Goal: Contribute content: Contribute content

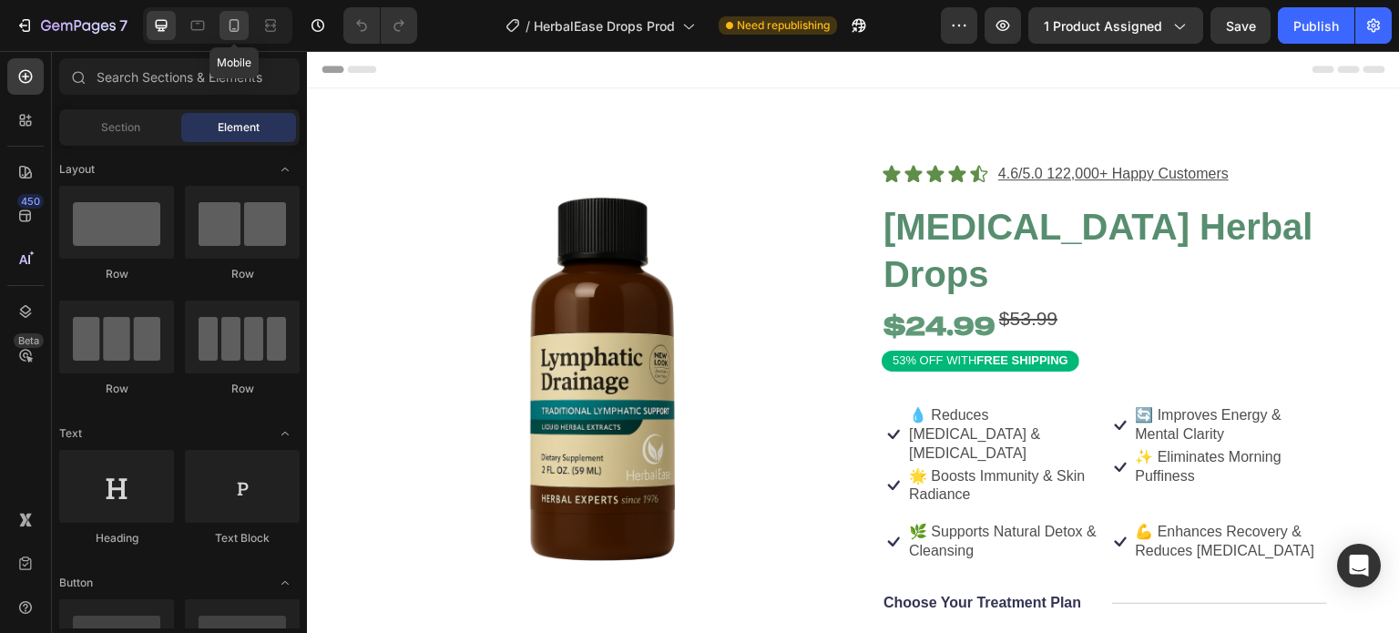
click at [228, 23] on icon at bounding box center [234, 25] width 18 height 18
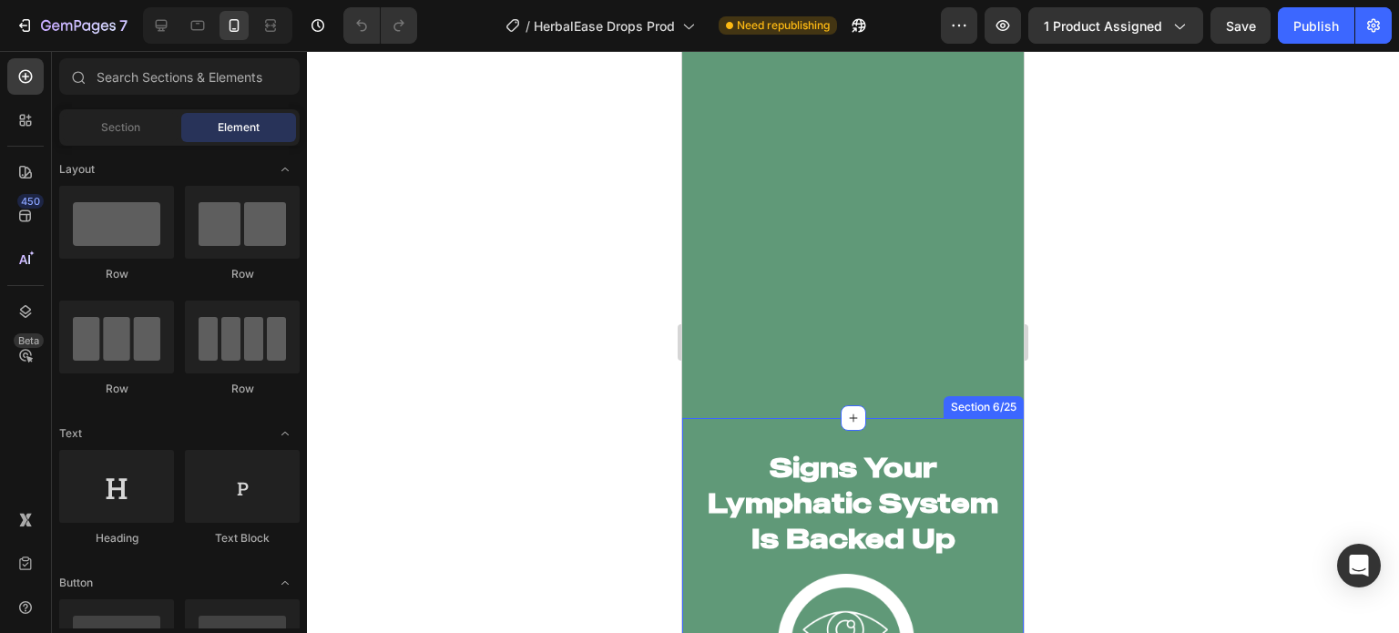
scroll to position [4325, 0]
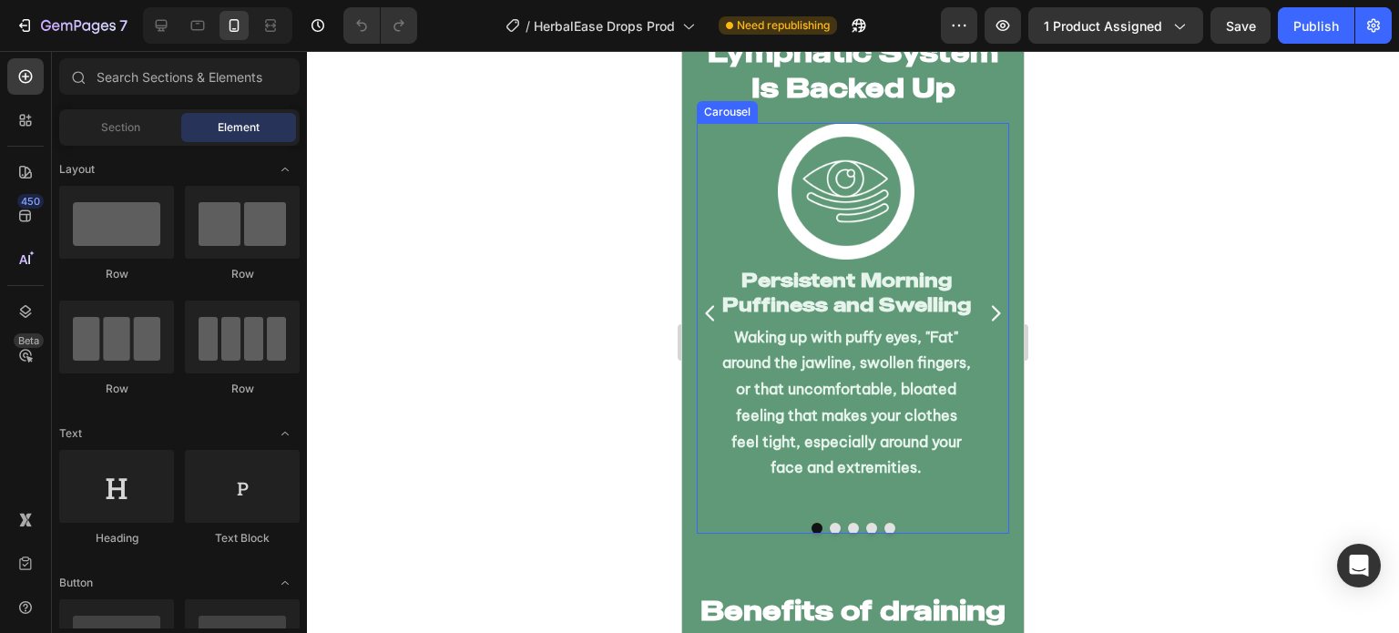
click at [992, 402] on div "Image Persistent Morning Puffiness and Swelling Heading Waking up with puffy ey…" at bounding box center [853, 314] width 312 height 382
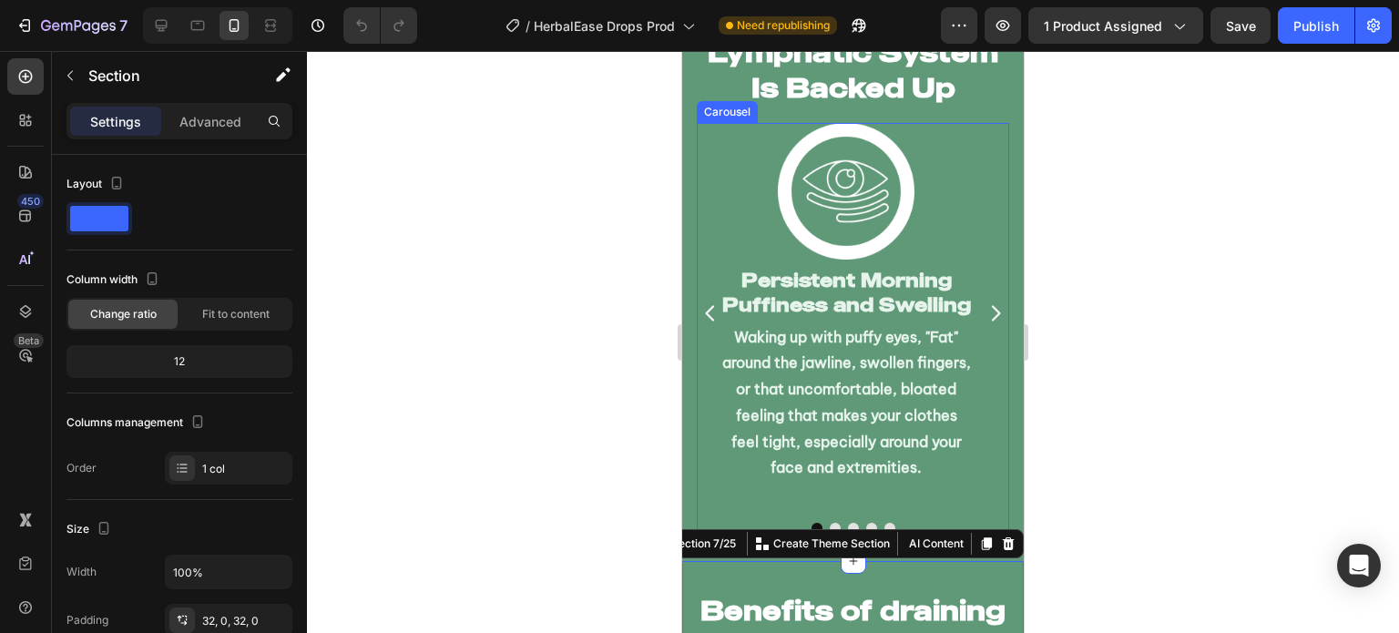
click at [978, 426] on div "Image Persistent Morning Puffiness and Swelling Heading Waking up with puffy ey…" at bounding box center [853, 314] width 312 height 382
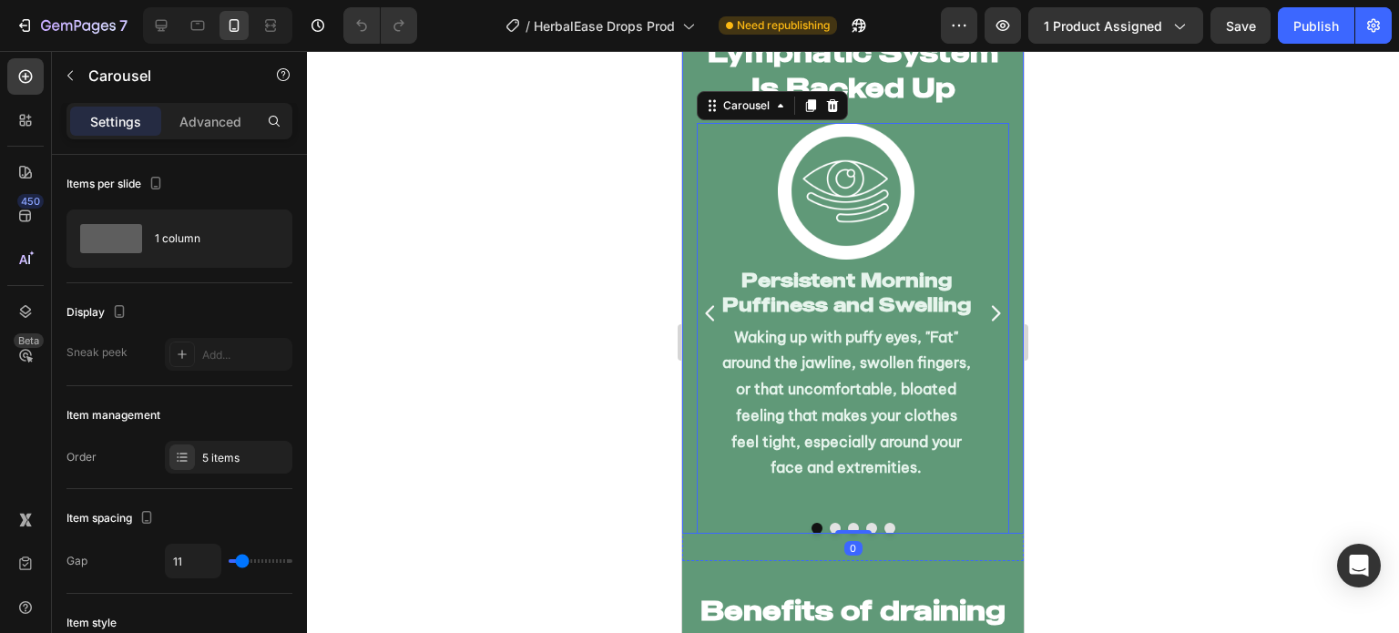
click at [1003, 458] on div "Signs Your Lymphatic System Is Backed Up Heading Image Persistent Morning Puffi…" at bounding box center [852, 264] width 341 height 537
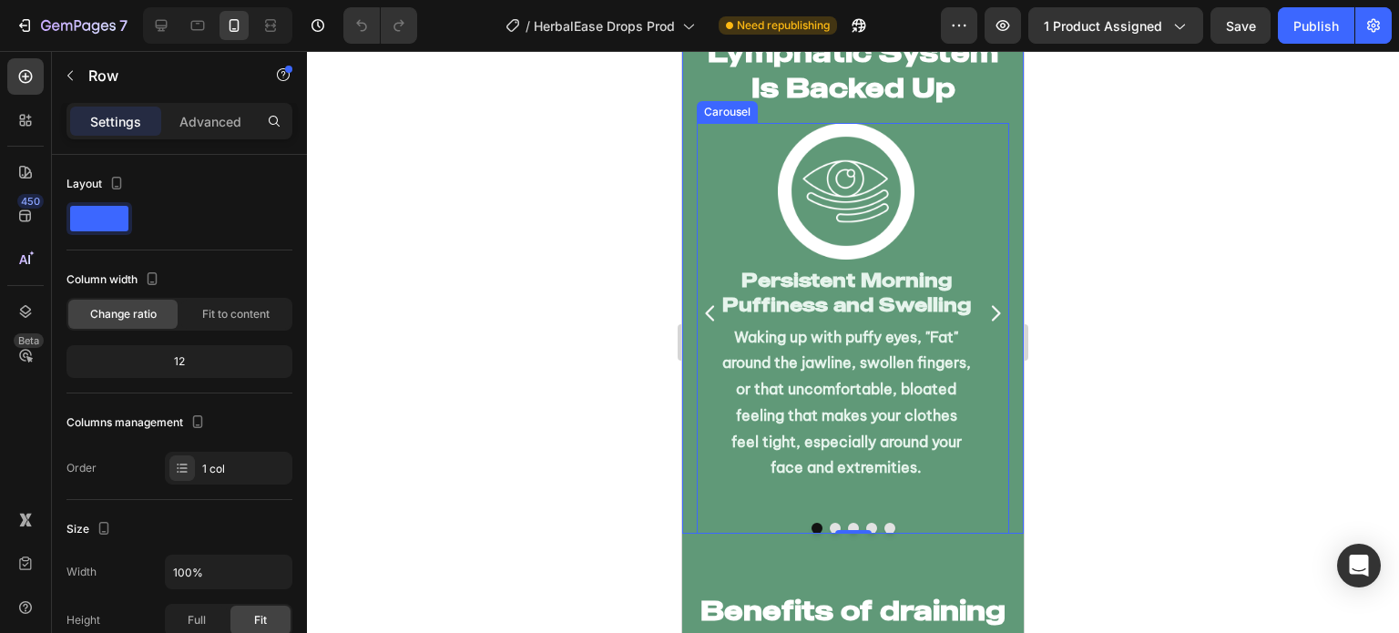
click at [917, 495] on div "Image Persistent Morning Puffiness and Swelling Heading Waking up with puffy ey…" at bounding box center [845, 314] width 255 height 382
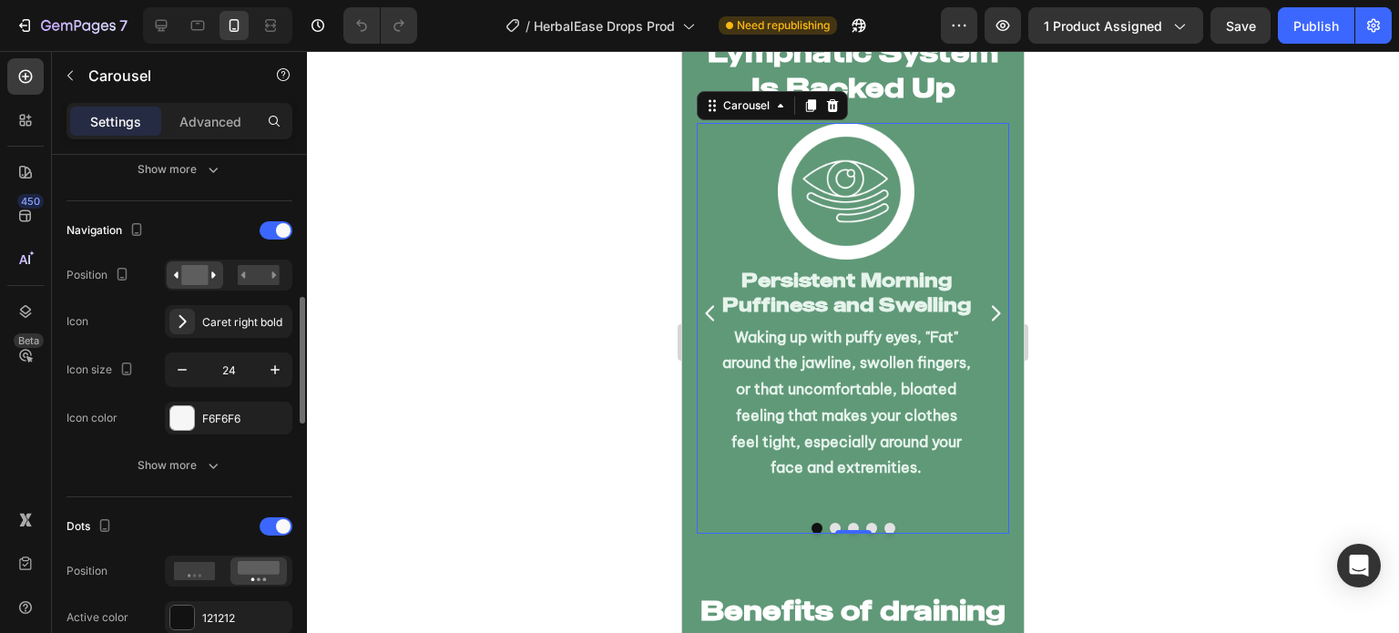
scroll to position [590, 0]
click at [243, 266] on rect at bounding box center [259, 275] width 42 height 20
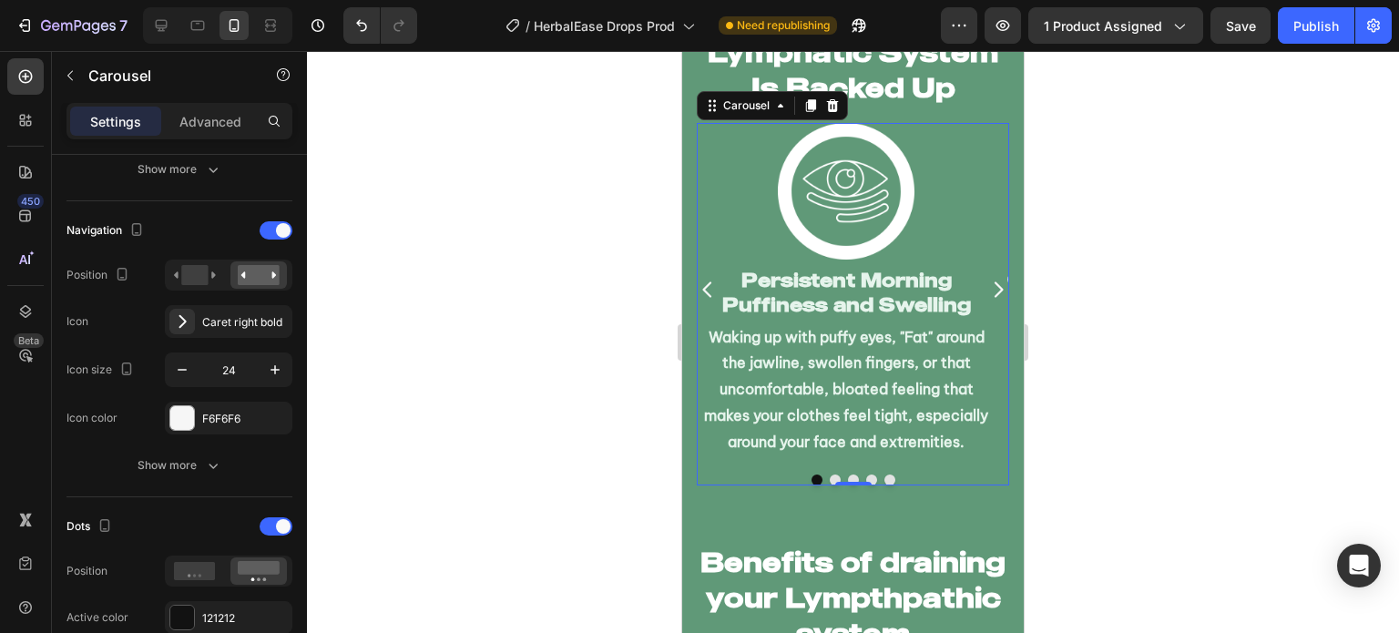
click at [707, 290] on icon "Carousel Back Arrow" at bounding box center [708, 290] width 22 height 22
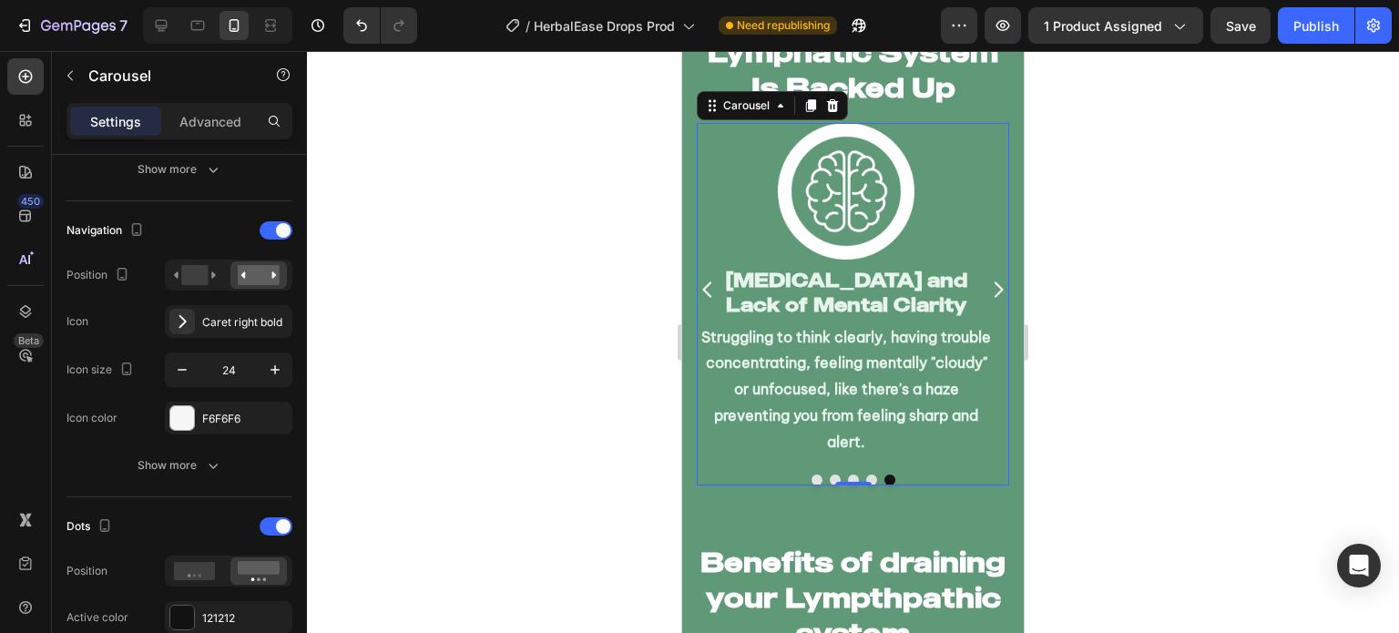
click at [707, 290] on icon "Carousel Back Arrow" at bounding box center [708, 290] width 22 height 22
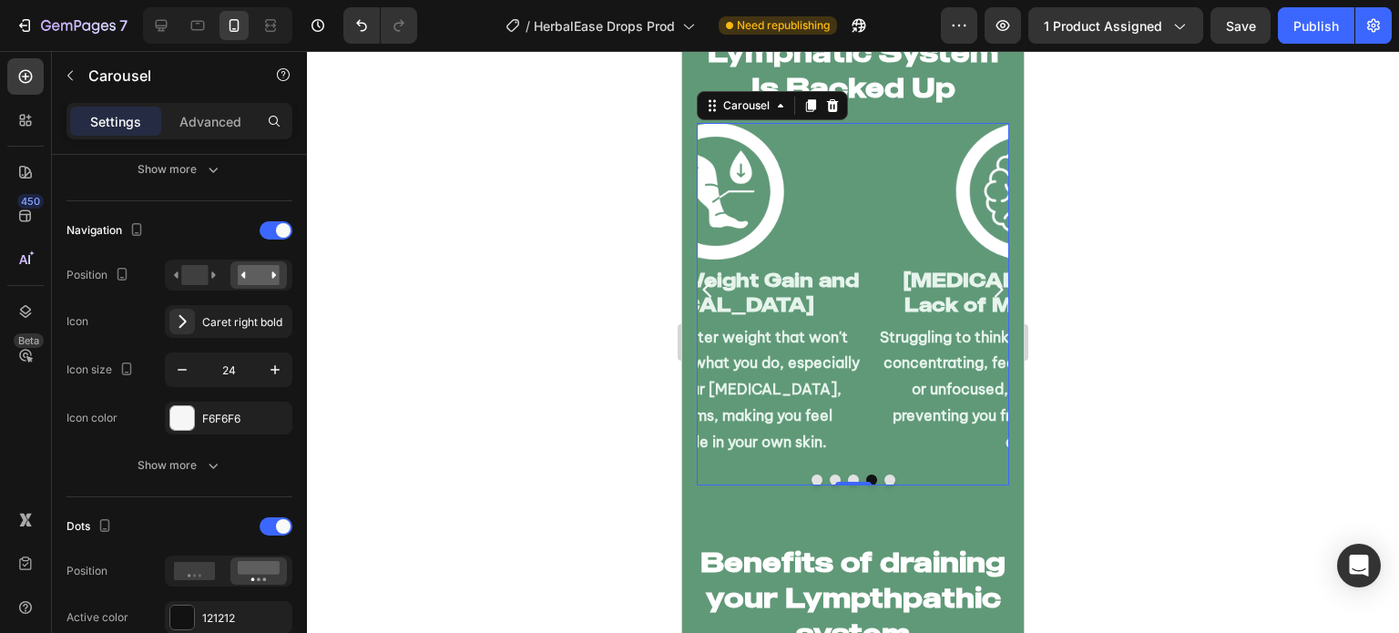
click at [707, 290] on icon "Carousel Back Arrow" at bounding box center [708, 290] width 22 height 22
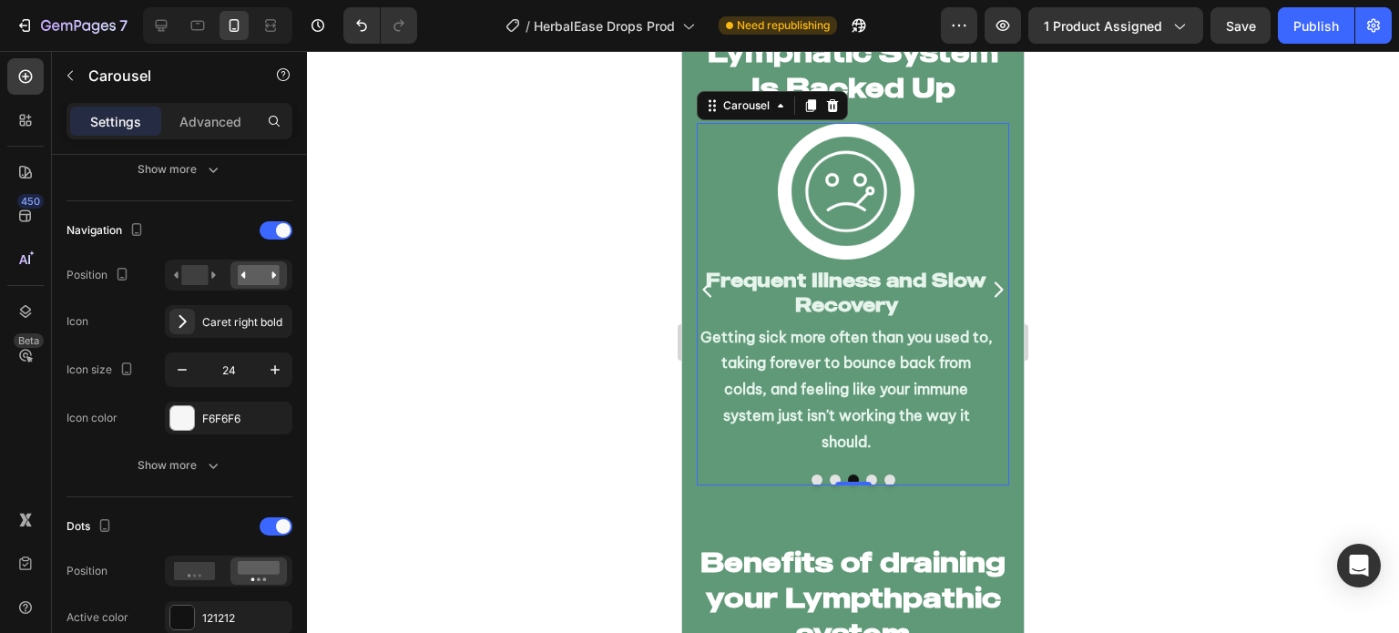
click at [707, 290] on icon "Carousel Back Arrow" at bounding box center [708, 290] width 22 height 22
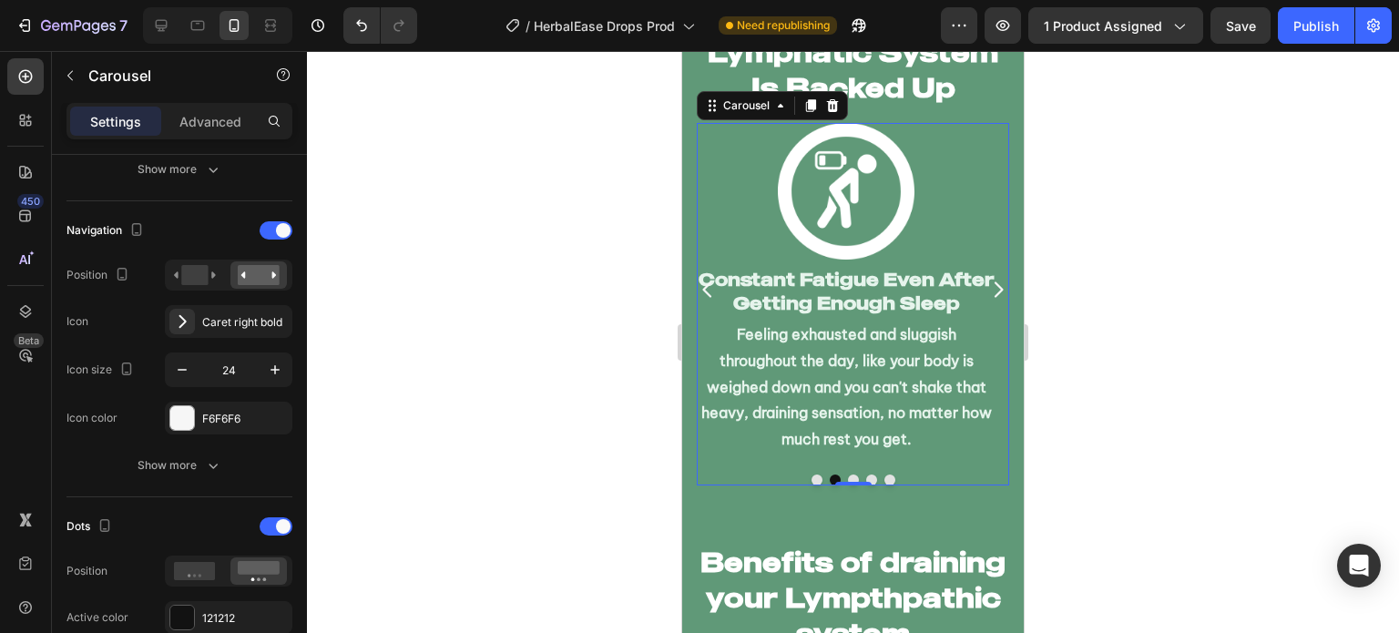
click at [707, 290] on icon "Carousel Back Arrow" at bounding box center [708, 290] width 22 height 22
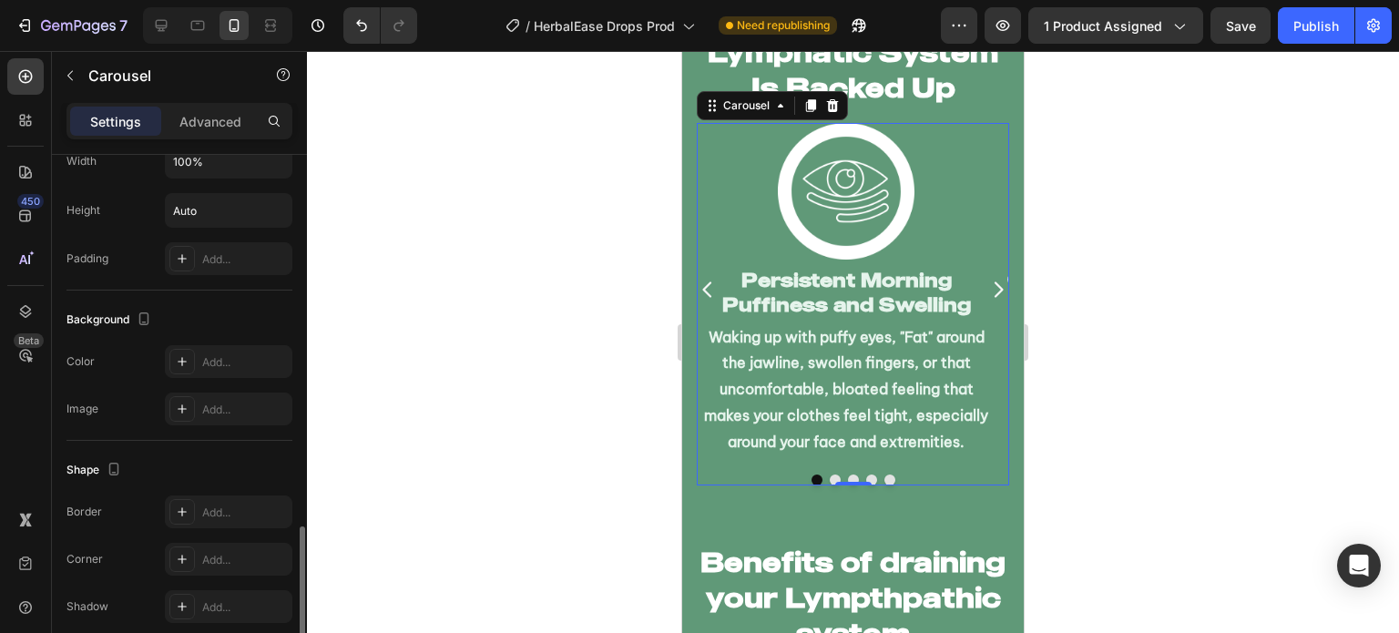
scroll to position [1538, 0]
click at [189, 361] on div at bounding box center [181, 360] width 25 height 25
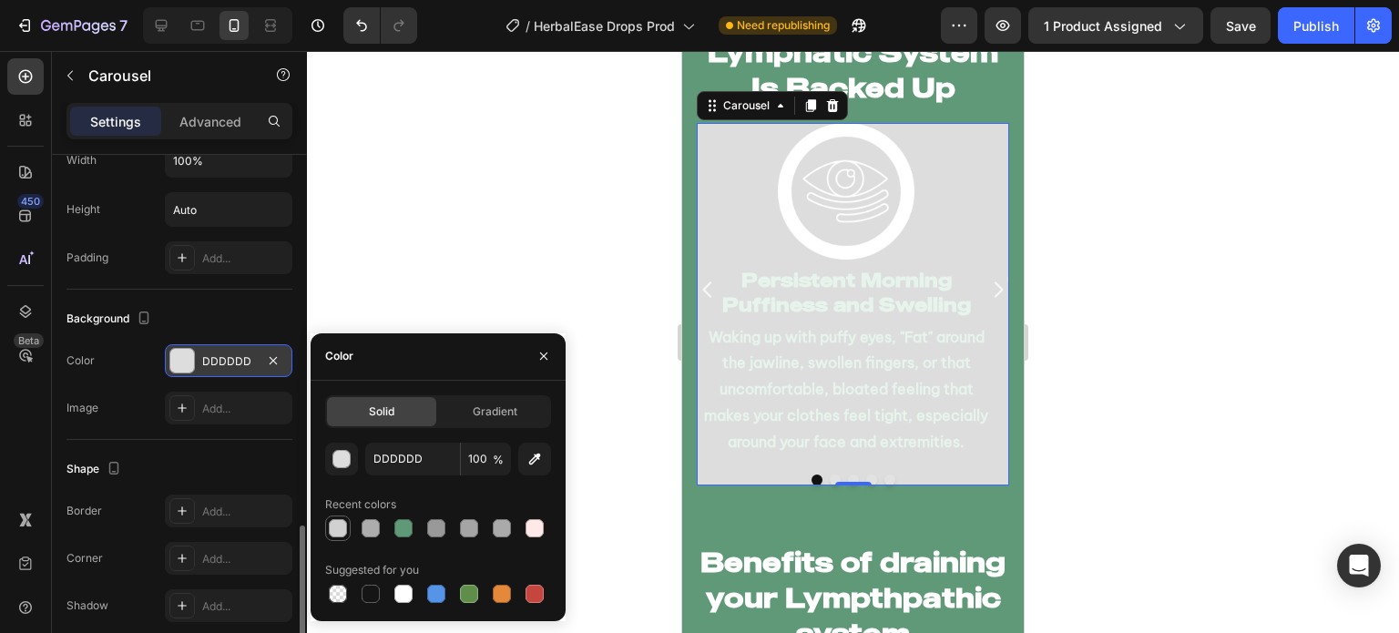
click at [340, 535] on div at bounding box center [338, 528] width 18 height 18
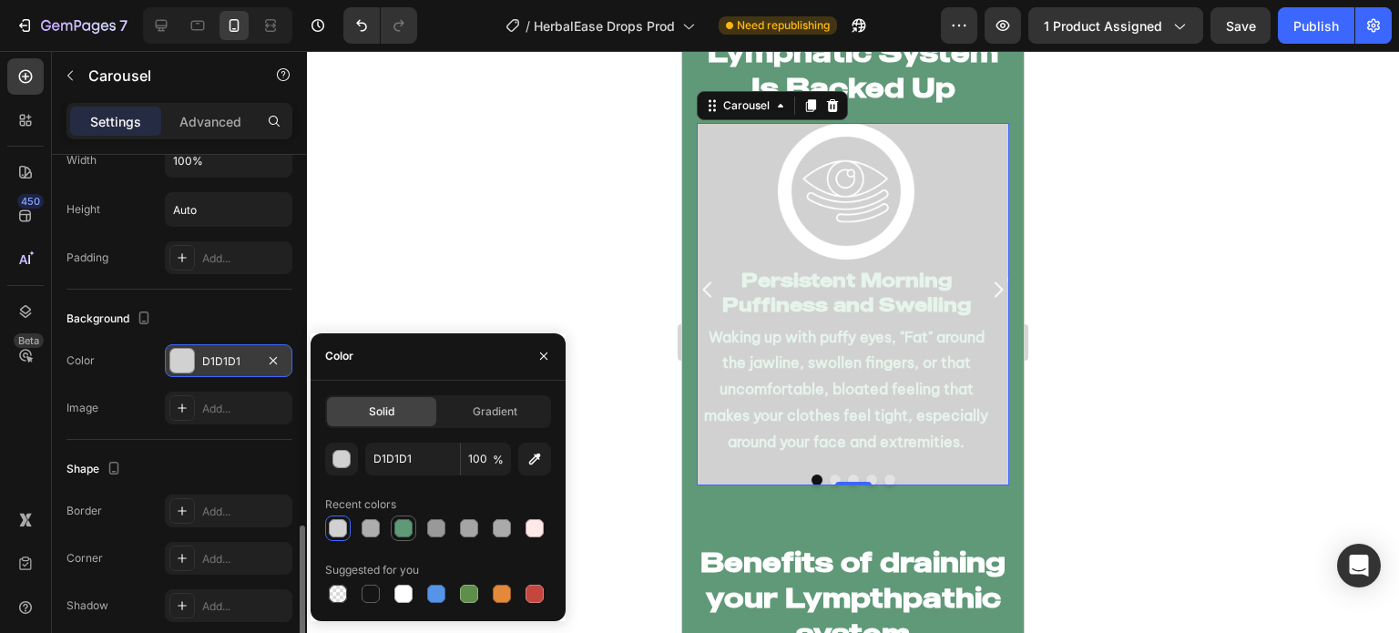
click at [402, 525] on div at bounding box center [403, 528] width 18 height 18
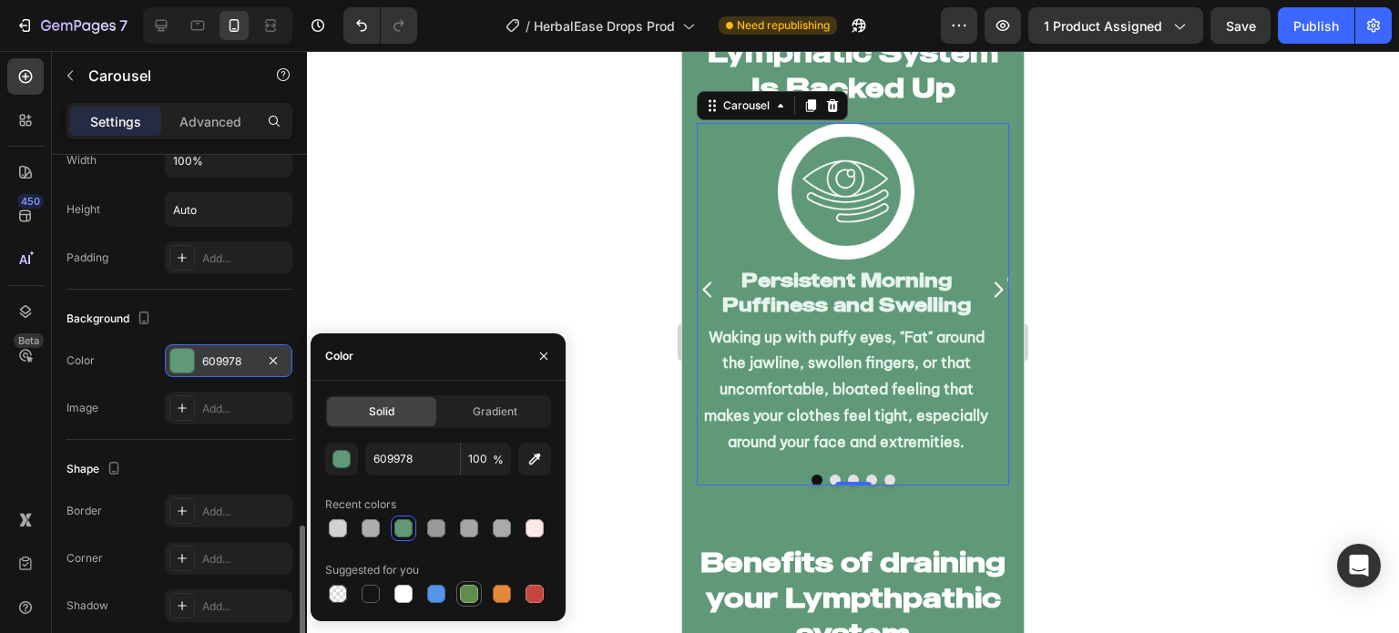
click at [472, 592] on div at bounding box center [469, 594] width 18 height 18
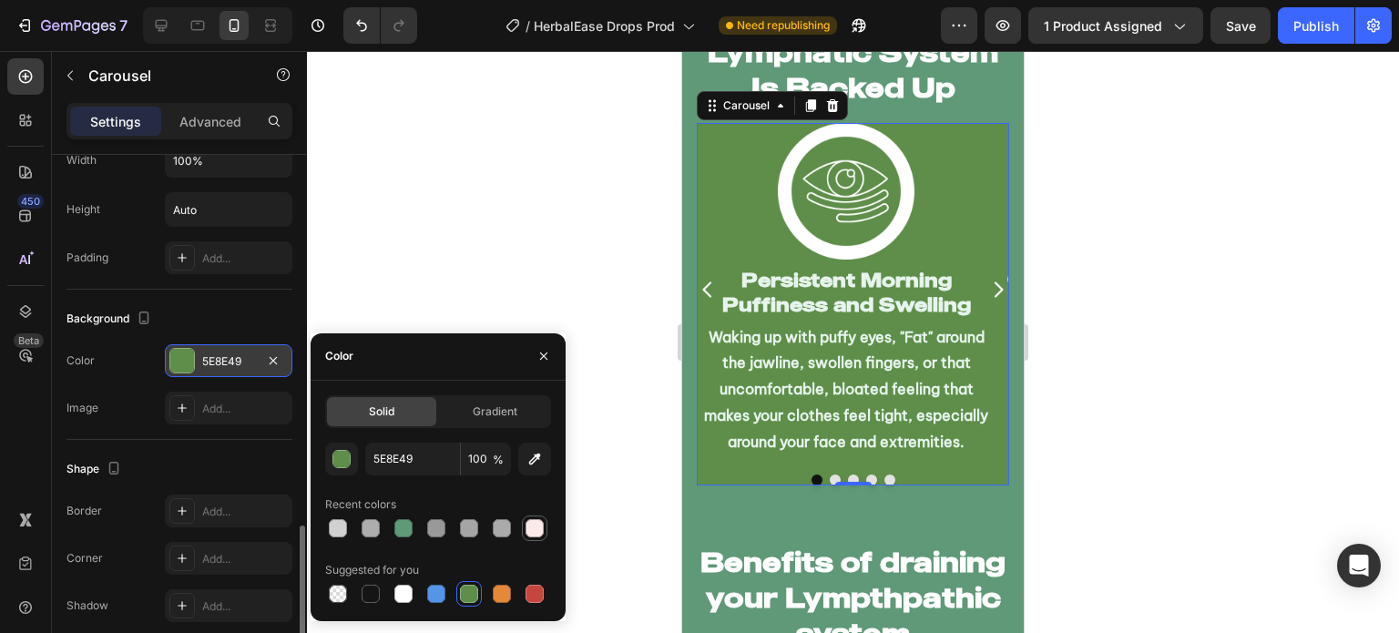
click at [535, 524] on div at bounding box center [534, 528] width 18 height 18
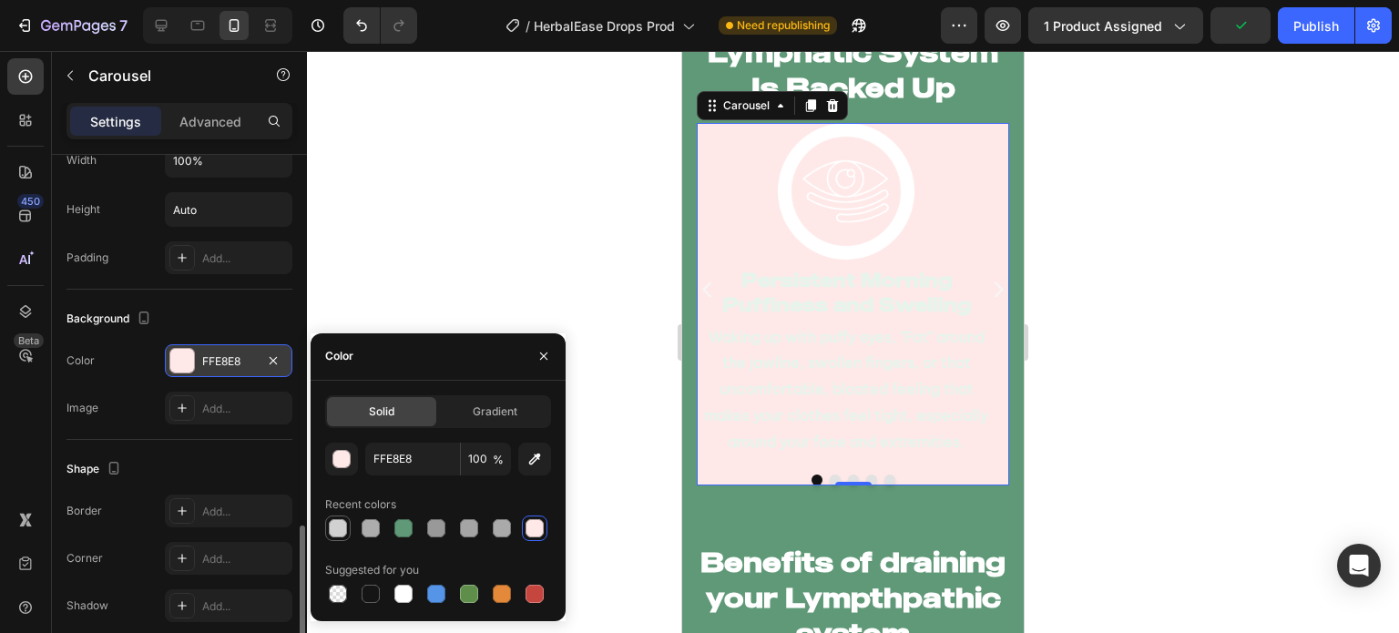
click at [334, 524] on div at bounding box center [338, 528] width 18 height 18
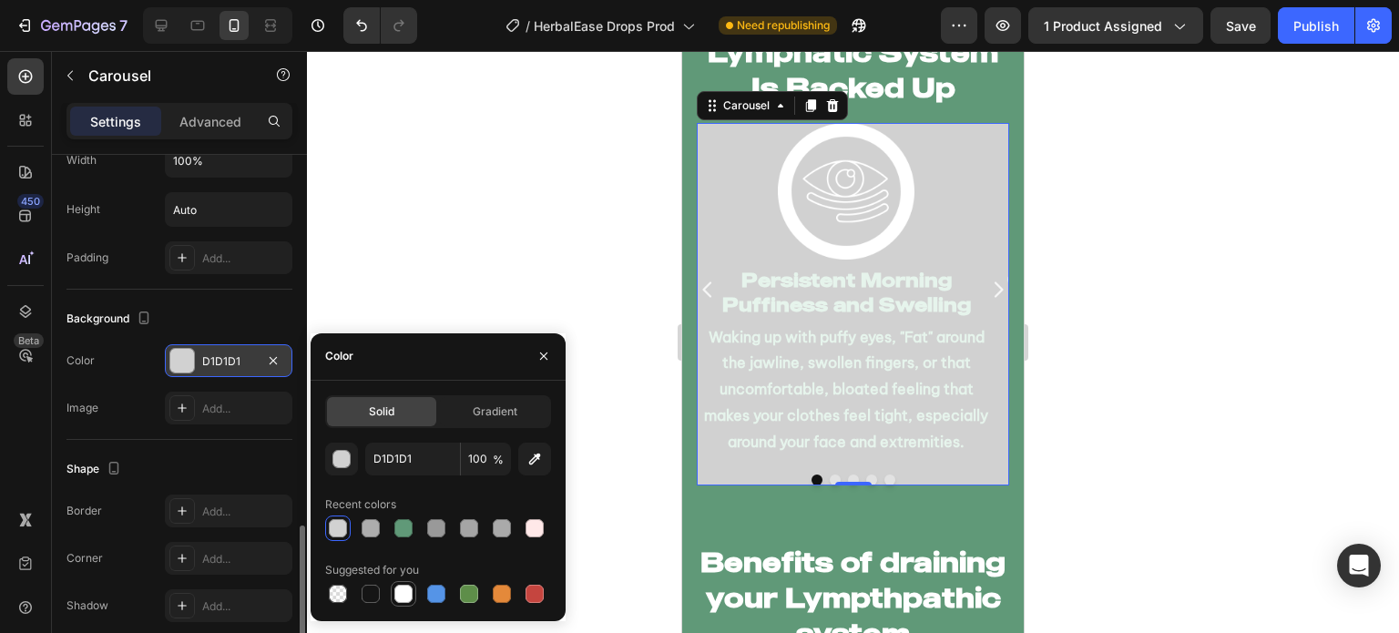
click at [409, 597] on div at bounding box center [403, 594] width 18 height 18
type input "FFFFFF"
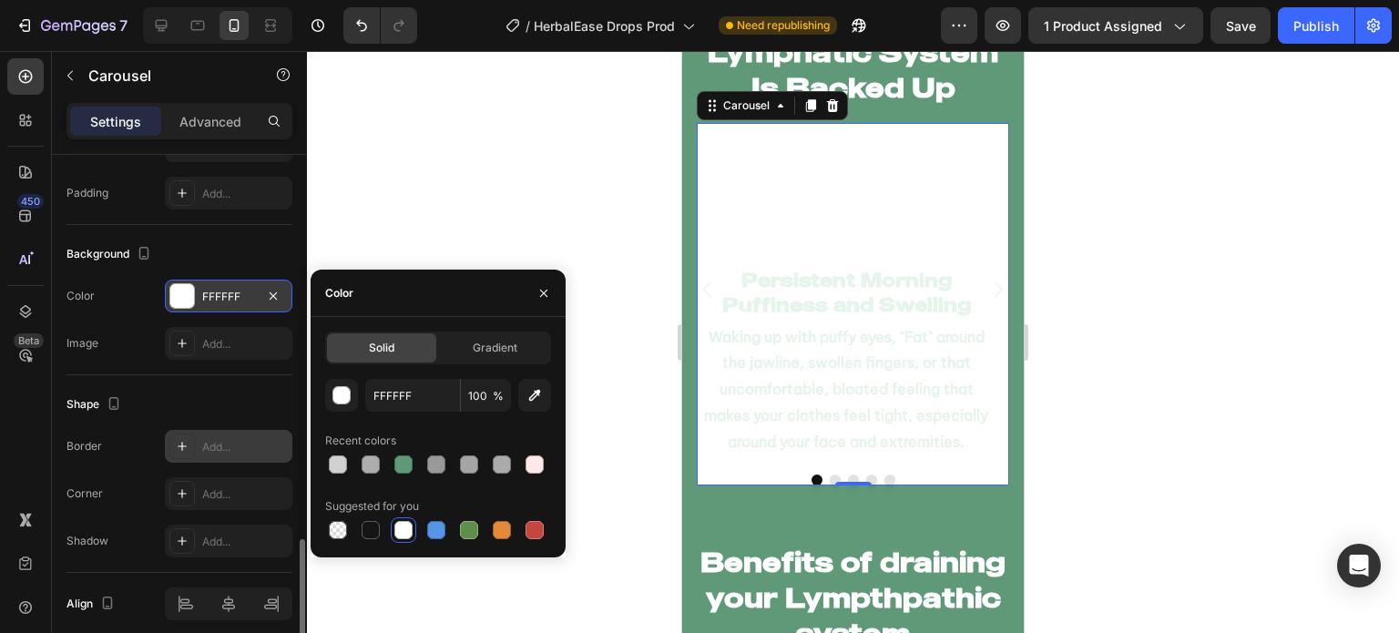
scroll to position [1602, 0]
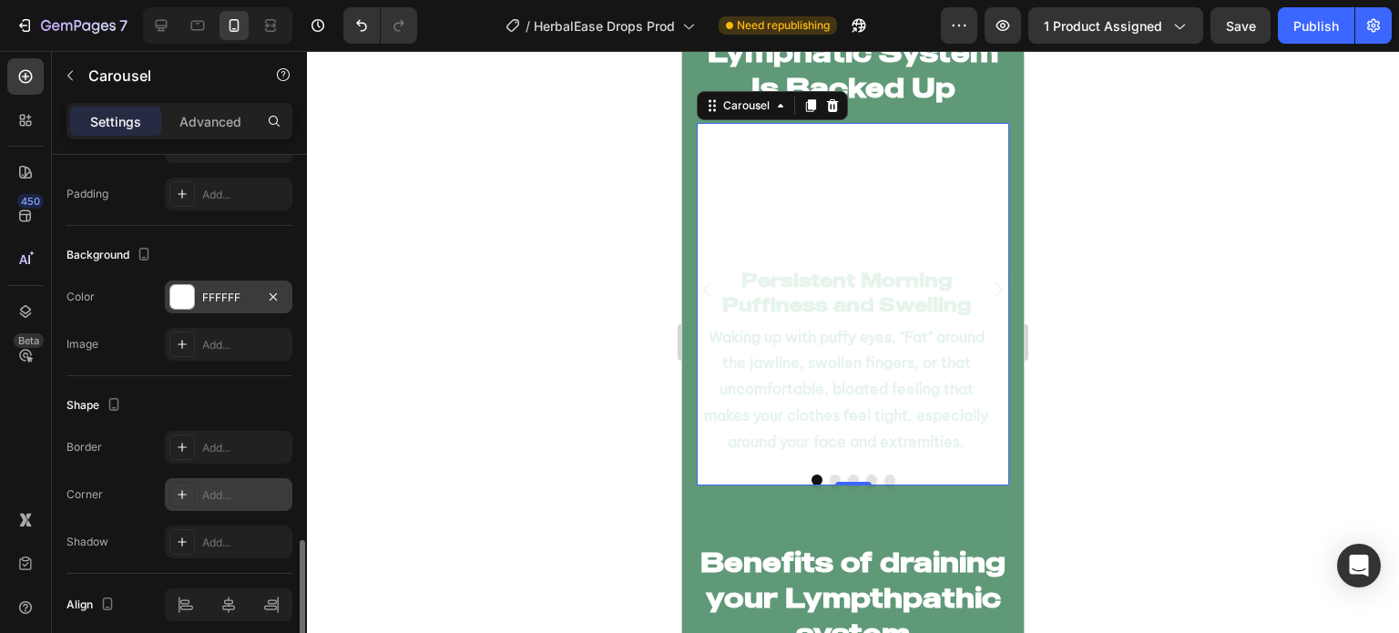
click at [222, 480] on div "Add..." at bounding box center [228, 494] width 127 height 33
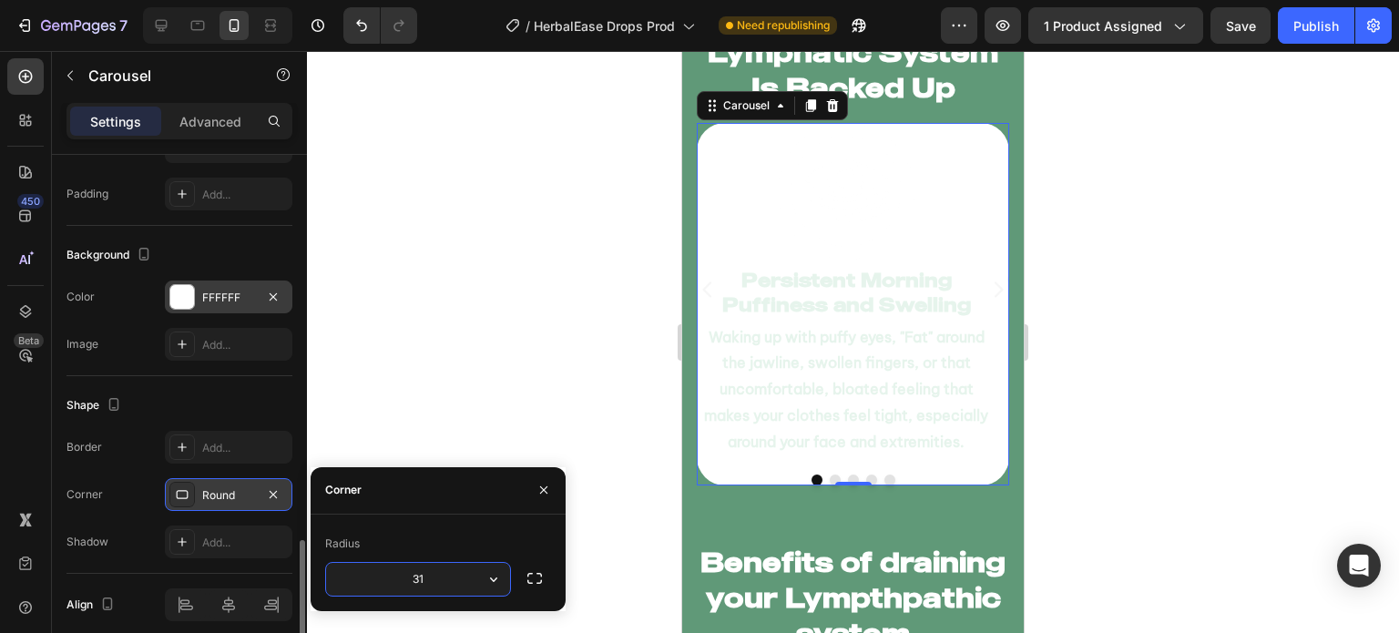
type input "30"
click at [473, 367] on div at bounding box center [853, 342] width 1092 height 582
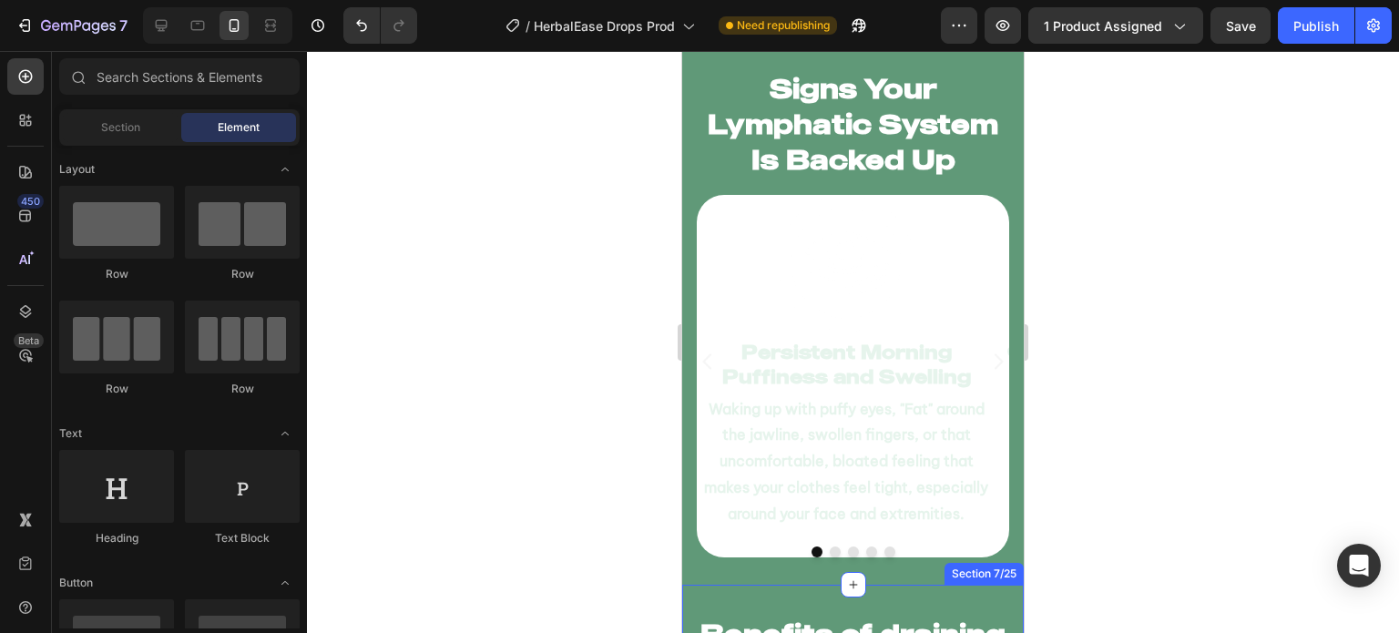
scroll to position [4256, 0]
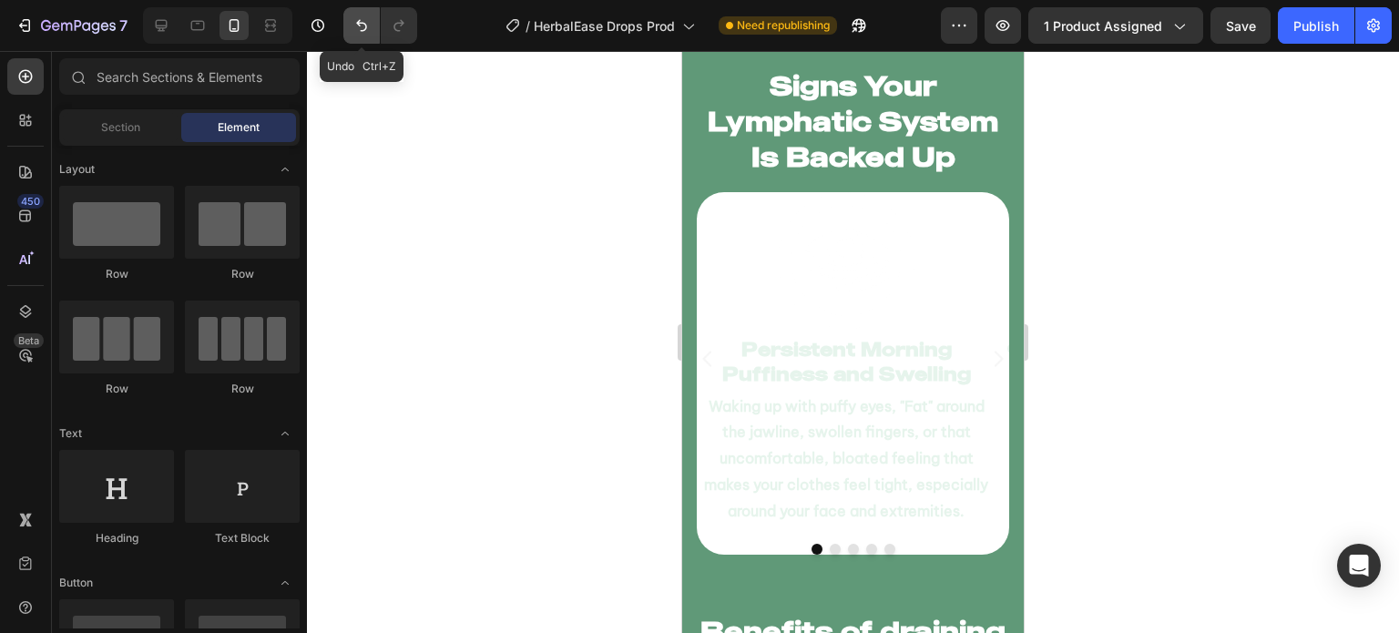
click at [360, 31] on icon "Undo/Redo" at bounding box center [361, 25] width 18 height 18
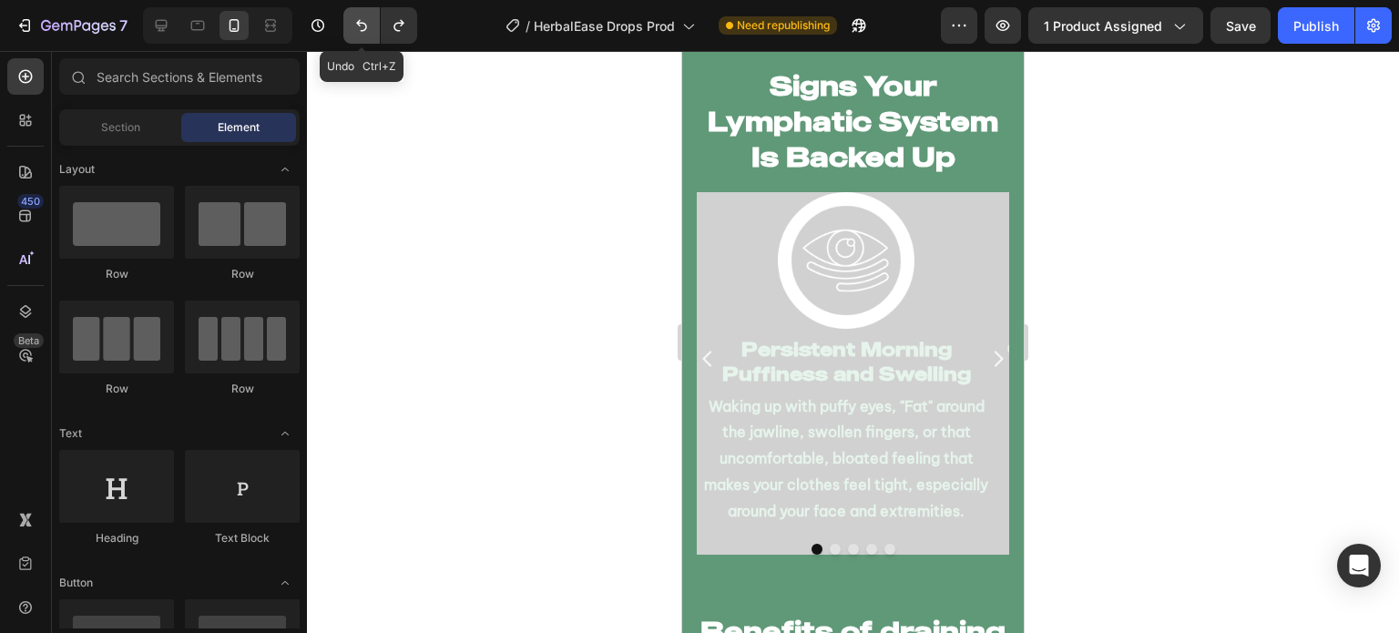
click at [360, 31] on icon "Undo/Redo" at bounding box center [361, 25] width 18 height 18
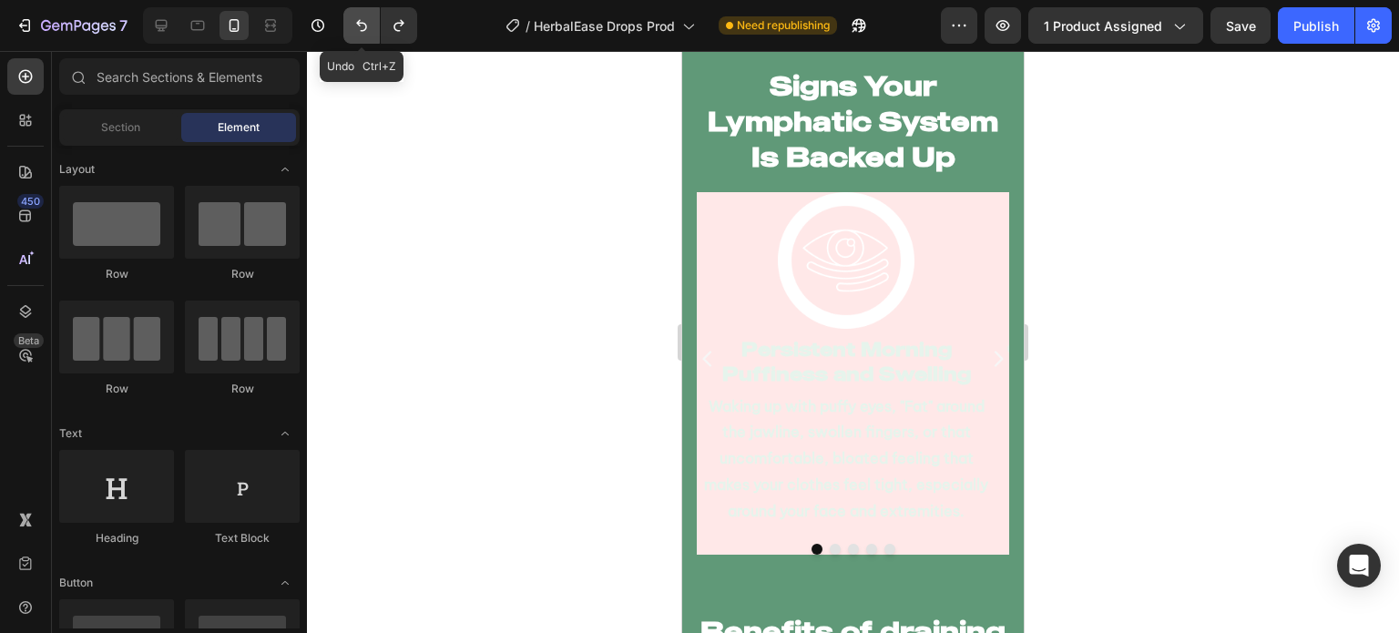
click at [360, 31] on icon "Undo/Redo" at bounding box center [361, 25] width 18 height 18
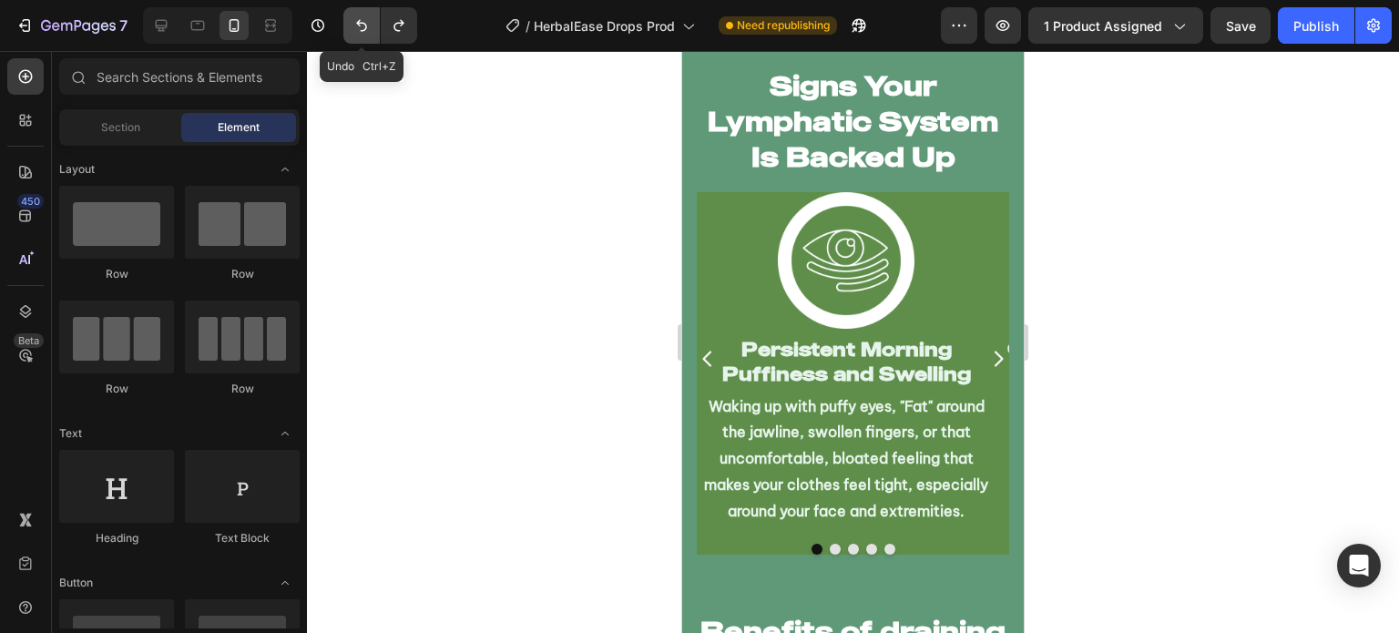
click at [360, 31] on icon "Undo/Redo" at bounding box center [361, 25] width 18 height 18
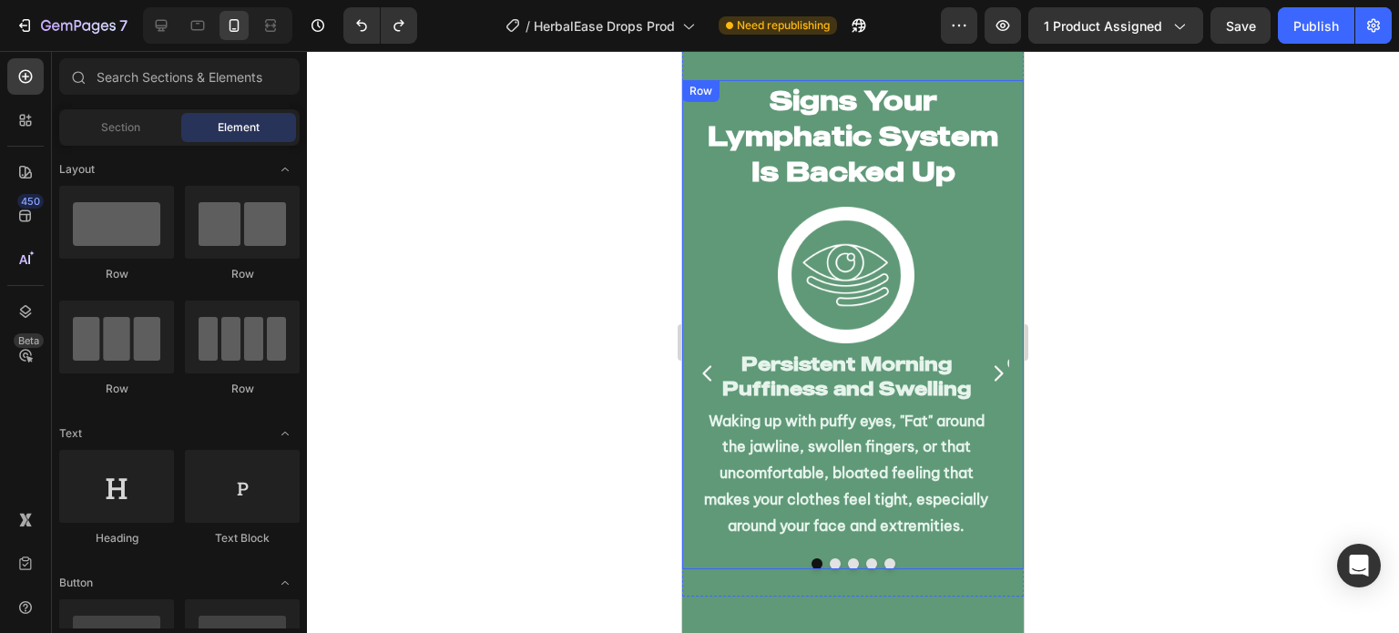
scroll to position [4238, 0]
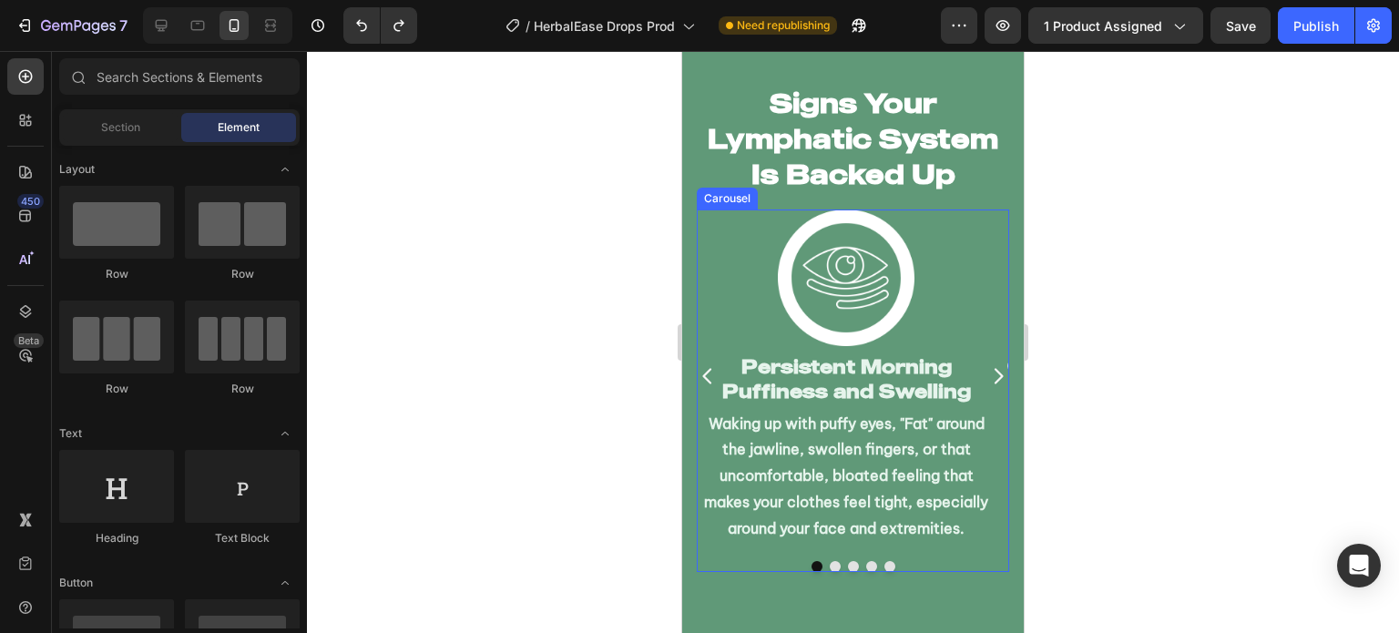
click at [994, 382] on icon "Carousel Next Arrow" at bounding box center [998, 376] width 9 height 15
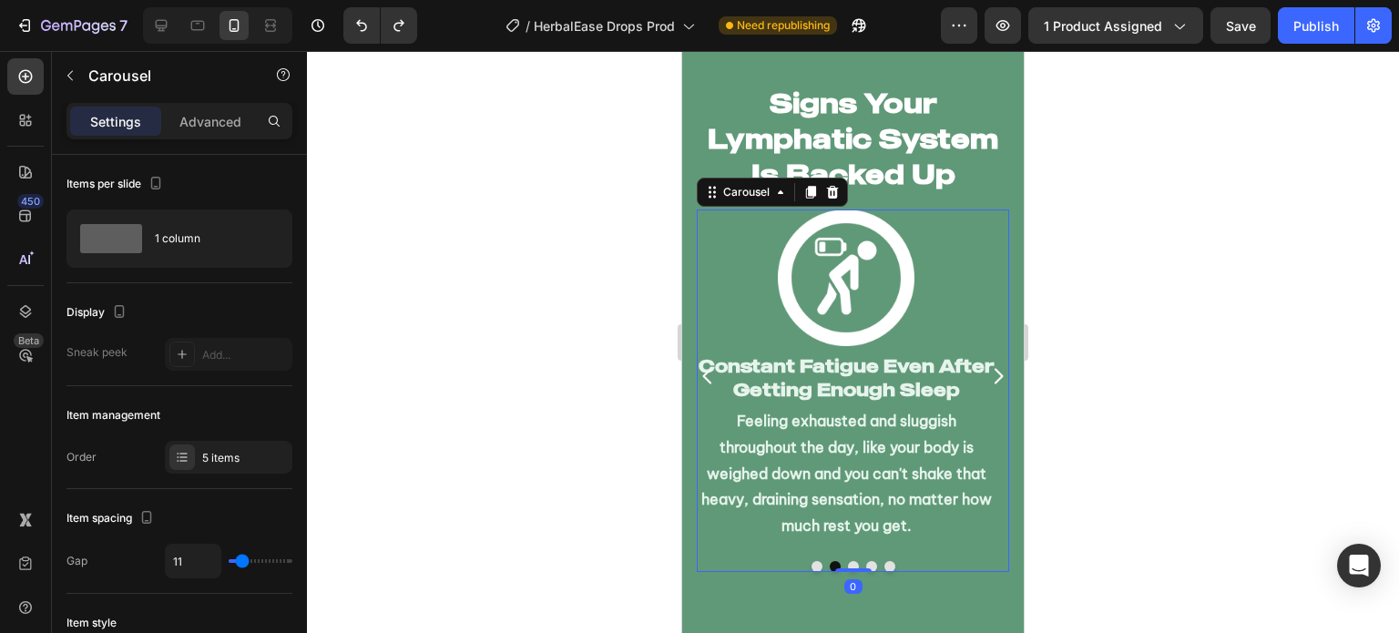
click at [994, 382] on icon "Carousel Next Arrow" at bounding box center [998, 376] width 9 height 15
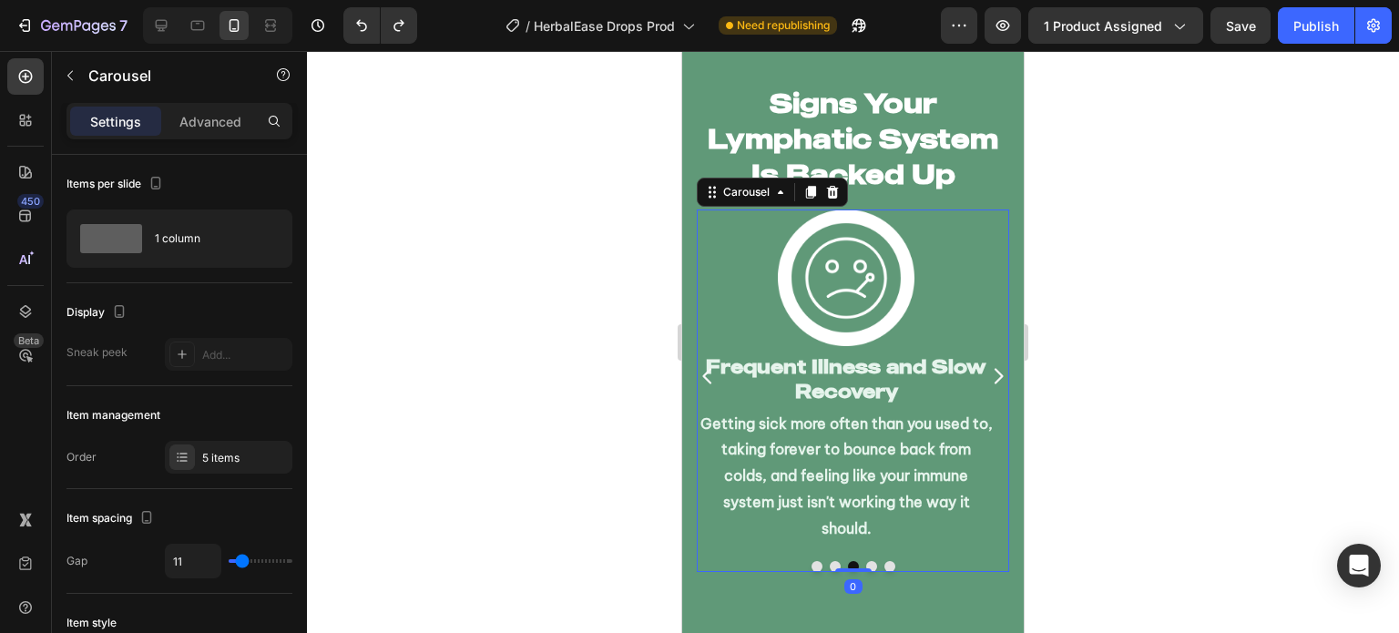
click at [994, 382] on icon "Carousel Next Arrow" at bounding box center [998, 376] width 9 height 15
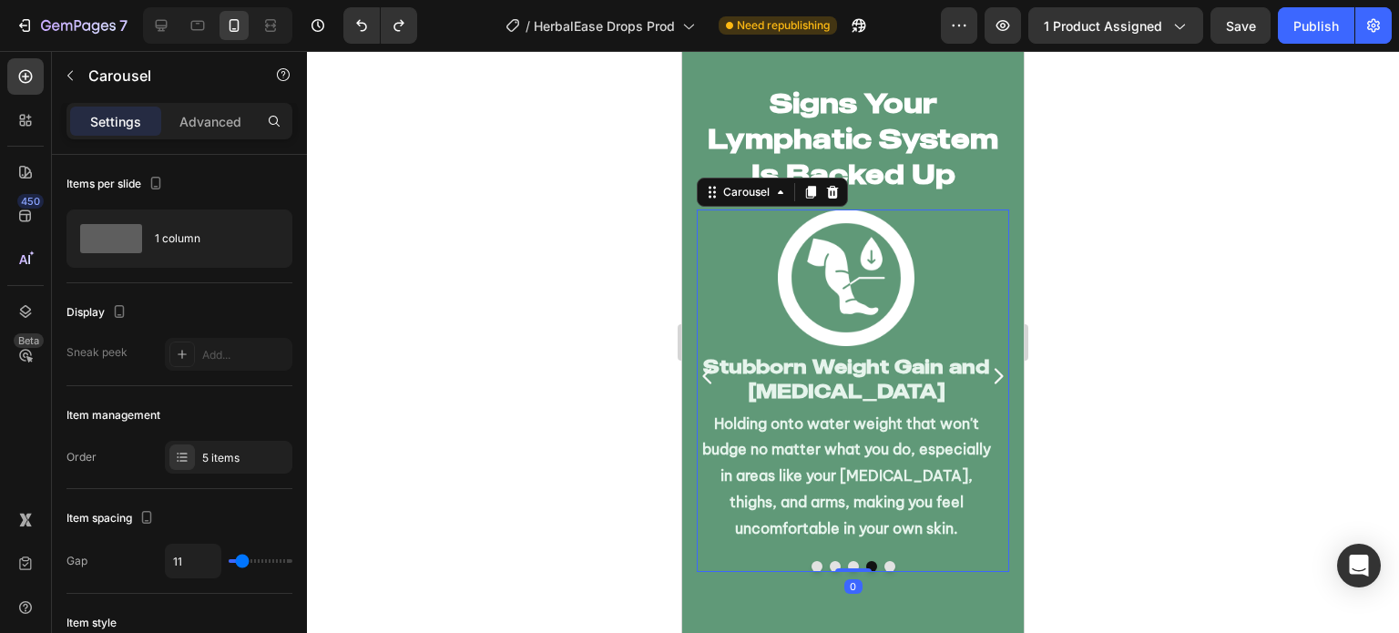
click at [994, 382] on icon "Carousel Next Arrow" at bounding box center [998, 376] width 9 height 15
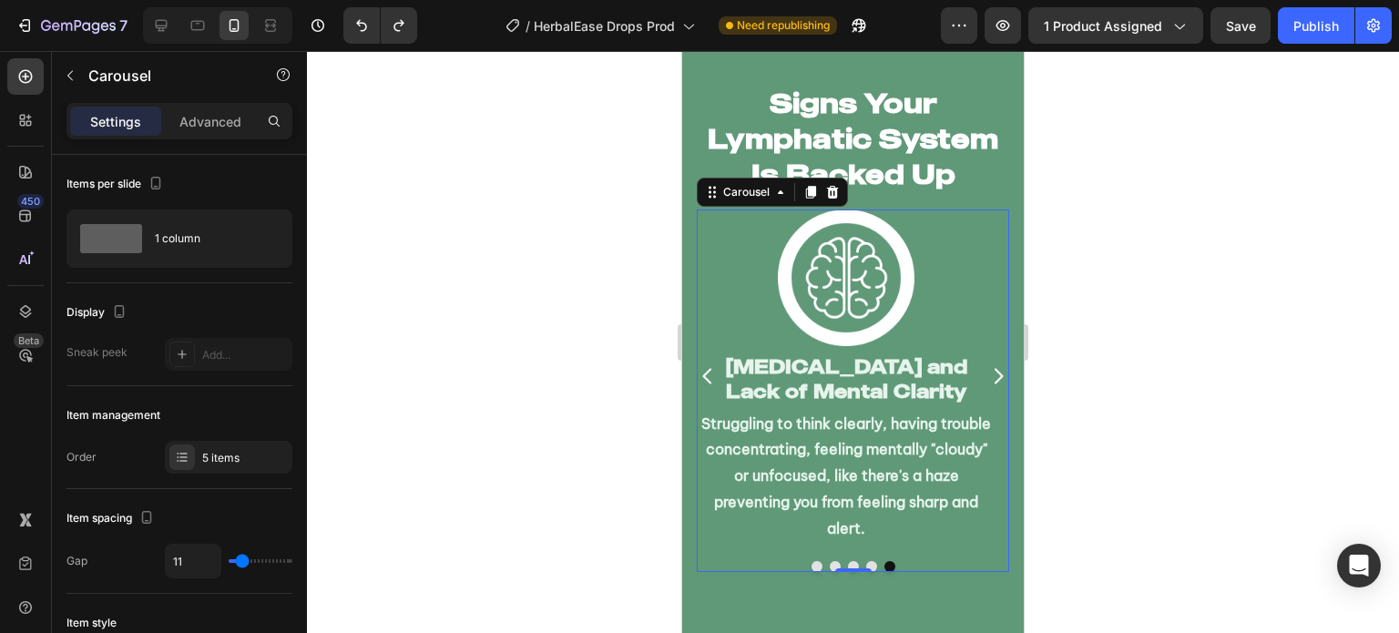
click at [994, 382] on icon "Carousel Next Arrow" at bounding box center [998, 376] width 9 height 15
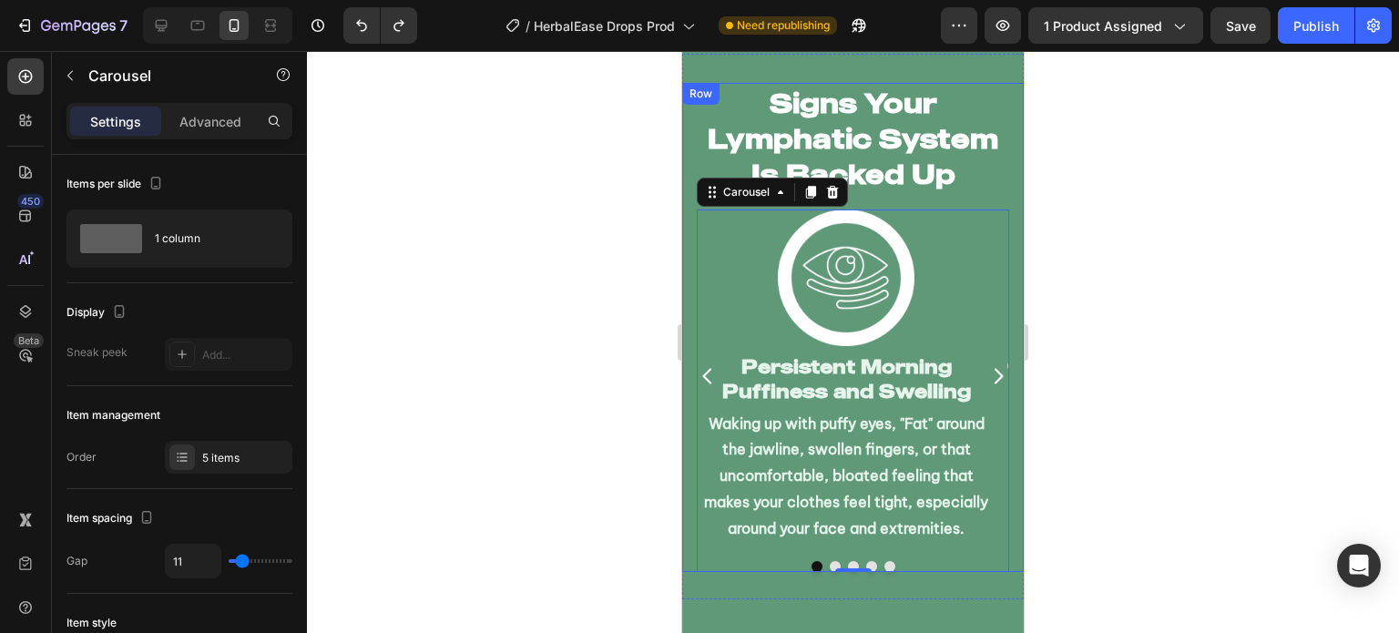
click at [1000, 249] on div "Signs Your Lymphatic System Is Backed Up Heading Image Persistent Morning Puffi…" at bounding box center [852, 328] width 341 height 490
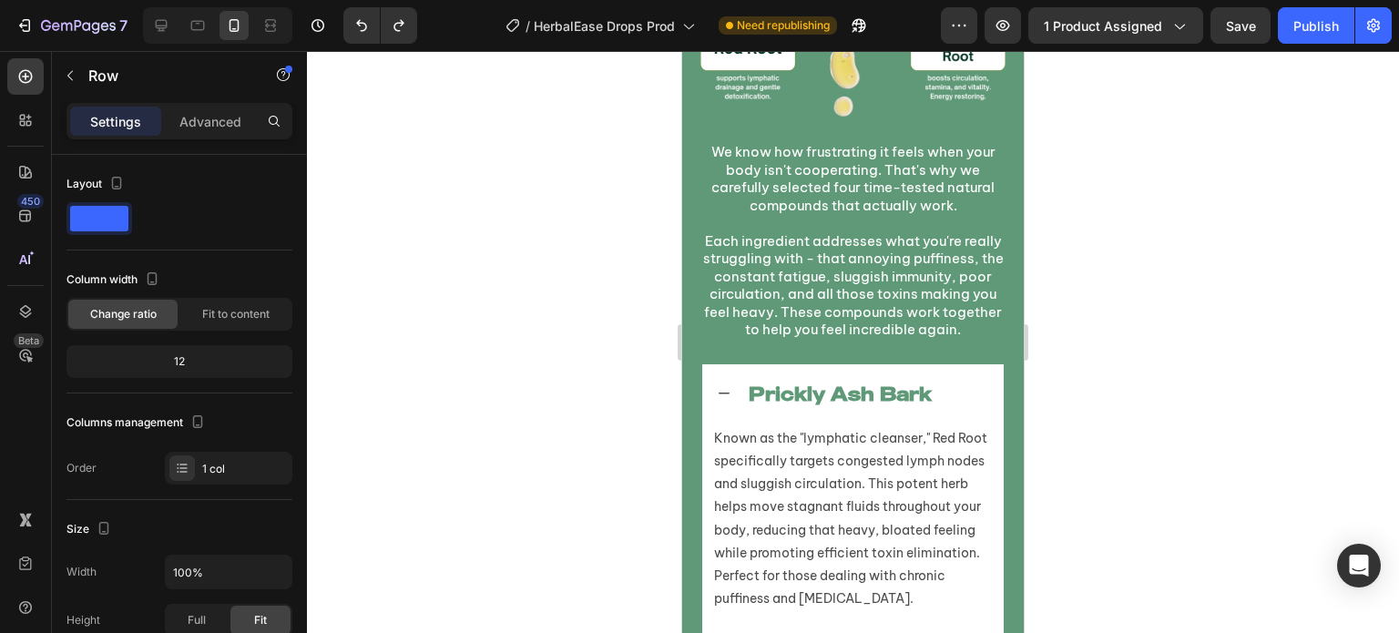
scroll to position [8744, 0]
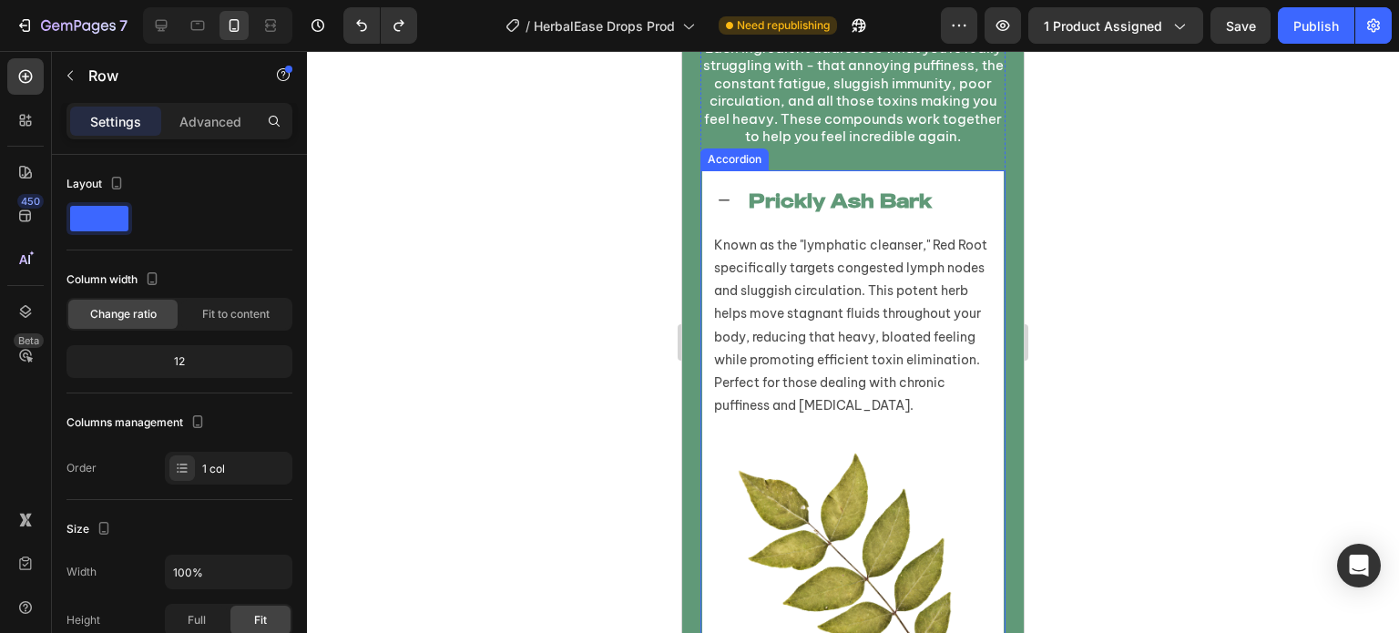
click at [723, 205] on icon at bounding box center [724, 200] width 15 height 15
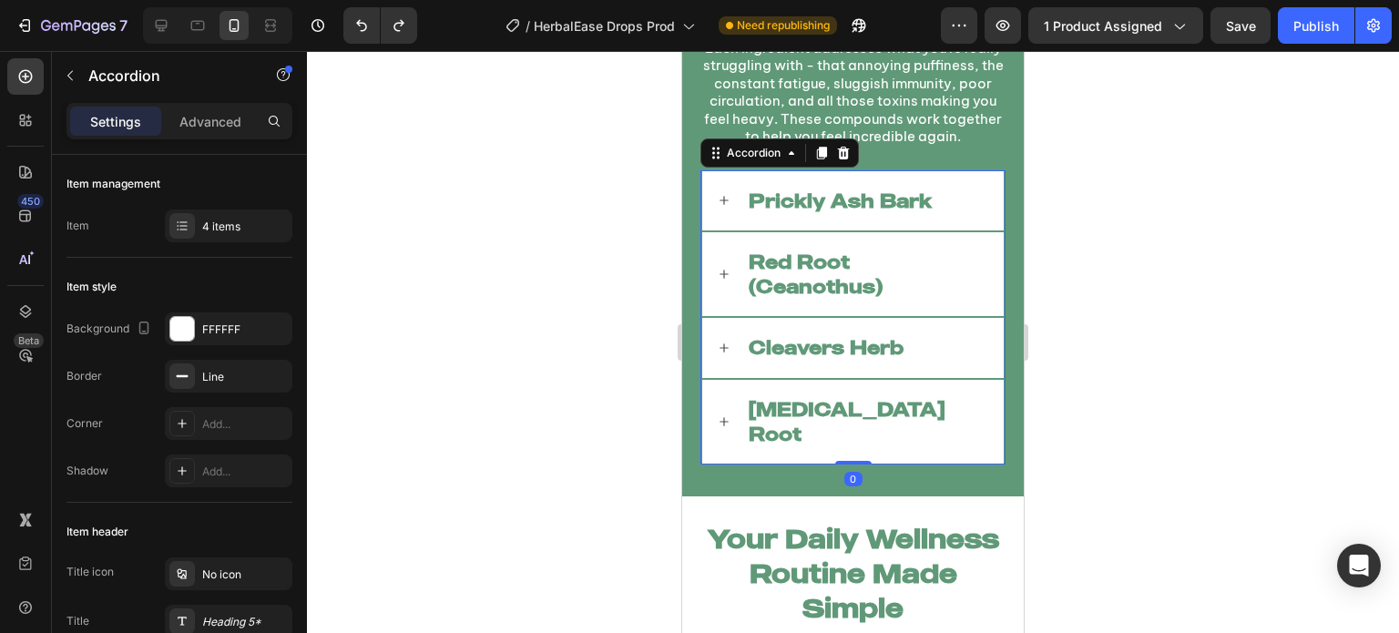
scroll to position [8832, 0]
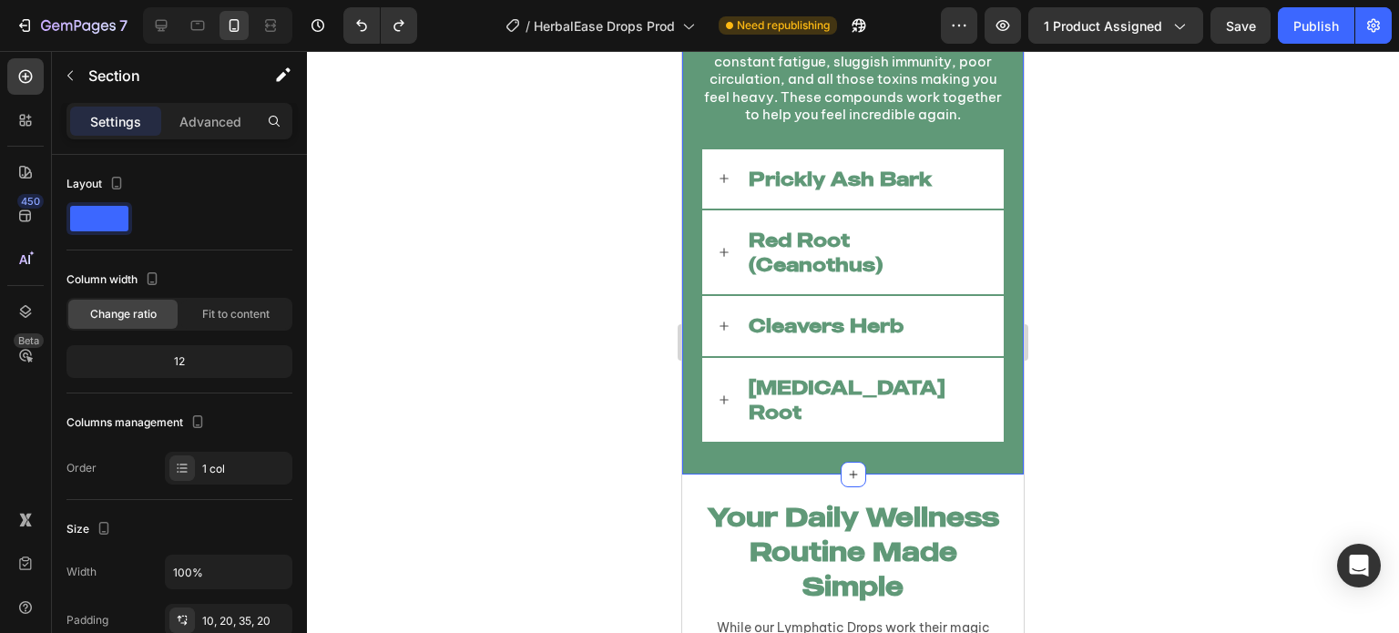
scroll to position [8741, 0]
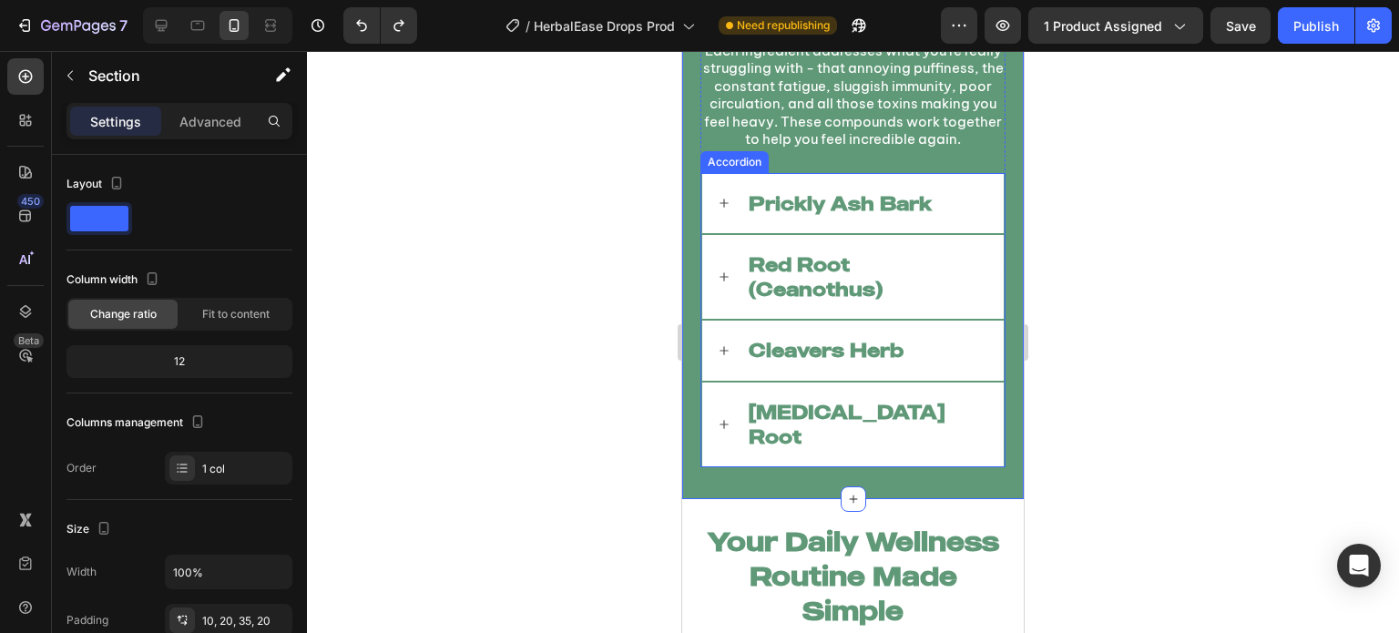
click at [732, 290] on div "Red Root (Ceanothus)" at bounding box center [852, 277] width 301 height 85
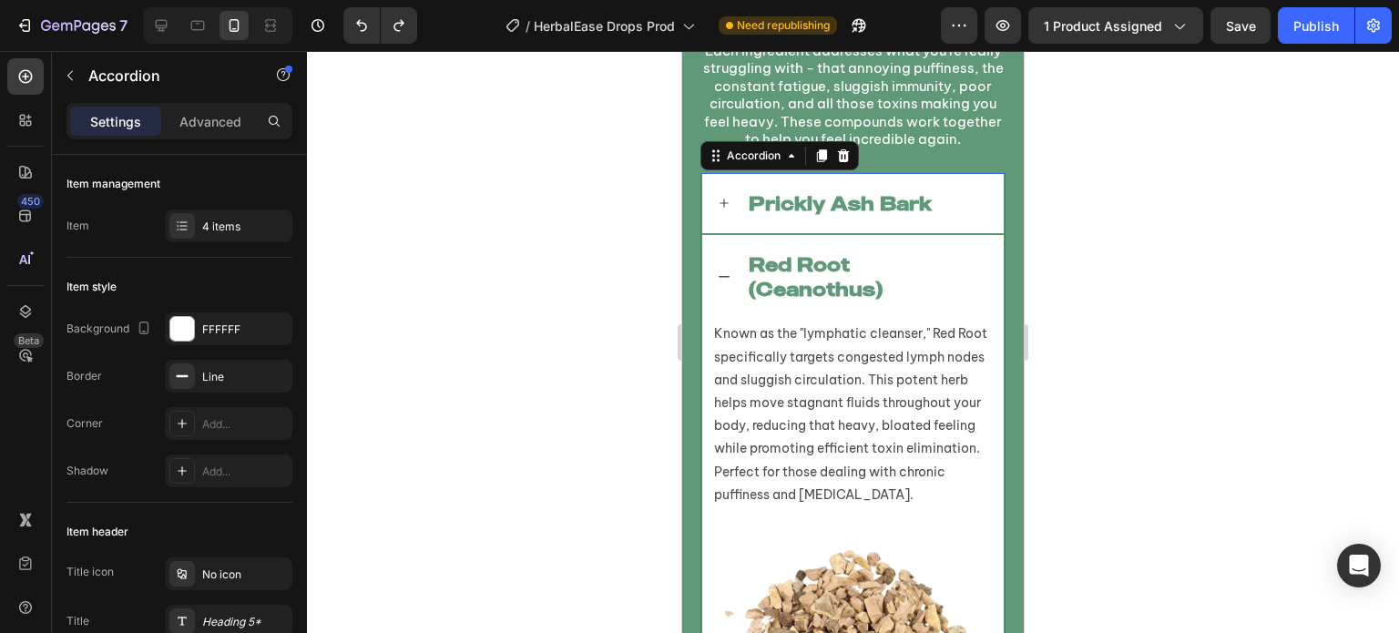
click at [718, 284] on icon at bounding box center [724, 277] width 15 height 15
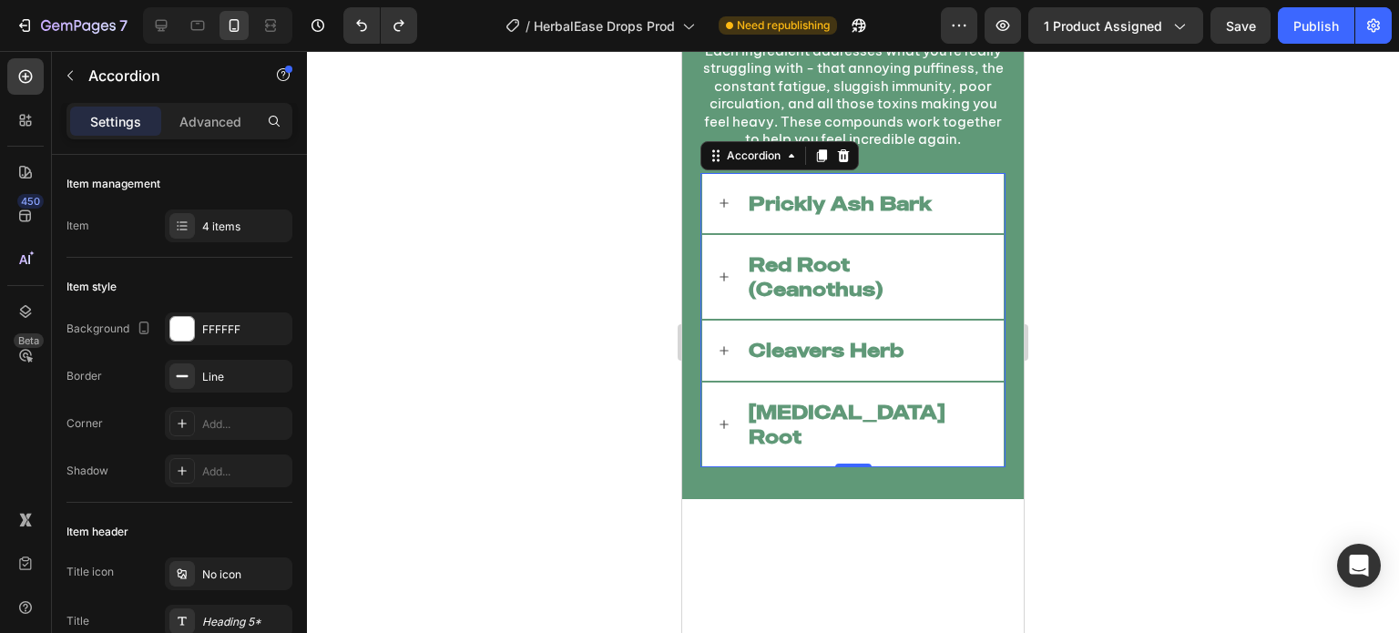
click at [725, 265] on div "Red Root (Ceanothus)" at bounding box center [852, 277] width 301 height 85
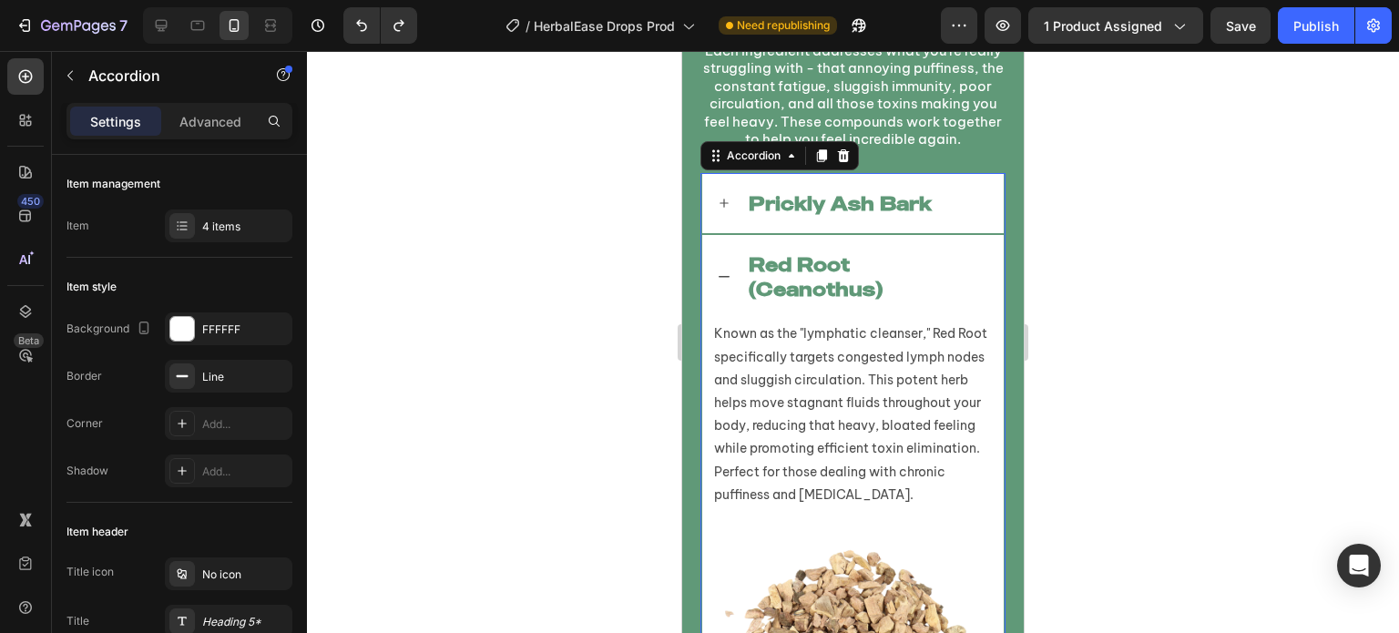
scroll to position [9100, 0]
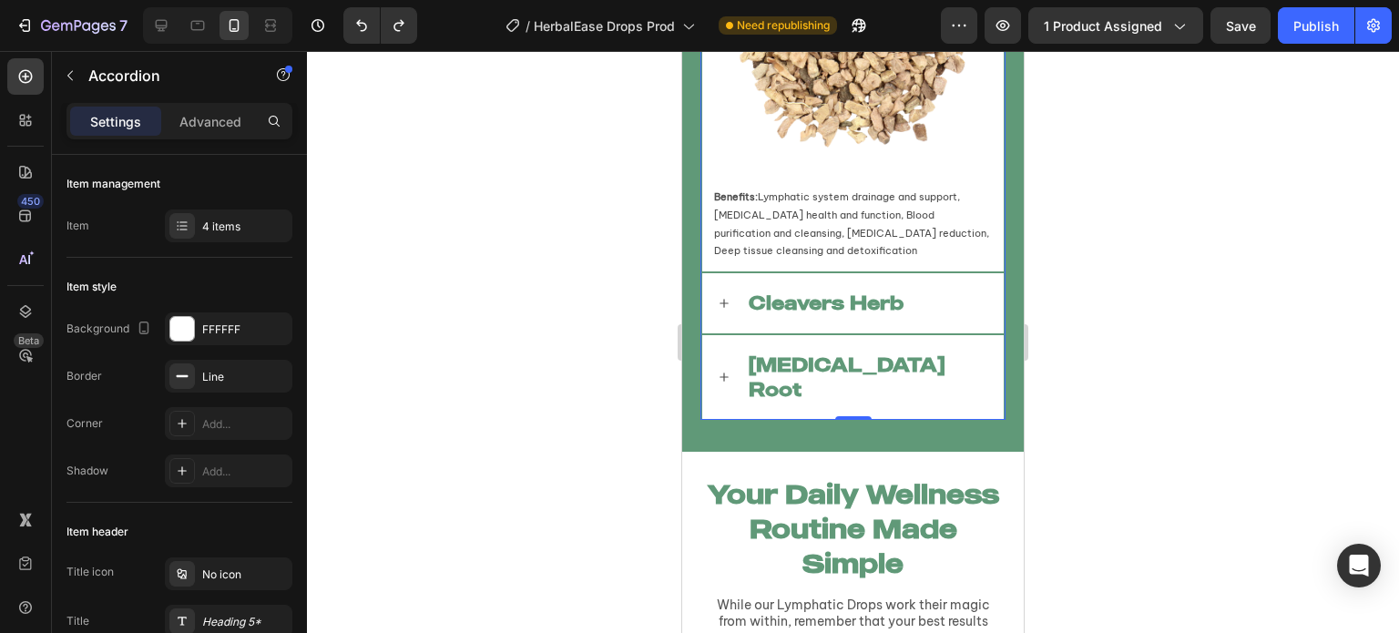
click at [717, 310] on icon at bounding box center [724, 303] width 15 height 15
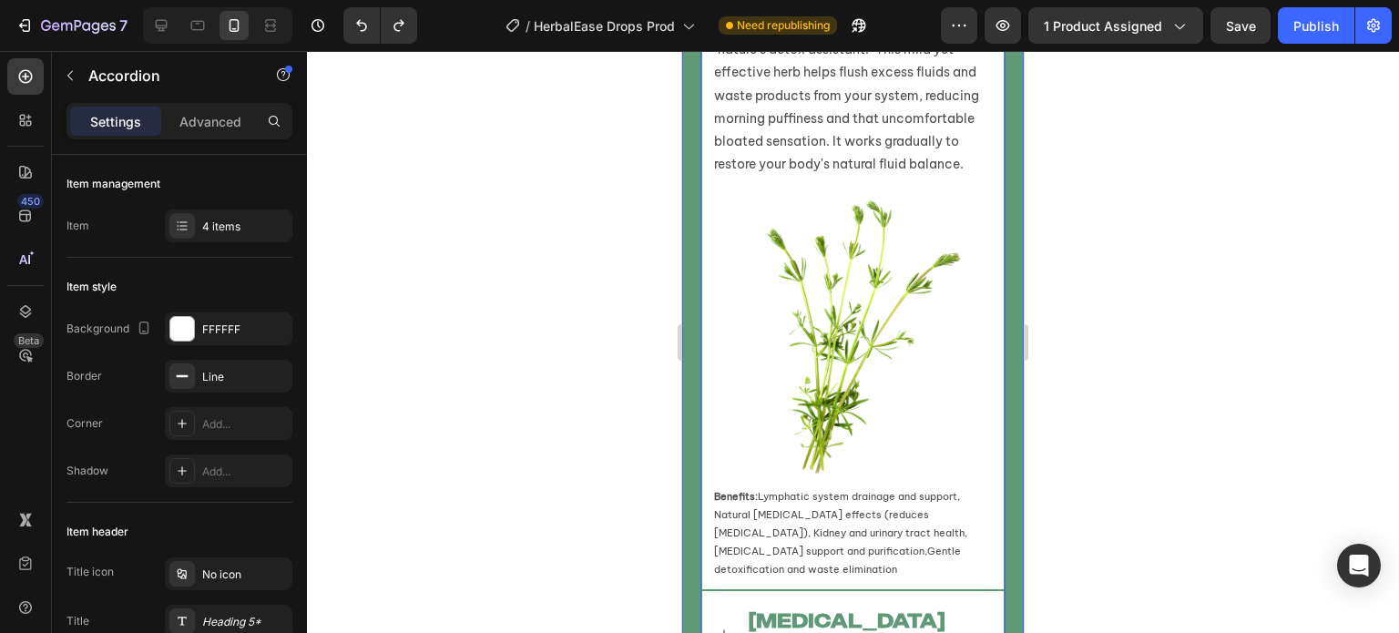
scroll to position [9245, 0]
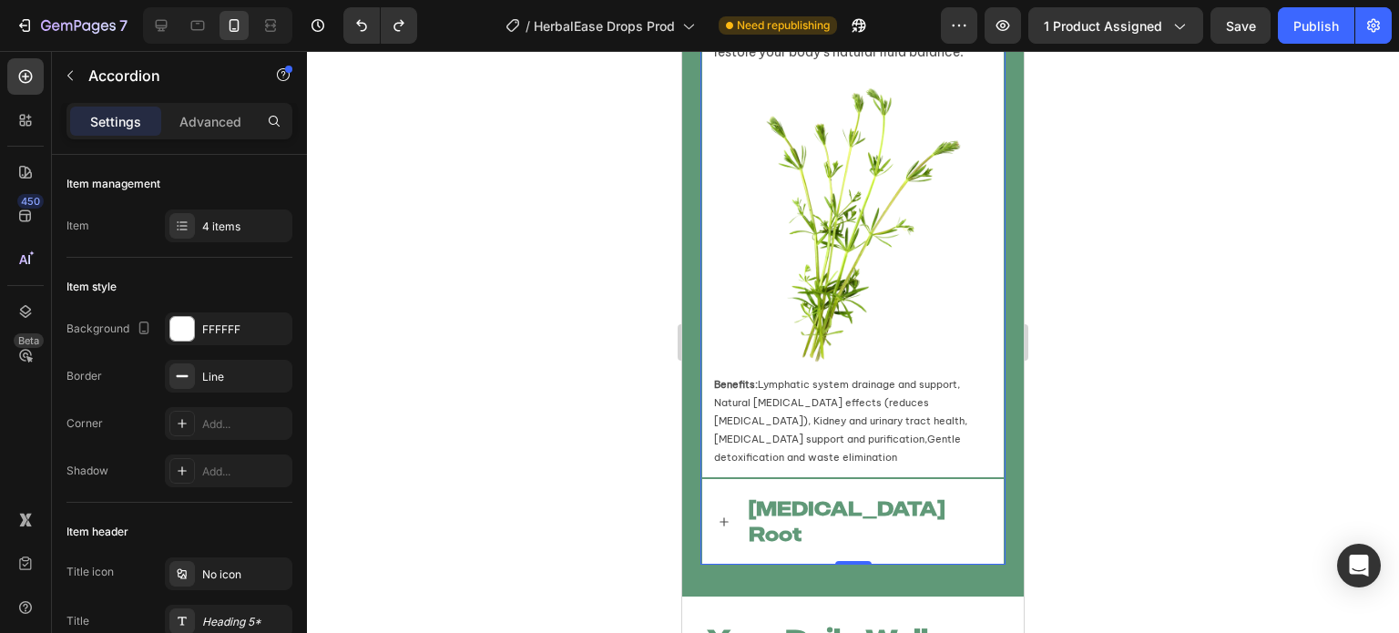
click at [714, 503] on div "[MEDICAL_DATA] Root" at bounding box center [852, 521] width 301 height 85
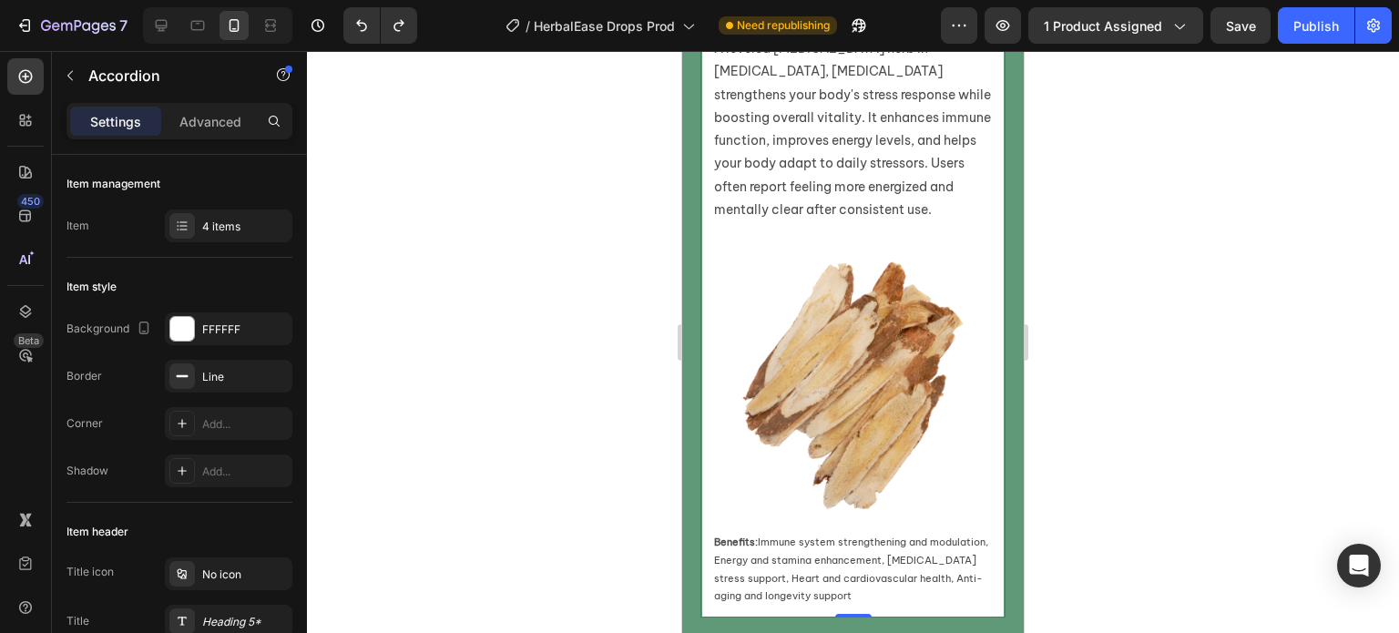
scroll to position [8801, 0]
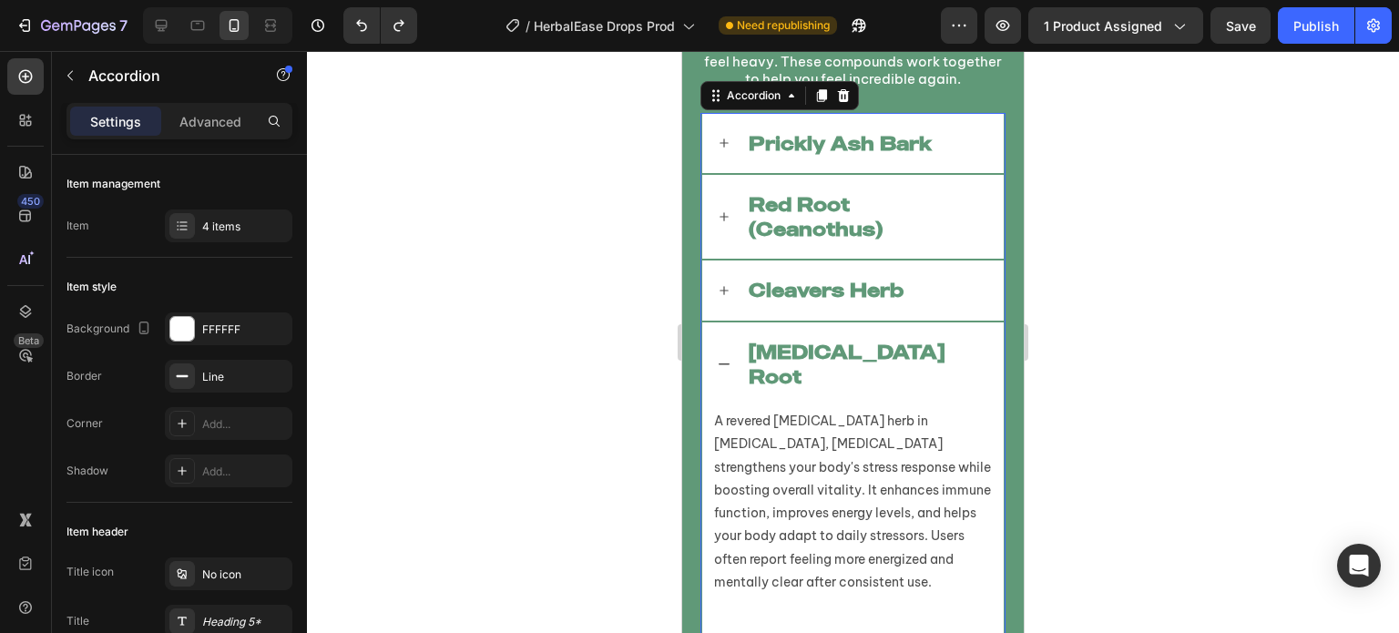
click at [722, 150] on icon at bounding box center [724, 143] width 15 height 15
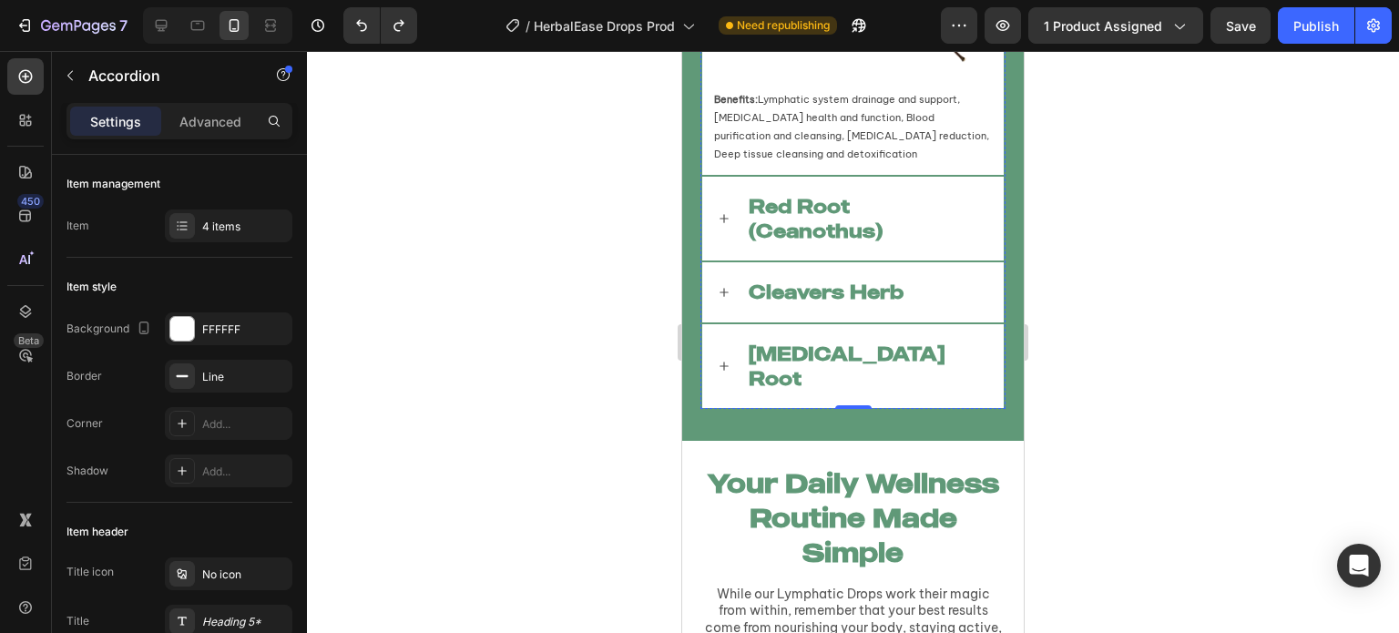
scroll to position [9341, 0]
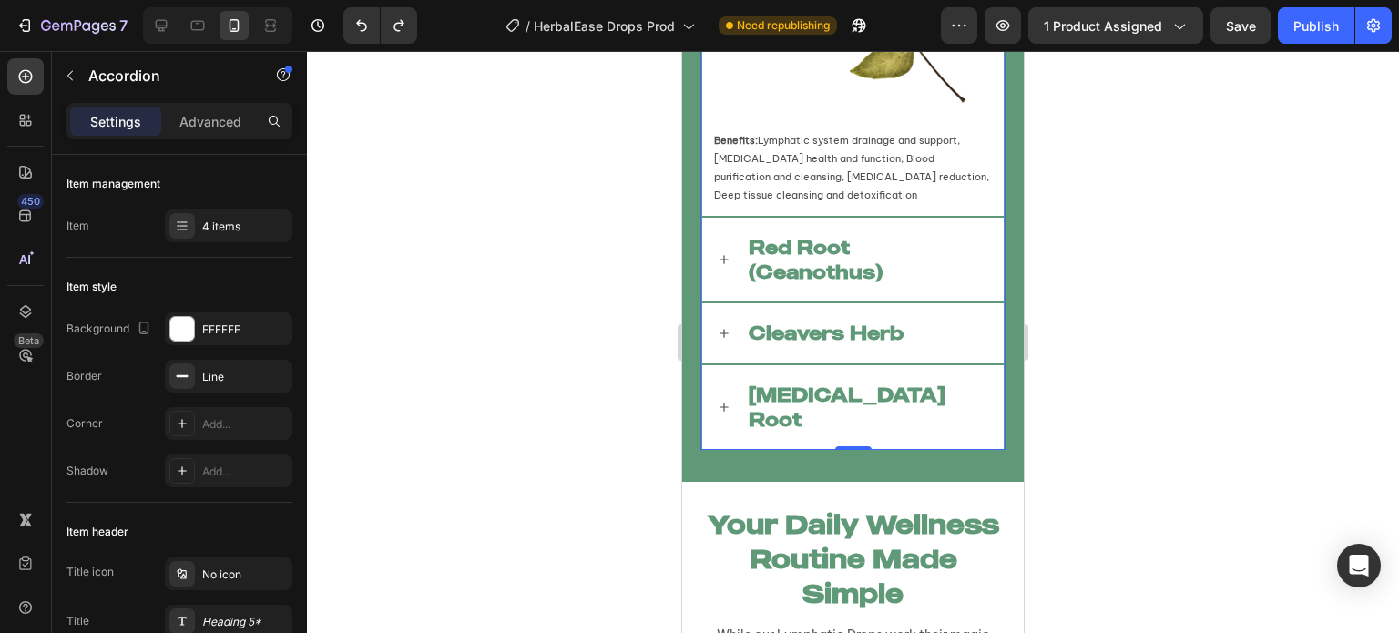
click at [730, 273] on div "Red Root (Ceanothus)" at bounding box center [852, 260] width 301 height 85
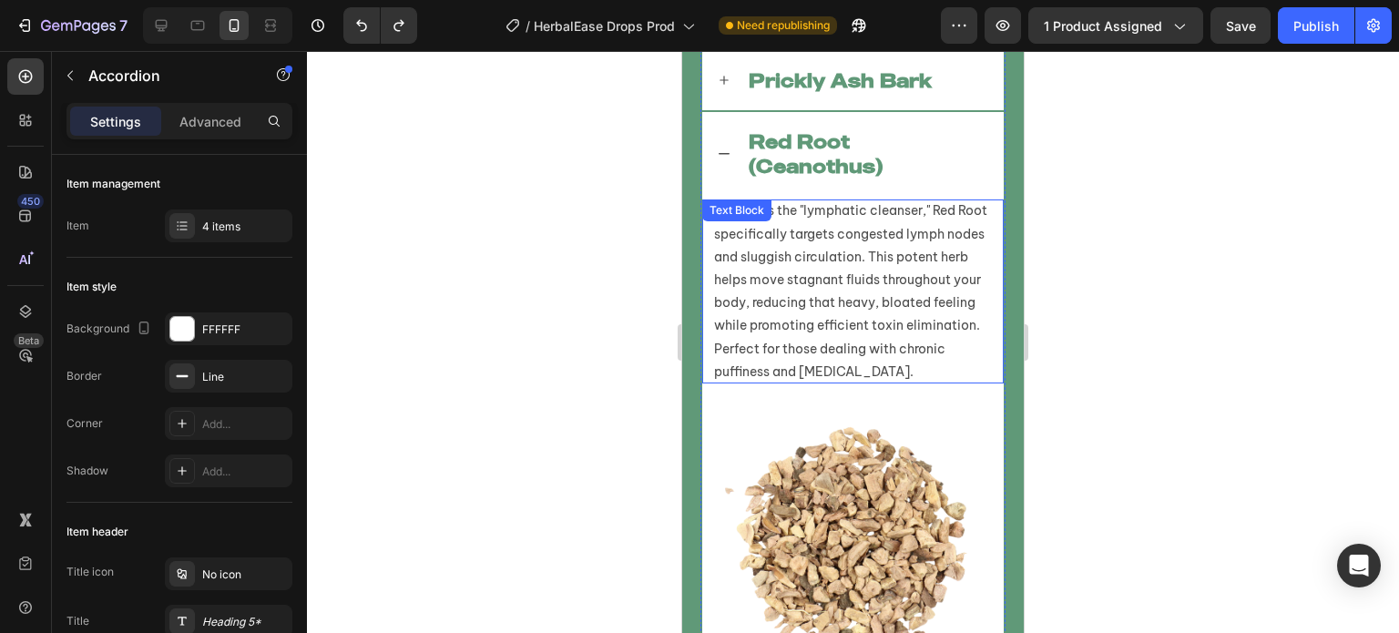
scroll to position [8863, 0]
click at [717, 169] on div "Red Root (Ceanothus)" at bounding box center [852, 155] width 301 height 85
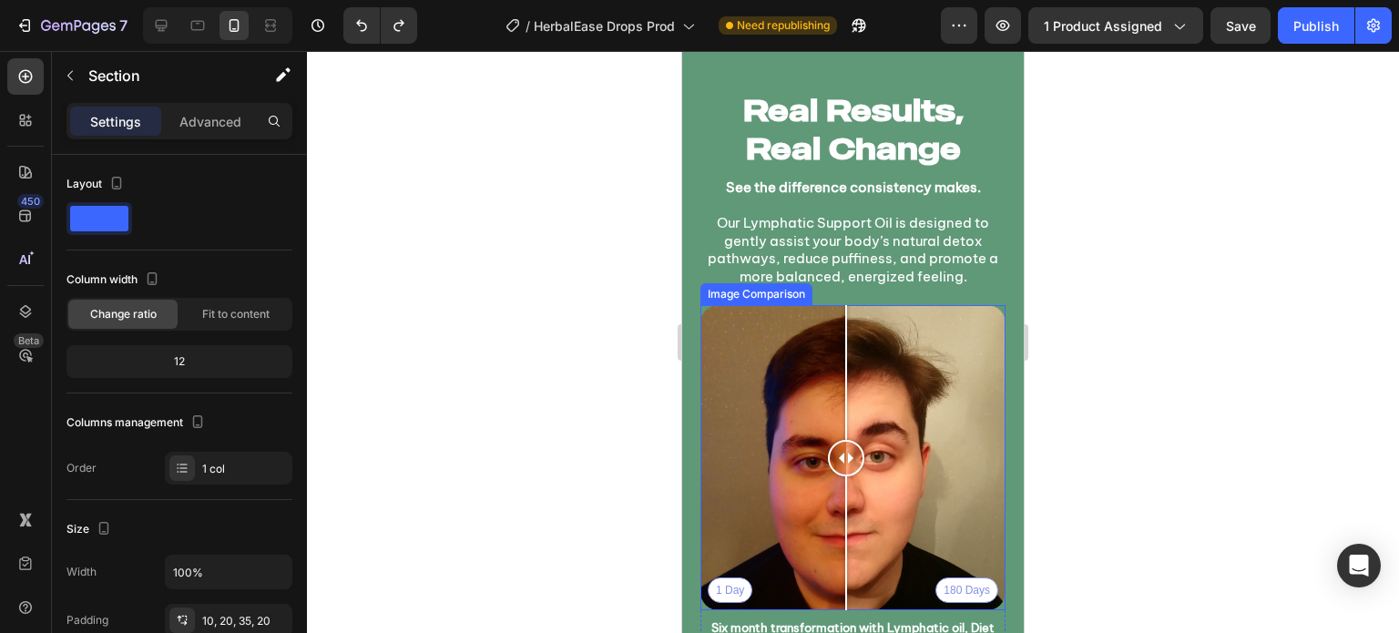
scroll to position [10903, 0]
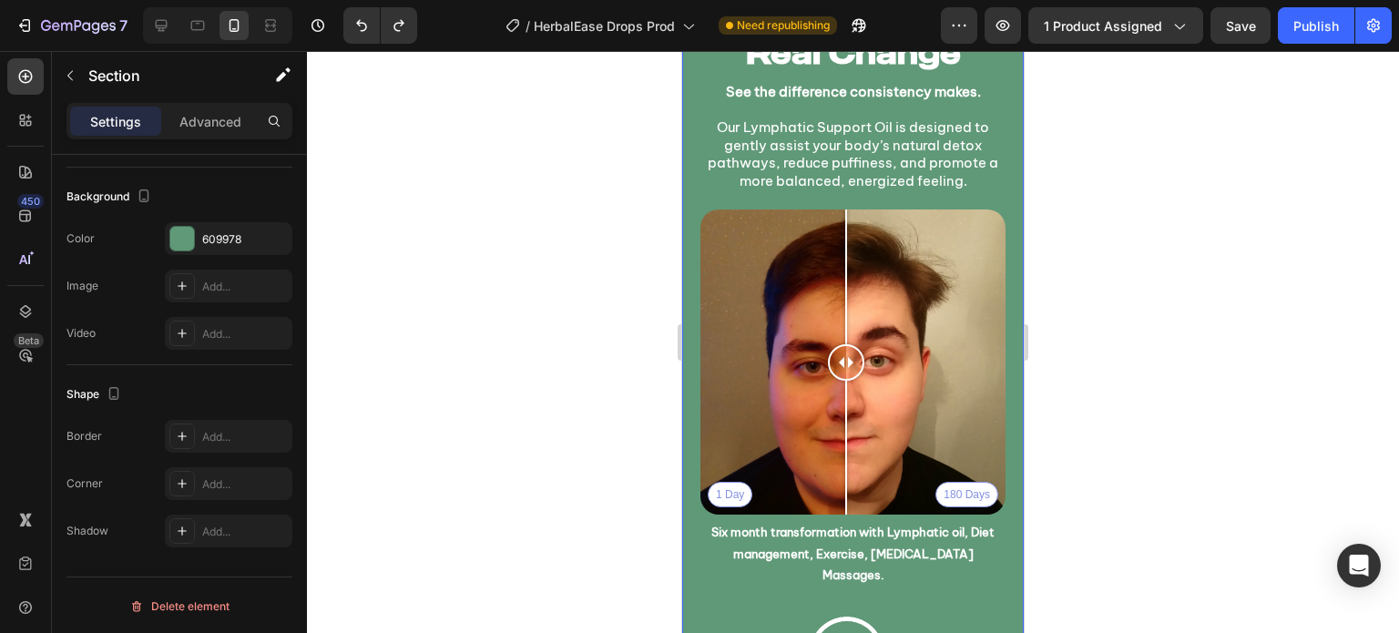
scroll to position [10608, 0]
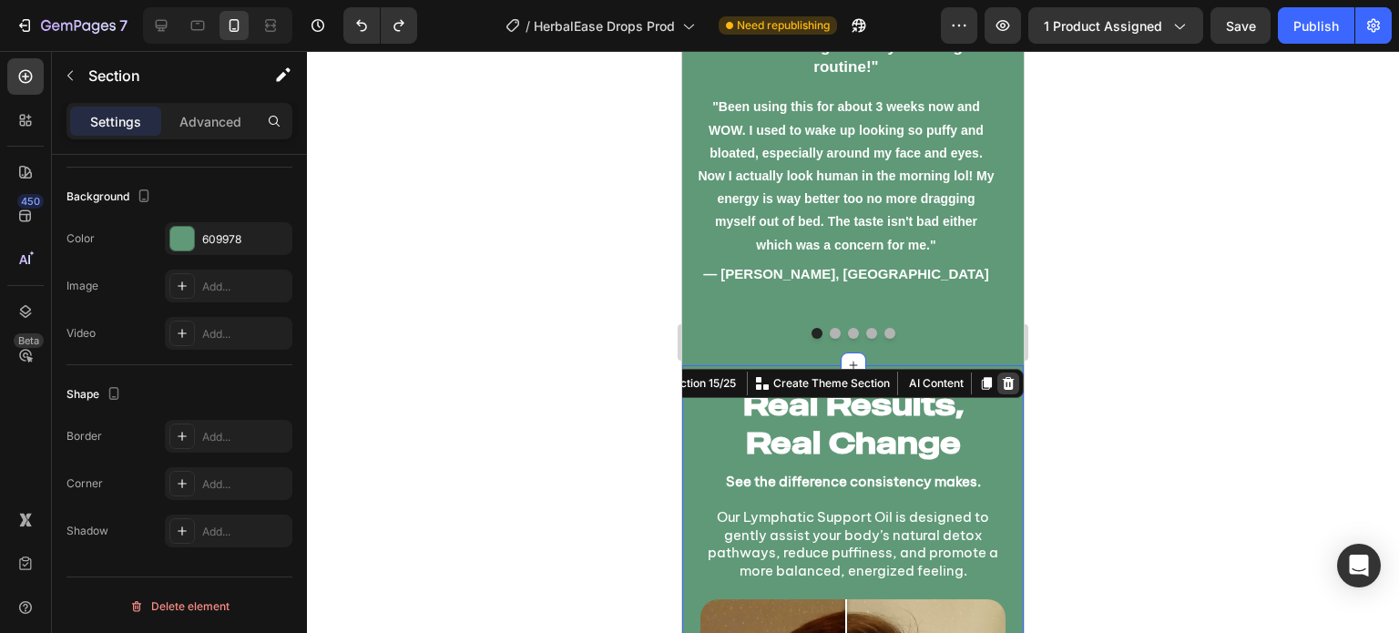
click at [997, 385] on div at bounding box center [1008, 383] width 22 height 22
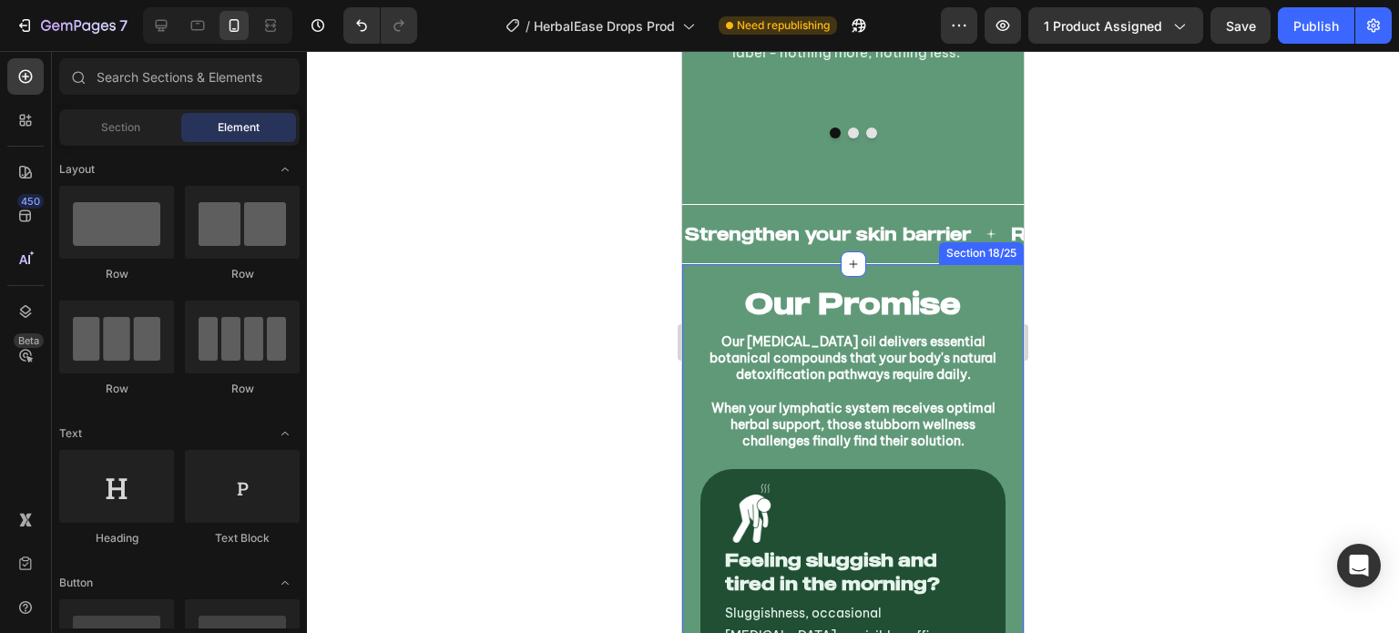
scroll to position [11460, 0]
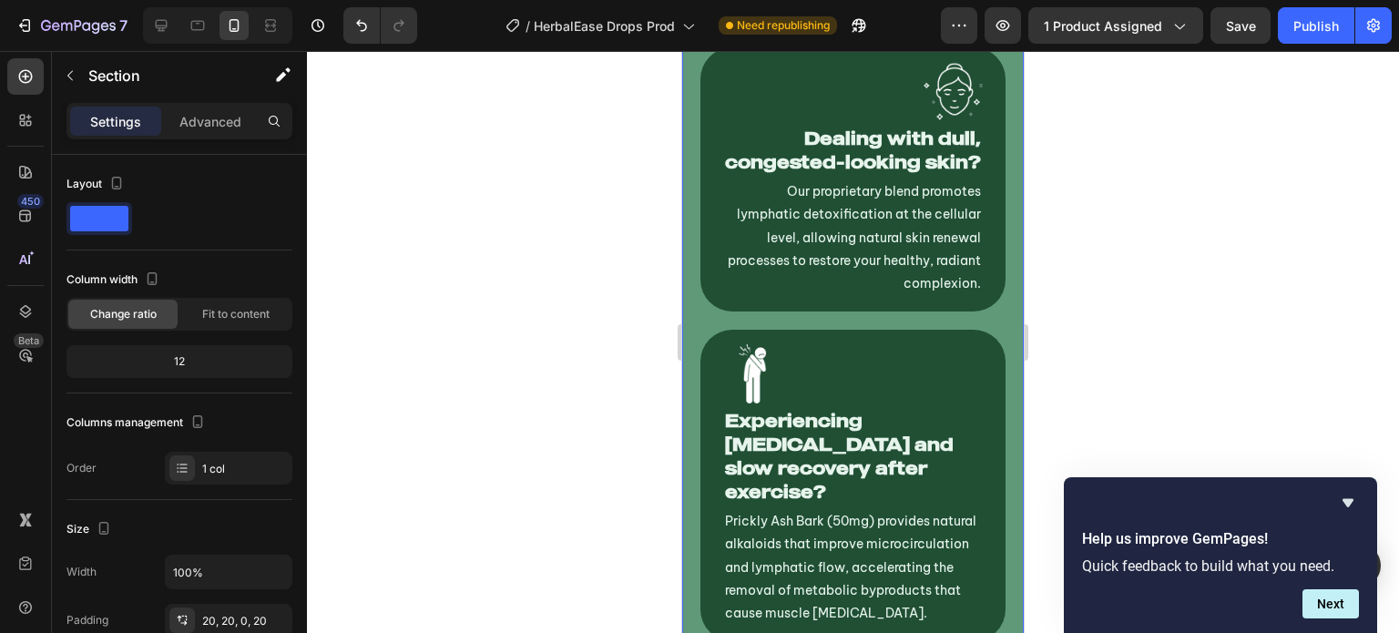
scroll to position [13046, 0]
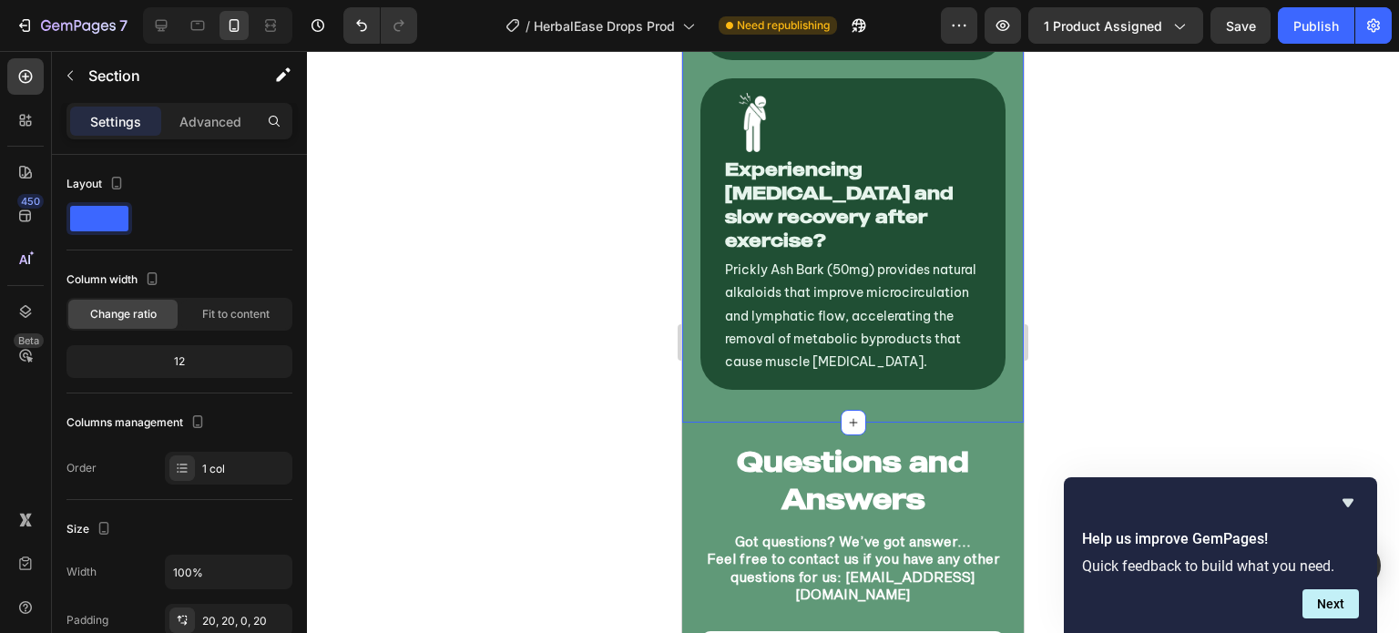
click at [1348, 502] on icon "Hide survey" at bounding box center [1347, 503] width 11 height 8
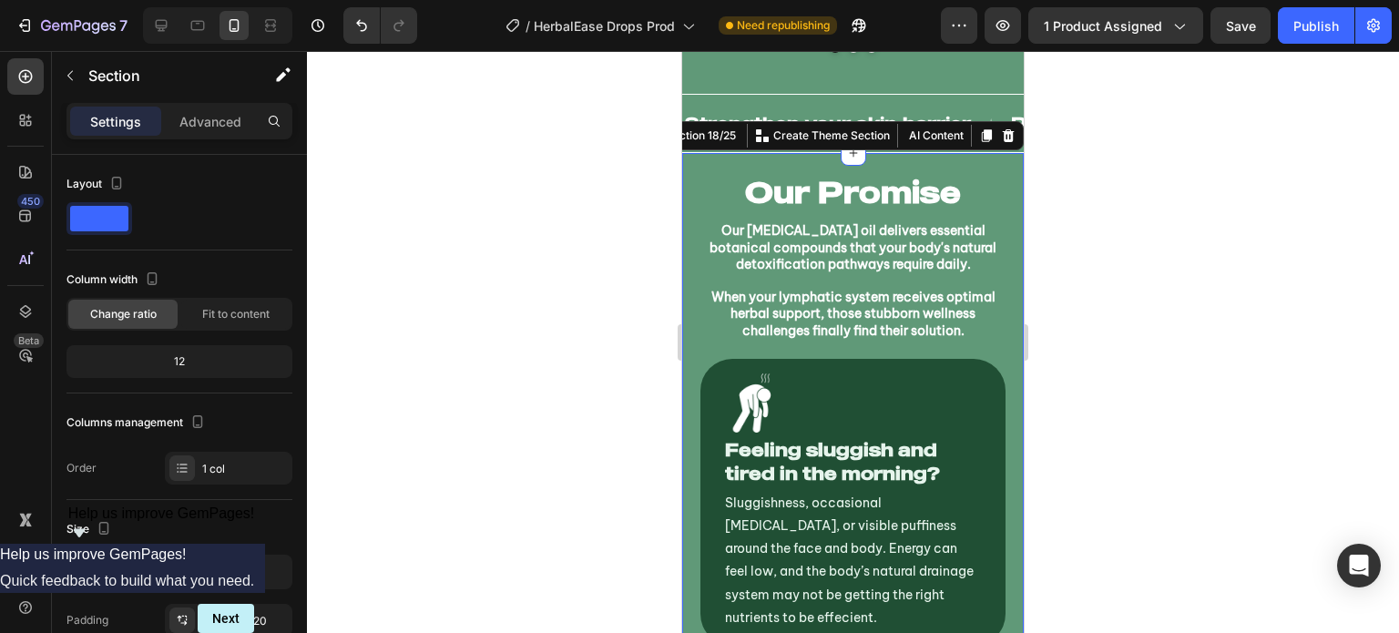
scroll to position [11470, 0]
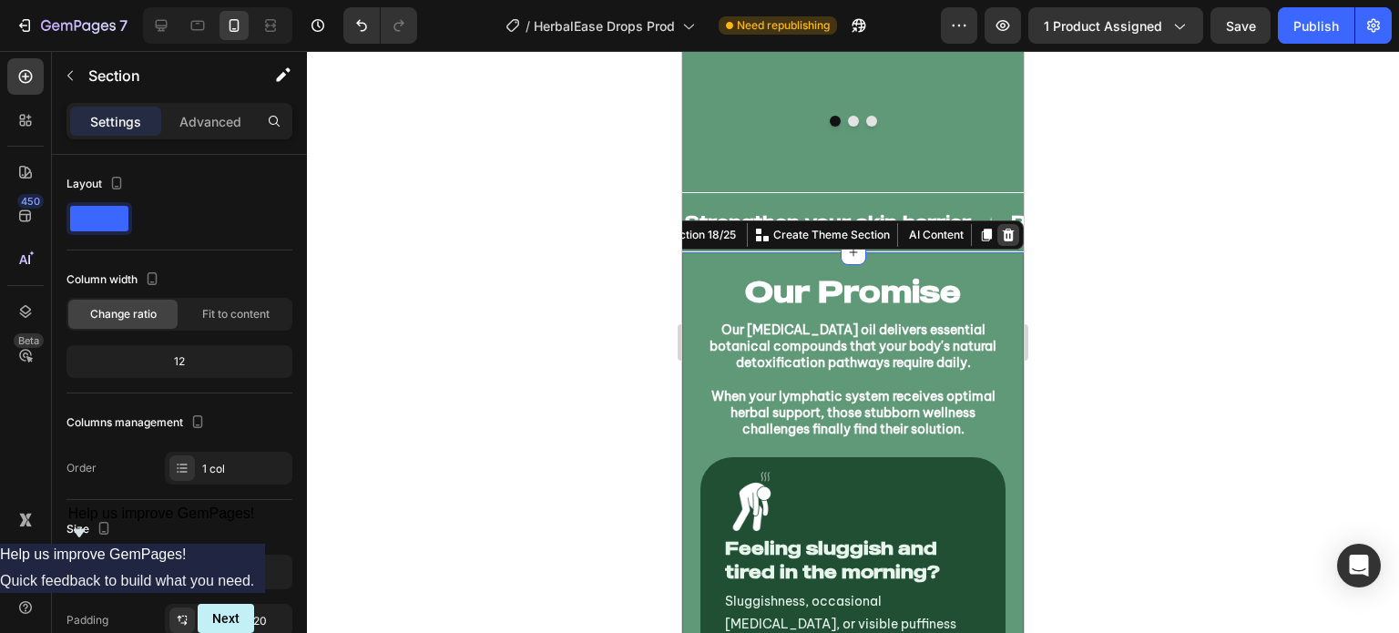
click at [1002, 229] on icon at bounding box center [1008, 235] width 12 height 13
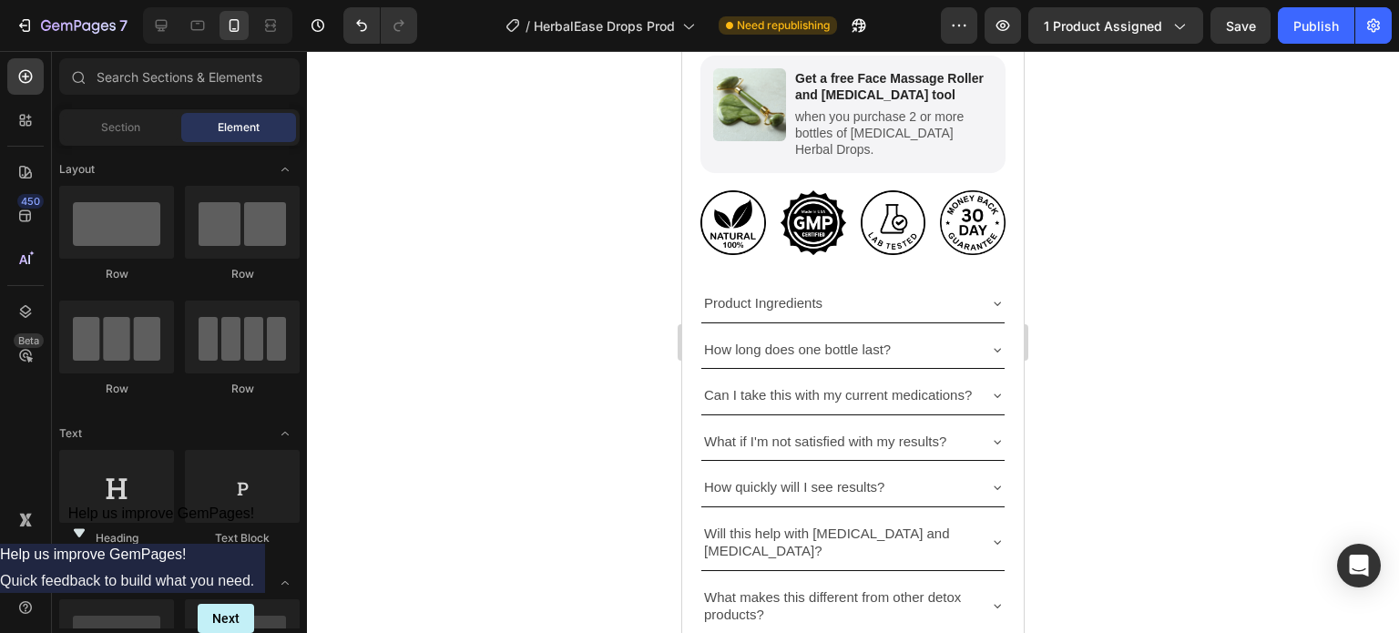
scroll to position [945, 0]
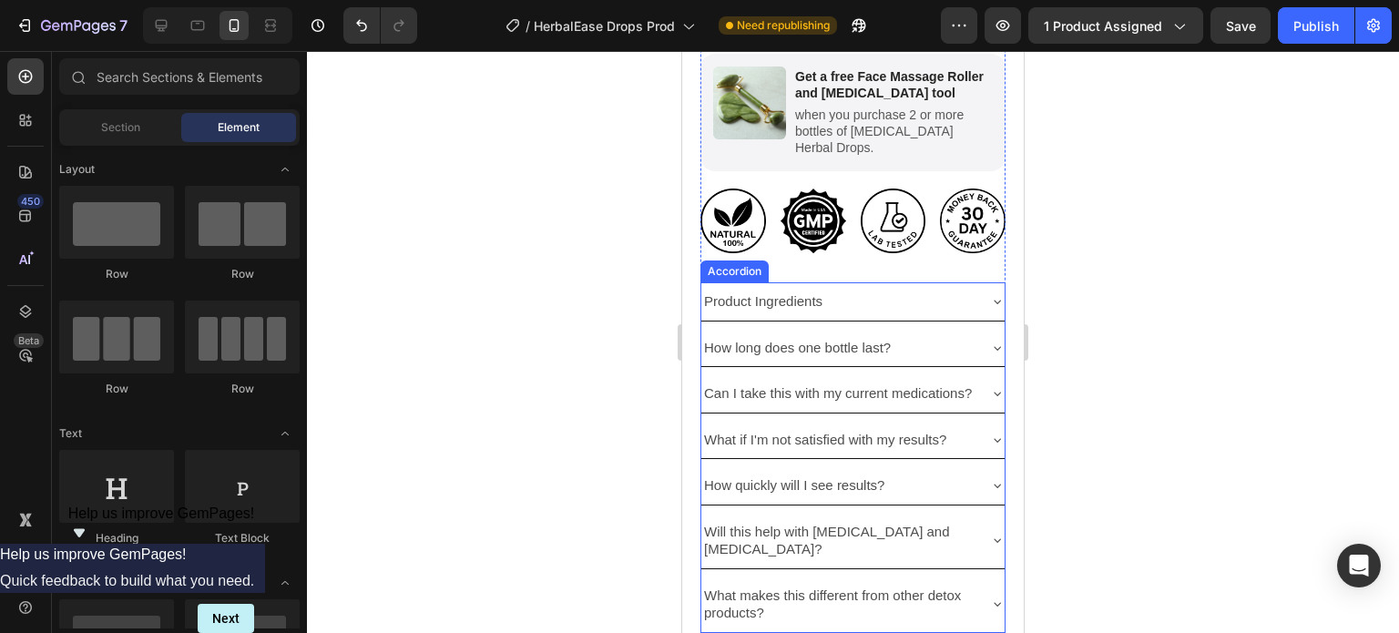
click at [993, 484] on icon at bounding box center [996, 486] width 7 height 4
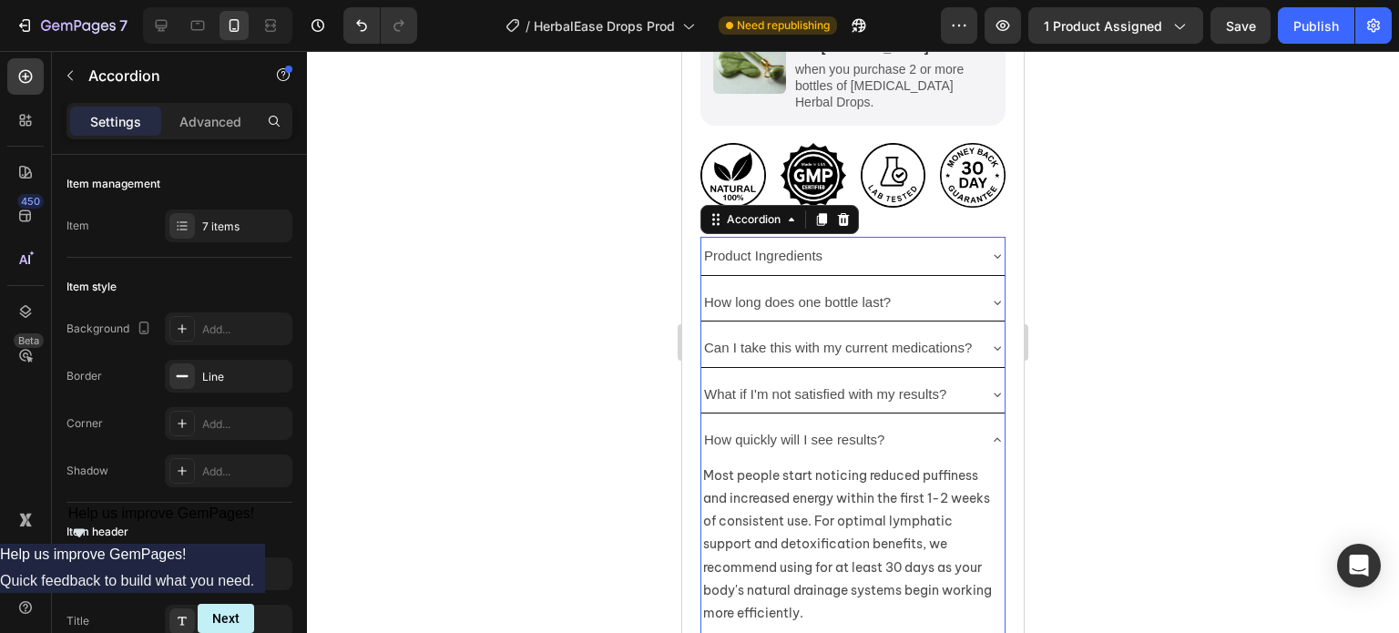
scroll to position [992, 0]
click at [971, 420] on div "How quickly will I see results?" at bounding box center [852, 439] width 303 height 38
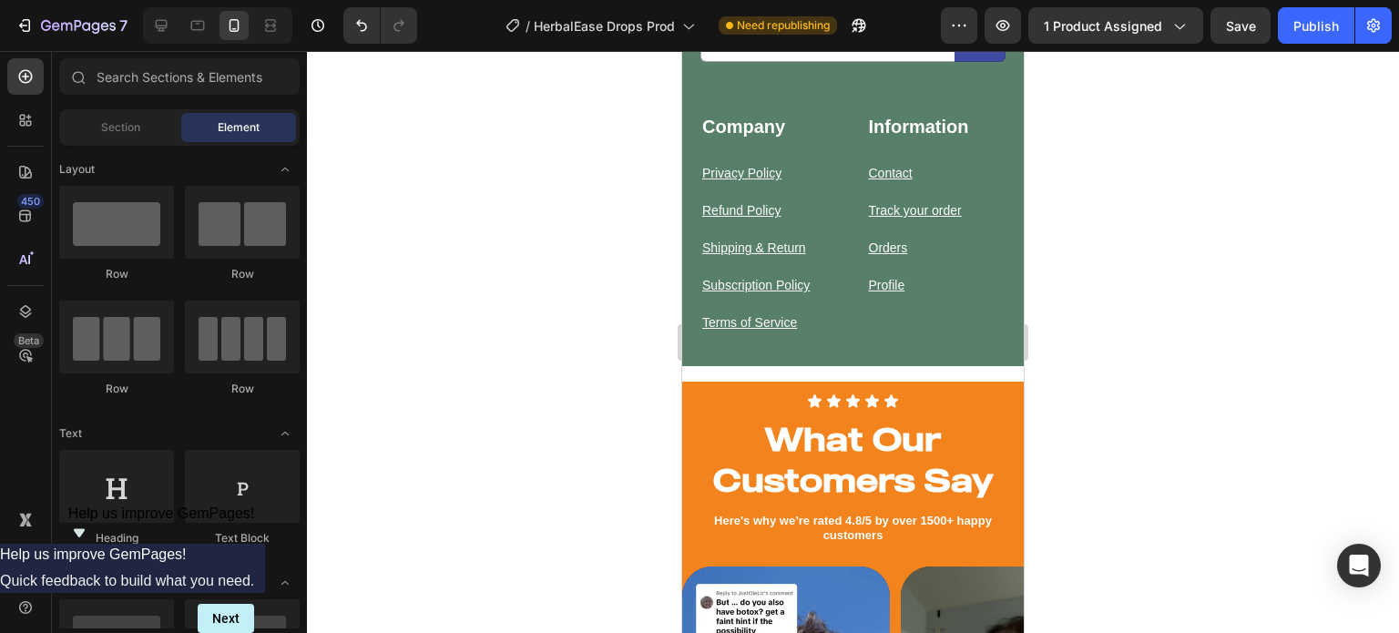
scroll to position [13298, 0]
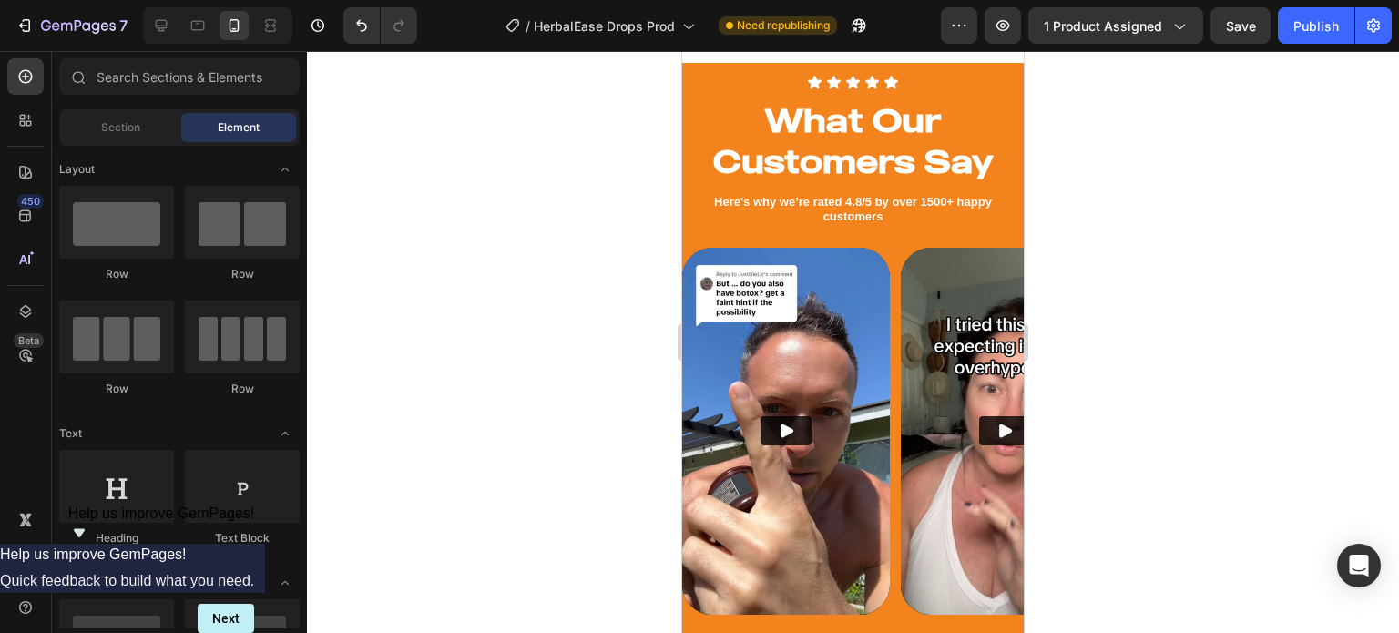
scroll to position [13943, 0]
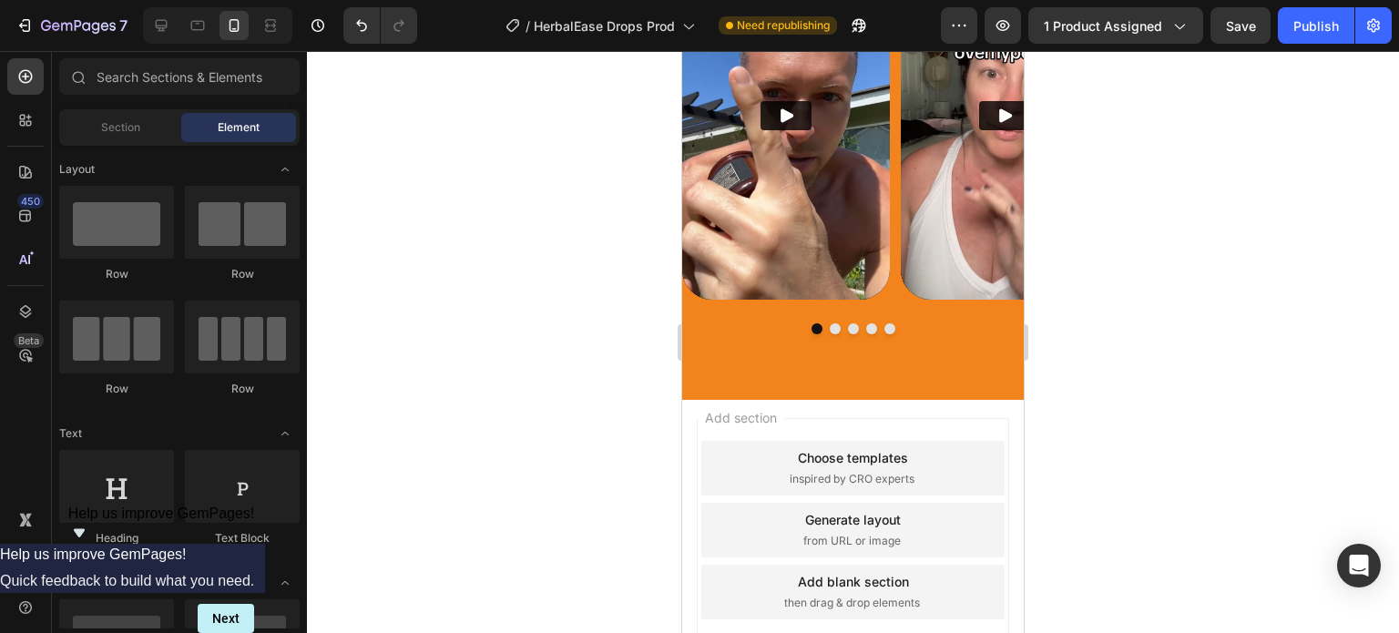
drag, startPoint x: 1016, startPoint y: 432, endPoint x: 1732, endPoint y: 681, distance: 757.6
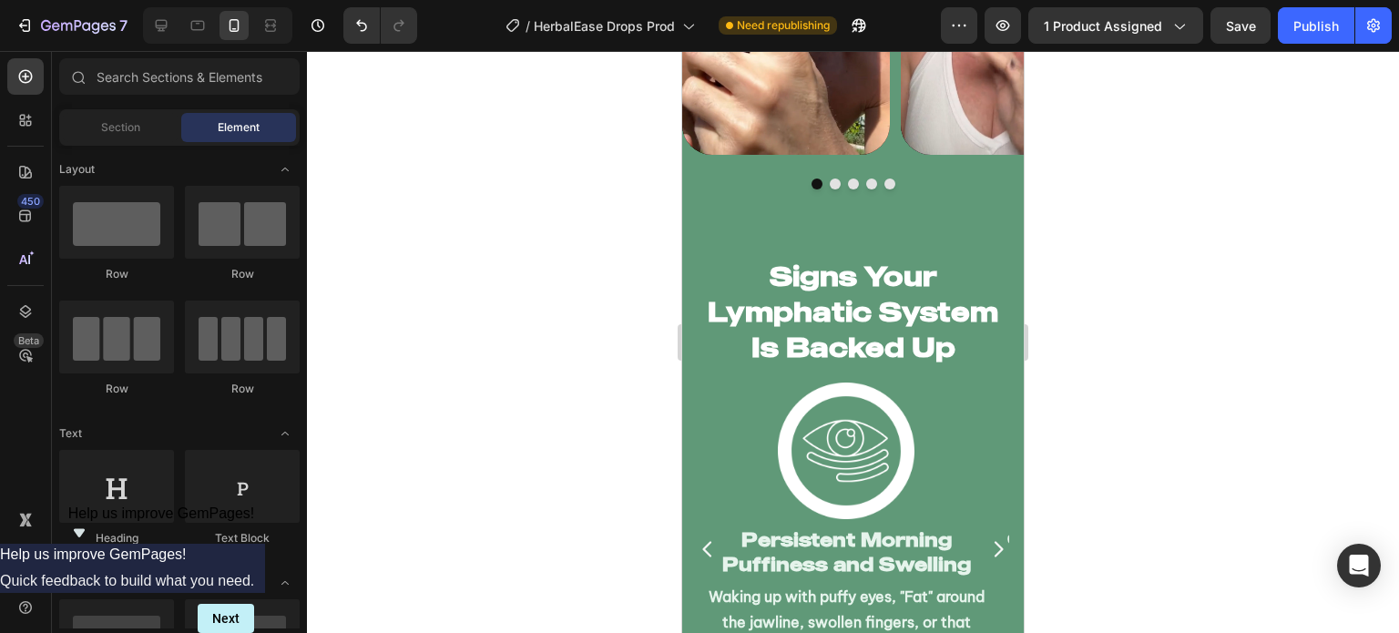
scroll to position [4104, 0]
click at [976, 241] on div "Signs Your Lymphatic System Is Backed Up Heading Image Persistent Morning Puffi…" at bounding box center [852, 501] width 341 height 546
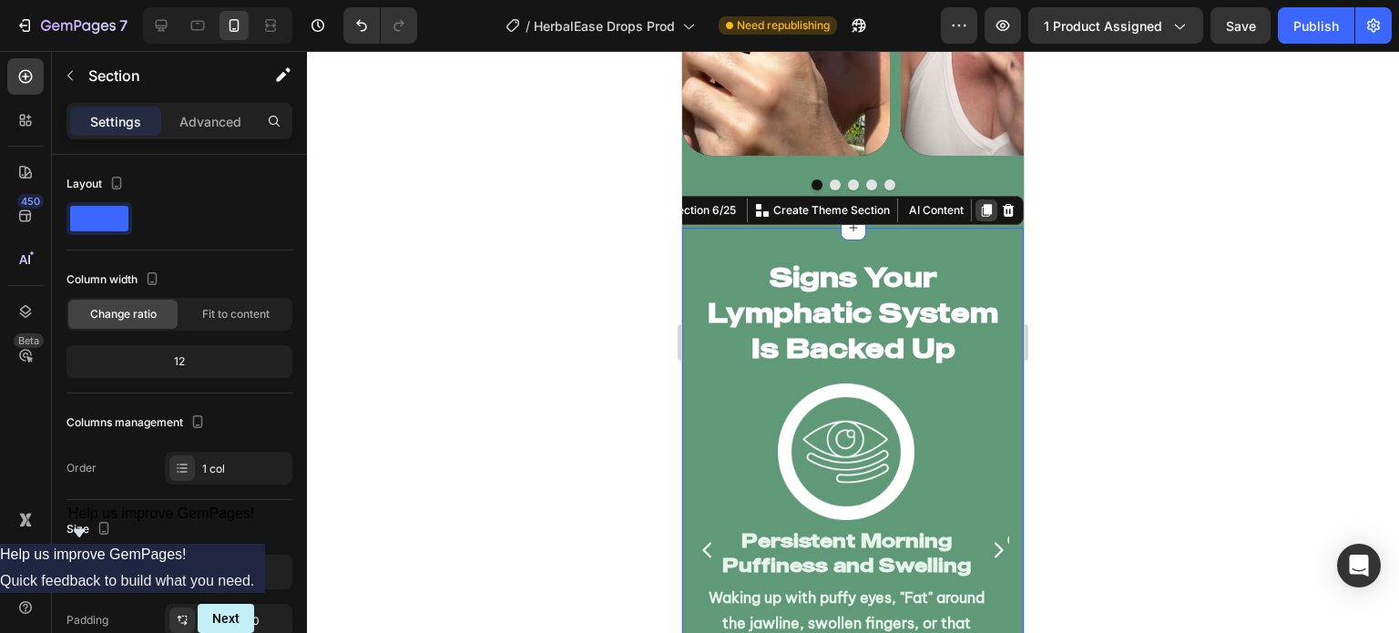
click at [982, 204] on icon at bounding box center [987, 210] width 10 height 13
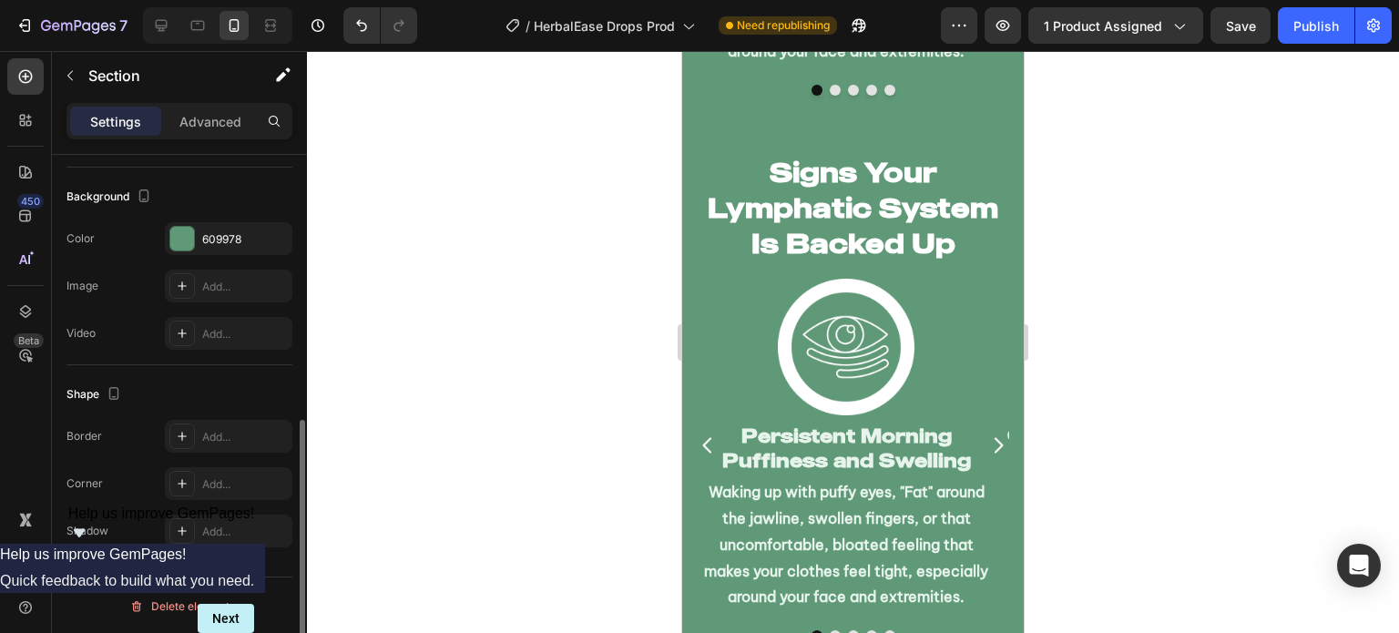
scroll to position [4762, 0]
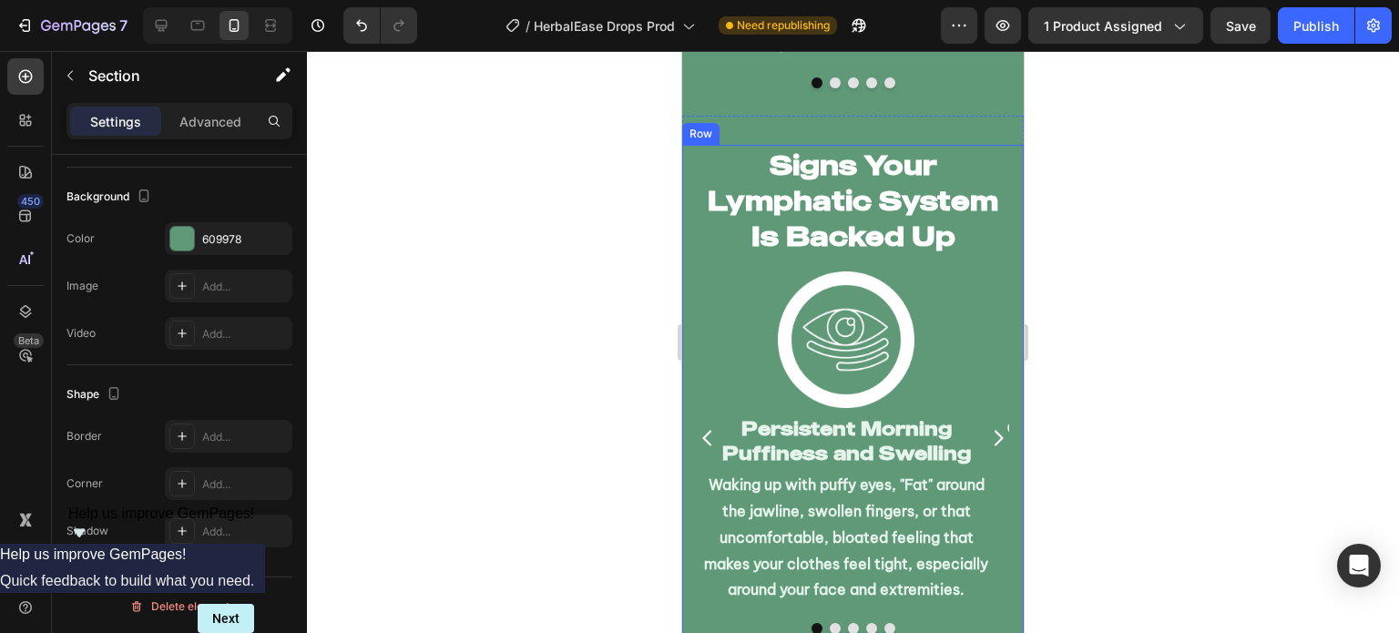
click at [687, 145] on div "Signs Your Lymphatic System Is Backed Up Heading Image Persistent Morning Puffi…" at bounding box center [852, 390] width 341 height 490
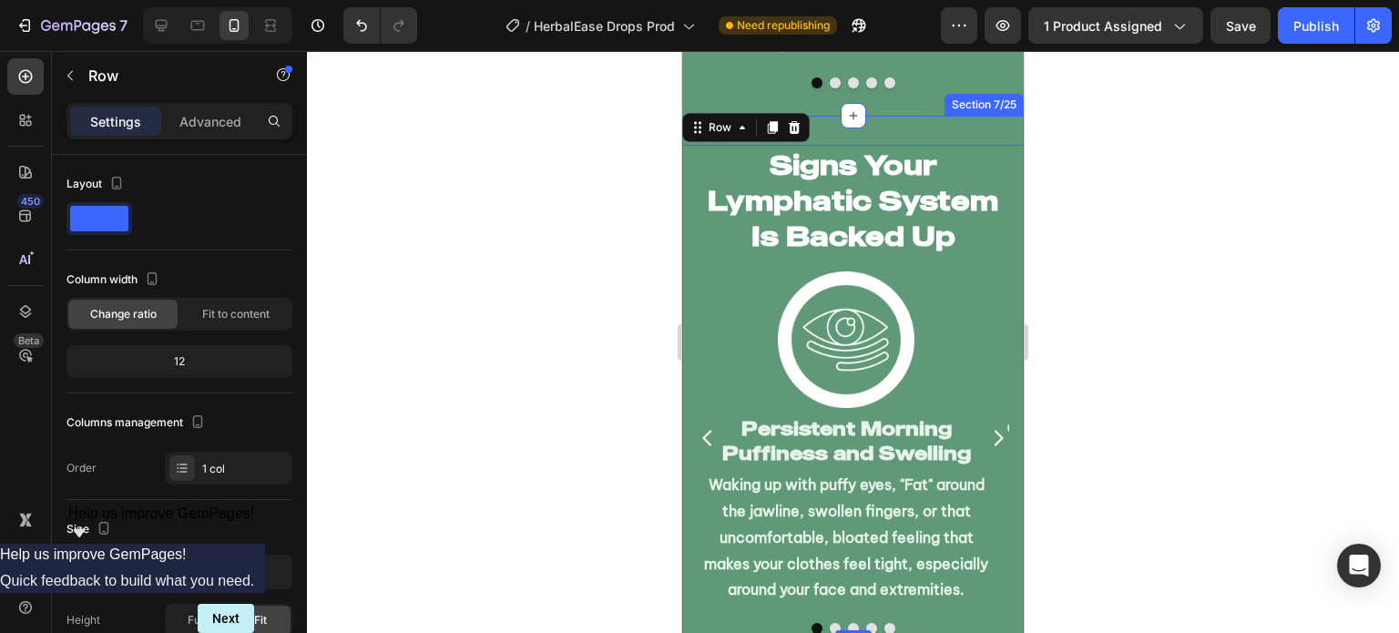
click at [828, 136] on div "Signs Your Lymphatic System Is Backed Up Heading Image Persistent Morning Puffi…" at bounding box center [852, 389] width 341 height 546
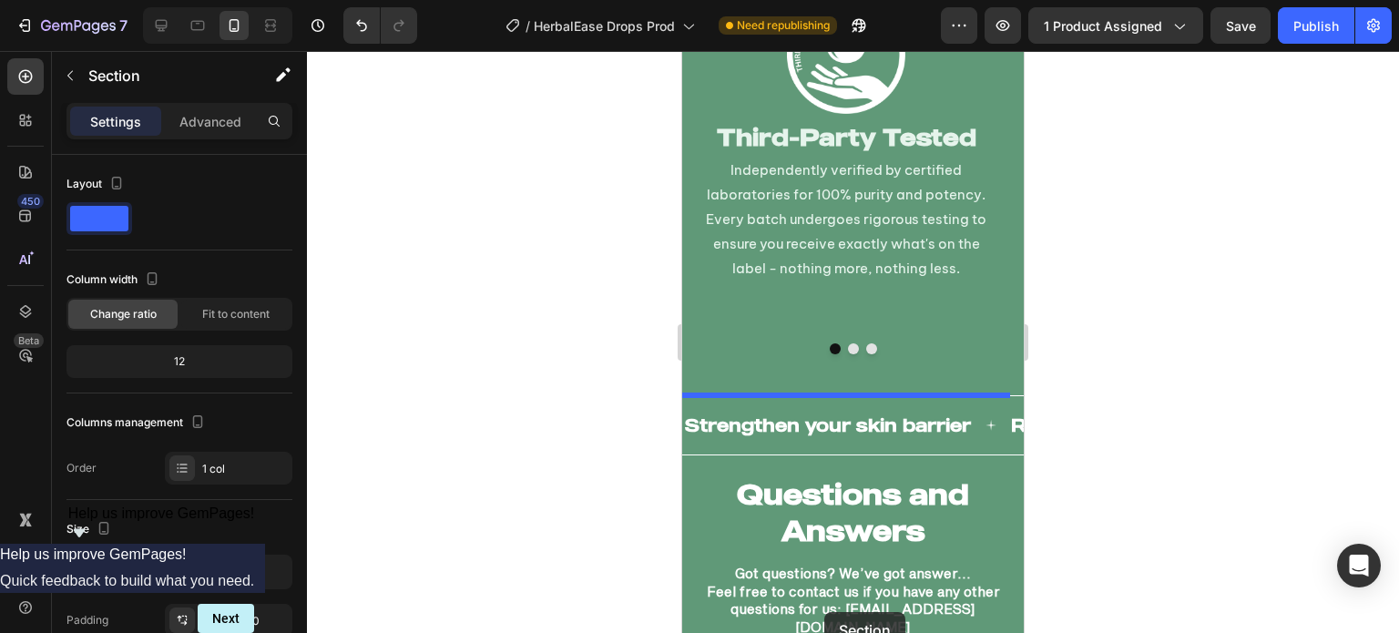
scroll to position [12493, 0]
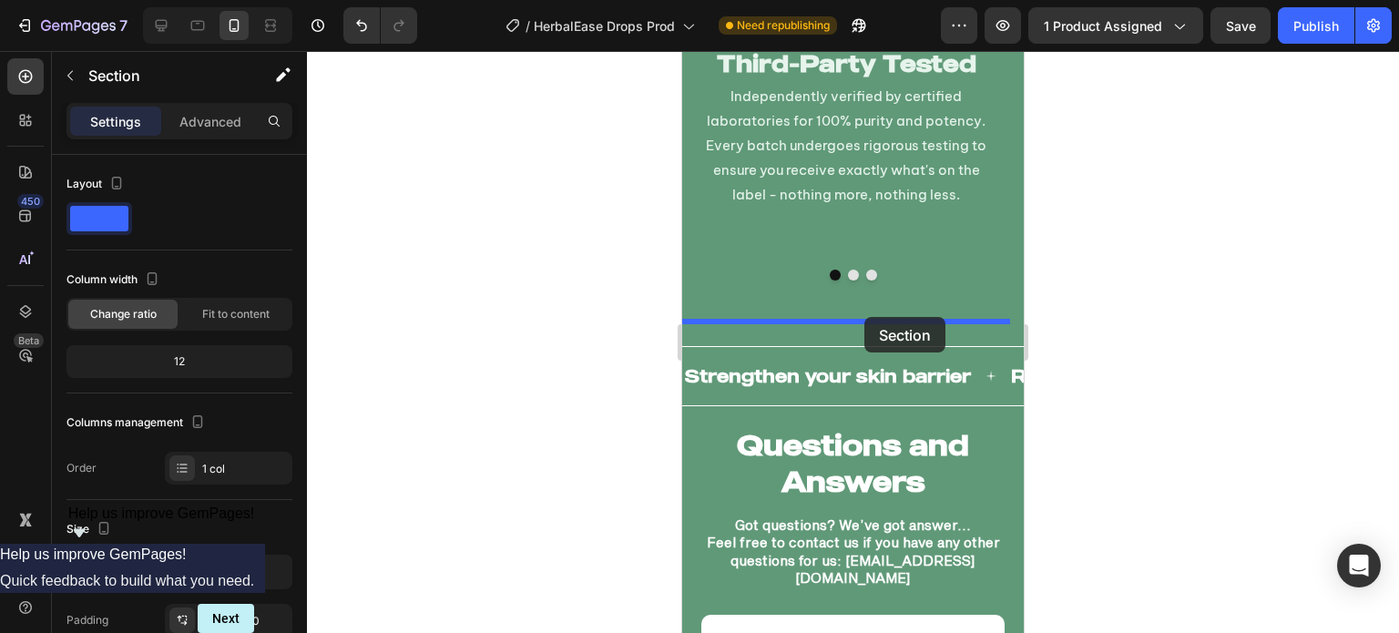
drag, startPoint x: 696, startPoint y: 104, endPoint x: 864, endPoint y: 317, distance: 271.6
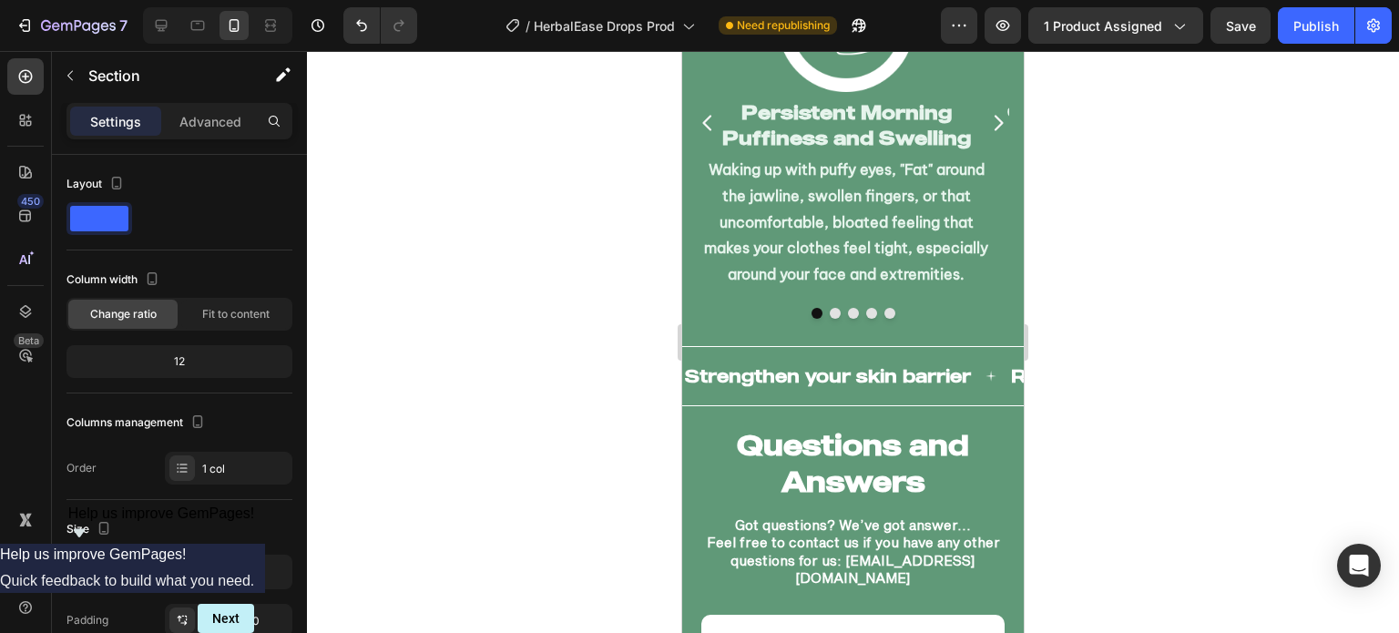
scroll to position [11947, 0]
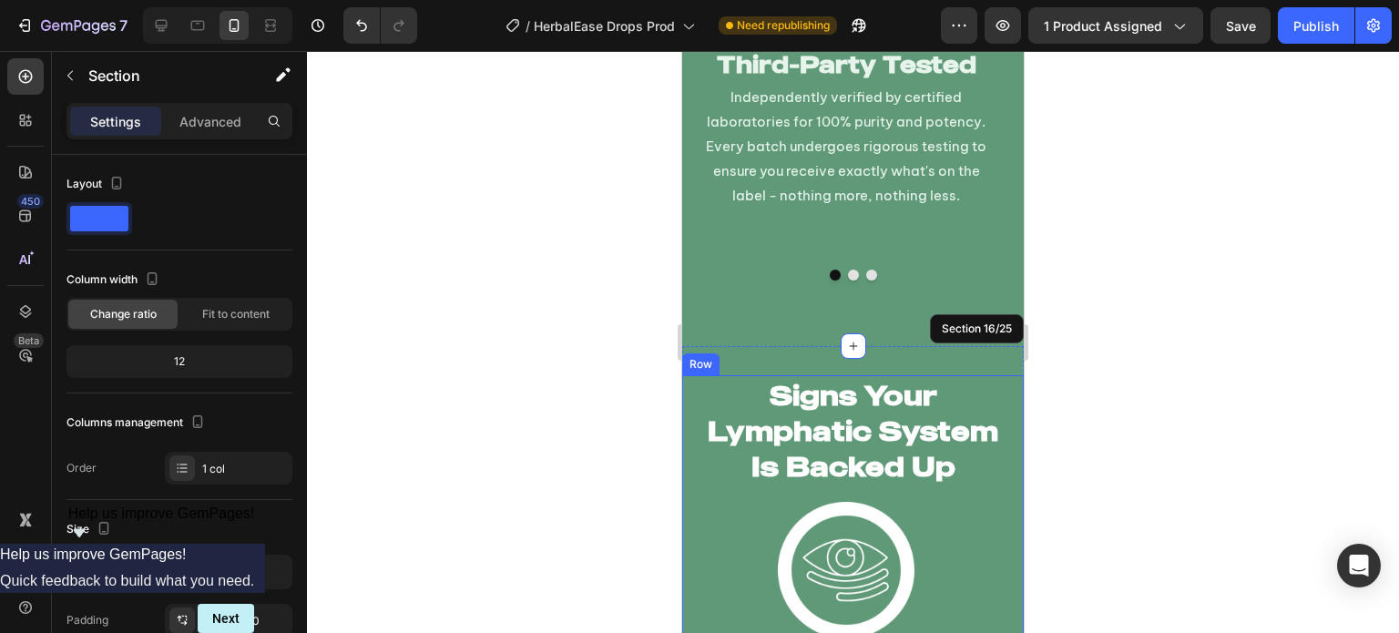
click at [626, 399] on div at bounding box center [853, 342] width 1092 height 582
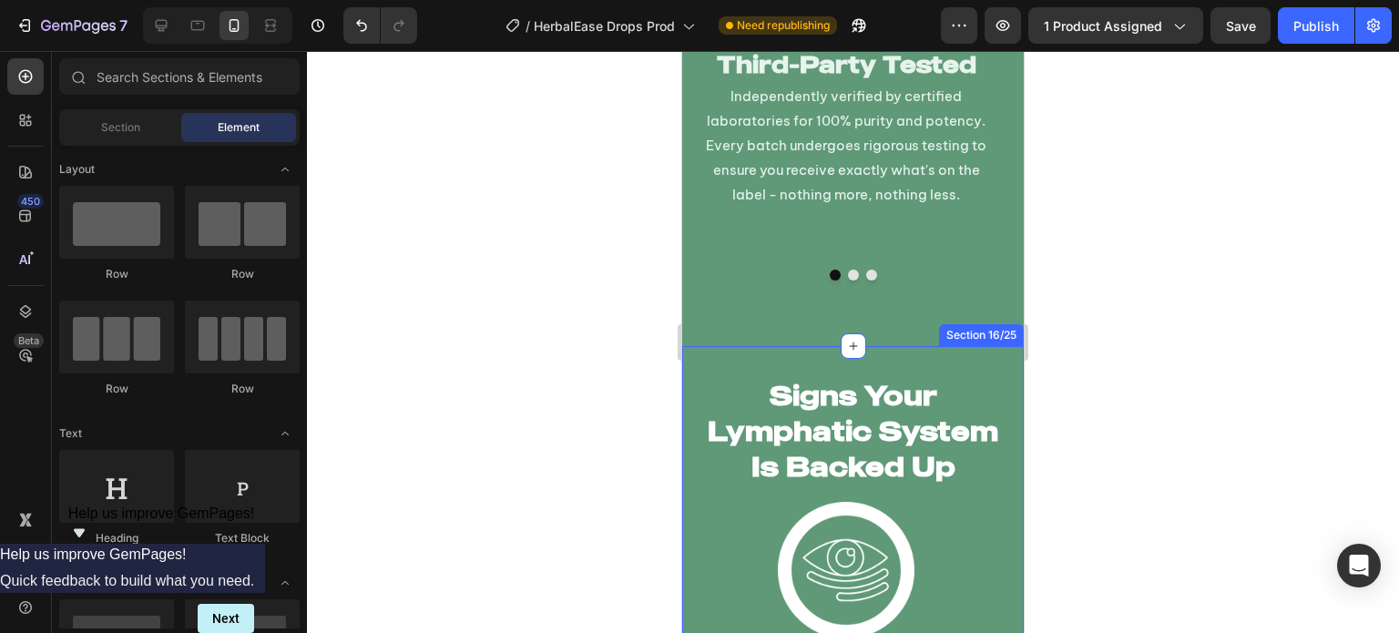
scroll to position [12110, 0]
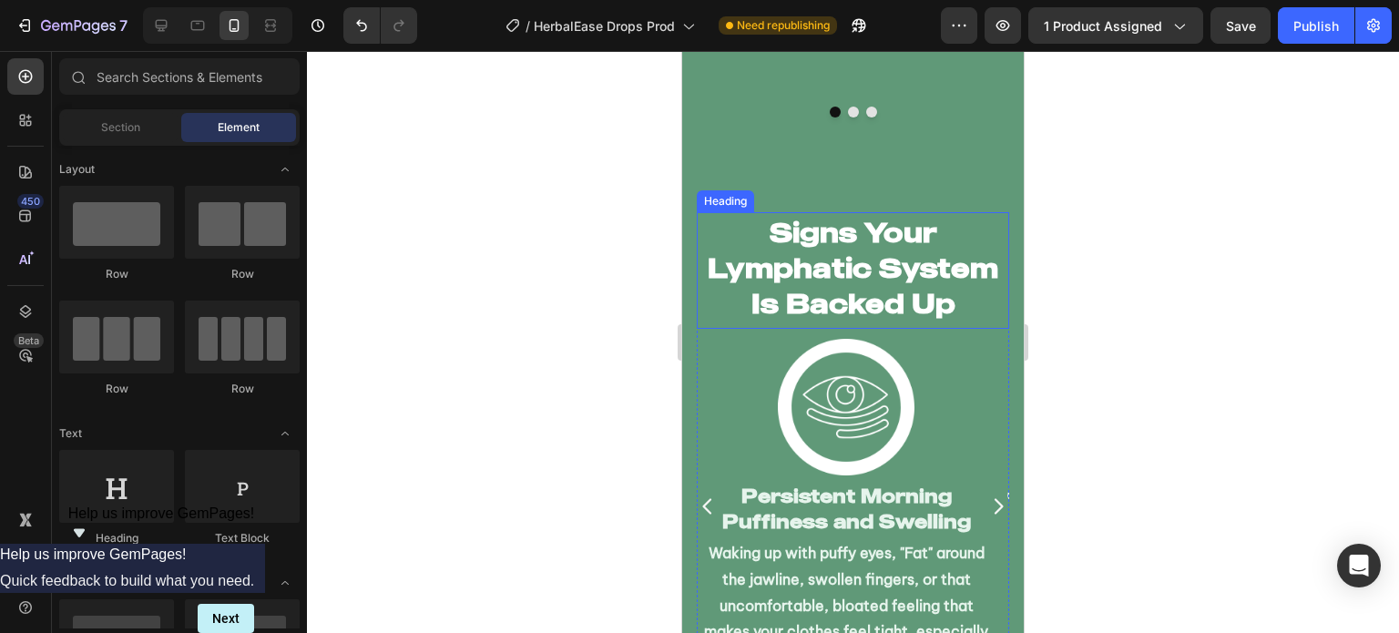
click at [914, 247] on h2 "Signs Your Lymphatic System Is Backed Up" at bounding box center [853, 267] width 312 height 110
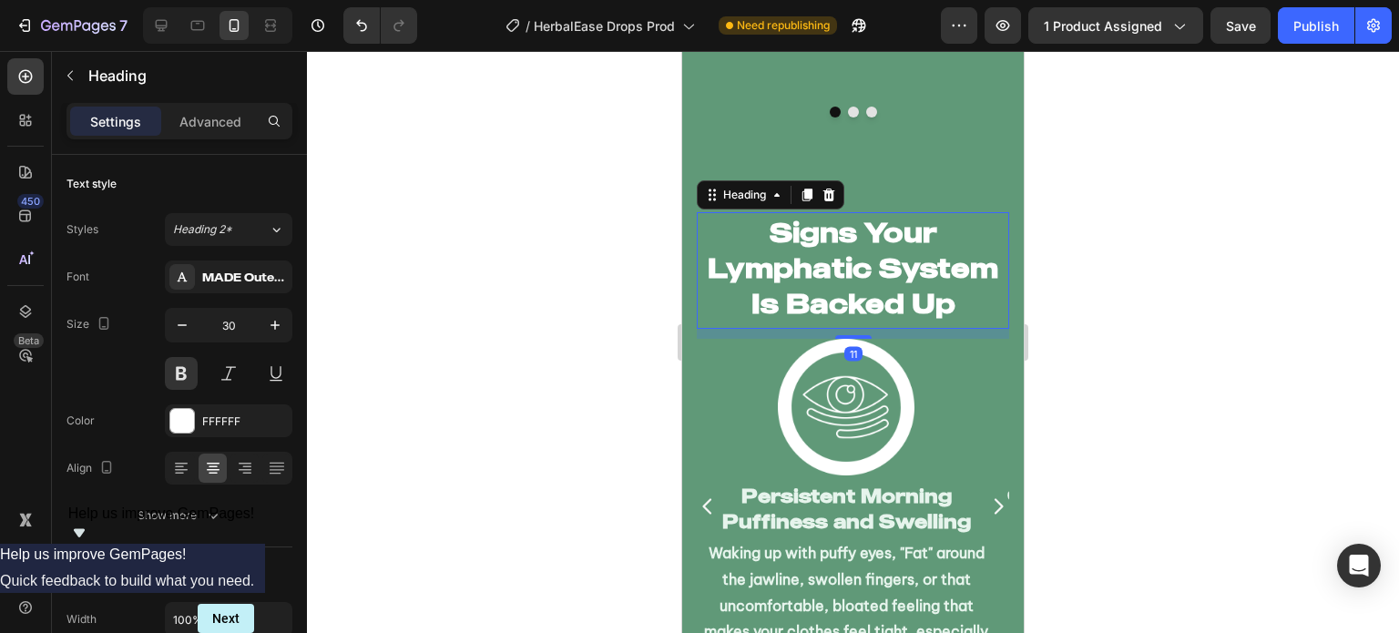
click at [826, 188] on icon at bounding box center [829, 194] width 12 height 13
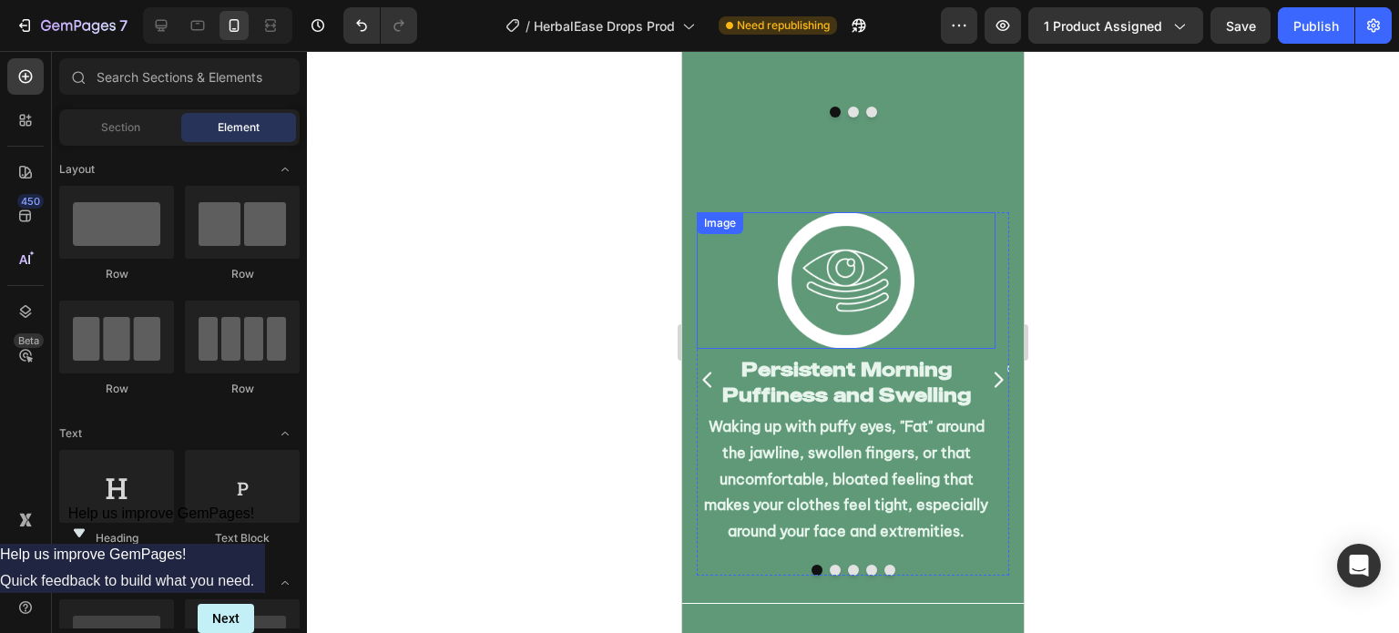
click at [835, 221] on img at bounding box center [846, 280] width 137 height 137
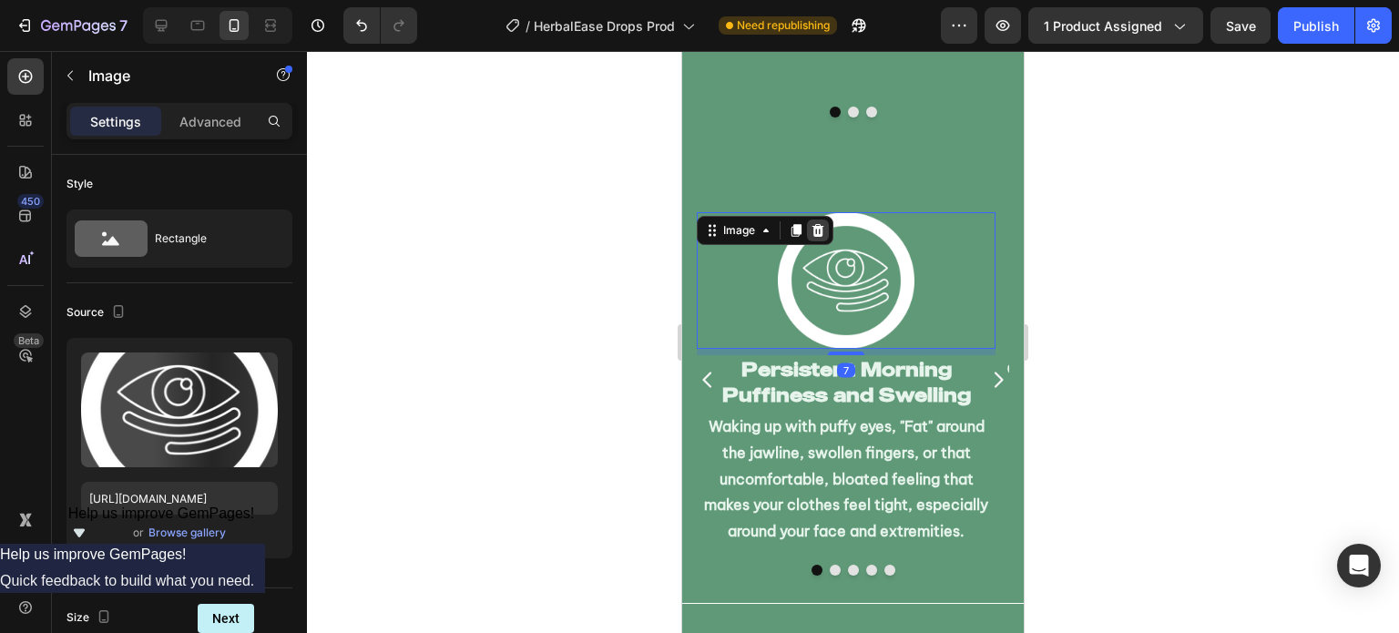
click at [819, 223] on icon at bounding box center [817, 230] width 15 height 15
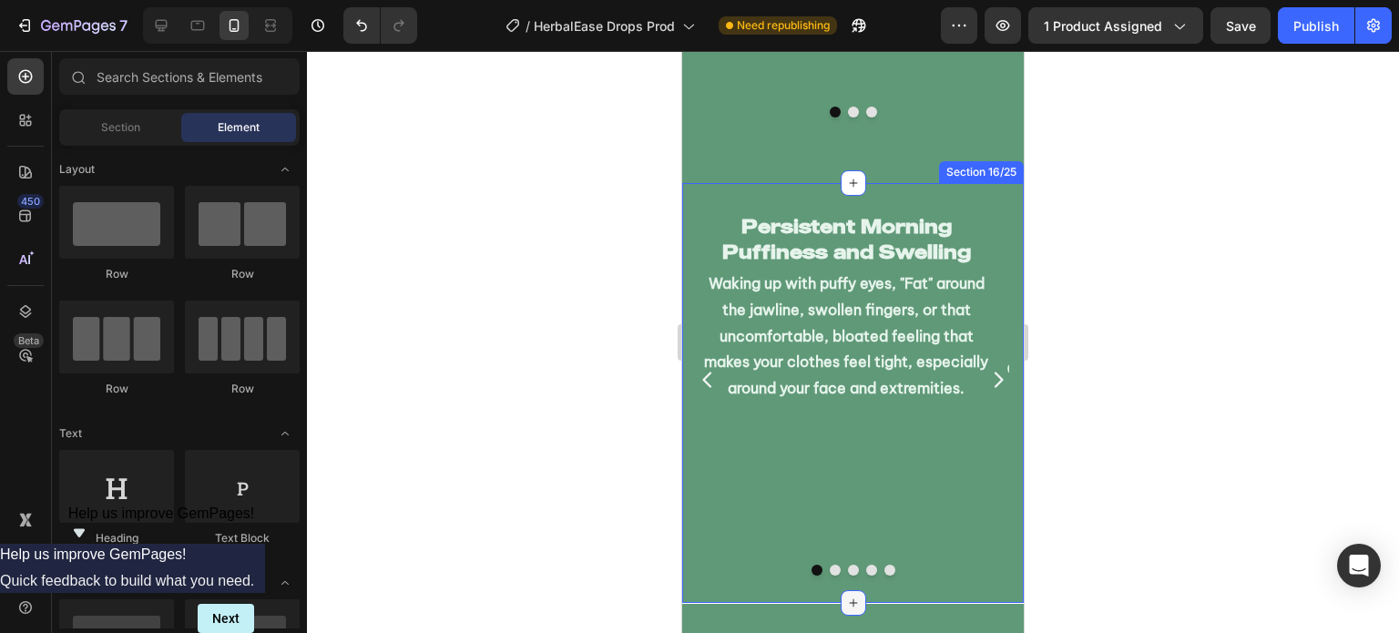
click at [846, 595] on icon at bounding box center [853, 602] width 15 height 15
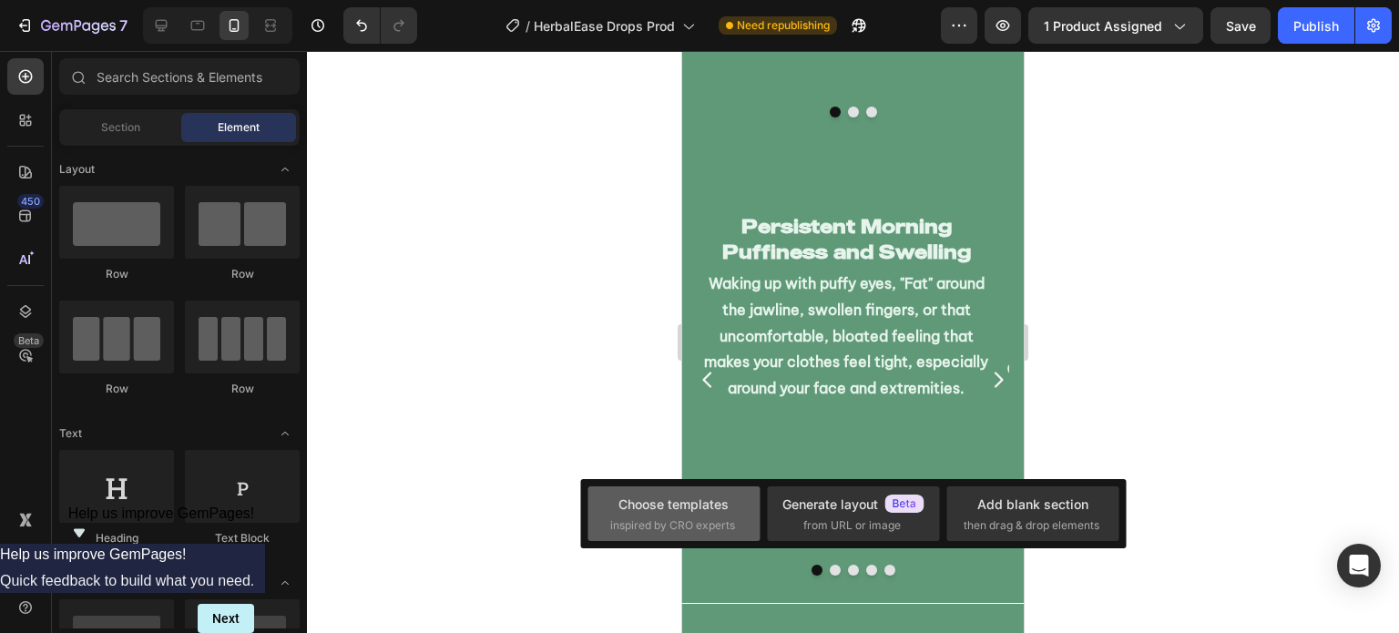
click at [708, 519] on span "inspired by CRO experts" at bounding box center [672, 525] width 125 height 16
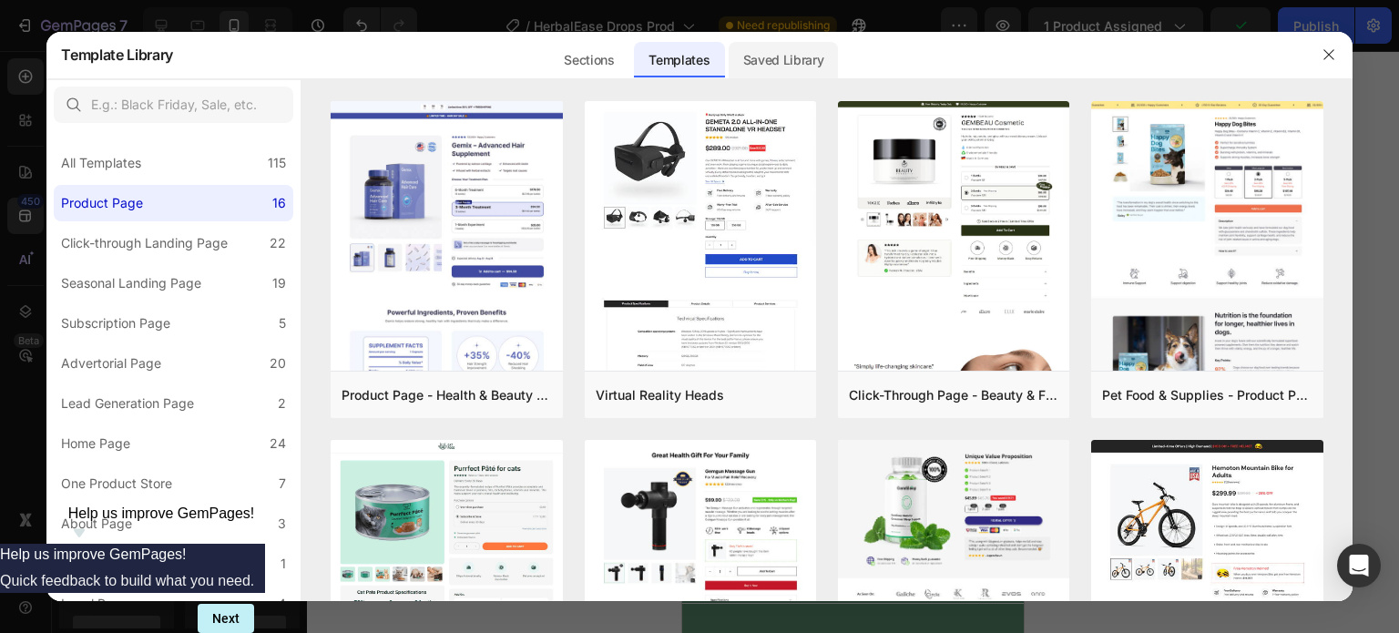
click at [777, 69] on div "Saved Library" at bounding box center [783, 60] width 110 height 36
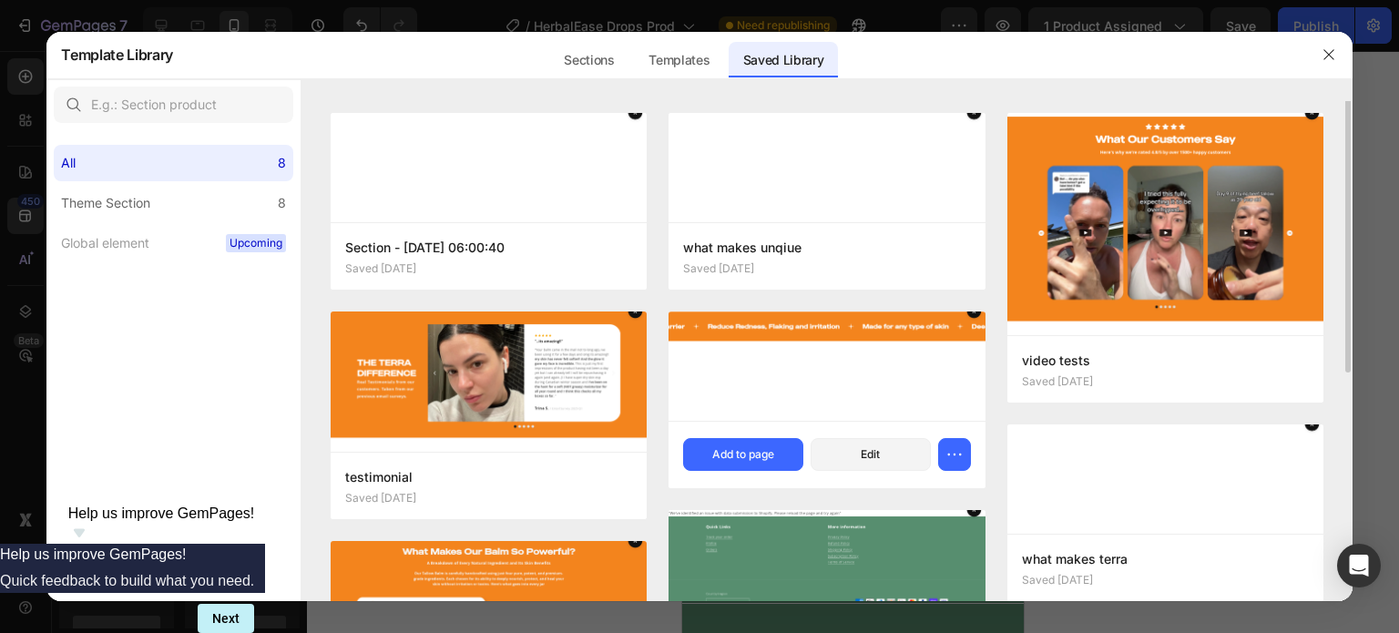
scroll to position [0, 0]
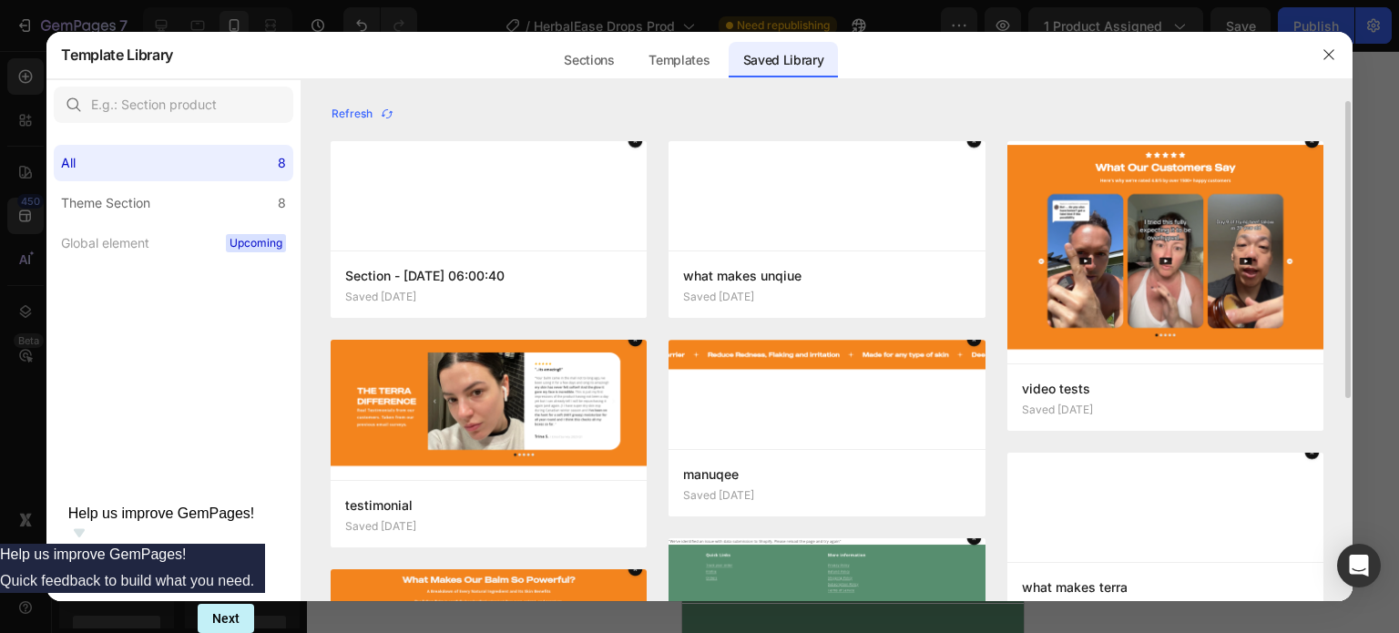
click at [1345, 56] on div at bounding box center [1328, 54] width 47 height 47
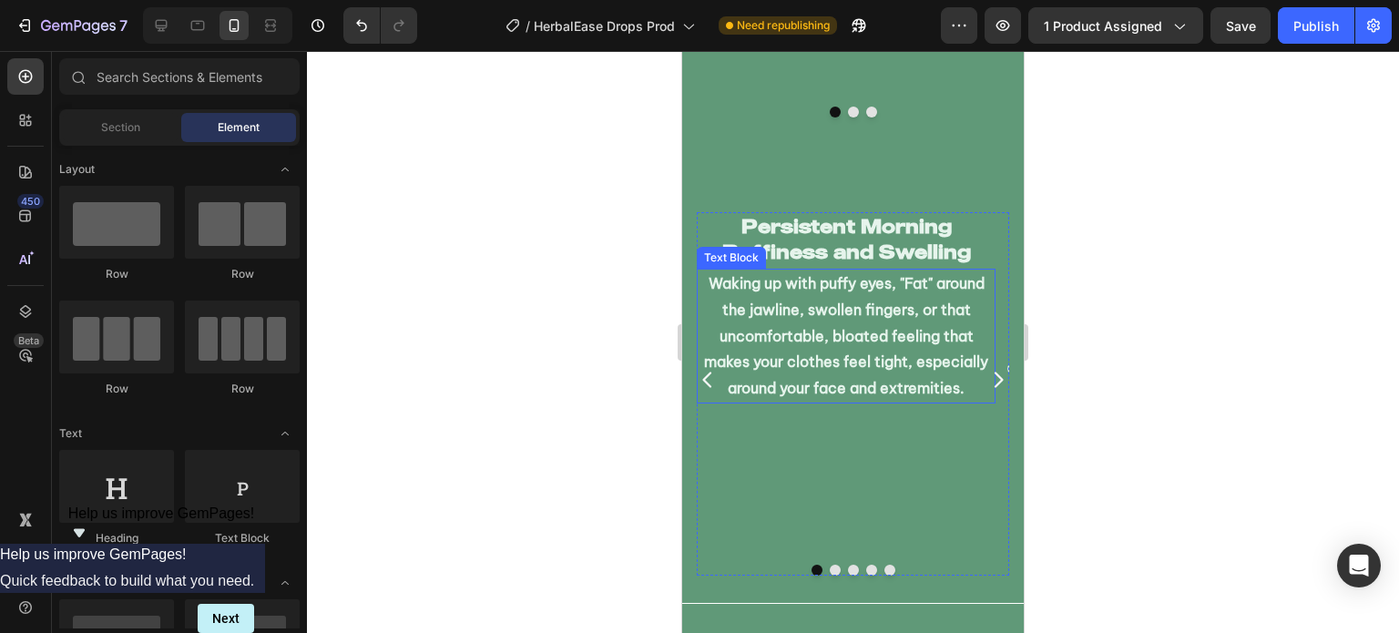
click at [954, 334] on p "Waking up with puffy eyes, "Fat" around the jawline, swollen fingers, or that u…" at bounding box center [845, 335] width 295 height 131
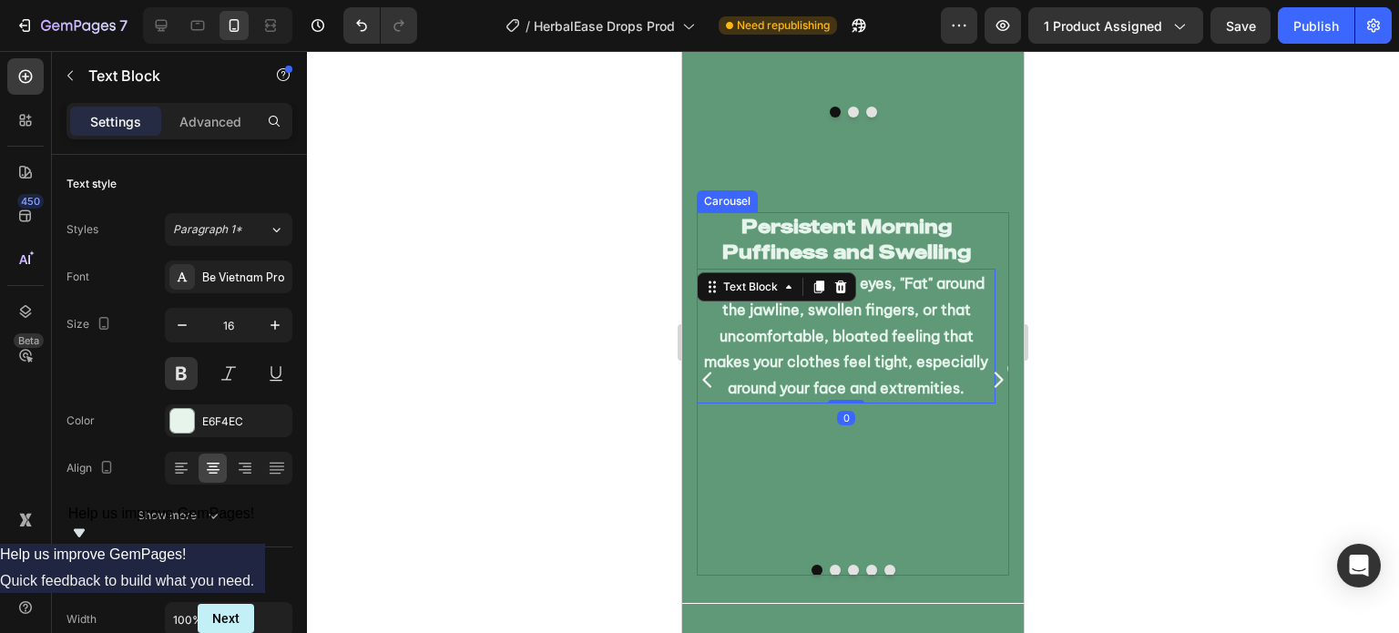
click at [881, 485] on div "Persistent Morning Puffiness and Swelling Heading Waking up with puffy eyes, "F…" at bounding box center [846, 379] width 299 height 334
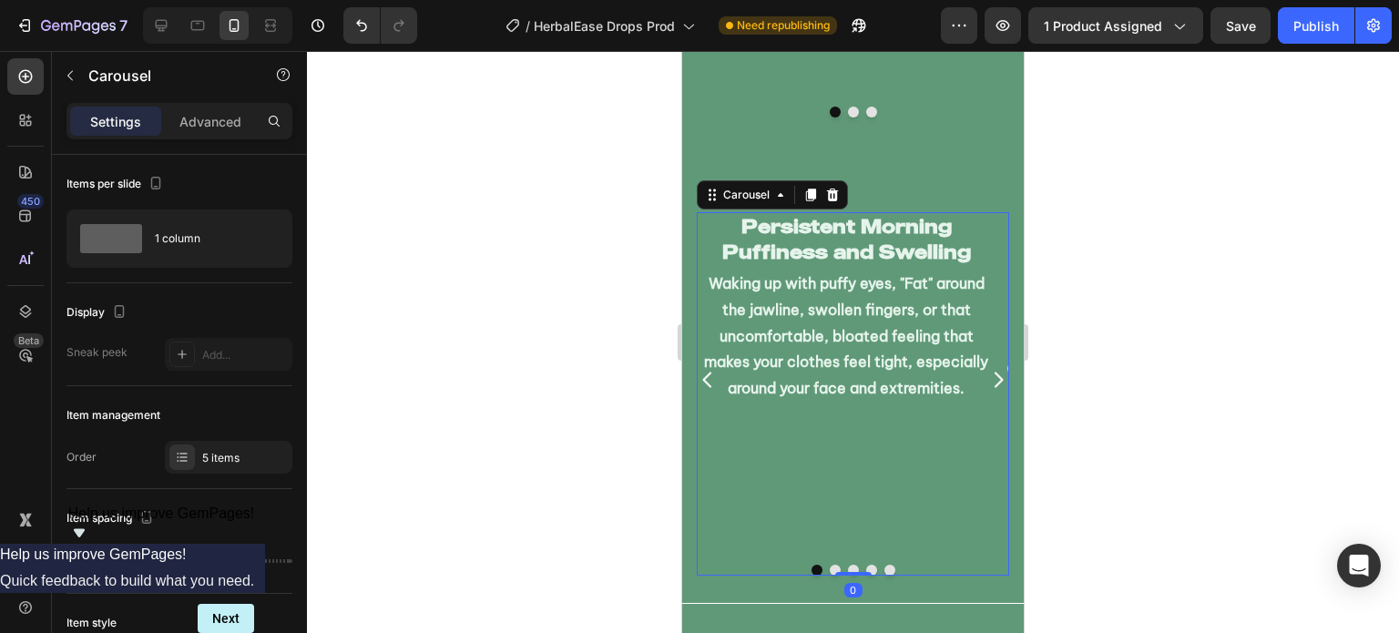
click at [838, 188] on icon at bounding box center [832, 195] width 15 height 15
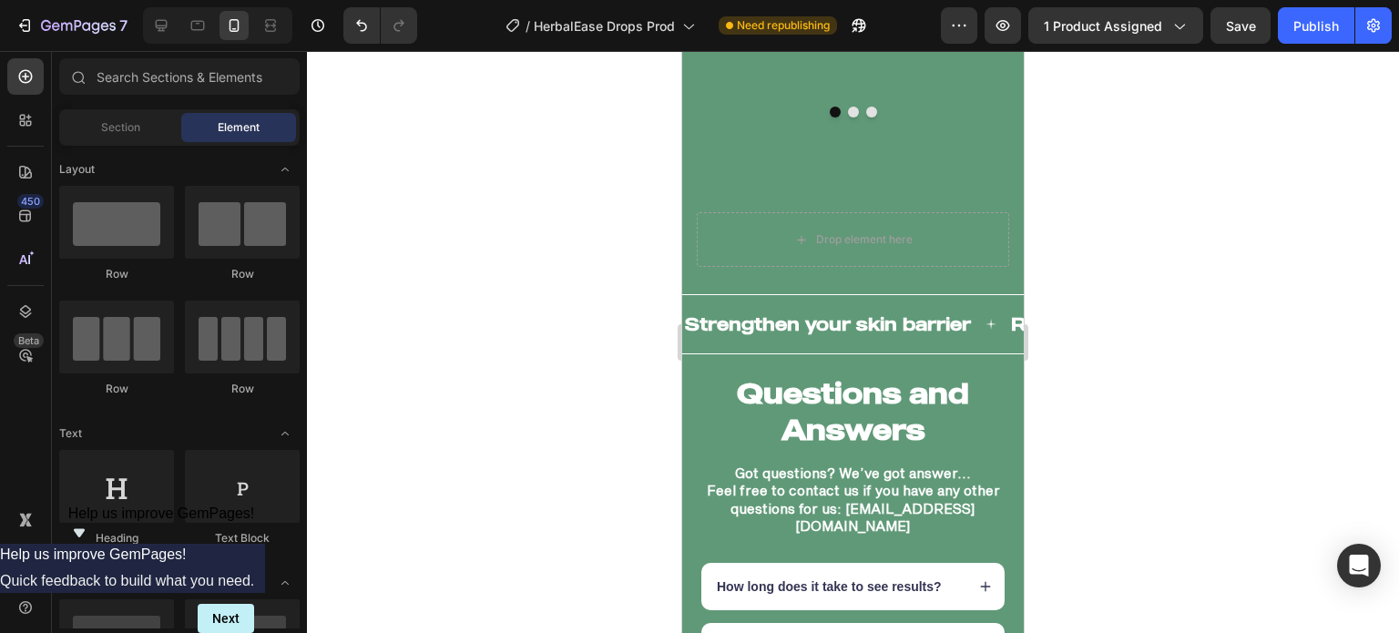
scroll to position [11962, 0]
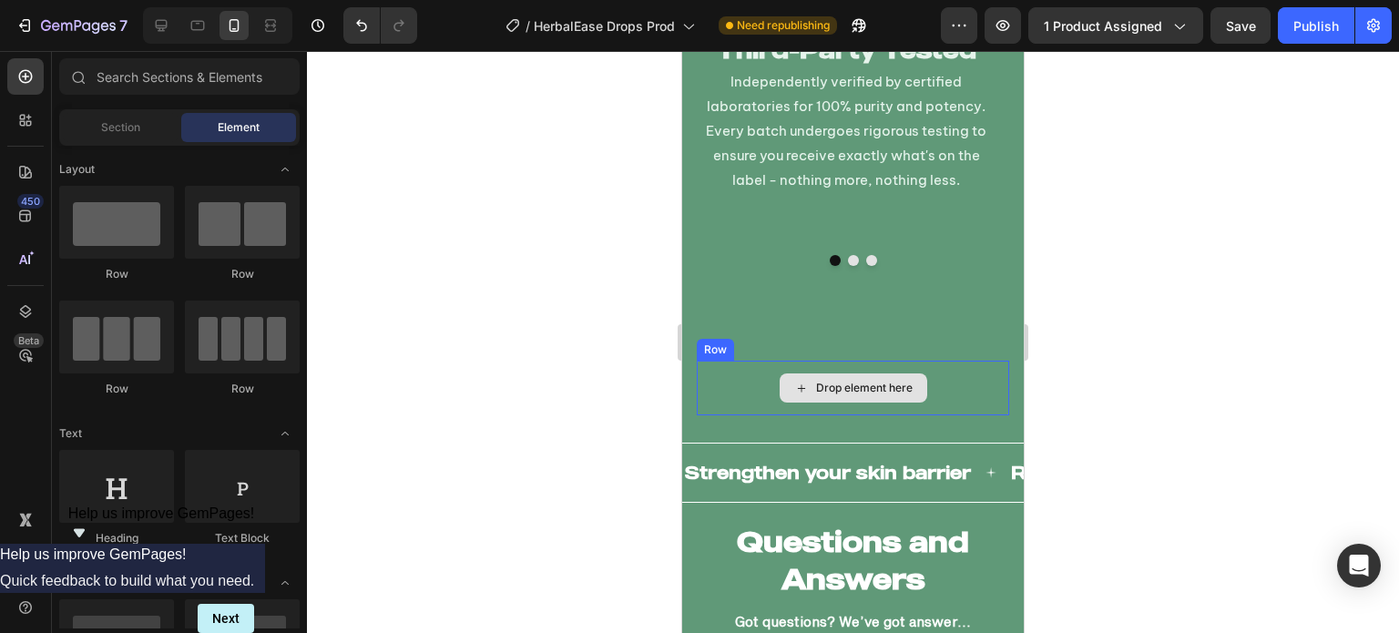
click at [837, 381] on div "Drop element here" at bounding box center [864, 388] width 97 height 15
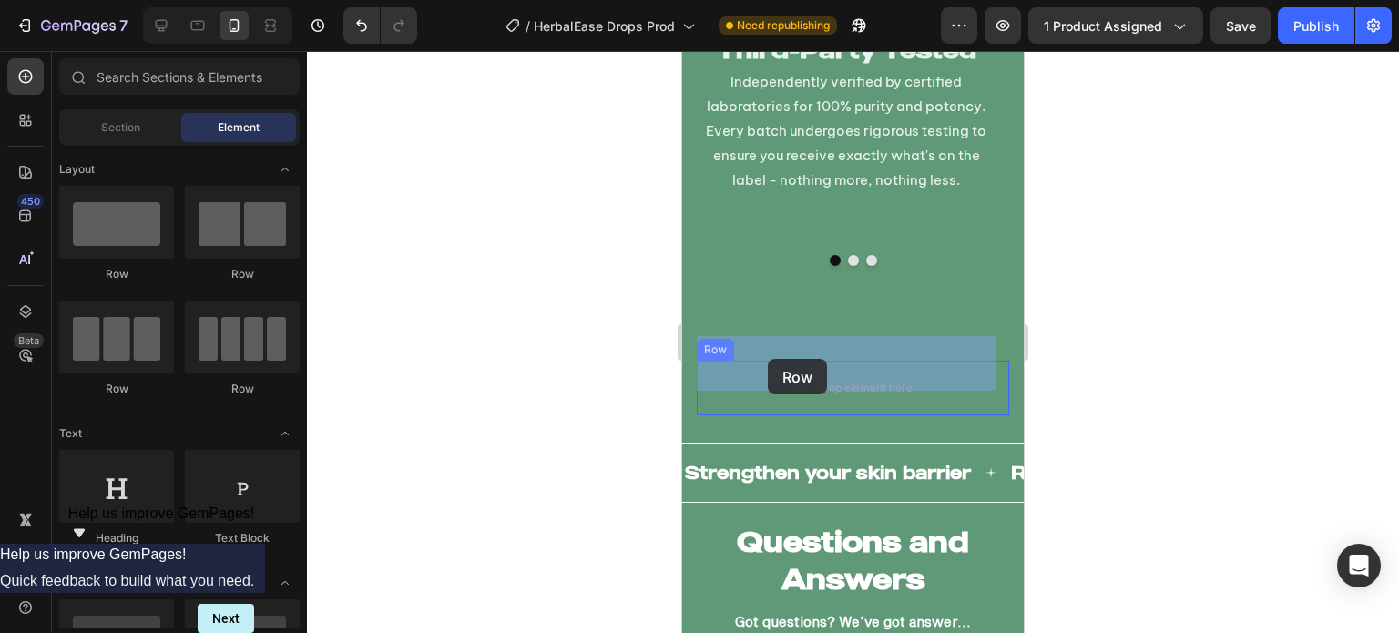
drag, startPoint x: 799, startPoint y: 279, endPoint x: 768, endPoint y: 359, distance: 85.9
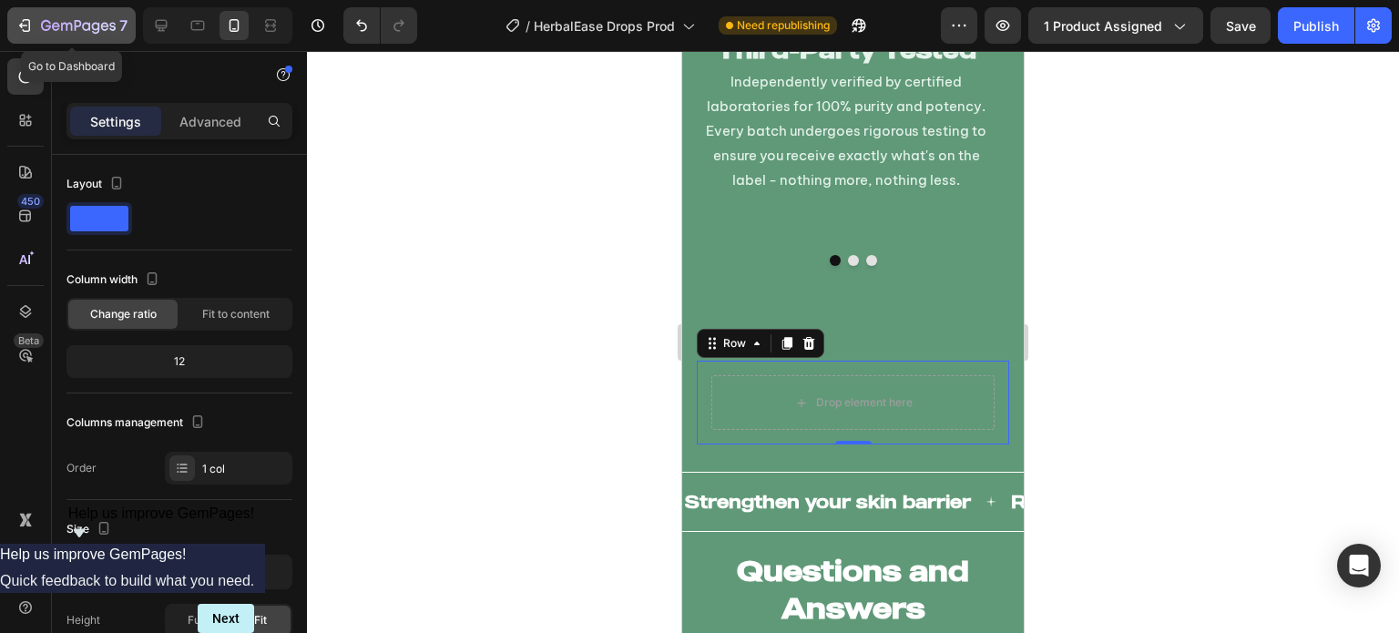
click at [127, 39] on button "7" at bounding box center [71, 25] width 128 height 36
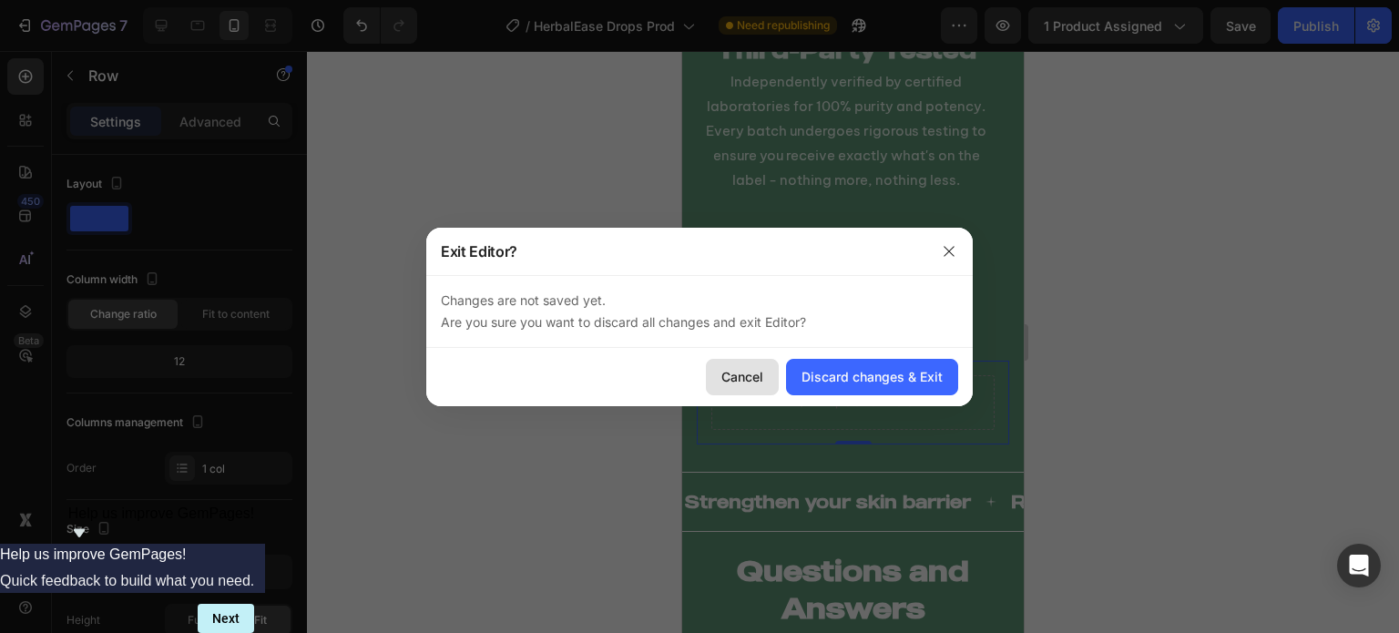
click at [741, 378] on div "Cancel" at bounding box center [742, 376] width 42 height 19
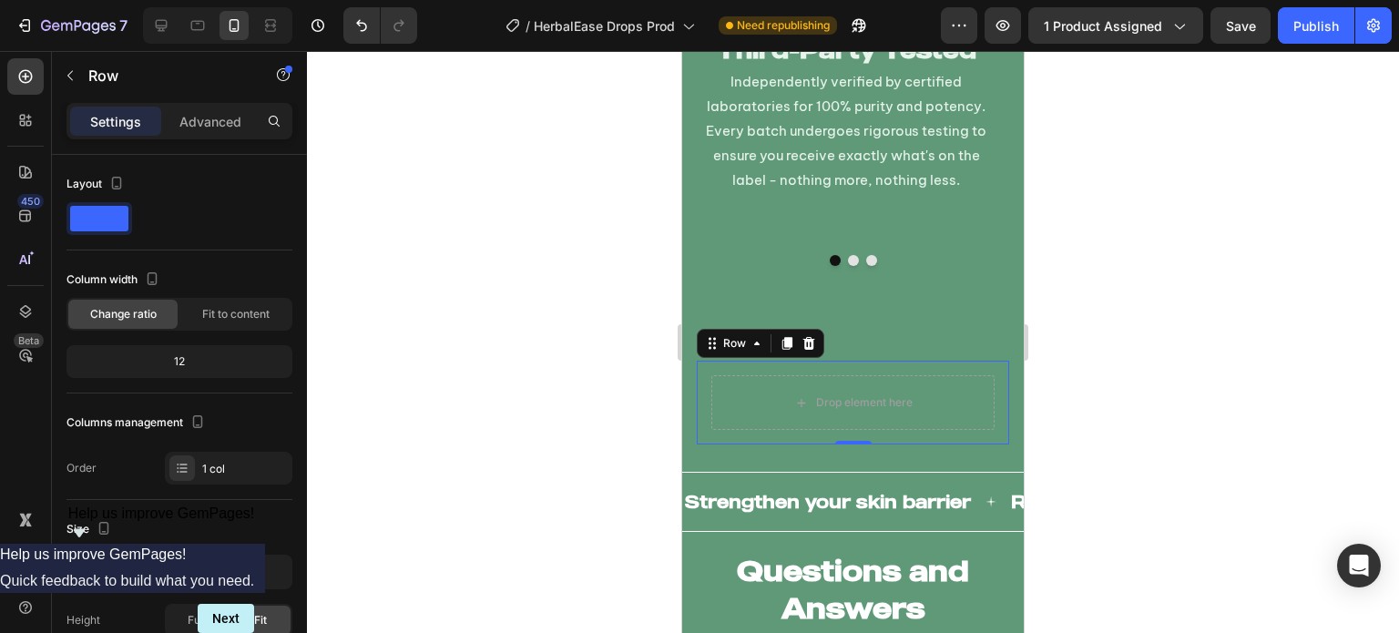
click at [516, 287] on div at bounding box center [853, 342] width 1092 height 582
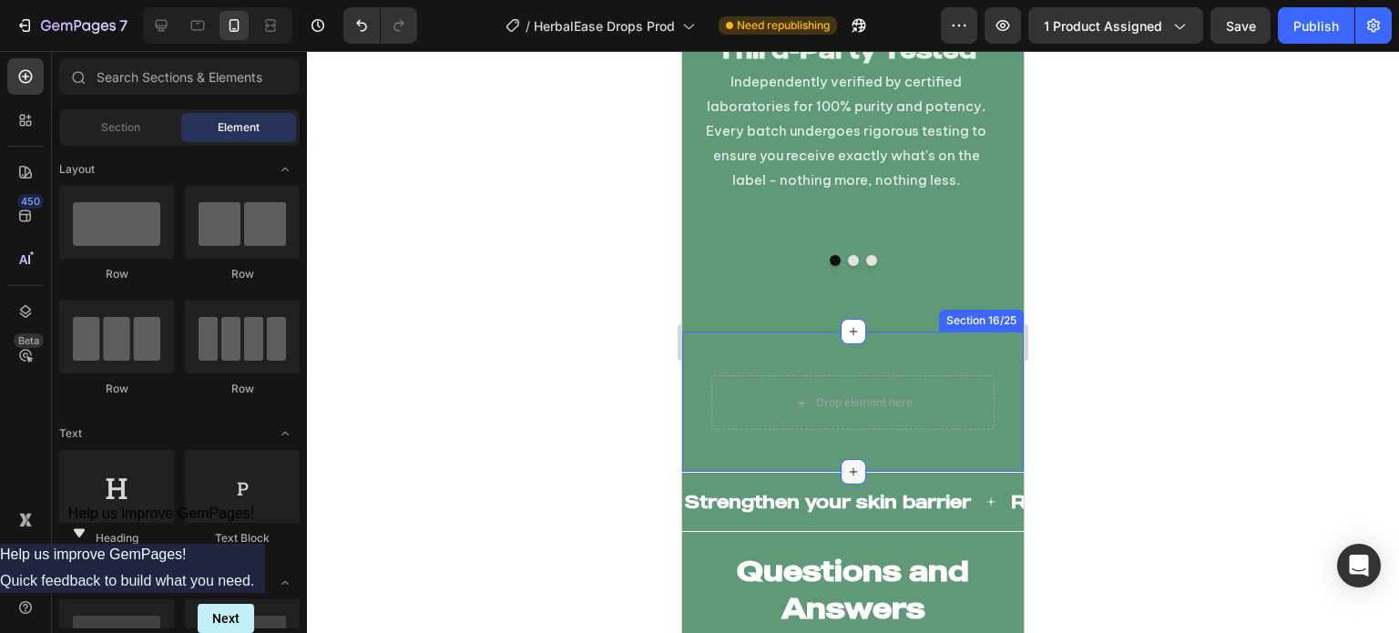
click at [846, 464] on icon at bounding box center [853, 471] width 15 height 15
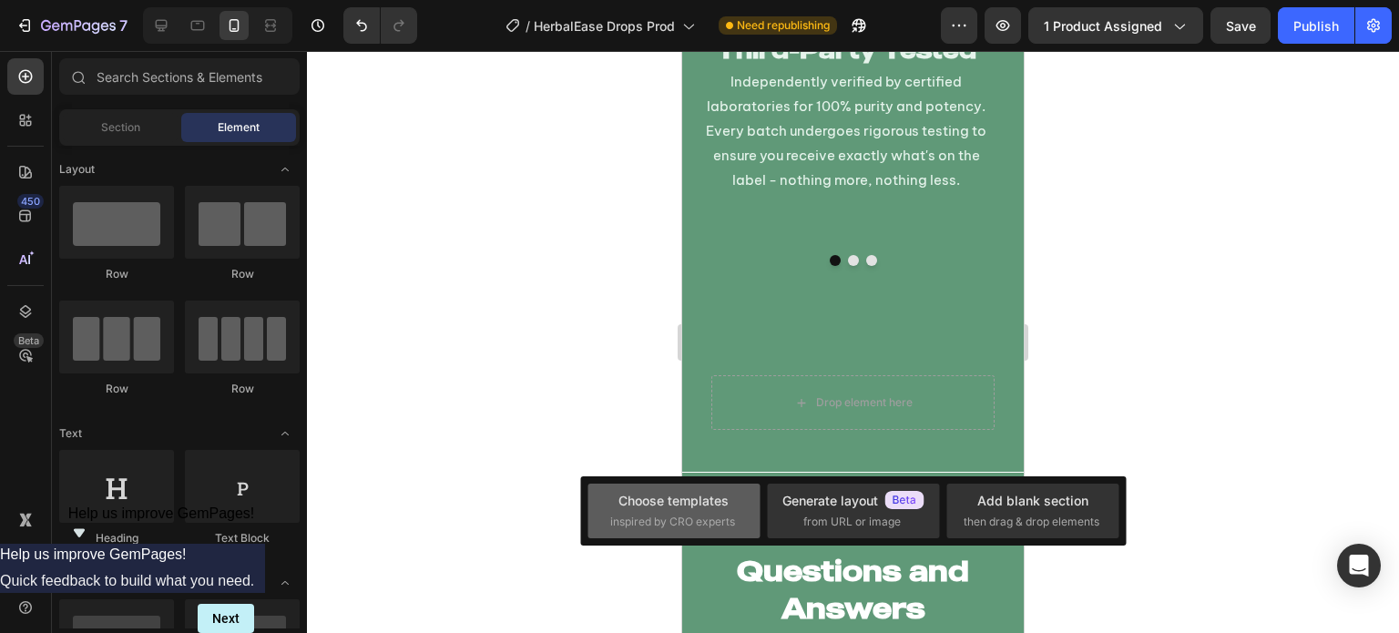
click at [684, 503] on div "Choose templates" at bounding box center [673, 500] width 110 height 19
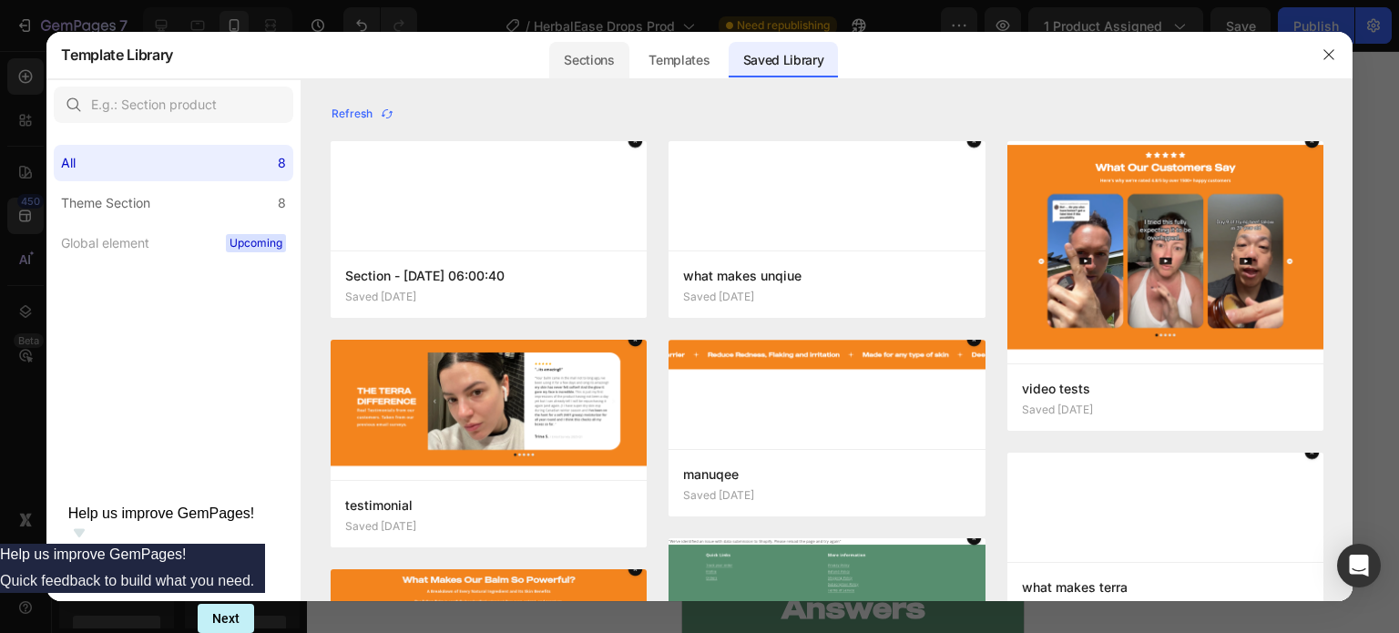
click at [586, 65] on div "Sections" at bounding box center [588, 60] width 79 height 36
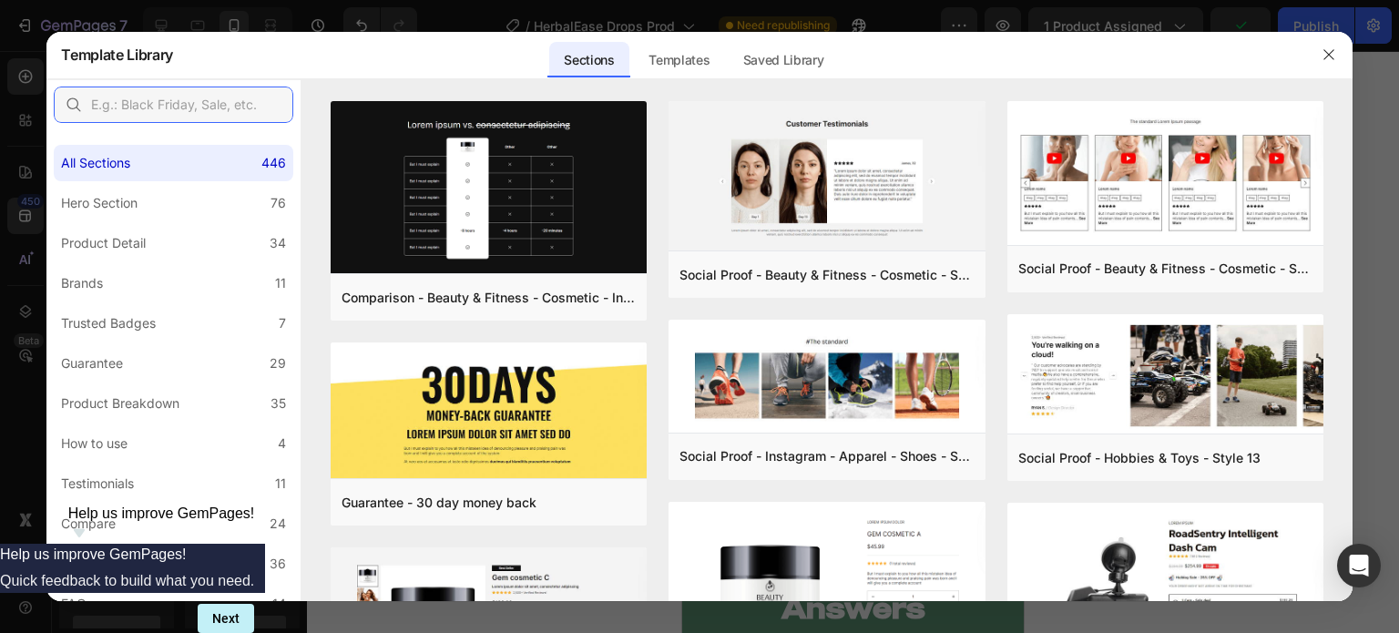
click at [225, 107] on input "text" at bounding box center [173, 104] width 239 height 36
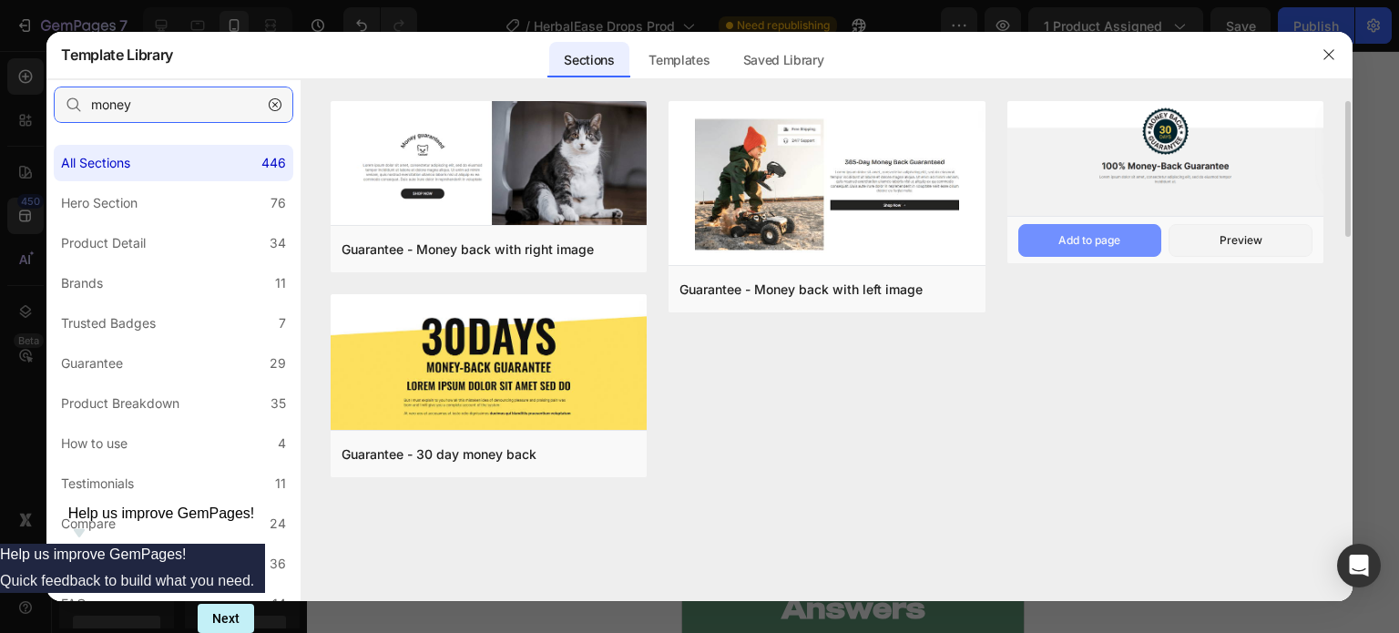
type input "money"
drag, startPoint x: 1074, startPoint y: 238, endPoint x: 237, endPoint y: 232, distance: 837.7
click at [1074, 238] on div "Add to page" at bounding box center [1089, 240] width 62 height 16
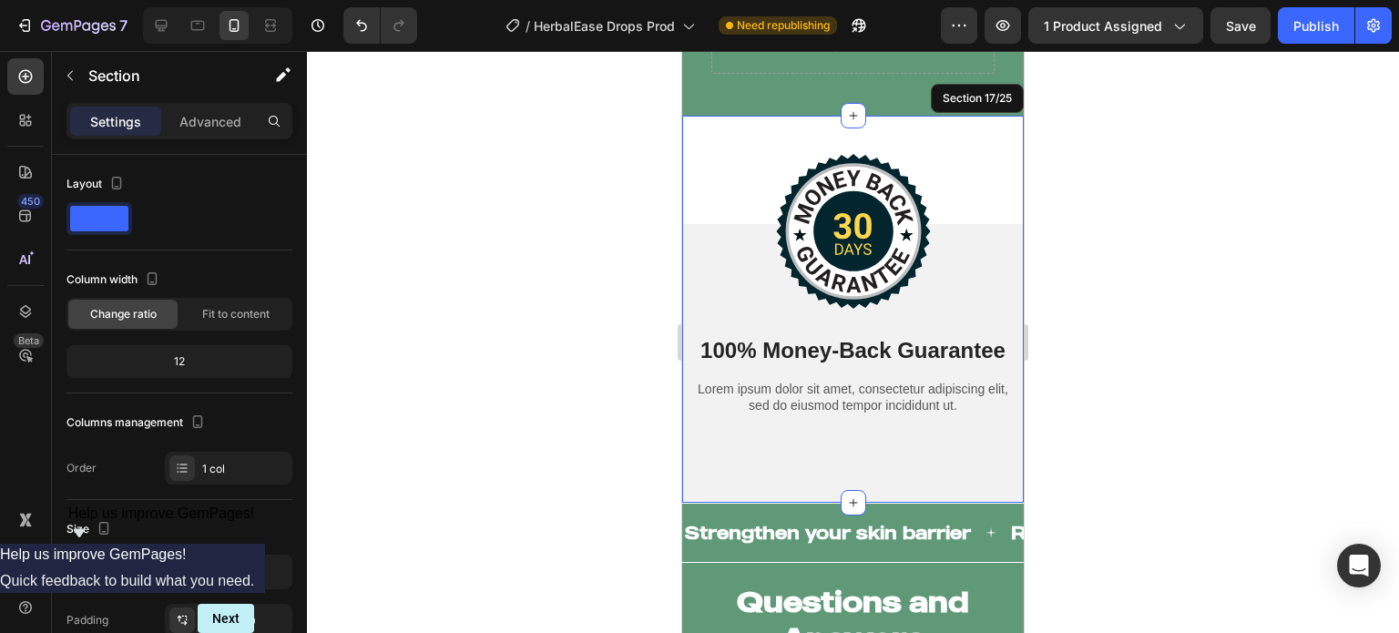
scroll to position [12358, 0]
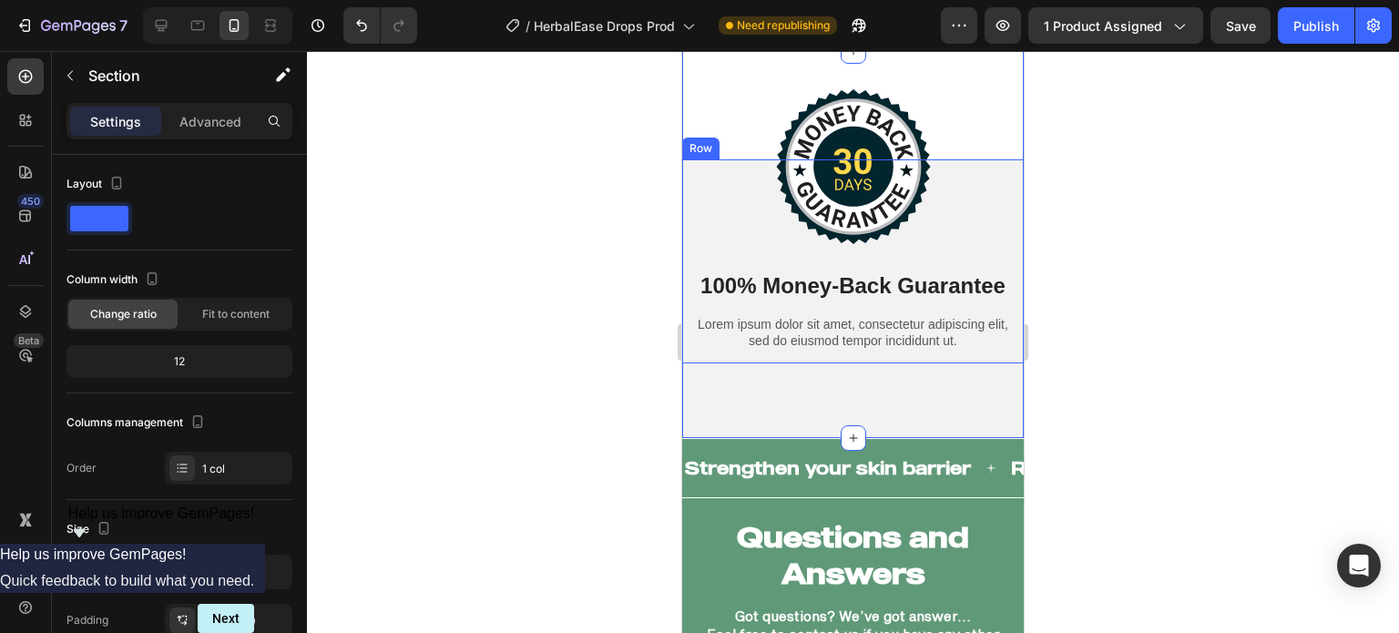
click at [691, 157] on div "Image 100% Money-Back Guarantee Heading Lorem ipsum dolor sit amet, consectetur…" at bounding box center [852, 244] width 341 height 387
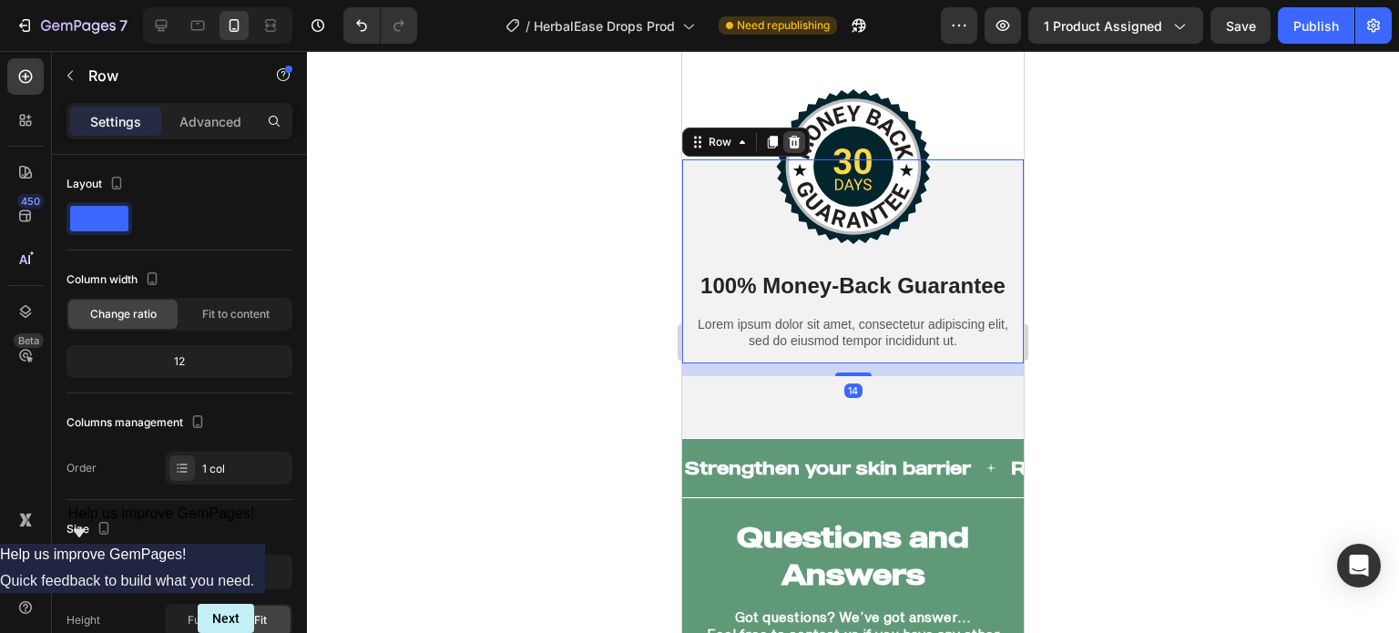
click at [797, 136] on icon at bounding box center [794, 142] width 15 height 15
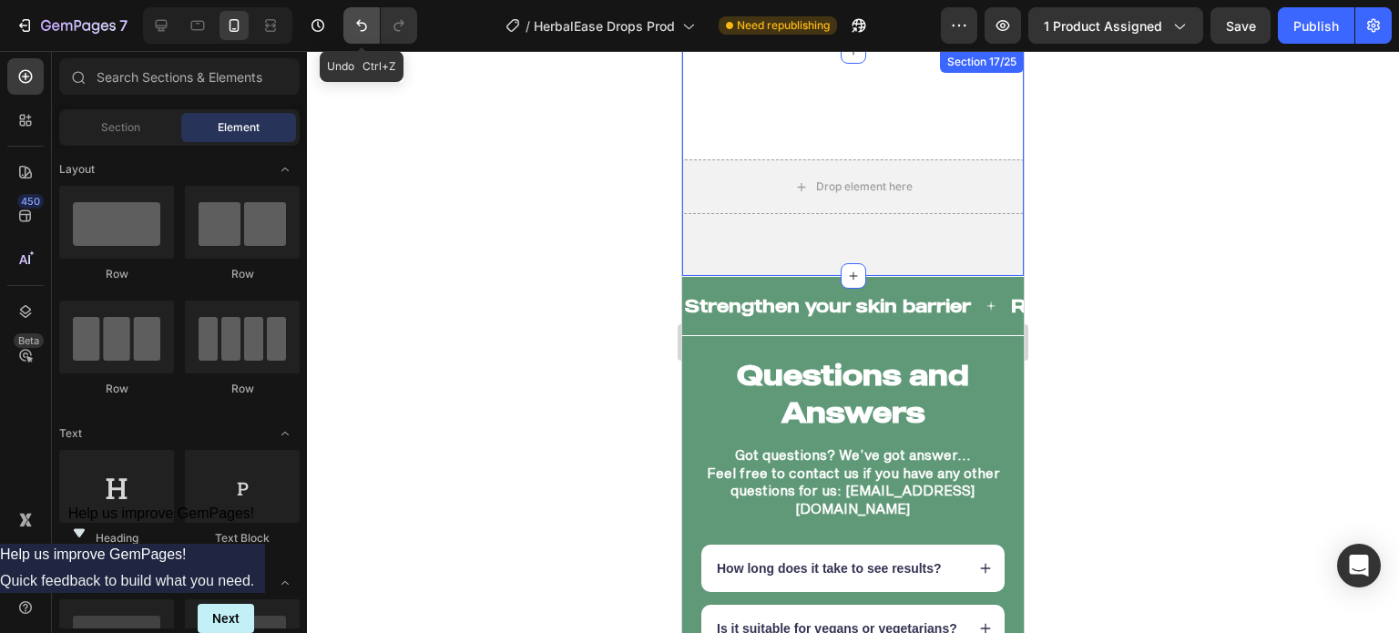
click at [364, 19] on icon "Undo/Redo" at bounding box center [361, 25] width 18 height 18
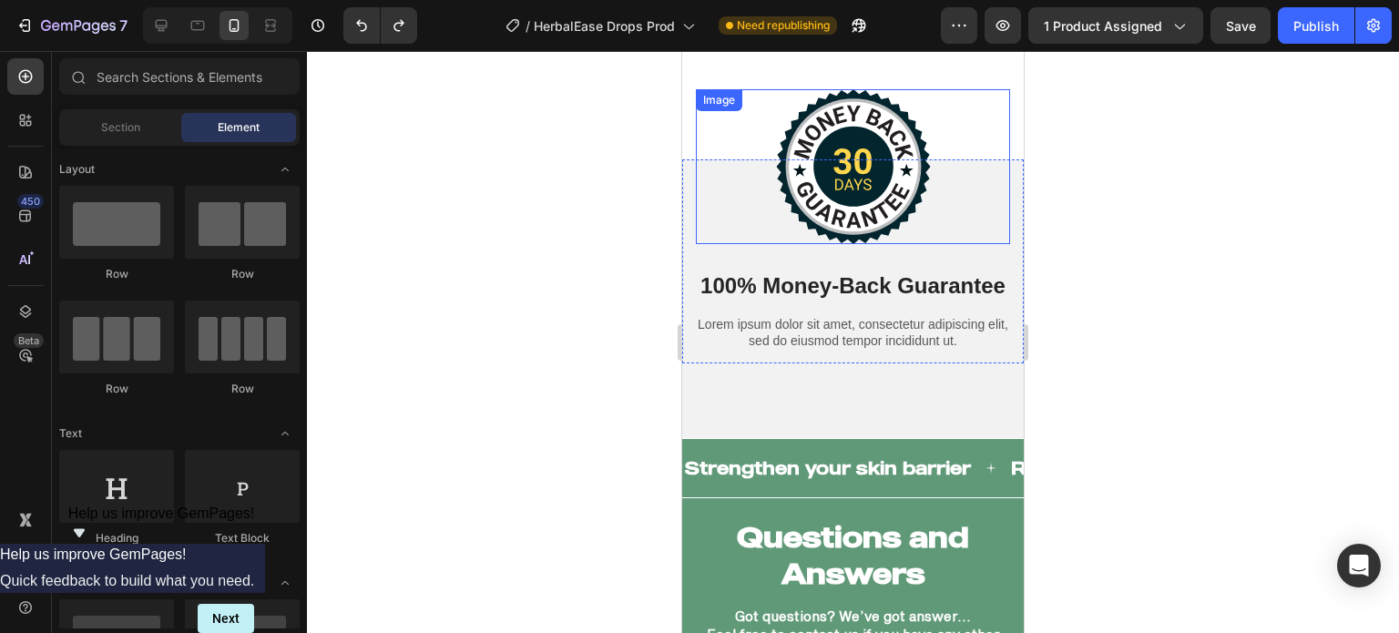
scroll to position [12175, 0]
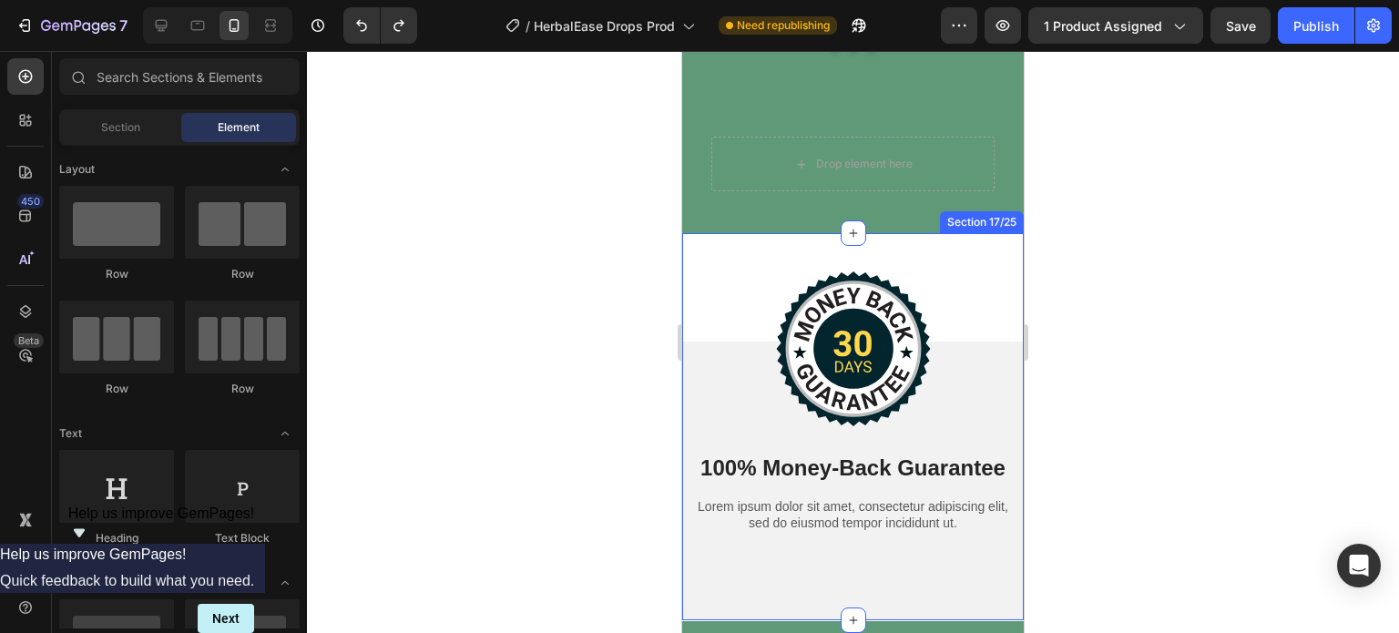
click at [688, 252] on div "Image 100% Money-Back Guarantee Heading Lorem ipsum dolor sit amet, consectetur…" at bounding box center [852, 426] width 341 height 387
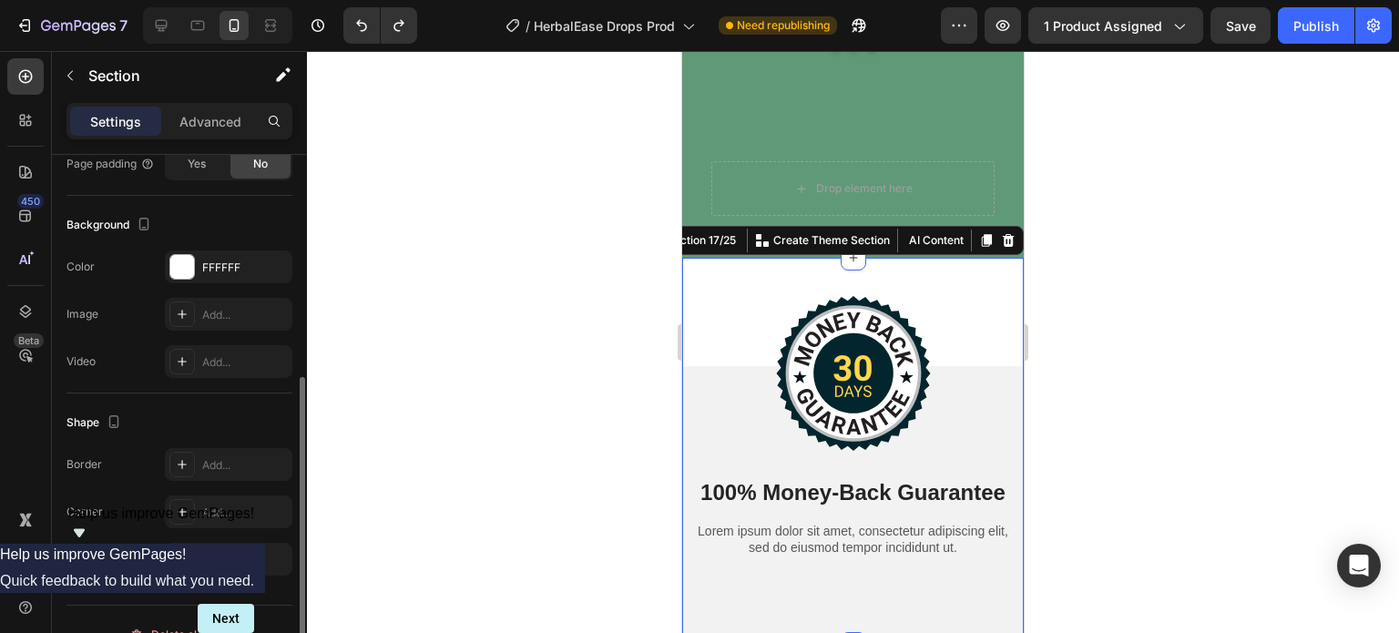
scroll to position [532, 0]
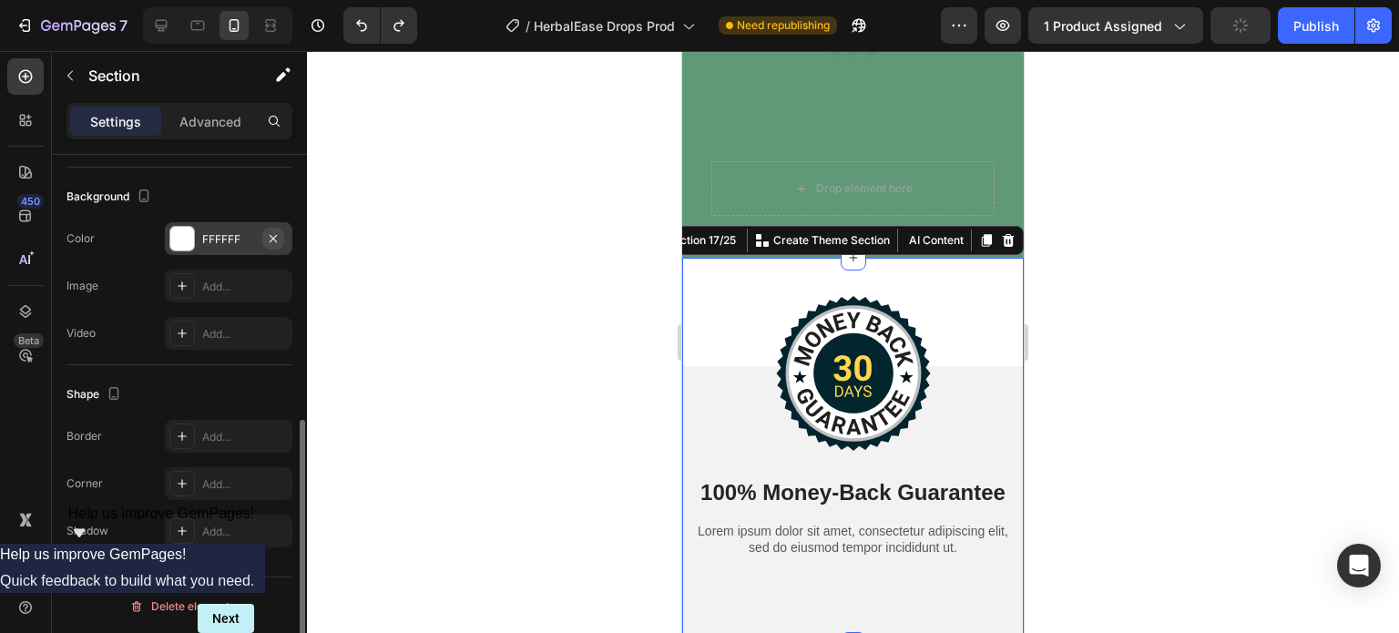
click at [271, 232] on icon "button" at bounding box center [273, 238] width 15 height 15
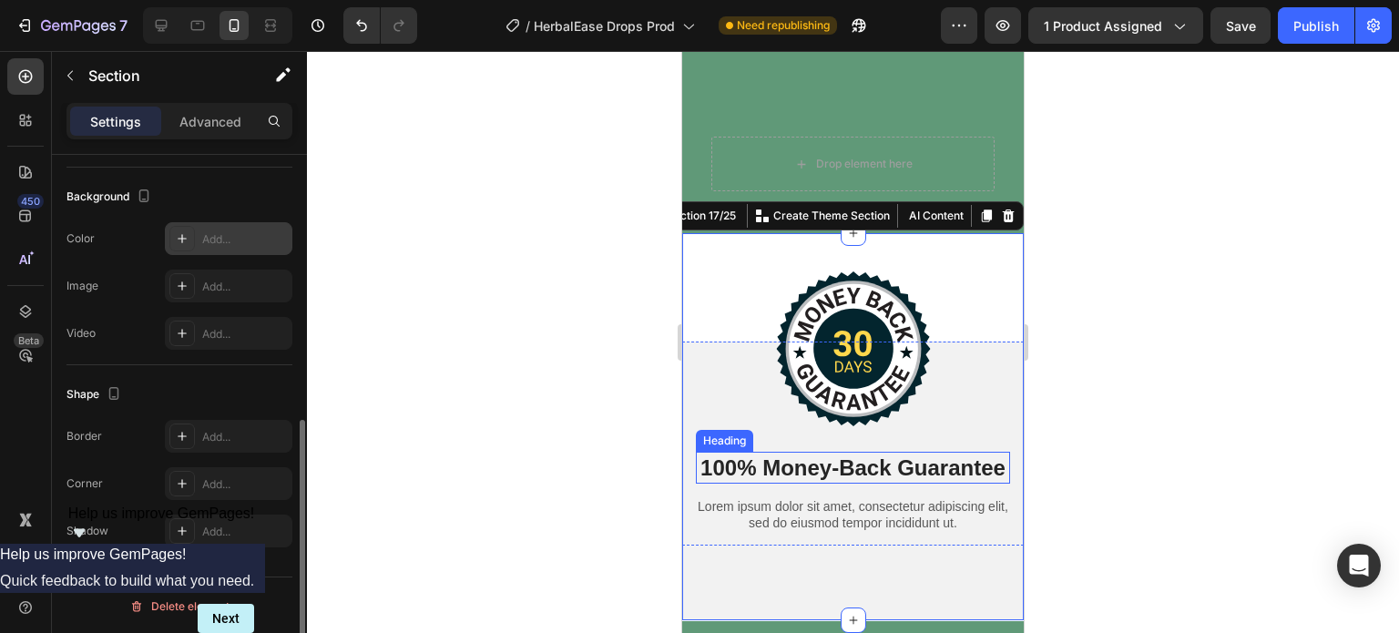
scroll to position [12291, 0]
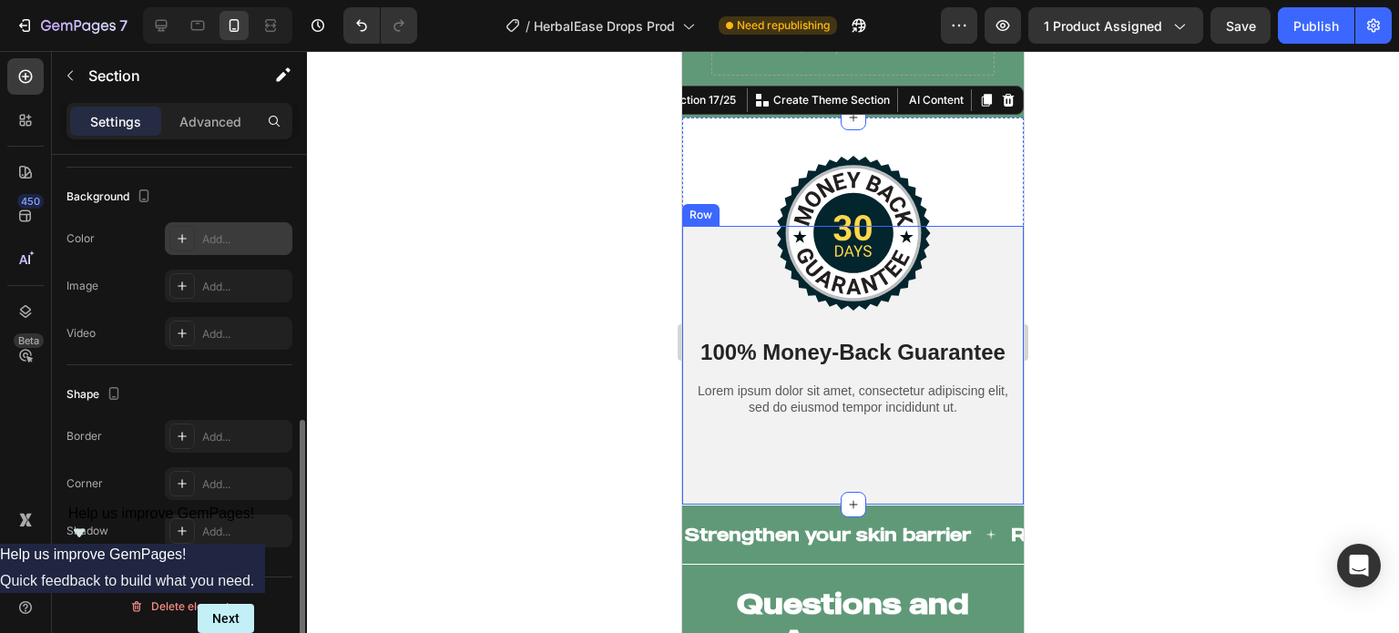
click at [738, 492] on div "Image 100% Money-Back Guarantee Heading Lorem ipsum dolor sit amet, consectetur…" at bounding box center [852, 365] width 341 height 279
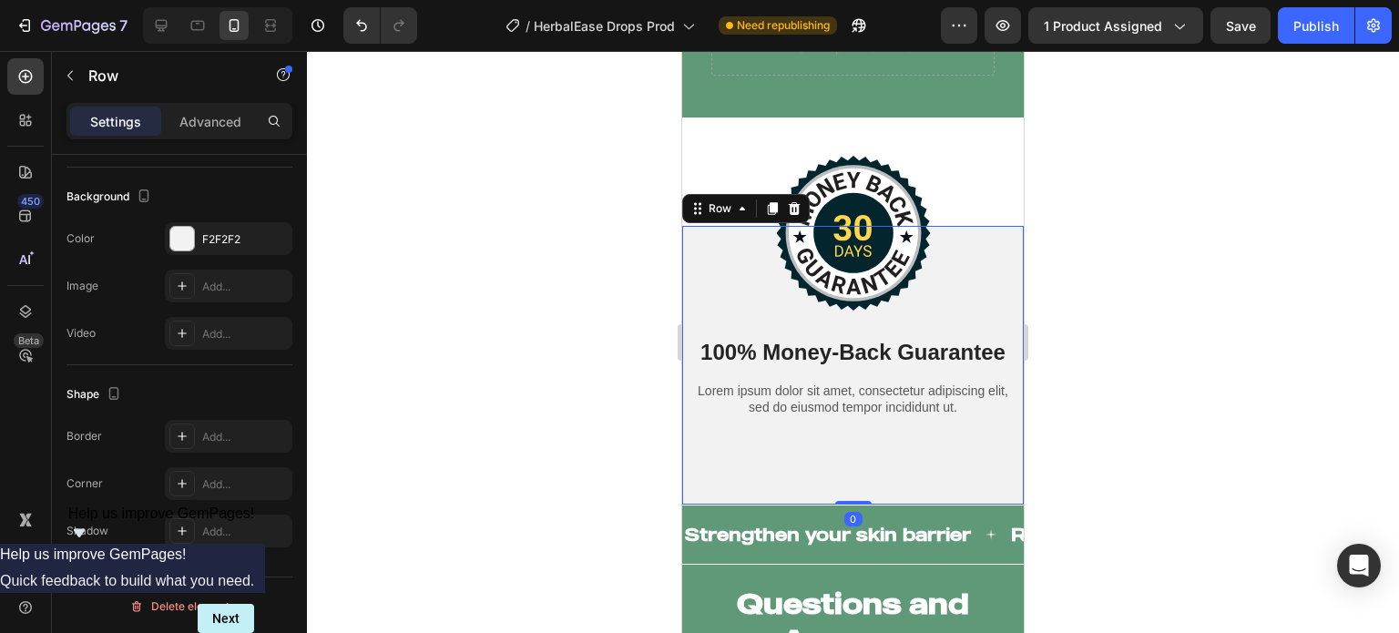
scroll to position [0, 0]
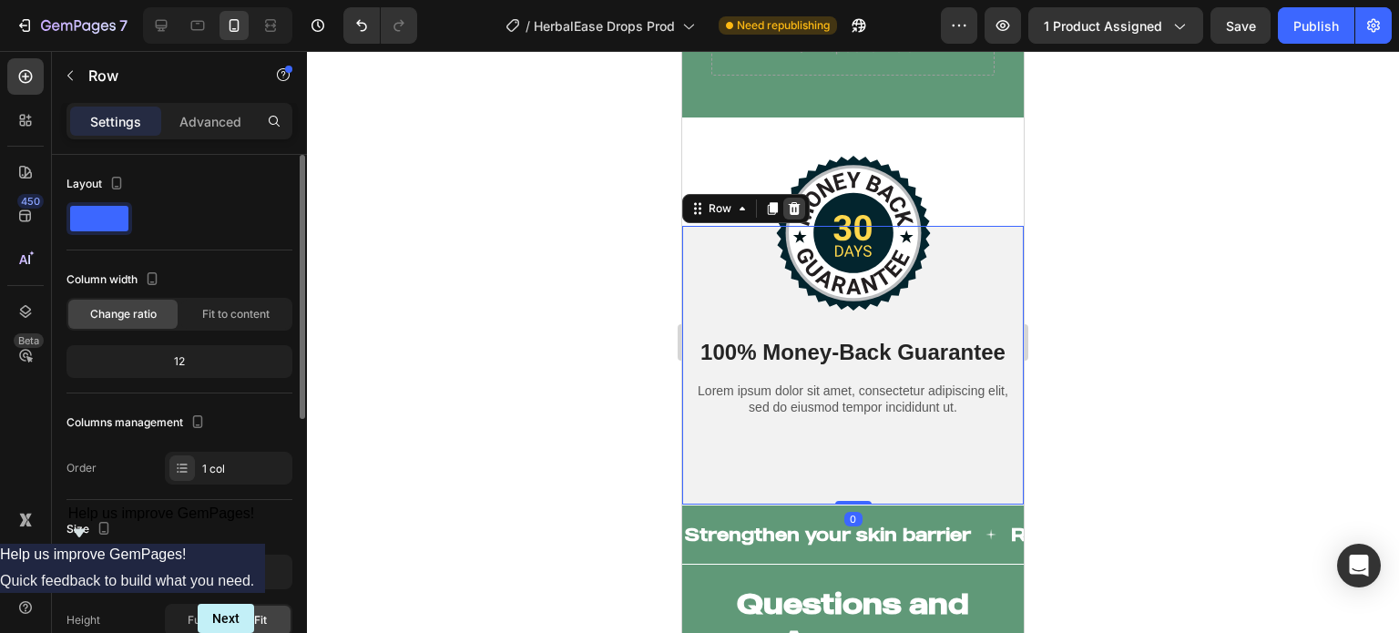
click at [793, 214] on icon at bounding box center [795, 208] width 12 height 13
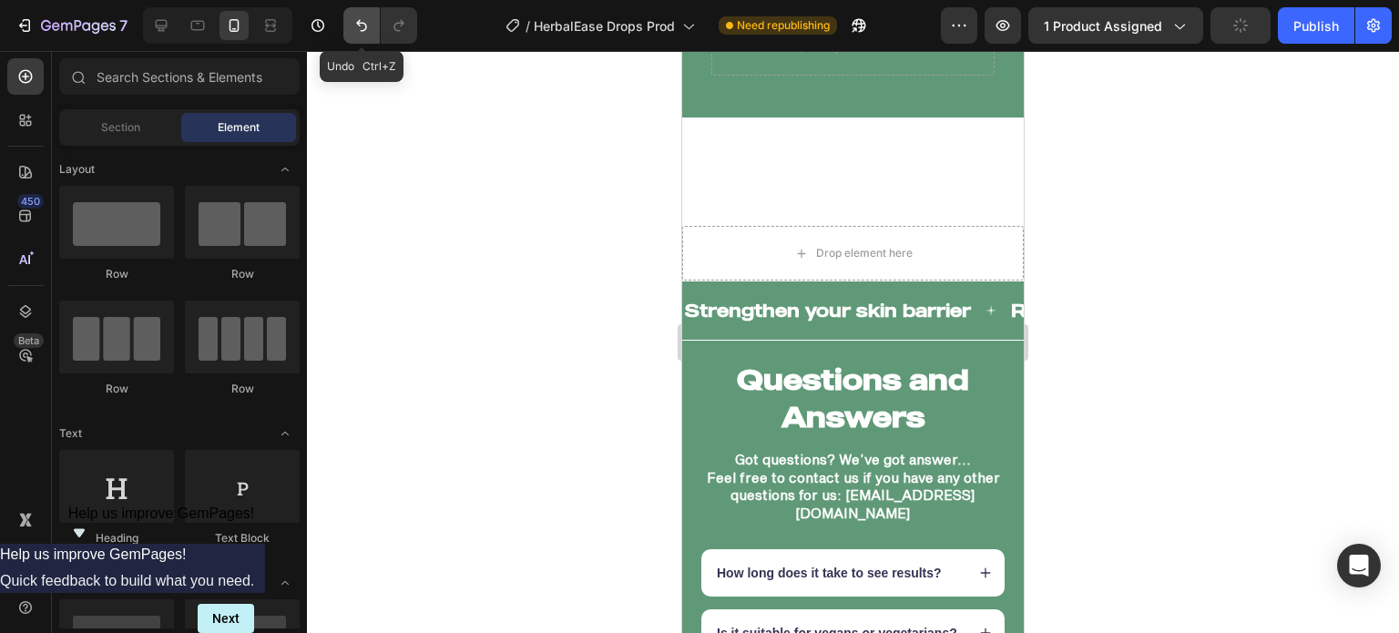
click at [362, 28] on icon "Undo/Redo" at bounding box center [361, 25] width 18 height 18
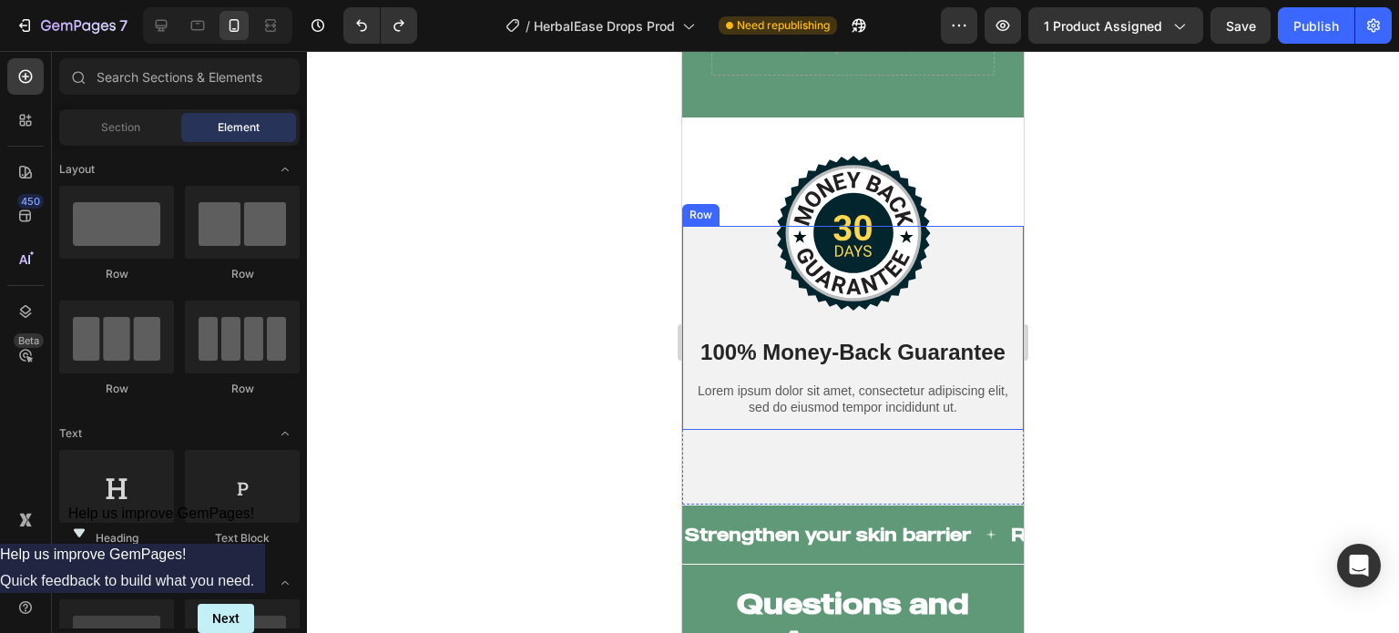
click at [685, 242] on div "Image 100% Money-Back Guarantee Heading Lorem ipsum dolor sit amet, consectetur…" at bounding box center [852, 328] width 341 height 204
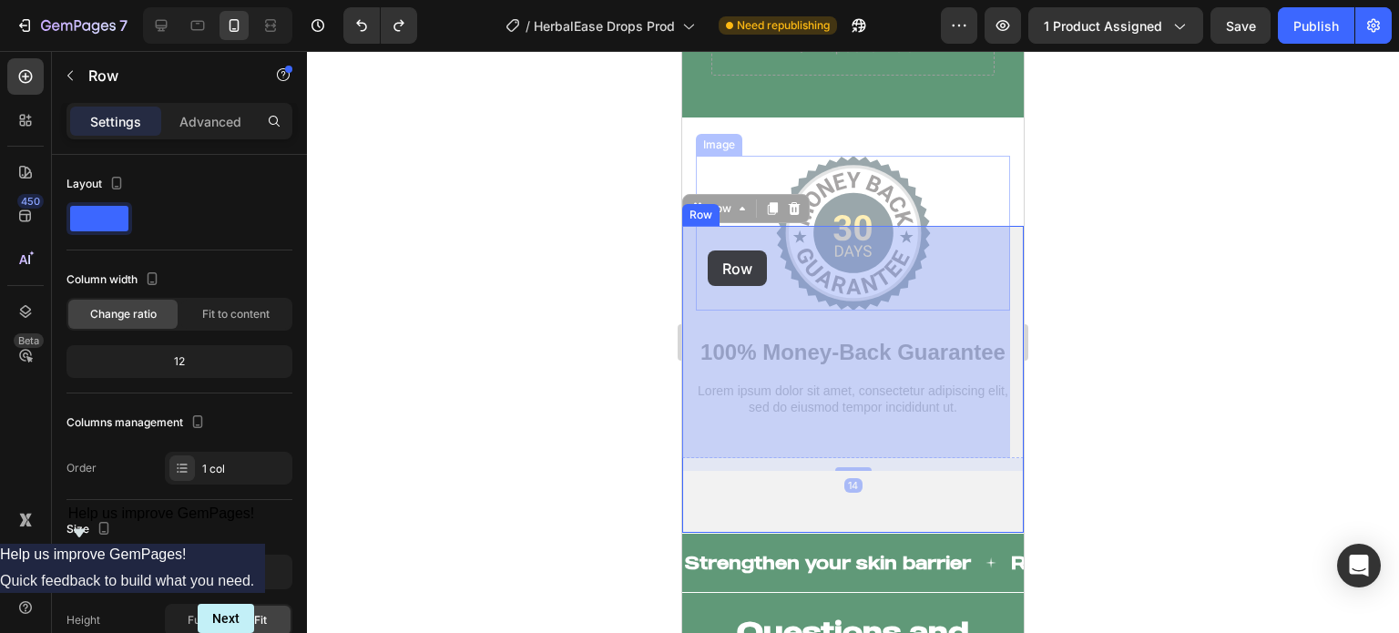
drag, startPoint x: 696, startPoint y: 210, endPoint x: 707, endPoint y: 250, distance: 41.5
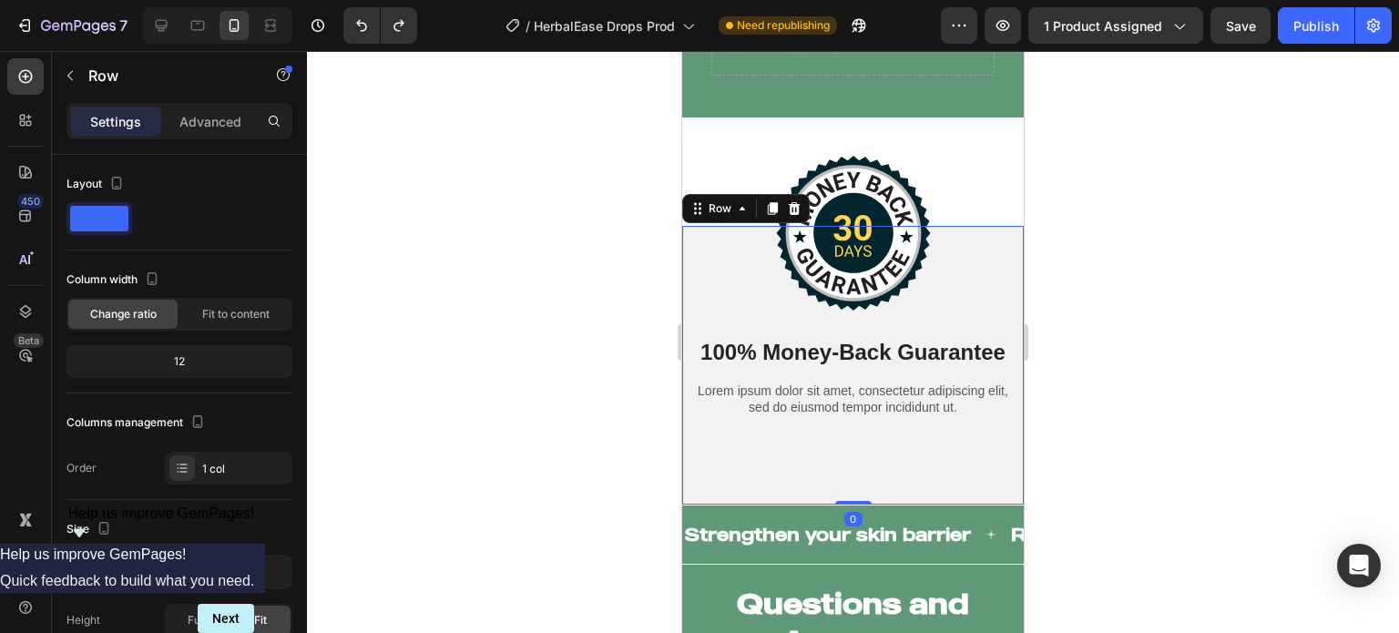
click at [812, 504] on div "Image 100% Money-Back Guarantee Heading Lorem ipsum dolor sit amet, consectetur…" at bounding box center [852, 365] width 341 height 279
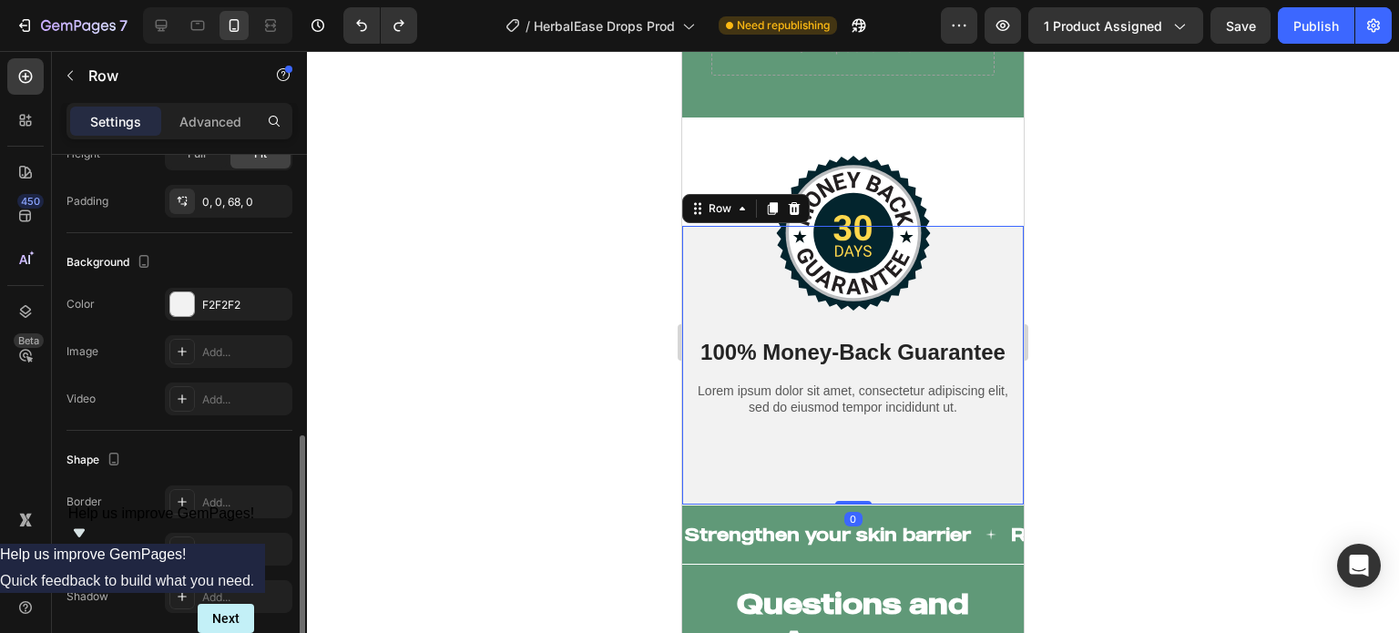
scroll to position [532, 0]
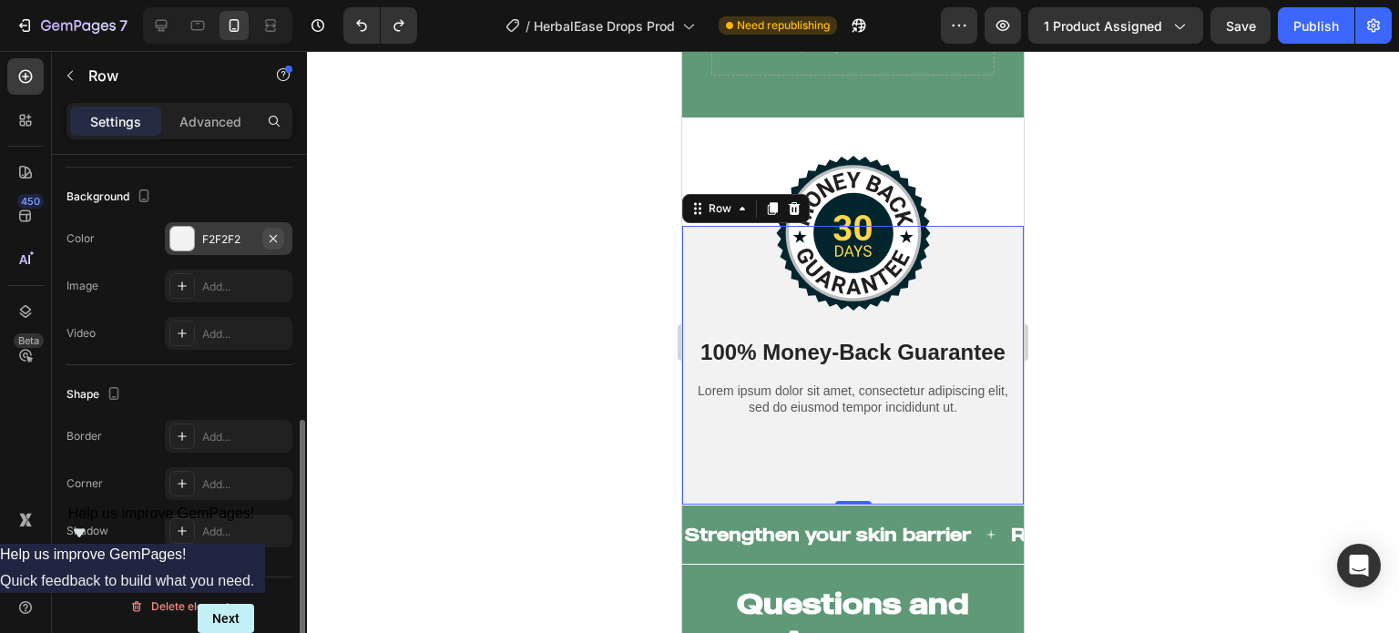
click at [270, 243] on button "button" at bounding box center [273, 239] width 22 height 22
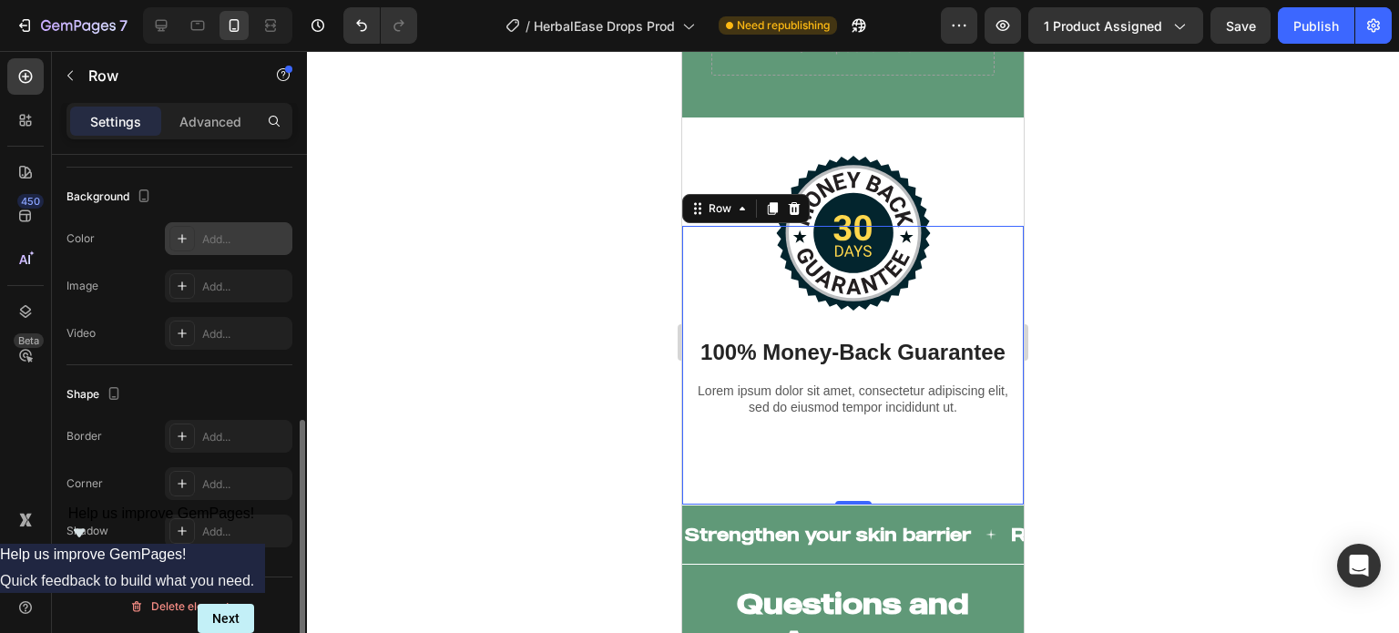
click at [541, 354] on div at bounding box center [853, 342] width 1092 height 582
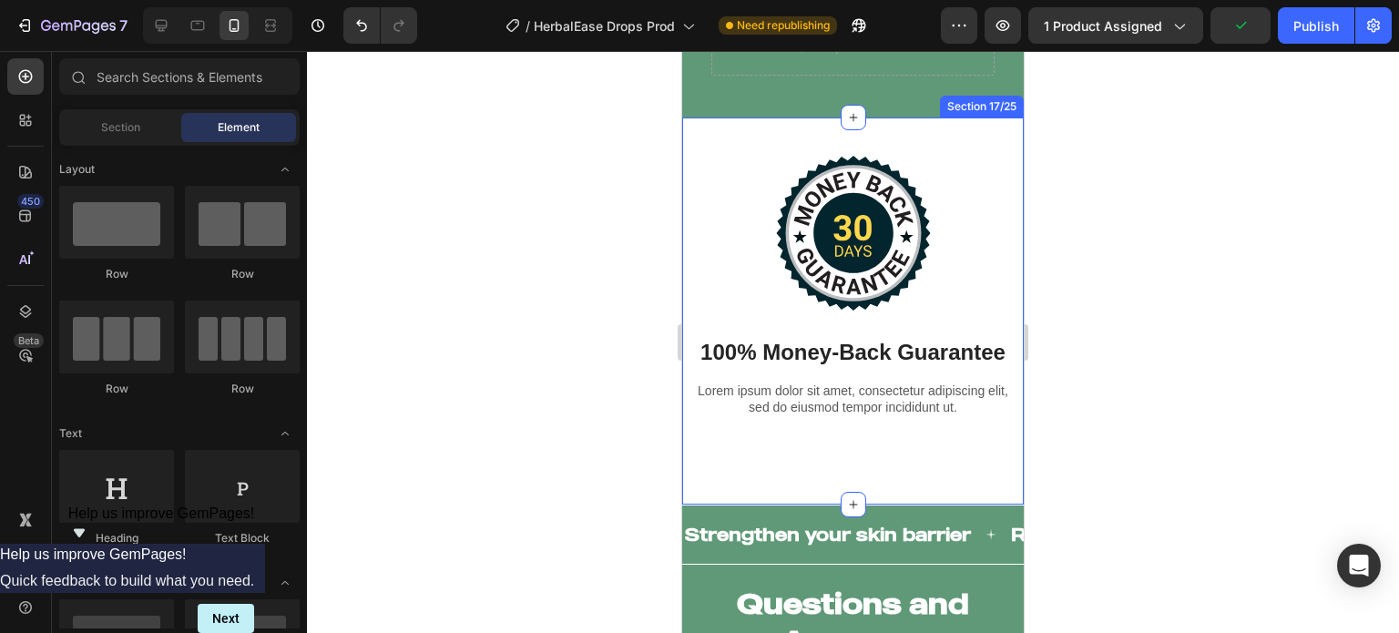
click at [990, 140] on div "Image 100% Money-Back Guarantee Heading Lorem ipsum dolor sit amet, consectetur…" at bounding box center [852, 310] width 341 height 387
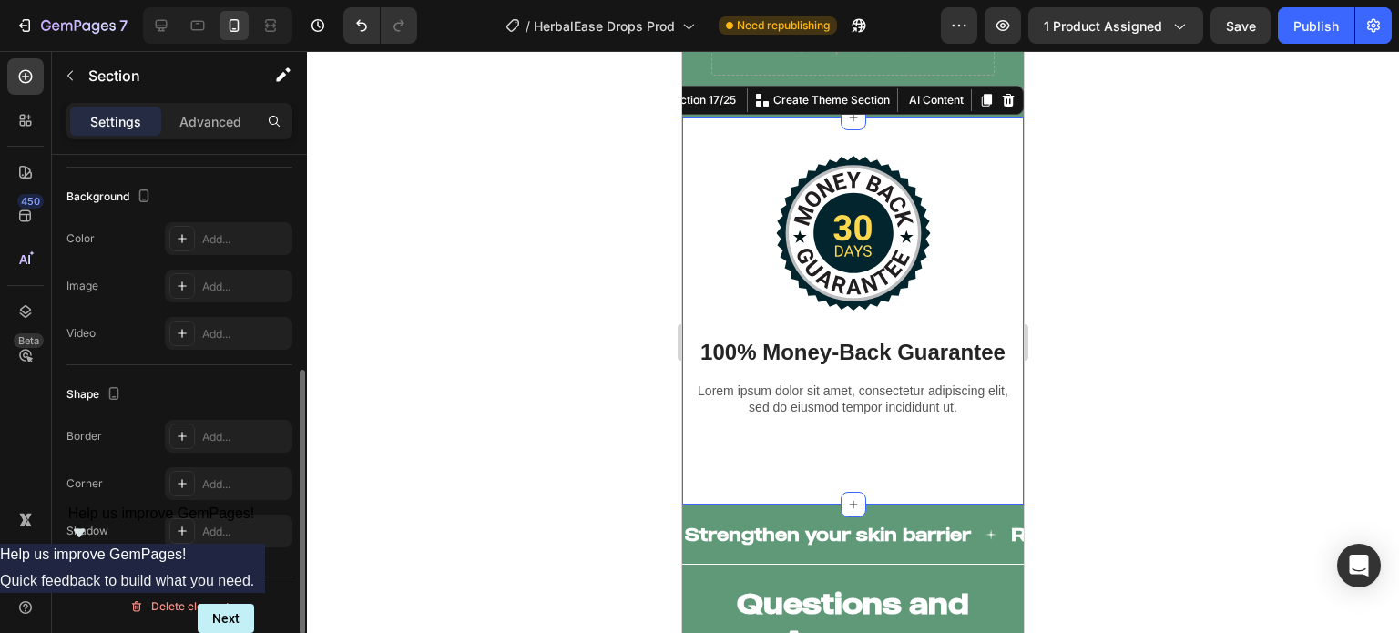
scroll to position [530, 0]
click at [197, 229] on div "Add..." at bounding box center [228, 240] width 127 height 33
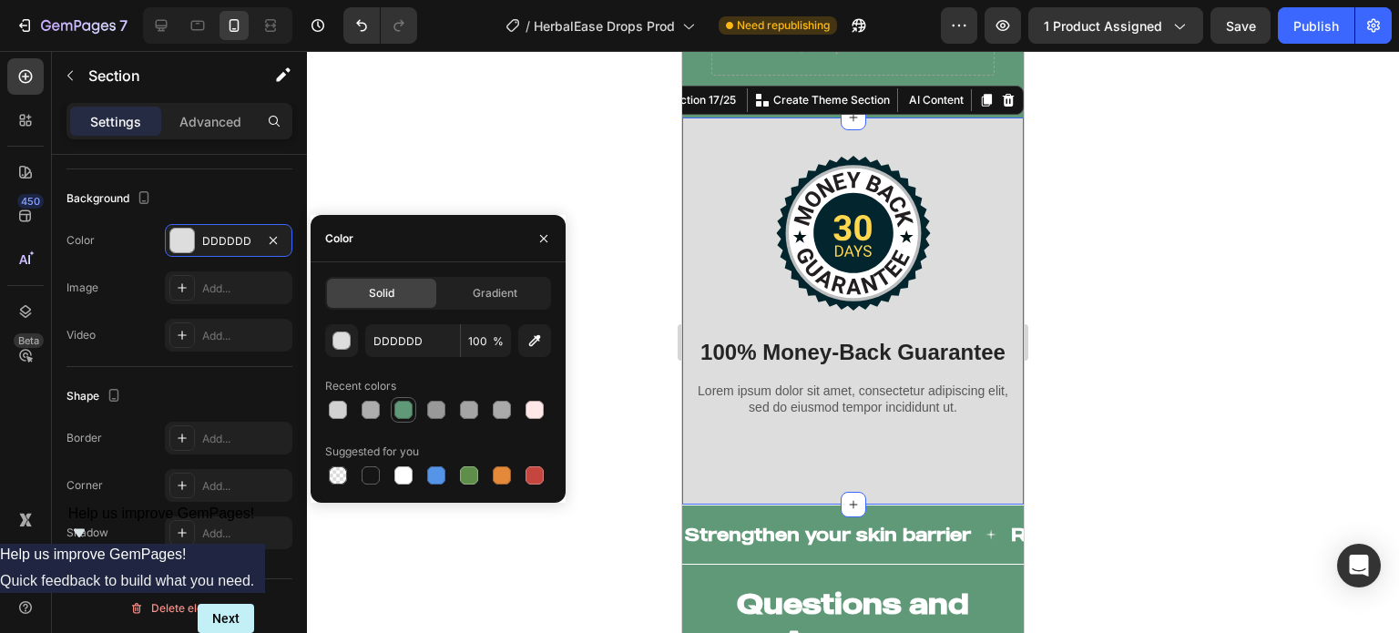
click at [408, 402] on div at bounding box center [403, 410] width 18 height 18
type input "609978"
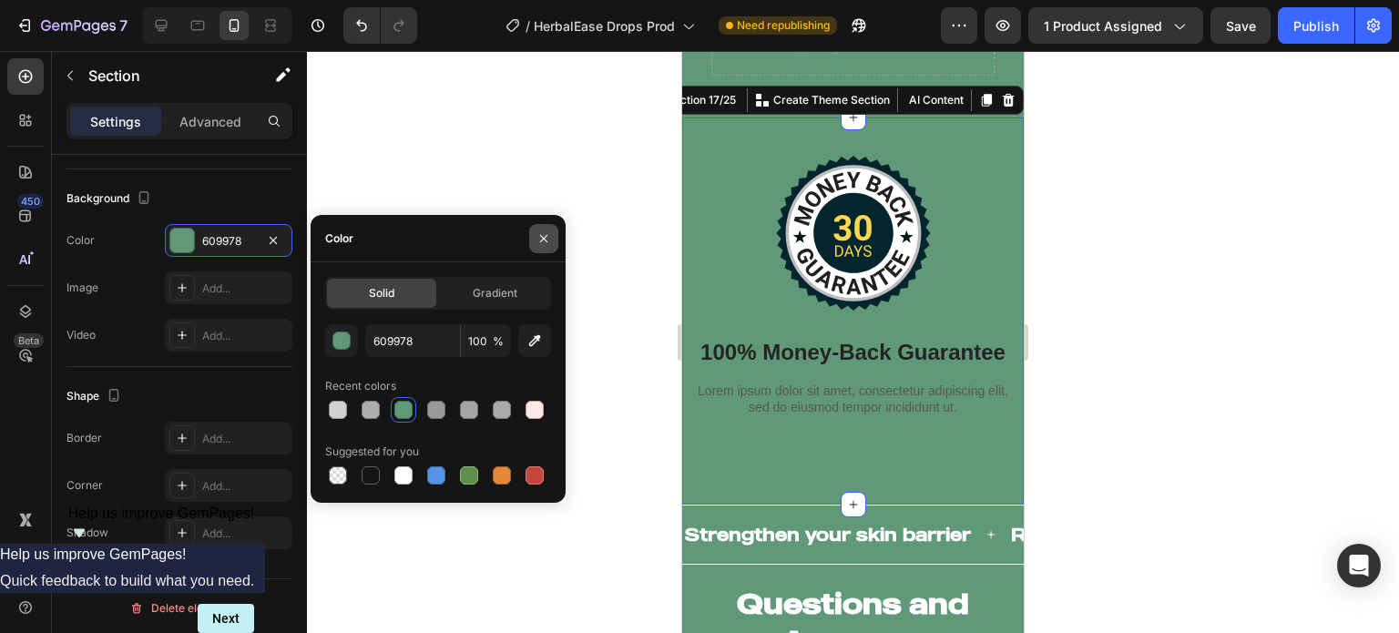
click at [544, 239] on icon "button" at bounding box center [543, 238] width 15 height 15
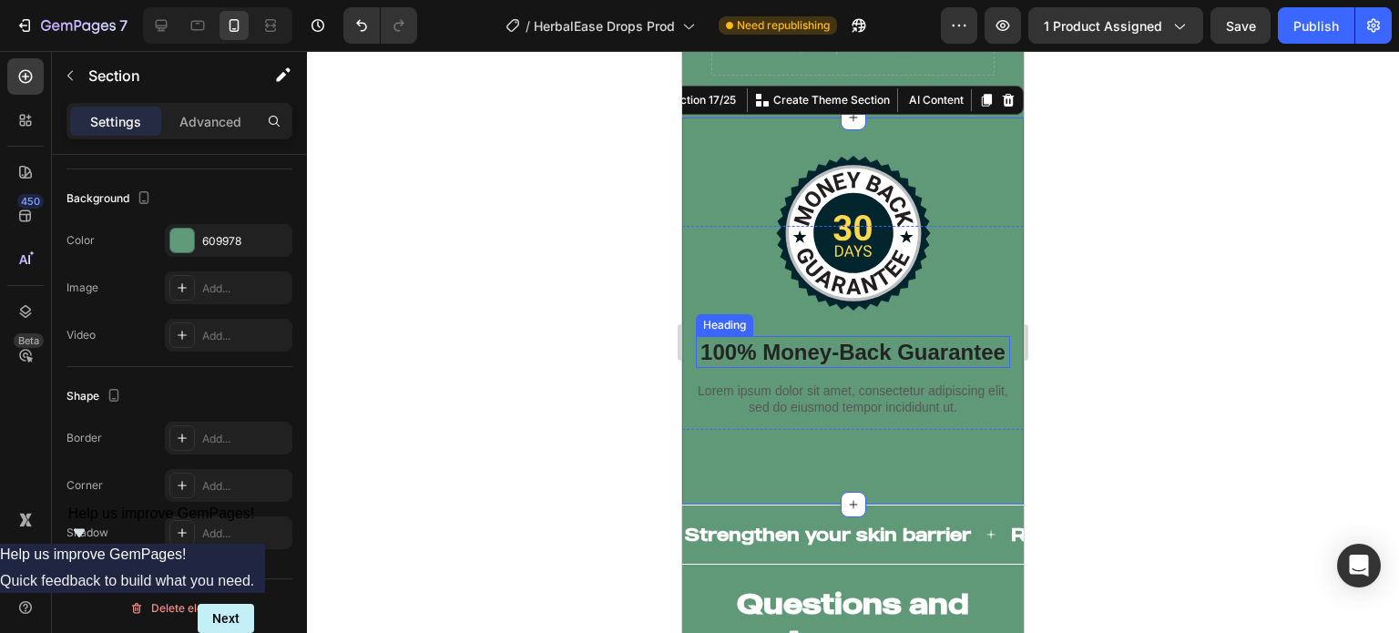
click at [829, 354] on h2 "100% Money-Back Guarantee" at bounding box center [853, 352] width 314 height 32
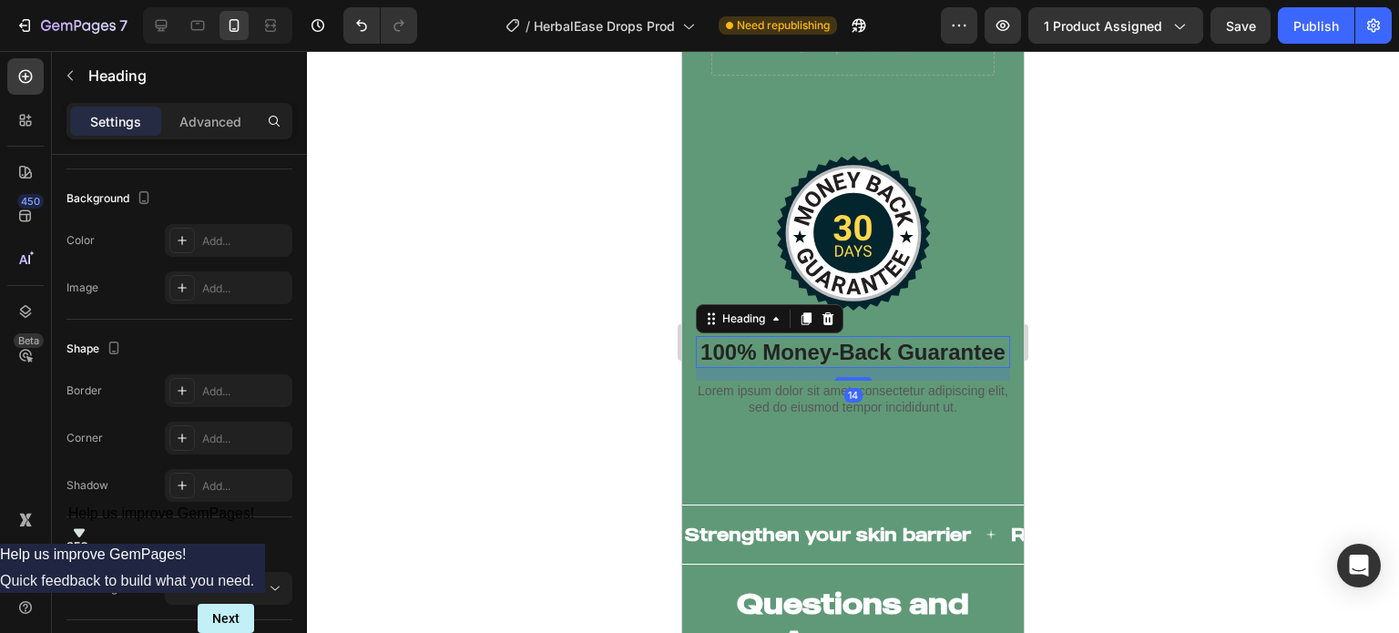
scroll to position [0, 0]
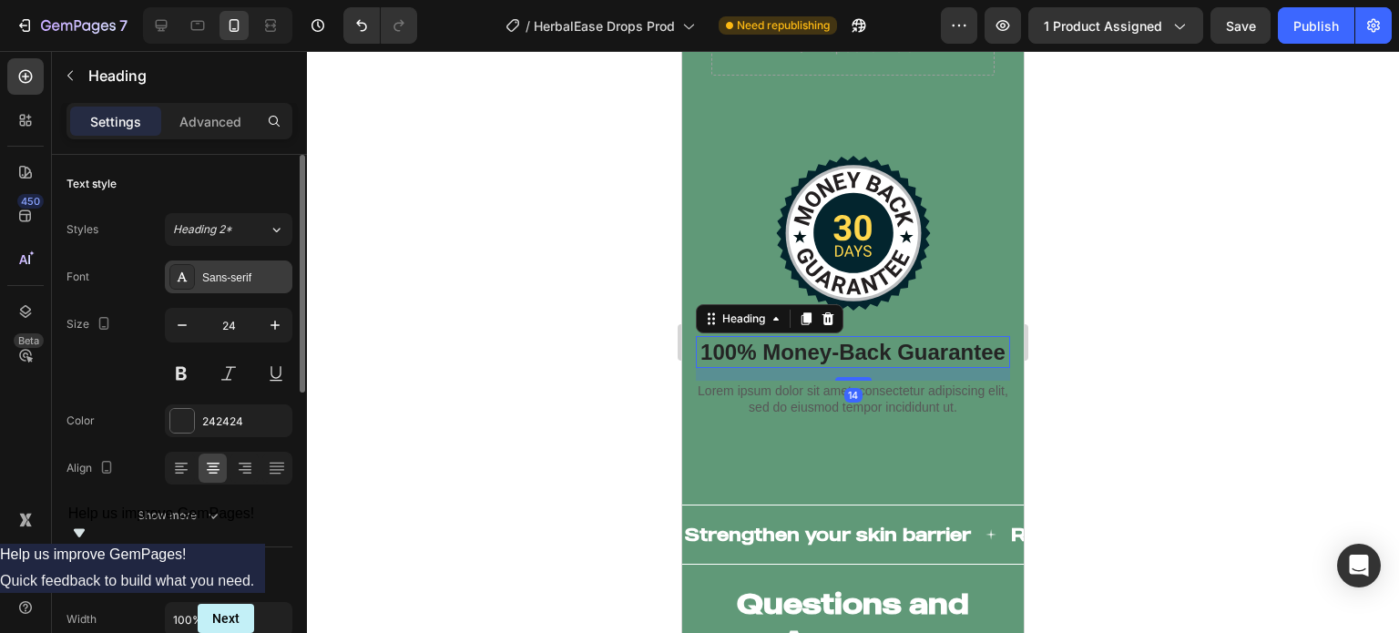
click at [232, 261] on div "Sans-serif" at bounding box center [228, 276] width 127 height 33
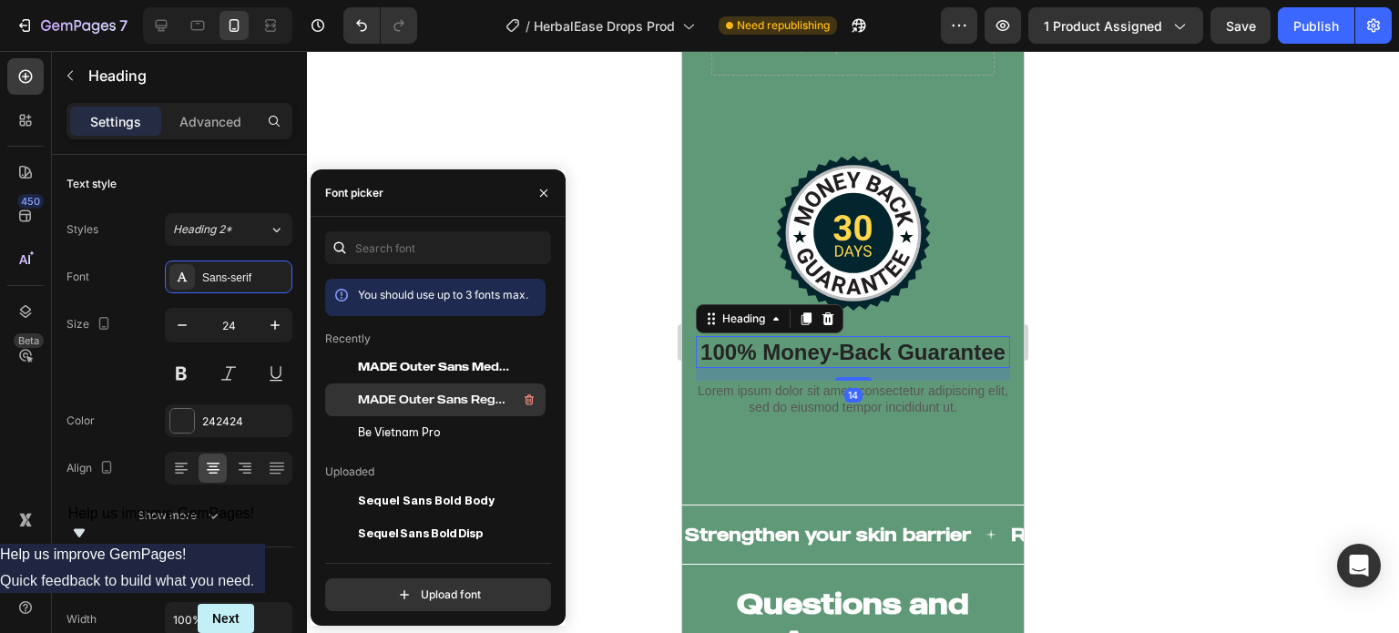
click at [366, 392] on span "MADE Outer Sans Regular PERSONAL USE" at bounding box center [433, 400] width 151 height 16
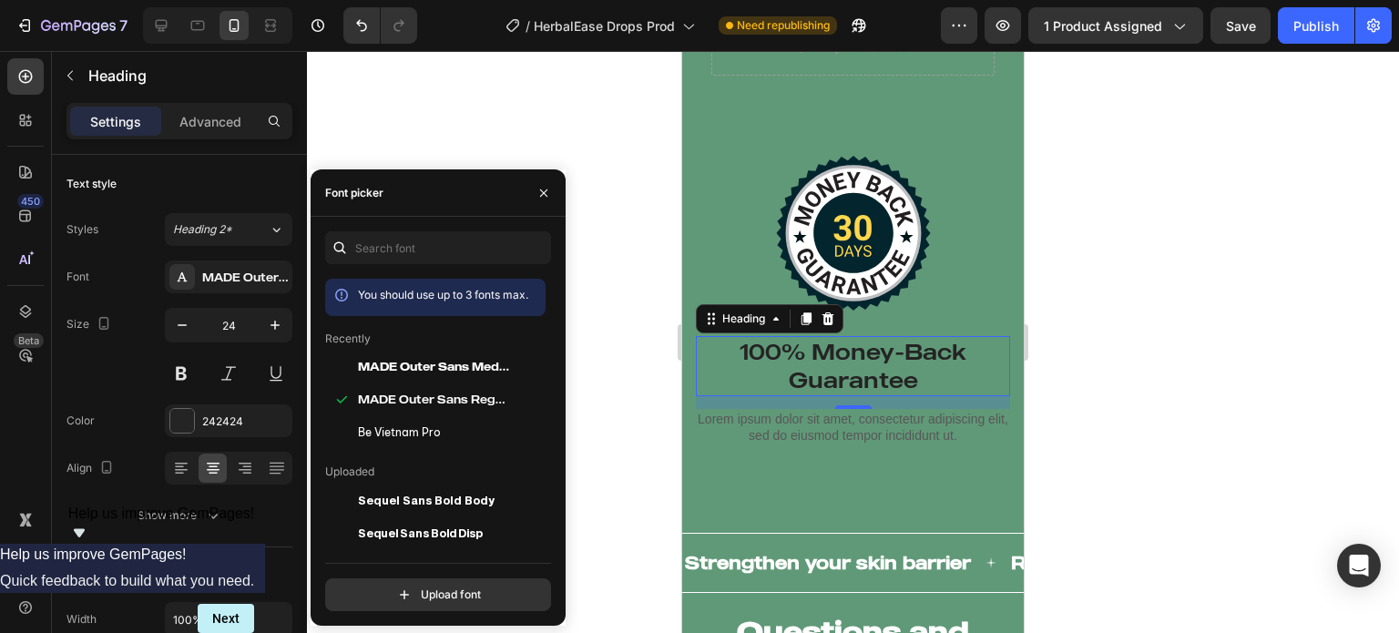
drag, startPoint x: 181, startPoint y: 373, endPoint x: 371, endPoint y: 377, distance: 190.3
click at [180, 373] on button at bounding box center [181, 373] width 33 height 33
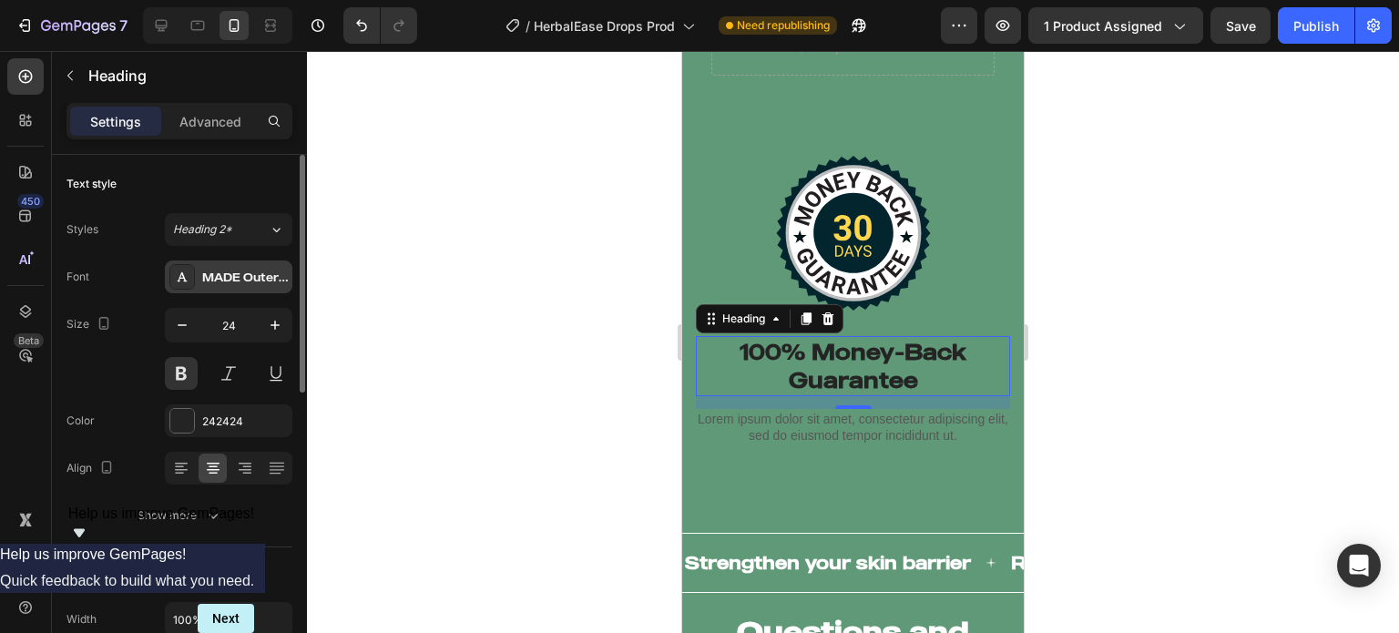
click at [247, 271] on div "MADE Outer Sans Regular PERSONAL USE" at bounding box center [245, 278] width 86 height 16
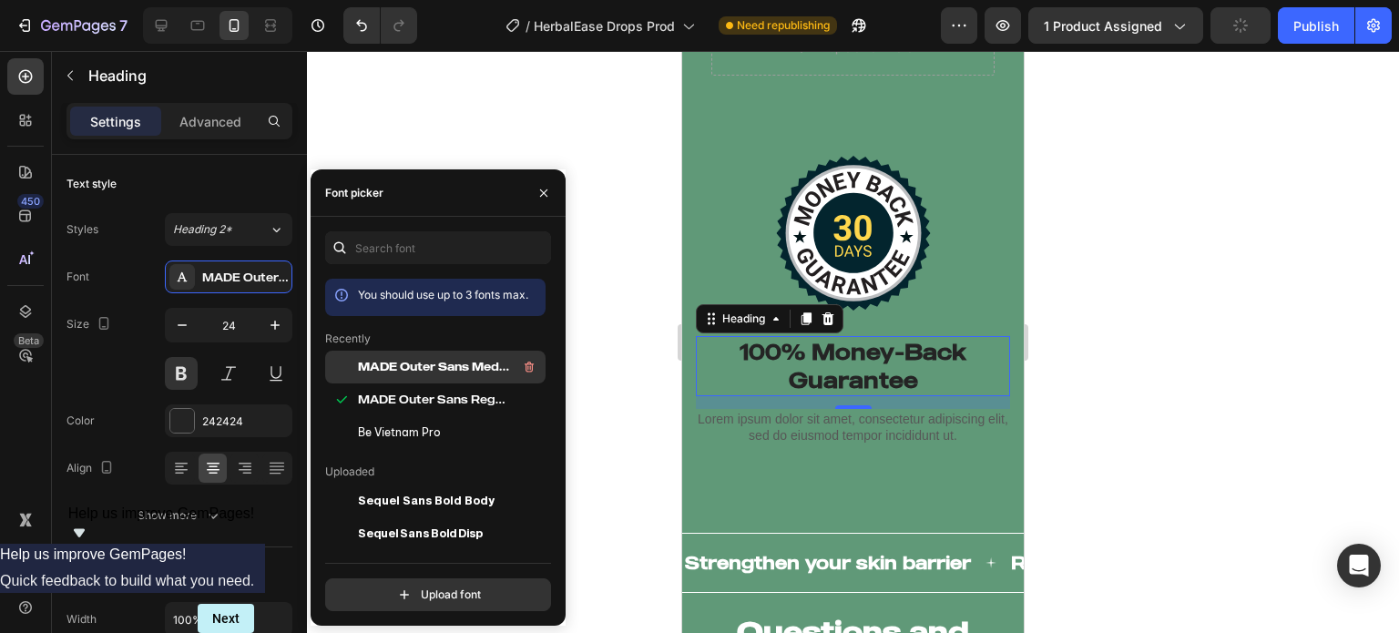
click at [367, 363] on span "MADE Outer Sans Medium PERSONAL USE" at bounding box center [433, 367] width 151 height 16
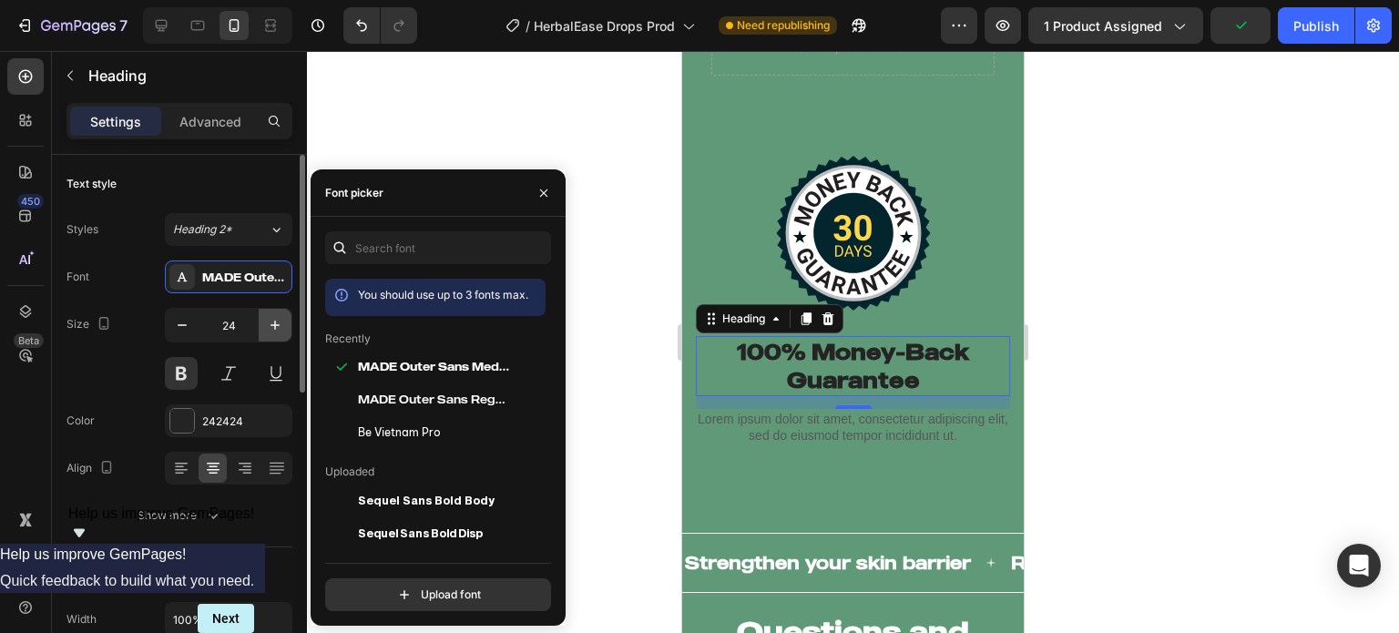
click at [270, 316] on icon "button" at bounding box center [275, 325] width 18 height 18
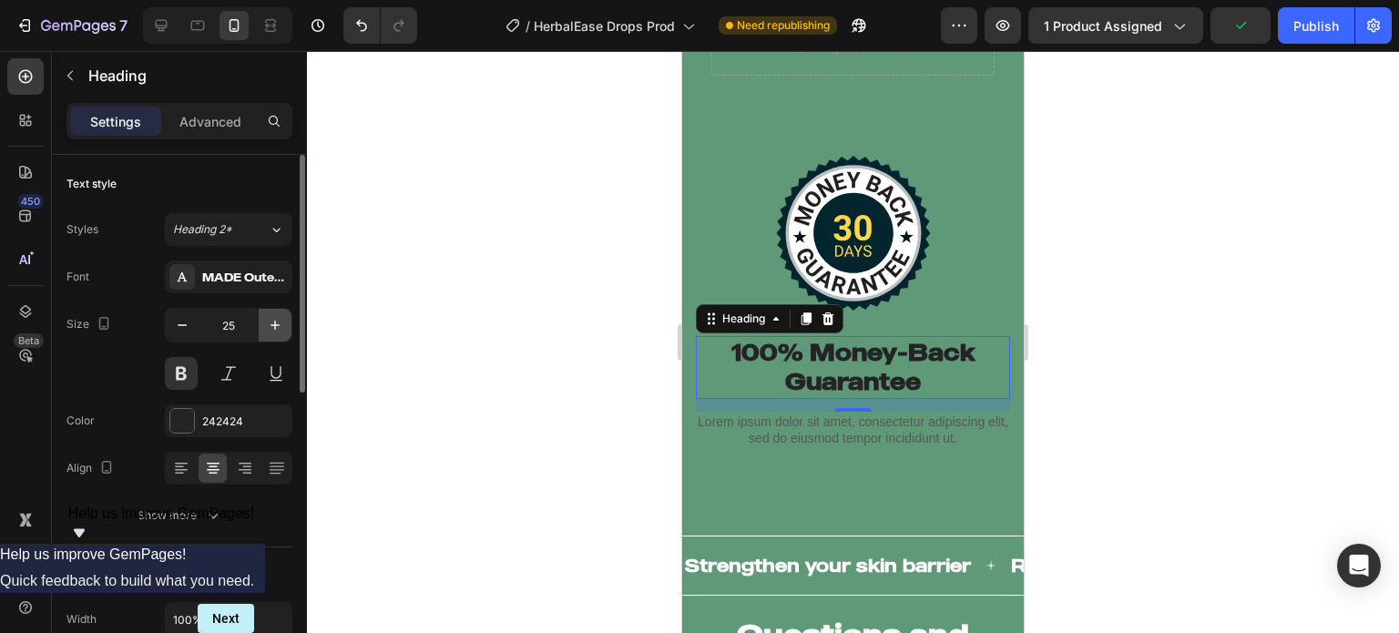
click at [270, 316] on icon "button" at bounding box center [275, 325] width 18 height 18
click at [270, 314] on button "button" at bounding box center [275, 325] width 33 height 33
type input "27"
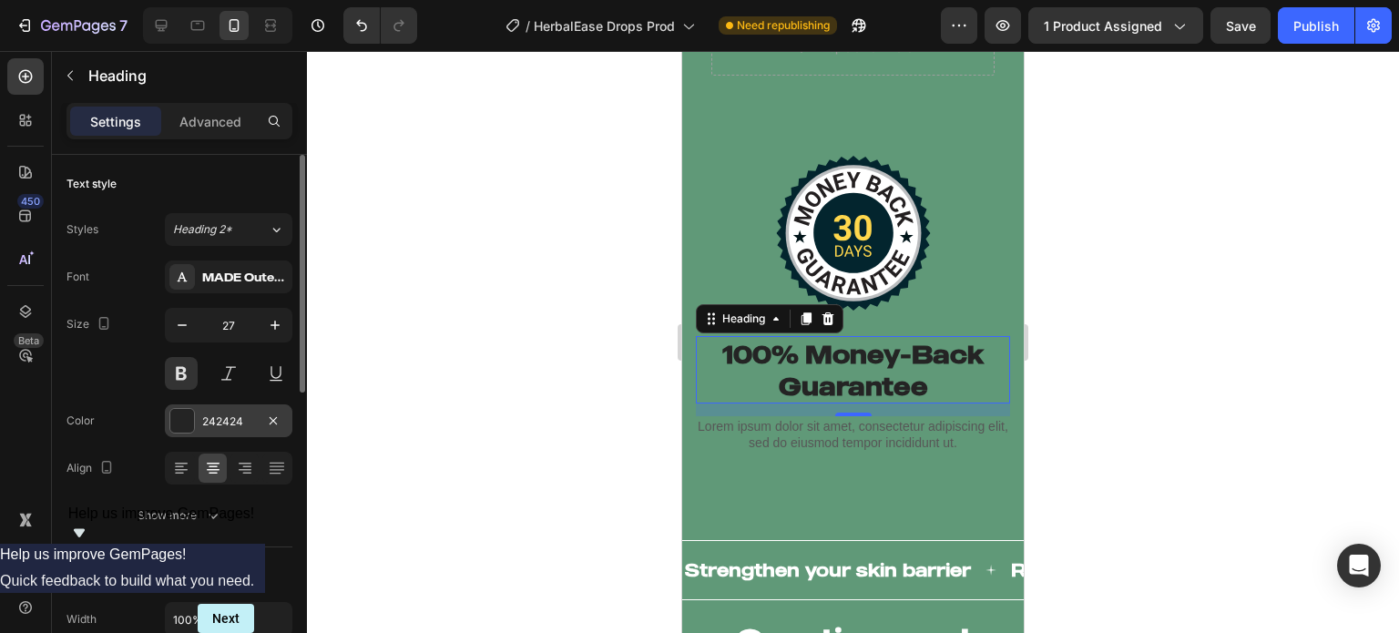
click at [222, 425] on div "242424" at bounding box center [228, 421] width 53 height 16
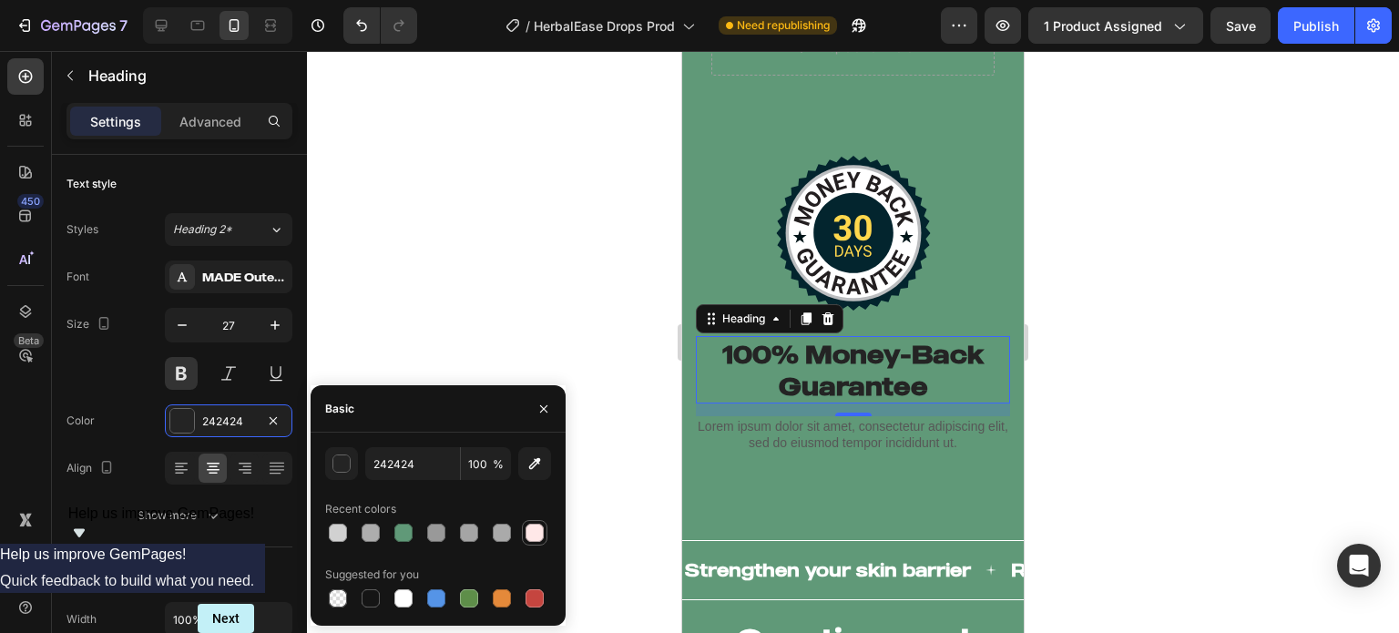
click at [528, 533] on div at bounding box center [534, 533] width 18 height 18
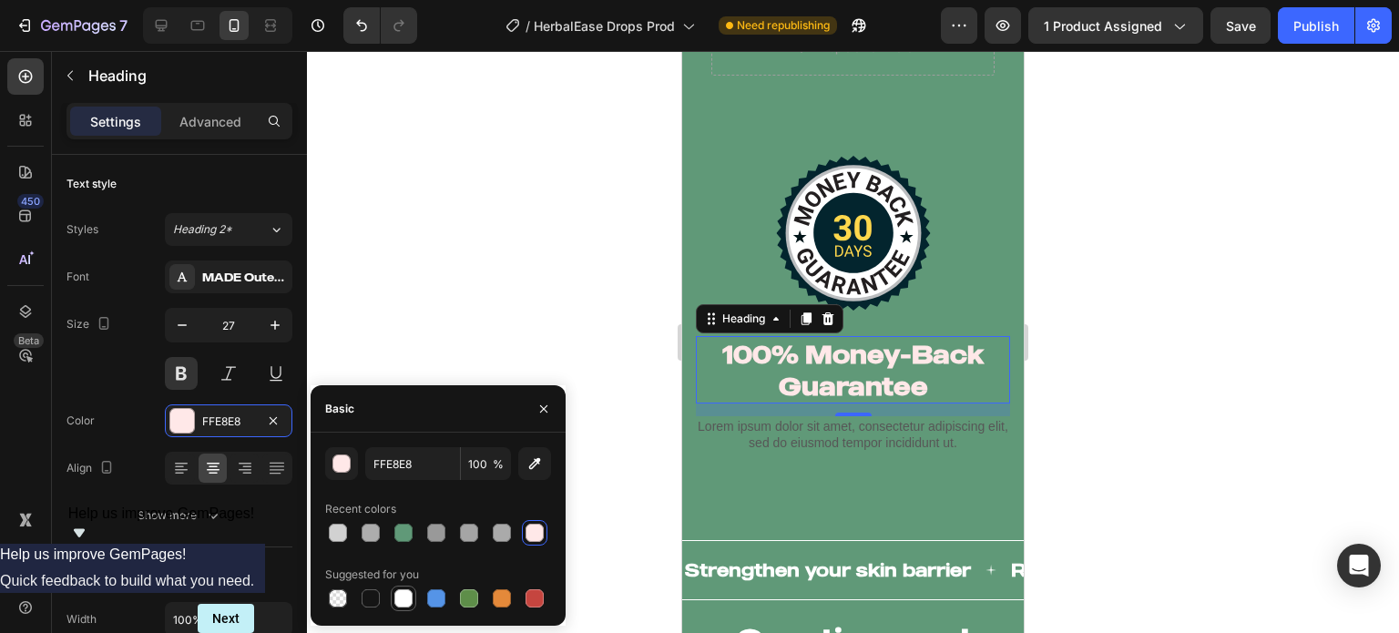
click at [394, 600] on div at bounding box center [403, 598] width 18 height 18
type input "FFFFFF"
click at [544, 403] on icon "button" at bounding box center [543, 409] width 15 height 15
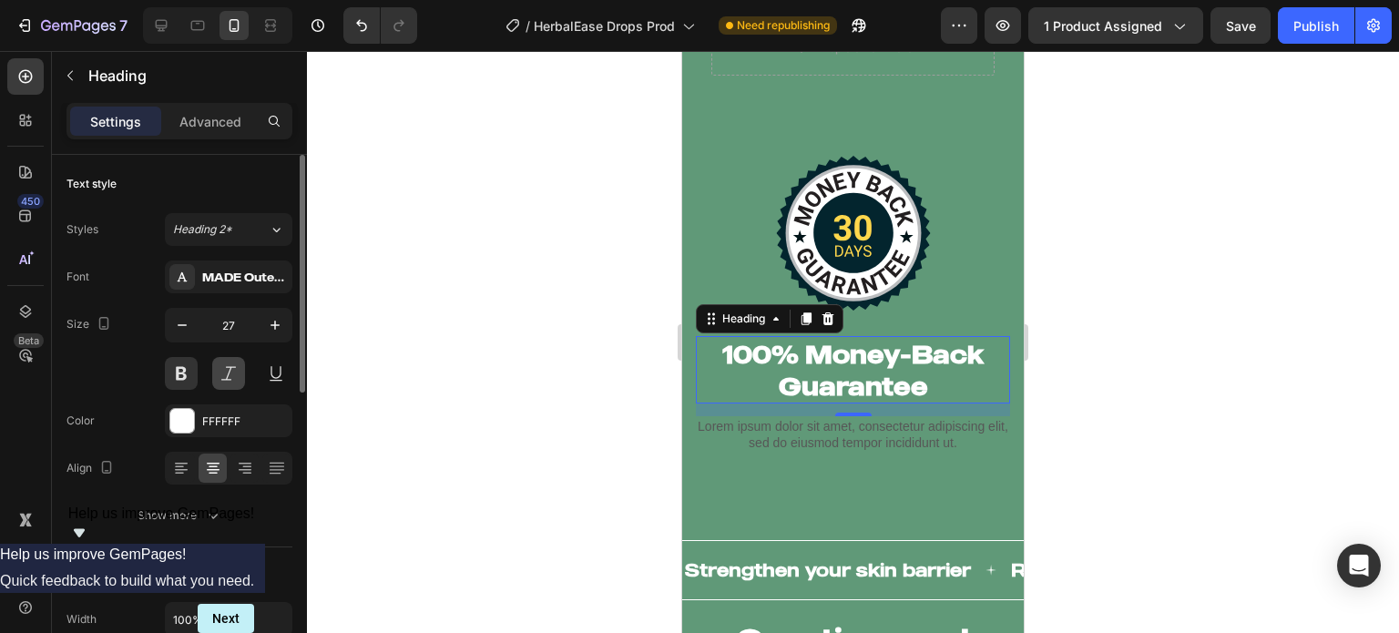
click at [230, 369] on button at bounding box center [228, 373] width 33 height 33
click at [1042, 403] on div at bounding box center [853, 342] width 1092 height 582
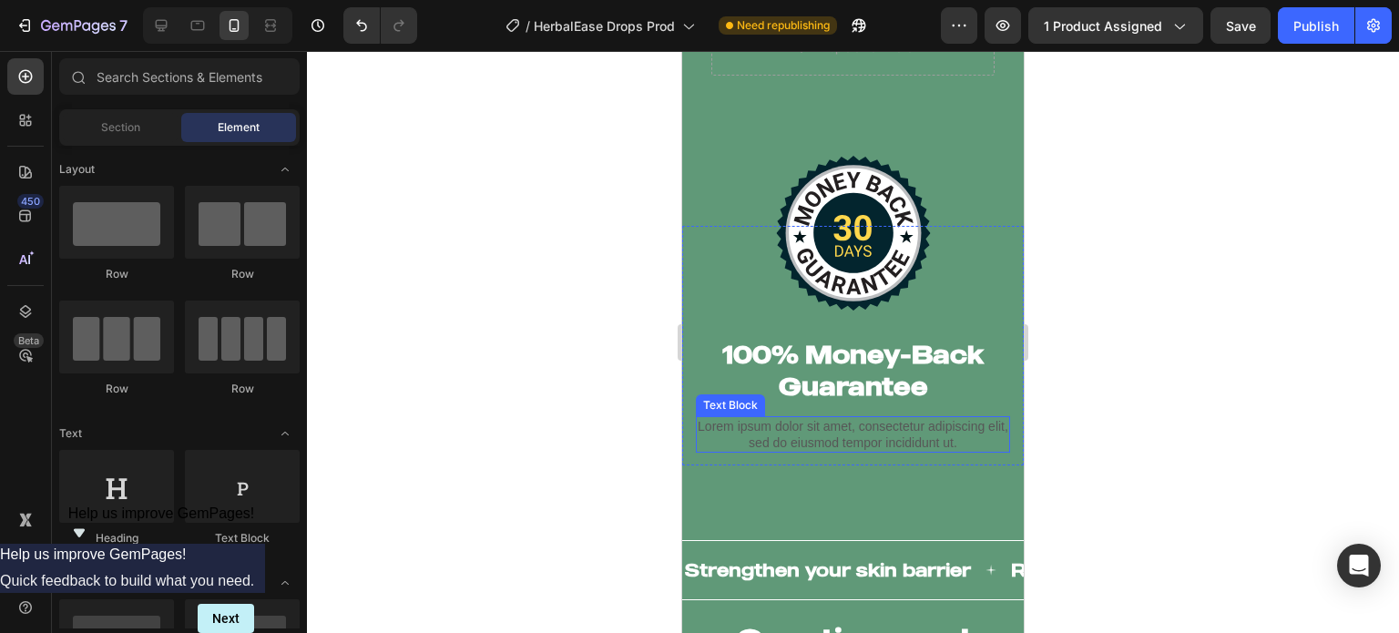
click at [930, 418] on p "Lorem ipsum dolor sit amet, consectetur adipiscing elit, sed do eiusmod tempor …" at bounding box center [852, 434] width 310 height 33
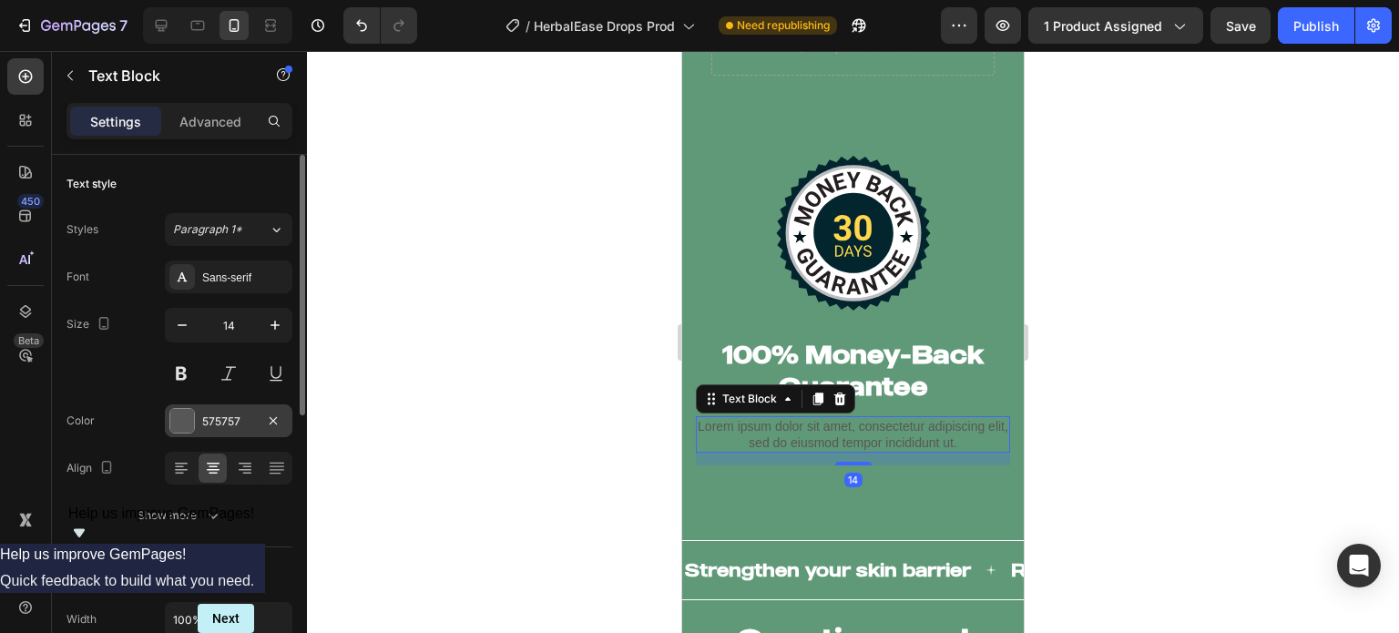
click at [257, 422] on div "575757" at bounding box center [228, 420] width 127 height 33
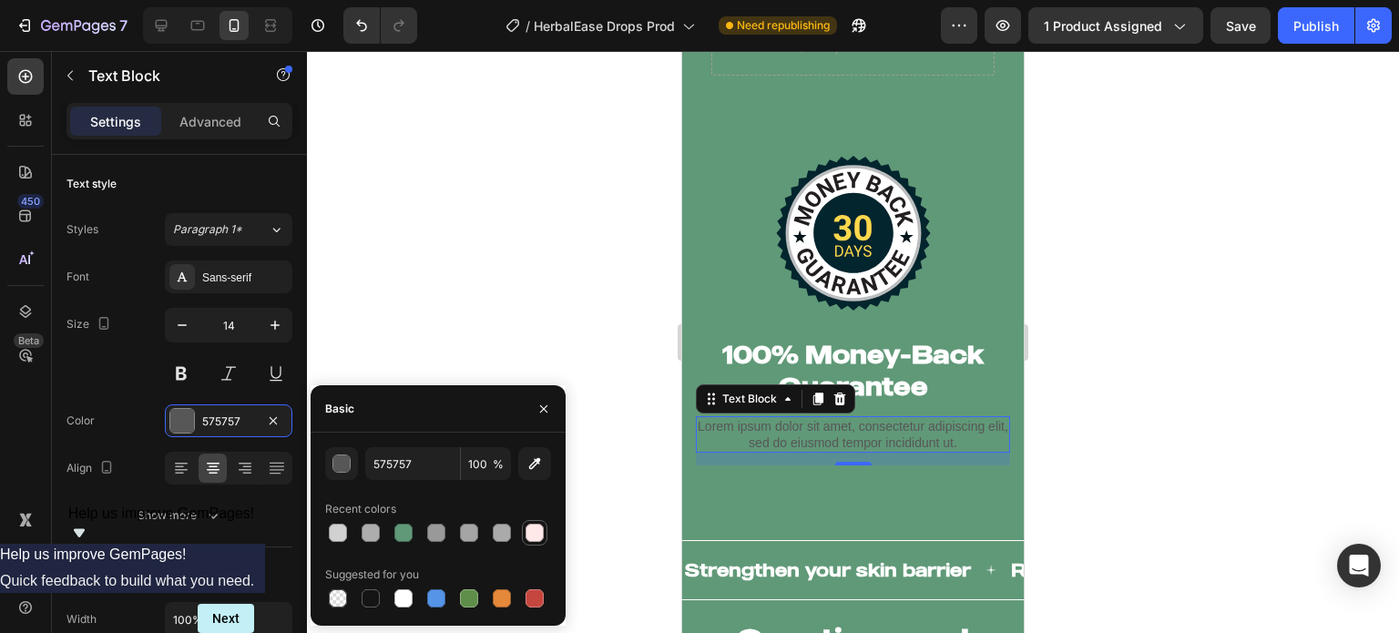
click at [527, 531] on div at bounding box center [534, 533] width 18 height 18
type input "FFE8E8"
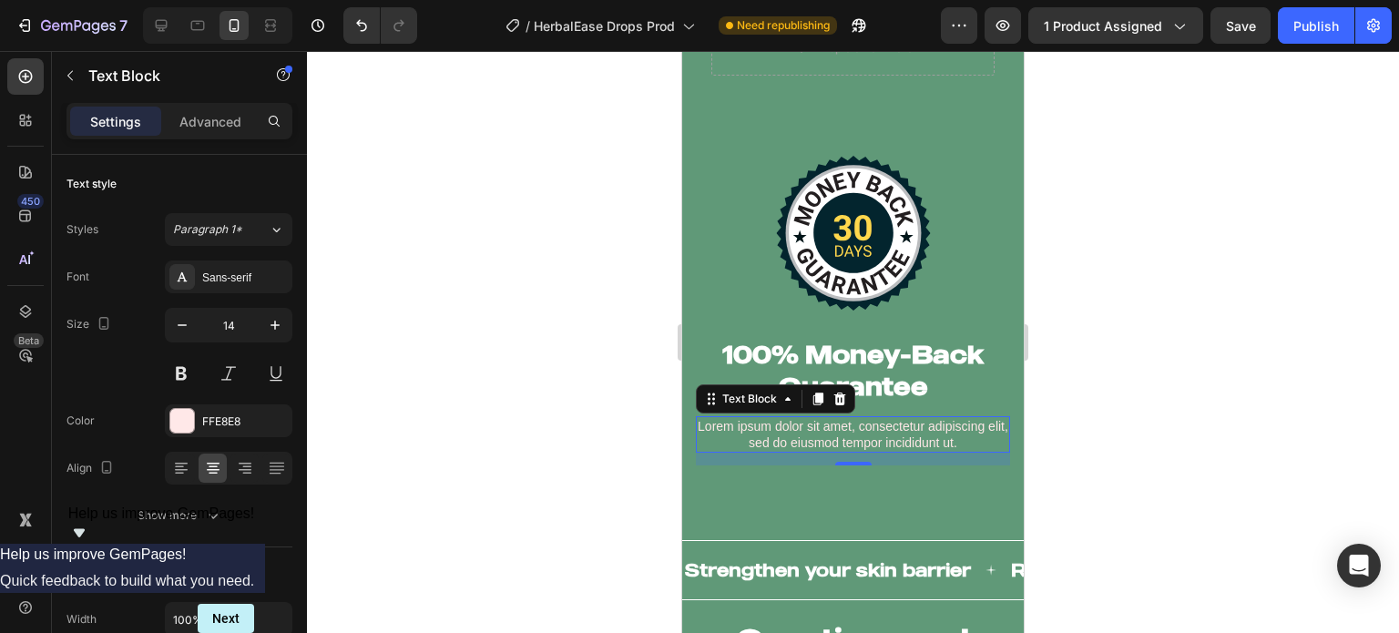
click at [555, 334] on div at bounding box center [853, 342] width 1092 height 582
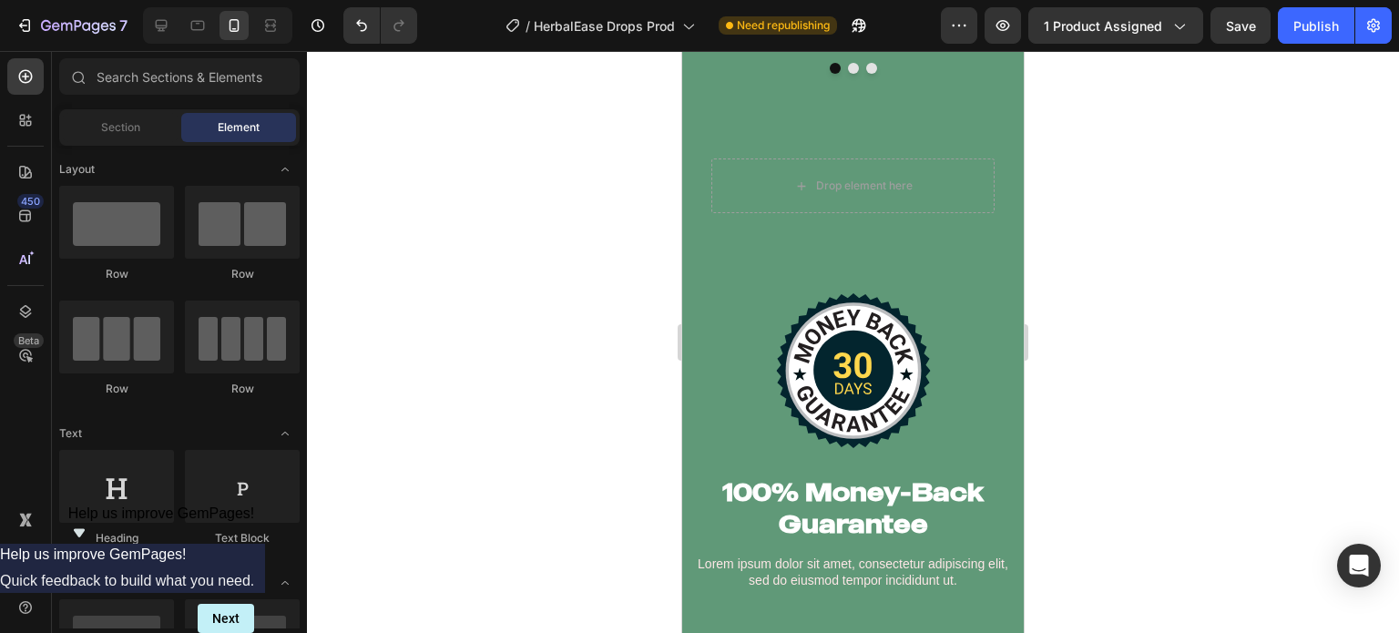
scroll to position [12004, 0]
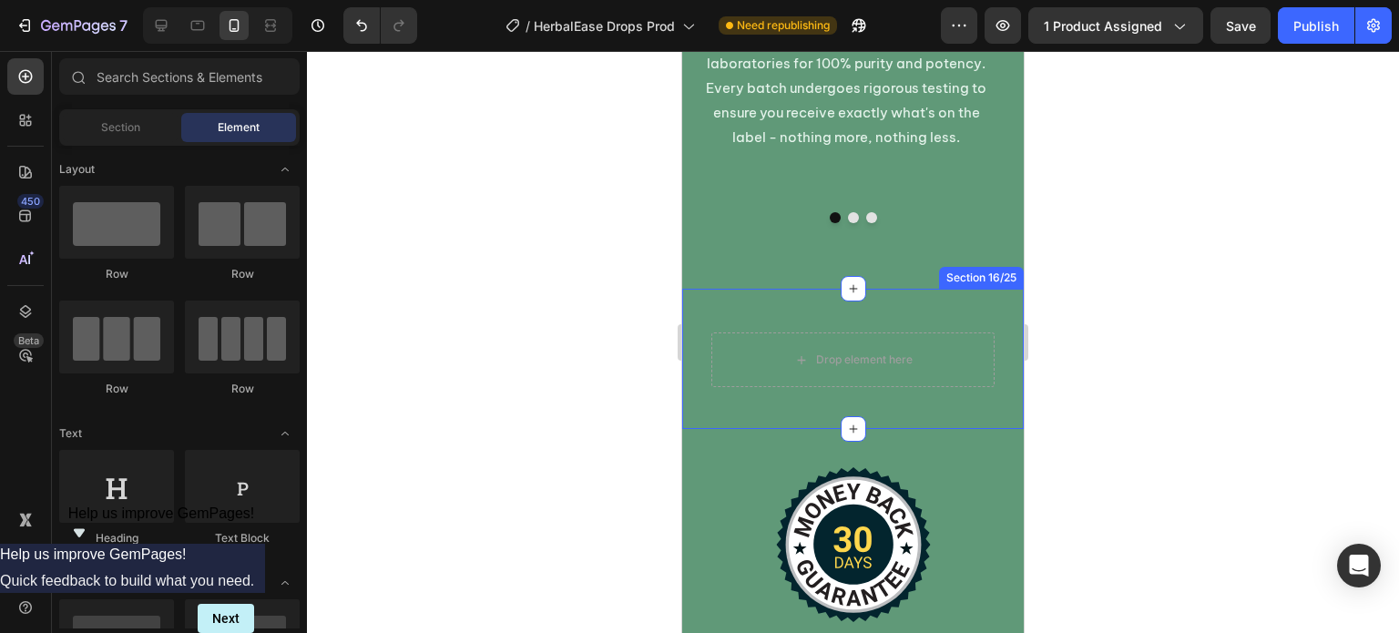
click at [887, 389] on div "Drop element here Row Row Row Row Section 16/25" at bounding box center [852, 359] width 341 height 140
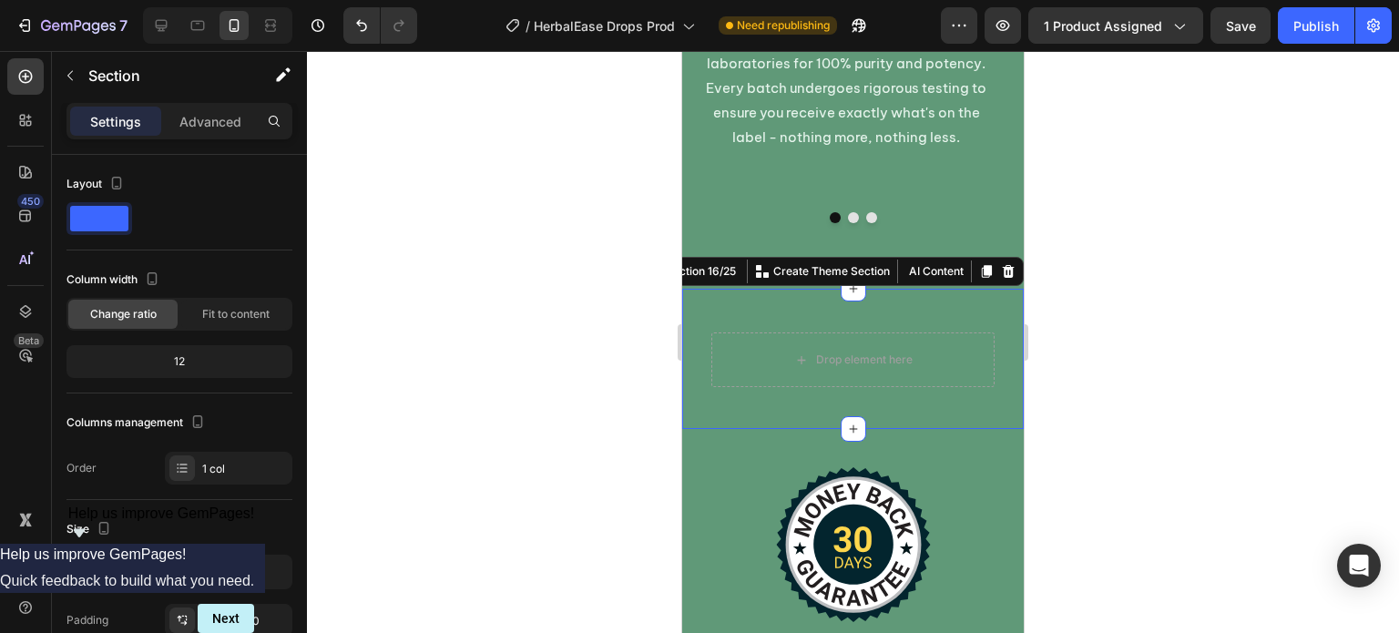
click at [1001, 264] on icon at bounding box center [1008, 271] width 15 height 15
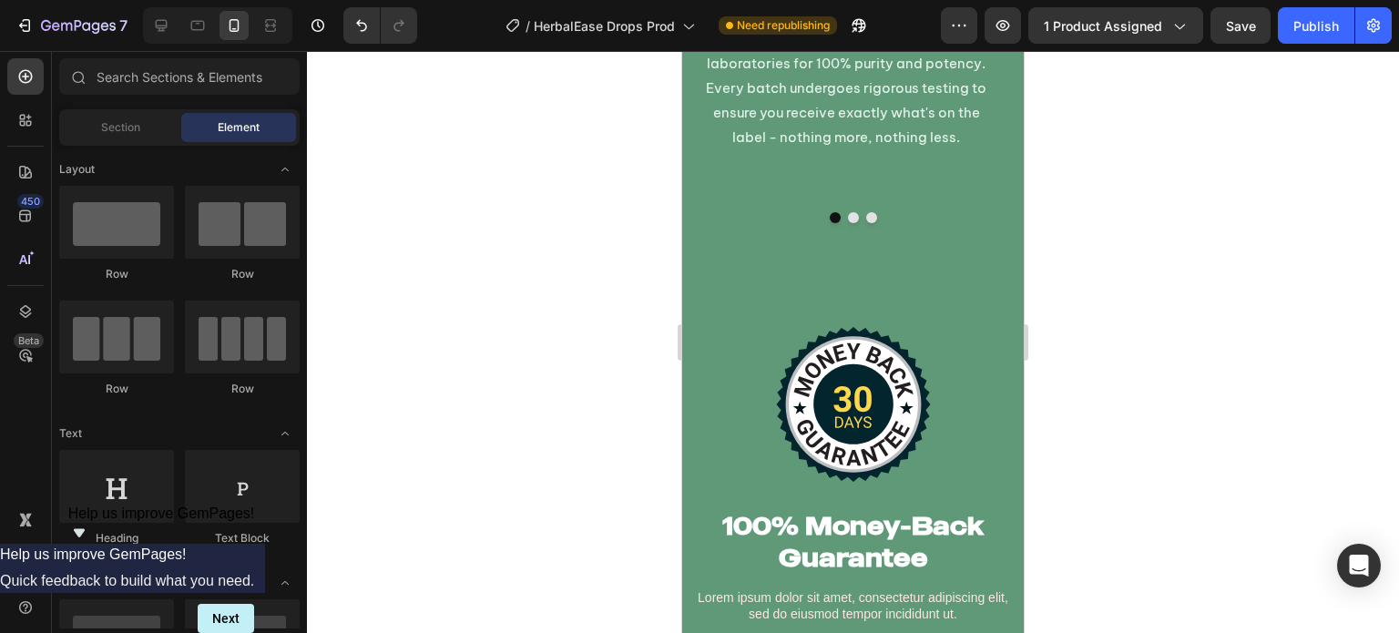
scroll to position [4965, 0]
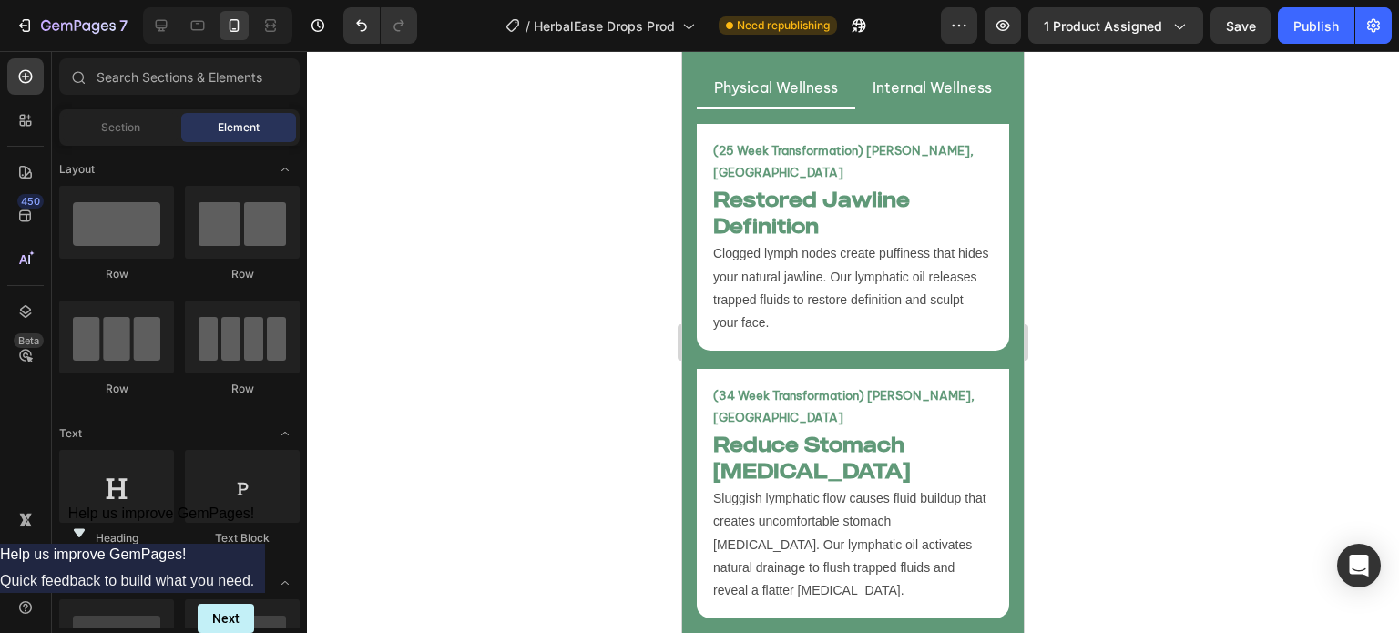
drag, startPoint x: 1019, startPoint y: 517, endPoint x: 1743, endPoint y: 119, distance: 826.0
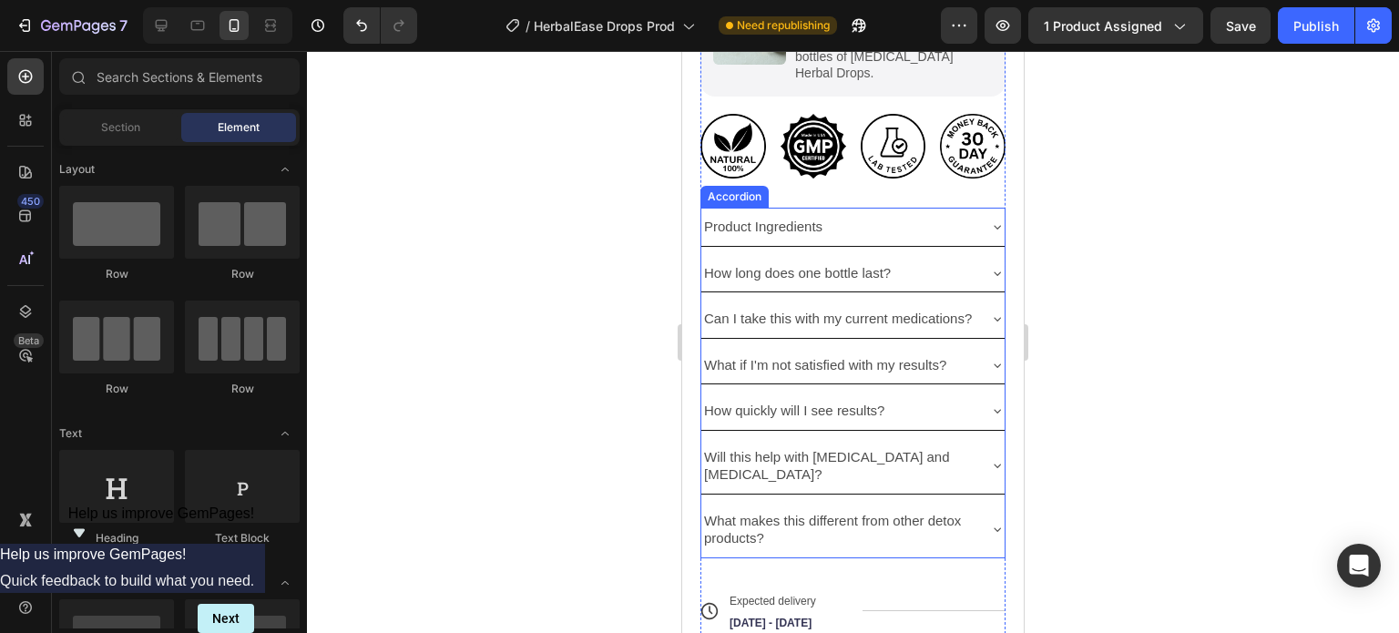
scroll to position [1019, 0]
click at [962, 209] on div "Product Ingredients" at bounding box center [852, 228] width 303 height 38
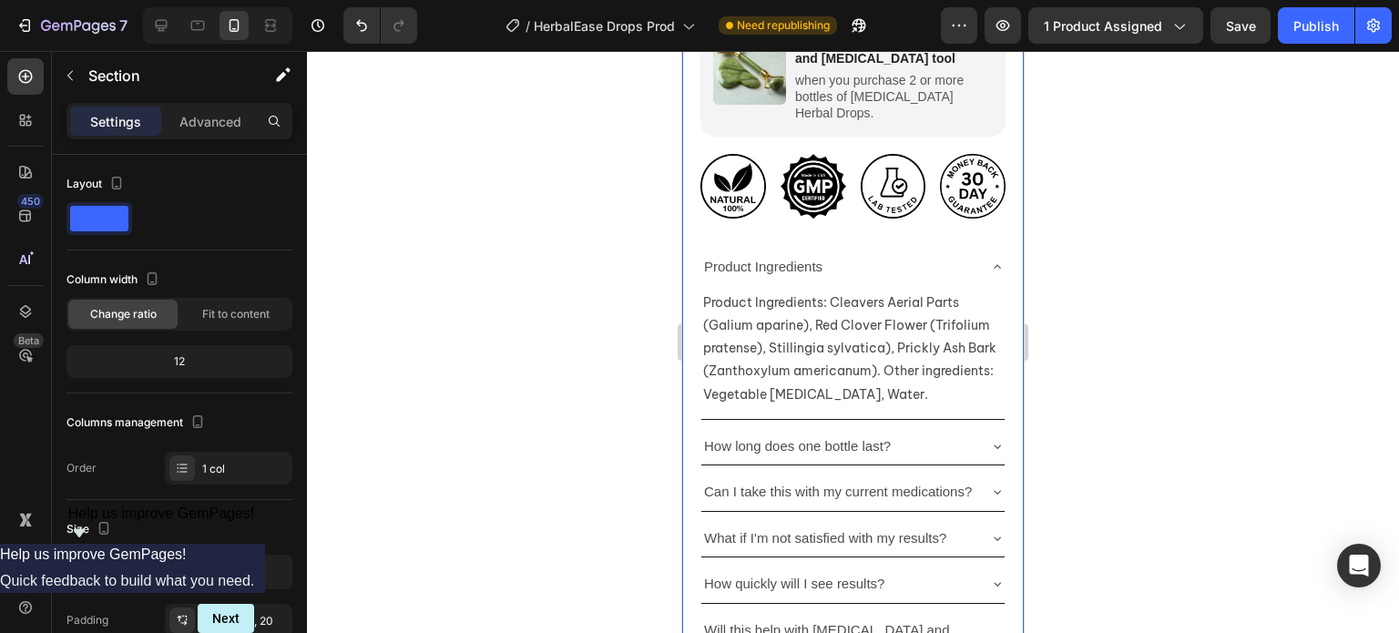
scroll to position [979, 0]
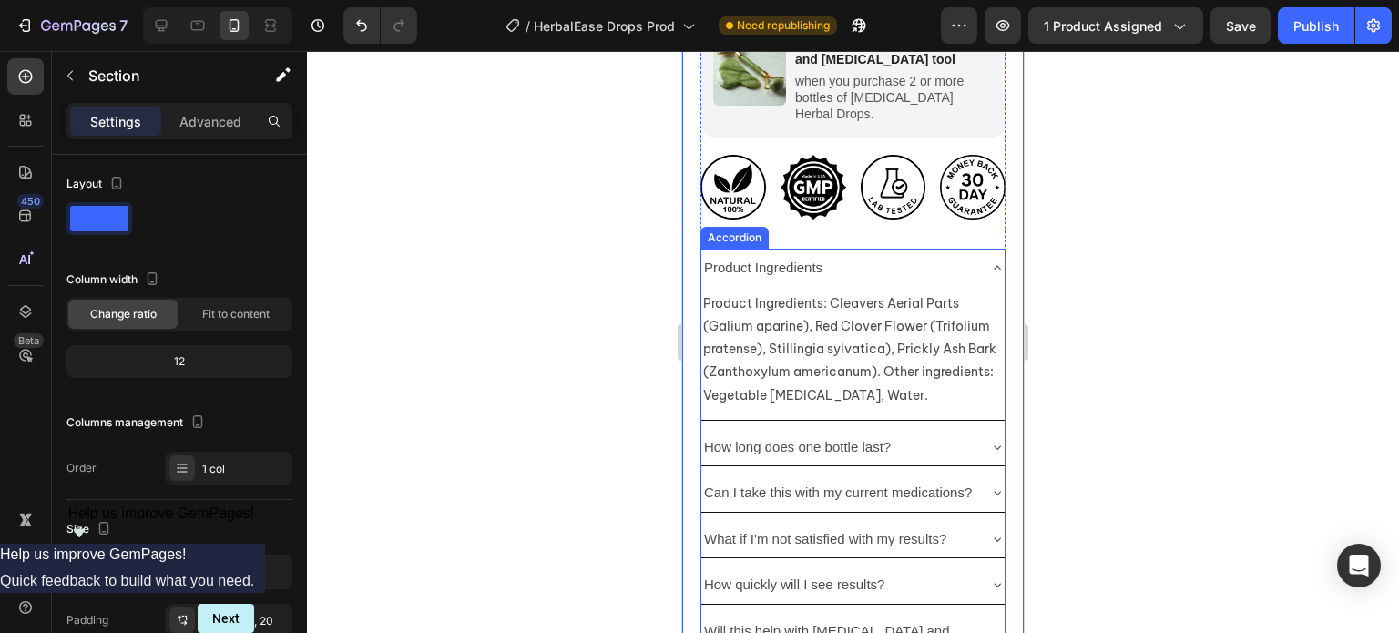
click at [972, 249] on div "Product Ingredients" at bounding box center [852, 268] width 303 height 38
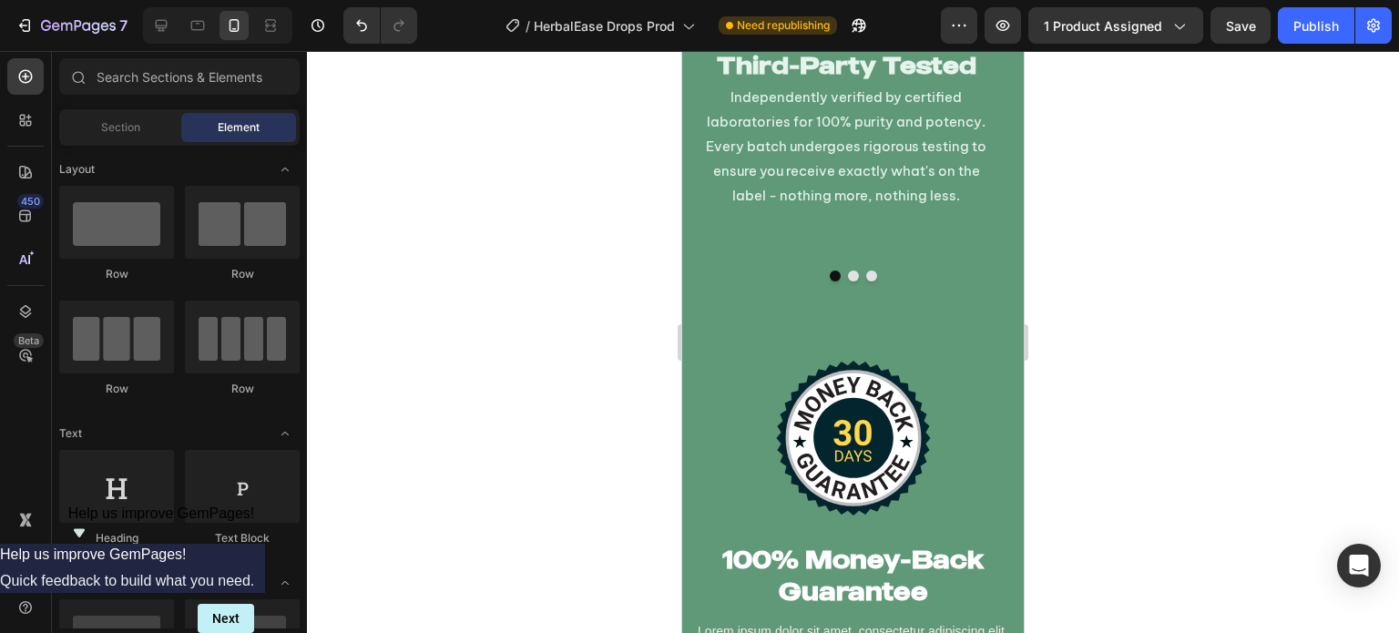
scroll to position [12164, 0]
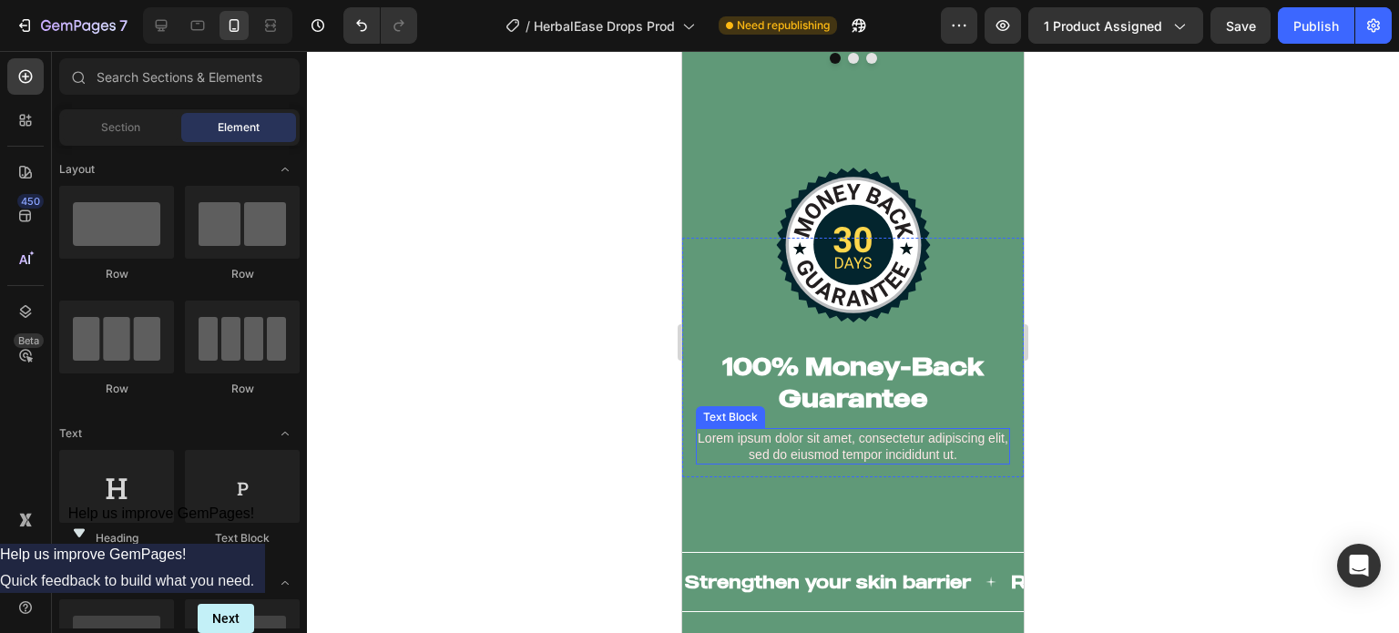
click at [890, 430] on p "Lorem ipsum dolor sit amet, consectetur adipiscing elit, sed do eiusmod tempor …" at bounding box center [852, 446] width 310 height 33
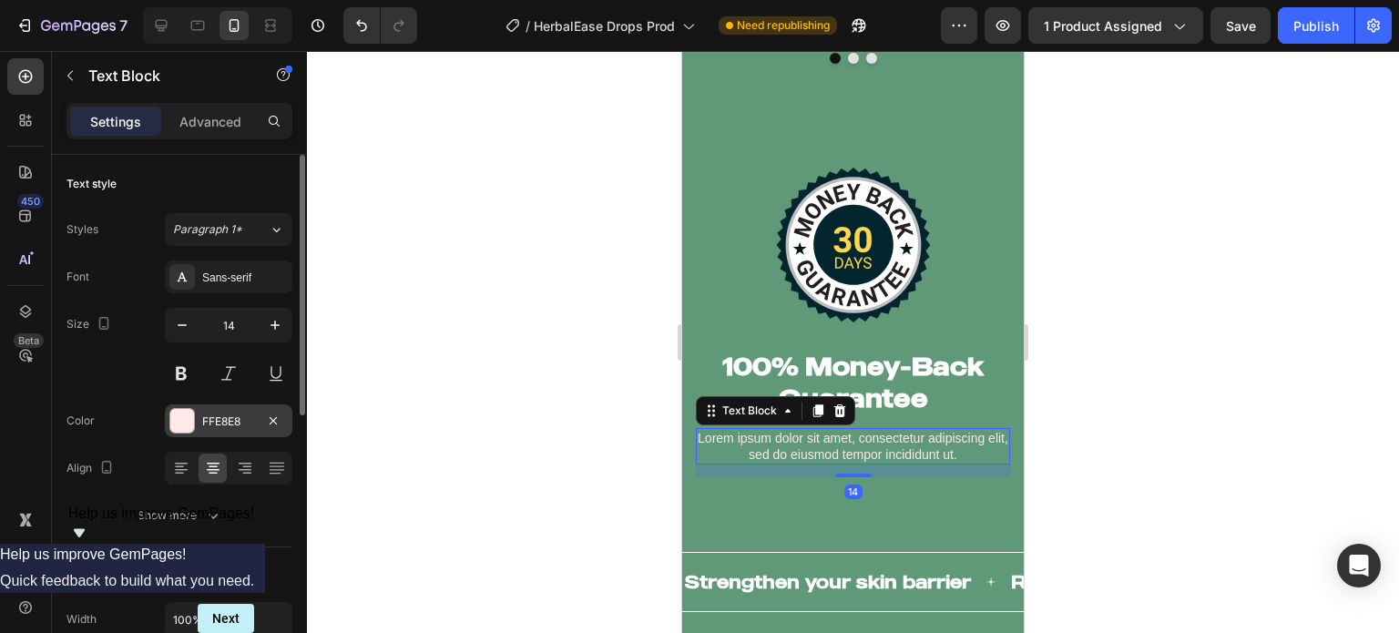
click at [238, 426] on div "FFE8E8" at bounding box center [228, 421] width 53 height 16
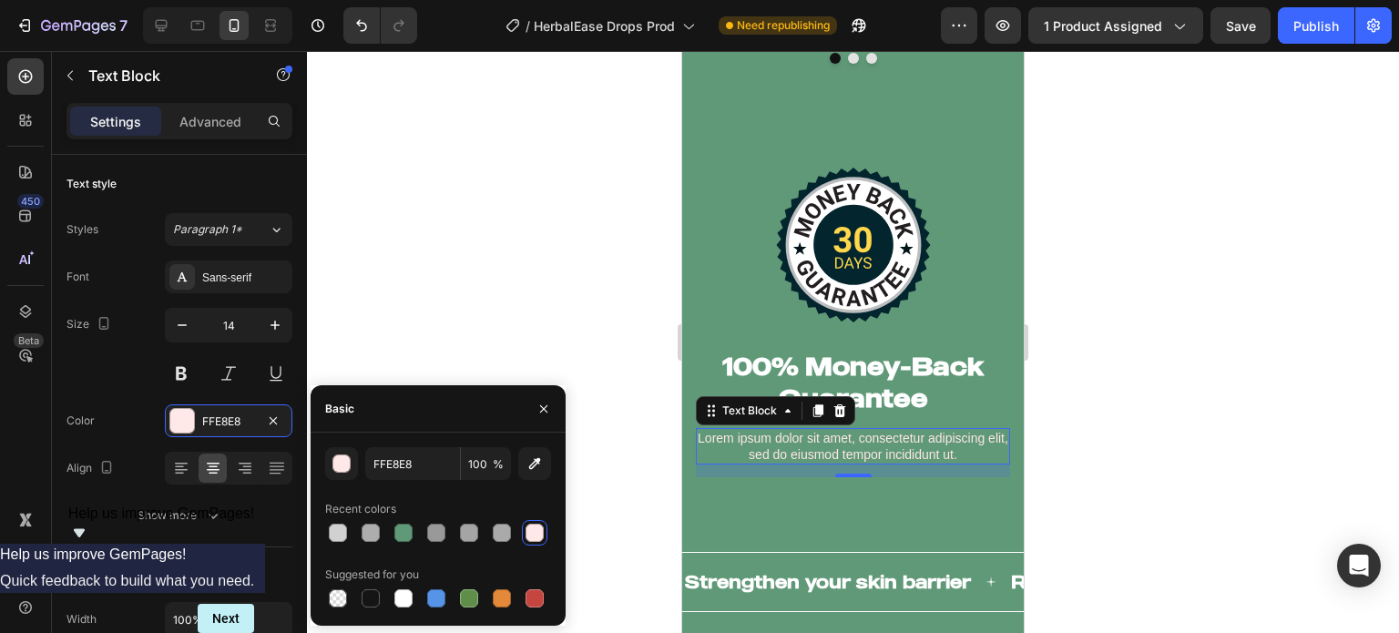
click at [393, 611] on div "FFE8E8 100 % Recent colors Suggested for you" at bounding box center [437, 528] width 255 height 193
click at [393, 610] on div at bounding box center [403, 597] width 25 height 25
type input "FFFFFF"
click at [176, 371] on button at bounding box center [181, 373] width 33 height 33
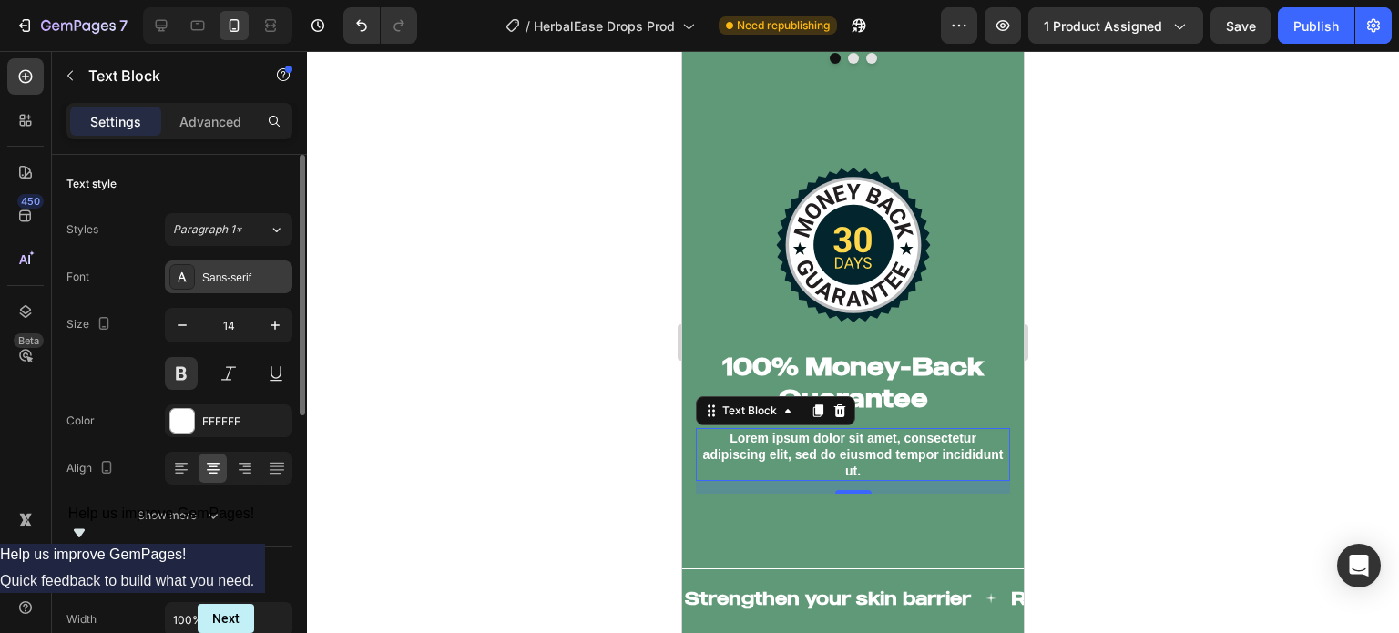
click at [215, 280] on div "Sans-serif" at bounding box center [245, 278] width 86 height 16
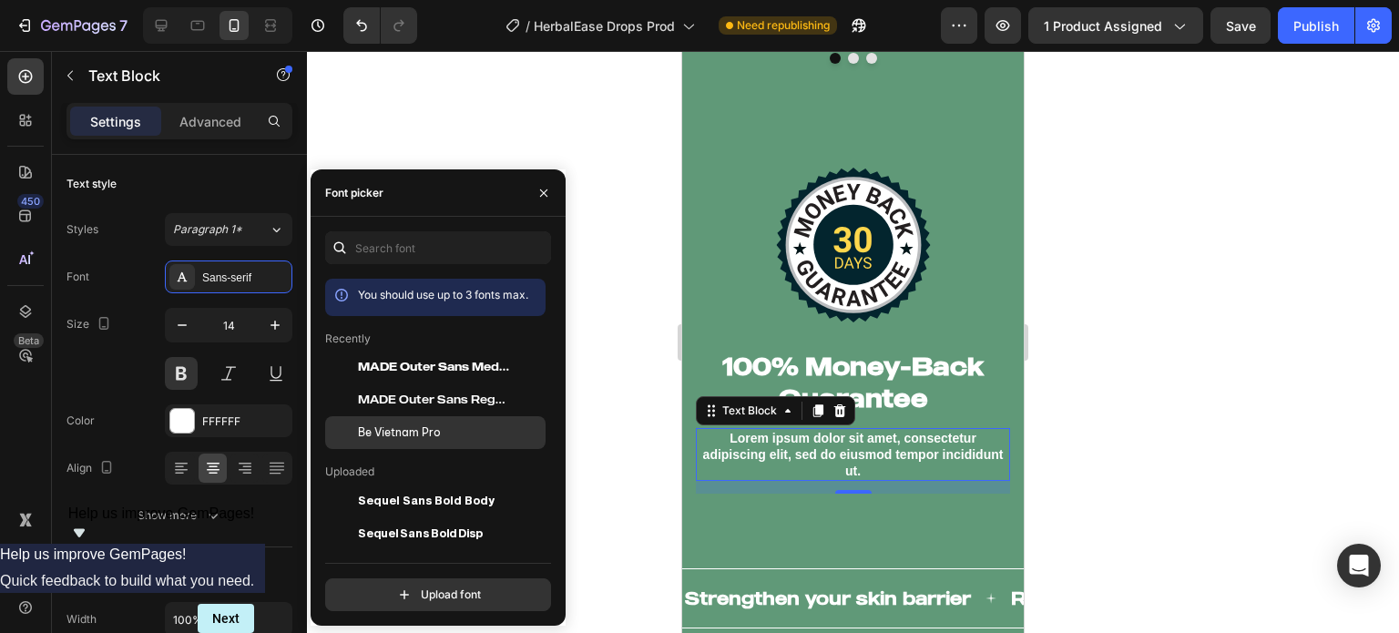
click at [361, 428] on span "Be Vietnam Pro" at bounding box center [399, 432] width 83 height 16
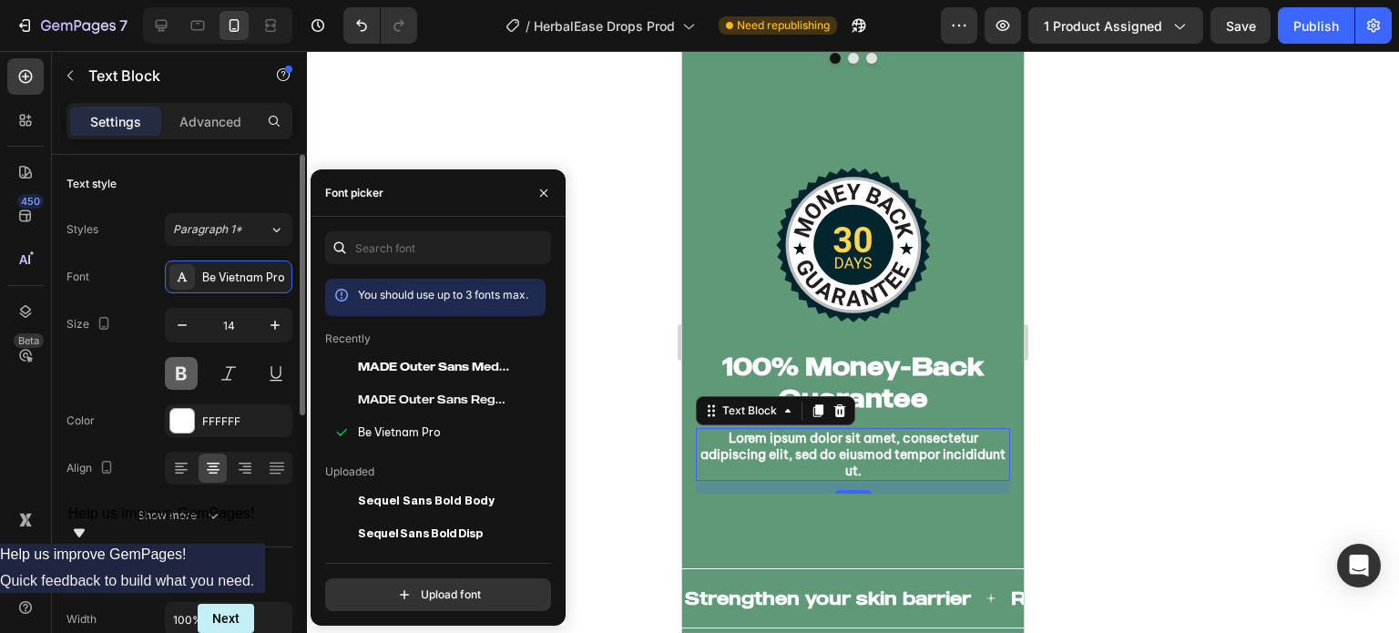
click at [181, 369] on button at bounding box center [181, 373] width 33 height 33
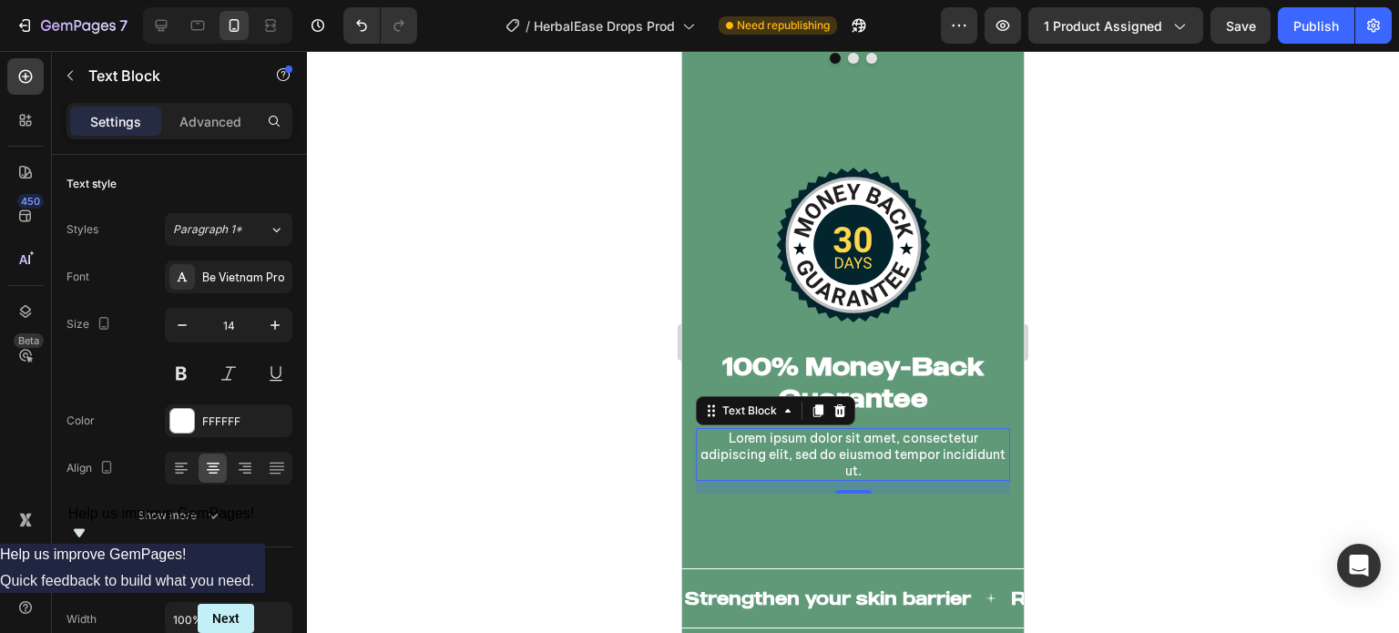
click at [504, 382] on div at bounding box center [853, 342] width 1092 height 582
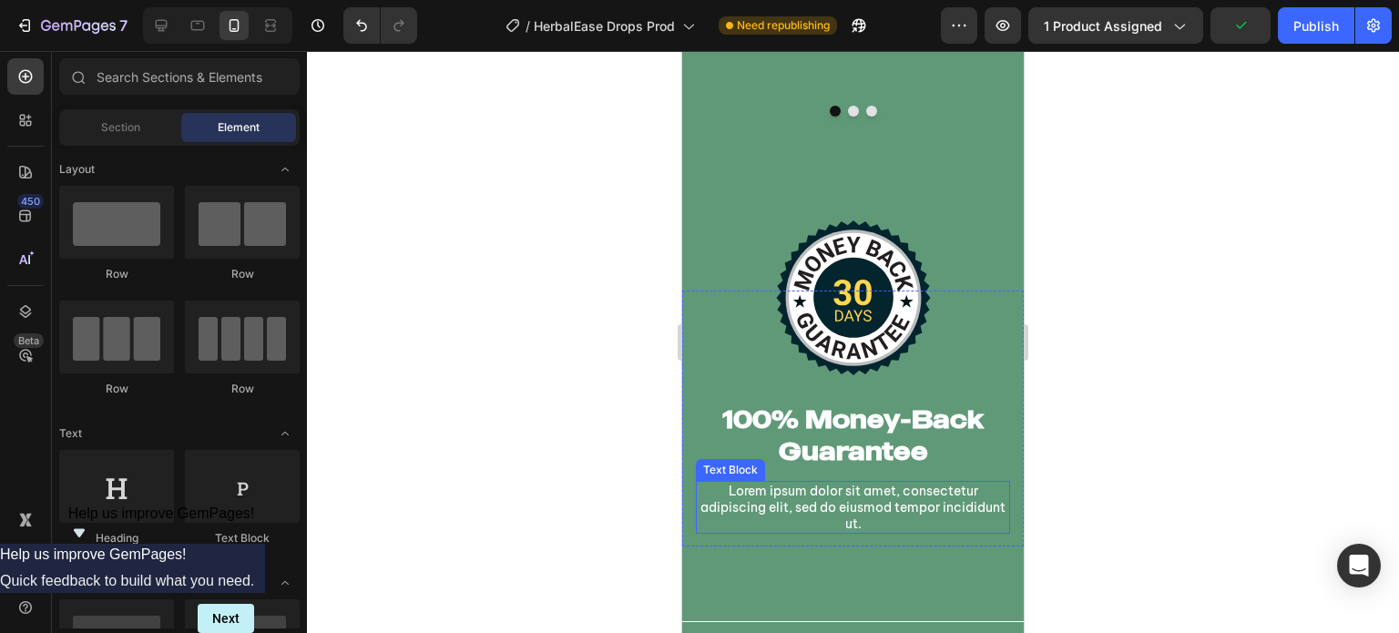
scroll to position [12120, 0]
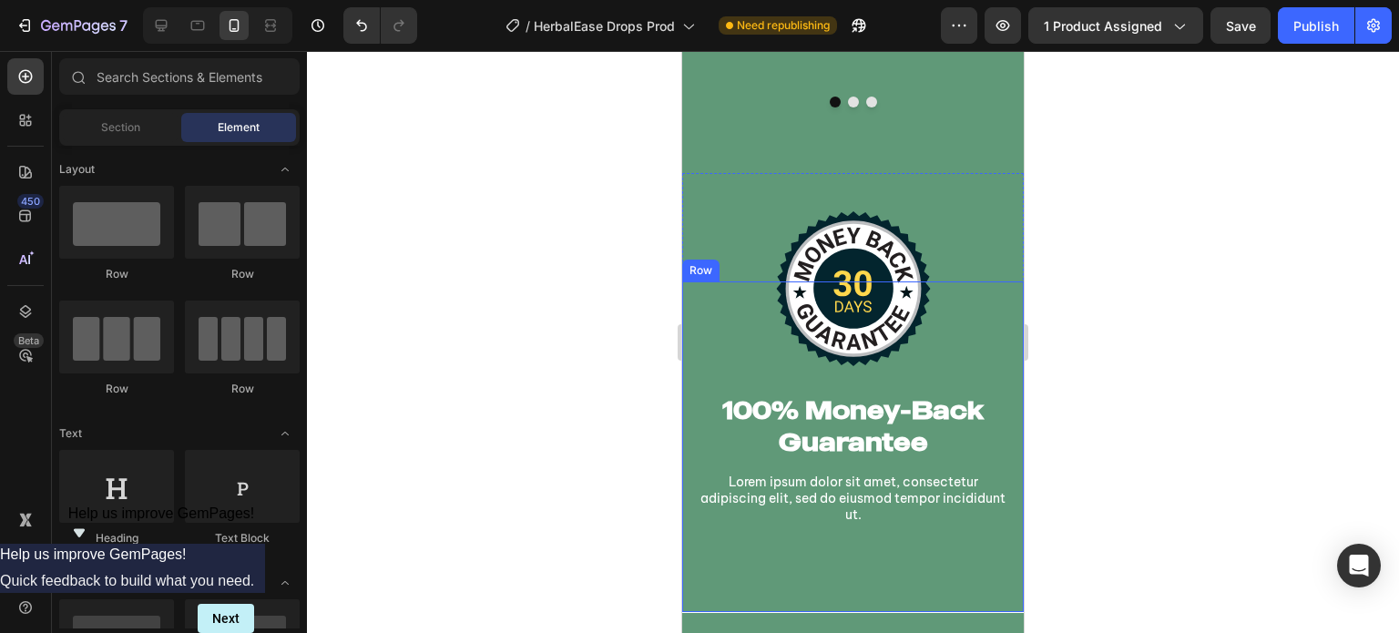
click at [717, 542] on div "Image 100% Money-Back Guarantee Heading Lorem ipsum dolor sit amet, consectetur…" at bounding box center [852, 446] width 341 height 331
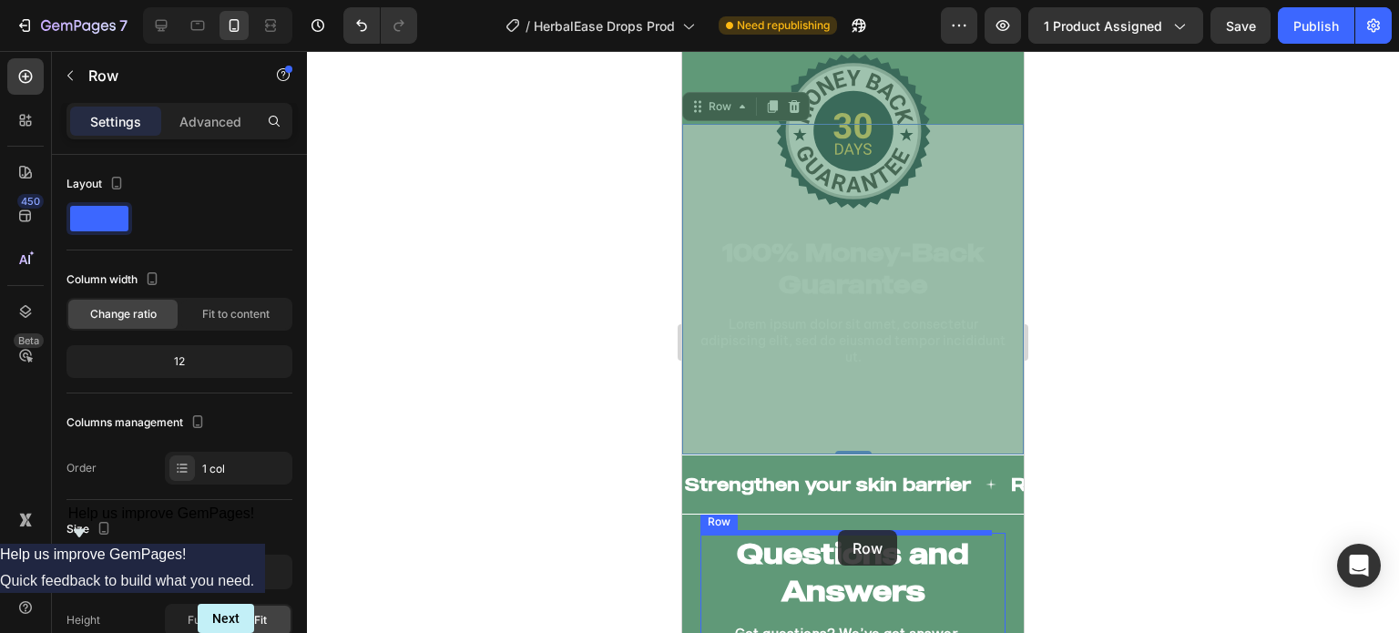
scroll to position [12270, 0]
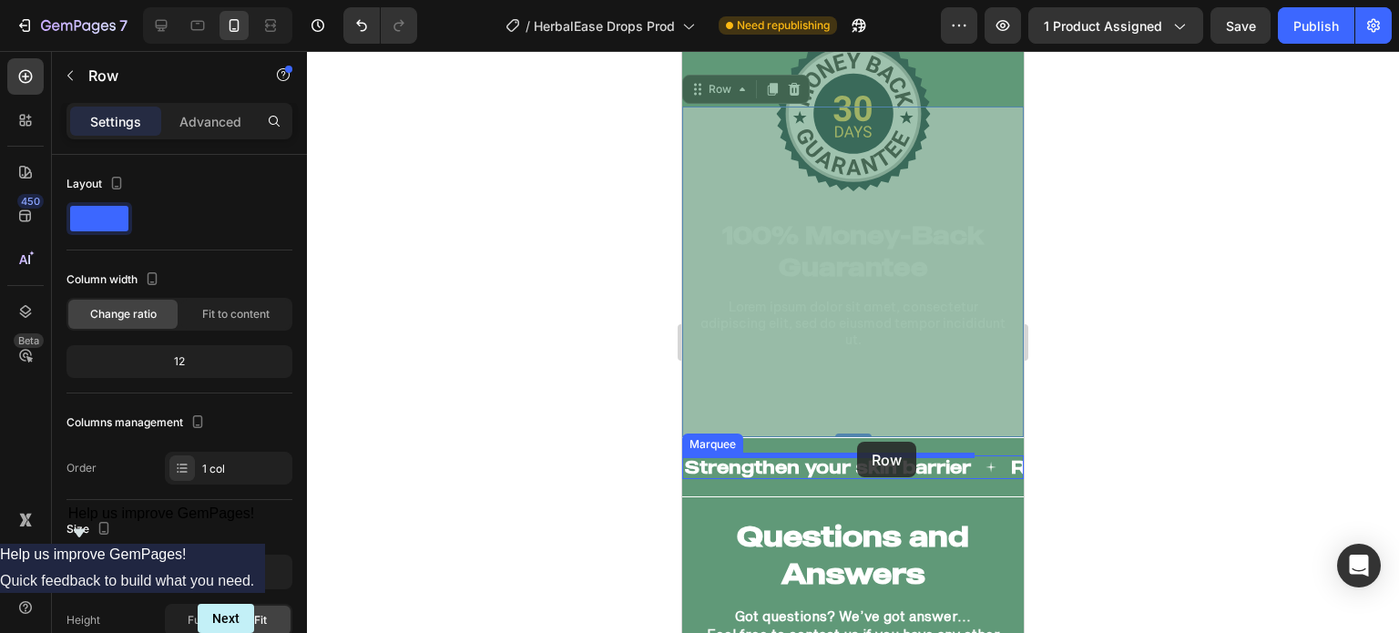
drag, startPoint x: 692, startPoint y: 245, endPoint x: 857, endPoint y: 442, distance: 256.6
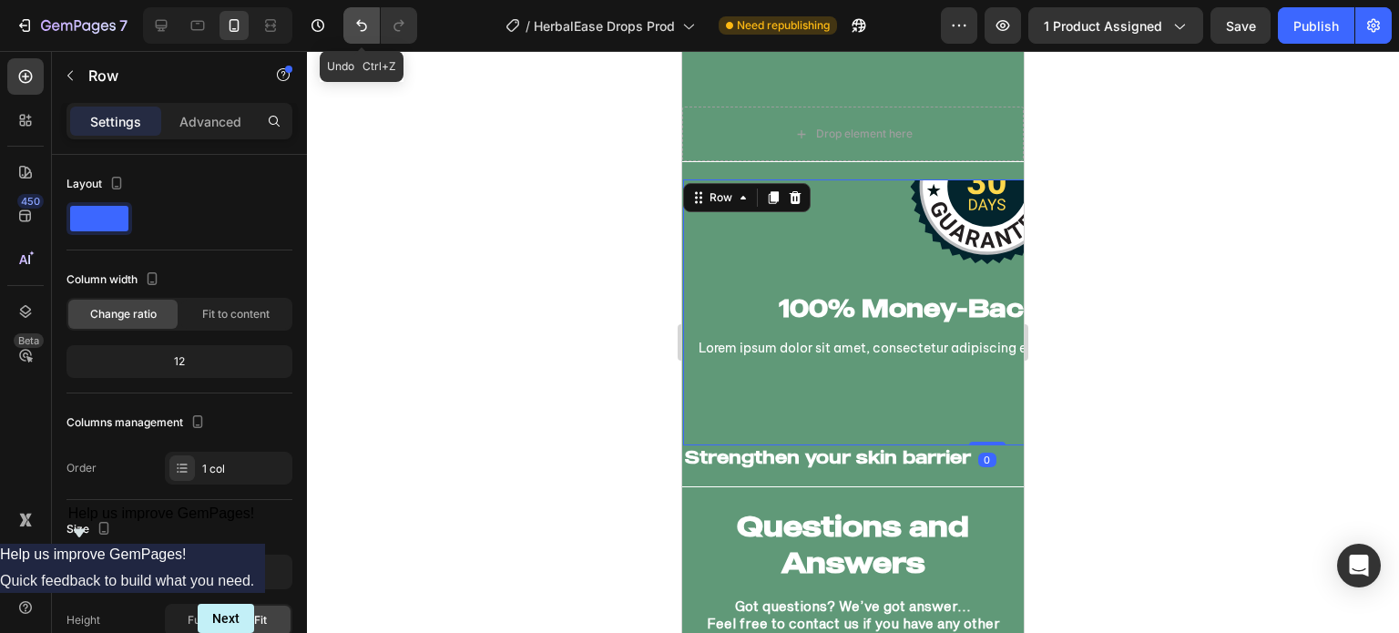
click at [350, 34] on button "Undo/Redo" at bounding box center [361, 25] width 36 height 36
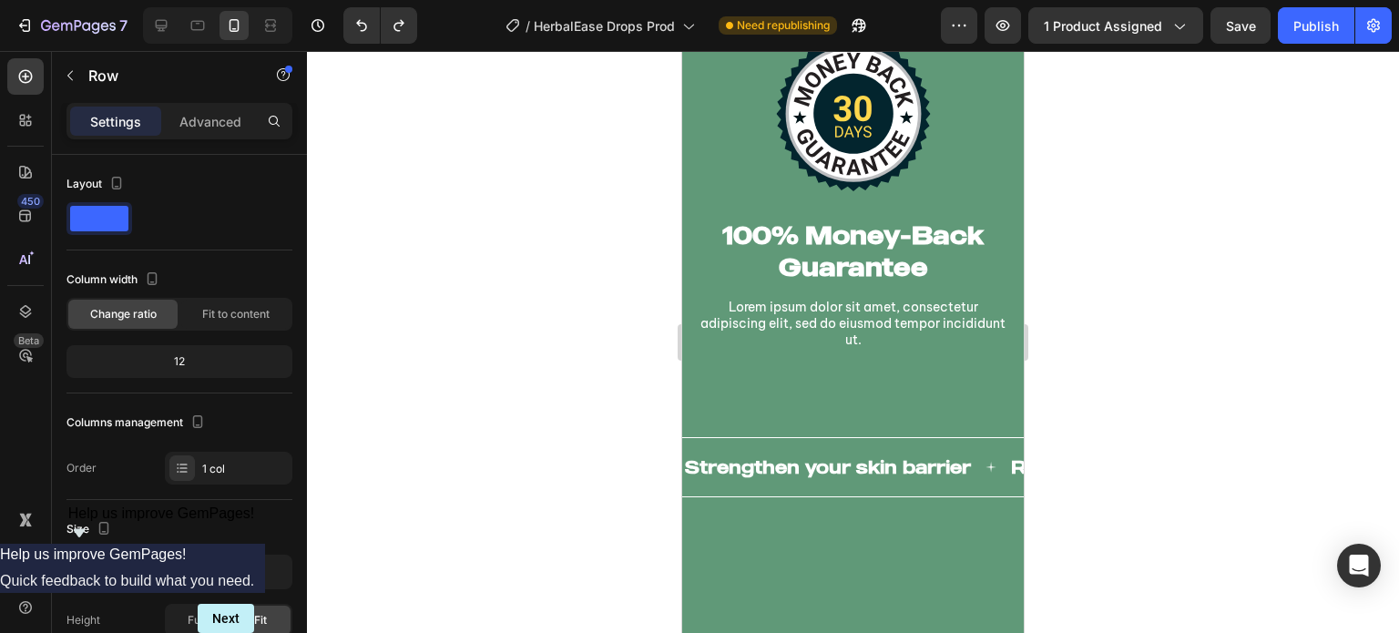
scroll to position [12099, 0]
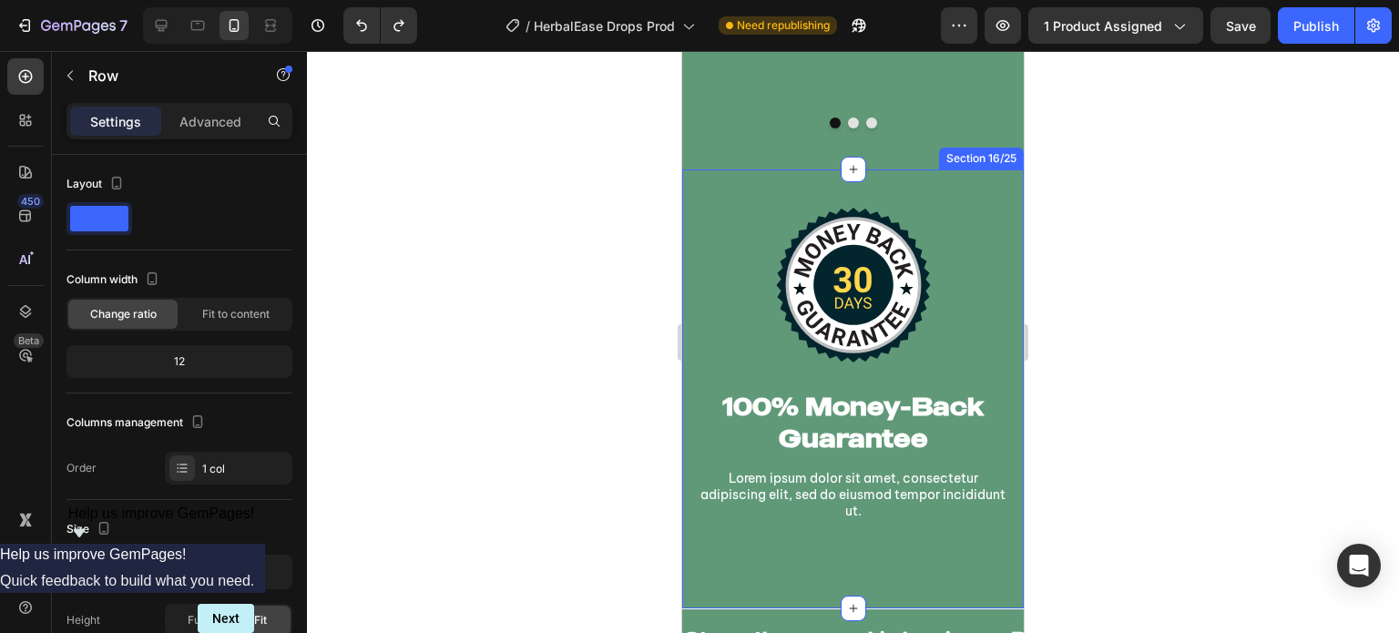
click at [692, 198] on div "Image 100% Money-Back Guarantee Heading Lorem ipsum dolor sit amet, consectetur…" at bounding box center [852, 388] width 341 height 439
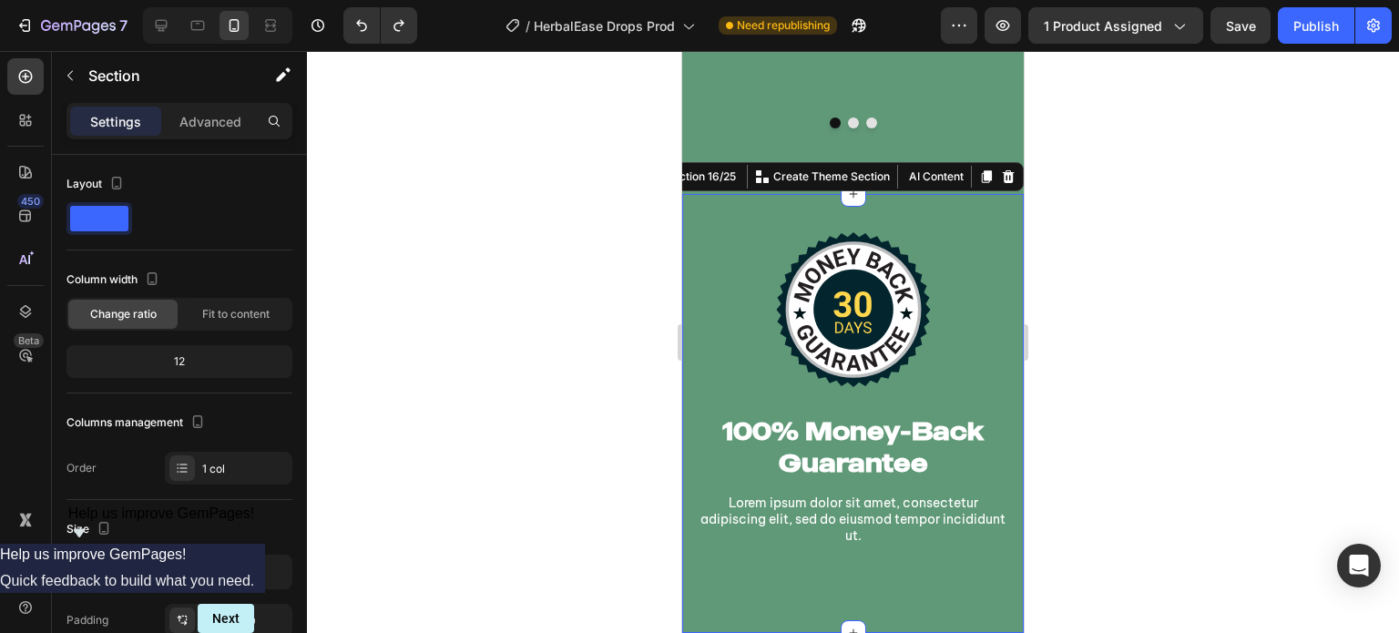
drag, startPoint x: 995, startPoint y: 152, endPoint x: 932, endPoint y: 163, distance: 63.8
click at [1001, 169] on icon at bounding box center [1008, 176] width 15 height 15
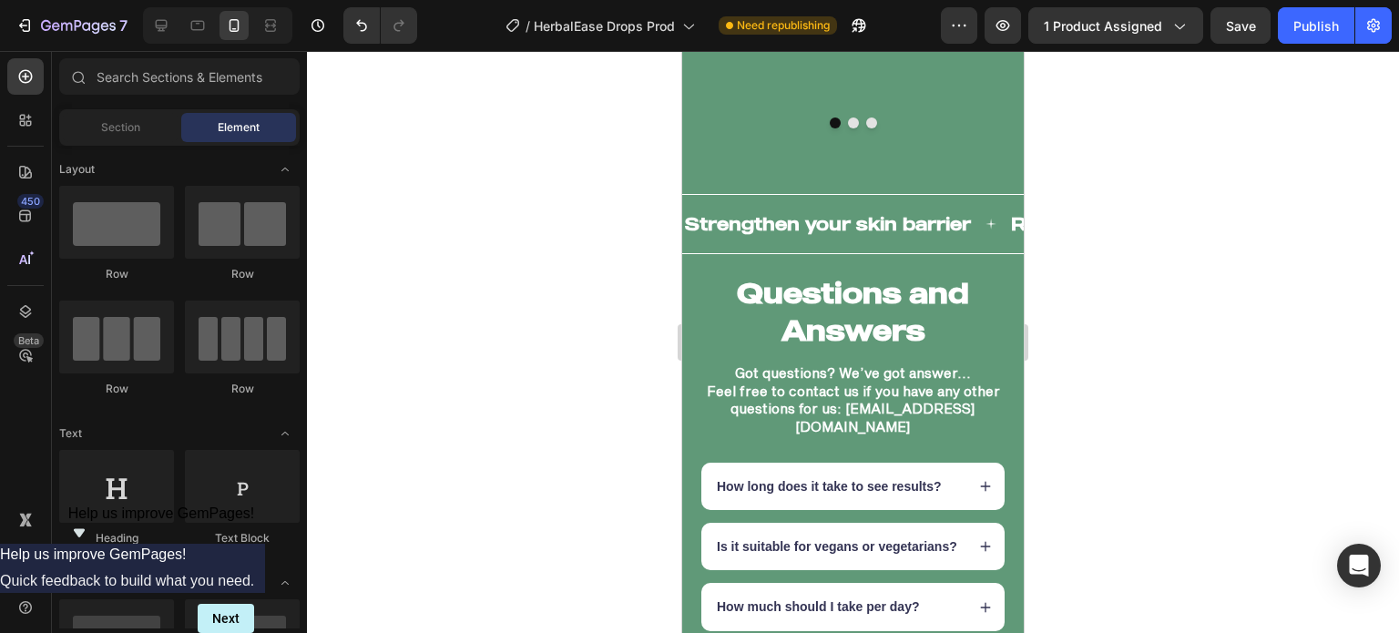
scroll to position [11871, 0]
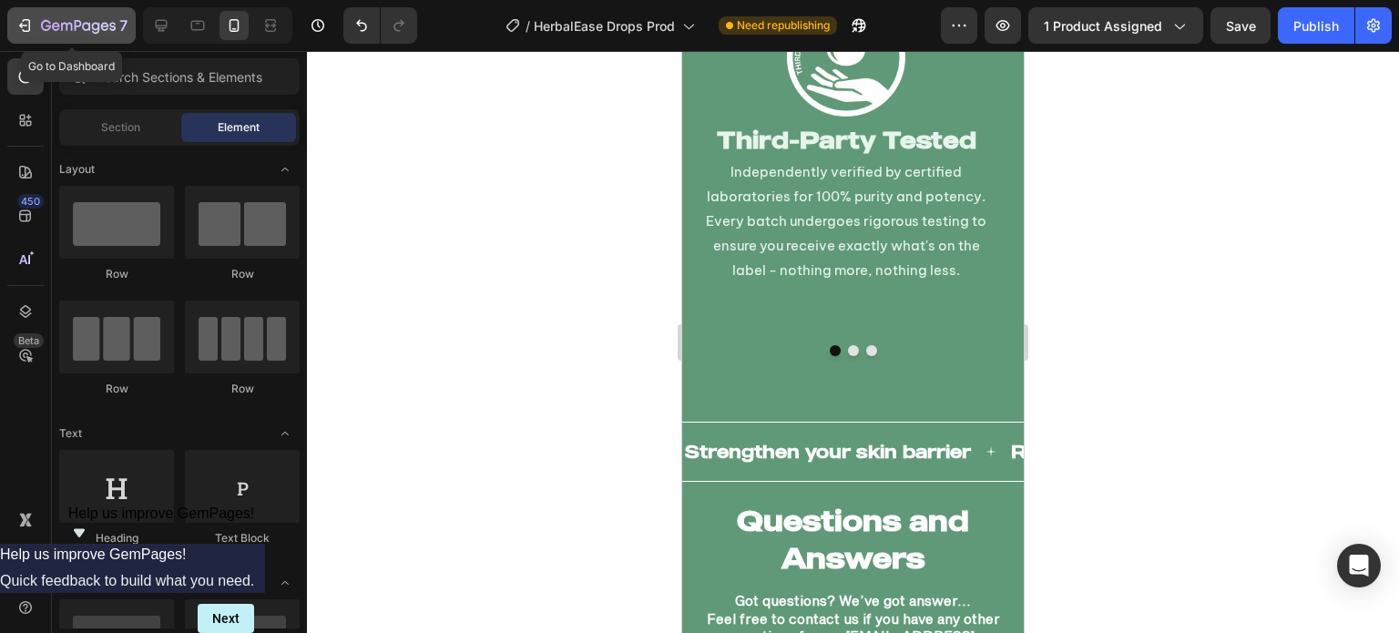
click at [96, 29] on icon "button" at bounding box center [96, 28] width 8 height 12
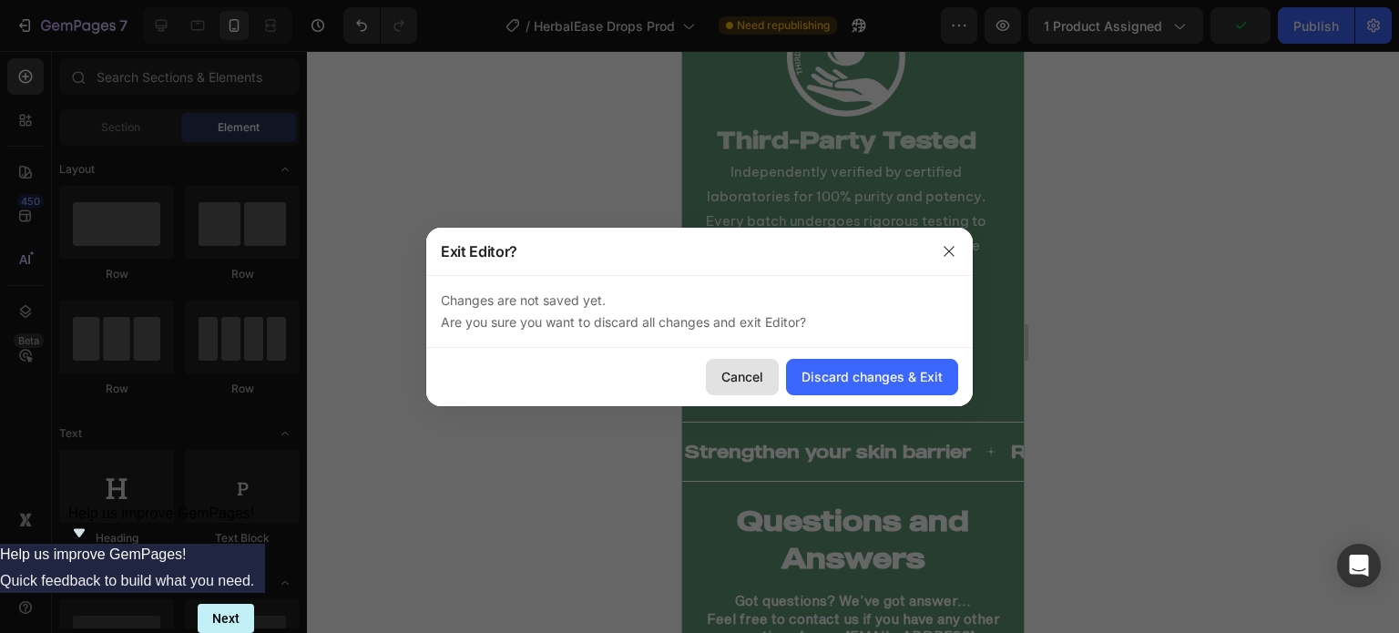
drag, startPoint x: 743, startPoint y: 380, endPoint x: 61, endPoint y: 328, distance: 684.0
click at [743, 380] on div "Cancel" at bounding box center [742, 376] width 42 height 19
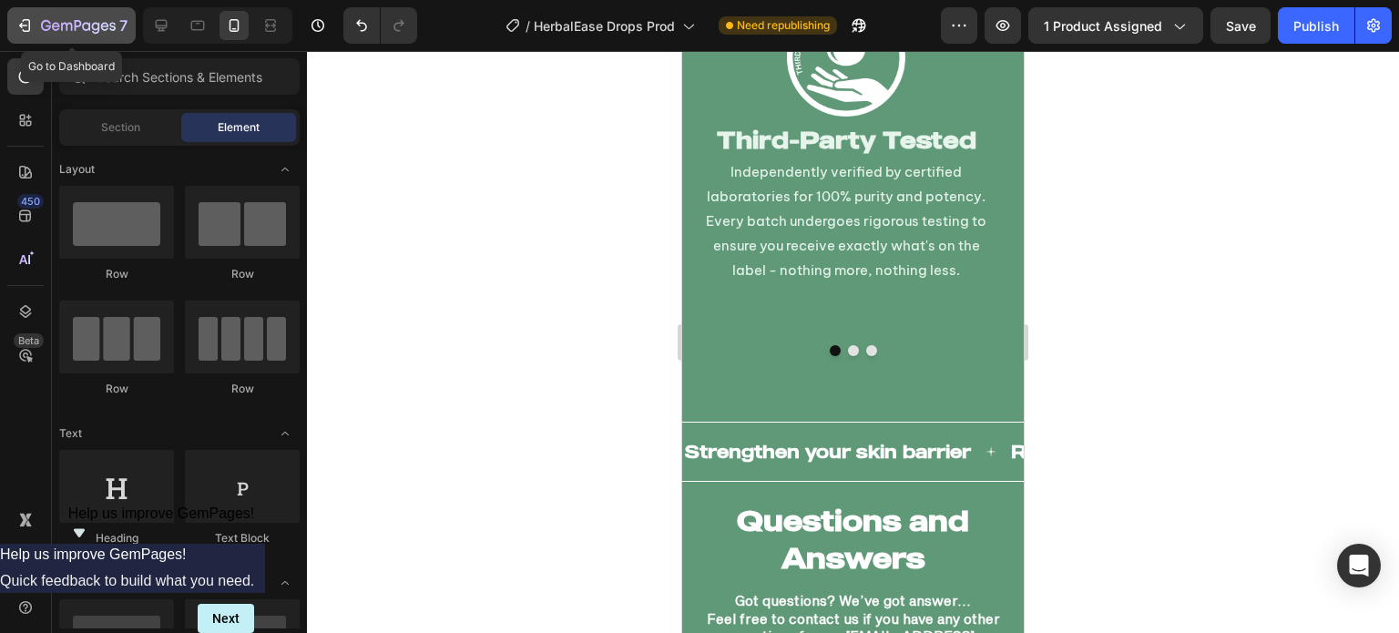
click at [36, 24] on div "7" at bounding box center [71, 26] width 112 height 22
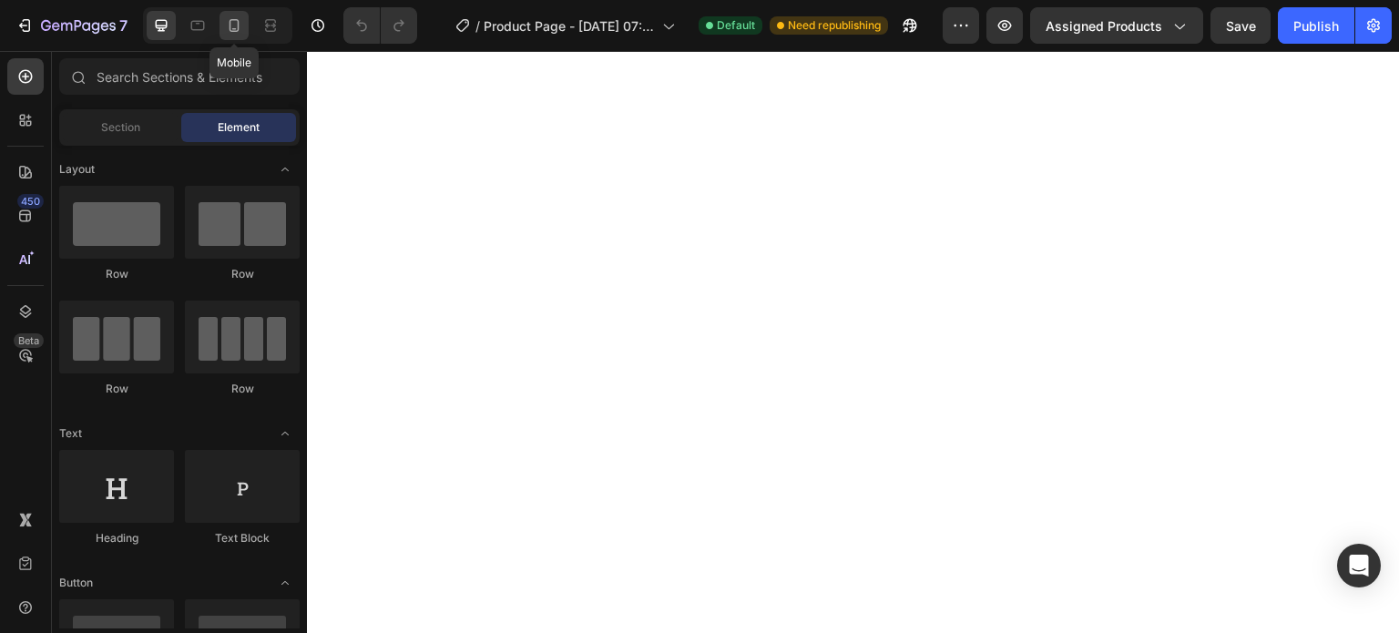
click at [232, 31] on icon at bounding box center [234, 25] width 10 height 13
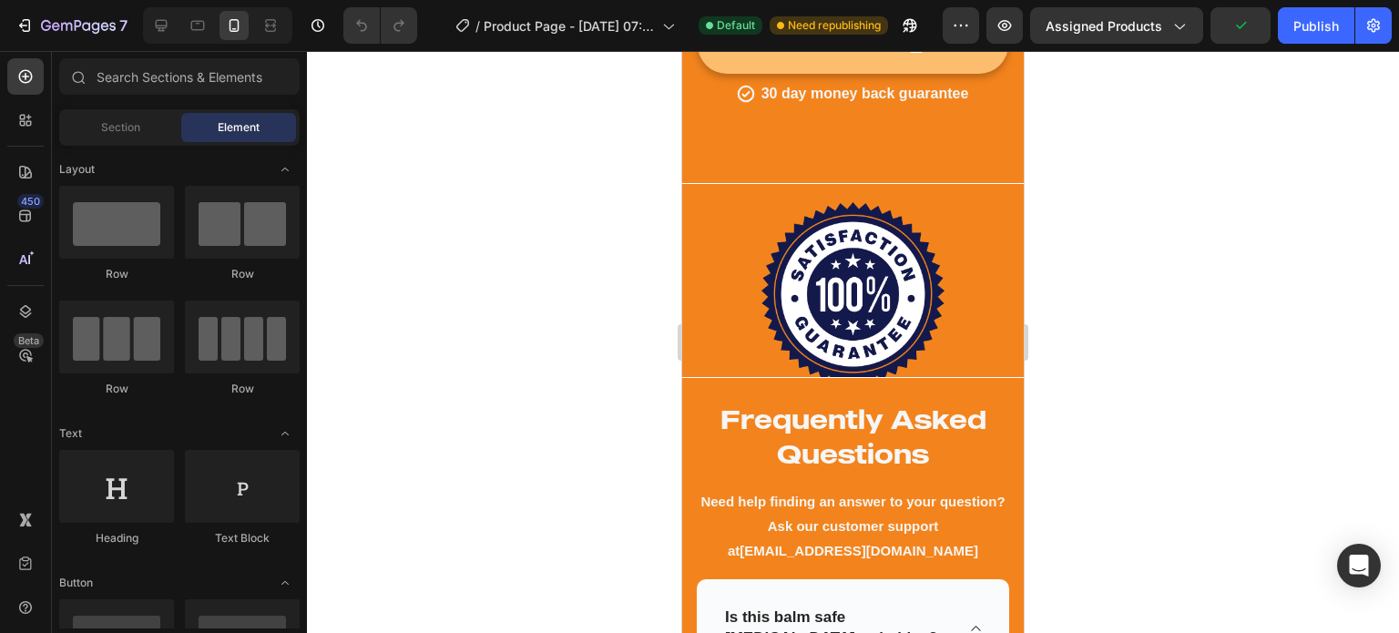
scroll to position [7280, 0]
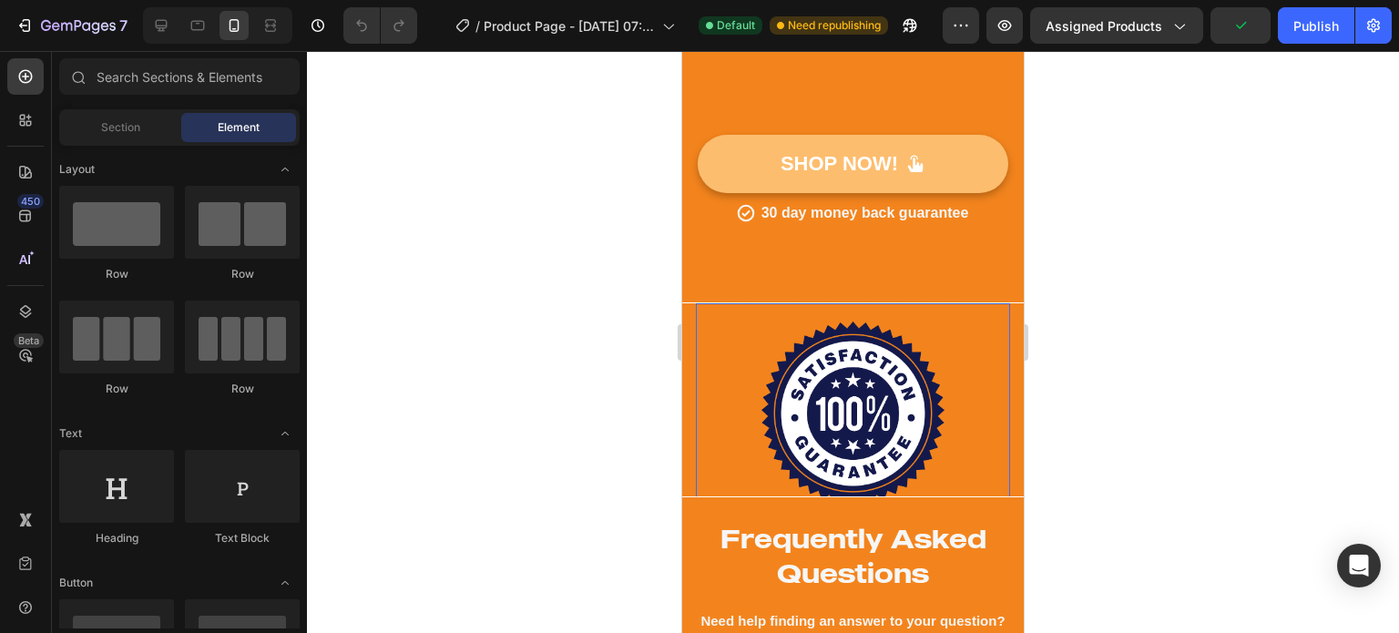
click at [874, 443] on img at bounding box center [852, 412] width 183 height 183
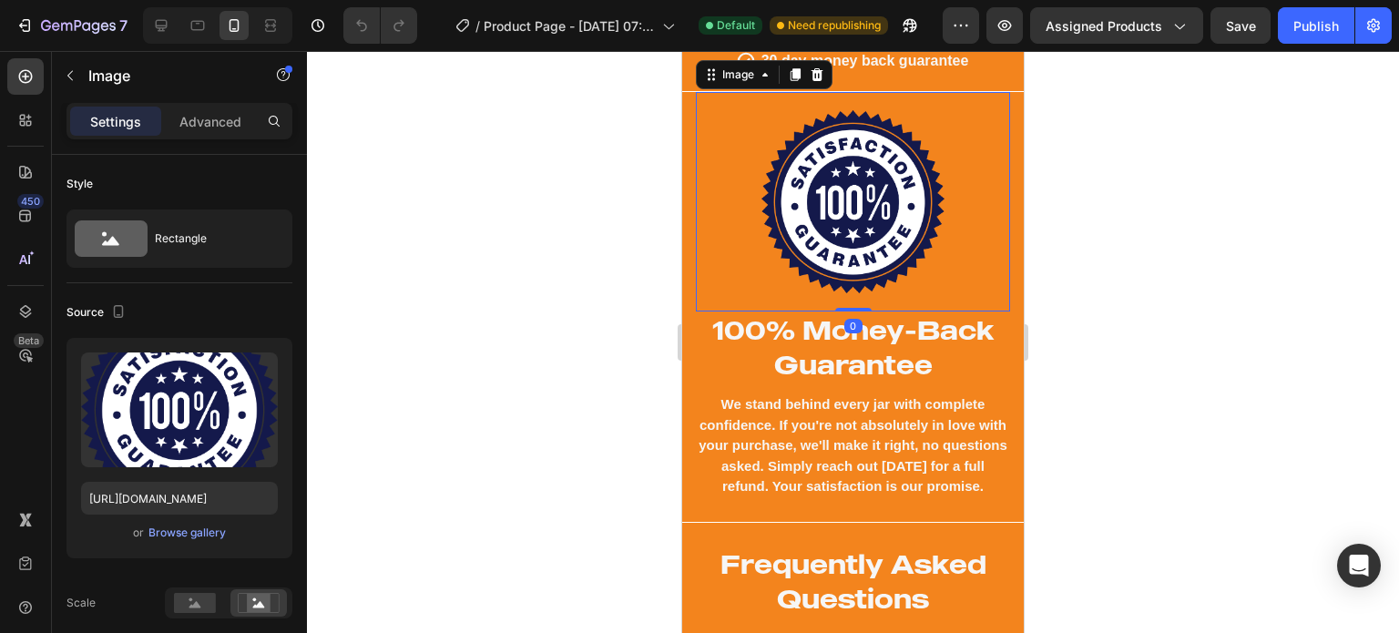
scroll to position [7441, 0]
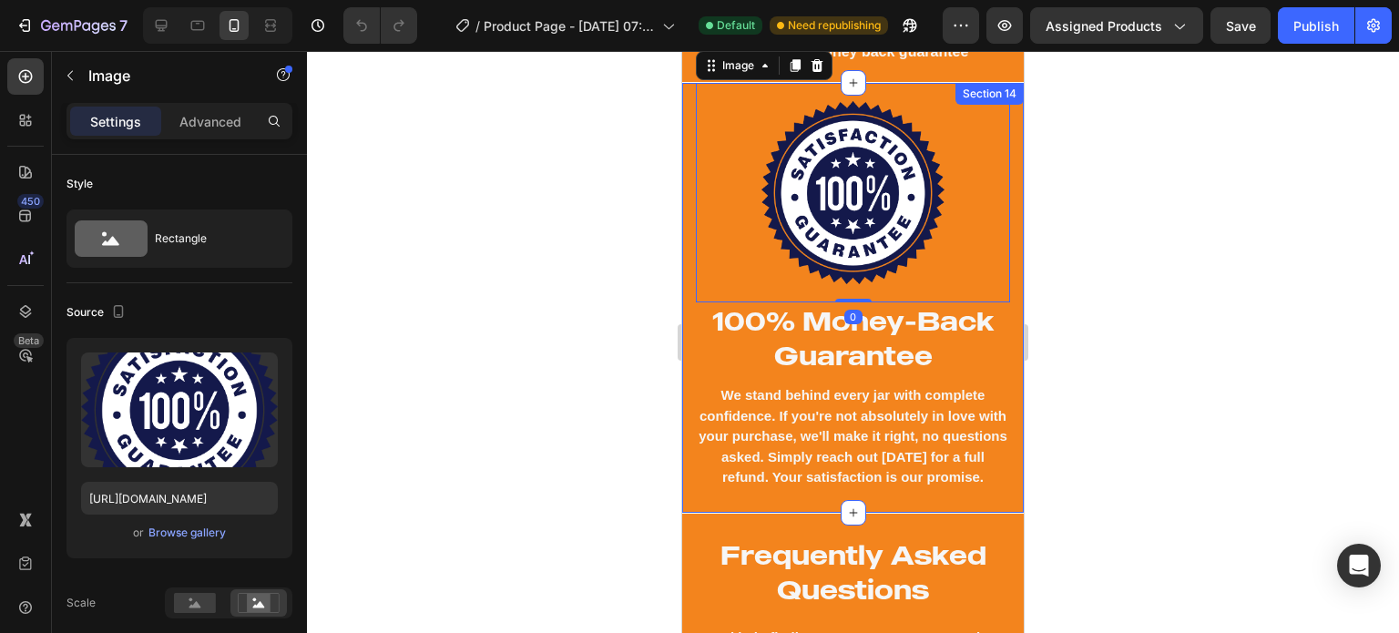
click at [696, 508] on div "Image 0 100% Money-Back Guarantee Heading We stand behind every jar with comple…" at bounding box center [852, 298] width 341 height 432
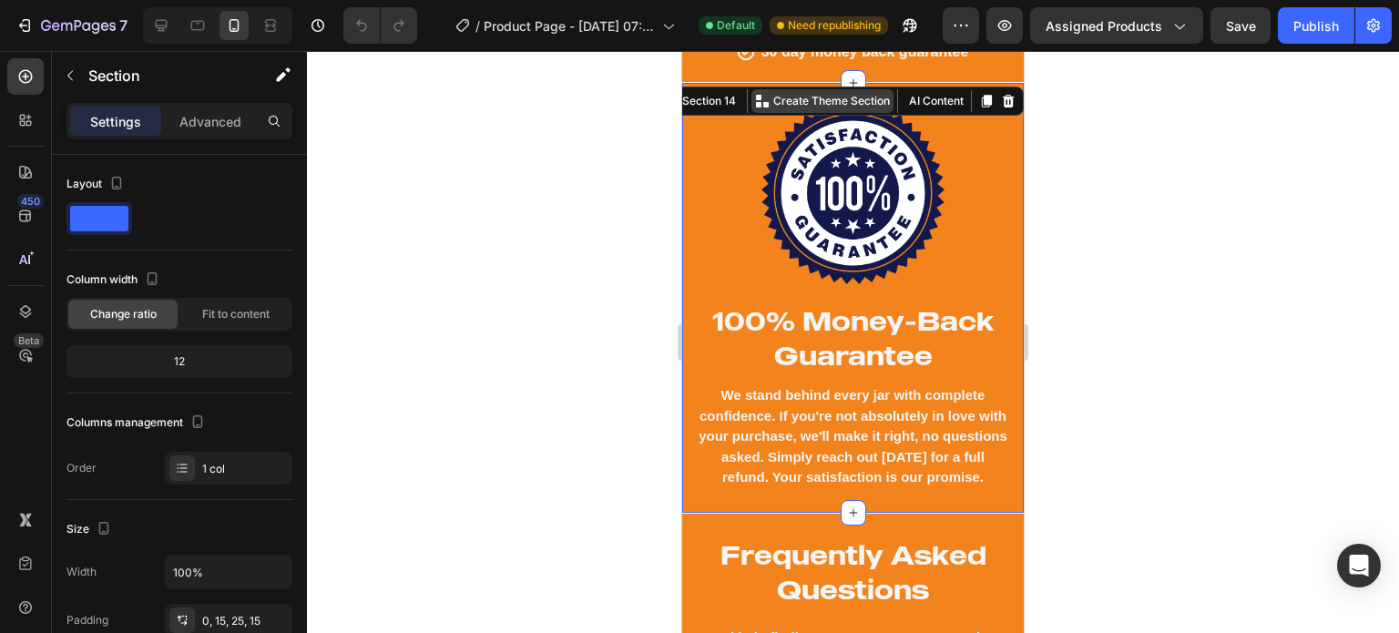
click at [857, 99] on p "Create Theme Section" at bounding box center [831, 101] width 117 height 16
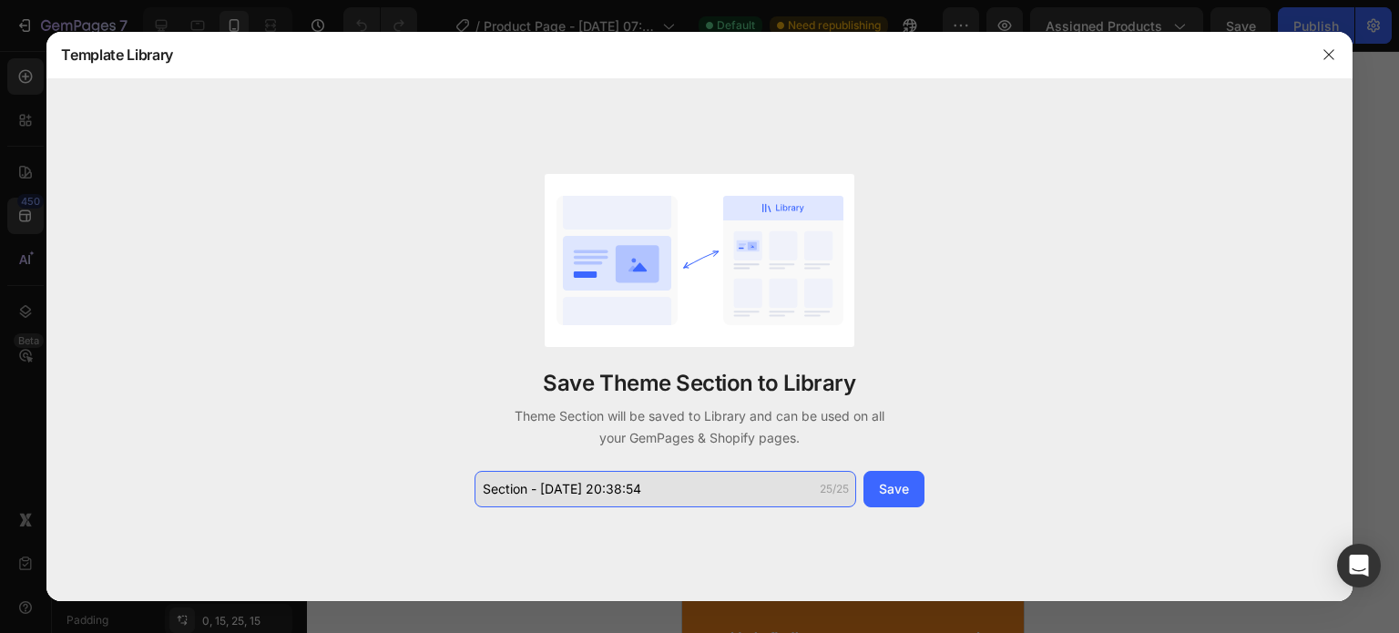
click at [716, 488] on input "Section - Sep 26 20:38:54" at bounding box center [665, 489] width 382 height 36
type input "30 day guarentee"
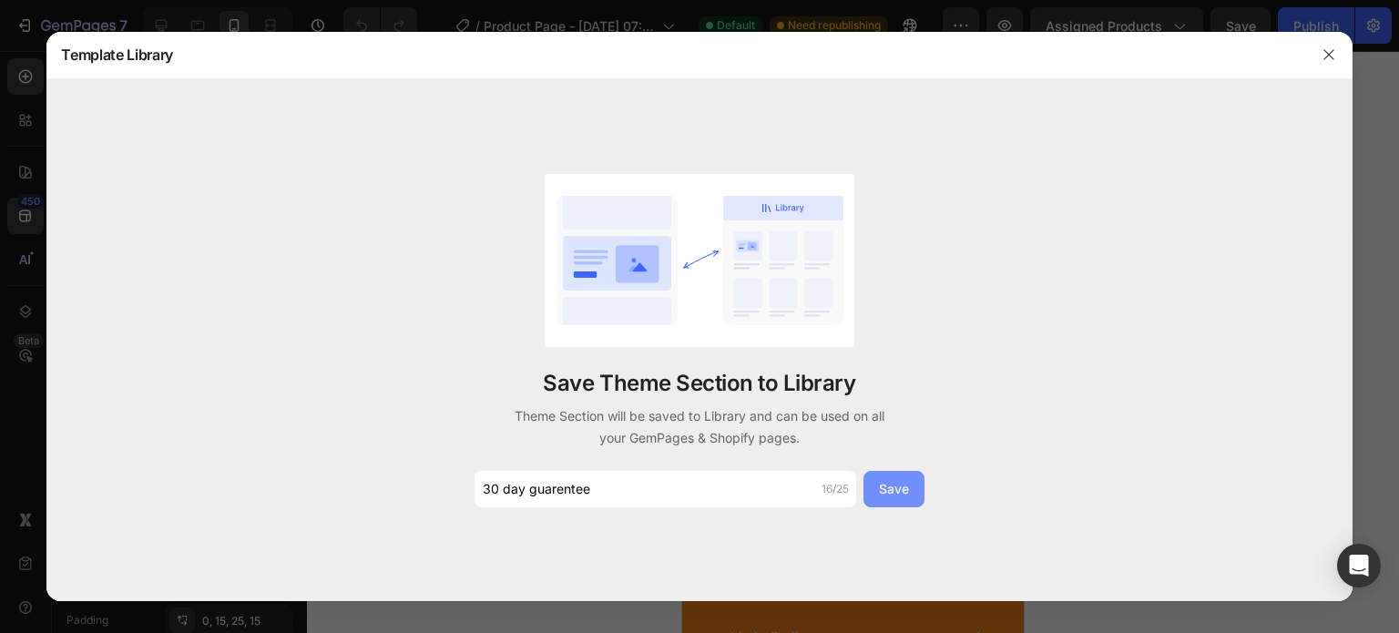
click at [904, 494] on div "Save" at bounding box center [894, 488] width 30 height 19
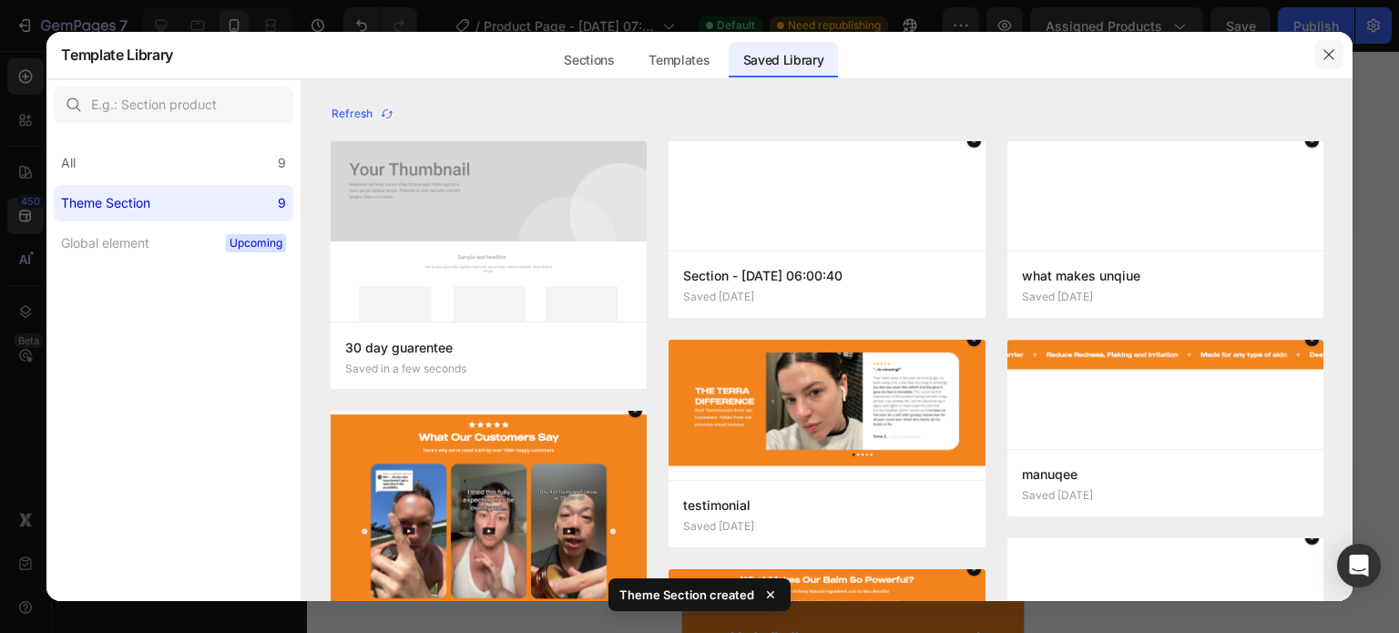
click at [1327, 62] on button "button" at bounding box center [1328, 54] width 29 height 29
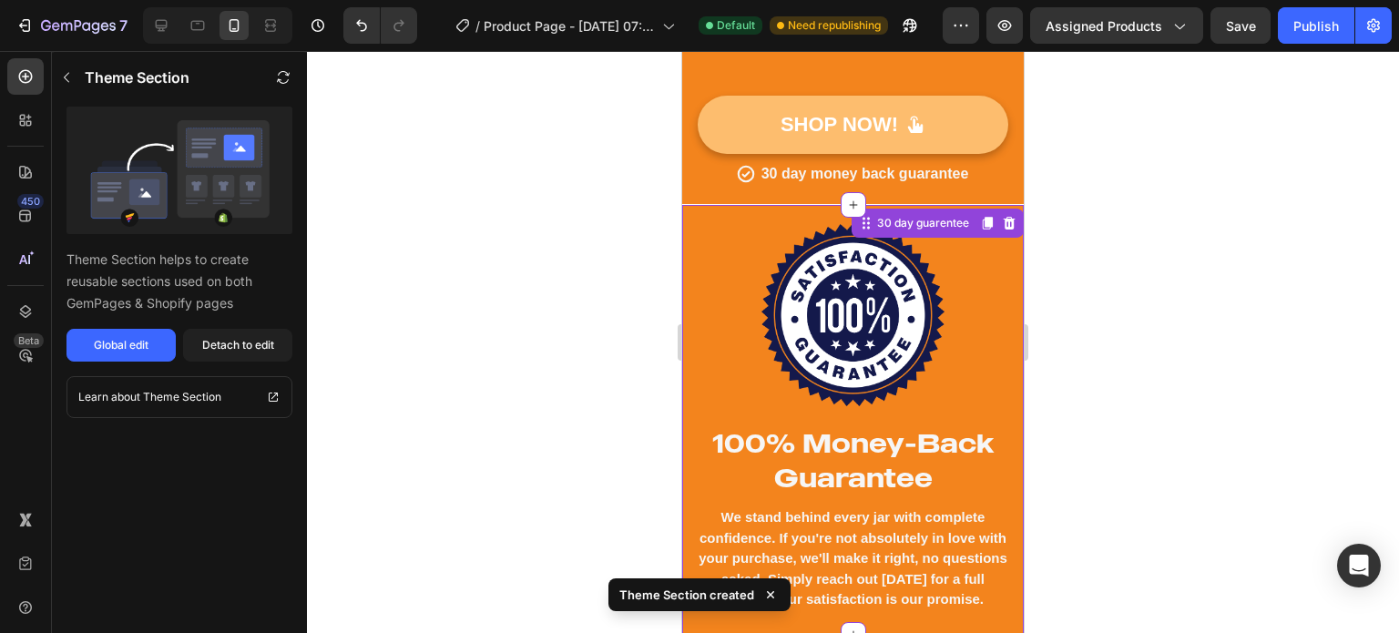
scroll to position [7321, 0]
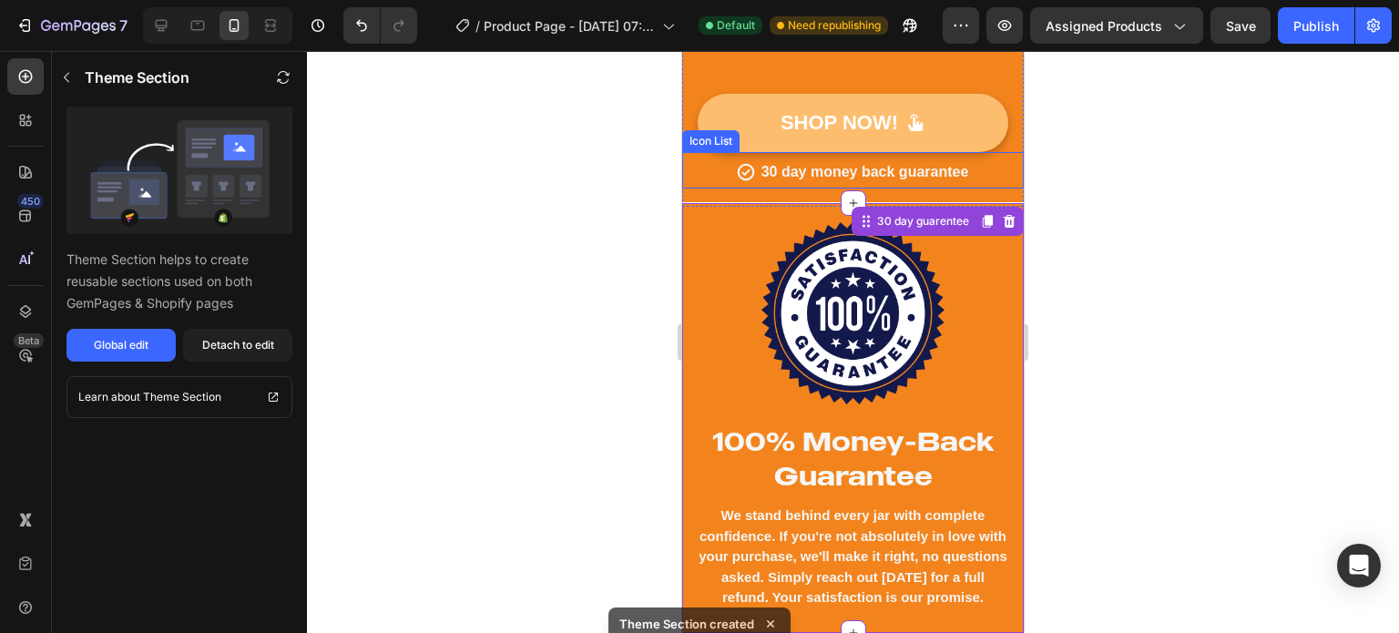
click at [984, 181] on div "Icon 30 day money back guarantee Text block" at bounding box center [852, 173] width 341 height 29
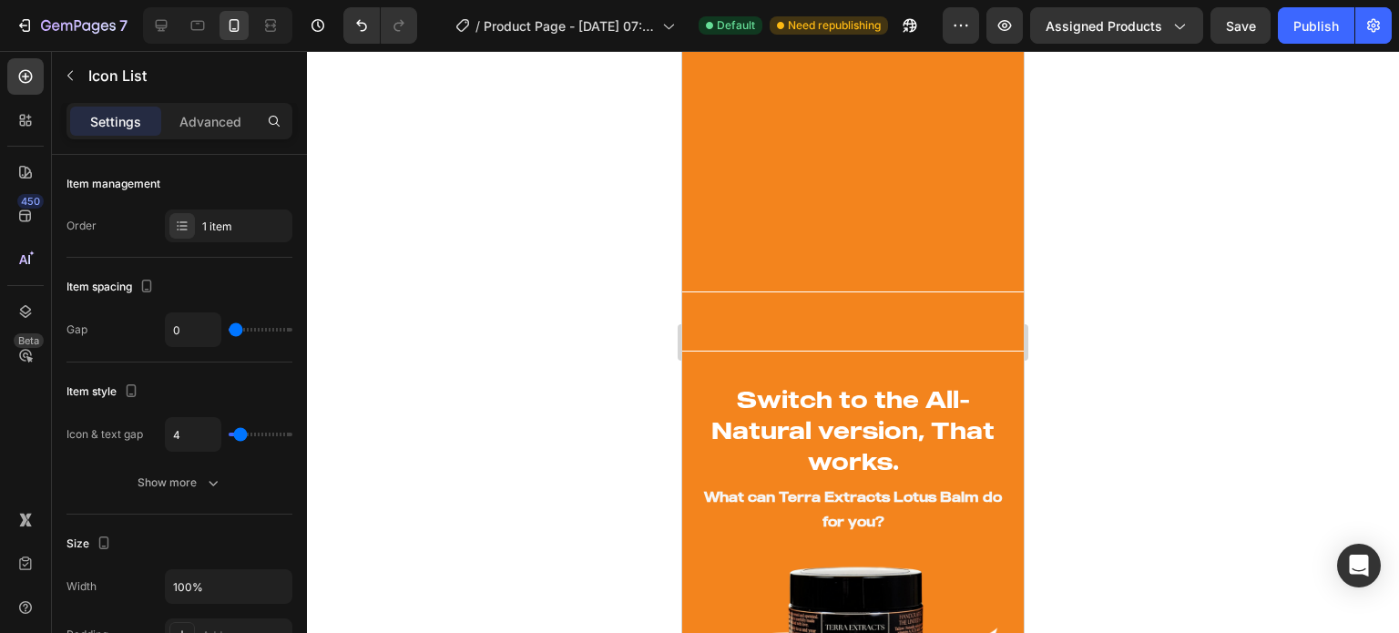
scroll to position [1785, 0]
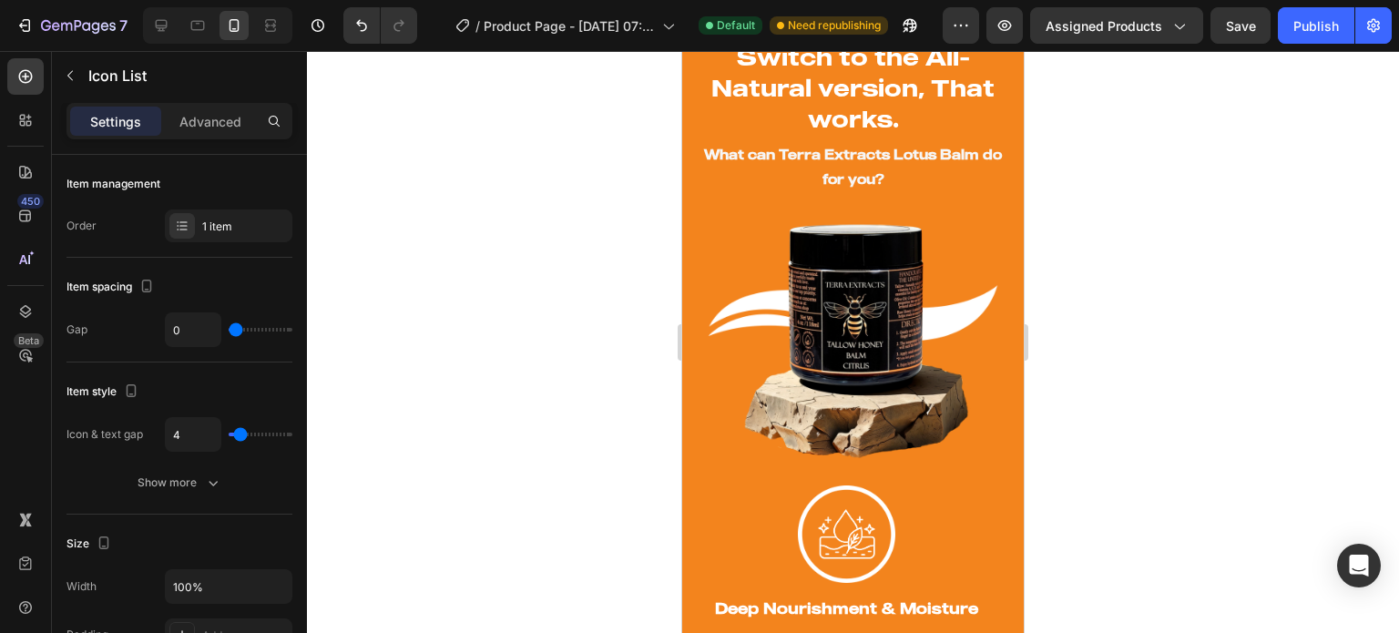
click at [98, 46] on div "7 Version history / Product Page - Jul 31, 07:24:51 Default Need republishing P…" at bounding box center [699, 26] width 1399 height 52
click at [93, 39] on button "7" at bounding box center [71, 25] width 128 height 36
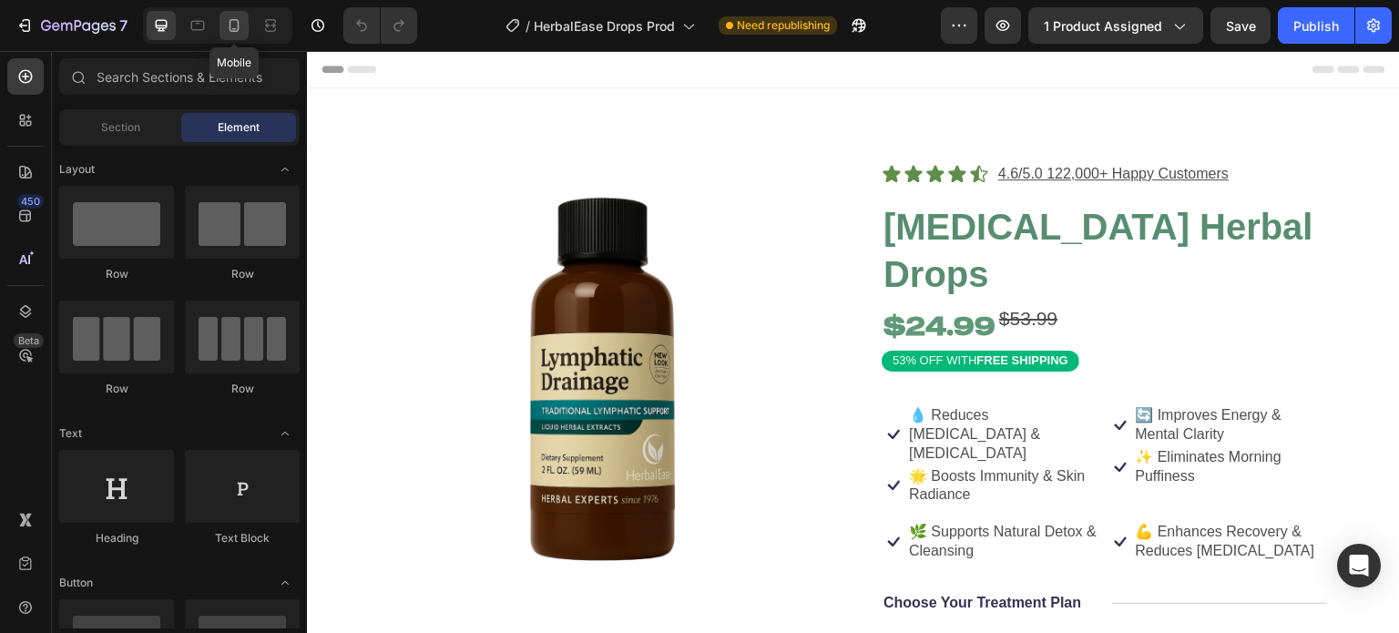
click at [236, 21] on icon at bounding box center [234, 25] width 18 height 18
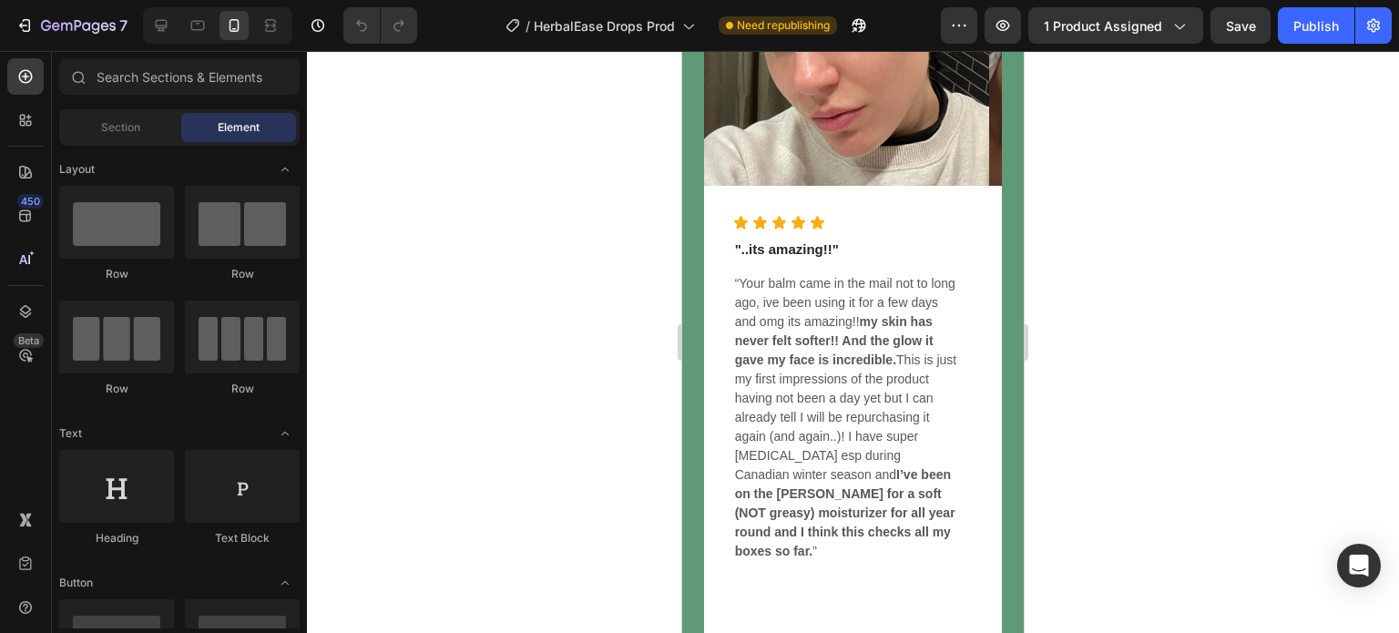
scroll to position [7713, 0]
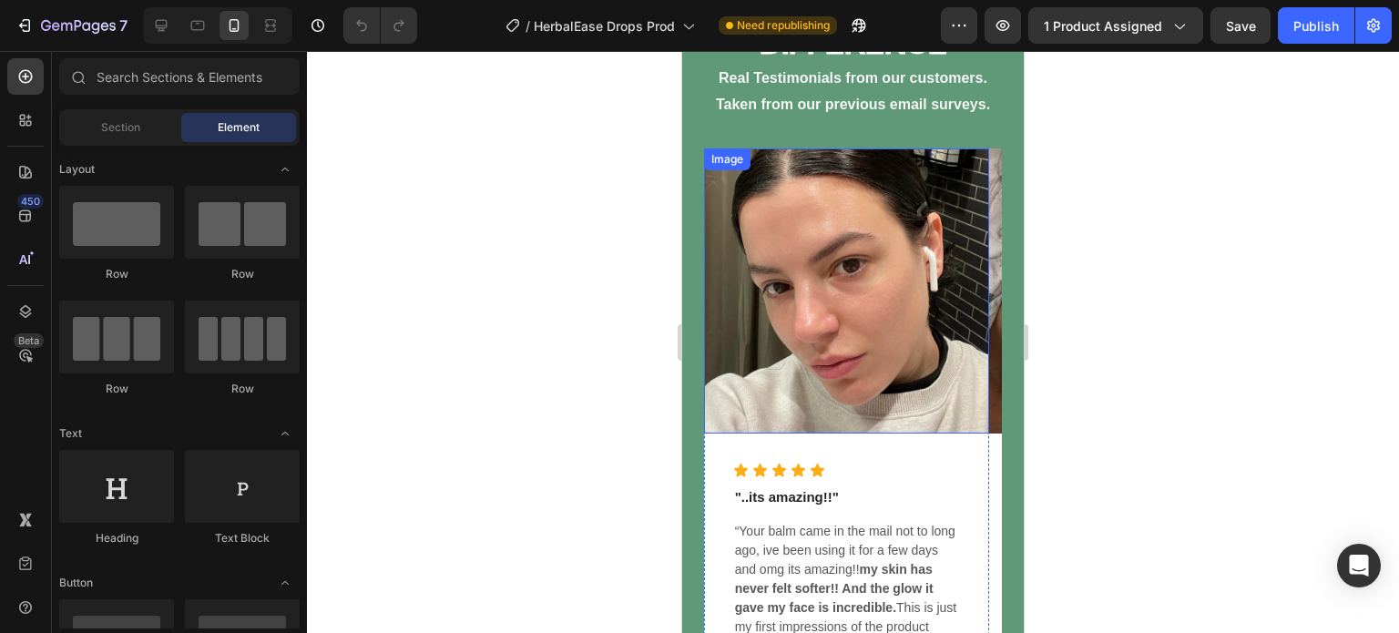
click at [766, 279] on img at bounding box center [847, 291] width 286 height 286
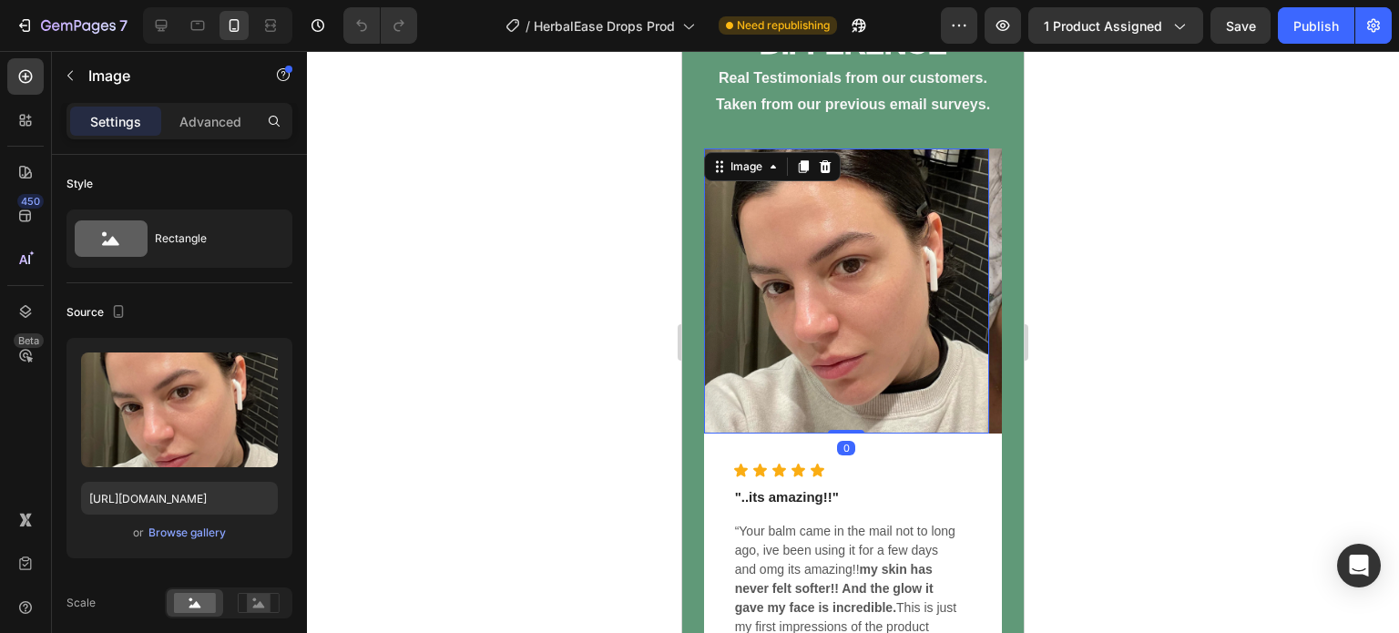
scroll to position [7502, 0]
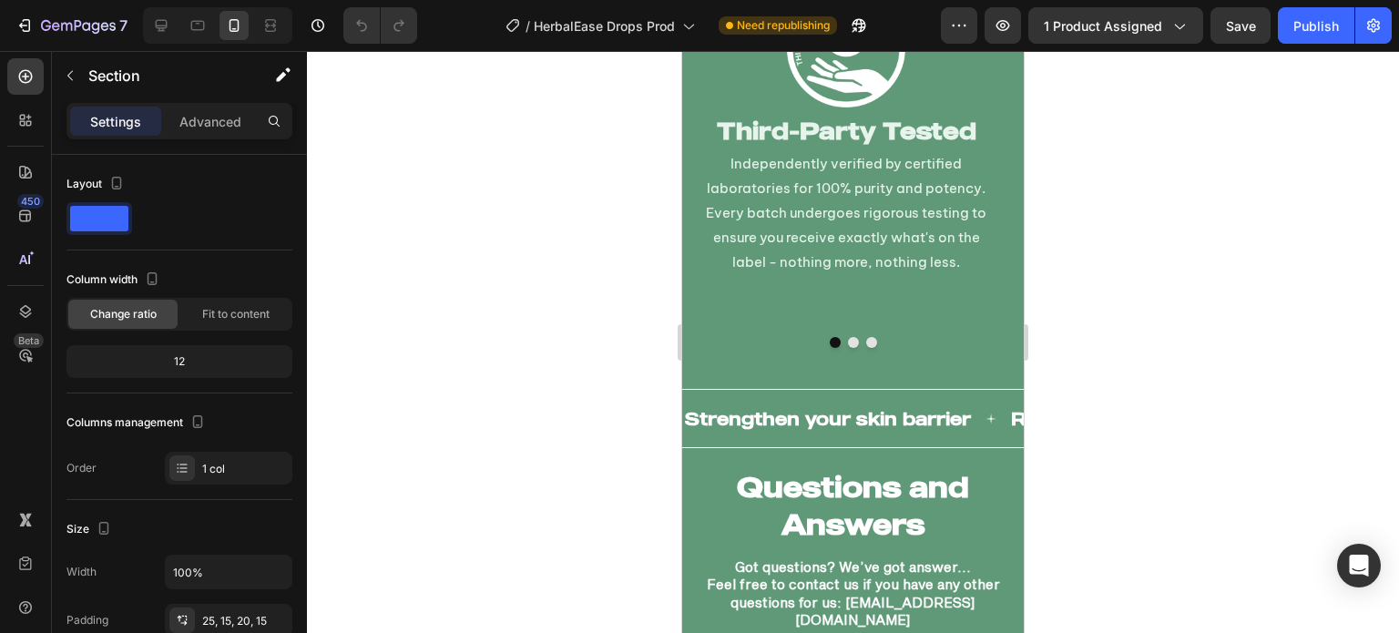
scroll to position [11870, 0]
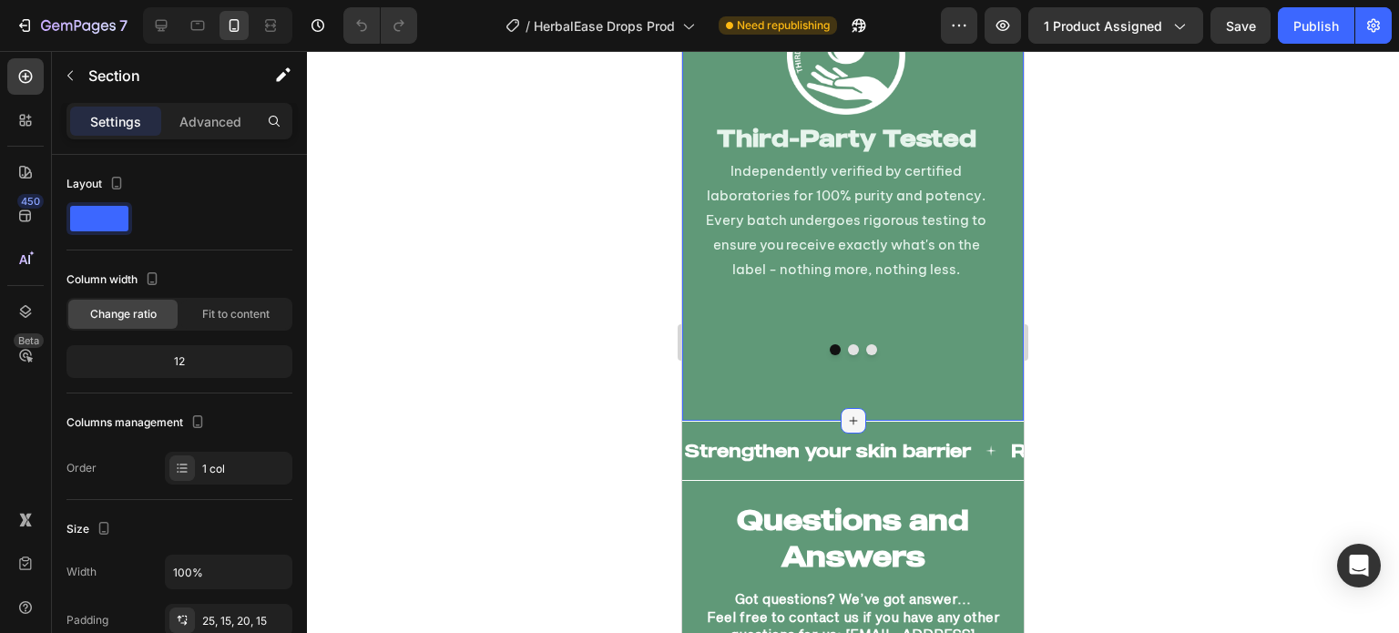
click at [849, 413] on icon at bounding box center [853, 420] width 15 height 15
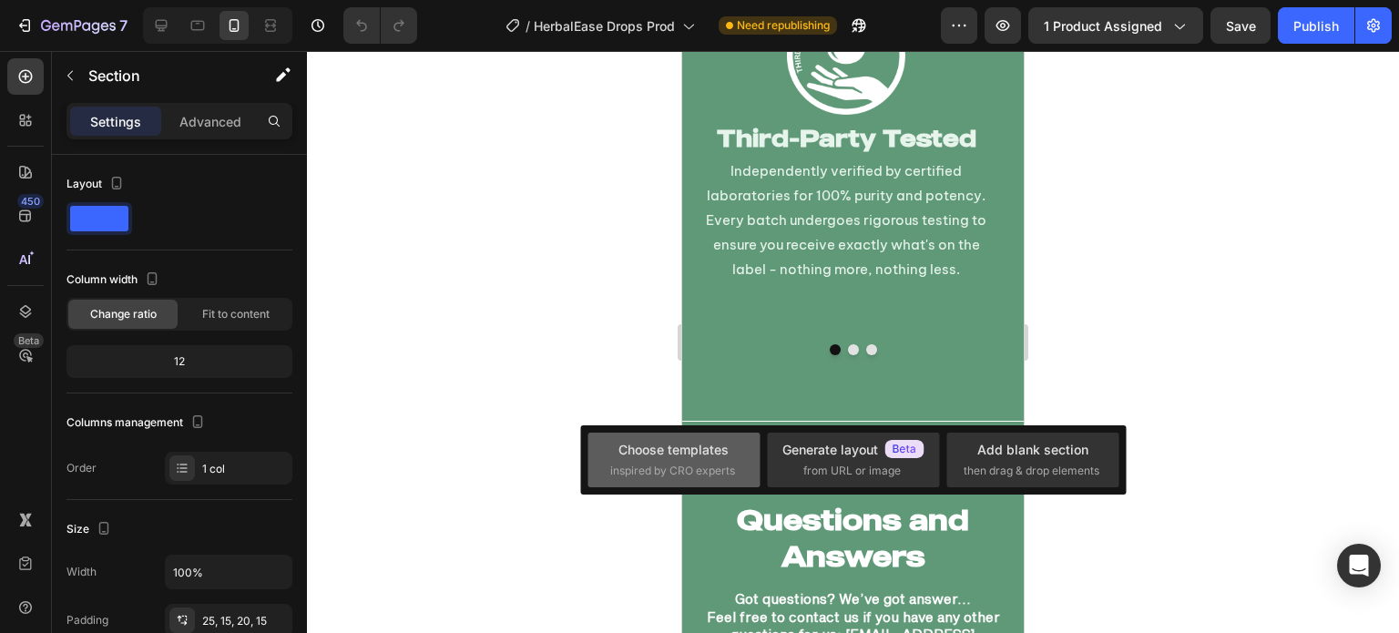
click at [685, 452] on div "Choose templates" at bounding box center [673, 449] width 110 height 19
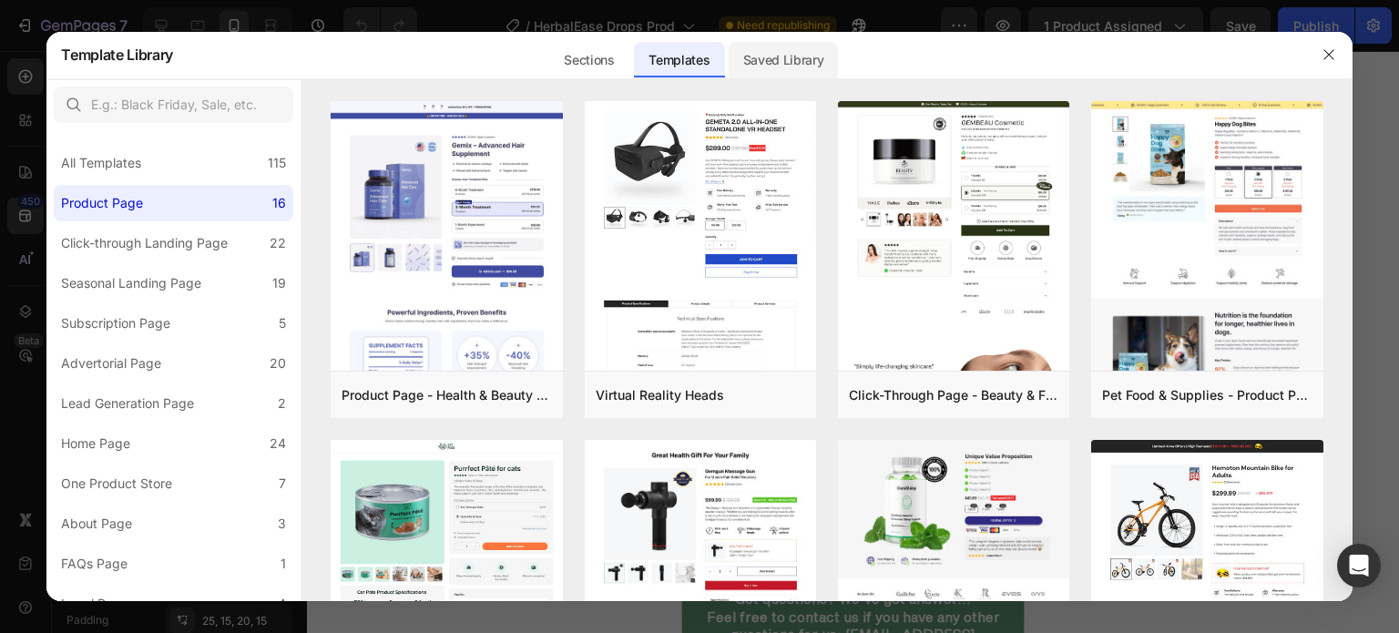
click at [753, 72] on div "Saved Library" at bounding box center [783, 60] width 110 height 36
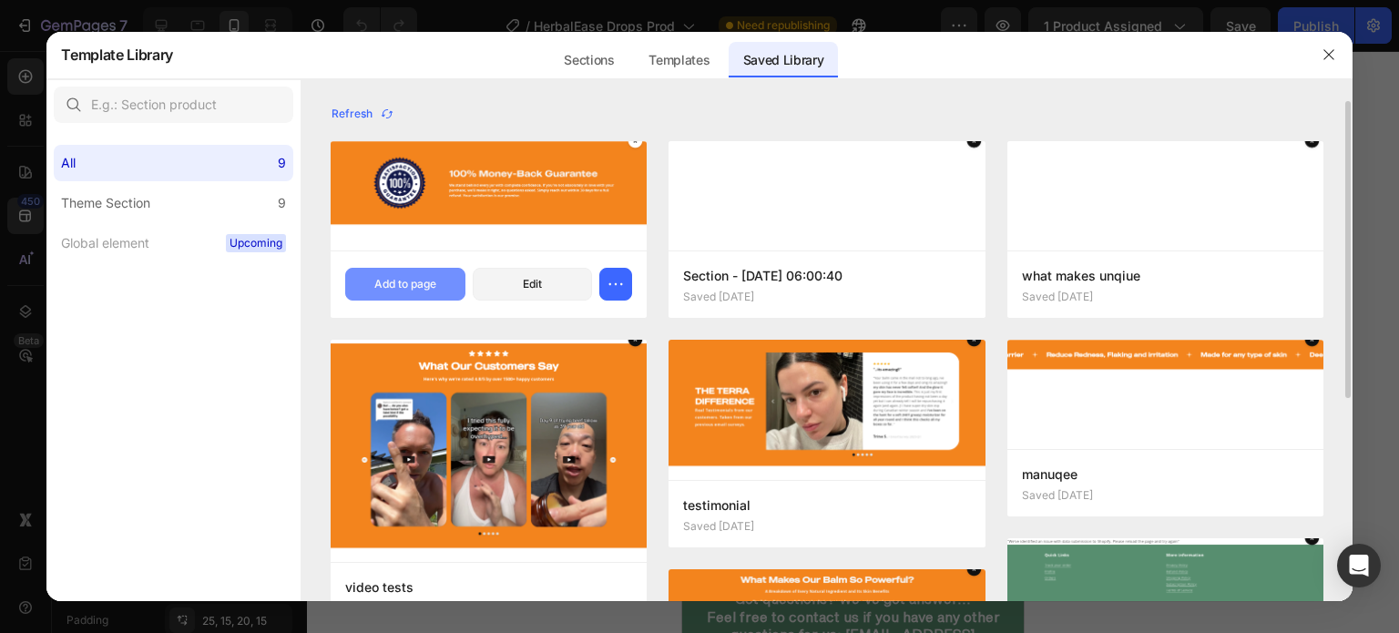
click at [412, 286] on div "Add to page" at bounding box center [405, 284] width 62 height 16
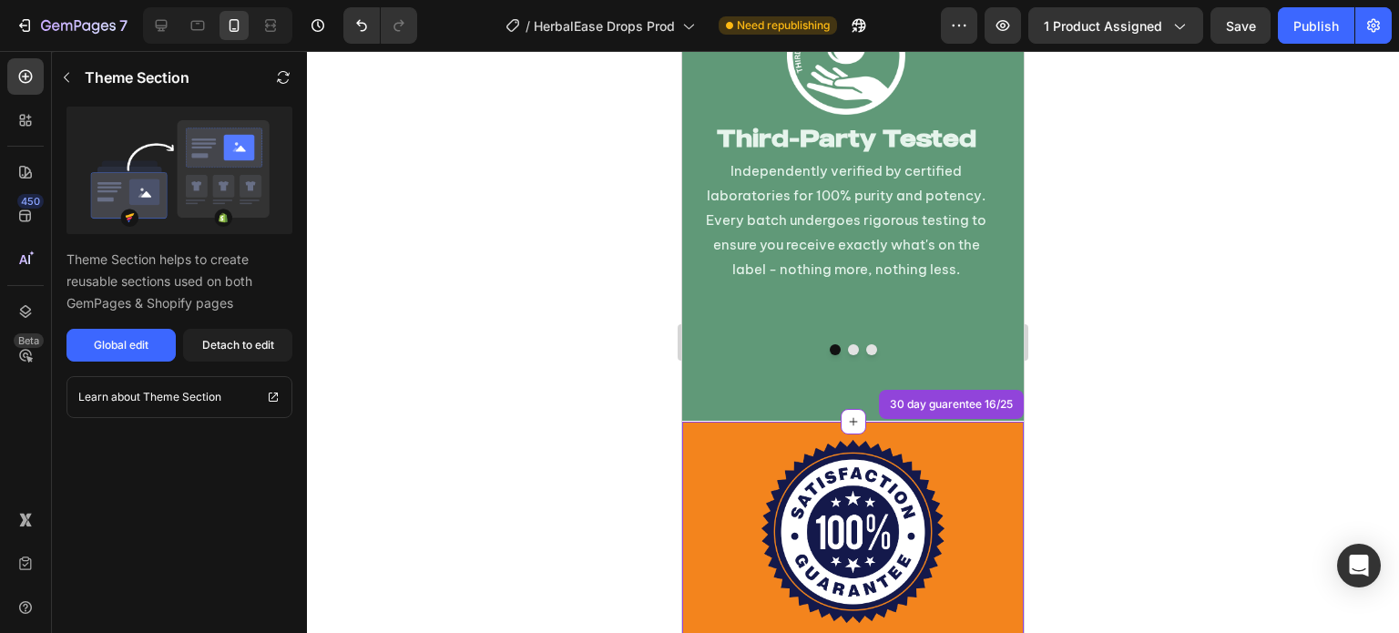
scroll to position [12214, 0]
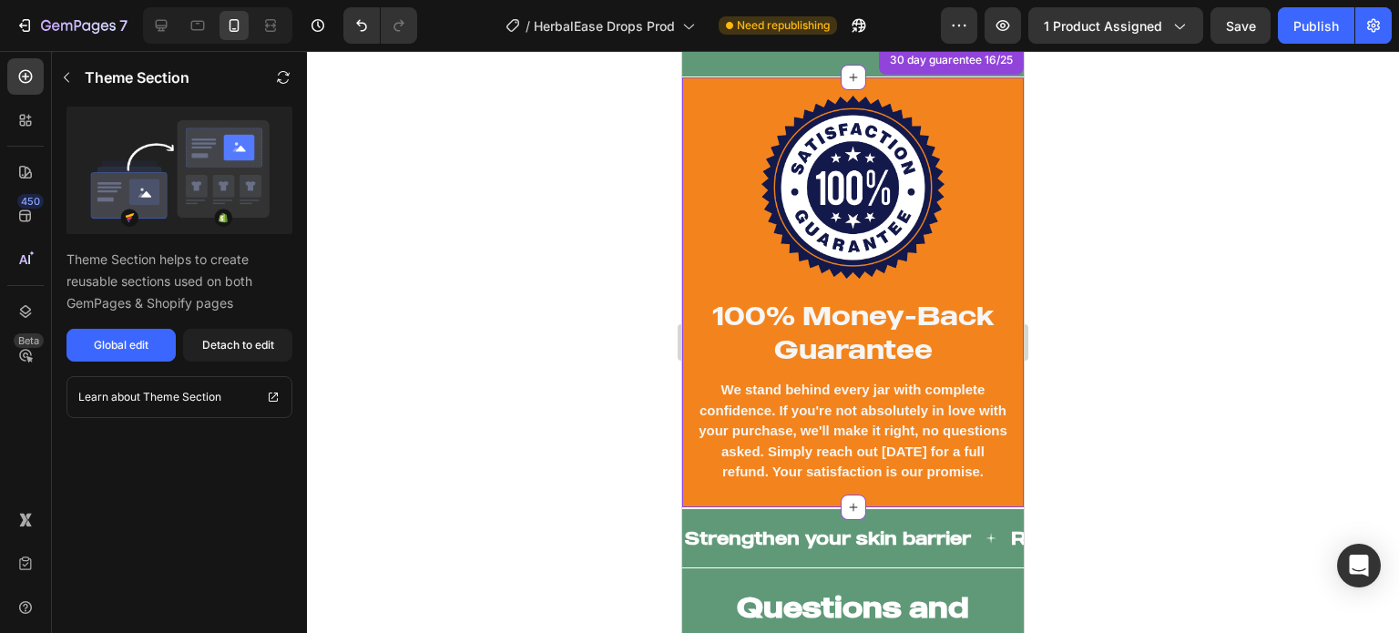
drag, startPoint x: 260, startPoint y: 348, endPoint x: 432, endPoint y: 344, distance: 172.1
click at [260, 347] on div "Detach to edit" at bounding box center [238, 345] width 72 height 16
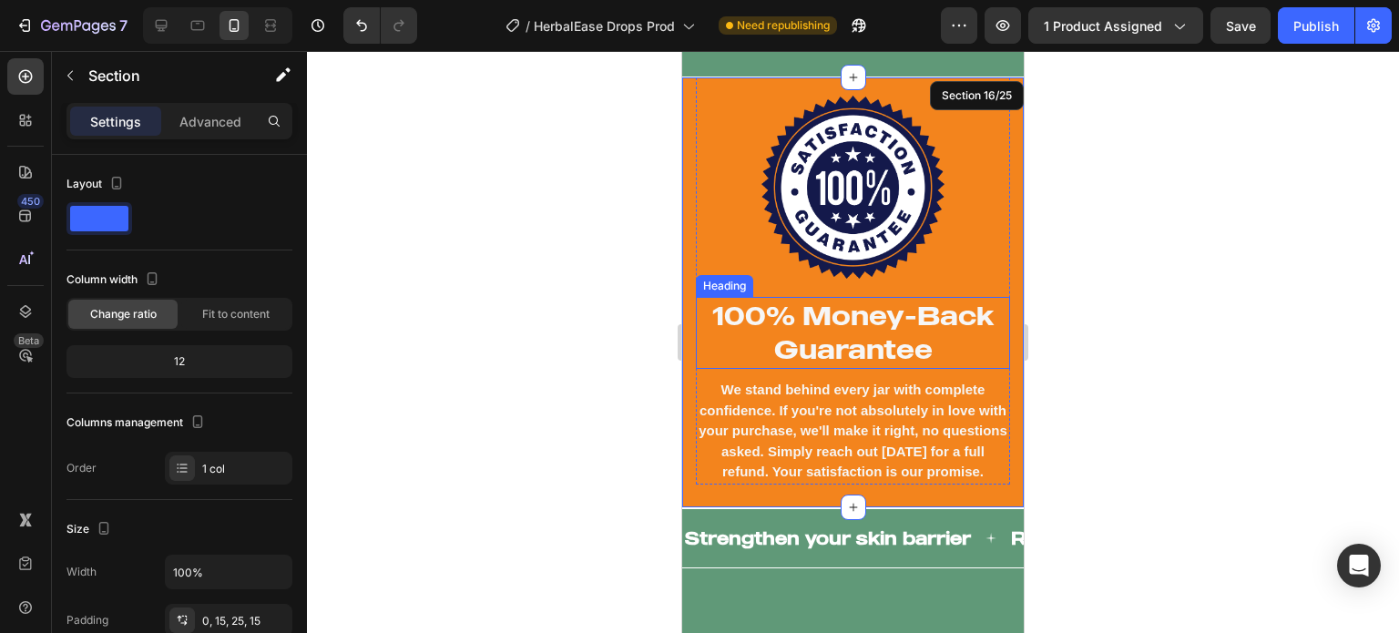
scroll to position [12078, 0]
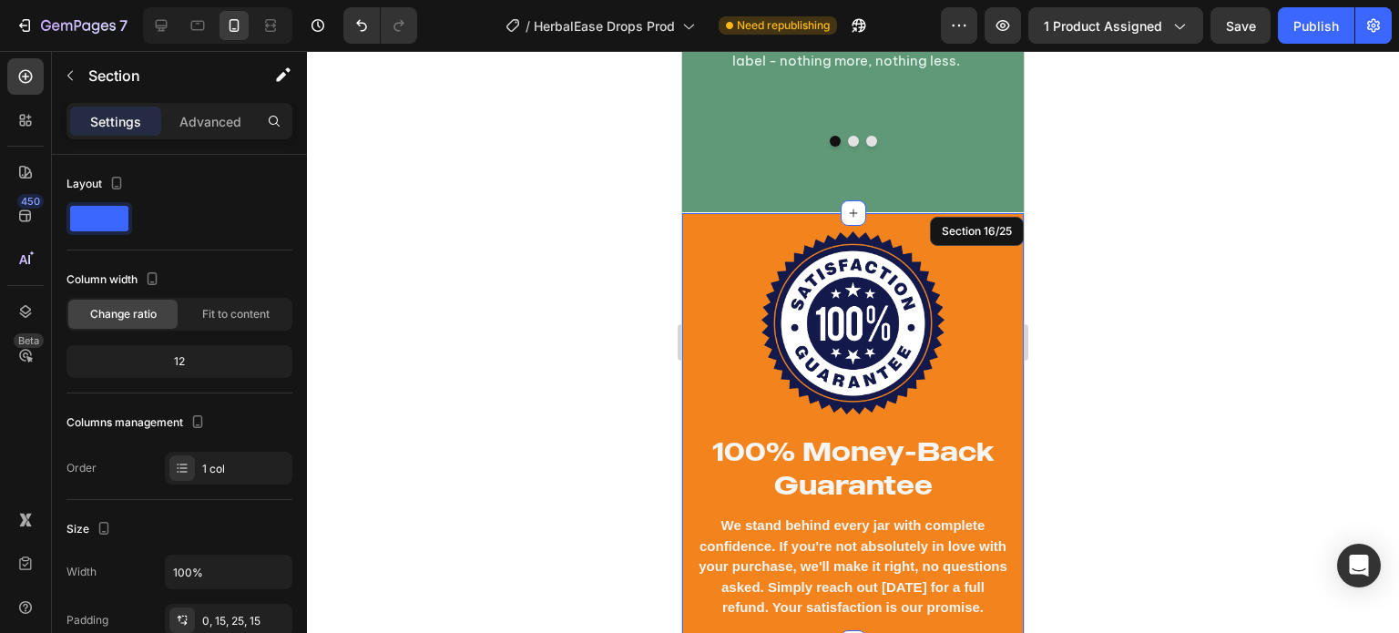
click at [684, 226] on div "Image 100% Money-Back Guarantee Heading We stand behind every jar with complete…" at bounding box center [852, 428] width 341 height 432
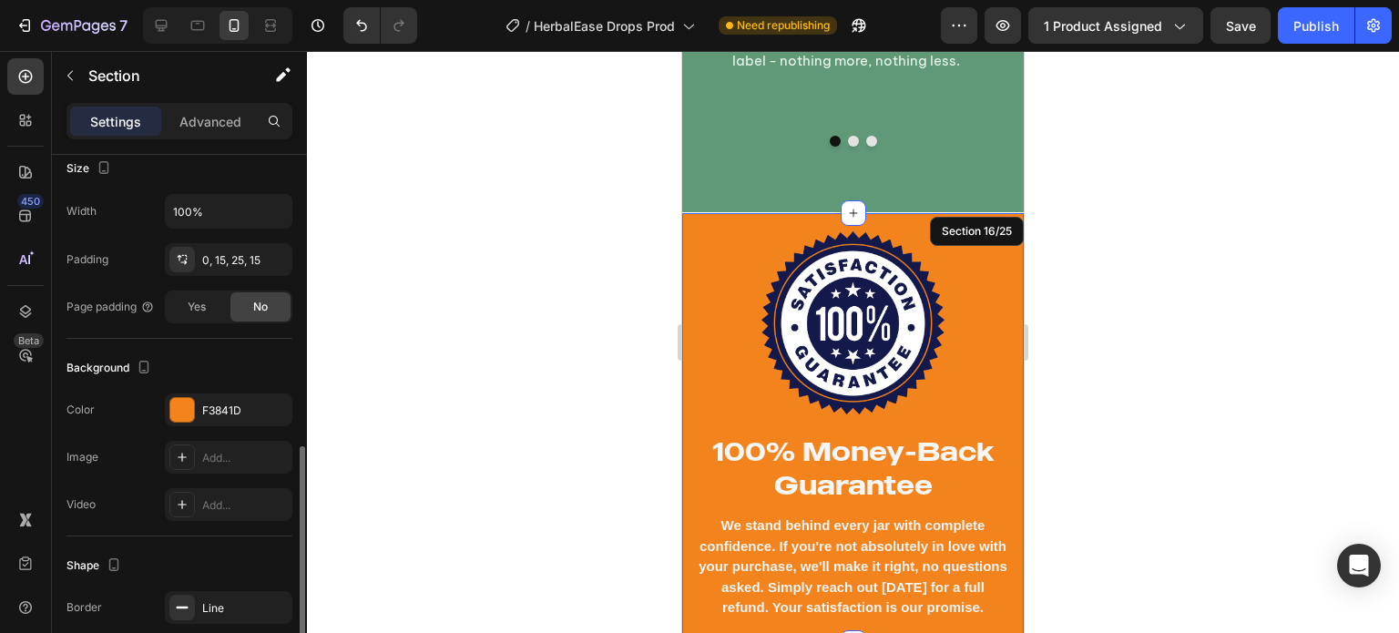
scroll to position [532, 0]
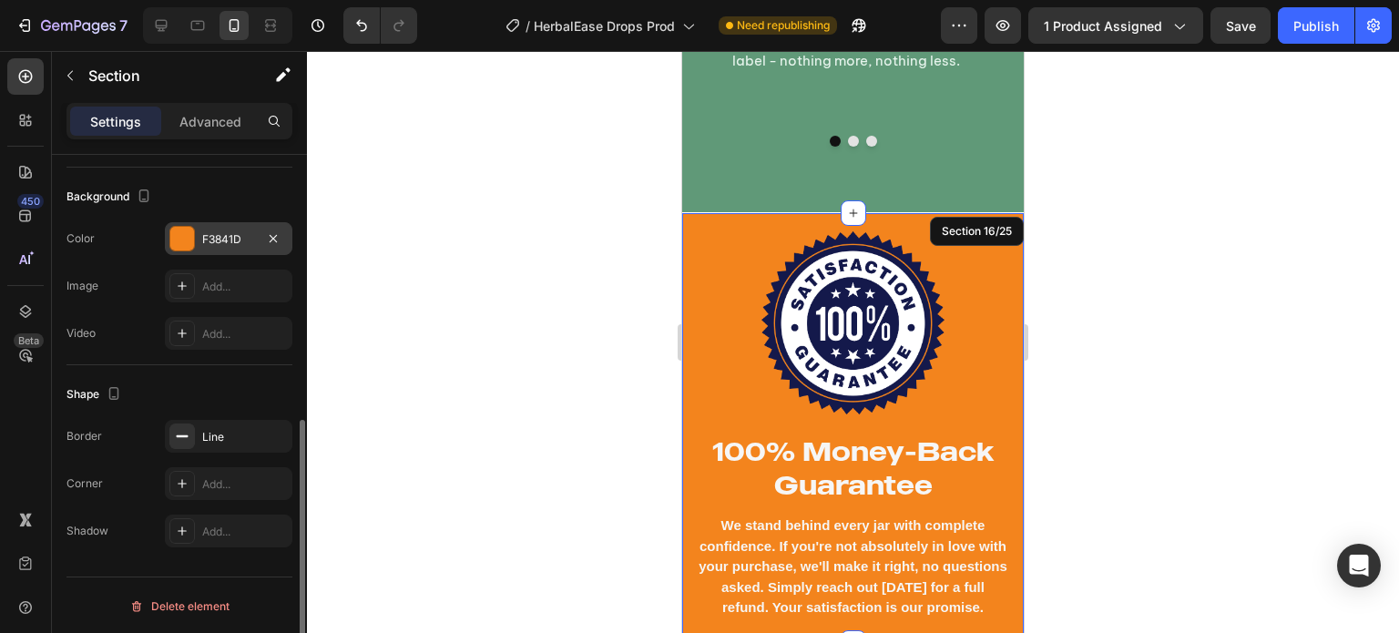
click at [200, 250] on div "F3841D" at bounding box center [228, 238] width 127 height 33
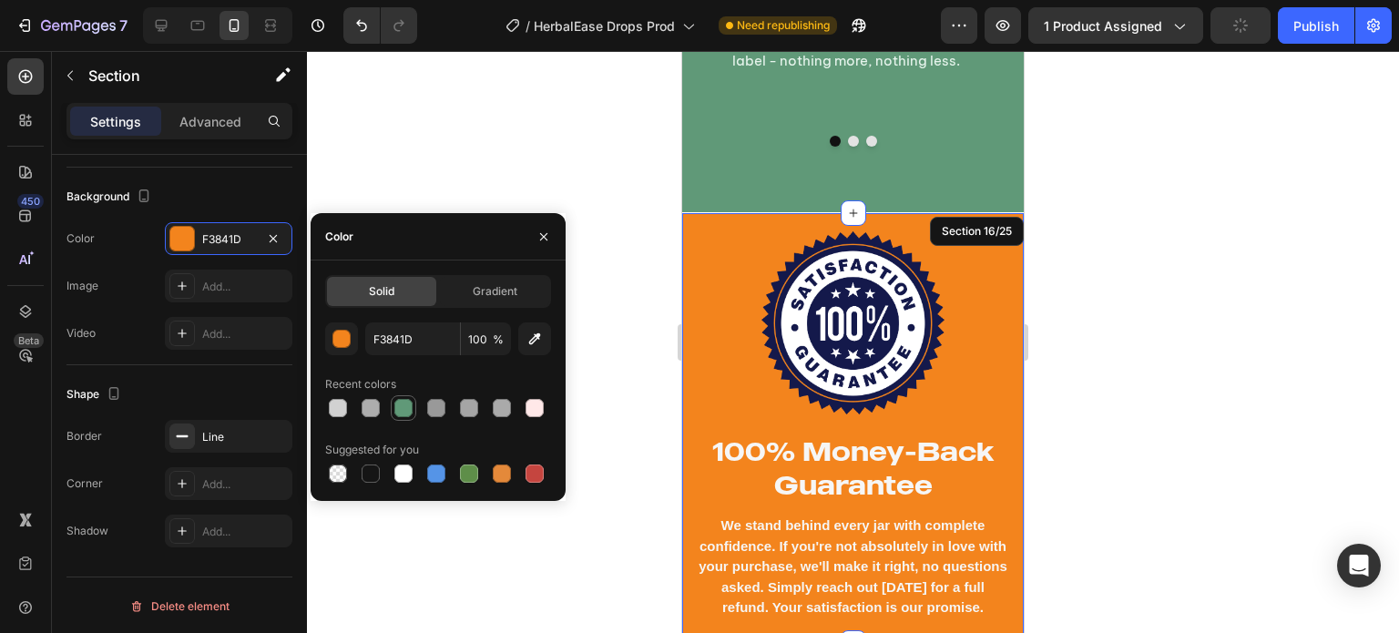
click at [403, 405] on div at bounding box center [403, 408] width 18 height 18
type input "609978"
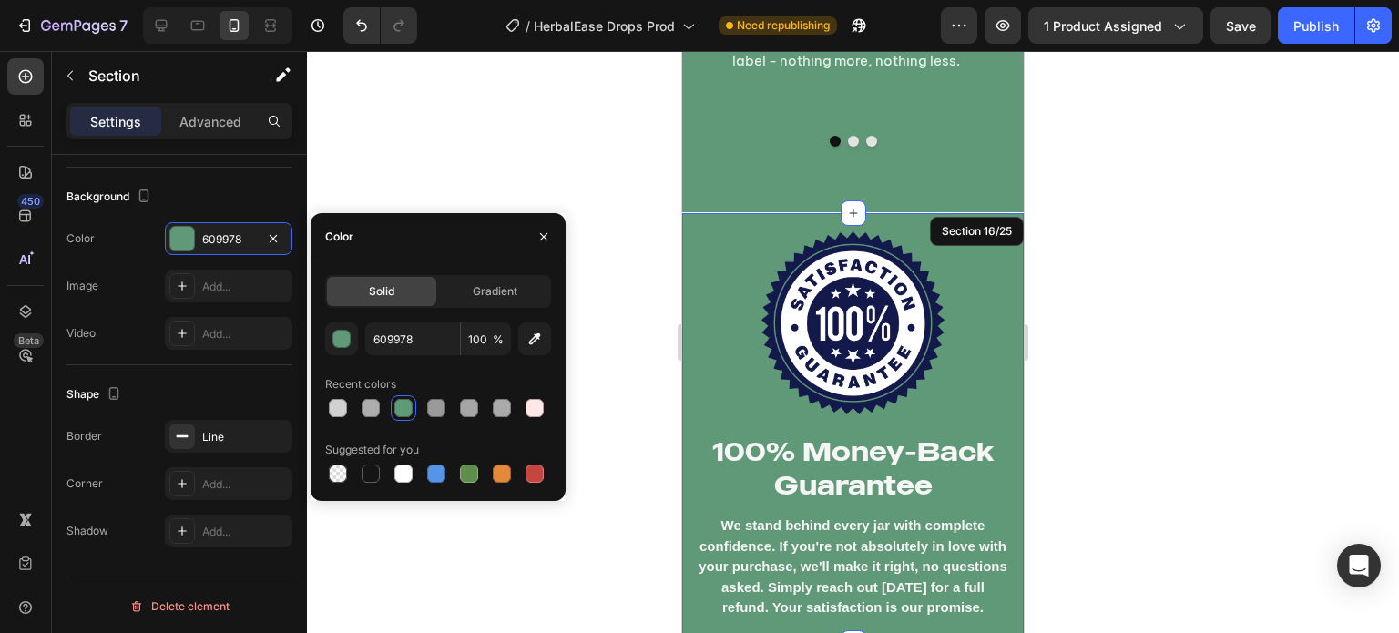
click at [593, 337] on div at bounding box center [853, 342] width 1092 height 582
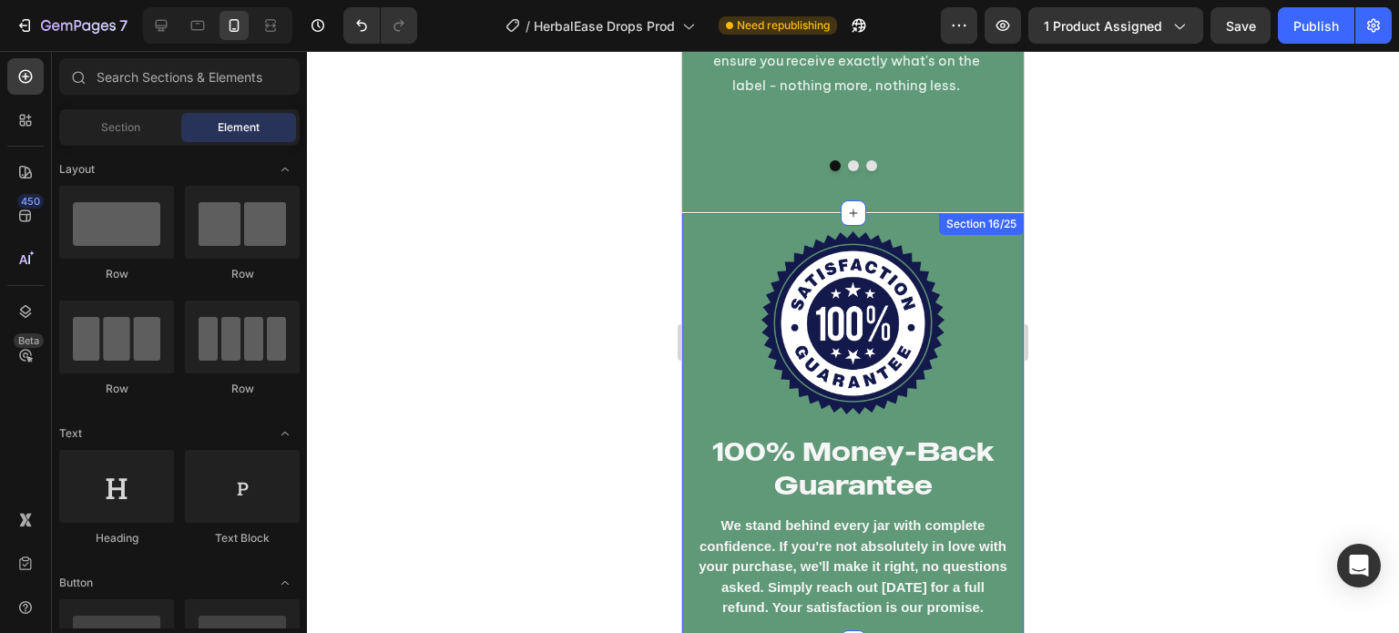
scroll to position [12053, 0]
click at [687, 219] on div "Image 100% Money-Back Guarantee Heading We stand behind every jar with complete…" at bounding box center [852, 429] width 341 height 432
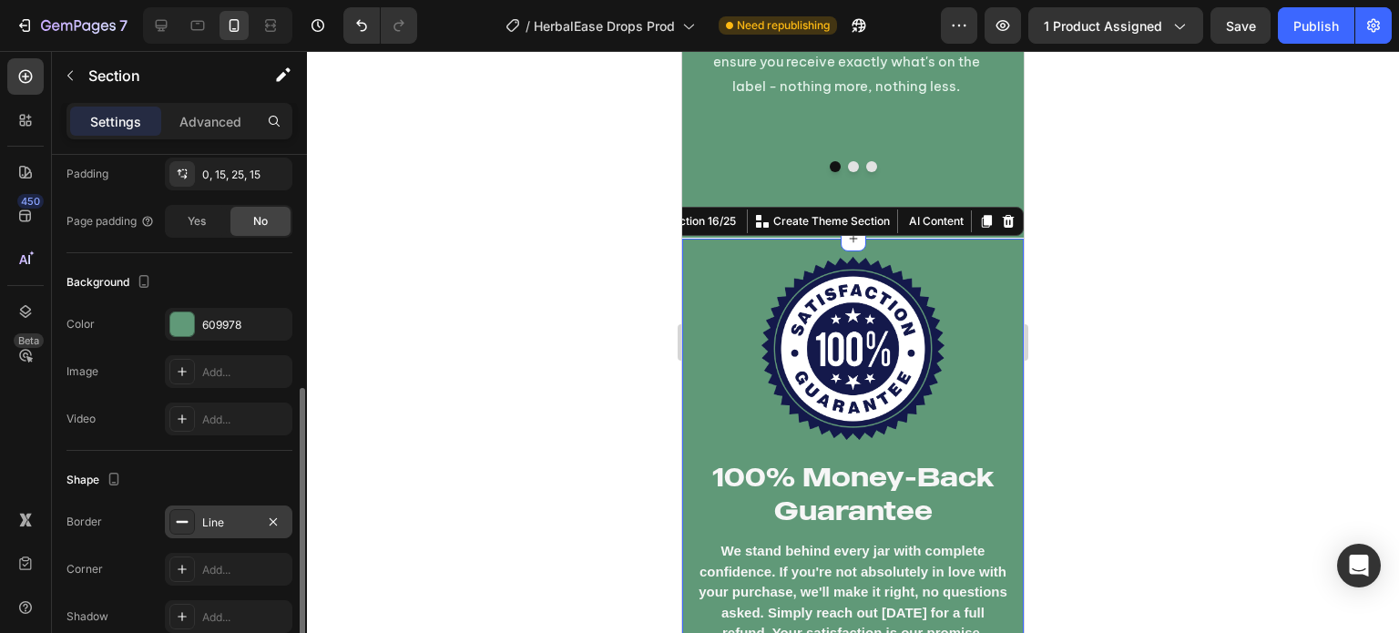
scroll to position [524, 0]
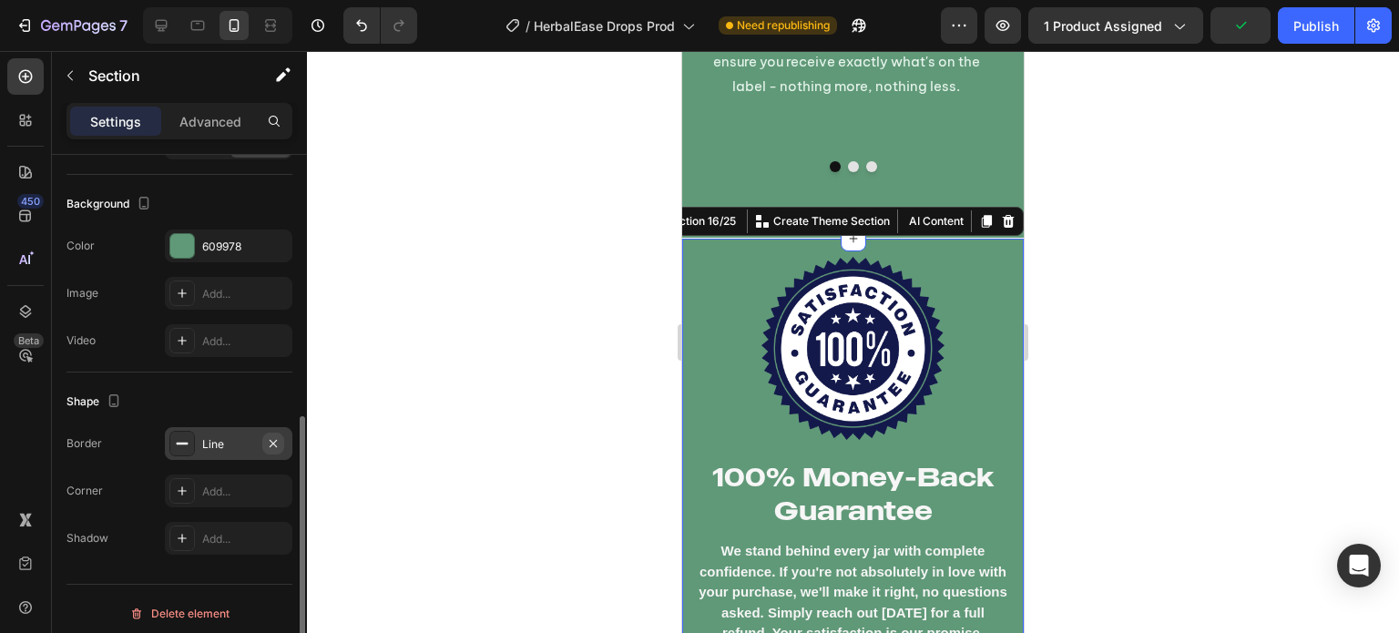
click at [269, 440] on icon "button" at bounding box center [273, 443] width 15 height 15
click at [462, 424] on div at bounding box center [853, 342] width 1092 height 582
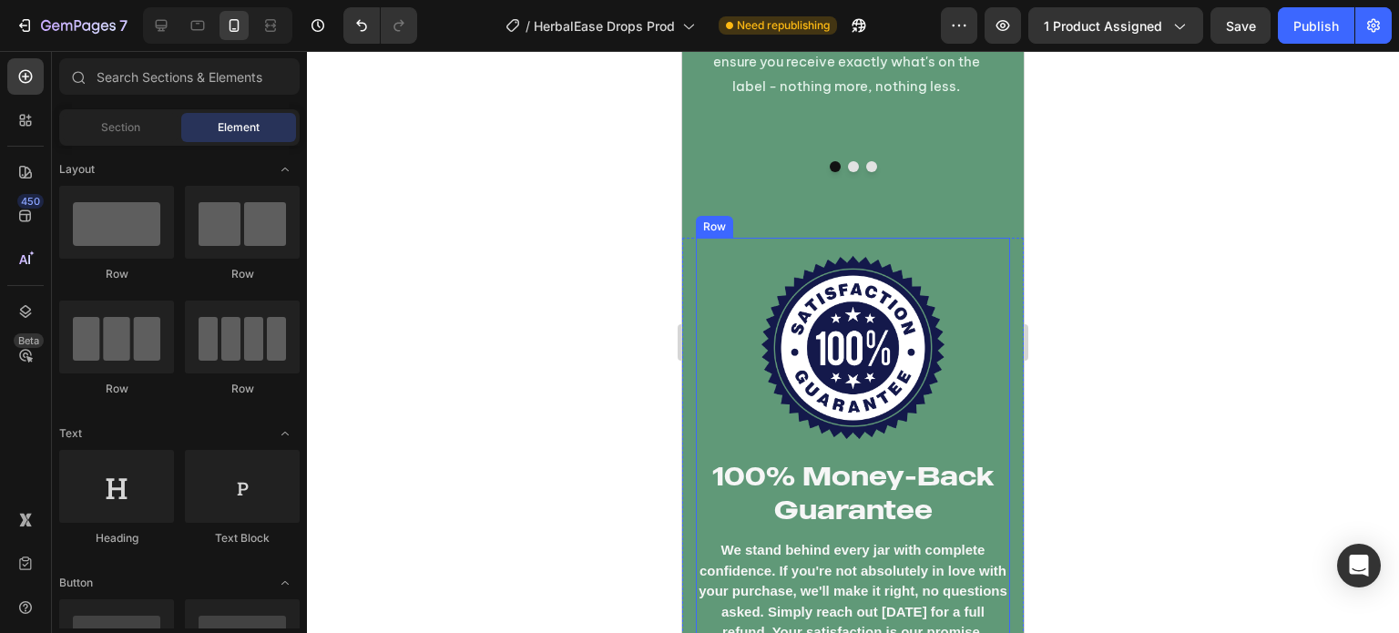
scroll to position [12165, 0]
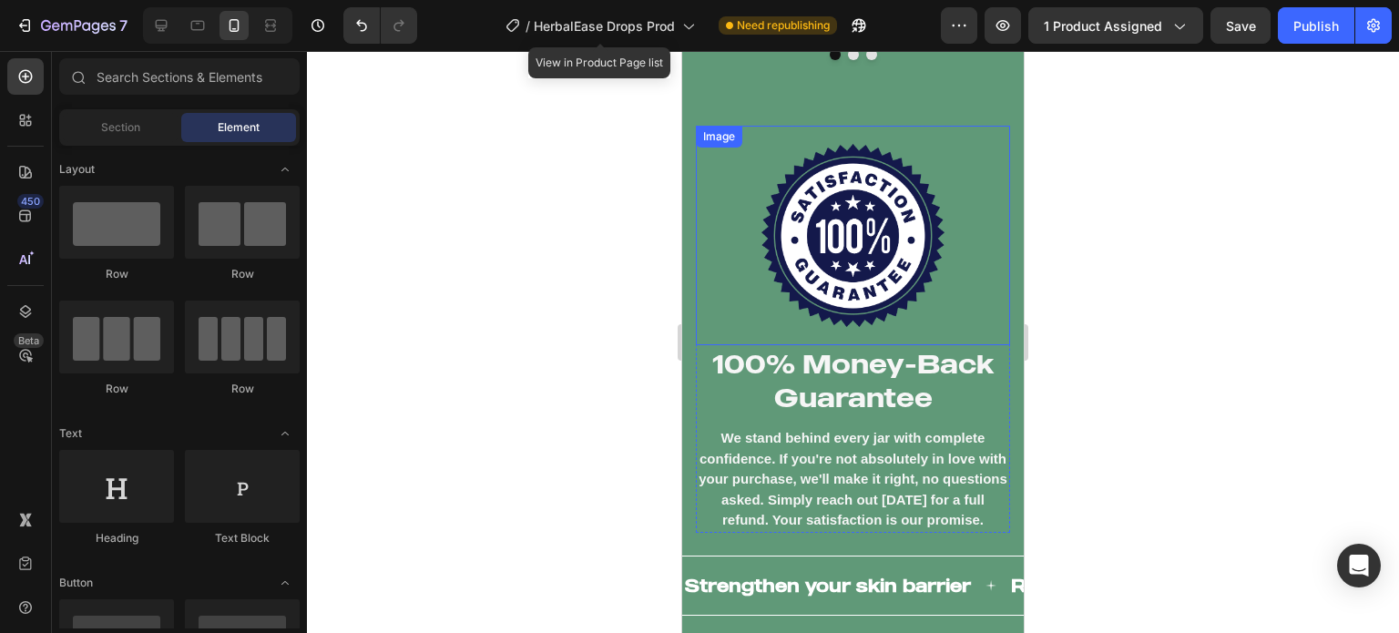
click at [818, 253] on img at bounding box center [852, 235] width 183 height 183
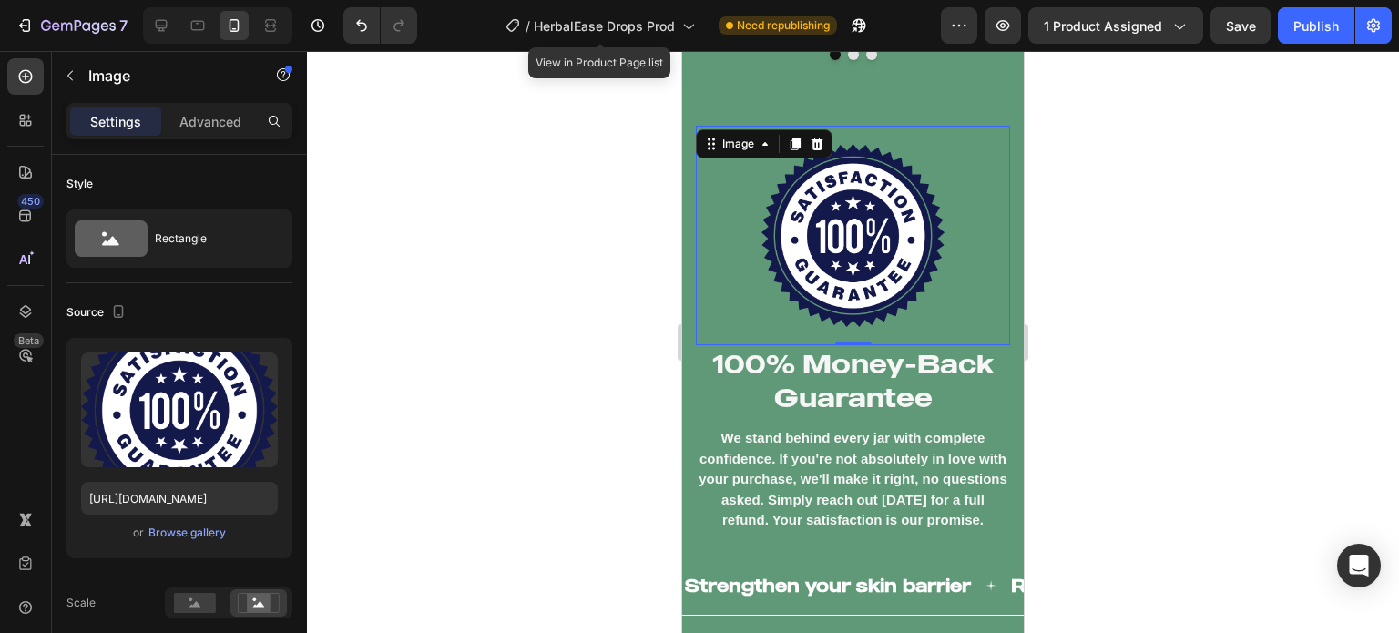
click at [501, 245] on div at bounding box center [853, 342] width 1092 height 582
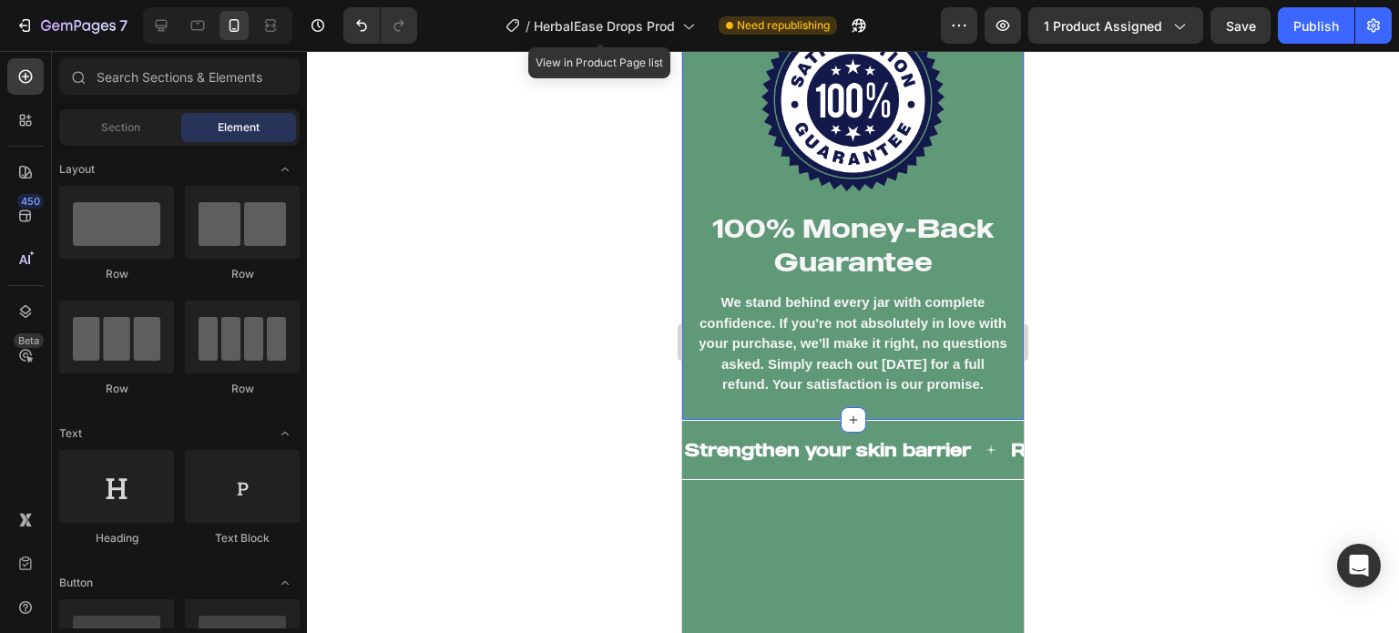
scroll to position [12089, 0]
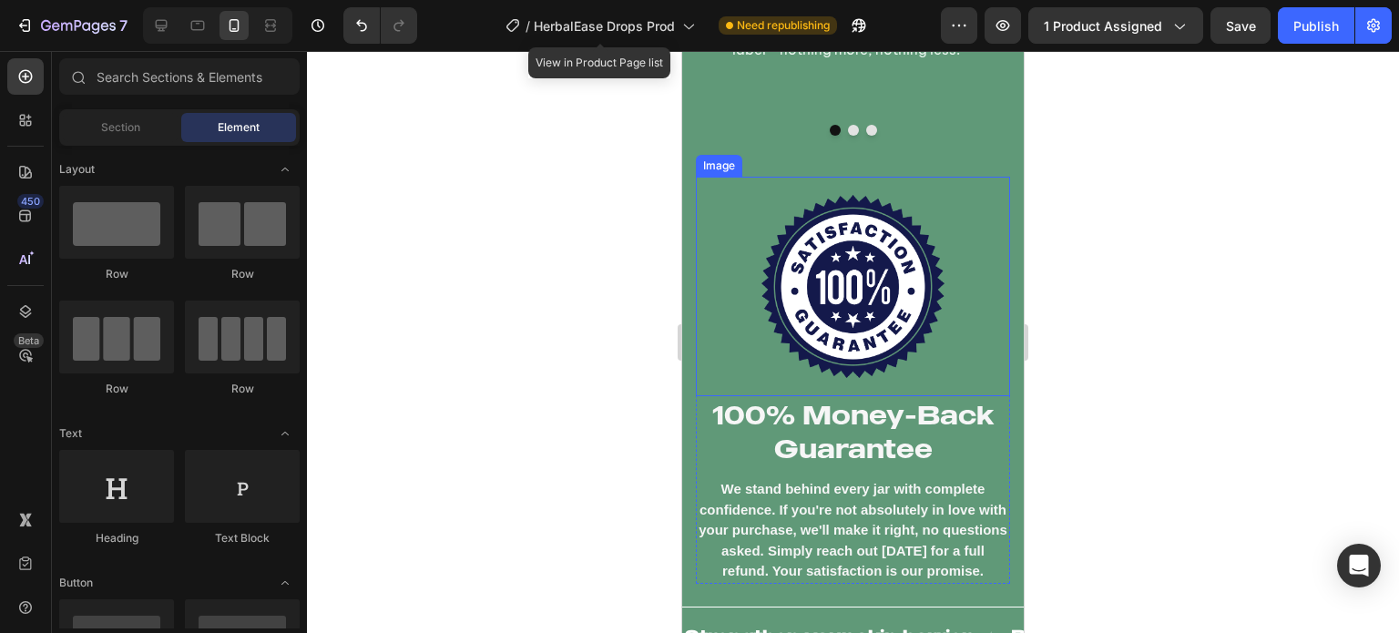
click at [874, 259] on img at bounding box center [852, 286] width 183 height 183
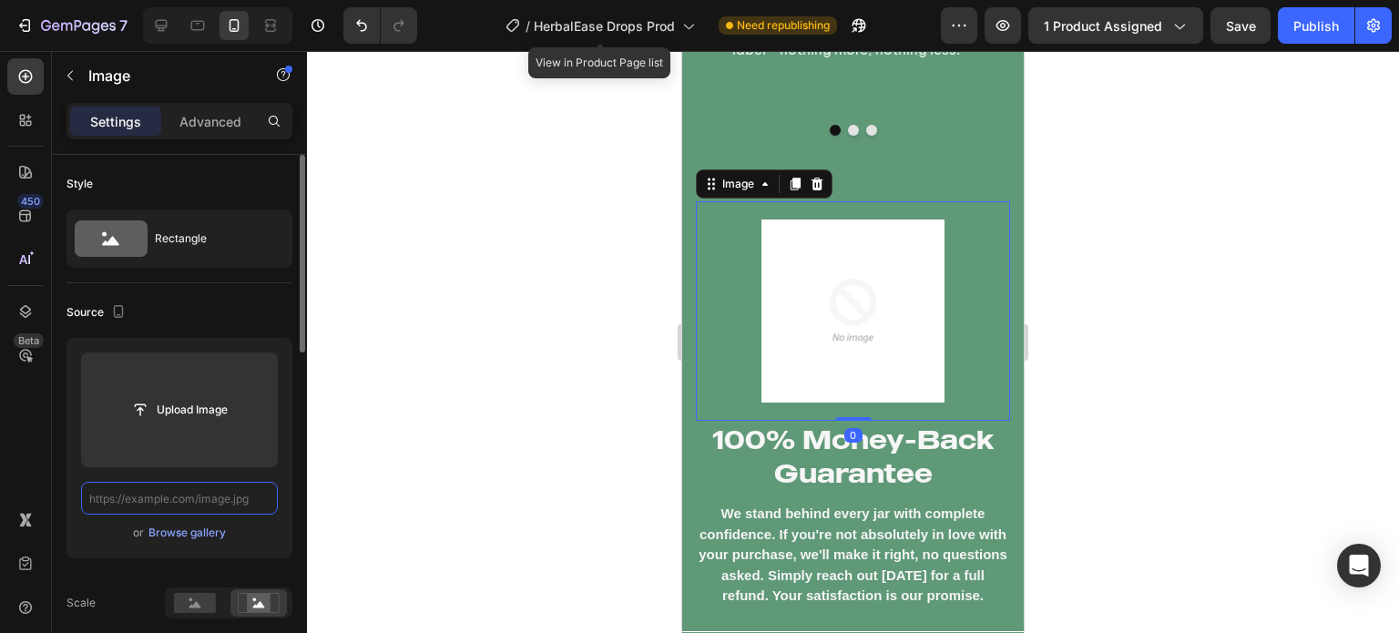
scroll to position [0, 0]
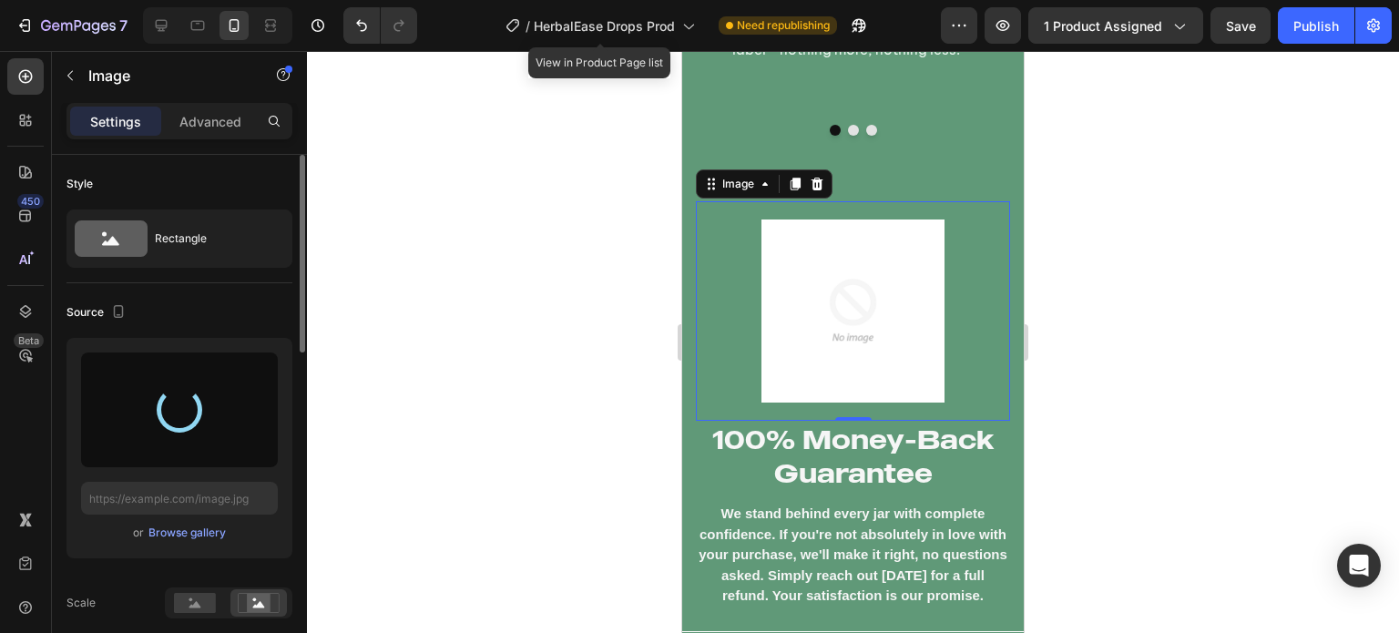
type input "[URL][DOMAIN_NAME]"
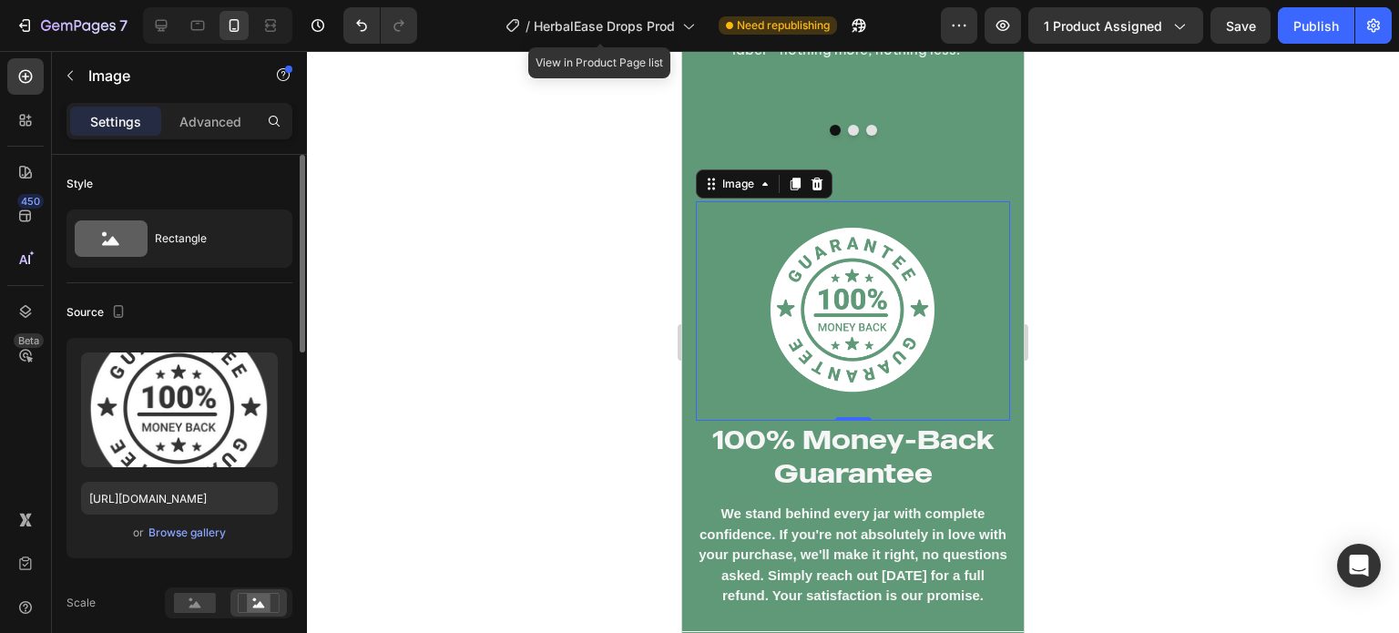
click at [342, 312] on div at bounding box center [853, 342] width 1092 height 582
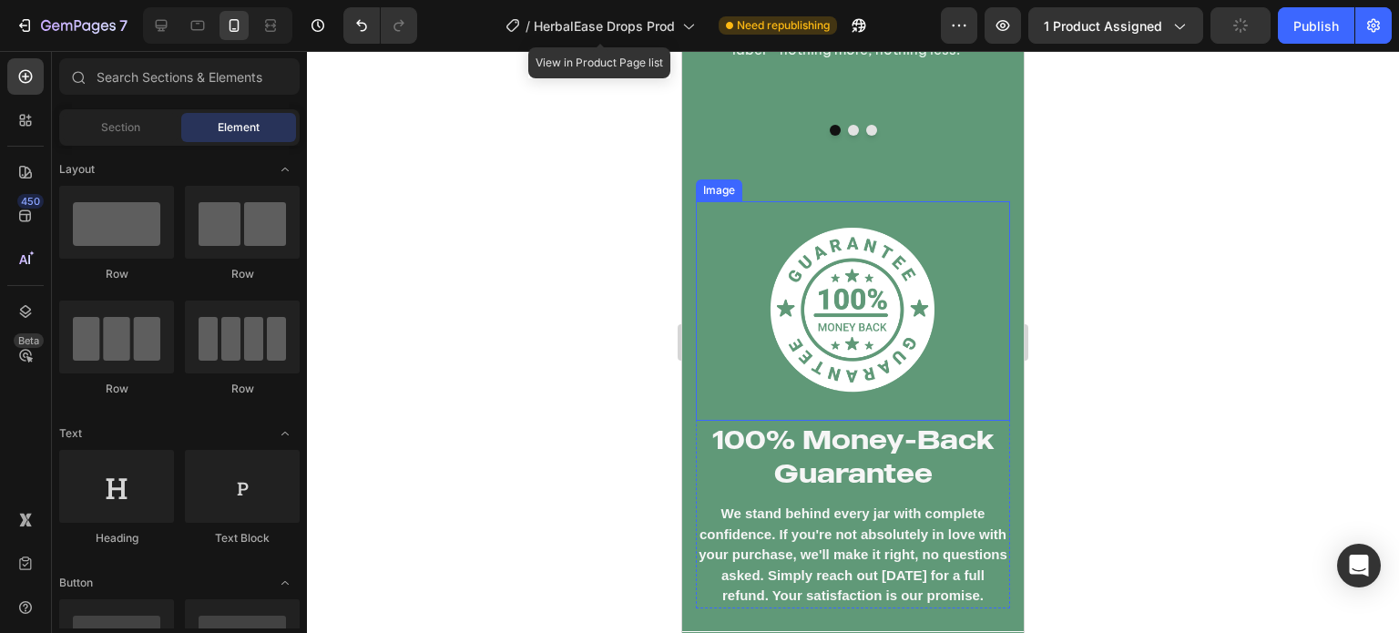
click at [862, 300] on img at bounding box center [852, 310] width 183 height 183
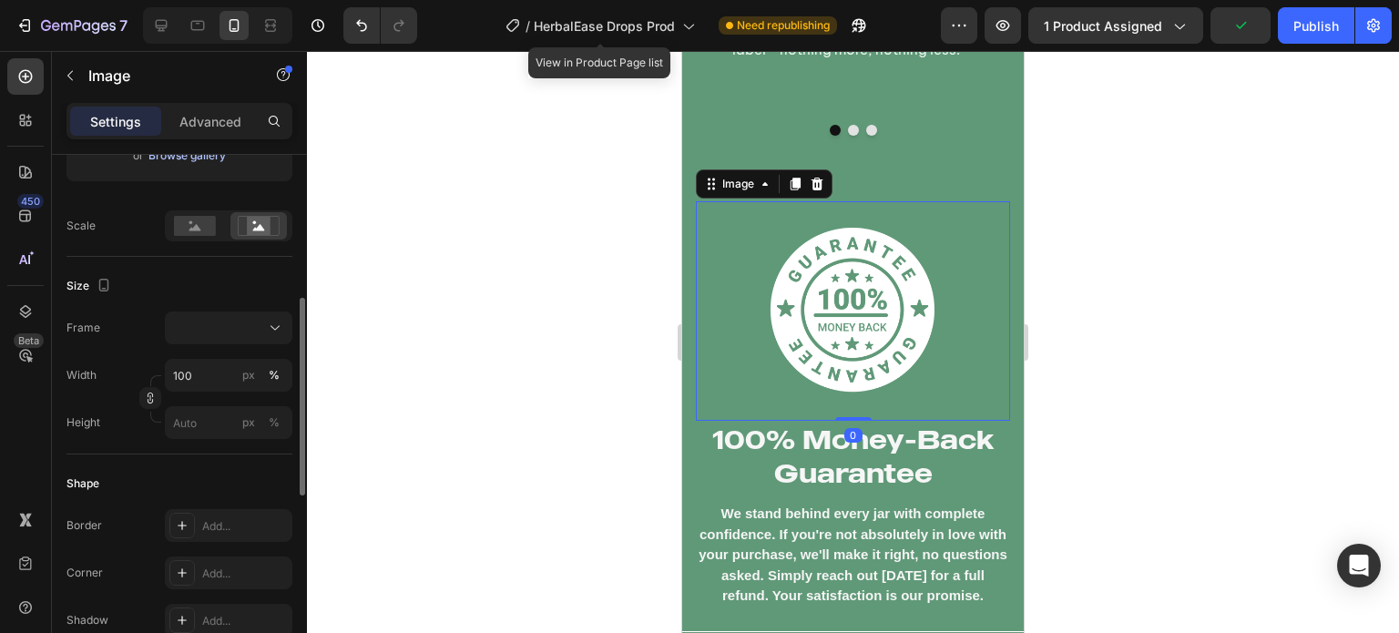
scroll to position [379, 0]
click at [207, 382] on input "100" at bounding box center [228, 373] width 127 height 33
type input "138"
click at [244, 374] on div "px" at bounding box center [248, 373] width 13 height 16
type input "138"
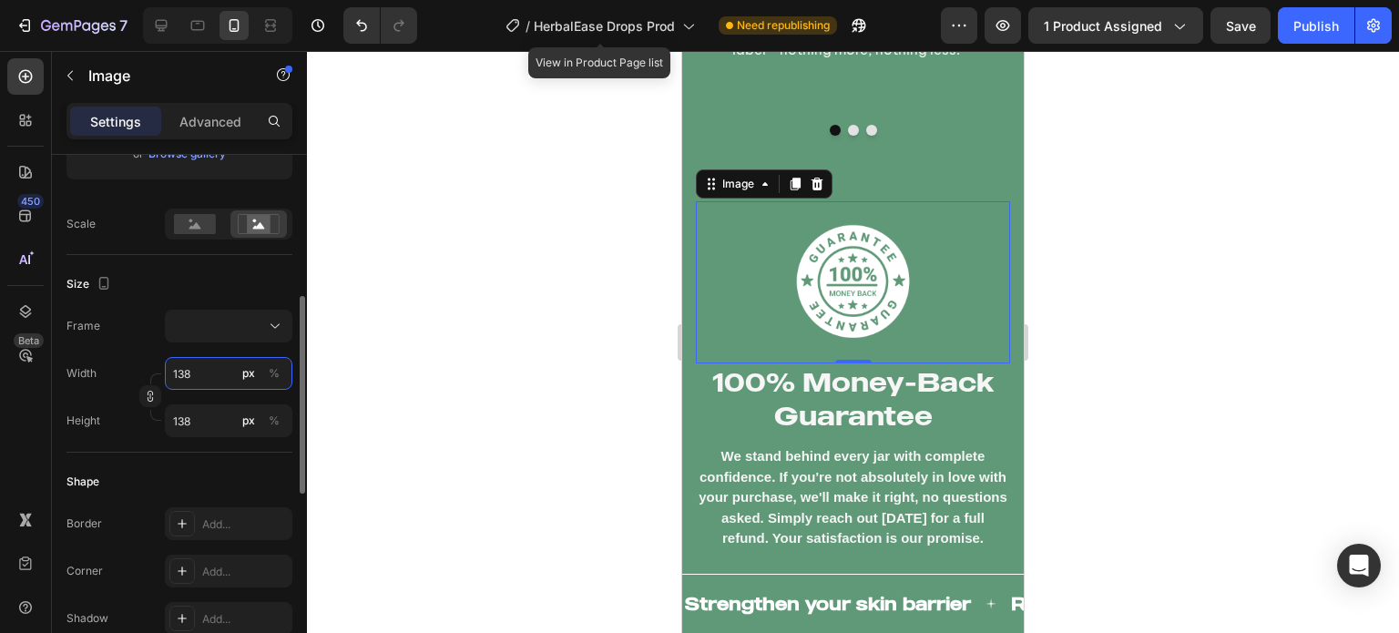
type input "139"
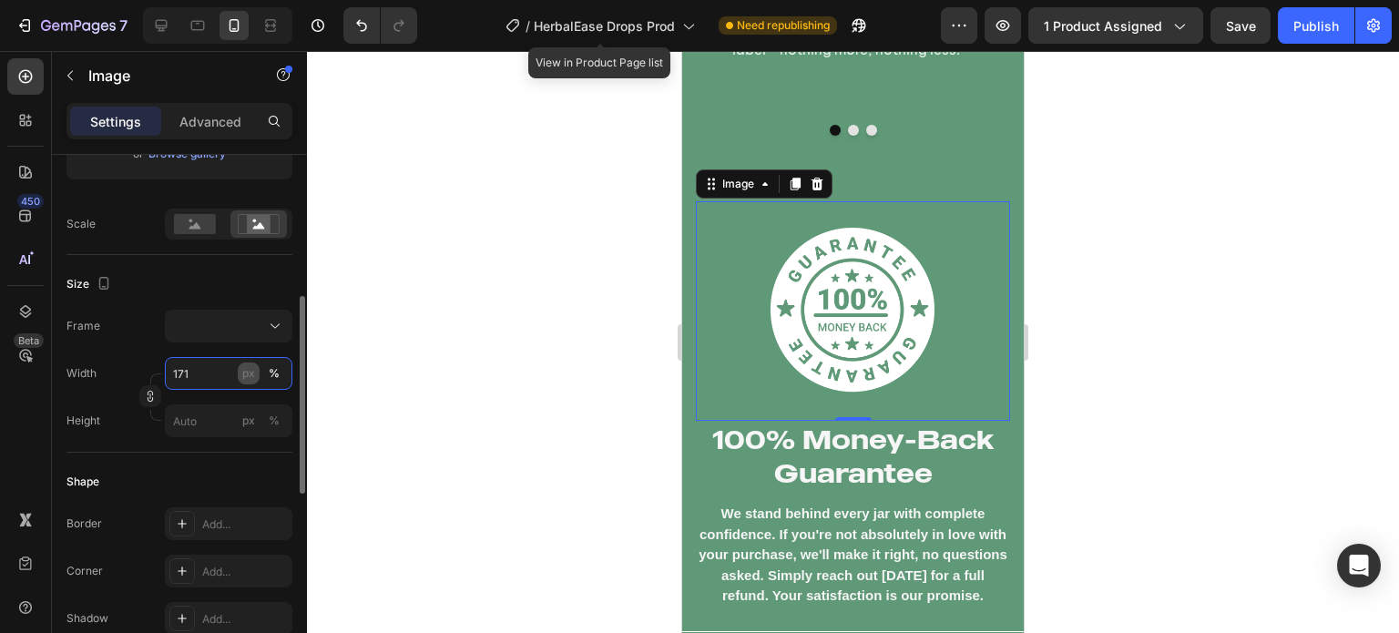
type input "172"
click at [244, 374] on div "px" at bounding box center [248, 373] width 13 height 16
type input "172"
click at [207, 380] on input "172" at bounding box center [228, 373] width 127 height 33
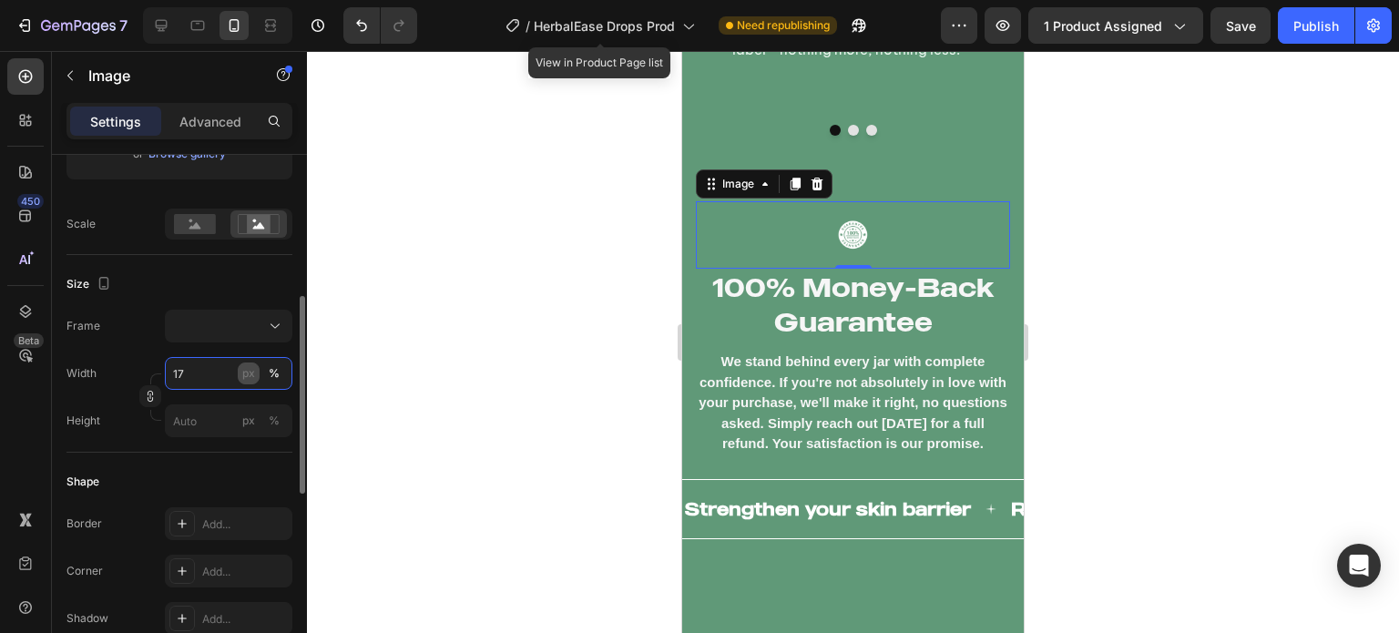
type input "17"
click at [245, 380] on div "px" at bounding box center [248, 373] width 13 height 16
type input "17"
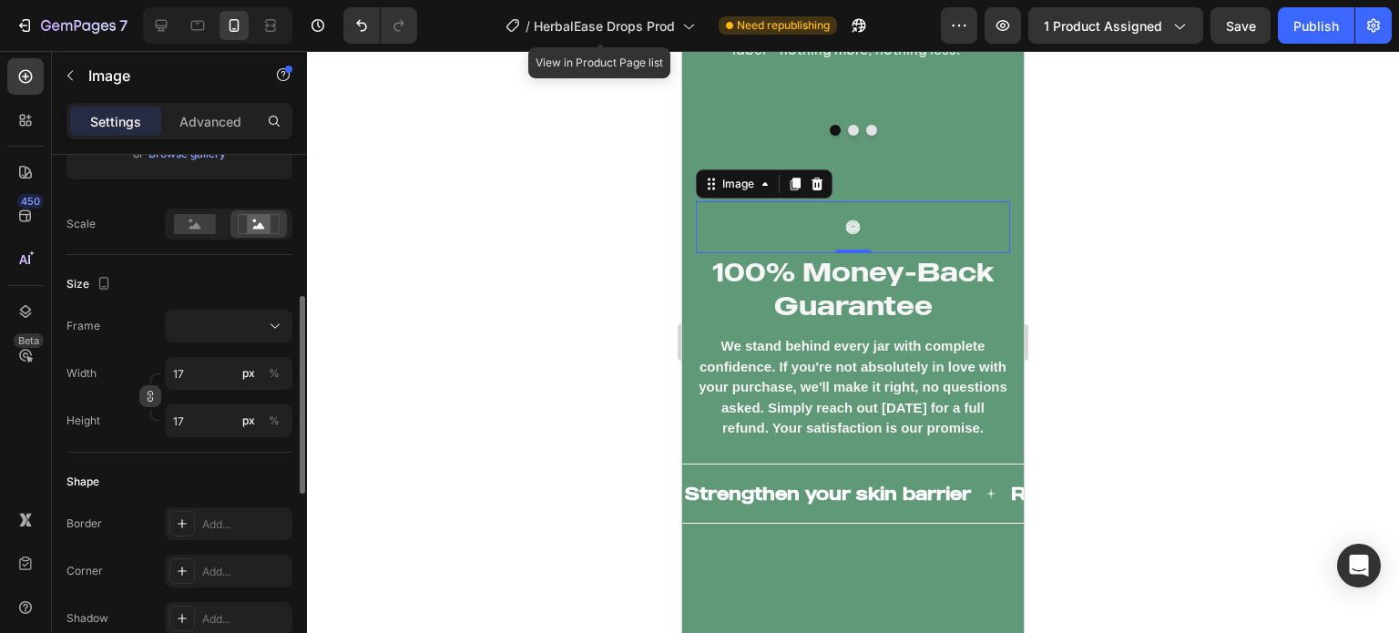
click at [155, 389] on button "button" at bounding box center [150, 396] width 22 height 22
click at [144, 402] on icon "button" at bounding box center [150, 396] width 13 height 13
click at [201, 375] on input "17" at bounding box center [228, 373] width 127 height 33
type input "18"
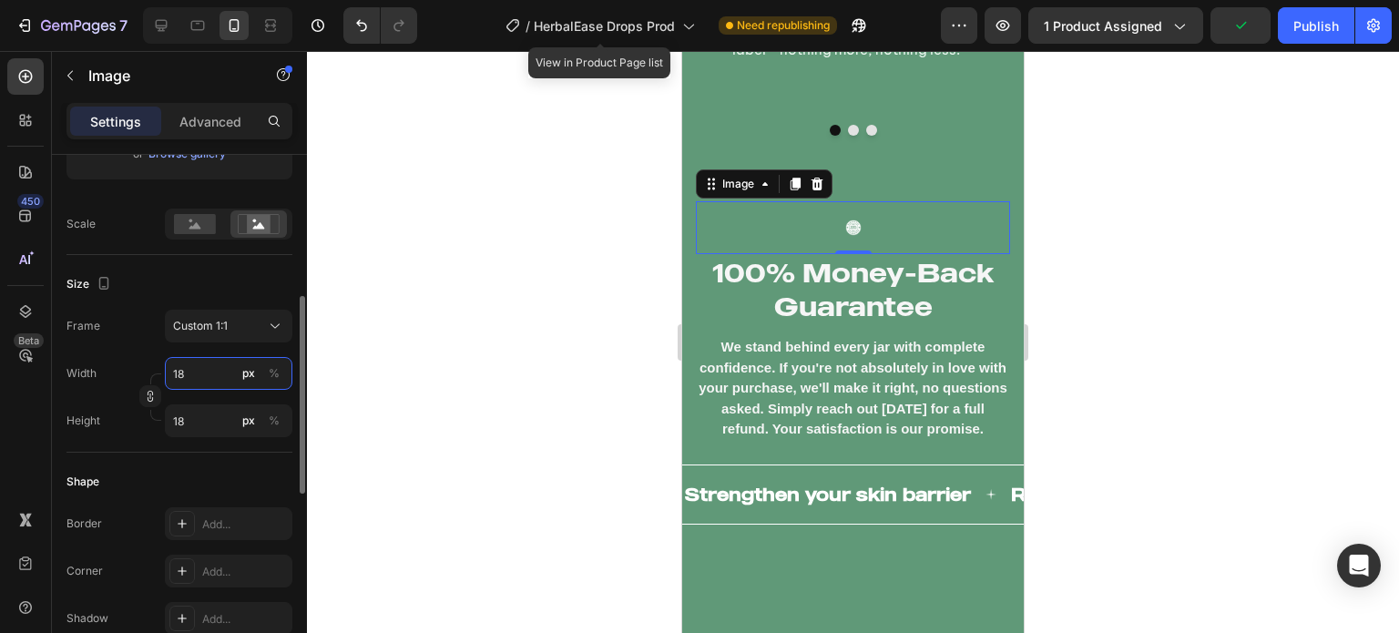
type input "19"
type input "20"
type input "21"
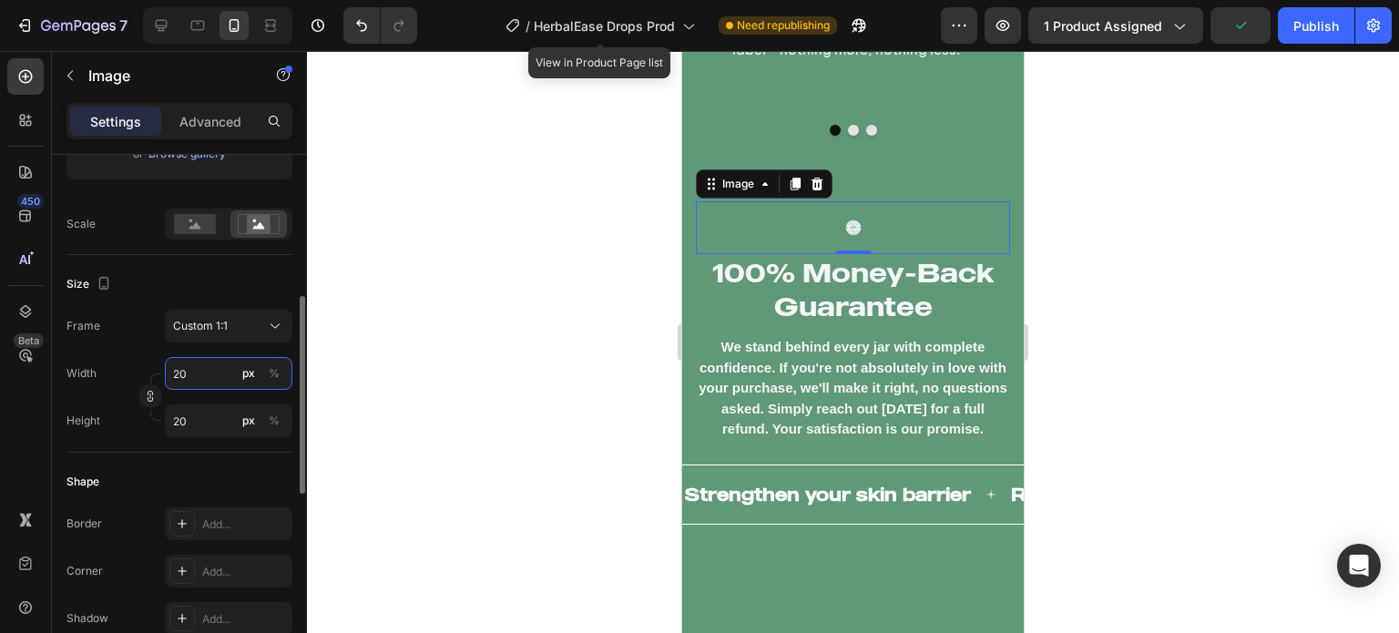
type input "21"
type input "22"
type input "23"
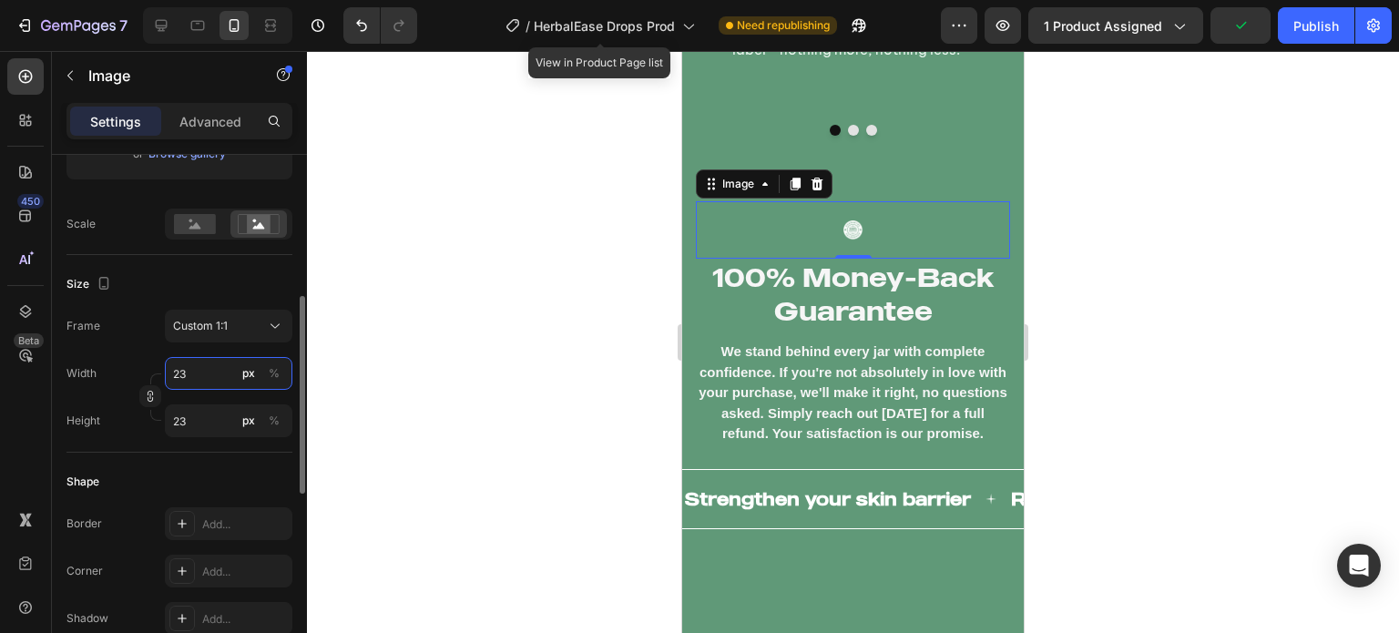
type input "24"
type input "25"
type input "26"
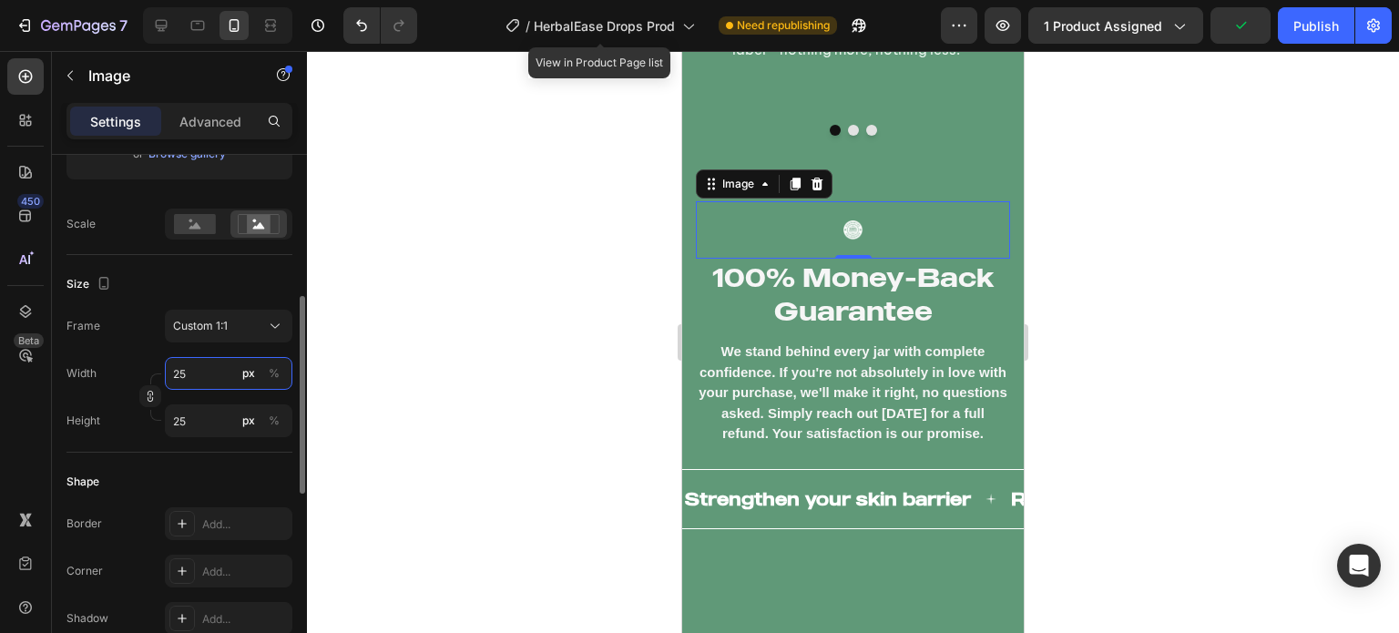
type input "26"
type input "27"
type input "28"
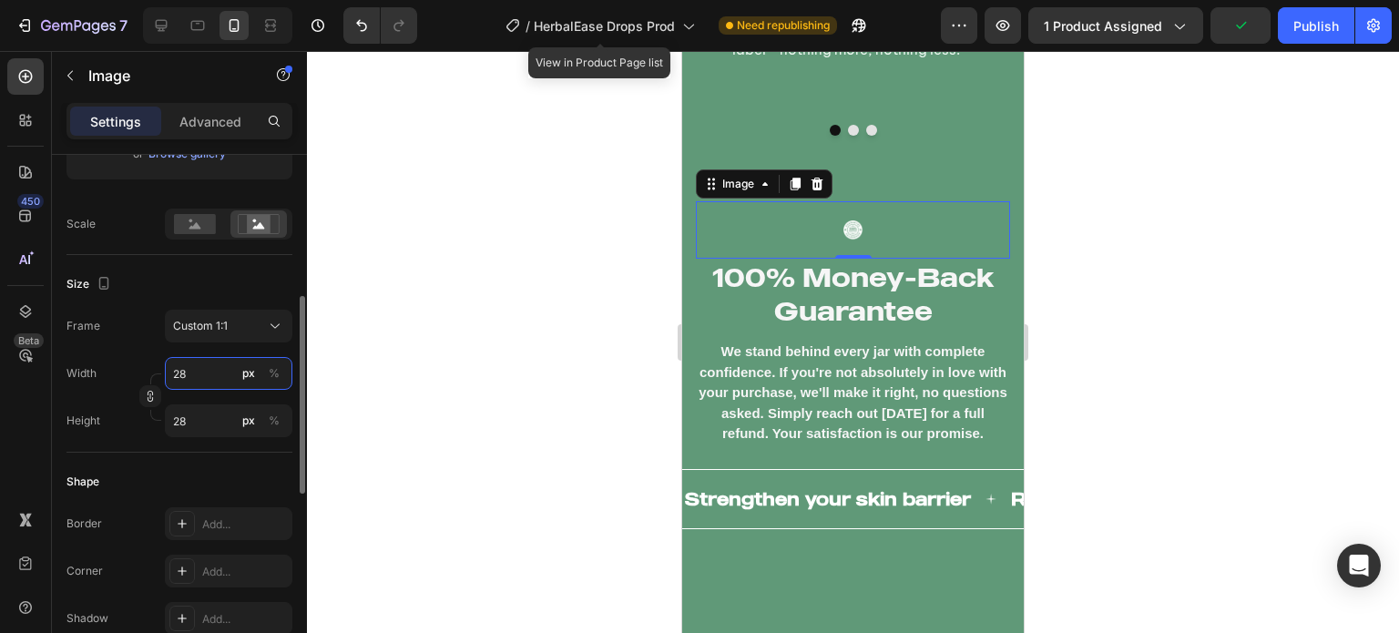
type input "29"
type input "30"
type input "31"
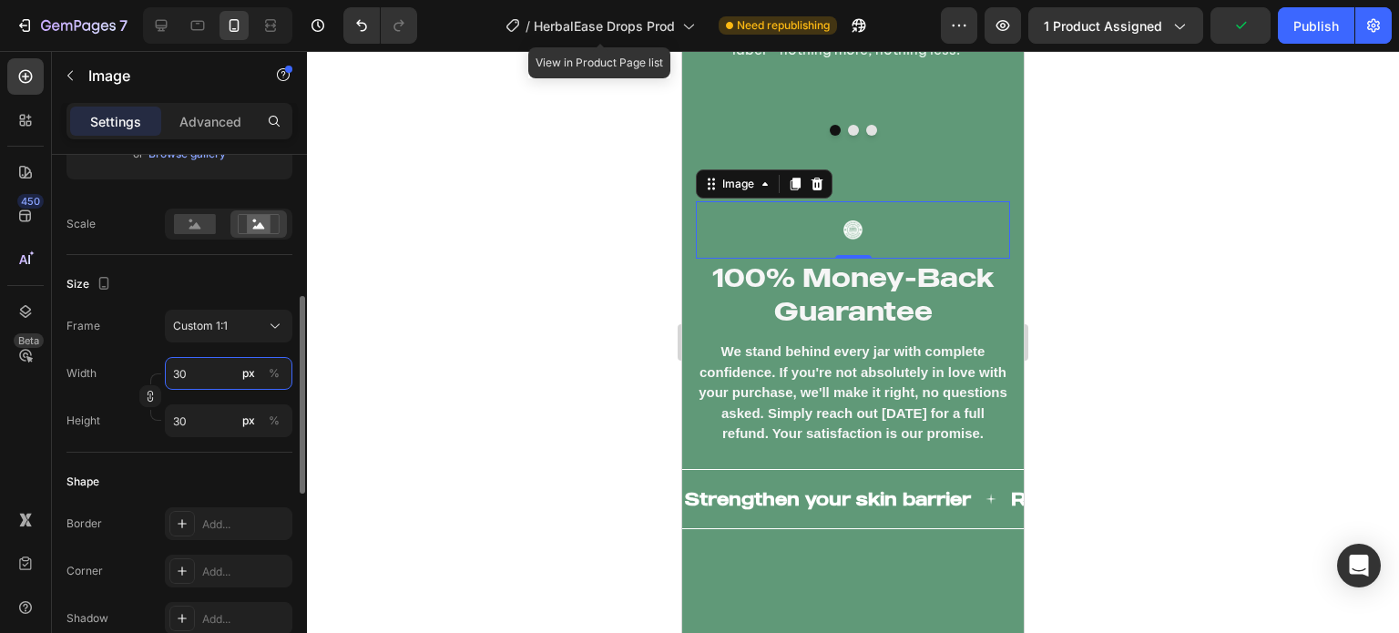
type input "31"
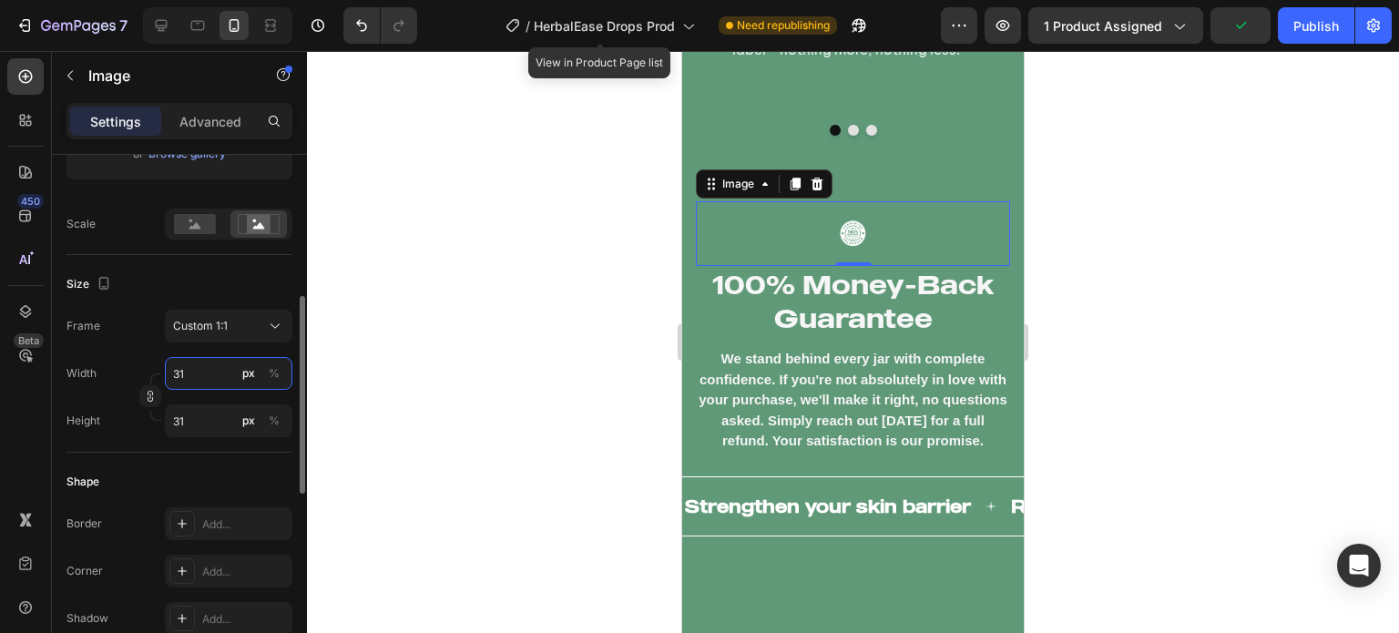
type input "32"
type input "33"
type input "35"
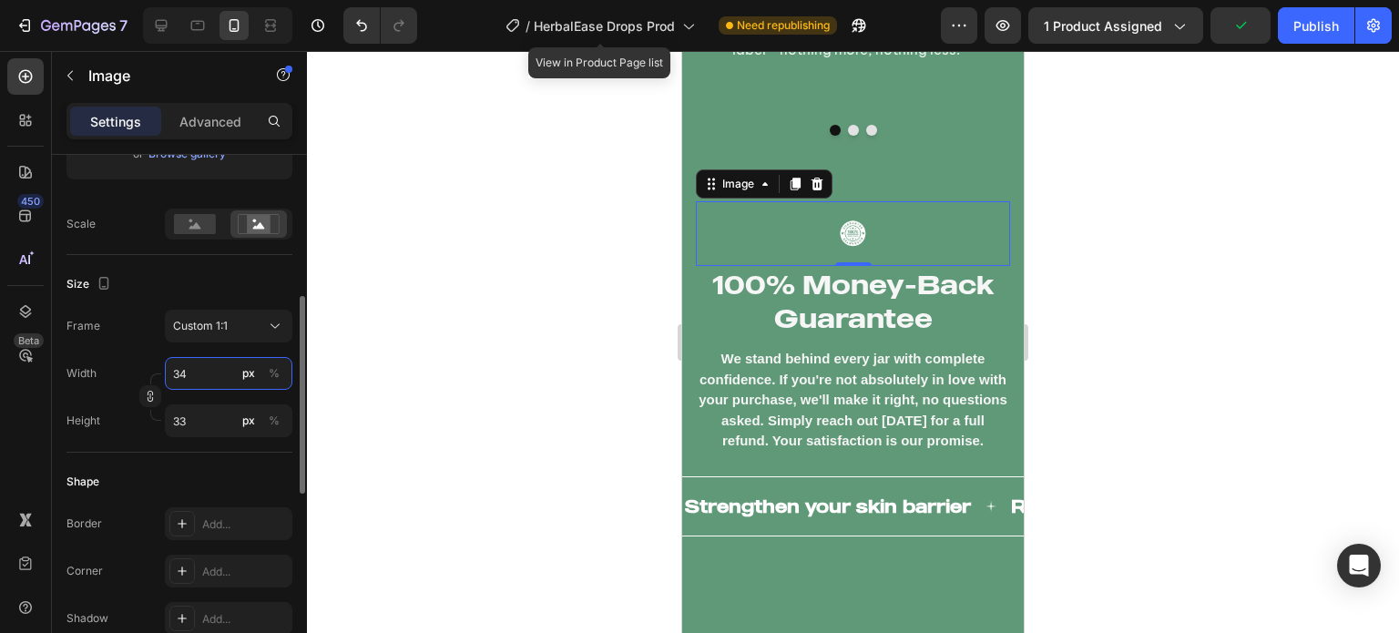
type input "35"
type input "36"
type input "37"
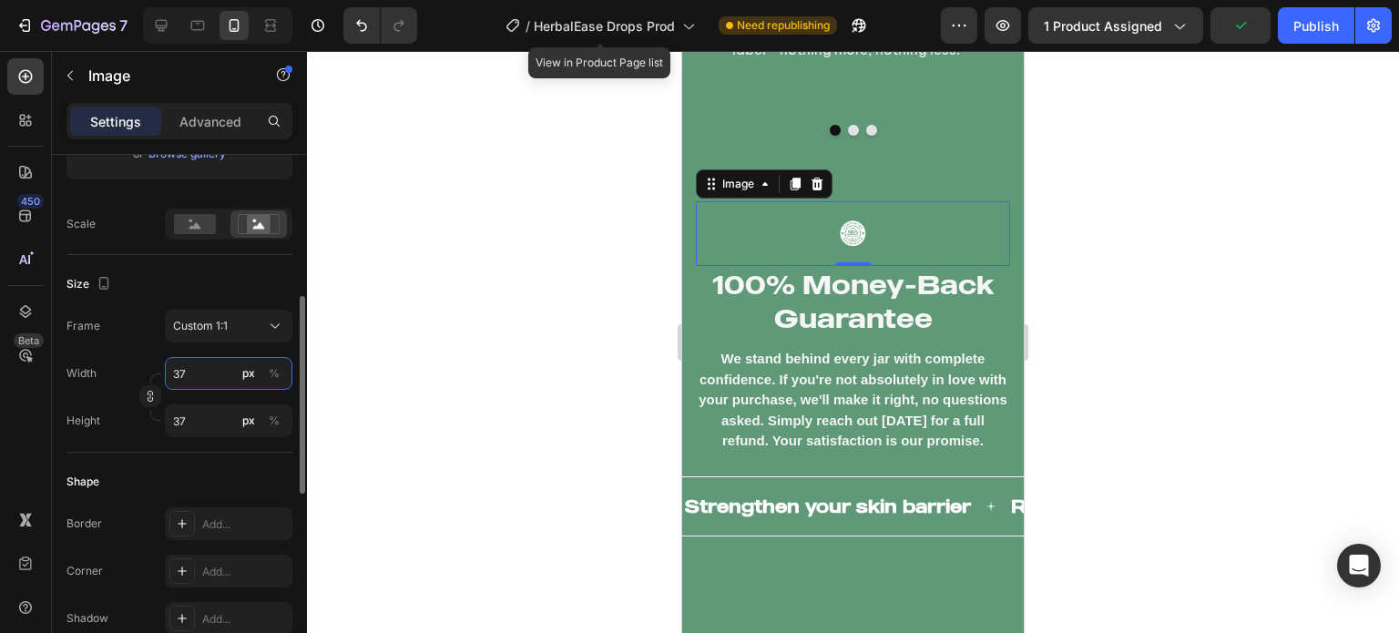
type input "38"
type input "39"
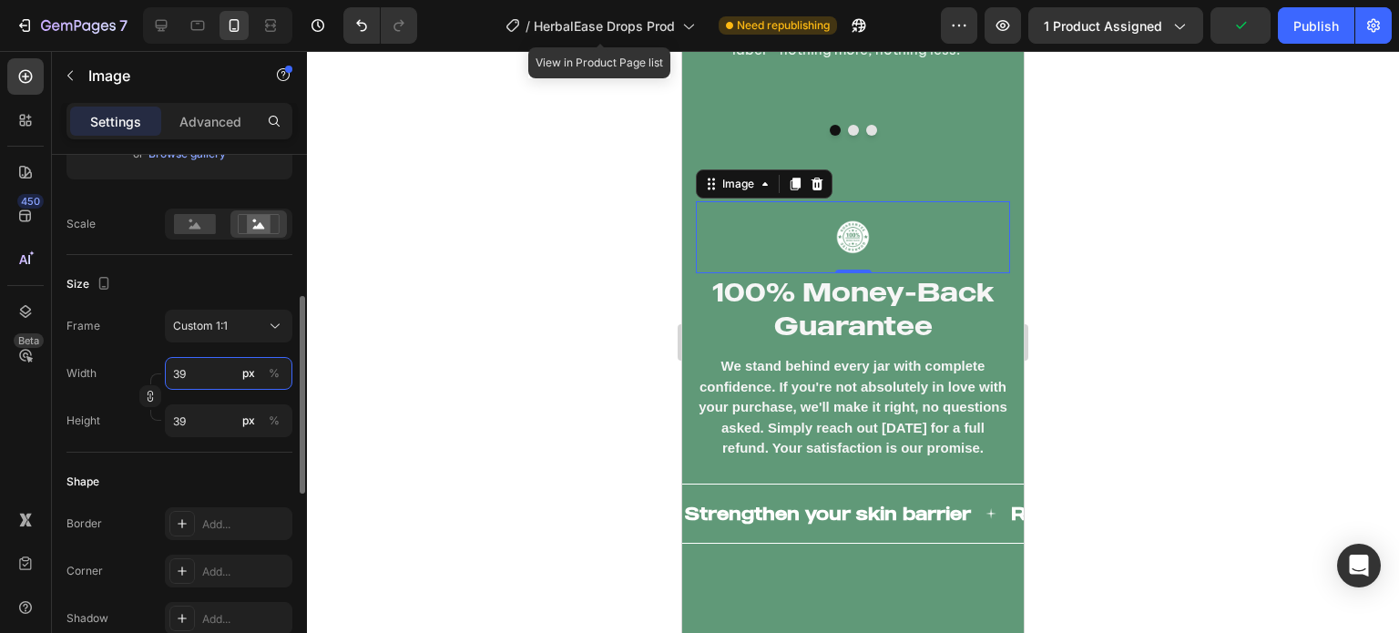
type input "40"
type input "41"
type input "42"
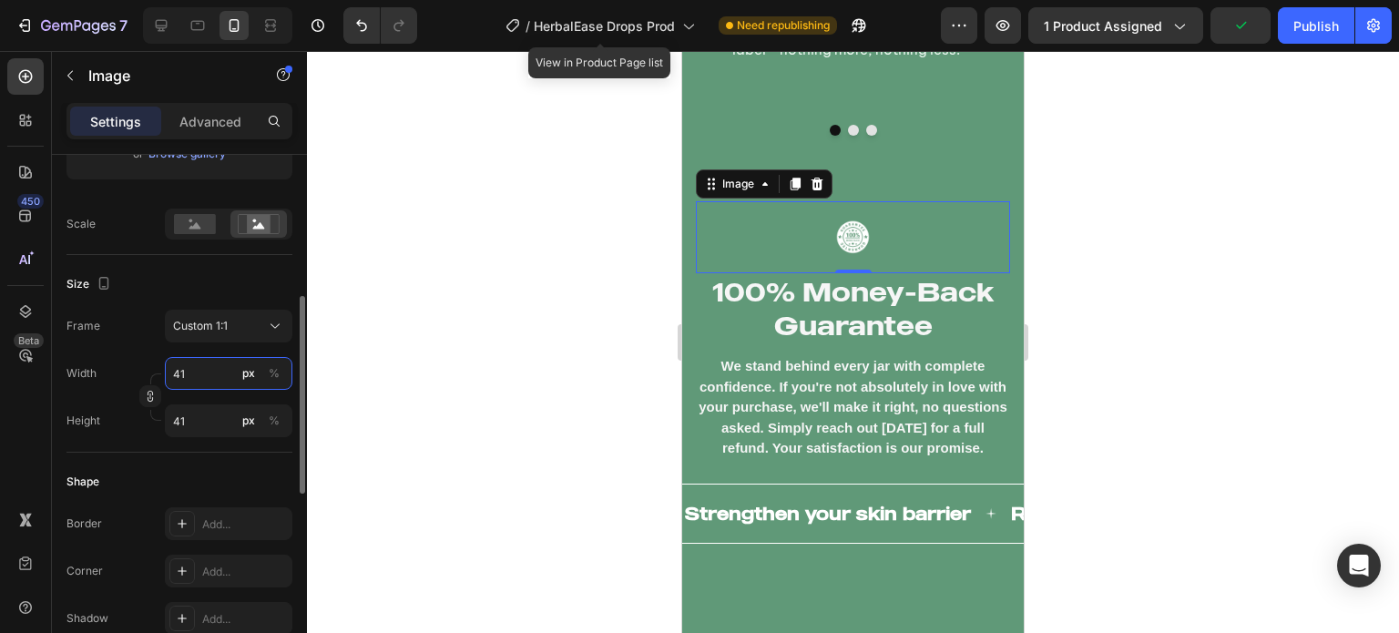
type input "42"
type input "43"
type input "44"
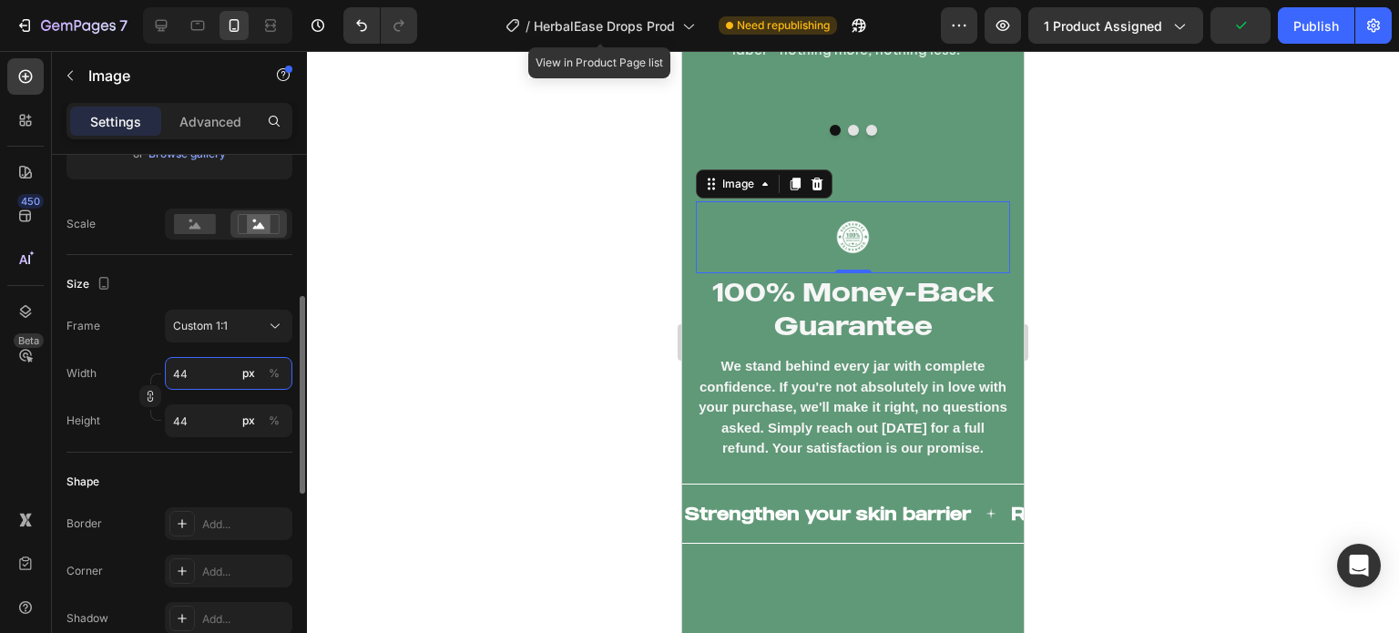
type input "45"
type input "46"
type input "47"
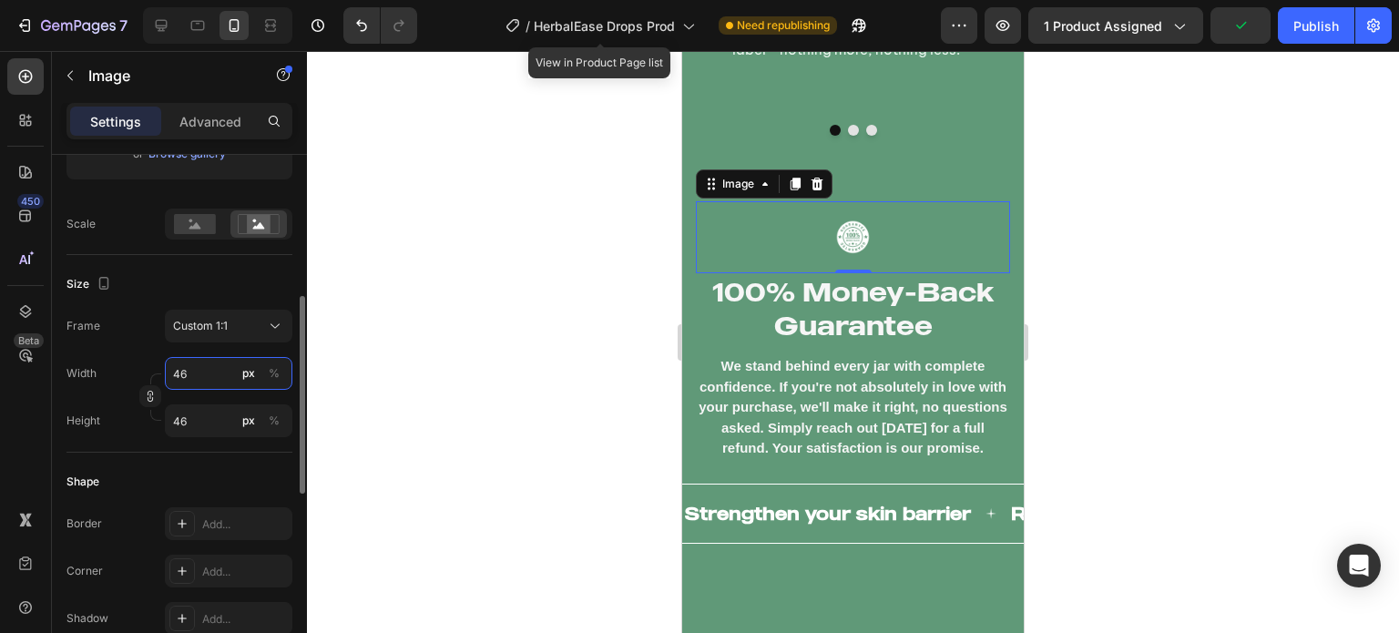
type input "47"
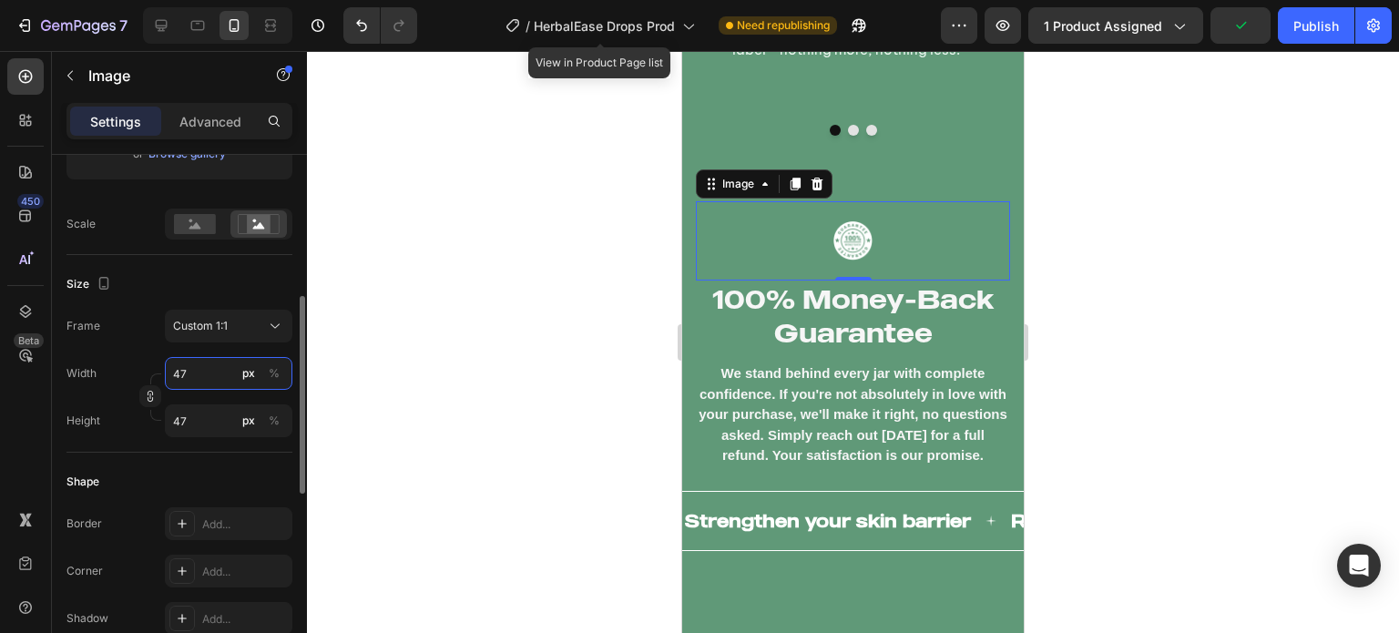
type input "48"
type input "50"
type input "51"
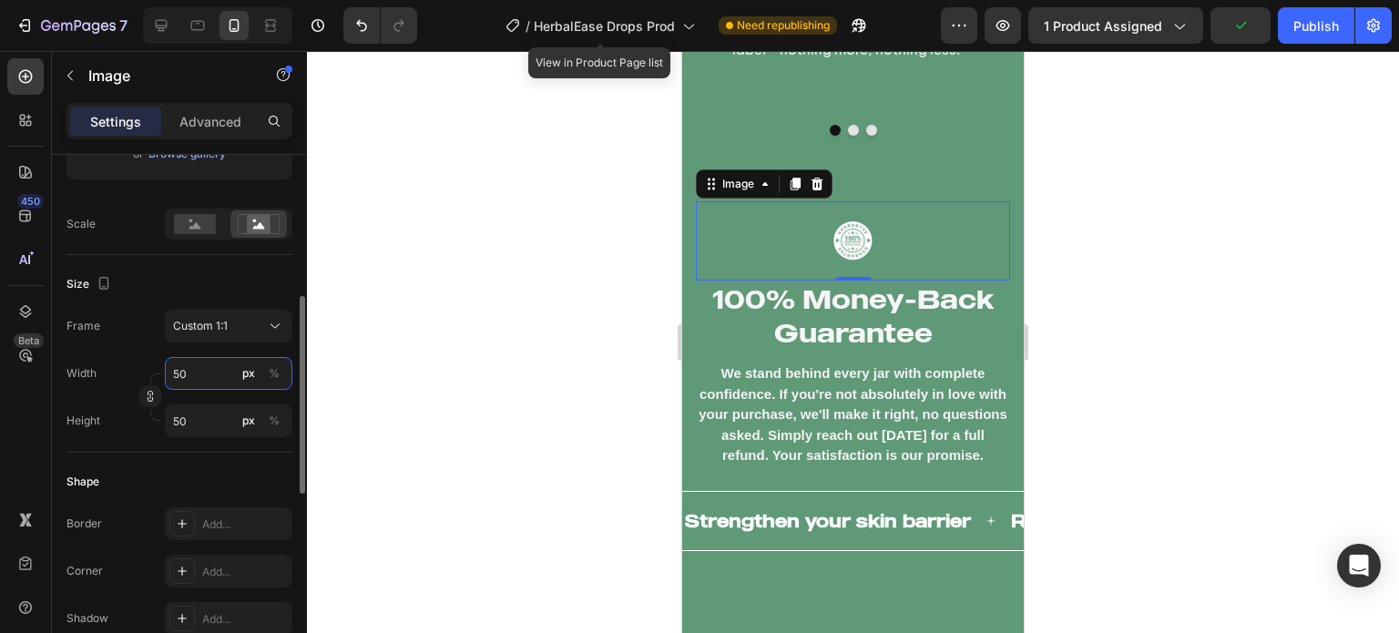
type input "51"
type input "52"
type input "53"
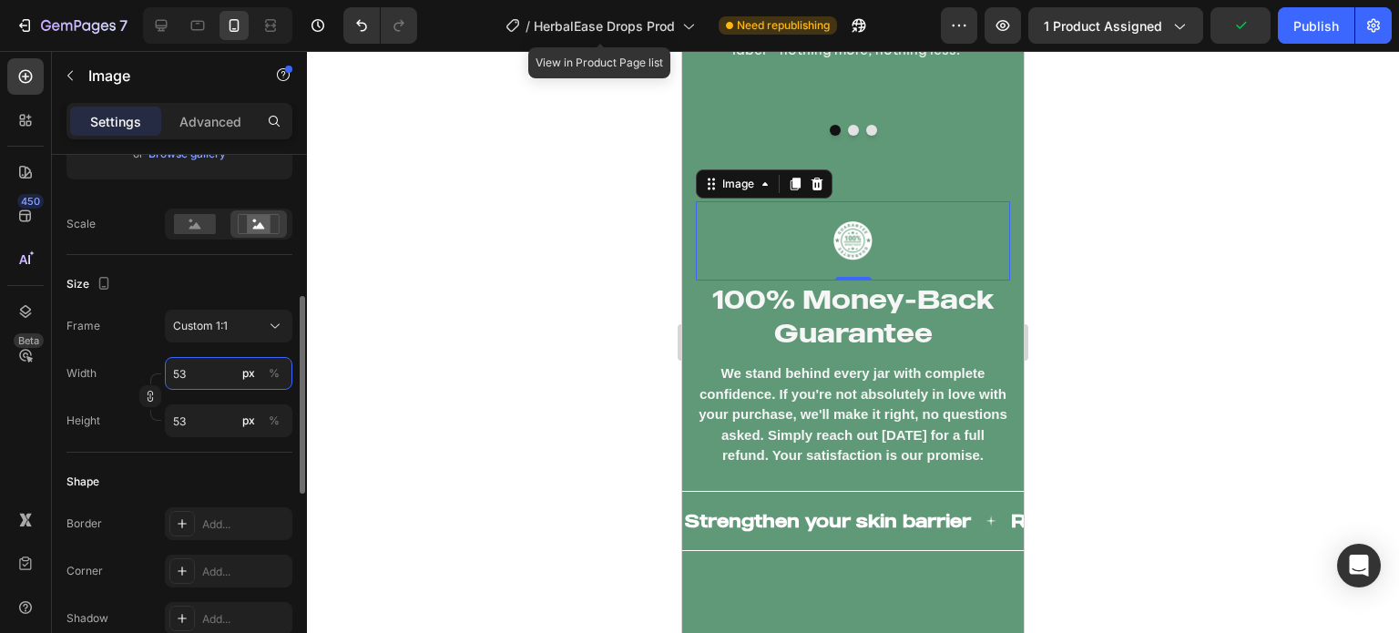
type input "54"
type input "55"
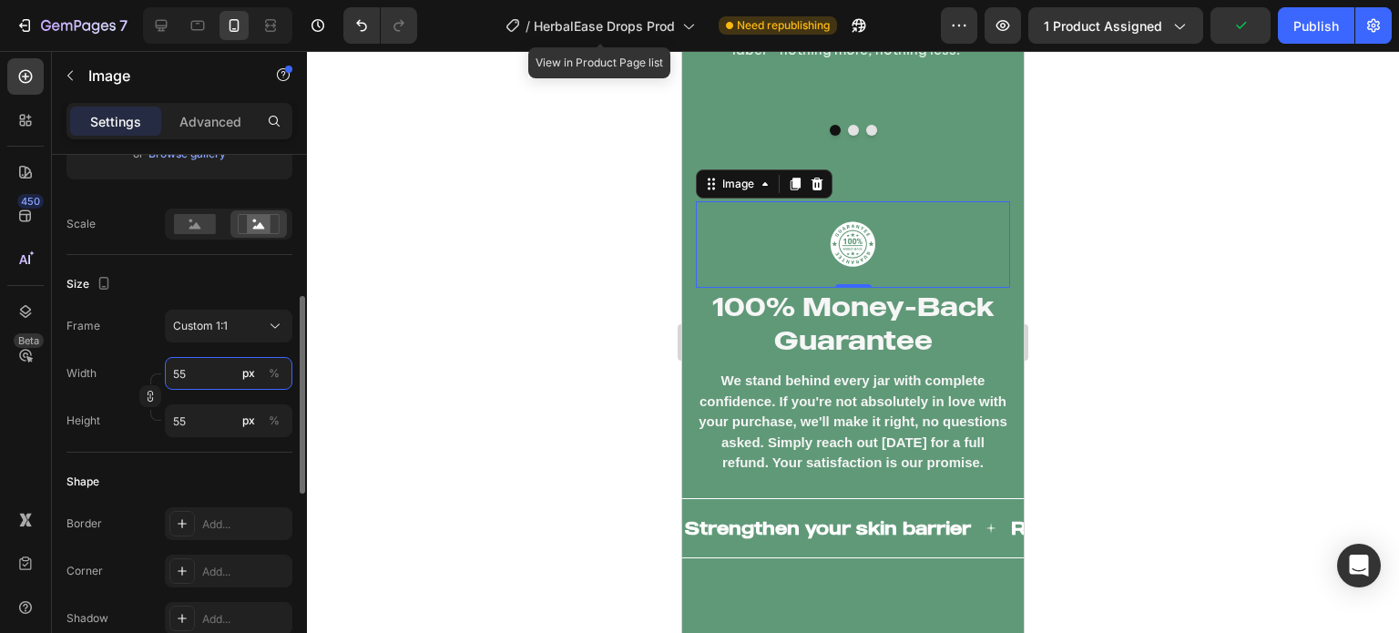
type input "56"
type input "57"
type input "58"
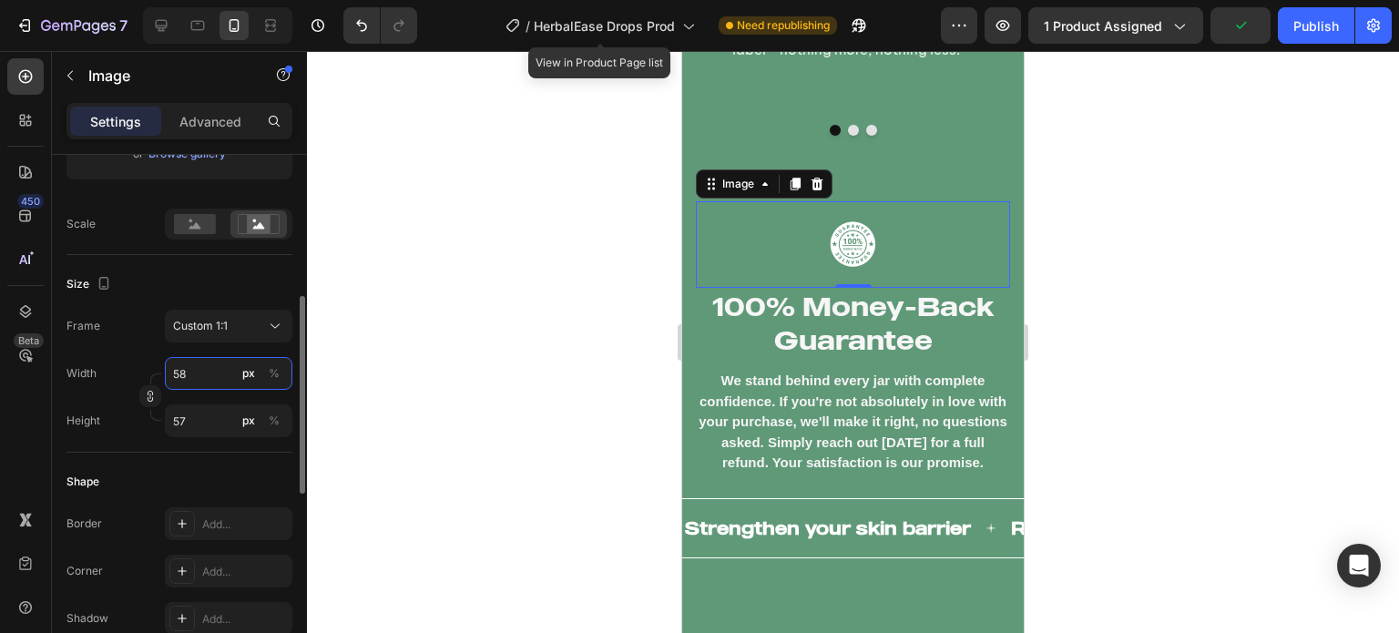
type input "58"
type input "59"
type input "60"
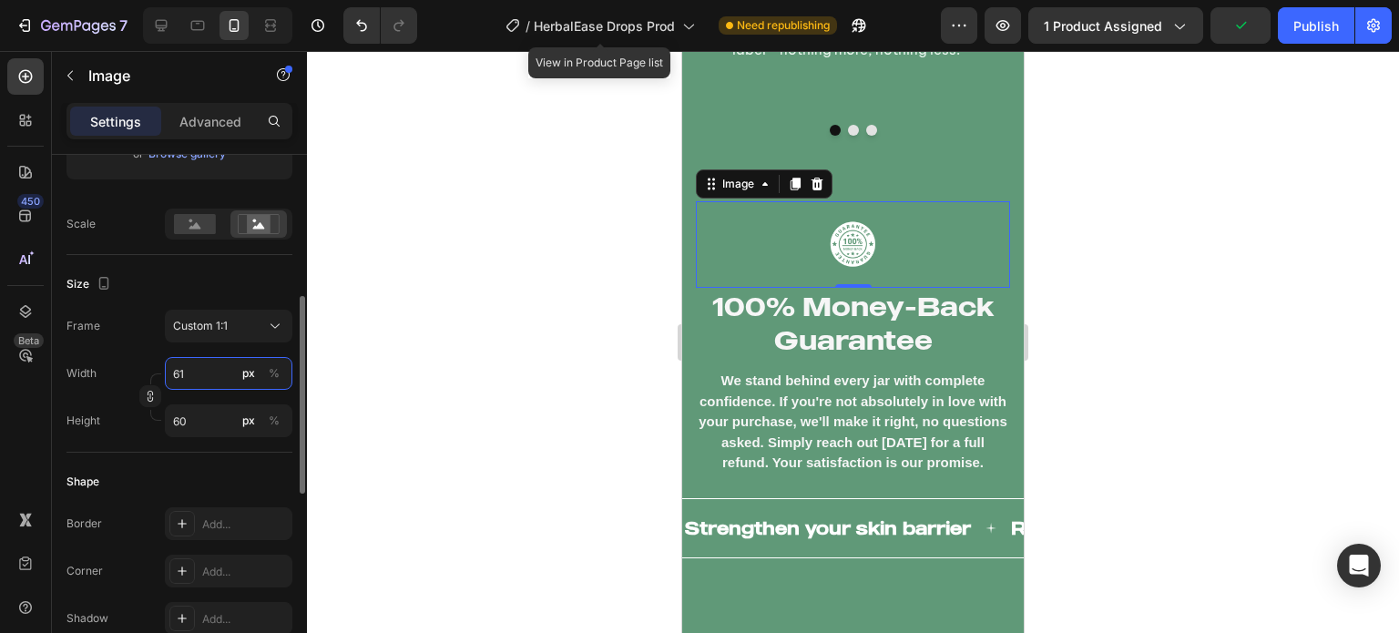
type input "62"
type input "63"
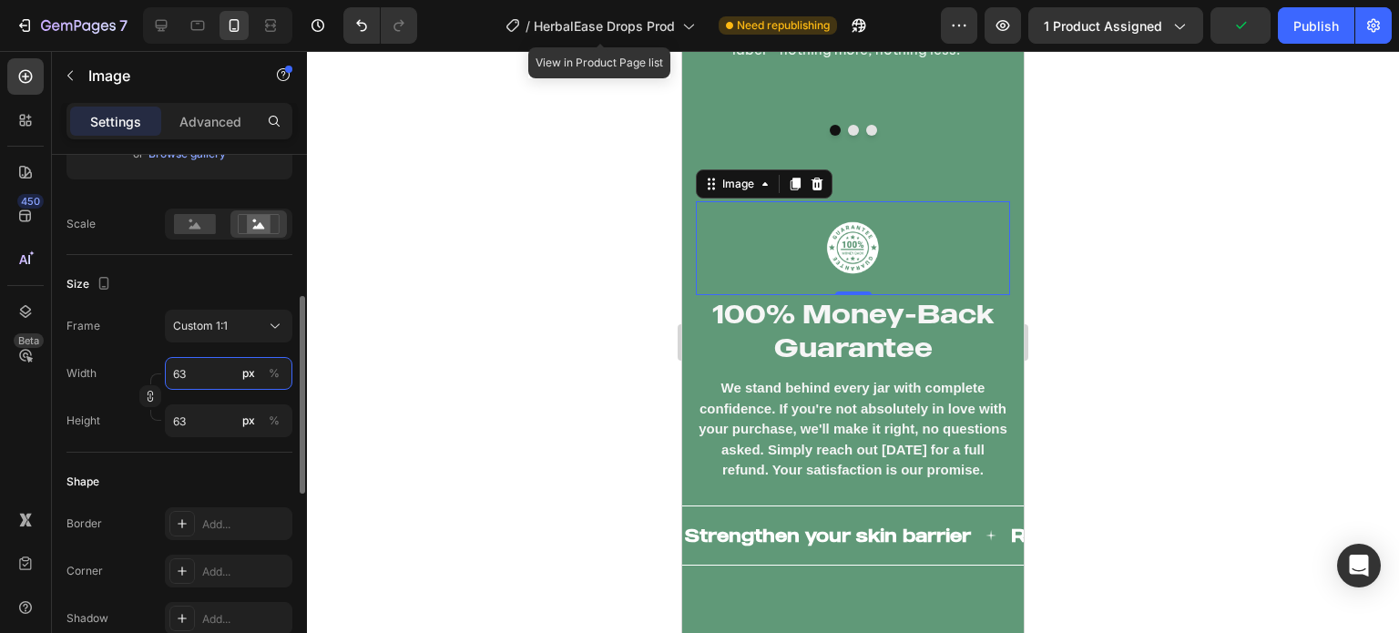
type input "64"
type input "65"
type input "66"
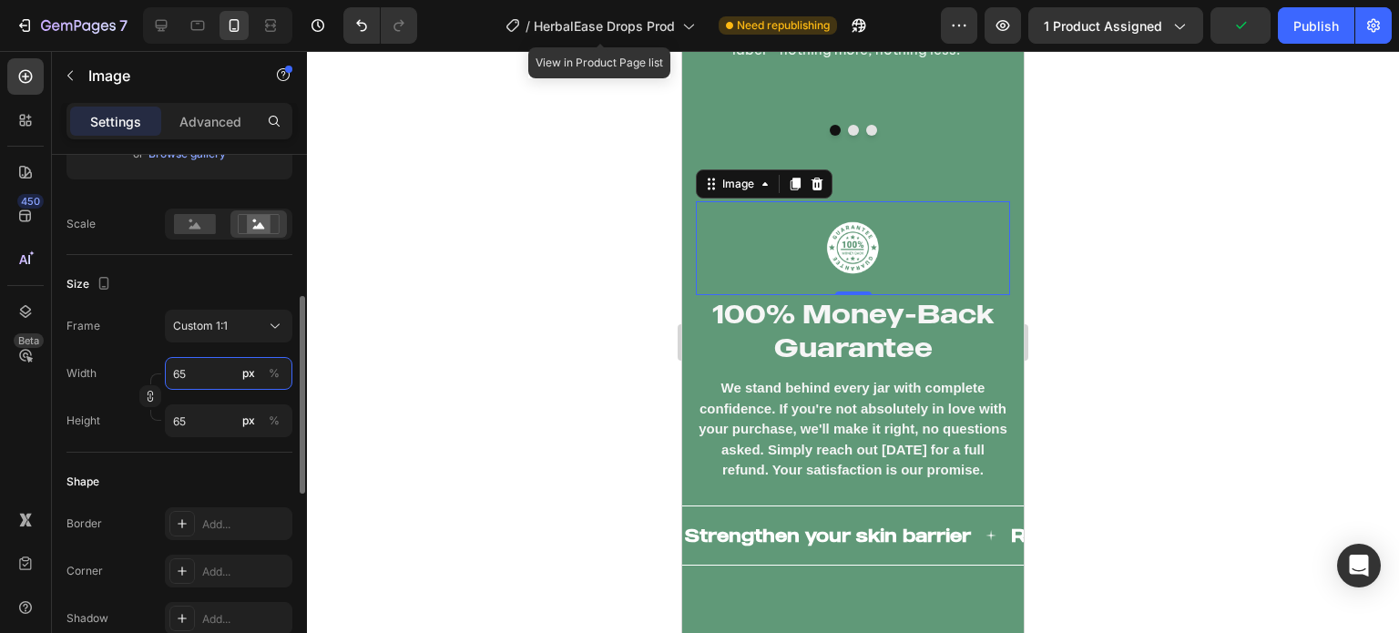
type input "66"
type input "67"
type input "68"
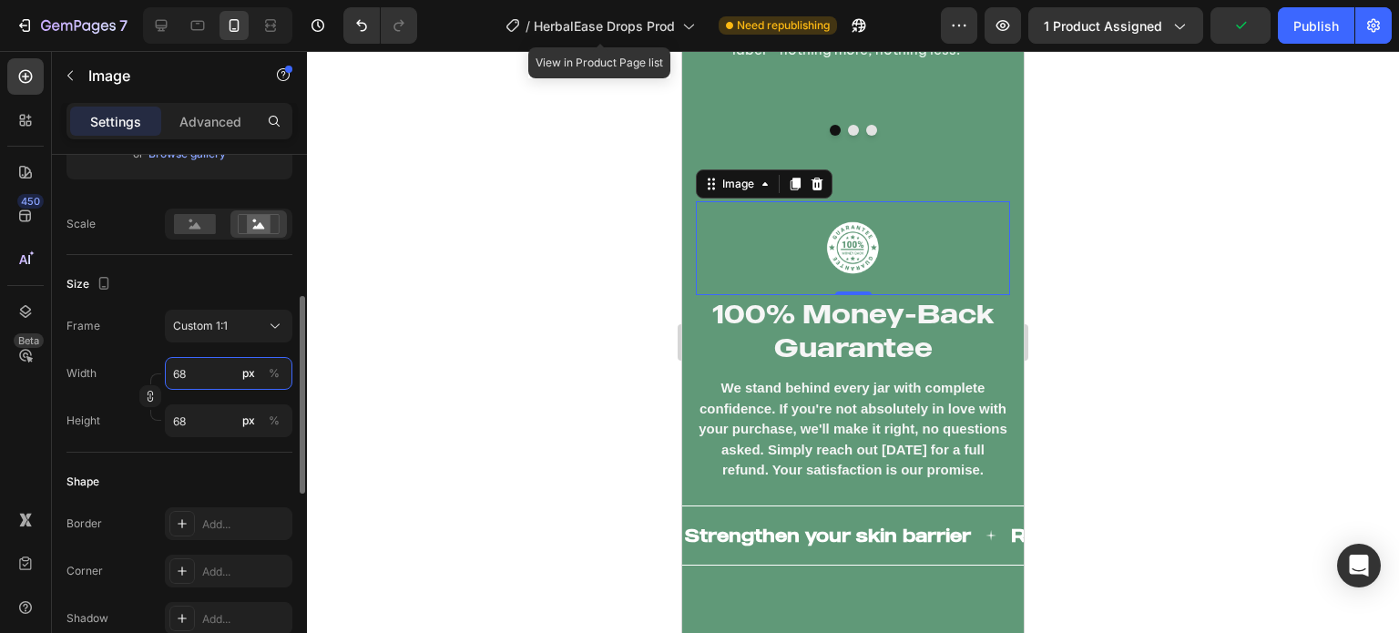
type input "69"
type input "70"
type input "71"
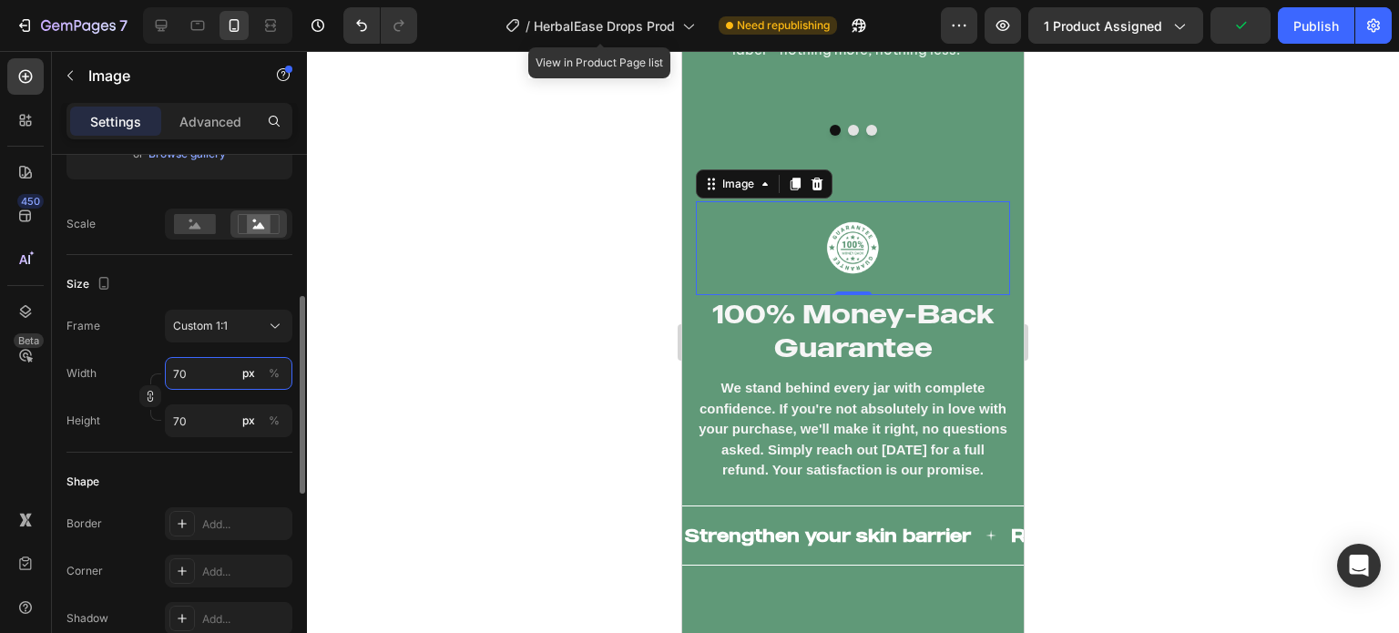
type input "71"
type input "72"
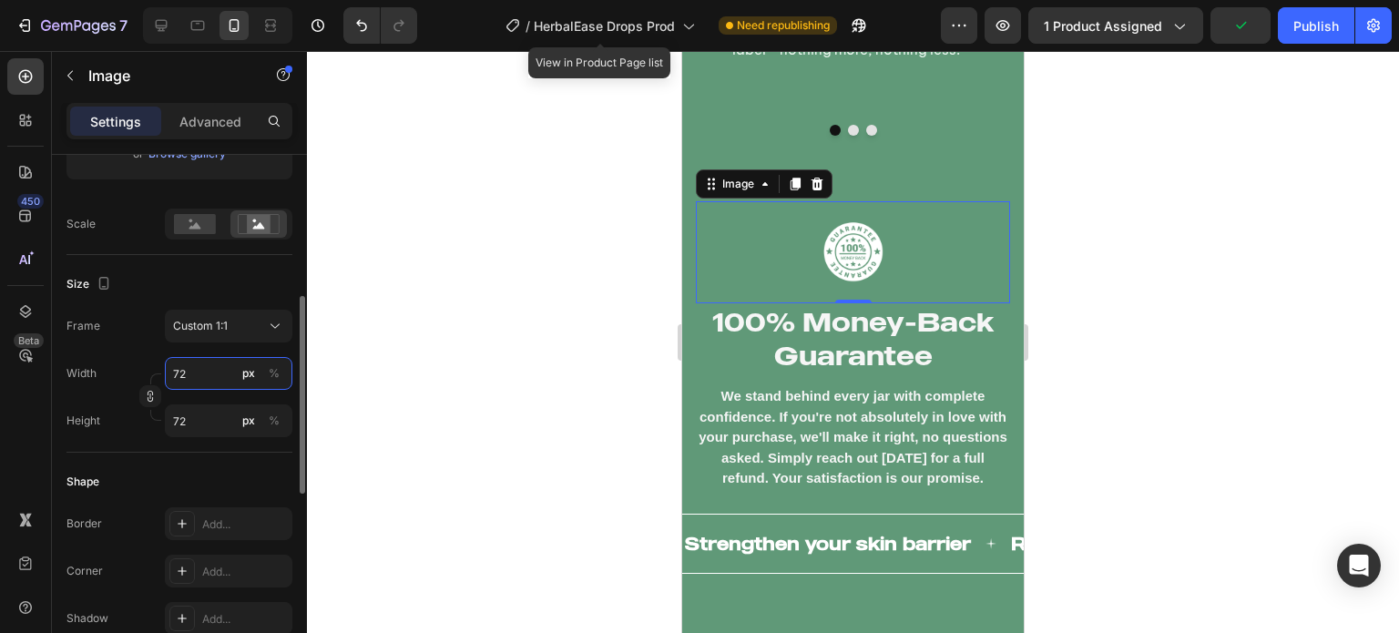
type input "73"
type input "74"
type input "75"
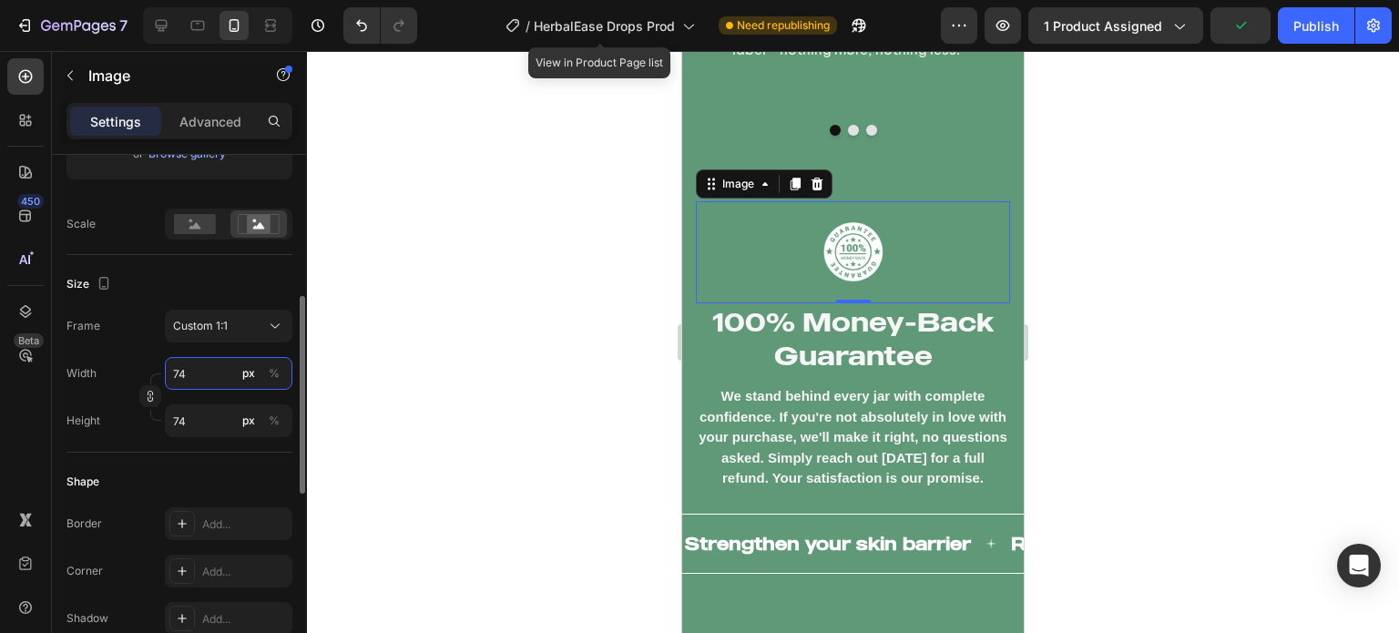
type input "75"
type input "76"
type input "77"
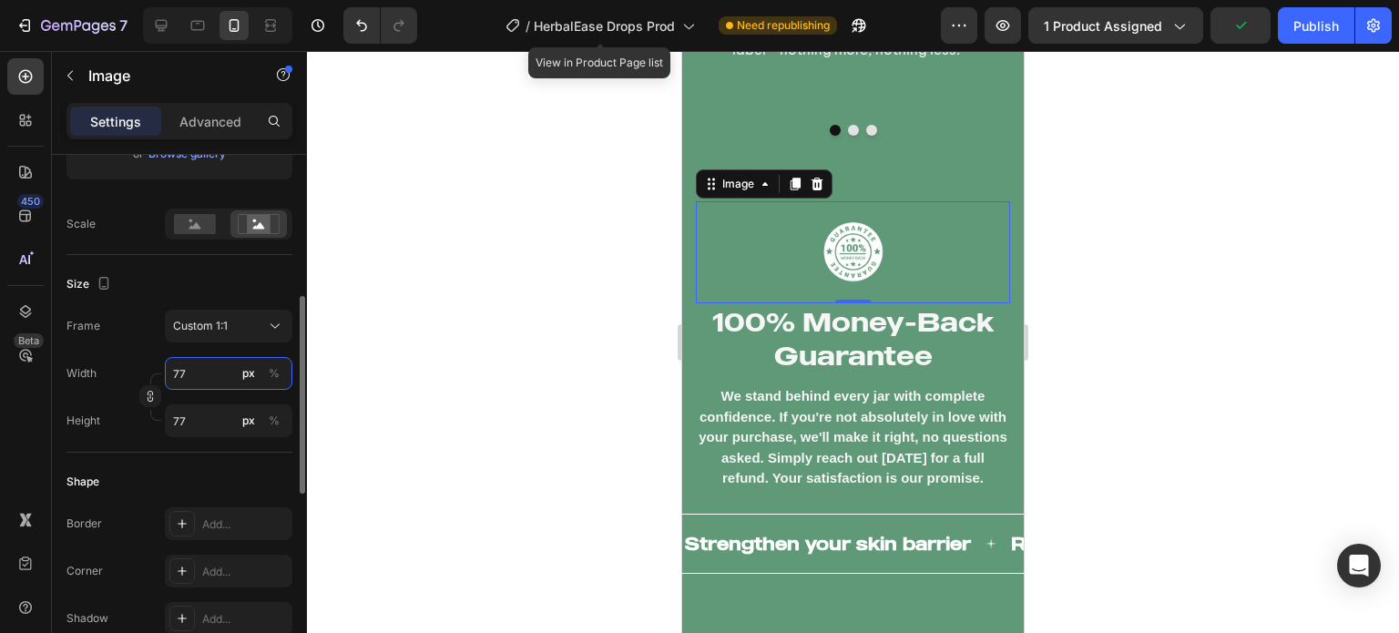
type input "78"
type input "79"
type input "80"
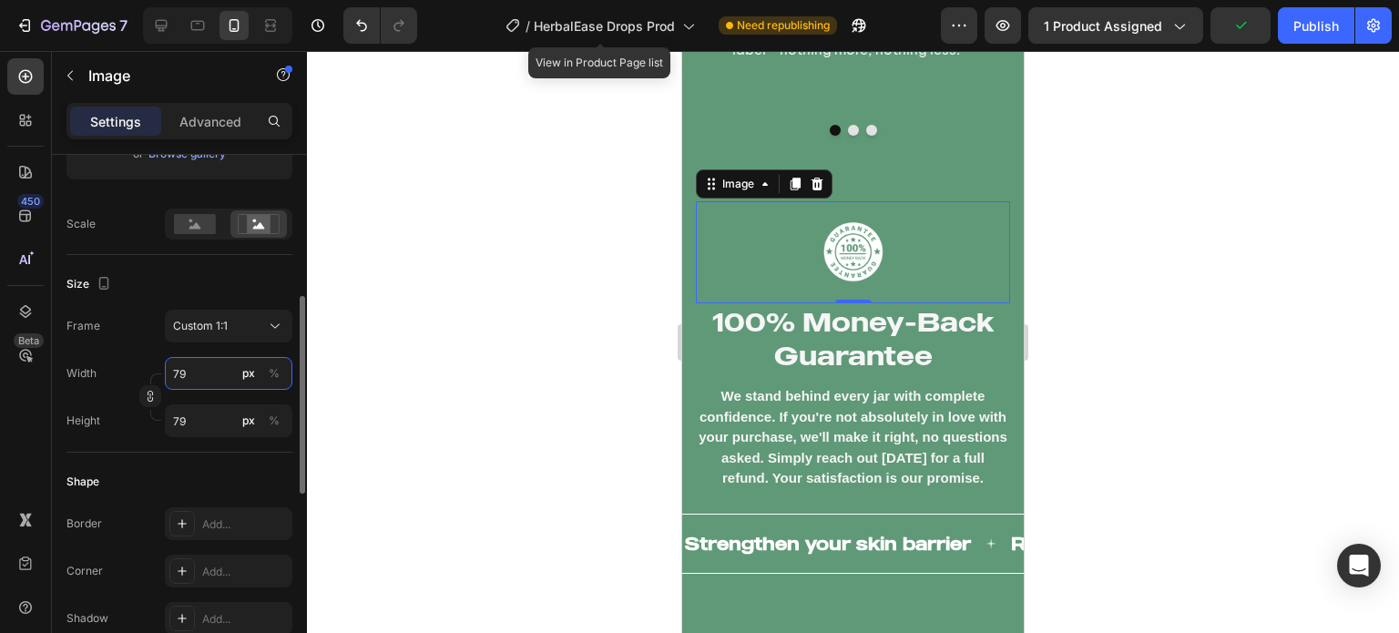
type input "80"
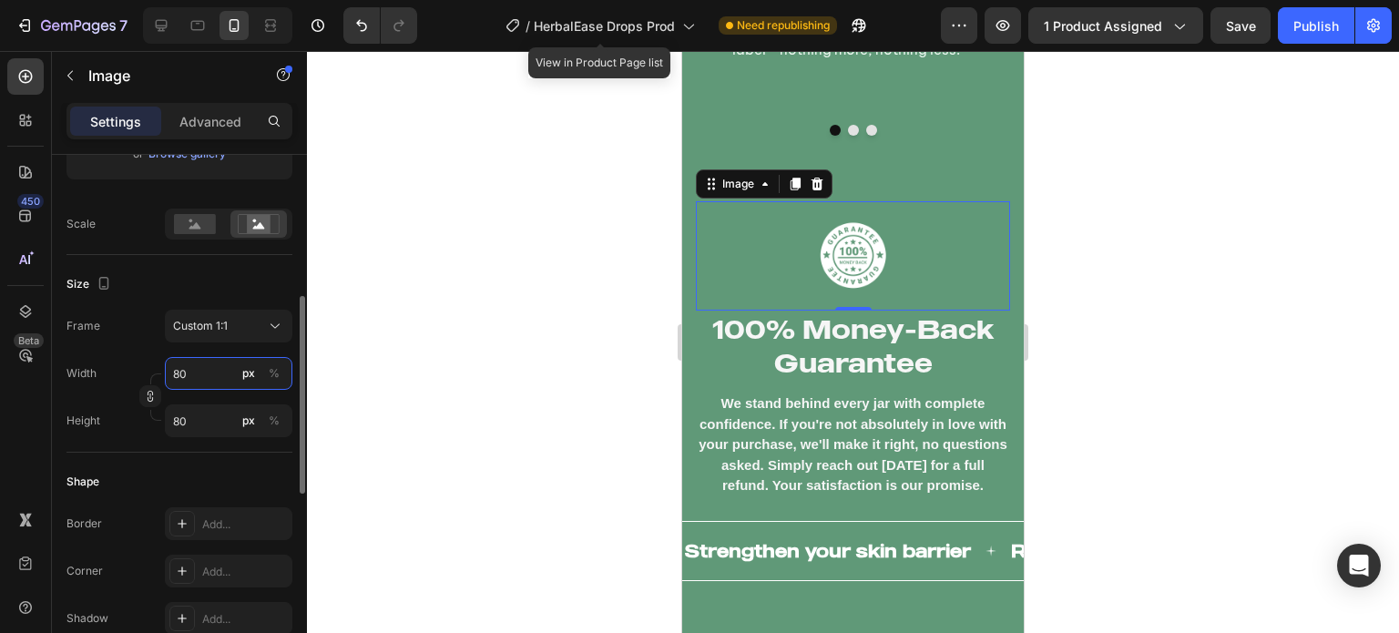
type input "81"
type input "82"
type input "83"
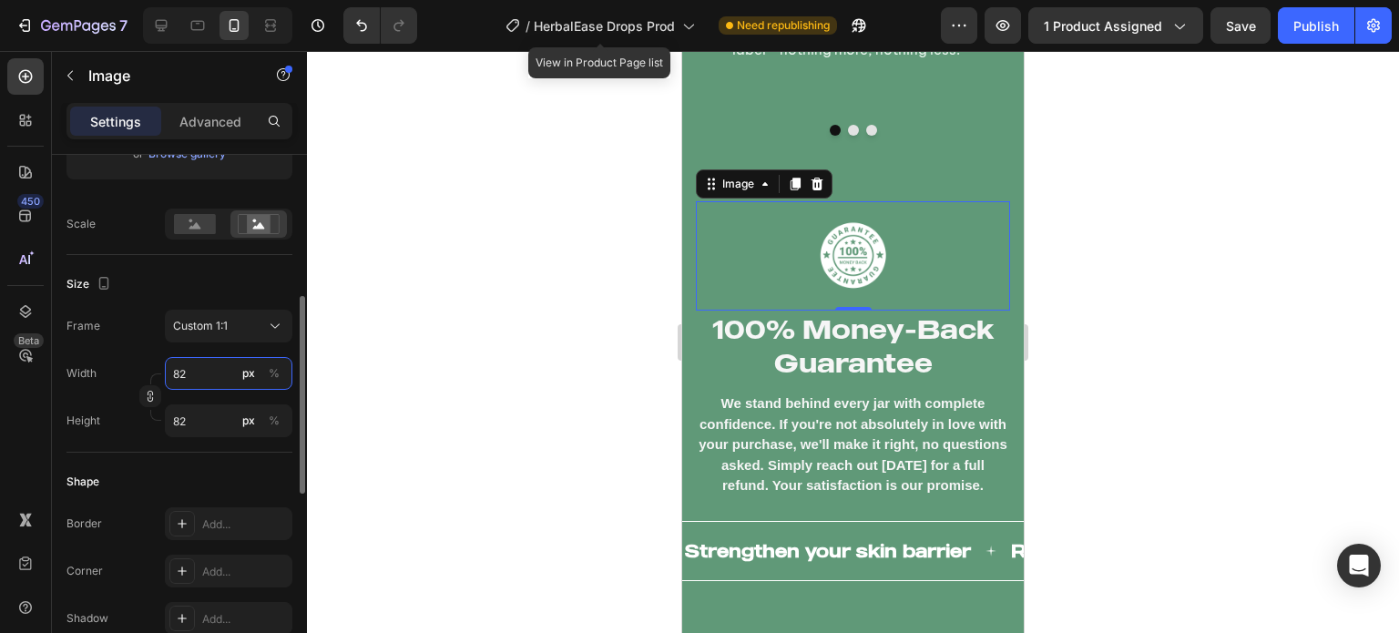
type input "83"
type input "84"
type input "85"
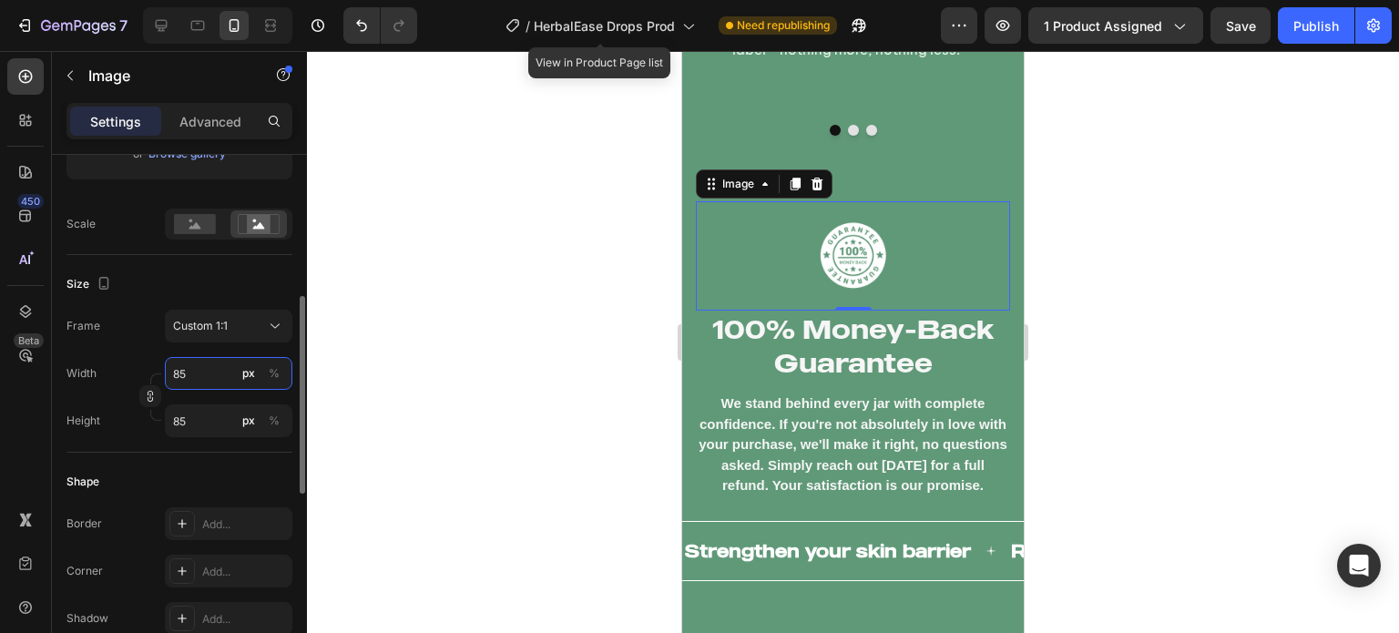
type input "86"
type input "87"
type input "89"
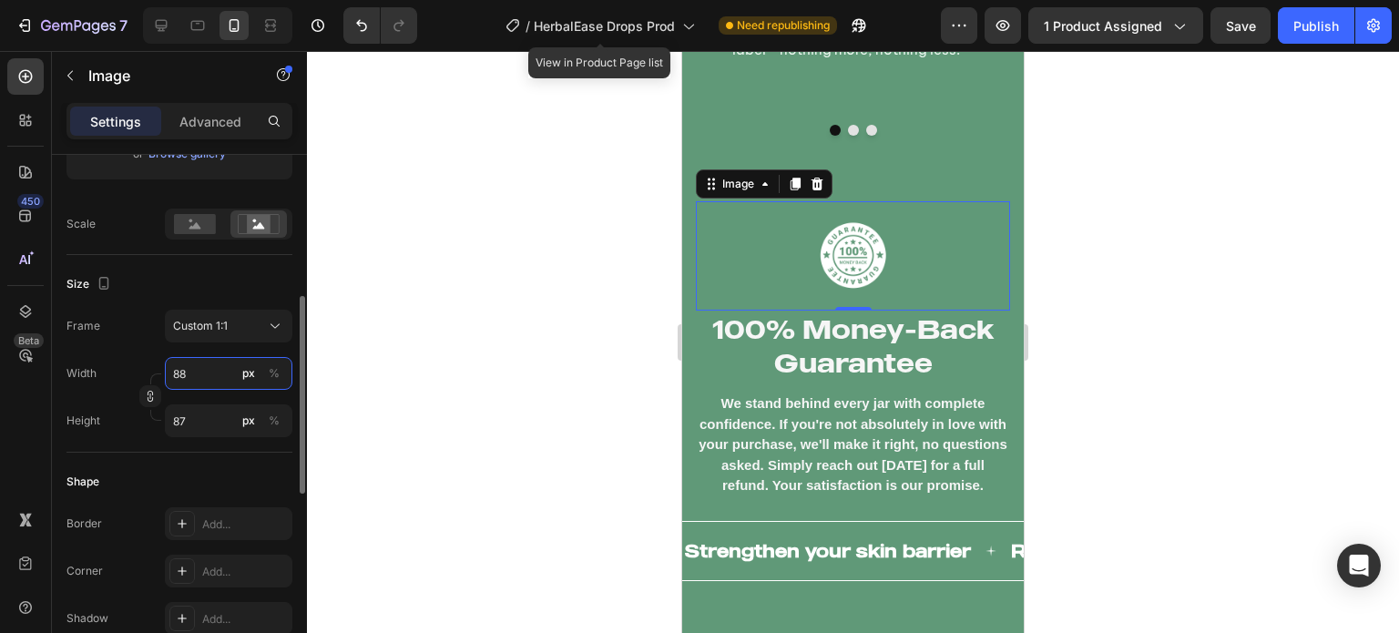
type input "89"
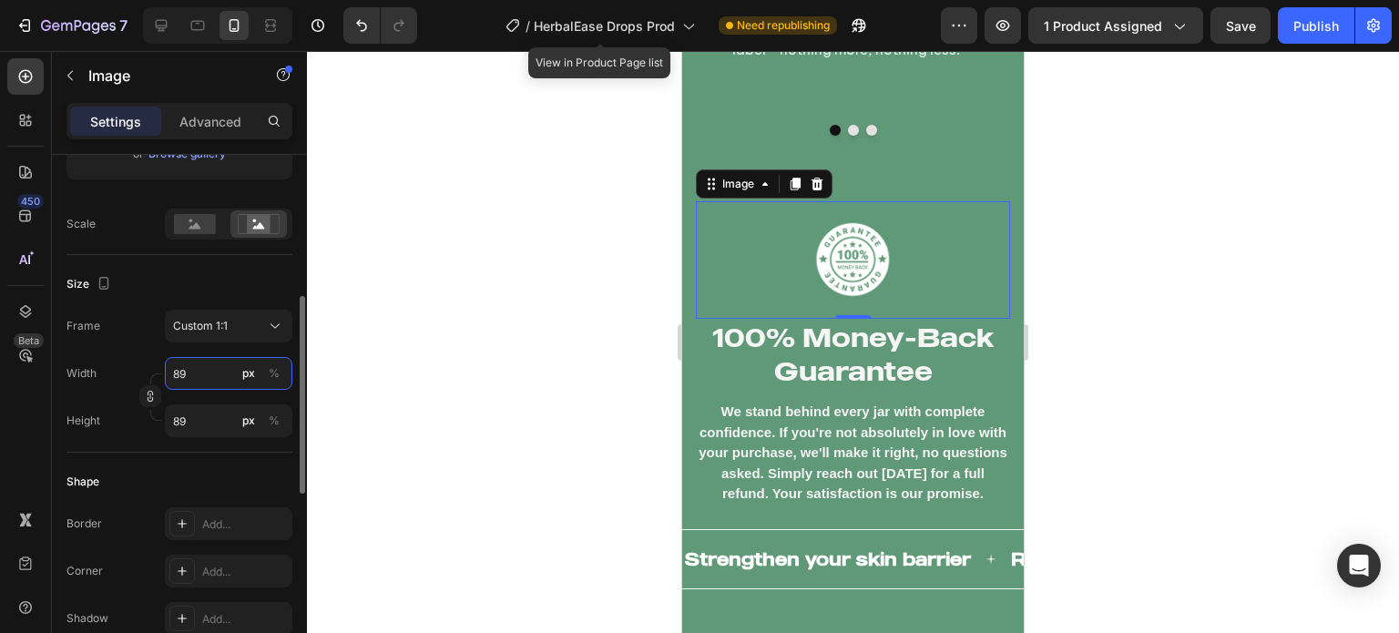
type input "90"
type input "91"
type input "92"
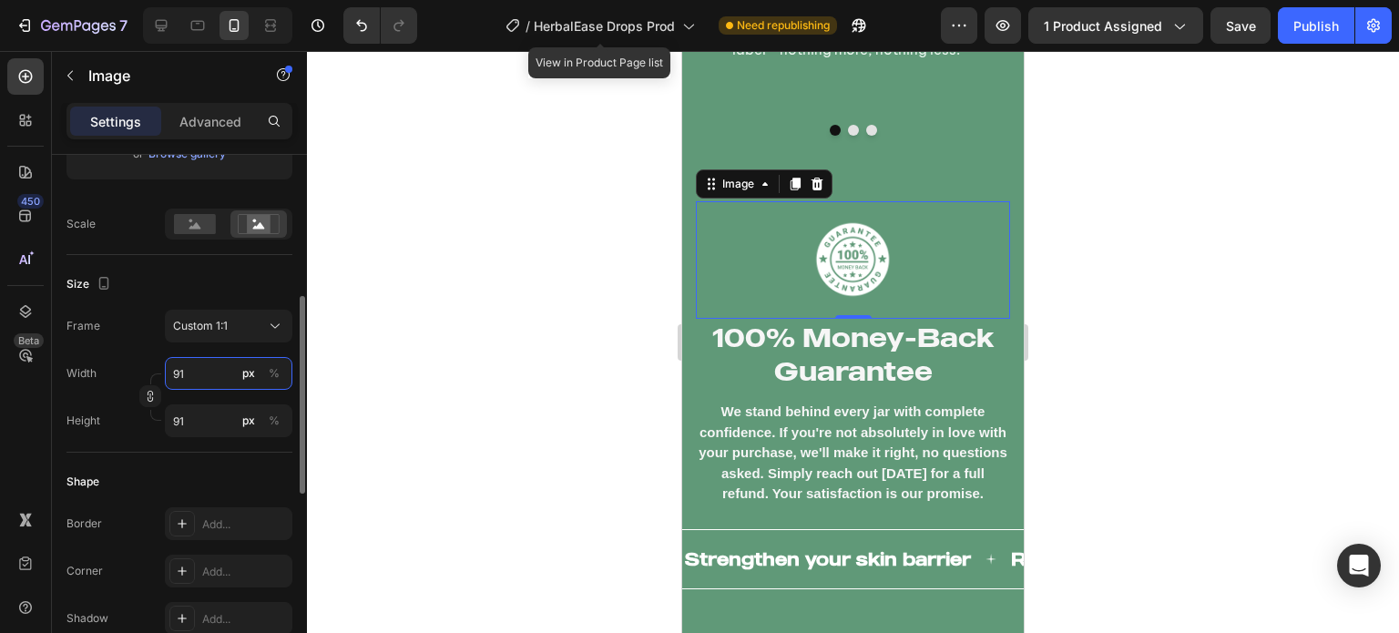
type input "92"
type input "93"
type input "94"
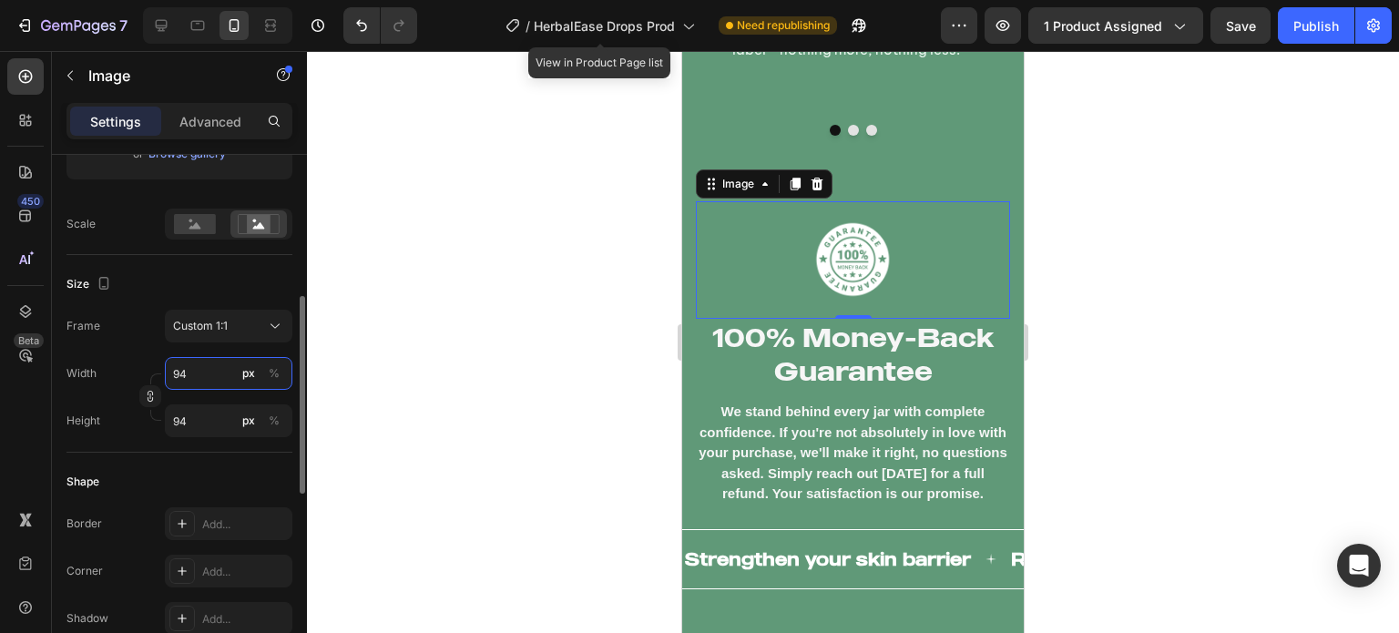
type input "95"
type input "96"
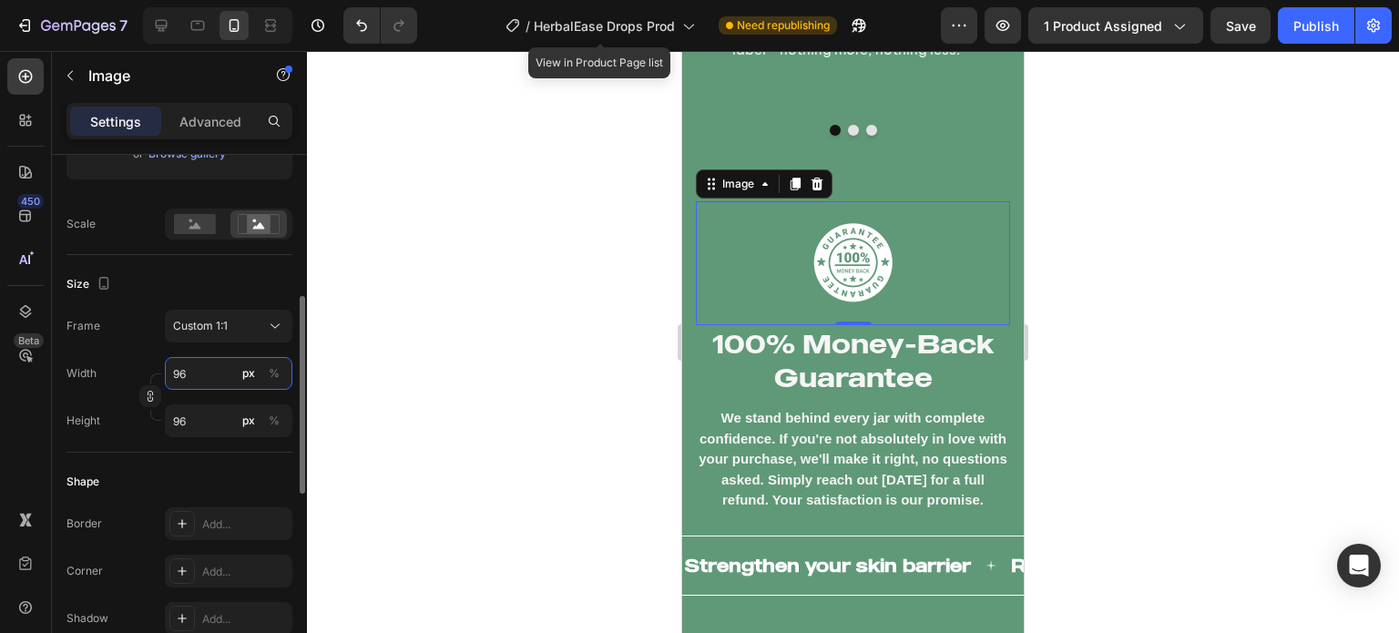
type input "97"
type input "98"
type input "99"
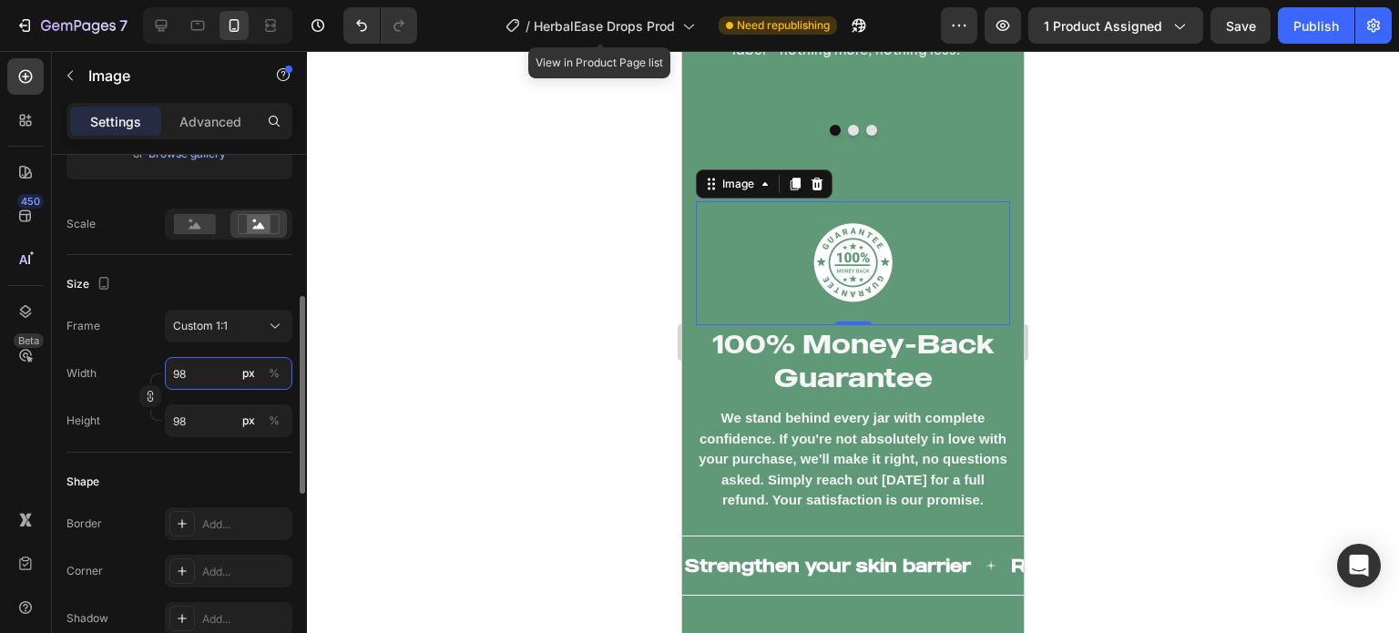
type input "99"
type input "100"
type input "101"
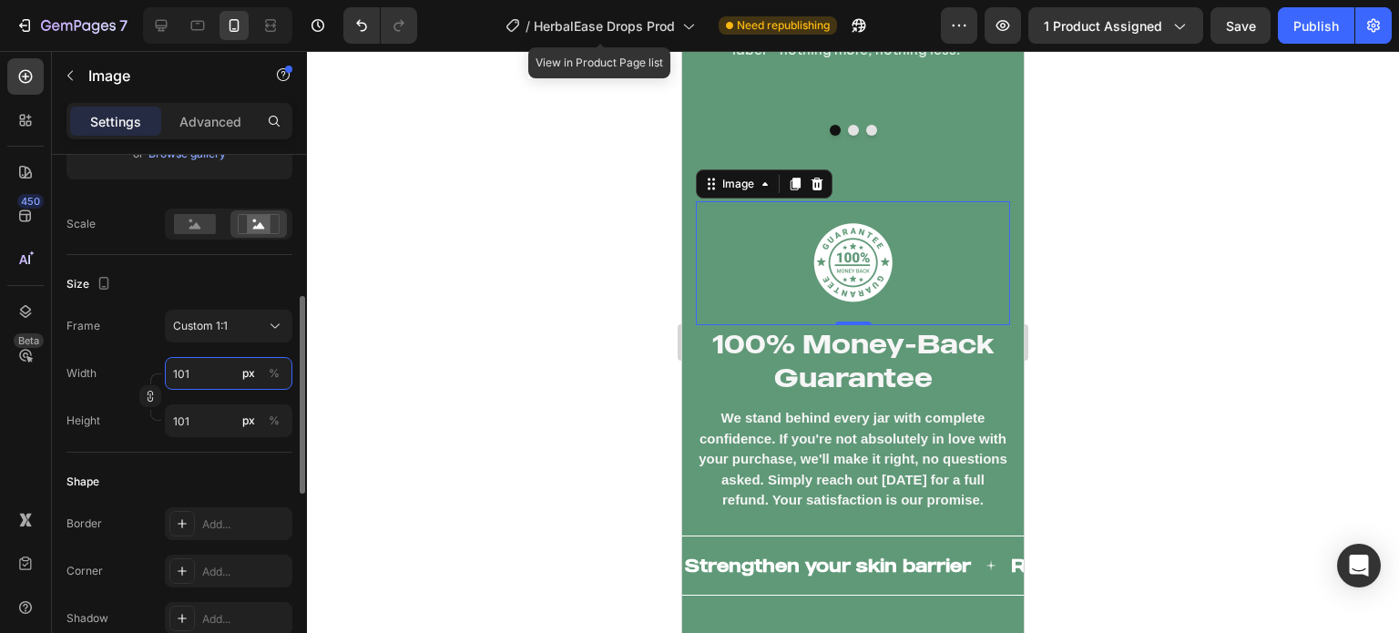
type input "102"
type input "103"
type input "104"
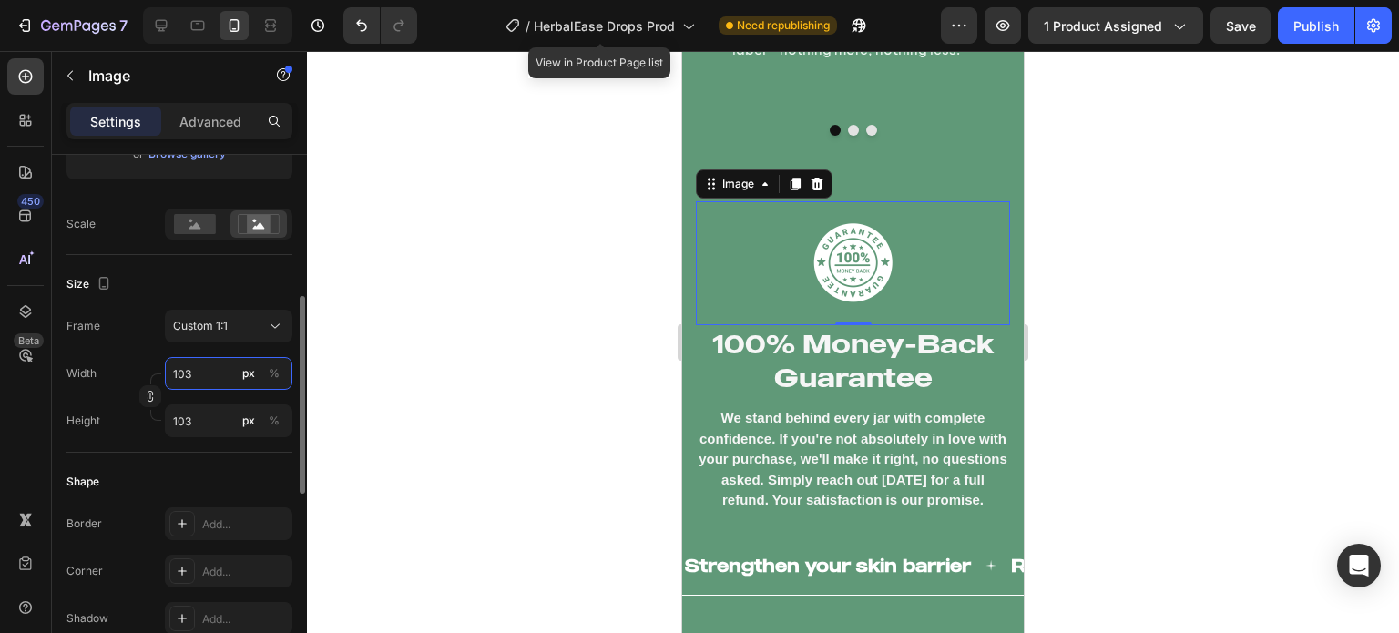
type input "104"
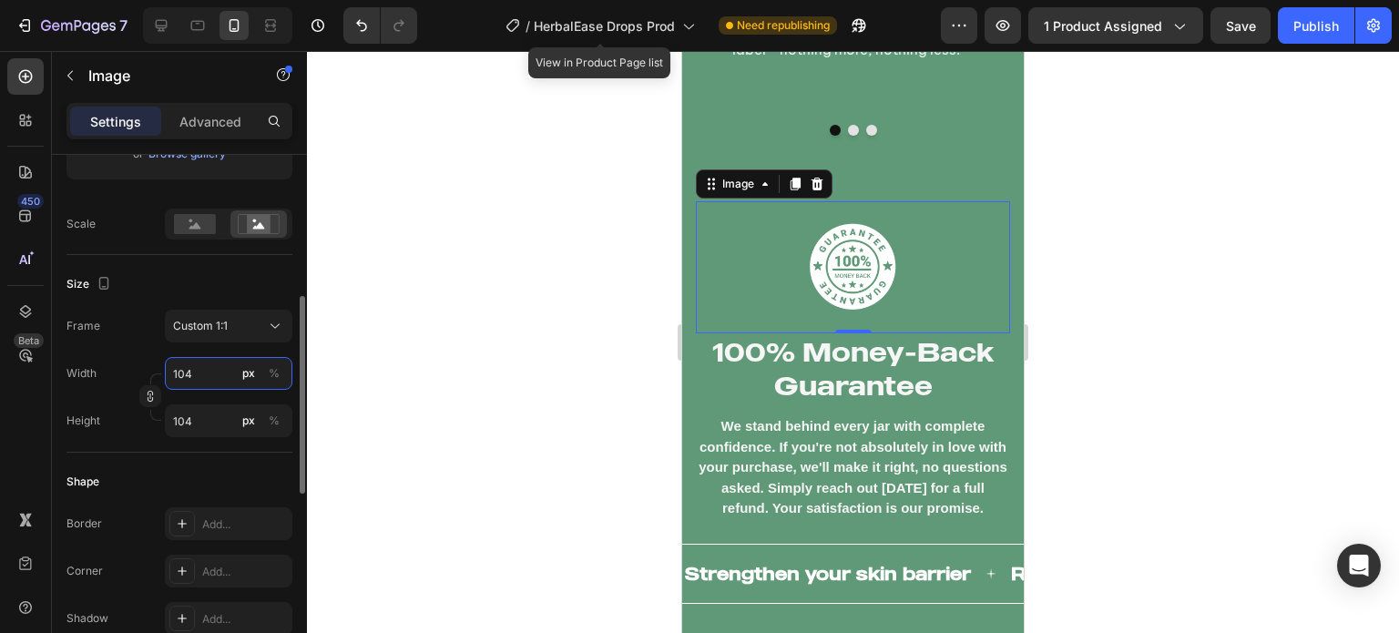
type input "105"
type input "106"
type input "107"
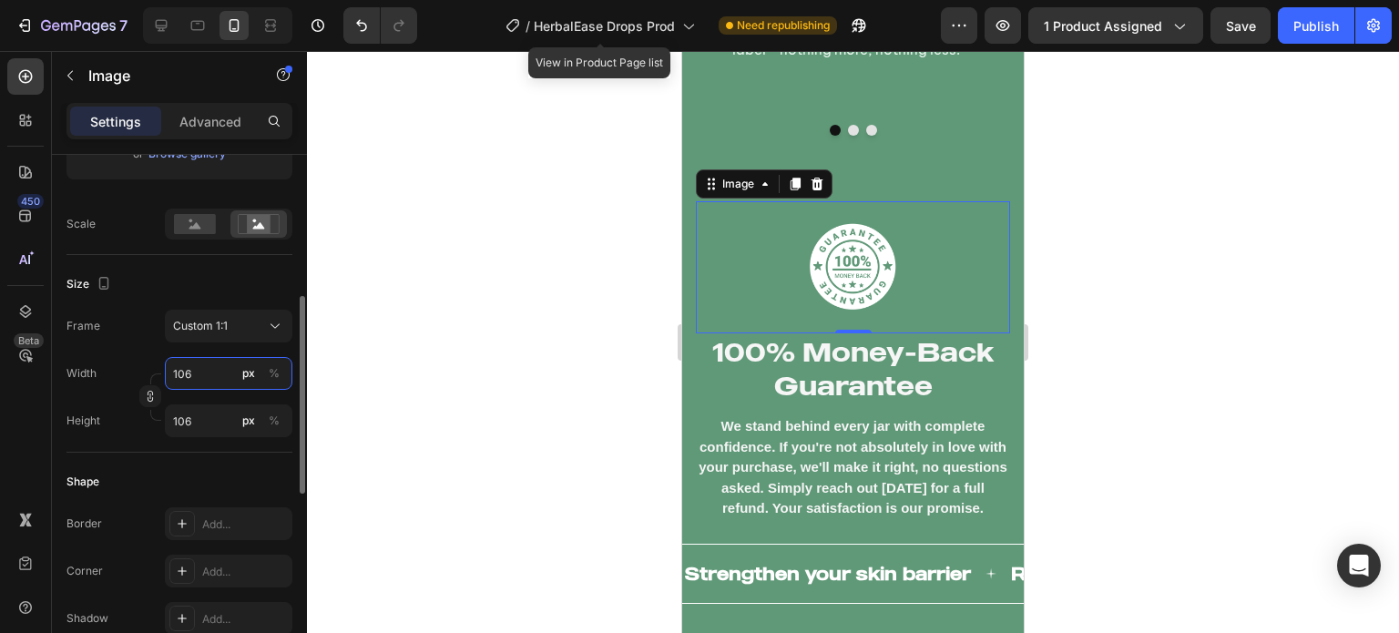
type input "107"
type input "108"
type input "109"
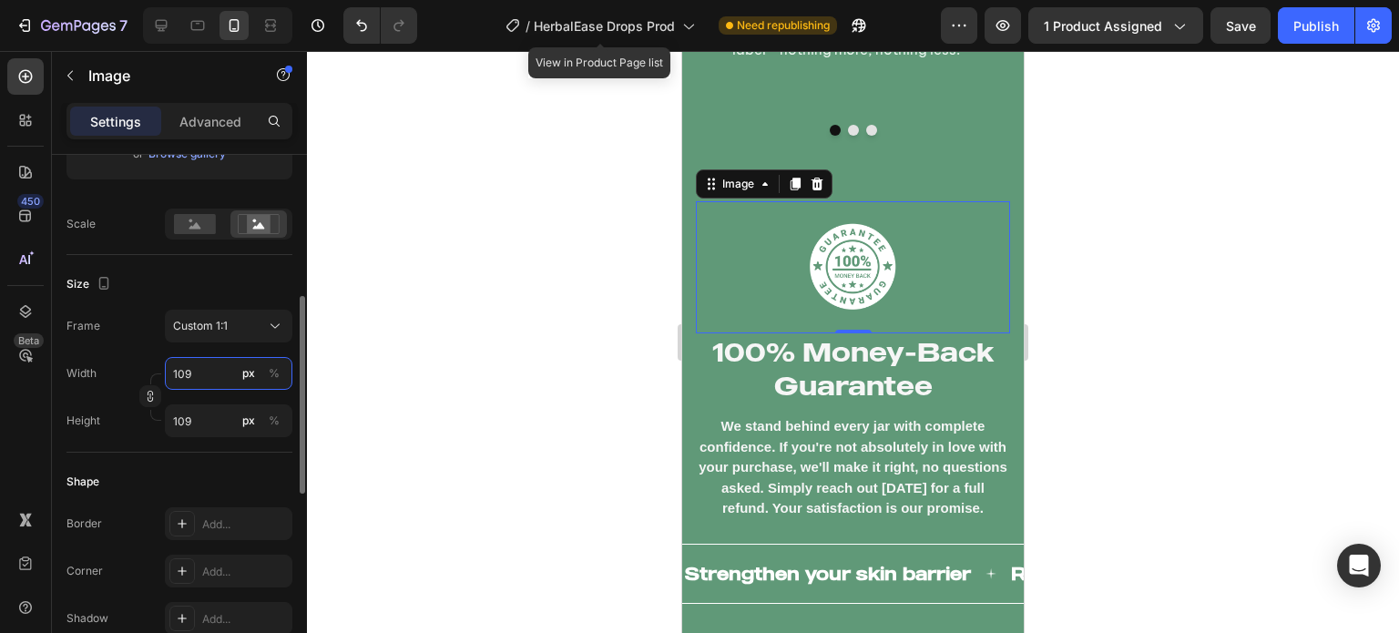
type input "110"
type input "111"
type input "112"
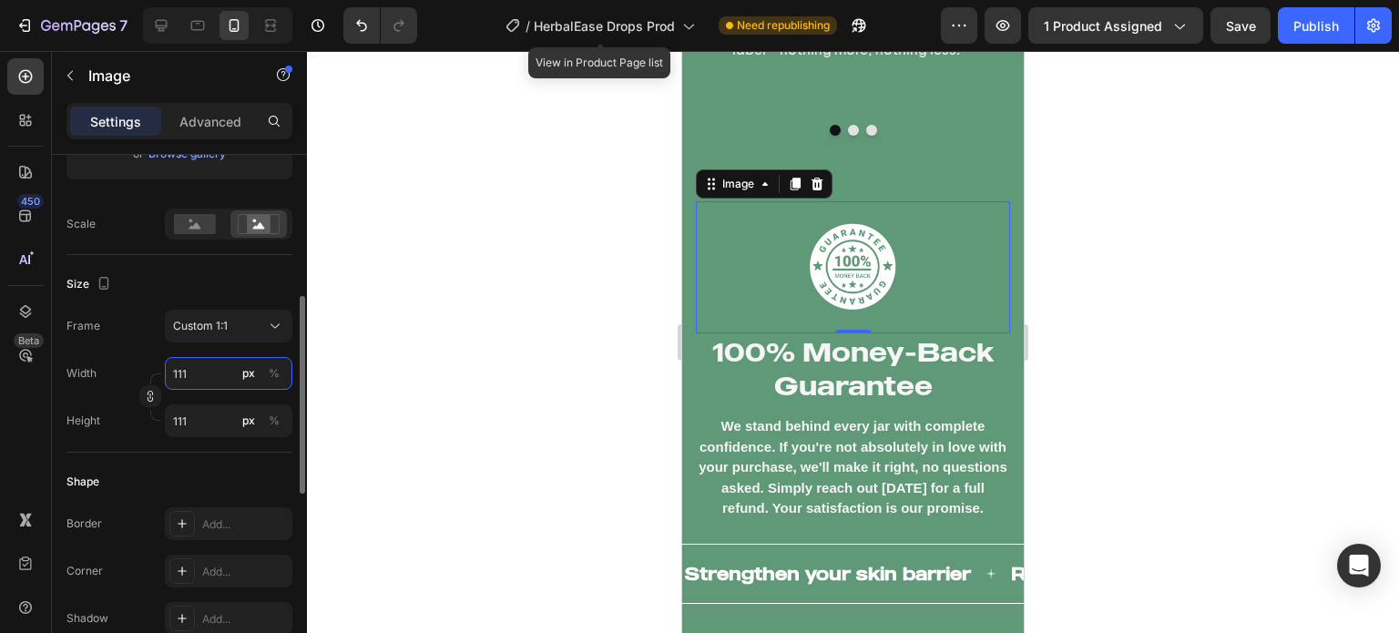
type input "112"
type input "113"
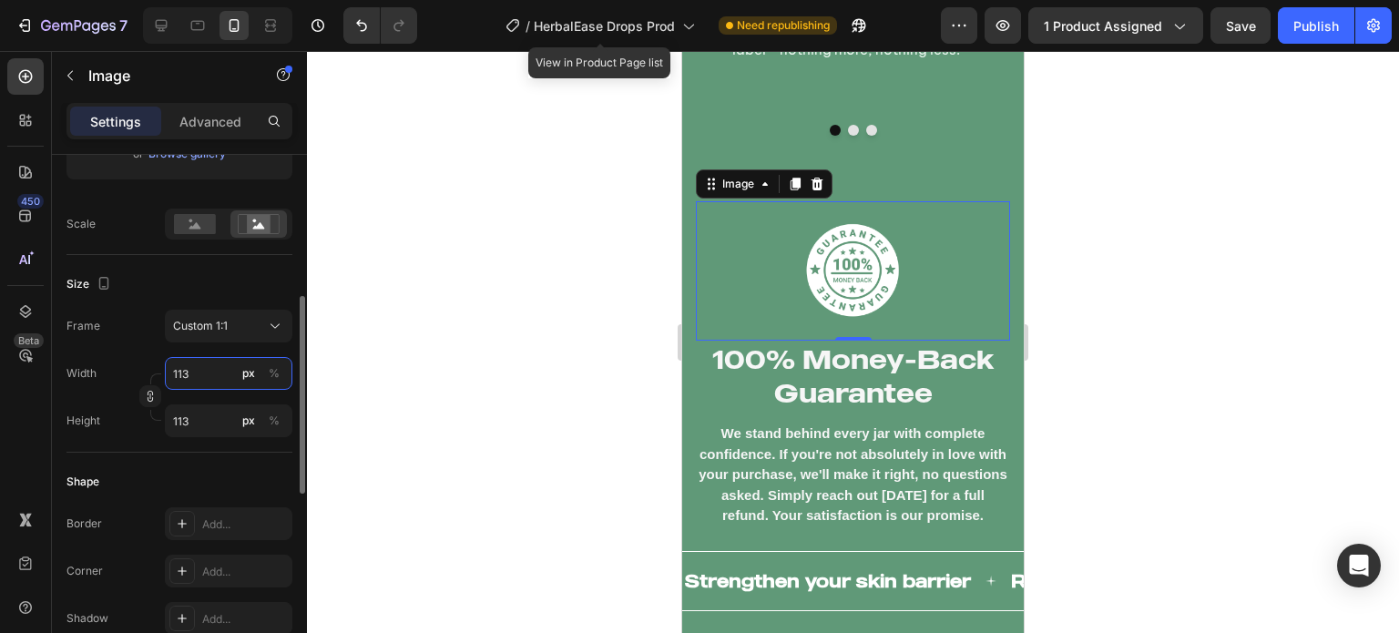
type input "114"
type input "115"
type input "116"
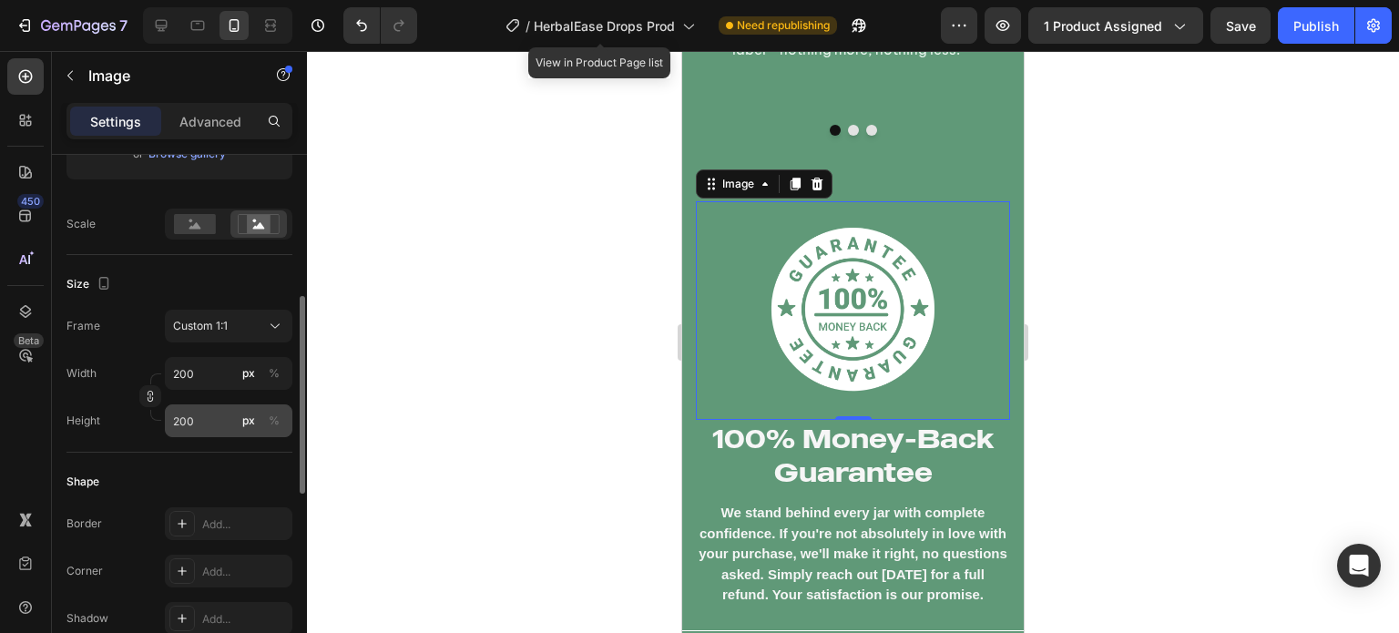
click at [149, 393] on icon "button" at bounding box center [150, 396] width 13 height 13
click at [193, 432] on input "200" at bounding box center [228, 420] width 127 height 33
click at [452, 408] on div at bounding box center [853, 342] width 1092 height 582
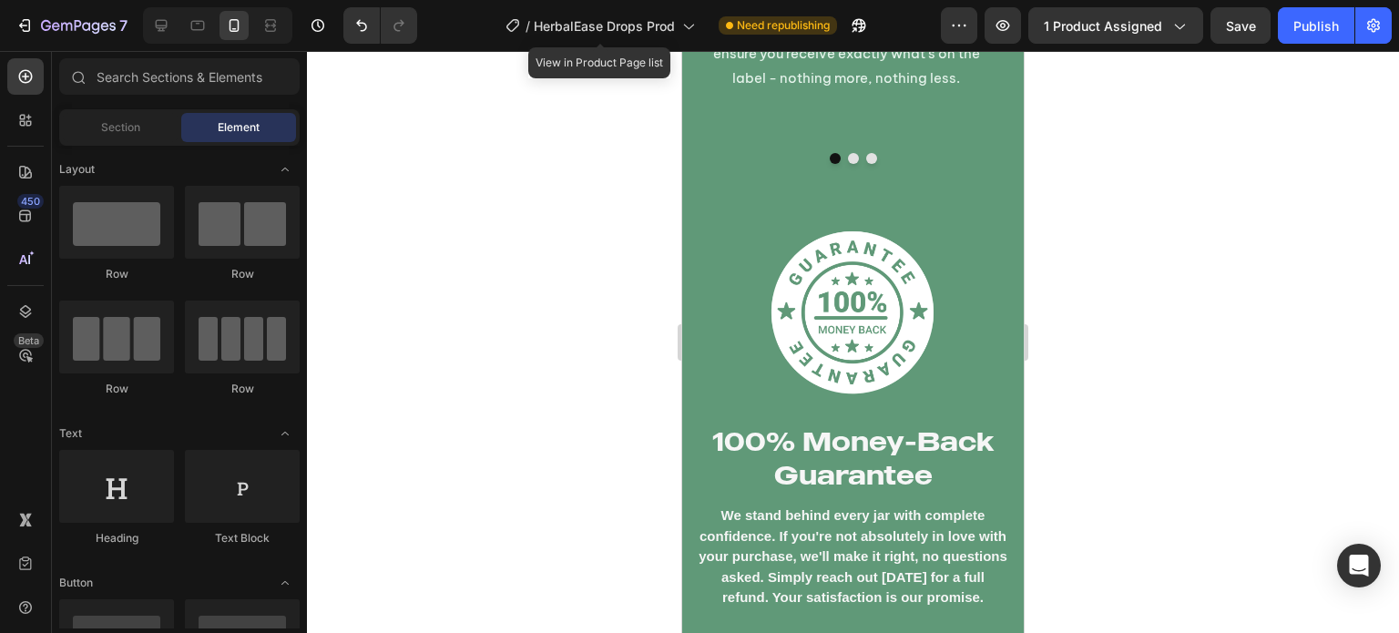
scroll to position [12083, 0]
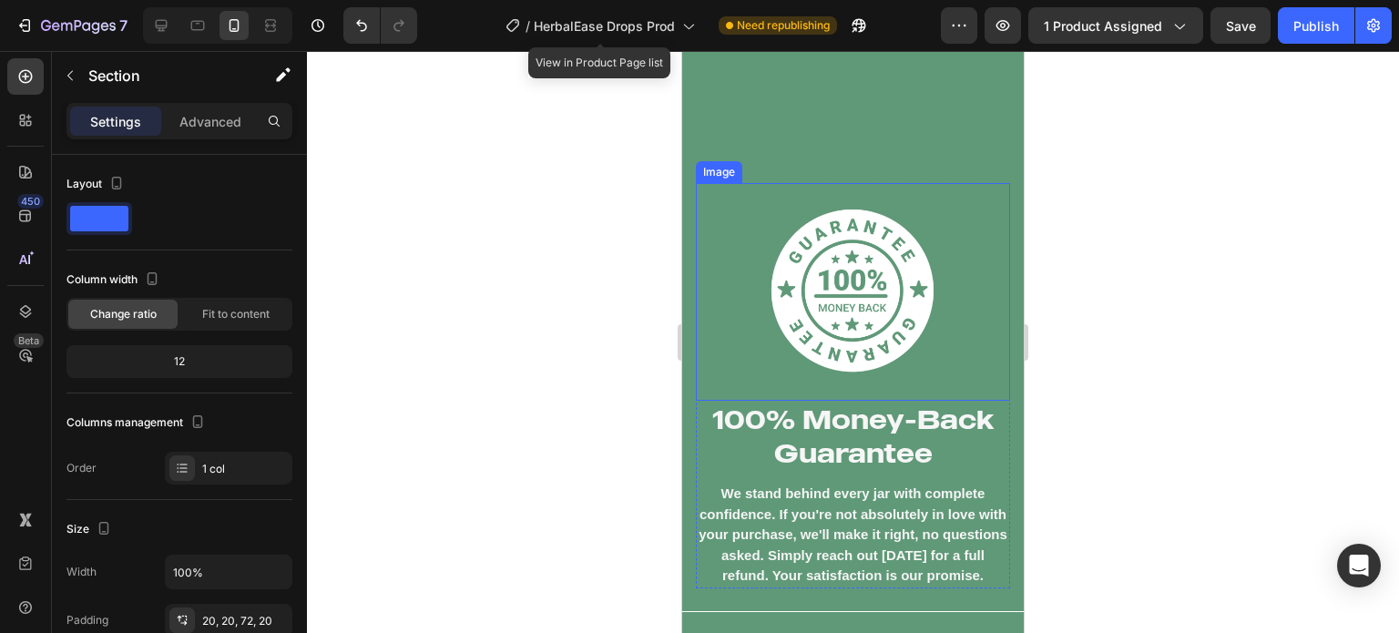
scroll to position [12215, 0]
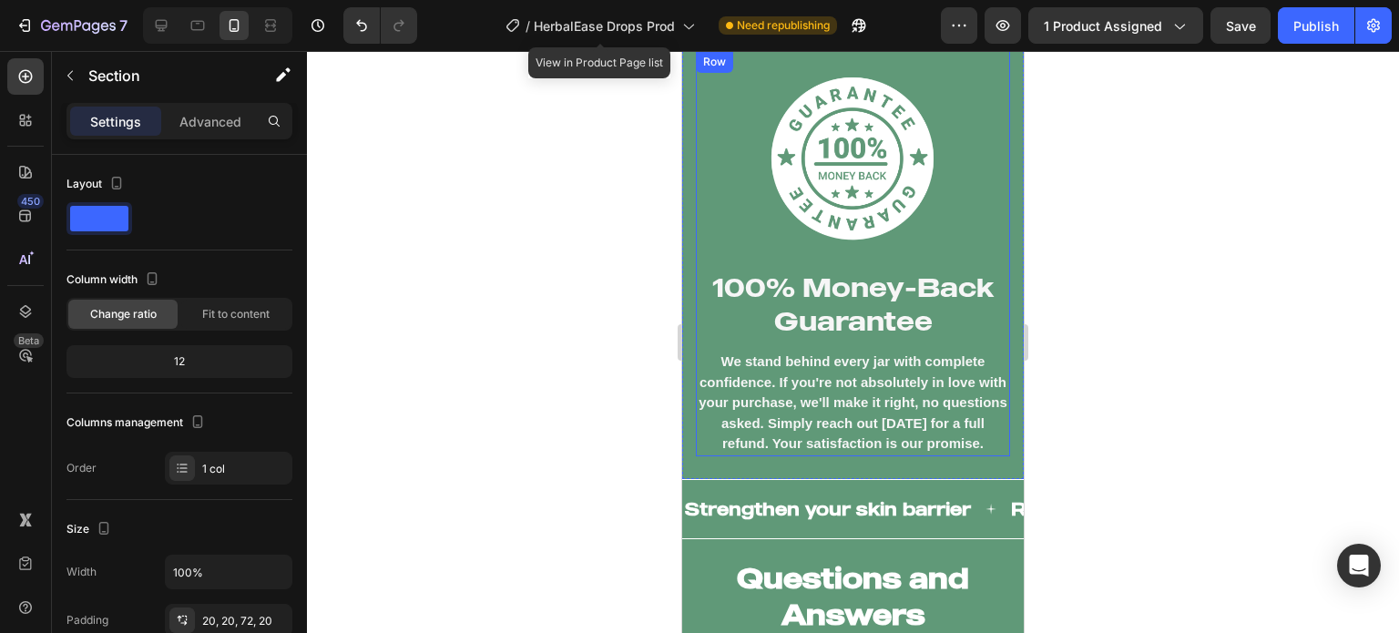
click at [542, 369] on div at bounding box center [853, 342] width 1092 height 582
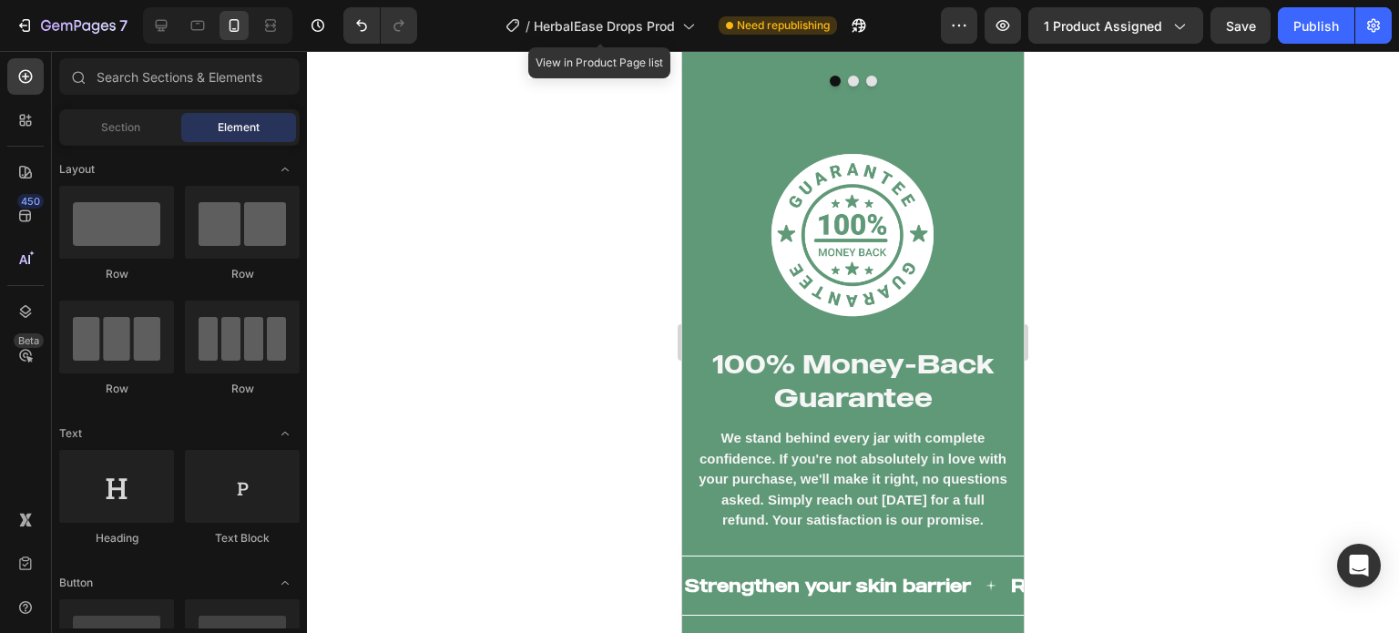
scroll to position [12138, 0]
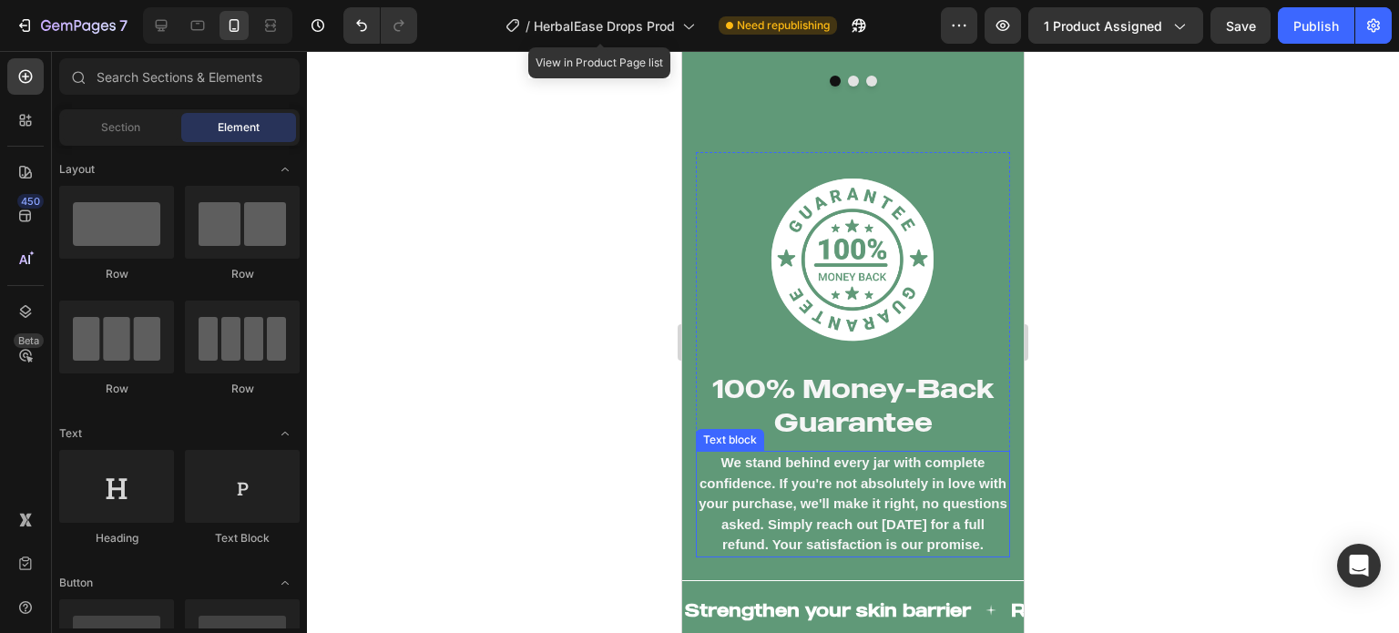
click at [761, 465] on p "We stand behind every jar with complete confidence. If you're not absolutely in…" at bounding box center [852, 504] width 310 height 103
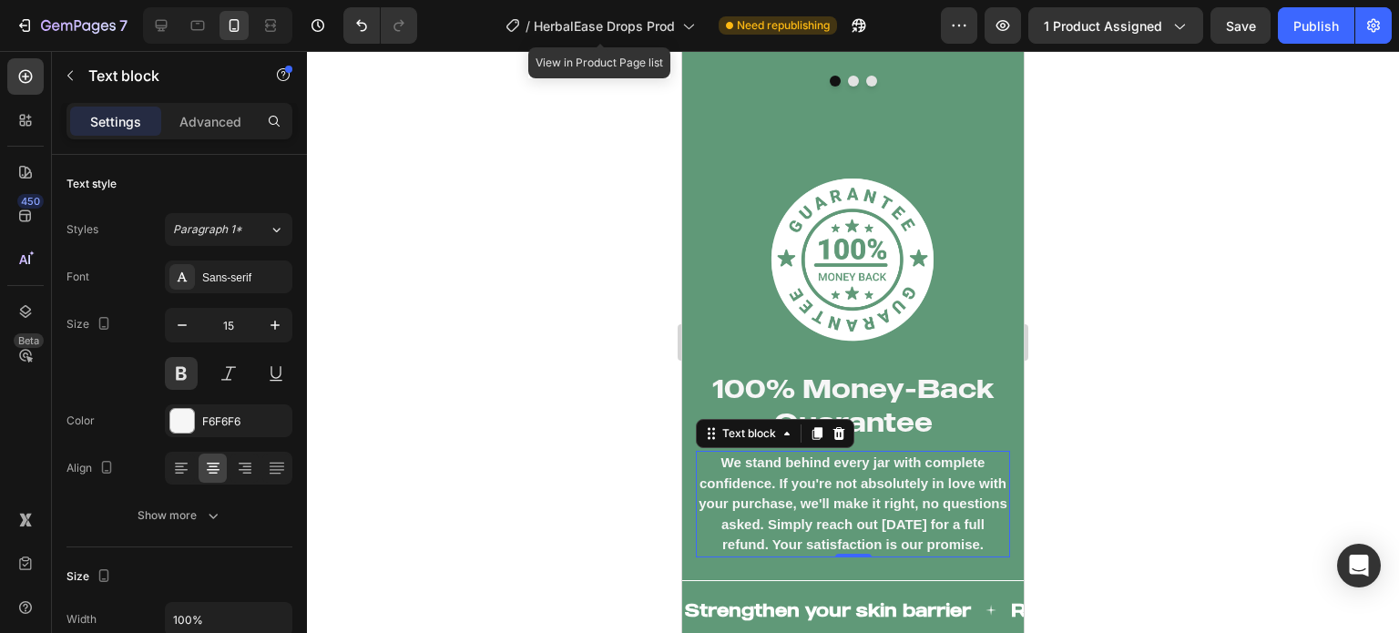
click at [761, 465] on p "We stand behind every jar with complete confidence. If you're not absolutely in…" at bounding box center [852, 504] width 310 height 103
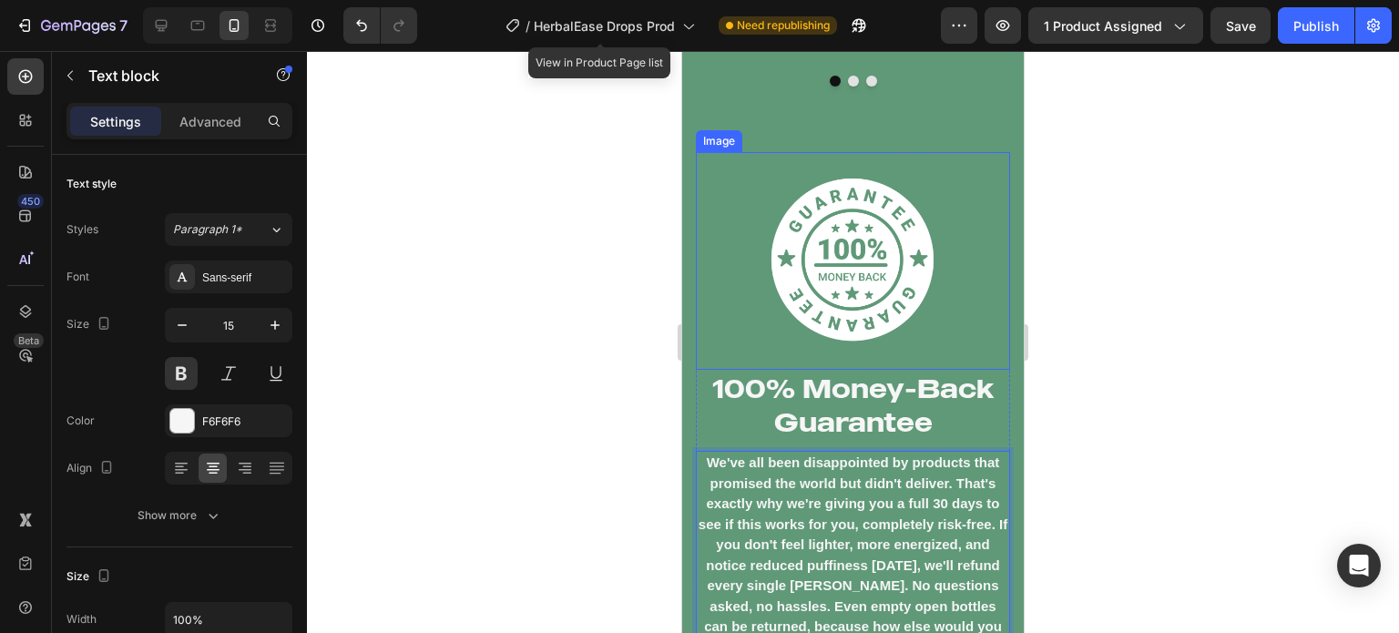
scroll to position [12140, 0]
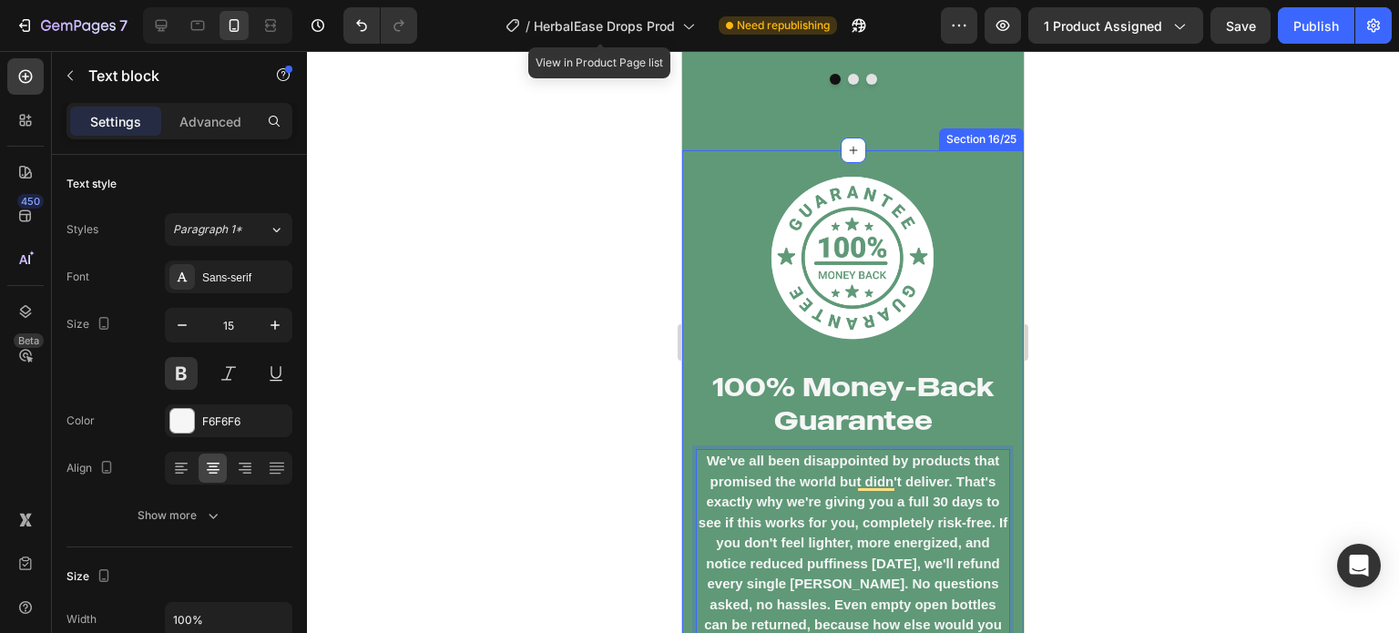
click at [687, 443] on div "Image 100% Money-Back Guarantee Heading We've all been disappointed by products…" at bounding box center [852, 415] width 341 height 530
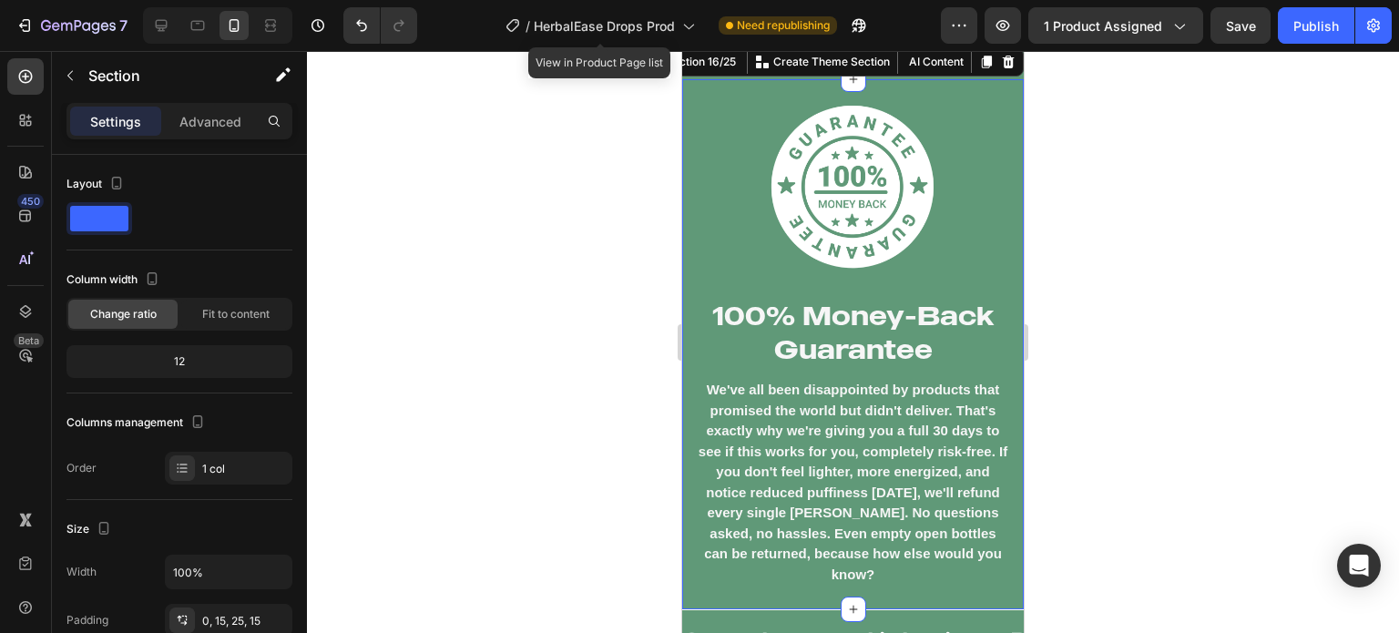
scroll to position [12212, 0]
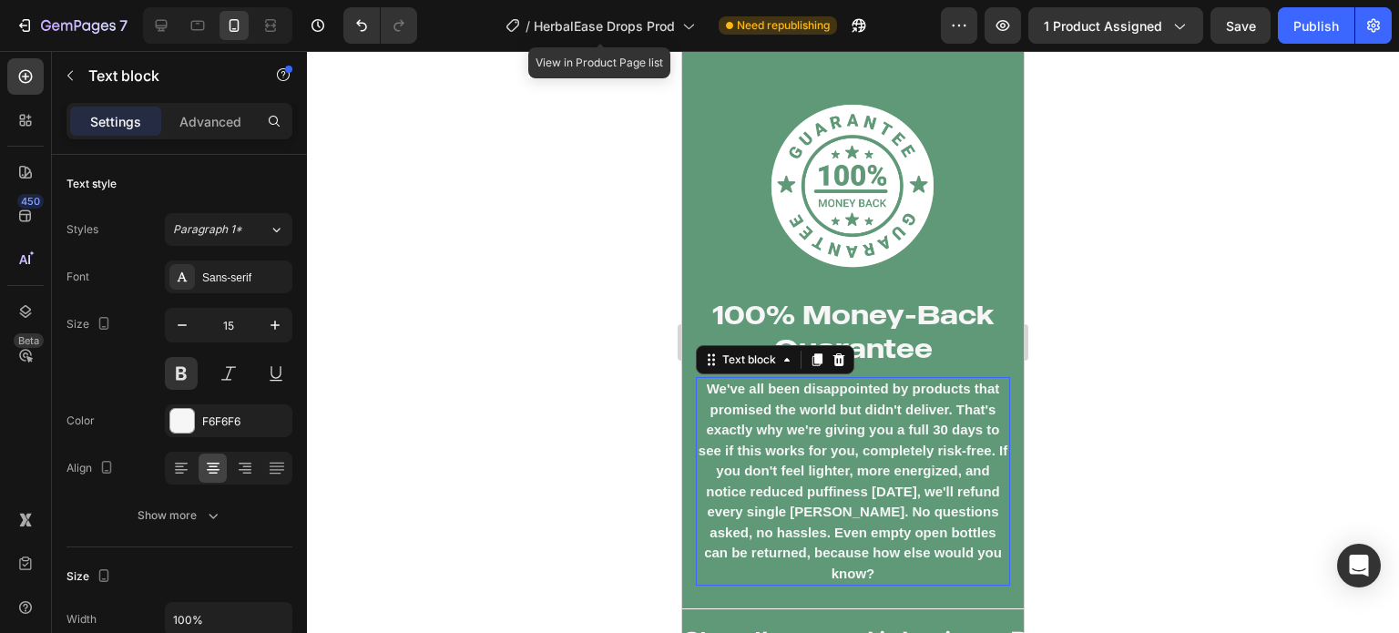
click at [825, 472] on p "We've all been disappointed by products that promised the world but didn't deli…" at bounding box center [852, 481] width 310 height 205
click at [191, 316] on button "button" at bounding box center [182, 325] width 33 height 33
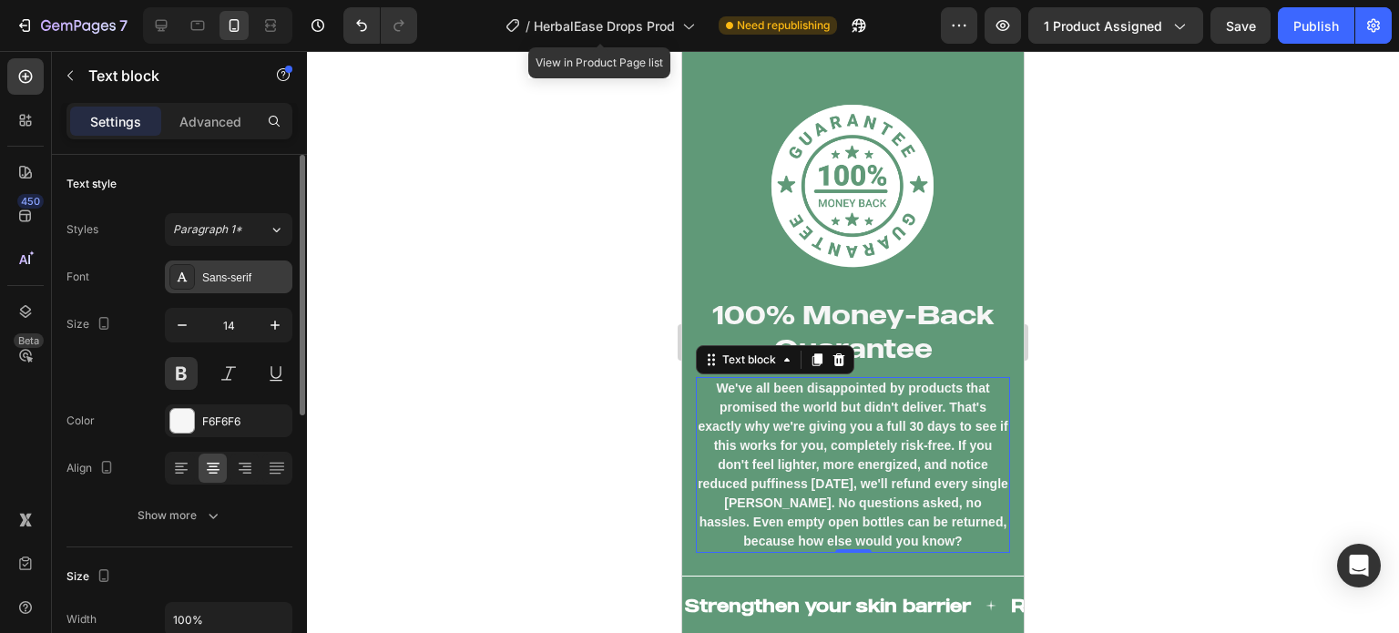
click at [203, 287] on div "Sans-serif" at bounding box center [228, 276] width 127 height 33
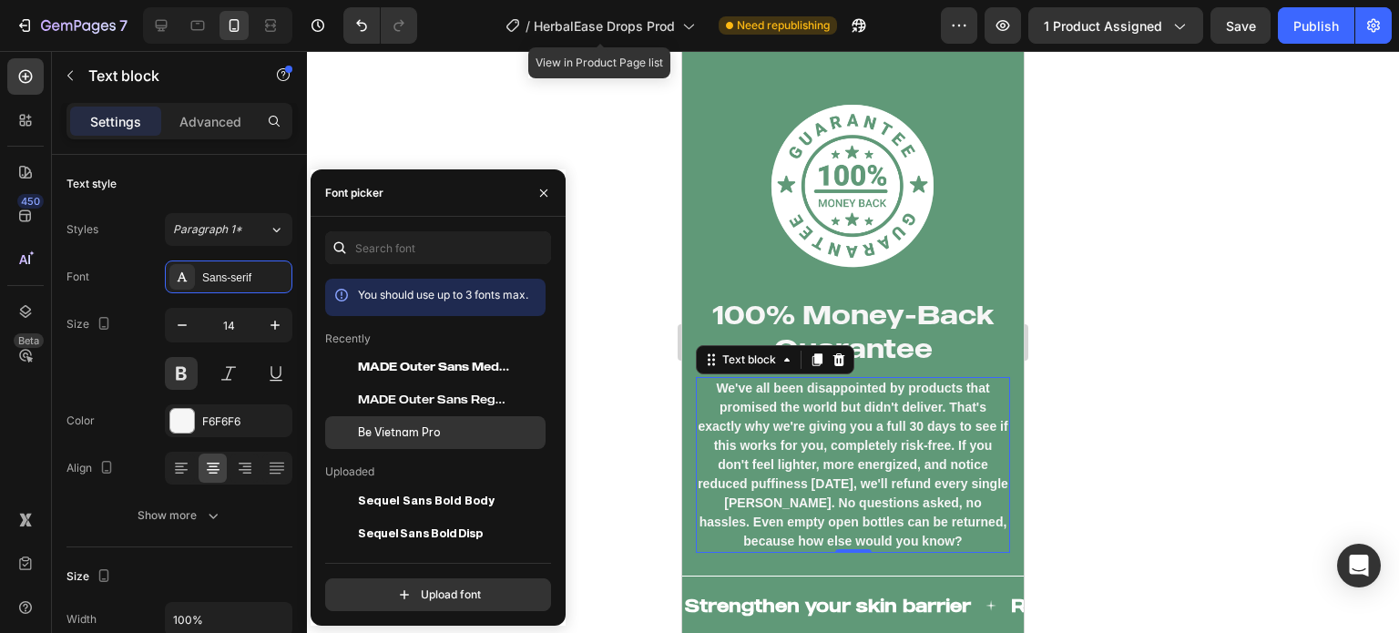
click at [369, 426] on span "Be Vietnam Pro" at bounding box center [399, 432] width 83 height 16
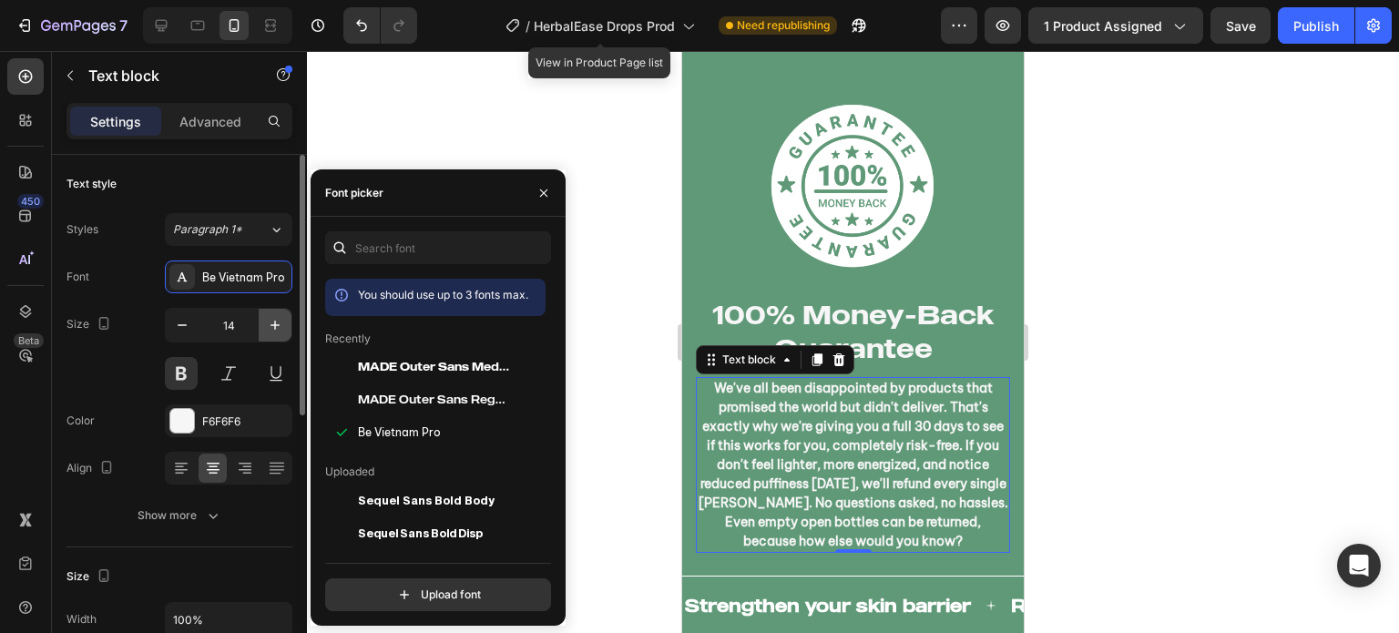
click at [275, 320] on icon "button" at bounding box center [275, 325] width 18 height 18
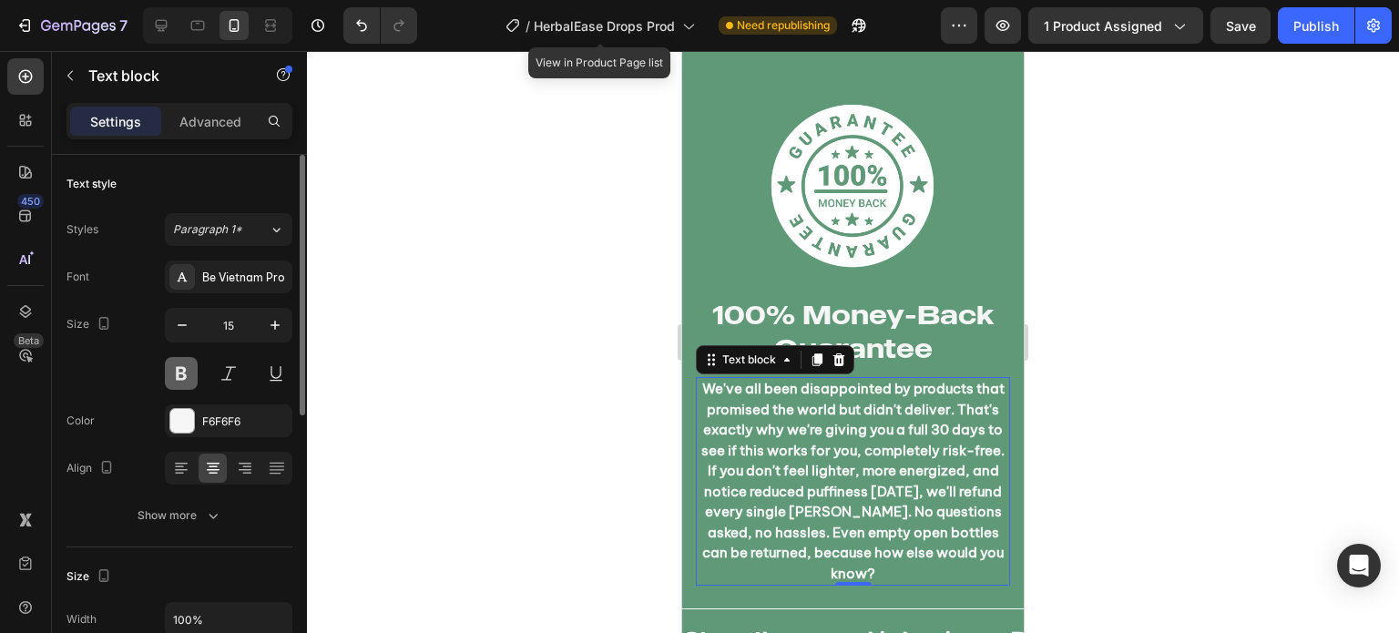
click at [178, 369] on button at bounding box center [181, 373] width 33 height 33
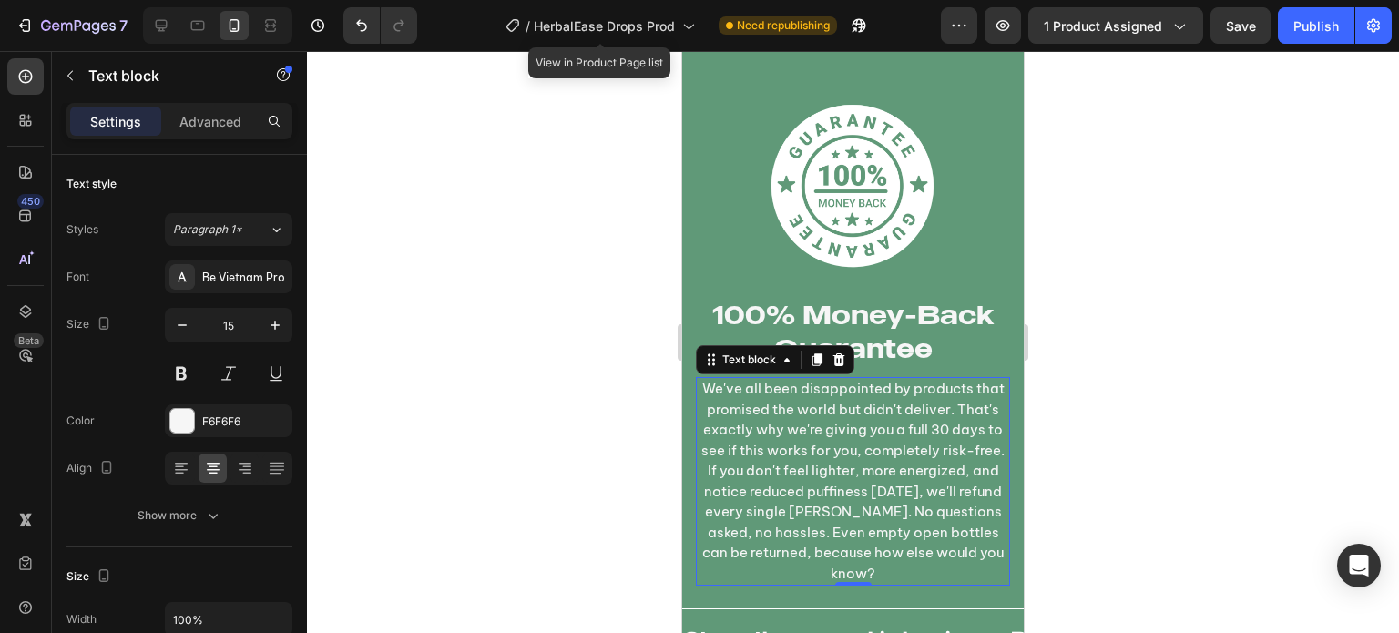
click at [507, 363] on div at bounding box center [853, 342] width 1092 height 582
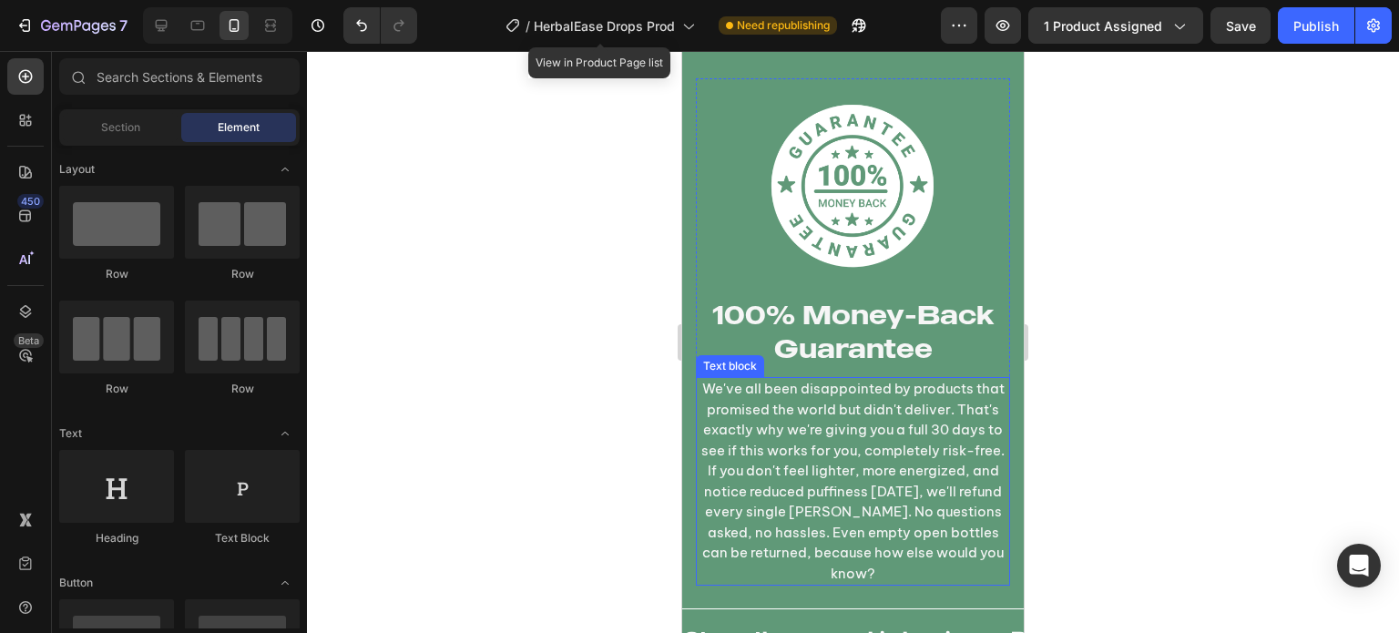
click at [863, 400] on p "We've all been disappointed by products that promised the world but didn't deli…" at bounding box center [852, 481] width 310 height 205
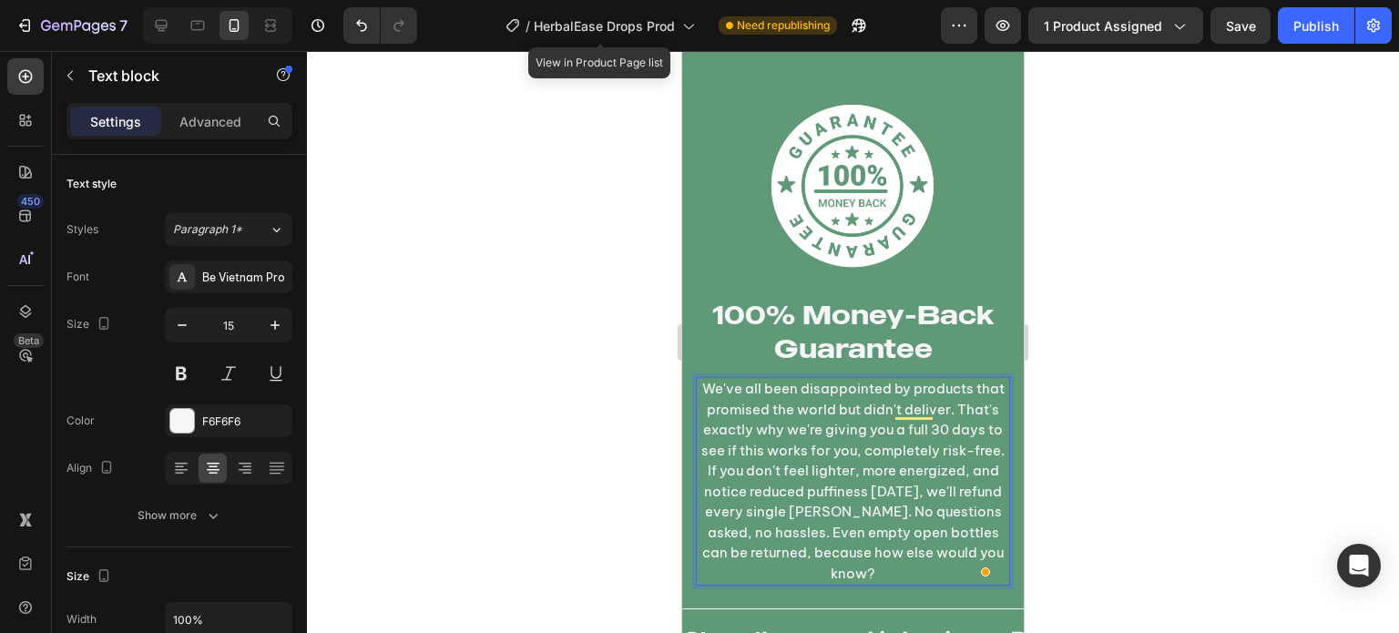
click at [913, 415] on p "We've all been disappointed by products that promised the world but didn't deli…" at bounding box center [852, 481] width 310 height 205
click at [782, 435] on p "We've all been disappointed by products that promised the world but didn't deli…" at bounding box center [852, 481] width 310 height 205
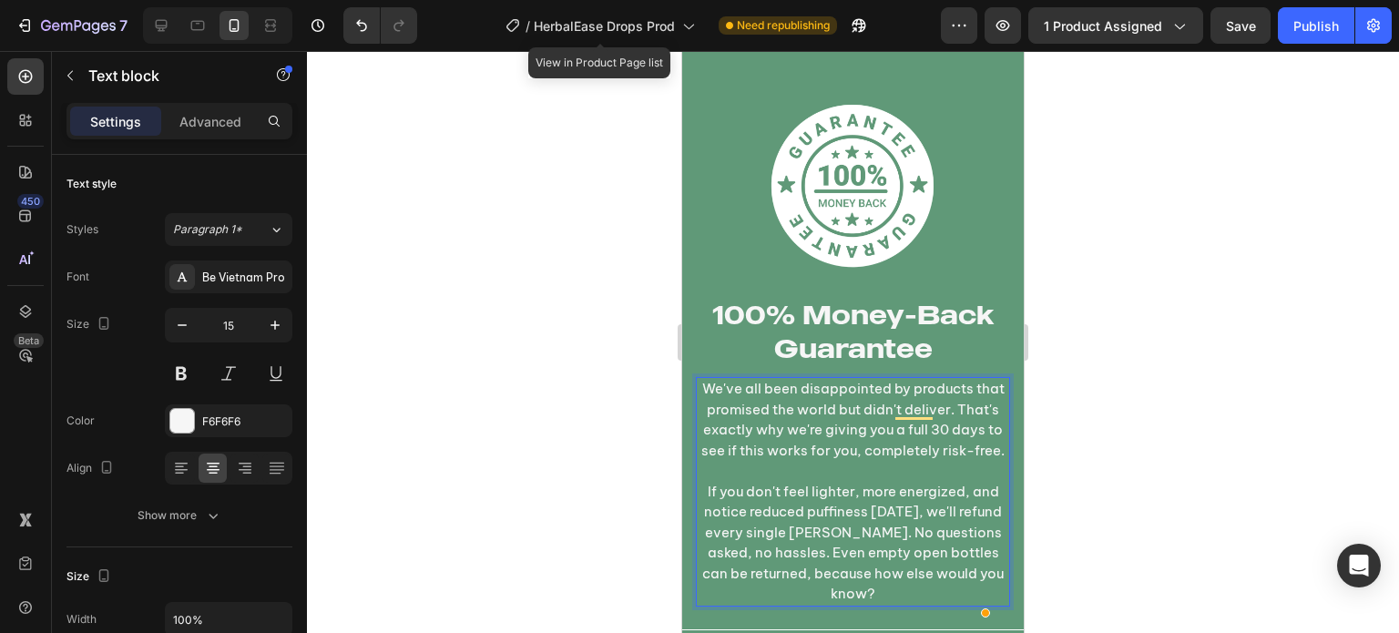
click at [641, 451] on div at bounding box center [853, 342] width 1092 height 582
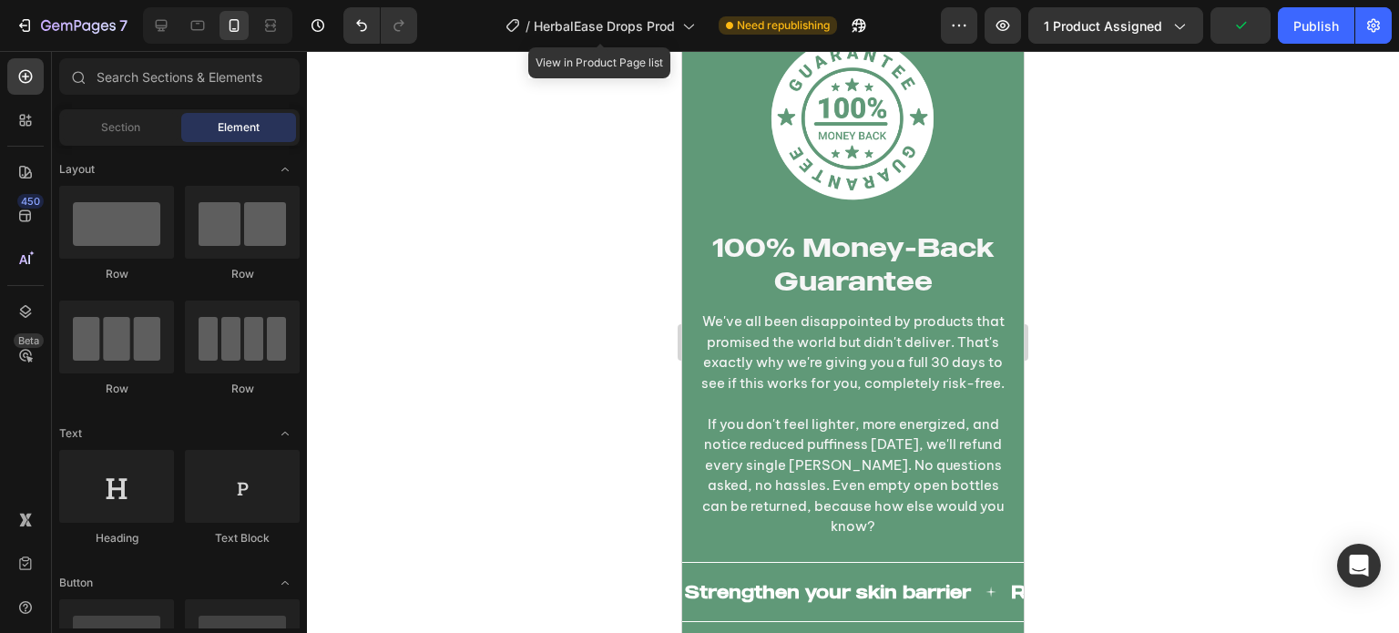
scroll to position [12245, 0]
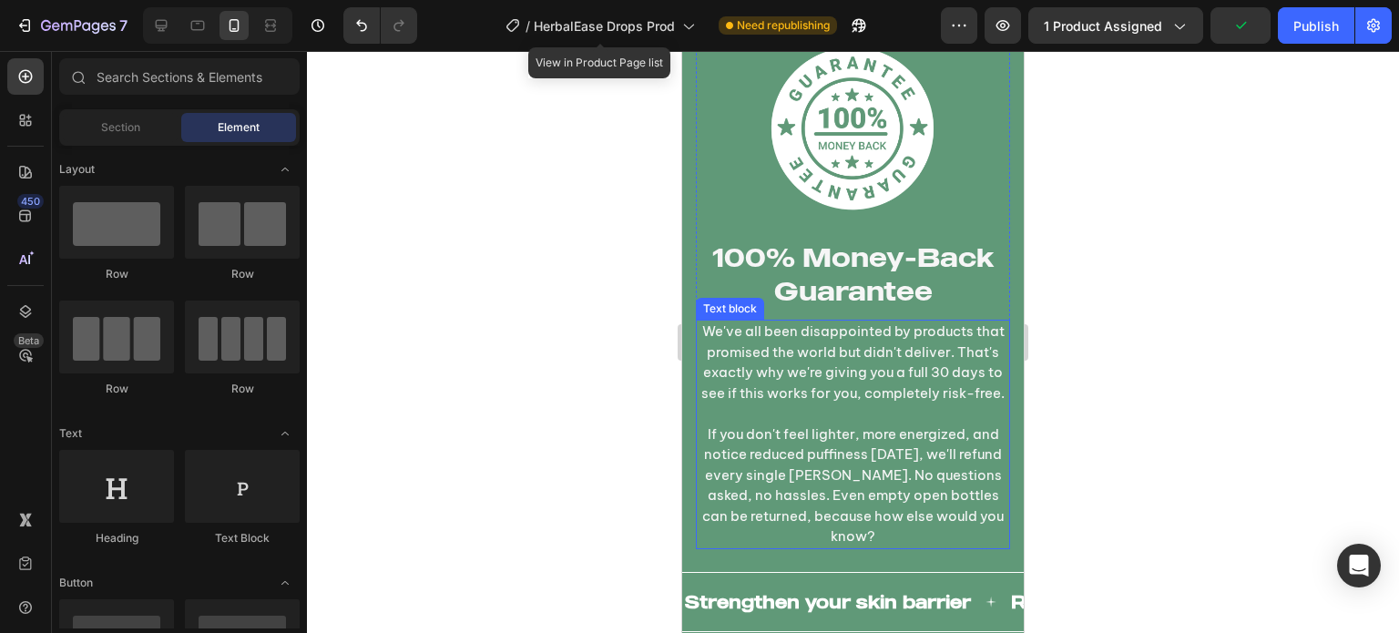
click at [848, 471] on p "If you don't feel lighter, more energized, and notice reduced puffiness [DATE],…" at bounding box center [852, 485] width 310 height 123
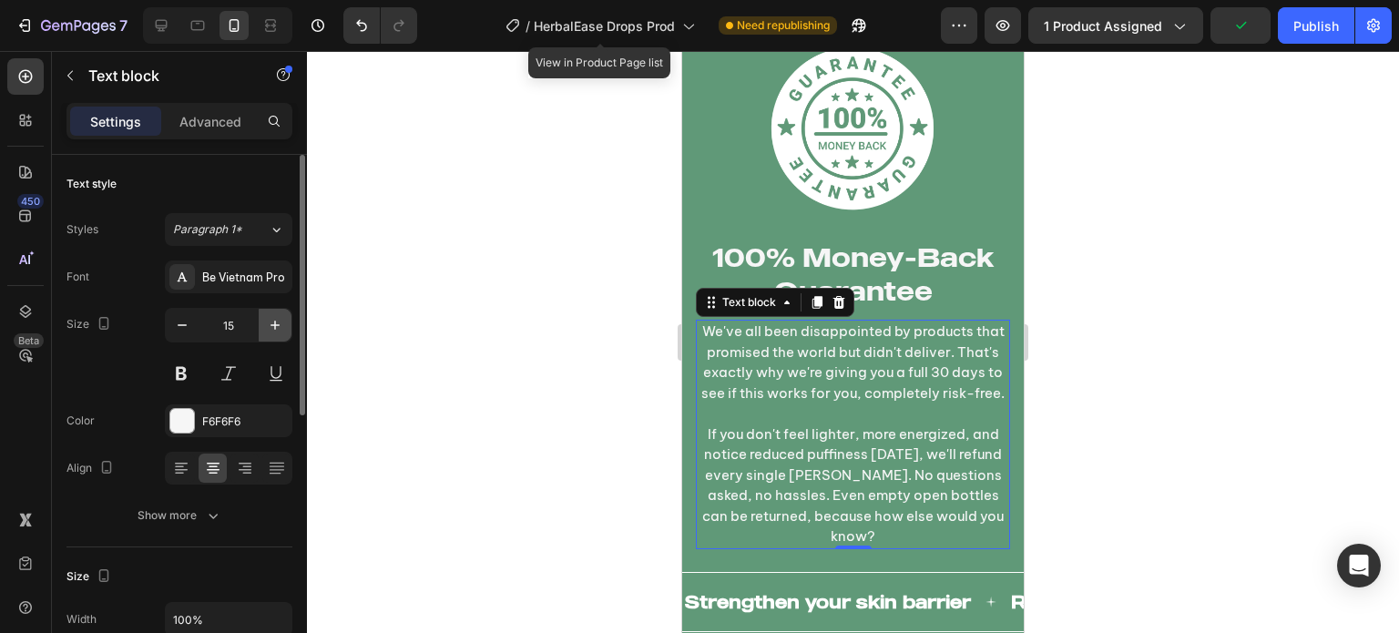
click at [268, 333] on icon "button" at bounding box center [275, 325] width 18 height 18
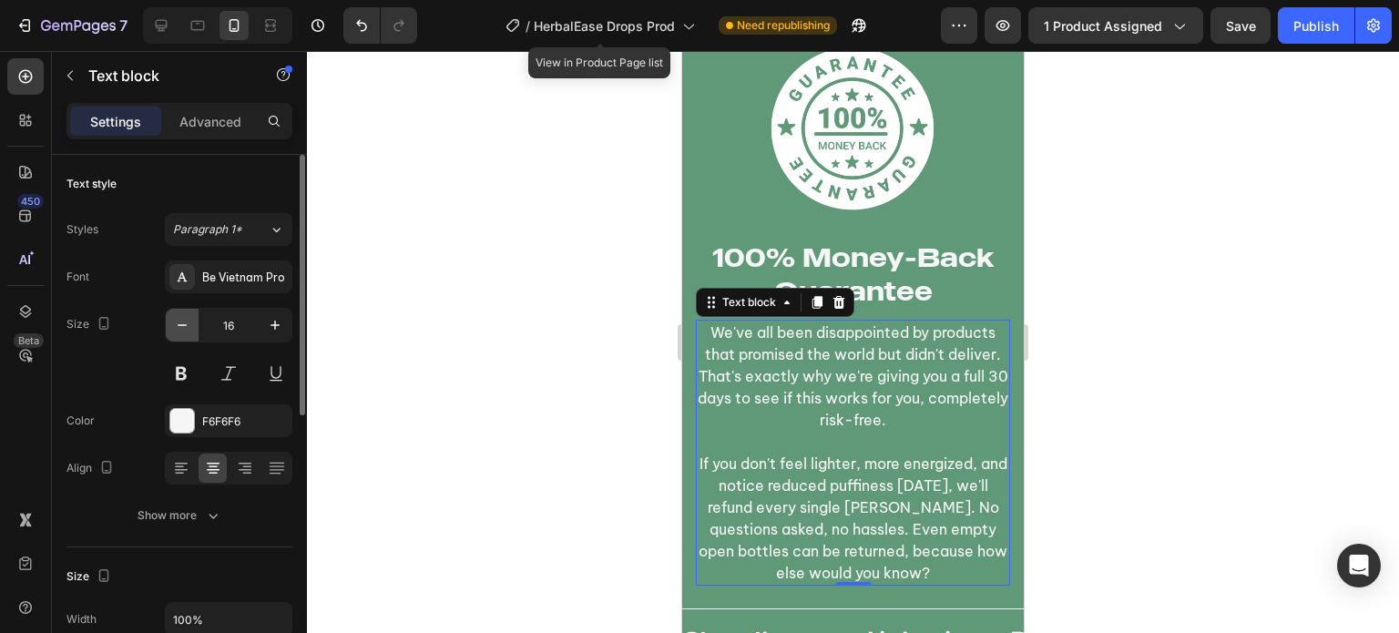
click at [178, 316] on icon "button" at bounding box center [182, 325] width 18 height 18
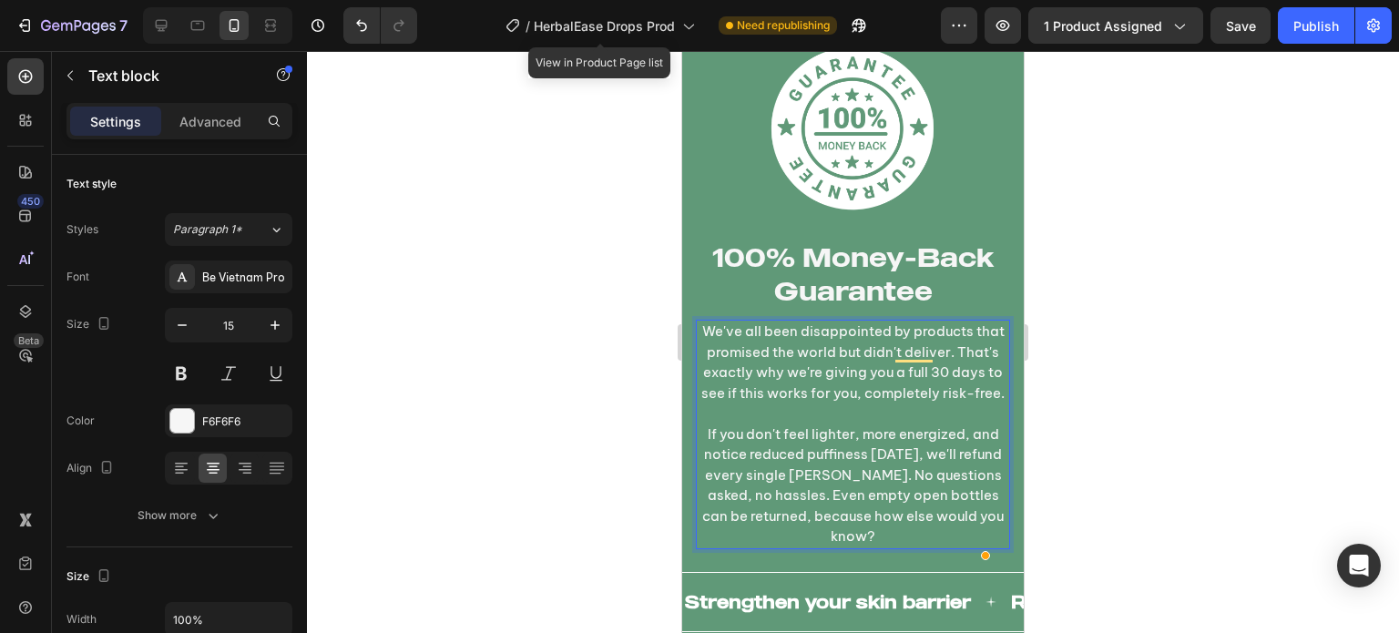
click at [799, 327] on p "We've all been disappointed by products that promised the world but didn't deli…" at bounding box center [852, 362] width 310 height 82
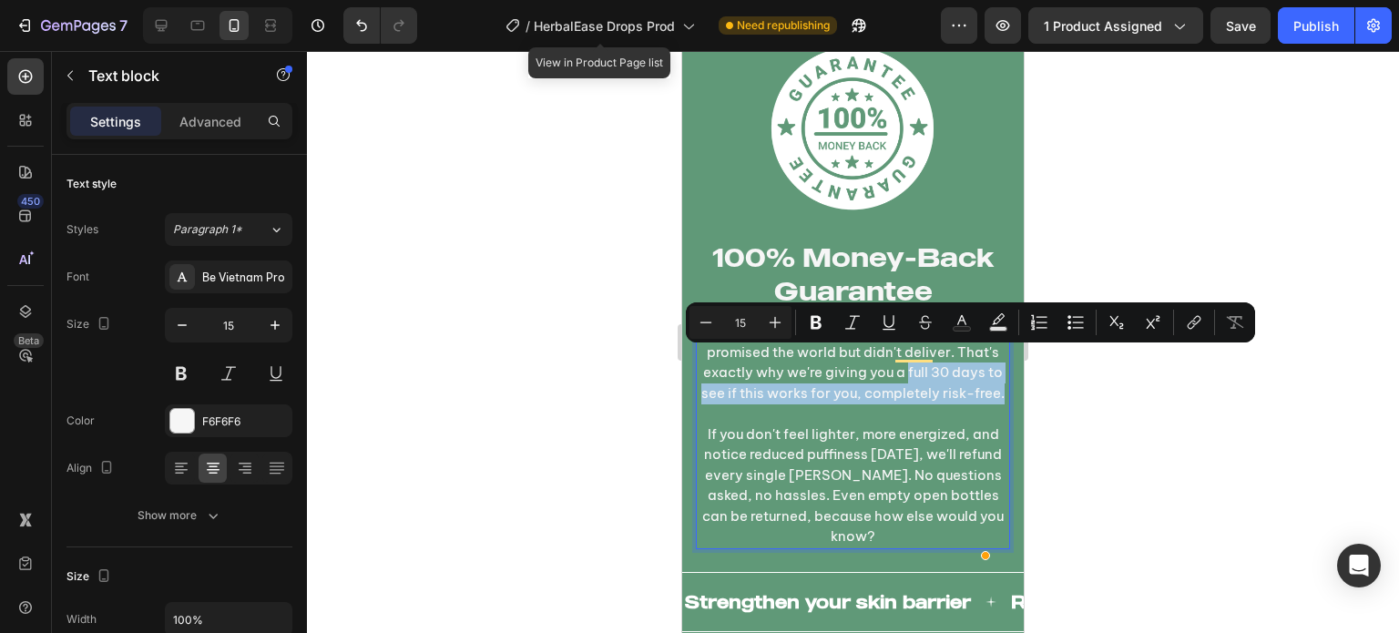
drag, startPoint x: 951, startPoint y: 358, endPoint x: 921, endPoint y: 402, distance: 53.3
click at [921, 402] on p "We've all been disappointed by products that promised the world but didn't deli…" at bounding box center [852, 362] width 310 height 82
click at [901, 380] on p "We've all been disappointed by products that promised the world but didn't deli…" at bounding box center [852, 362] width 310 height 82
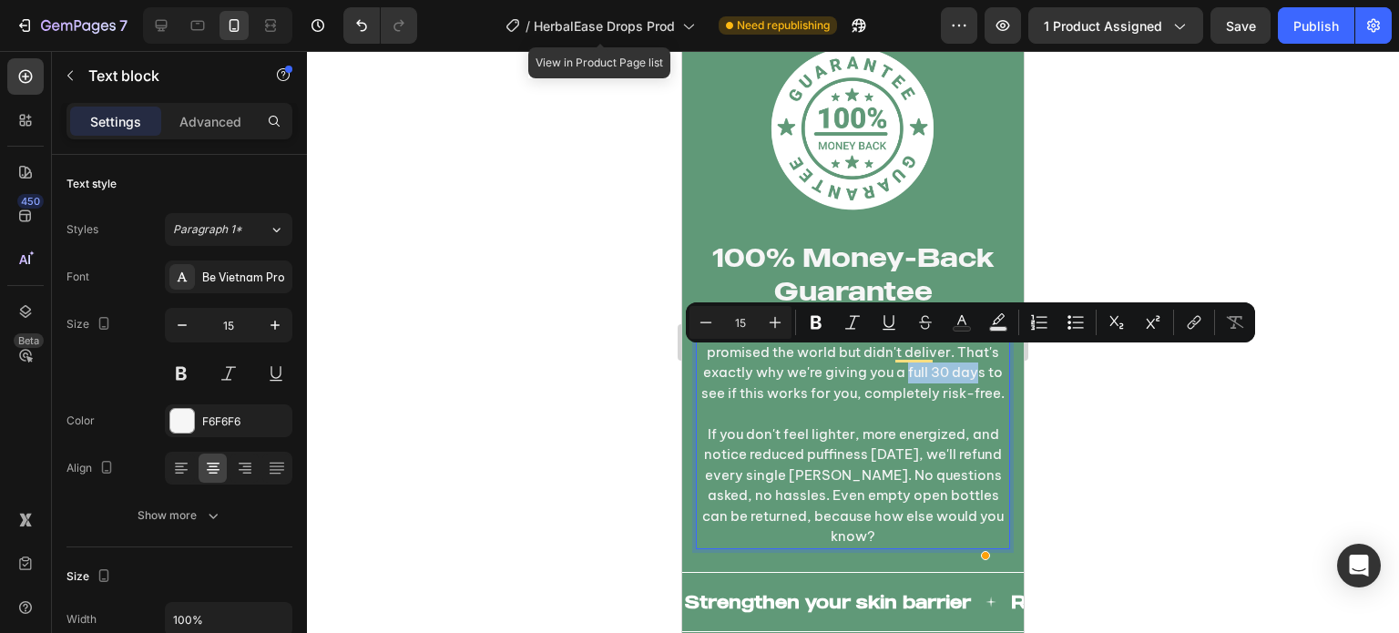
drag, startPoint x: 728, startPoint y: 379, endPoint x: 950, endPoint y: 361, distance: 221.9
click at [950, 361] on p "We've all been disappointed by products that promised the world but didn't deli…" at bounding box center [852, 362] width 310 height 82
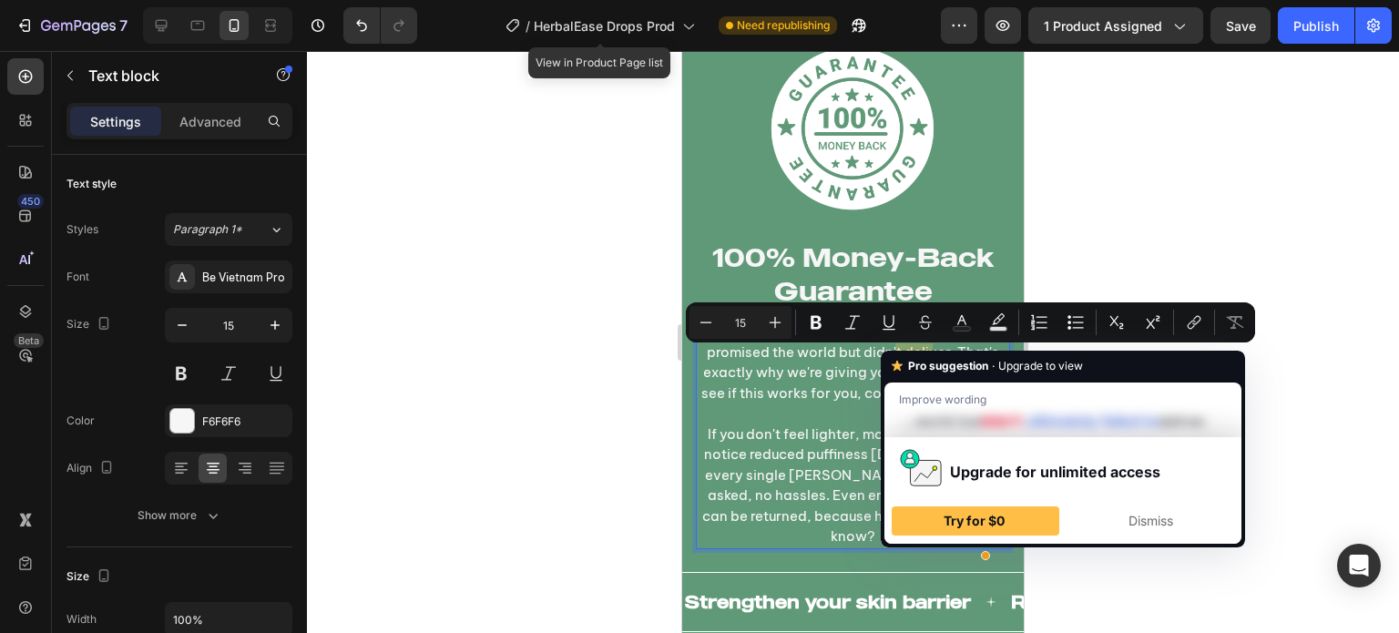
click at [809, 319] on icon "Editor contextual toolbar" at bounding box center [816, 322] width 18 height 18
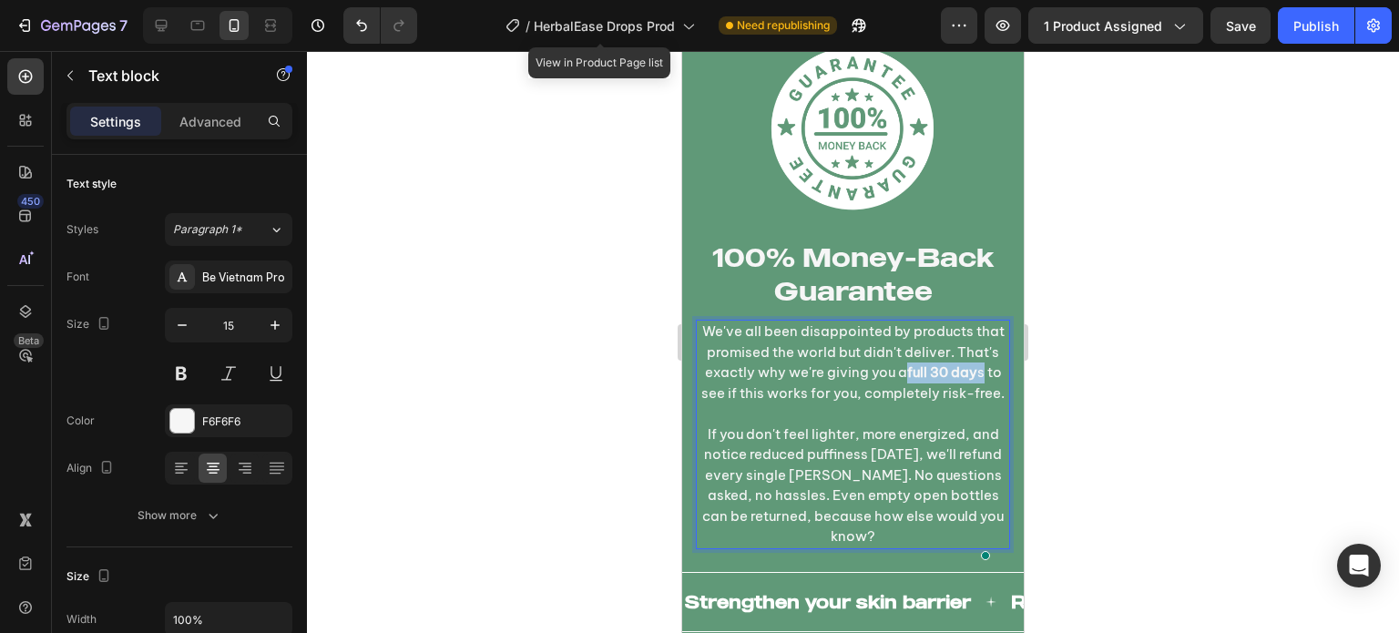
drag, startPoint x: 731, startPoint y: 378, endPoint x: 950, endPoint y: 361, distance: 219.1
click at [950, 361] on p "We've all been disappointed by products that promised the world but didn't deli…" at bounding box center [852, 362] width 310 height 82
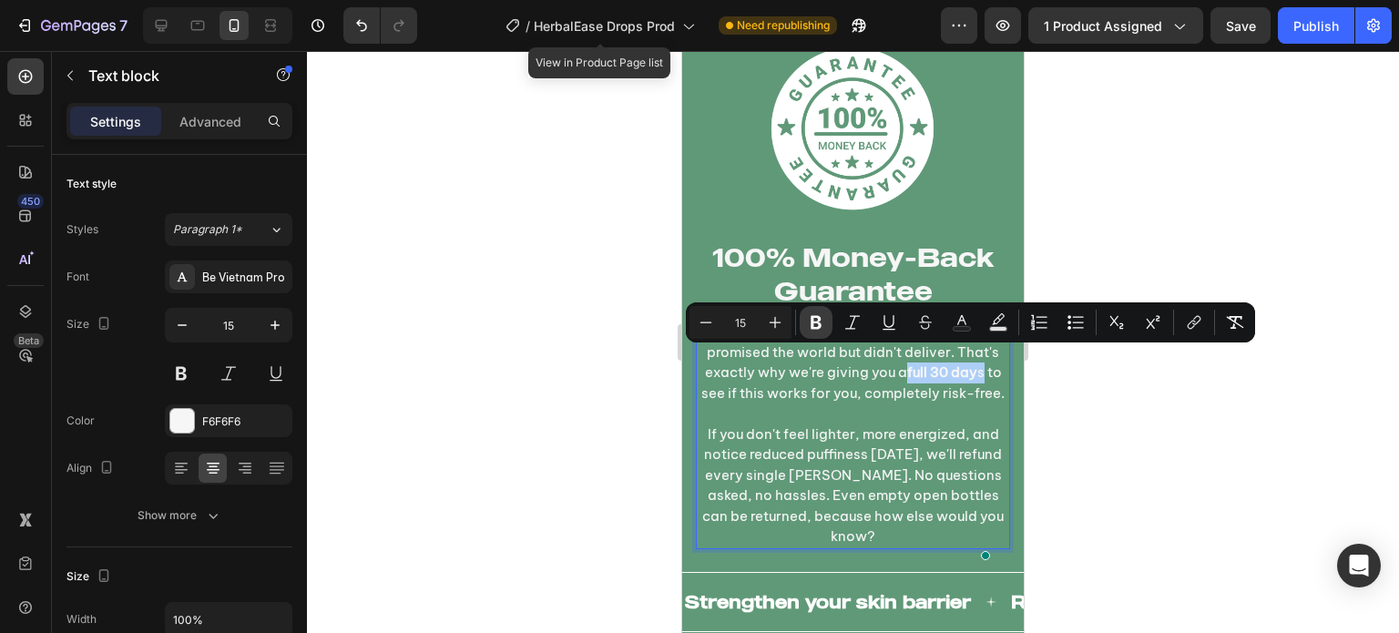
click at [823, 325] on icon "Editor contextual toolbar" at bounding box center [816, 322] width 18 height 18
drag, startPoint x: 951, startPoint y: 359, endPoint x: 730, endPoint y: 385, distance: 221.9
click at [730, 385] on p "We've all been disappointed by products that promised the world but didn't deli…" at bounding box center [852, 362] width 310 height 82
drag, startPoint x: 805, startPoint y: 333, endPoint x: 123, endPoint y: 296, distance: 683.0
click at [805, 333] on button "Bold" at bounding box center [815, 322] width 33 height 33
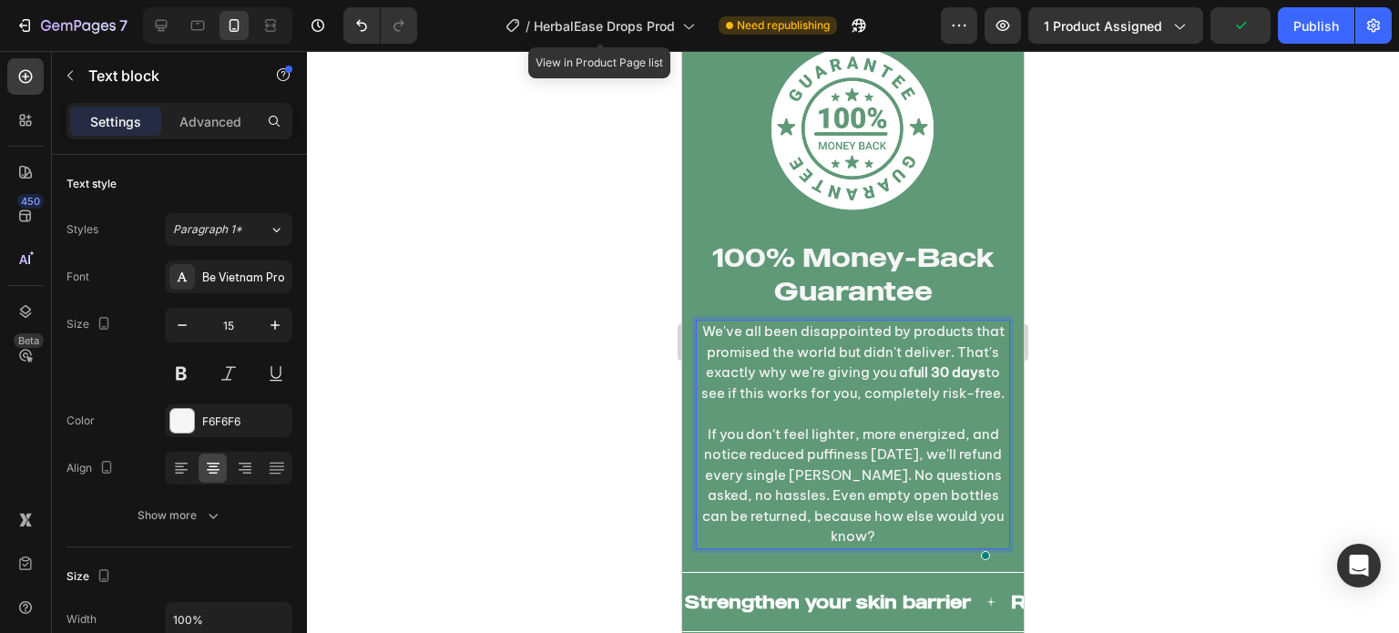
drag, startPoint x: 881, startPoint y: 400, endPoint x: 920, endPoint y: 383, distance: 41.6
click at [920, 383] on p "We've all been disappointed by products that promised the world but didn't deli…" at bounding box center [852, 362] width 310 height 82
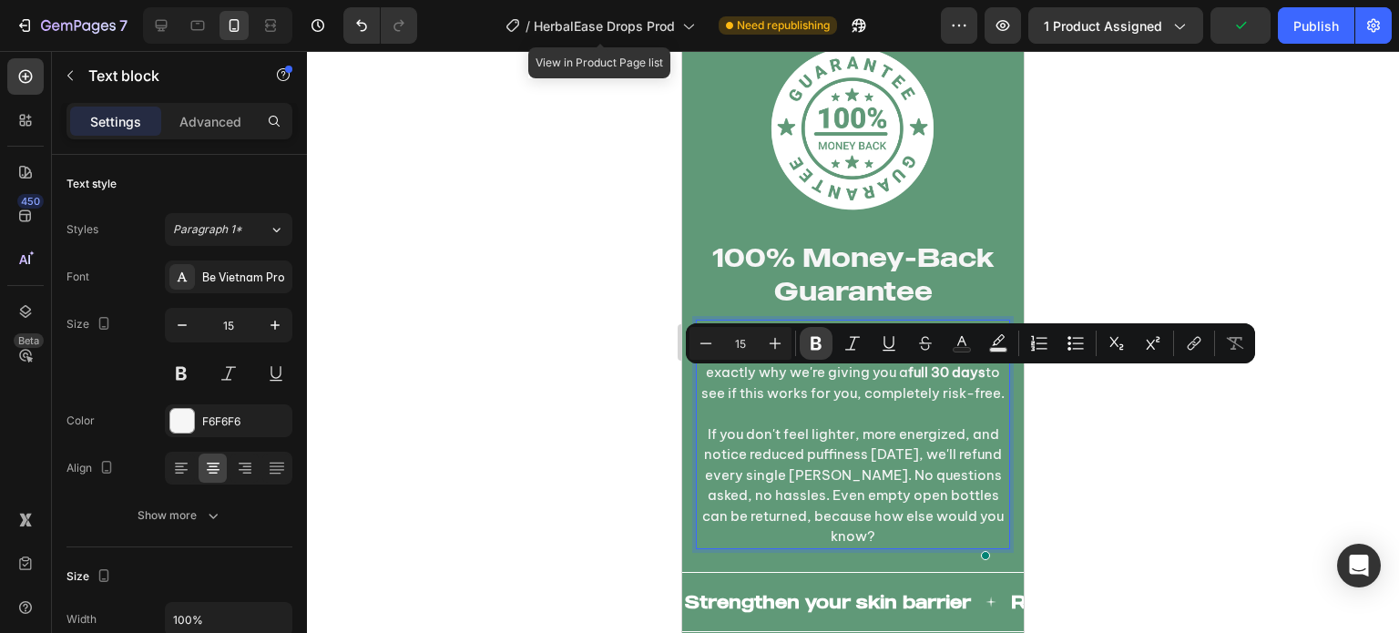
click at [816, 345] on icon "Editor contextual toolbar" at bounding box center [816, 343] width 18 height 18
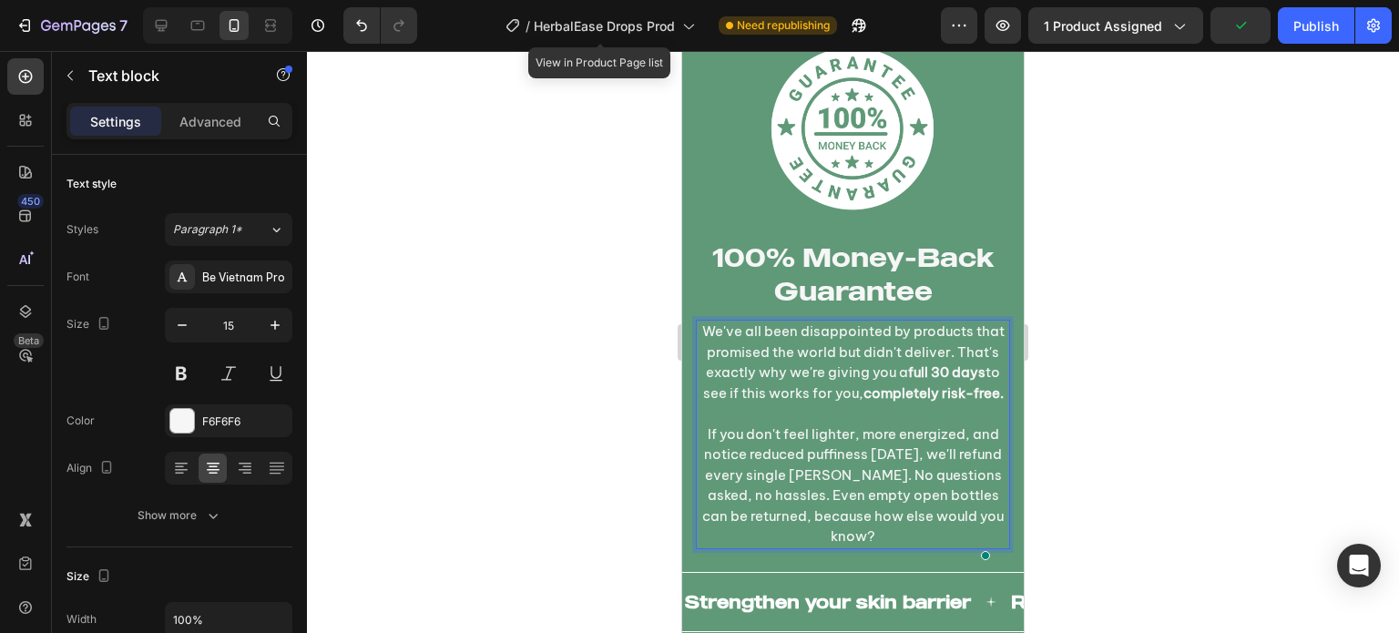
click at [826, 447] on p "If you don't feel lighter, more energized, and notice reduced puffiness [DATE],…" at bounding box center [852, 485] width 310 height 123
click at [1002, 248] on div "Image 100% Money-Back Guarantee Heading We've all been disappointed by products…" at bounding box center [852, 296] width 341 height 551
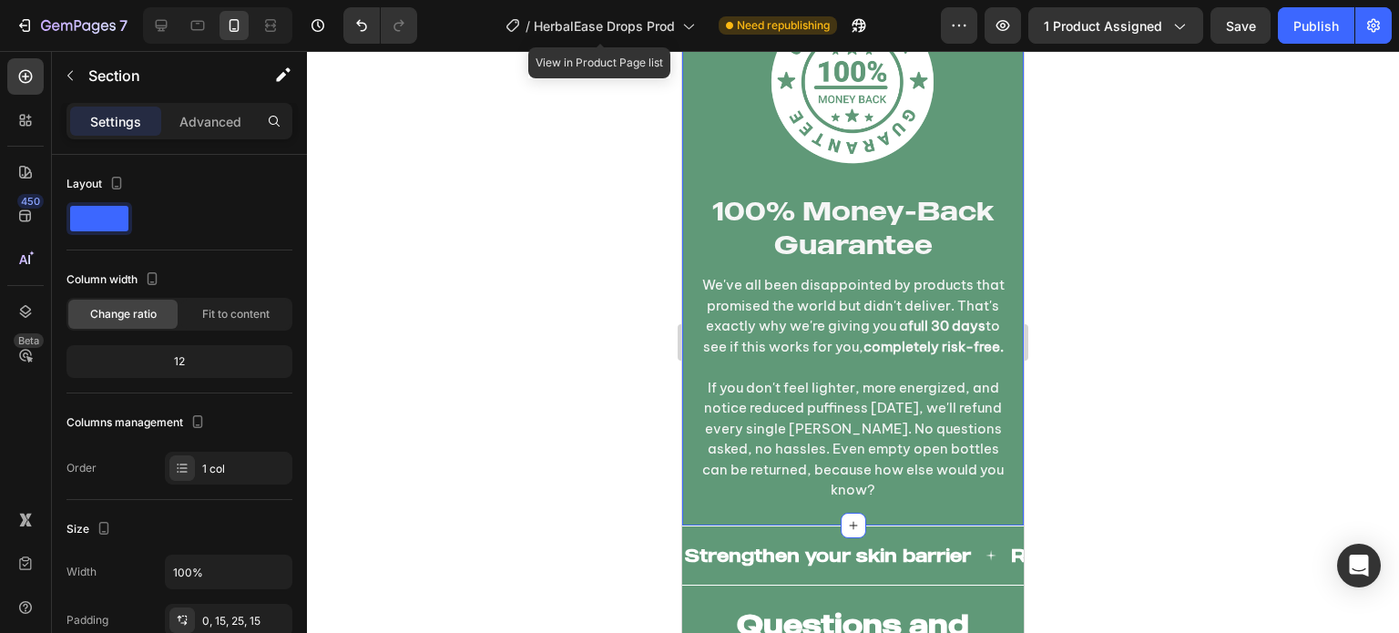
scroll to position [12299, 0]
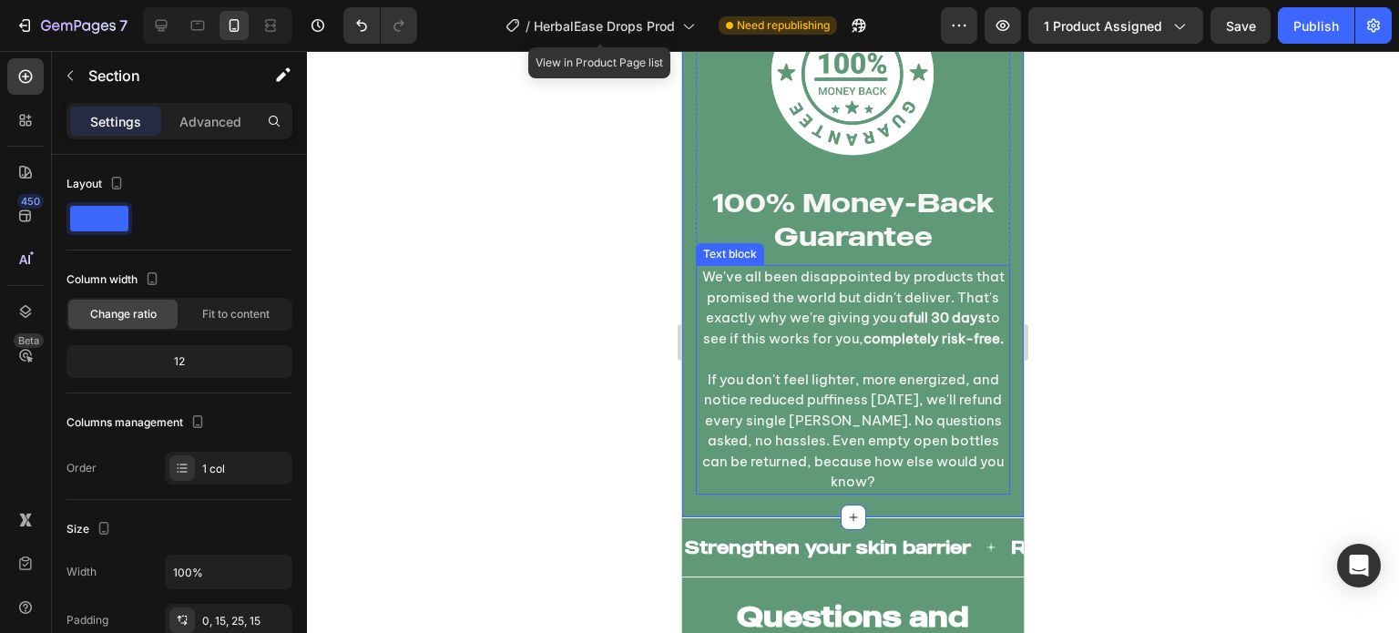
click at [878, 403] on p "If you don't feel lighter, more energized, and notice reduced puffiness [DATE],…" at bounding box center [852, 431] width 310 height 123
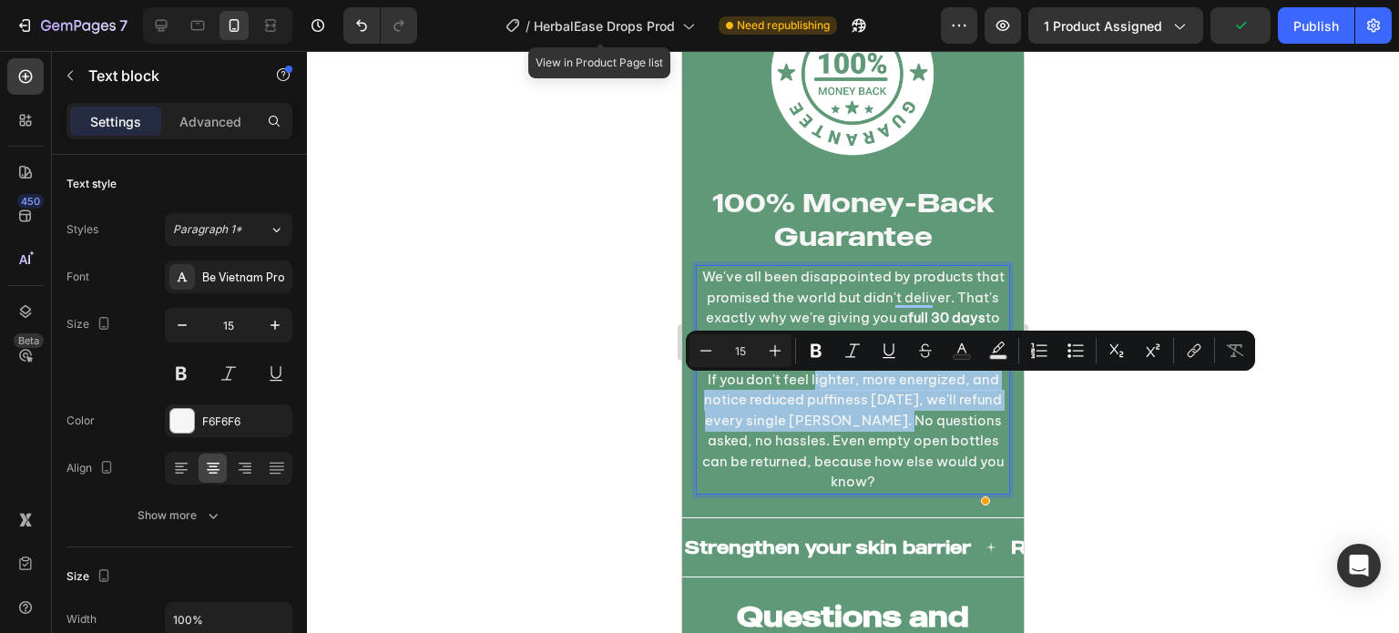
drag, startPoint x: 808, startPoint y: 387, endPoint x: 903, endPoint y: 432, distance: 105.9
click at [903, 432] on p "If you don't feel lighter, more energized, and notice reduced puffiness [DATE],…" at bounding box center [852, 431] width 310 height 123
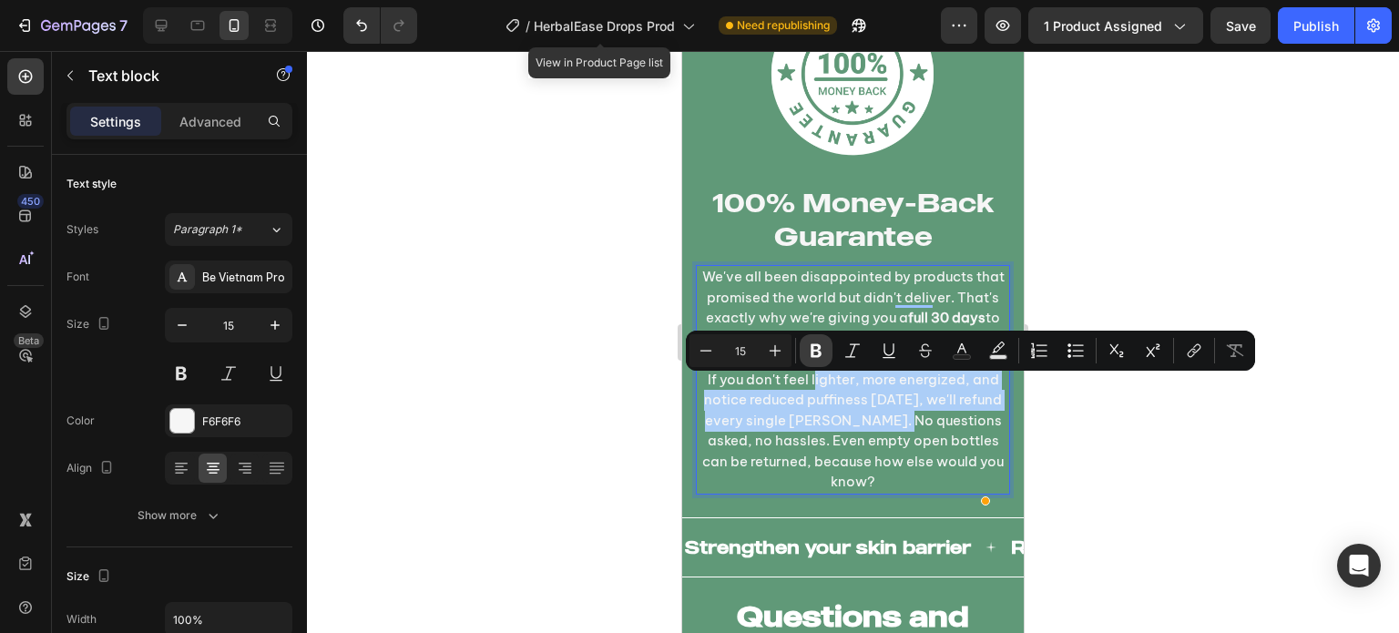
click at [826, 346] on button "Bold" at bounding box center [815, 350] width 33 height 33
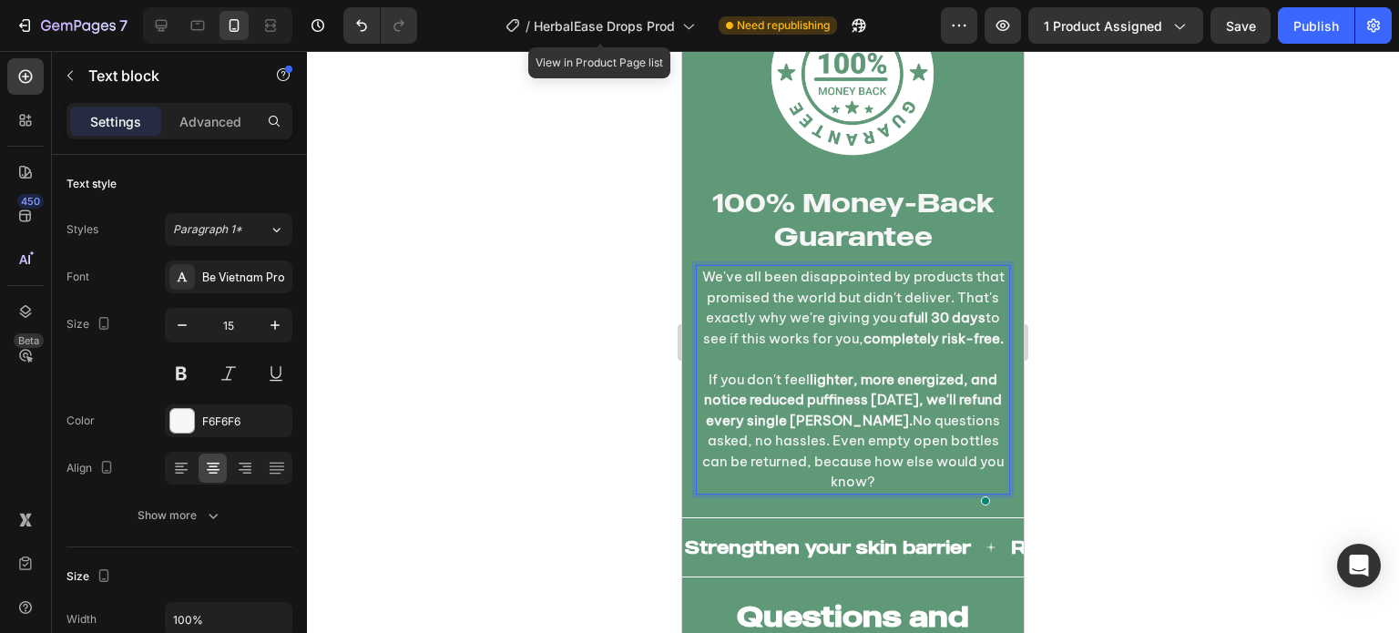
drag, startPoint x: 910, startPoint y: 490, endPoint x: 823, endPoint y: 473, distance: 88.2
click at [823, 473] on p "If you don't feel lighter, more energized, and notice reduced puffiness [DATE],…" at bounding box center [852, 431] width 310 height 123
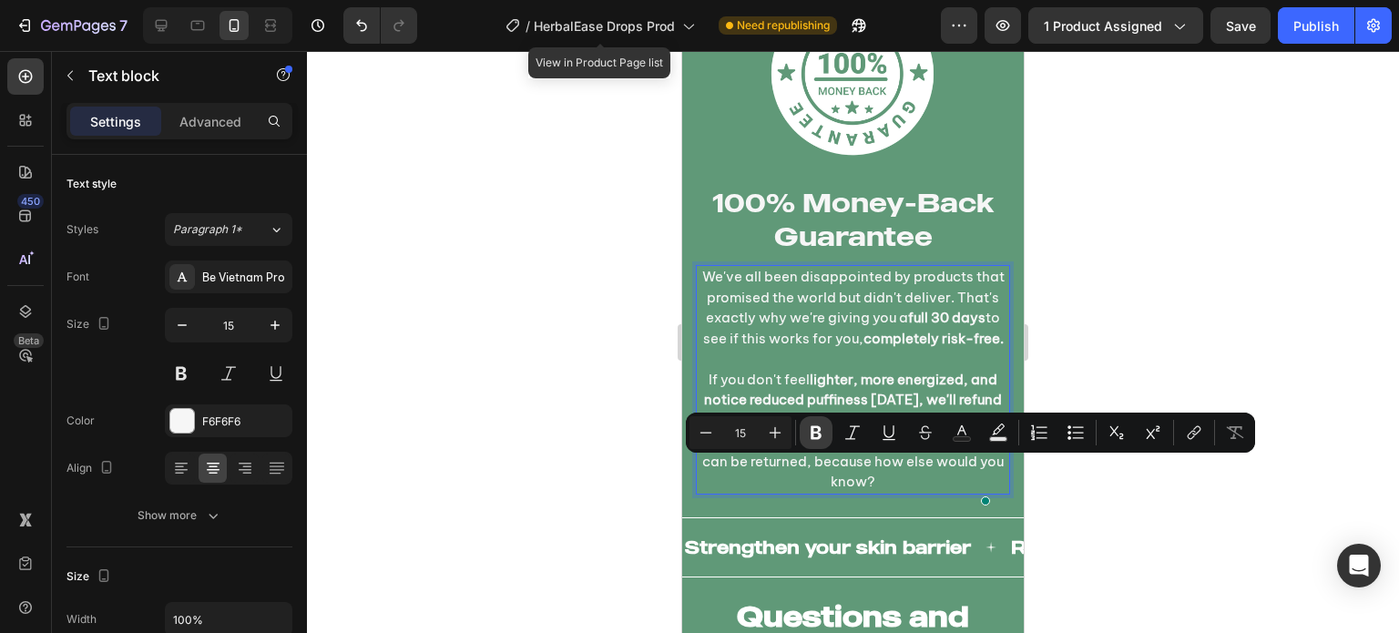
click at [817, 436] on icon "Editor contextual toolbar" at bounding box center [815, 433] width 11 height 14
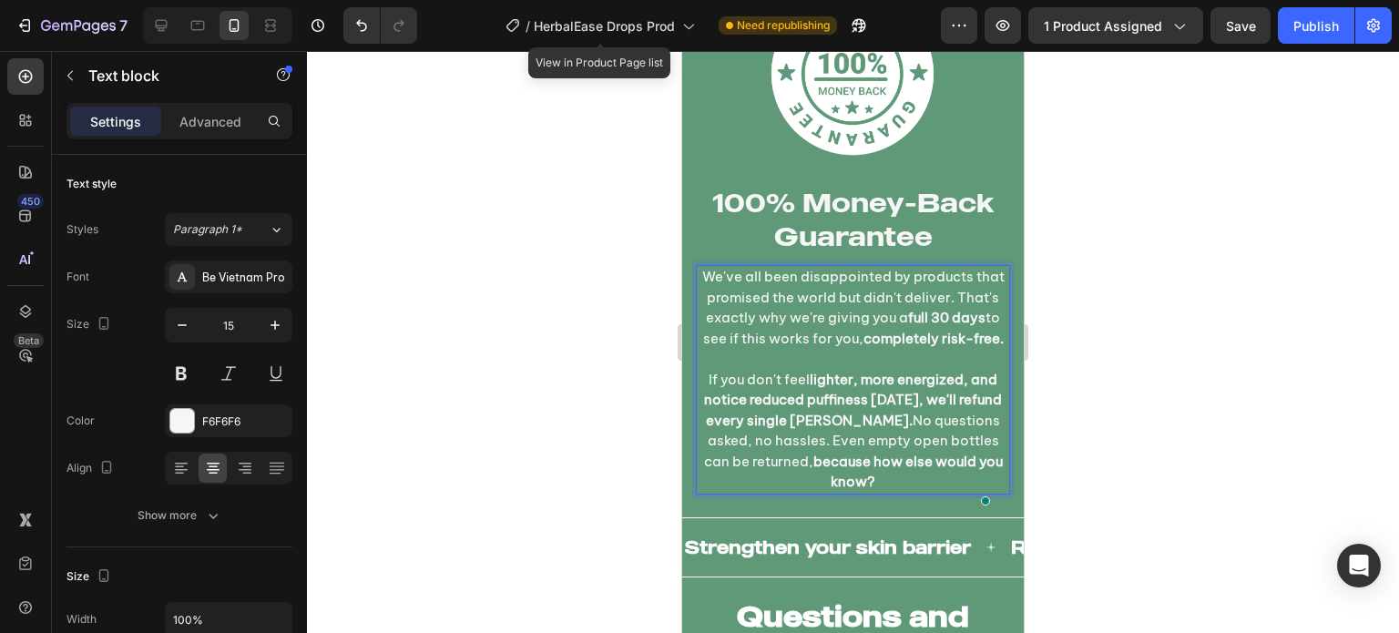
click at [816, 391] on strong "lighter, more energized, and notice reduced puffiness [DATE], we'll refund ever…" at bounding box center [853, 400] width 298 height 58
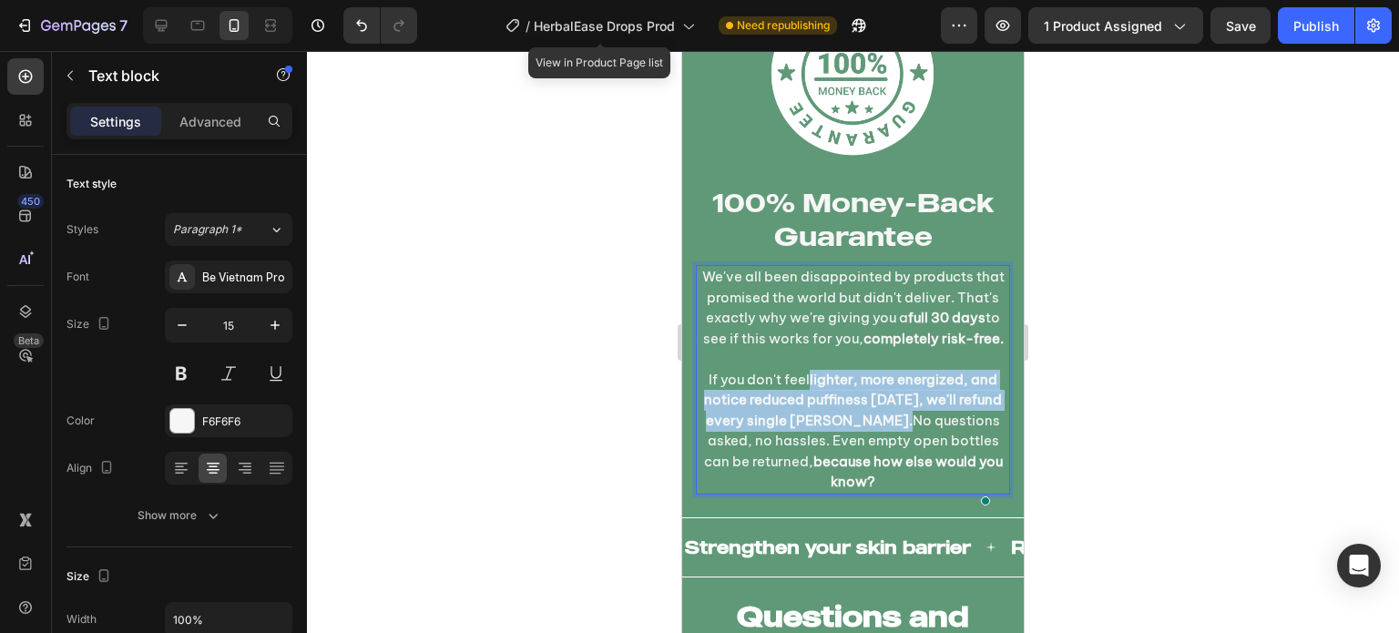
drag, startPoint x: 903, startPoint y: 430, endPoint x: 808, endPoint y: 389, distance: 104.0
click at [808, 389] on p "If you don't feel lighter, more energized, and notice reduced puffiness [DATE],…" at bounding box center [852, 431] width 310 height 123
click at [815, 398] on strong "lighter, more energized, and notice reduced puffiness [DATE], we'll refund ever…" at bounding box center [853, 400] width 298 height 58
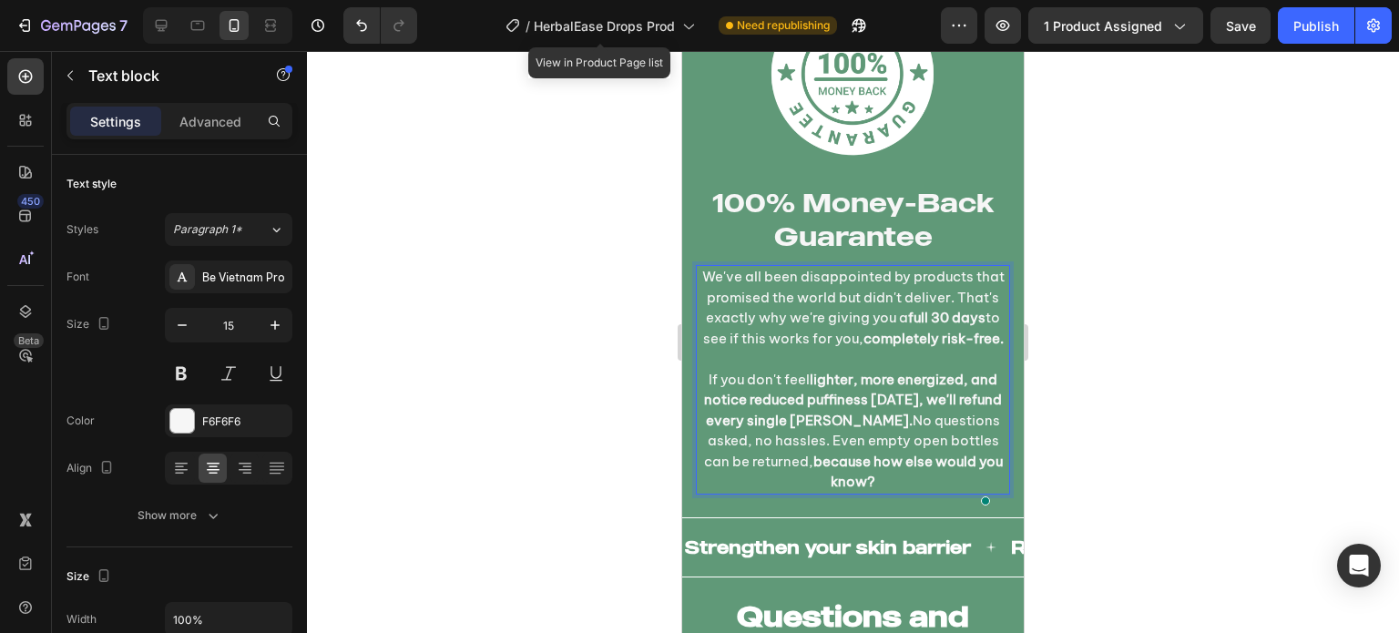
click at [803, 385] on p "If you don't feel lighter, more energized, and notice reduced puffiness [DATE],…" at bounding box center [852, 431] width 310 height 123
click at [805, 385] on p "If you don't feel lighter, more energized, and notice reduced puffiness [DATE],…" at bounding box center [852, 431] width 310 height 123
click at [806, 385] on strong "lighter, more energized, and notice reduced puffiness [DATE], we'll refund ever…" at bounding box center [853, 400] width 298 height 58
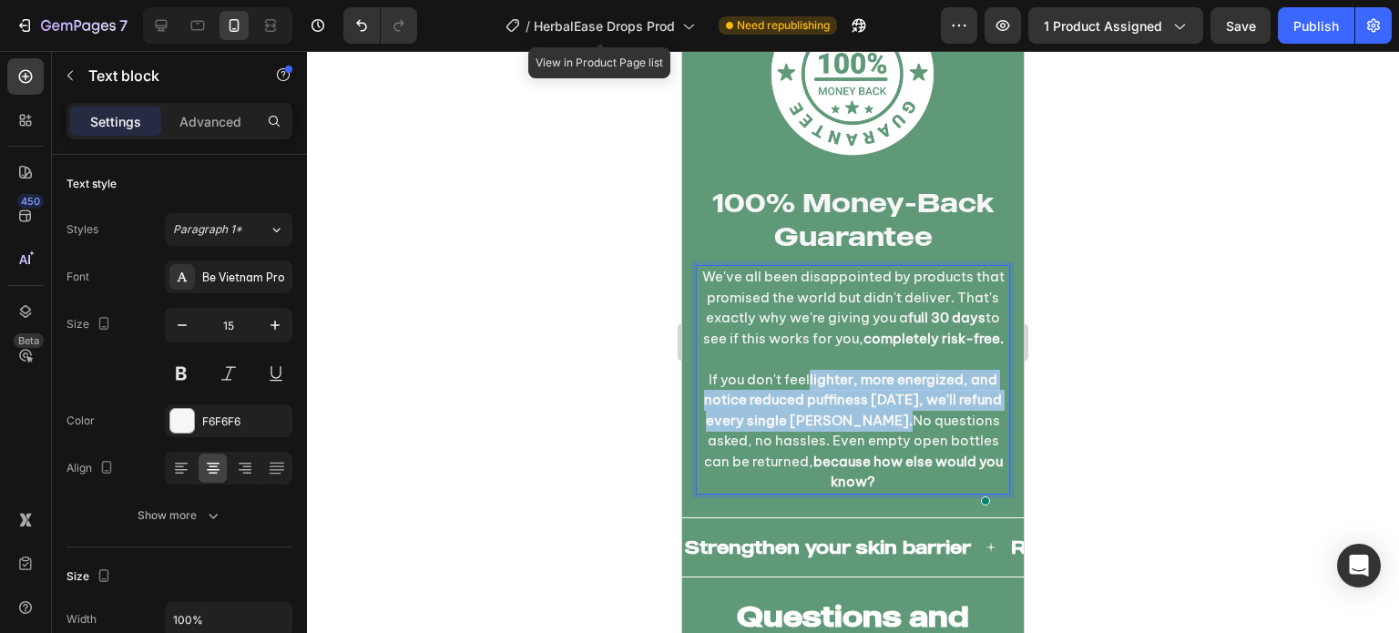
drag, startPoint x: 806, startPoint y: 388, endPoint x: 903, endPoint y: 432, distance: 107.2
click at [903, 432] on p "If you don't feel lighter, more energized, and notice reduced puffiness [DATE],…" at bounding box center [852, 431] width 310 height 123
drag, startPoint x: 860, startPoint y: 396, endPoint x: 813, endPoint y: 402, distance: 46.8
click at [813, 402] on strong "lighter, more energized, and notice reduced puffiness [DATE], we'll refund ever…" at bounding box center [853, 400] width 298 height 58
click at [746, 398] on strong "lighter, more energized, and notice reduced puffiness [DATE], we'll refund ever…" at bounding box center [853, 400] width 298 height 58
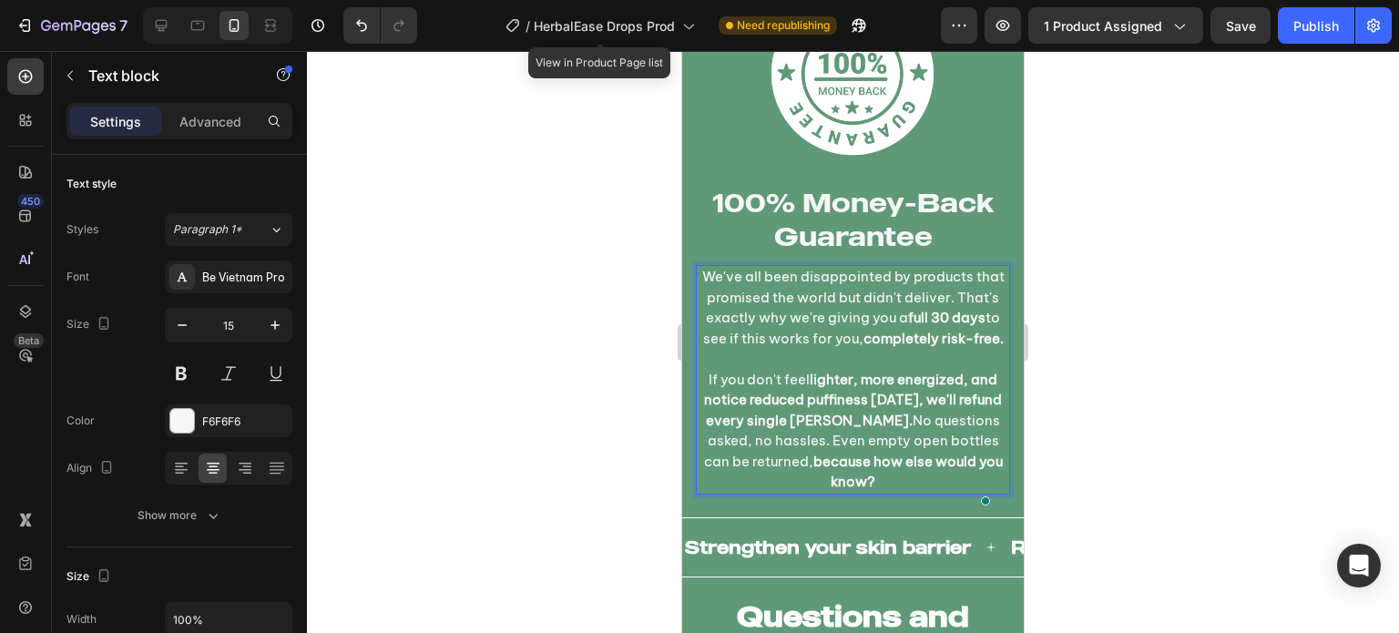
click at [565, 280] on div at bounding box center [853, 342] width 1092 height 582
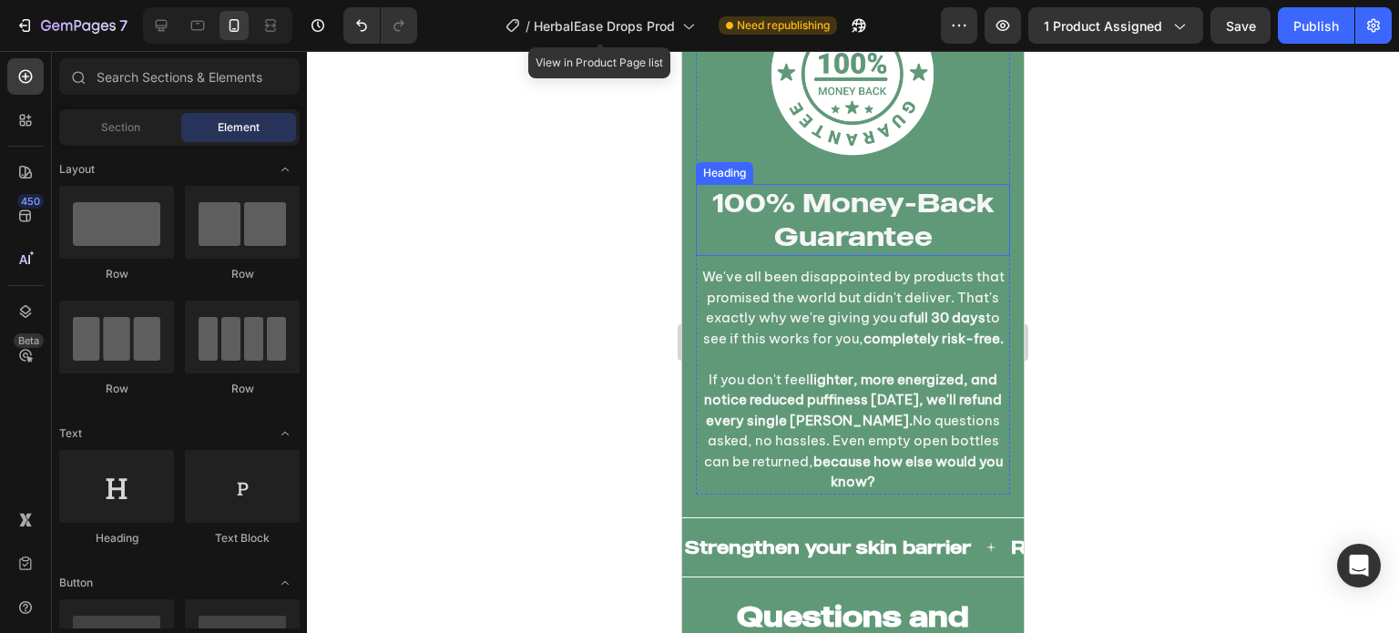
click at [742, 167] on div "Heading" at bounding box center [724, 173] width 57 height 22
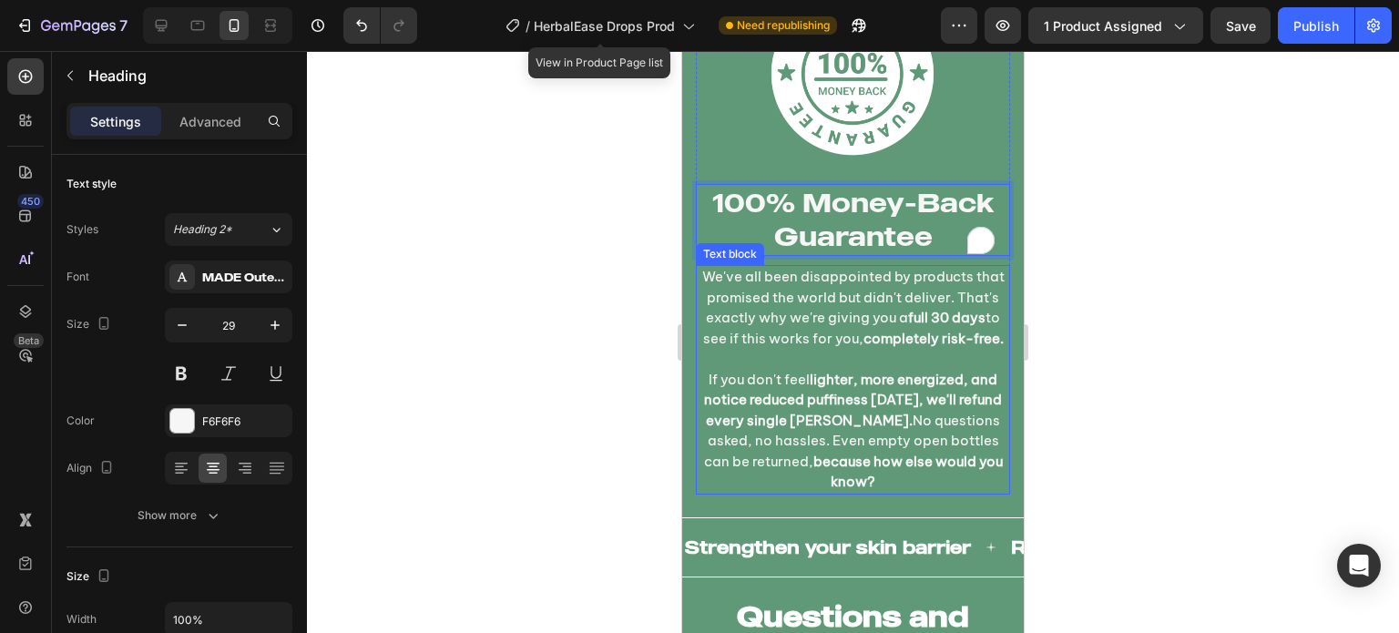
click at [802, 336] on p "We've all been disappointed by products that promised the world but didn't deli…" at bounding box center [852, 308] width 310 height 82
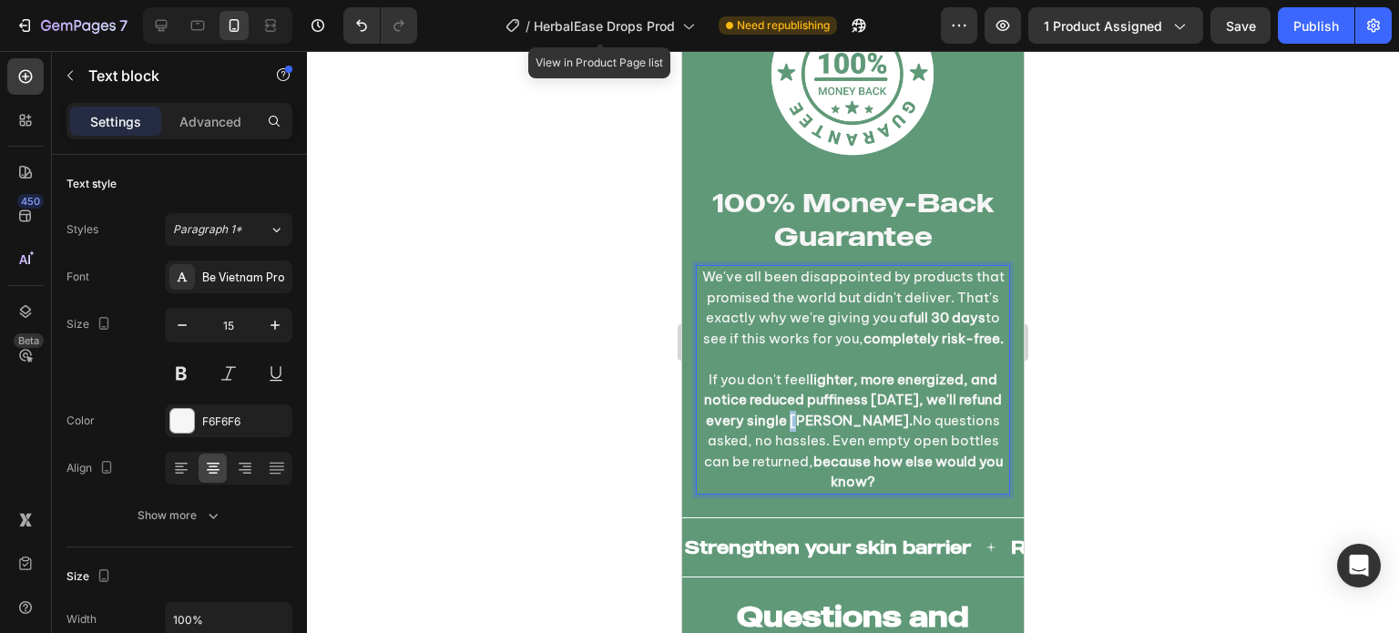
click at [815, 422] on strong "lighter, more energized, and notice reduced puffiness [DATE], we'll refund ever…" at bounding box center [853, 400] width 298 height 58
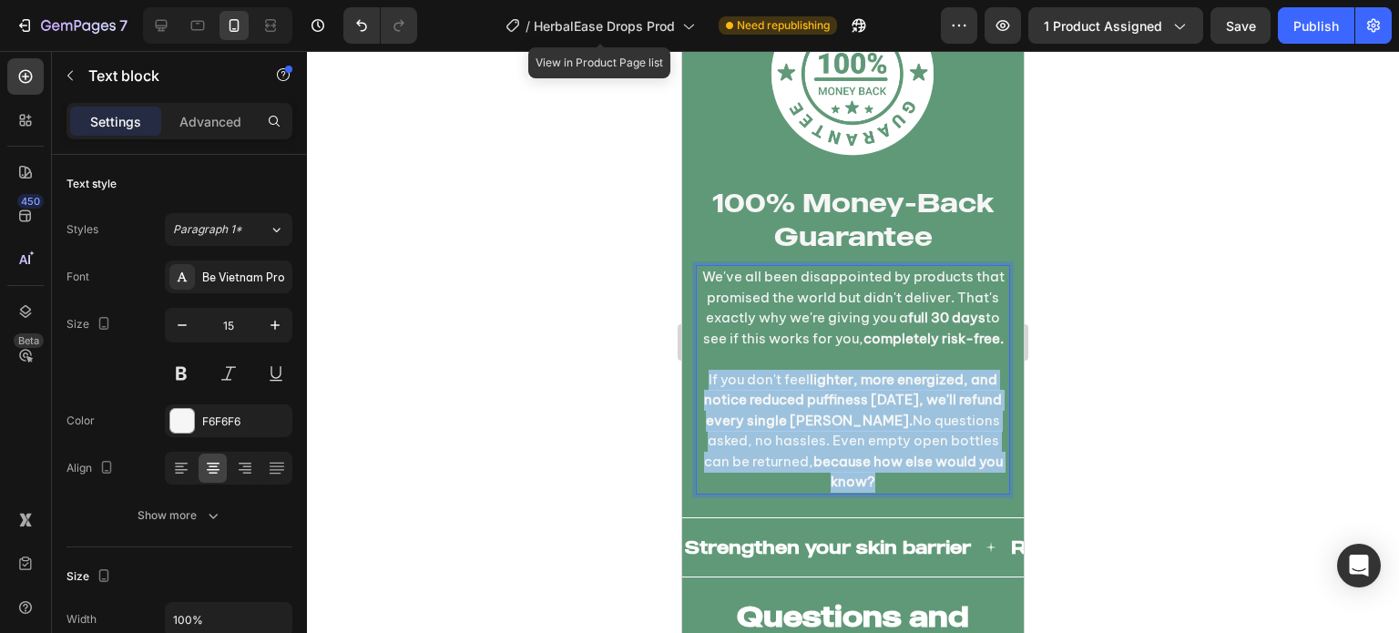
click at [815, 422] on strong "lighter, more energized, and notice reduced puffiness [DATE], we'll refund ever…" at bounding box center [853, 400] width 298 height 58
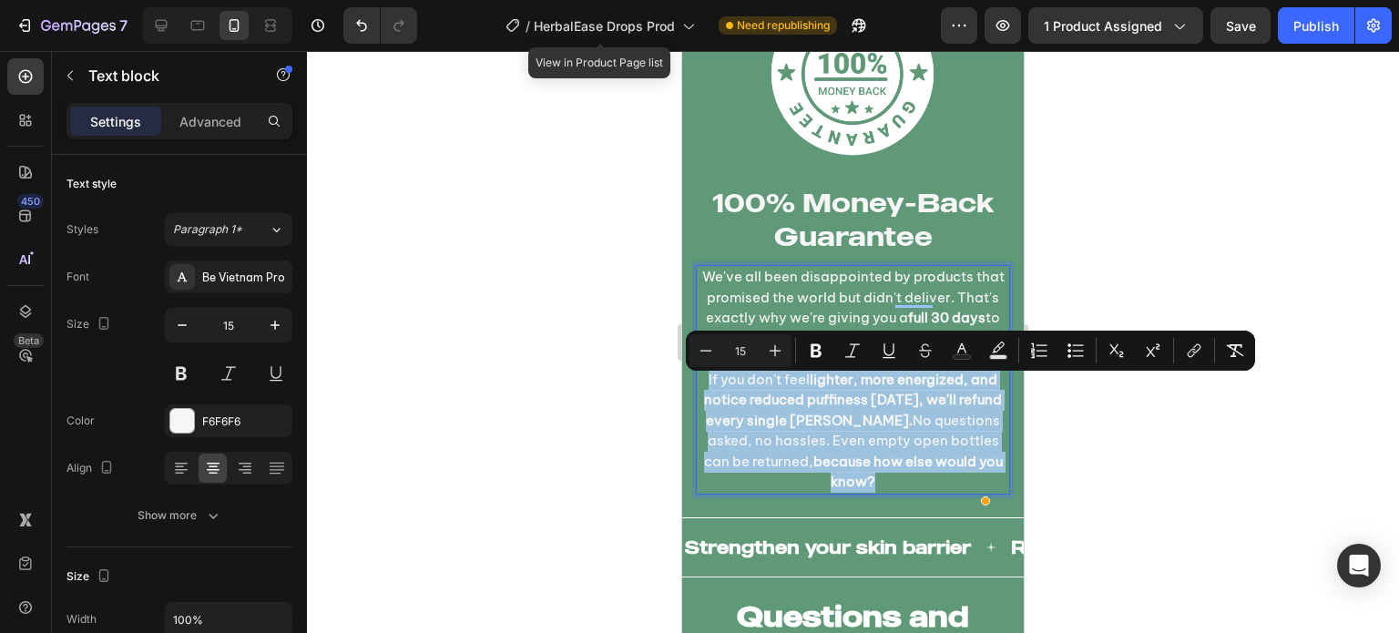
click at [809, 394] on strong "lighter, more energized, and notice reduced puffiness [DATE], we'll refund ever…" at bounding box center [853, 400] width 298 height 58
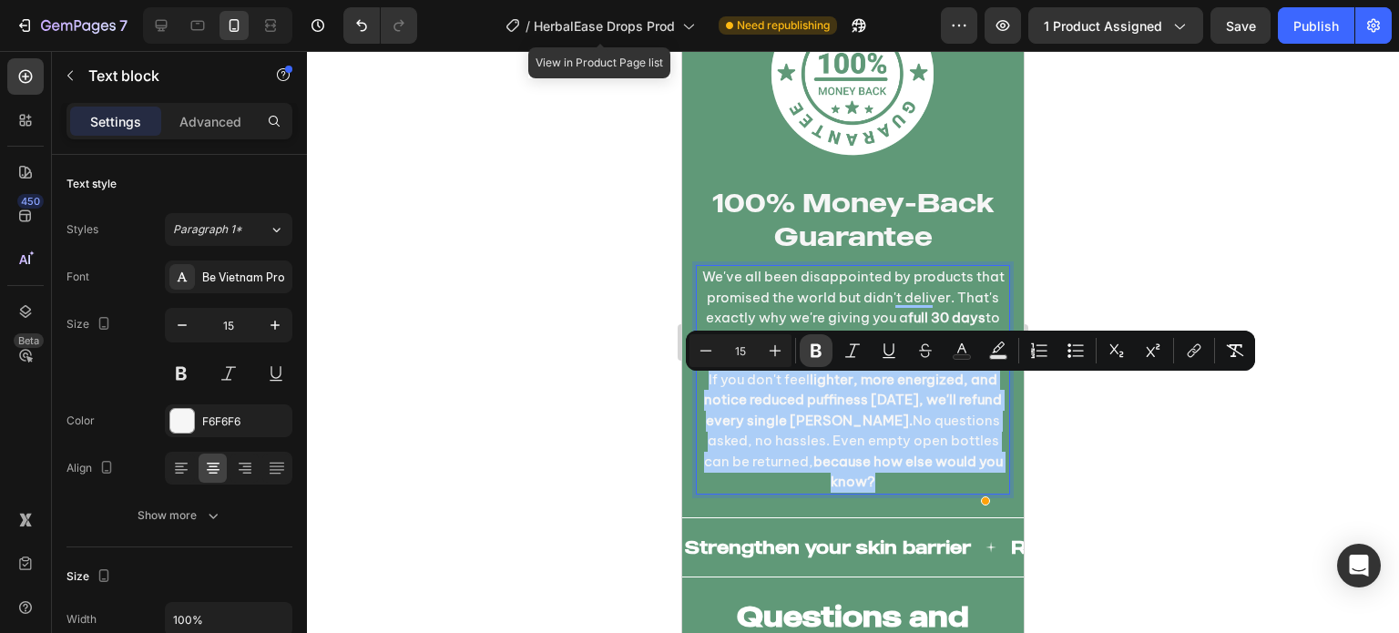
click at [811, 353] on icon "Editor contextual toolbar" at bounding box center [815, 351] width 11 height 14
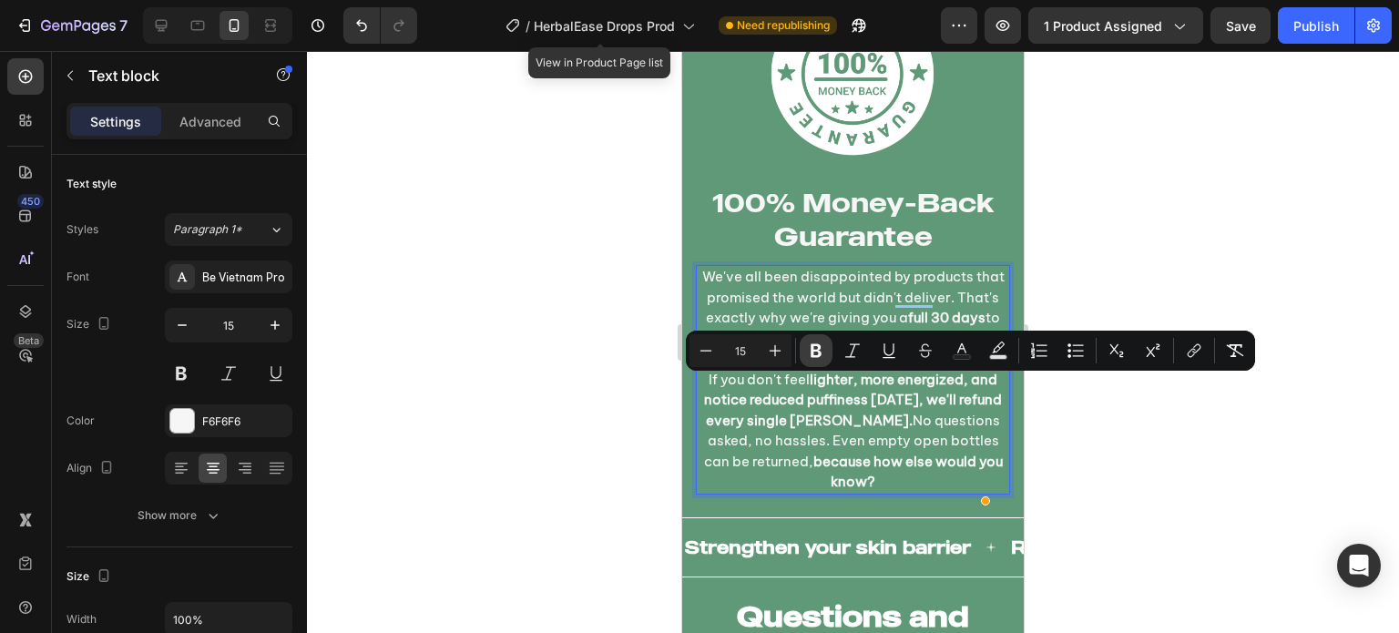
click at [811, 353] on icon "Editor contextual toolbar" at bounding box center [815, 351] width 11 height 14
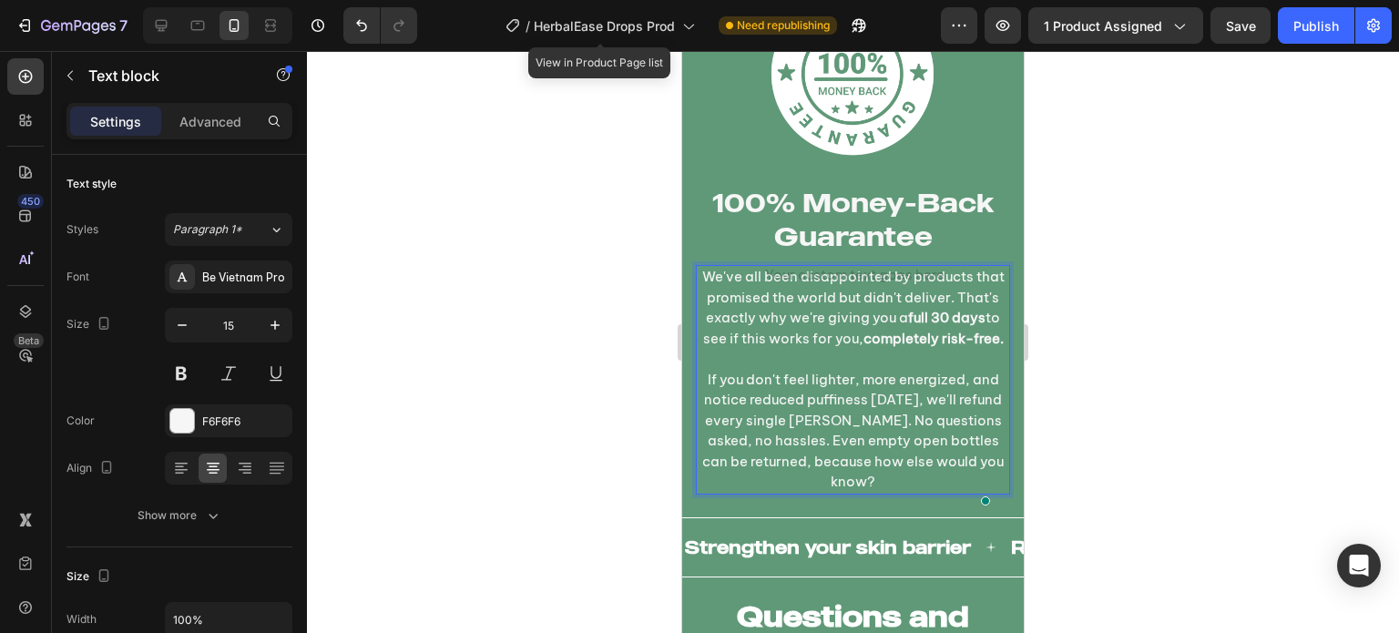
click at [809, 391] on p "If you don't feel lighter, more energized, and notice reduced puffiness [DATE],…" at bounding box center [852, 431] width 310 height 123
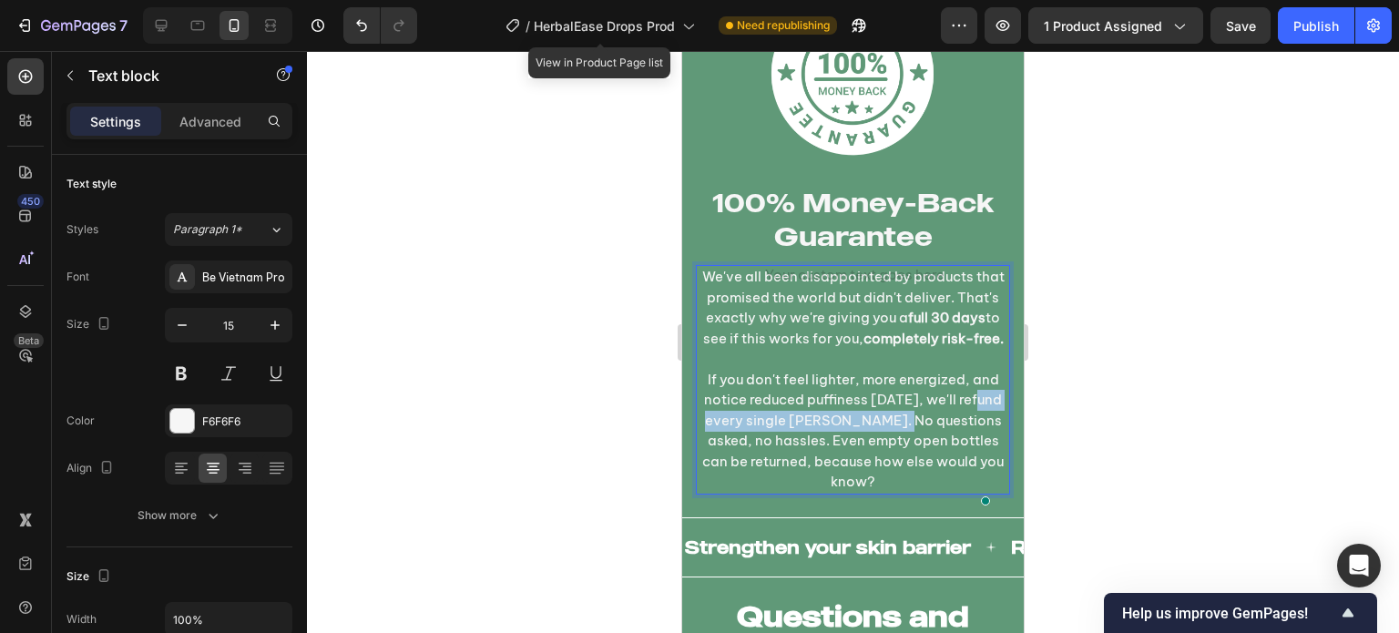
drag, startPoint x: 699, startPoint y: 431, endPoint x: 901, endPoint y: 429, distance: 202.1
click at [901, 429] on p "If you don't feel lighter, more energized, and notice reduced puffiness [DATE],…" at bounding box center [852, 431] width 310 height 123
drag, startPoint x: 892, startPoint y: 427, endPoint x: 902, endPoint y: 433, distance: 11.9
click at [902, 433] on p "If you don't feel lighter, more energized, and notice reduced puffiness [DATE],…" at bounding box center [852, 431] width 310 height 123
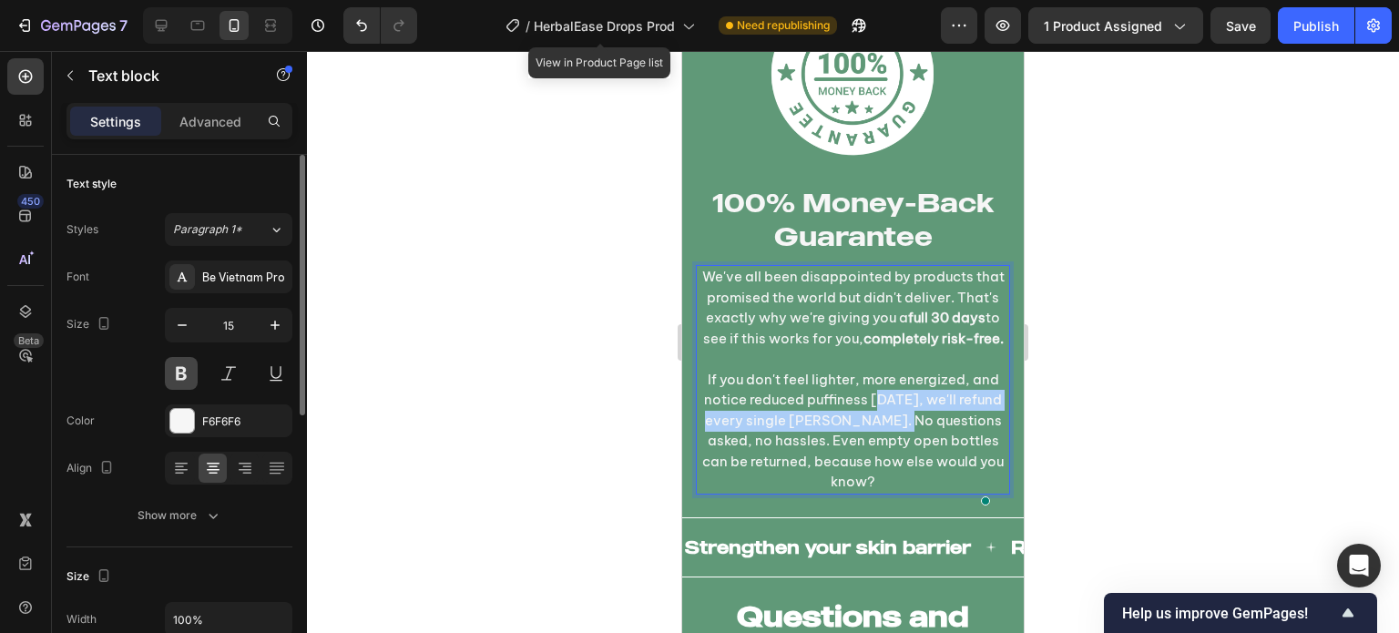
click at [179, 371] on button at bounding box center [181, 373] width 33 height 33
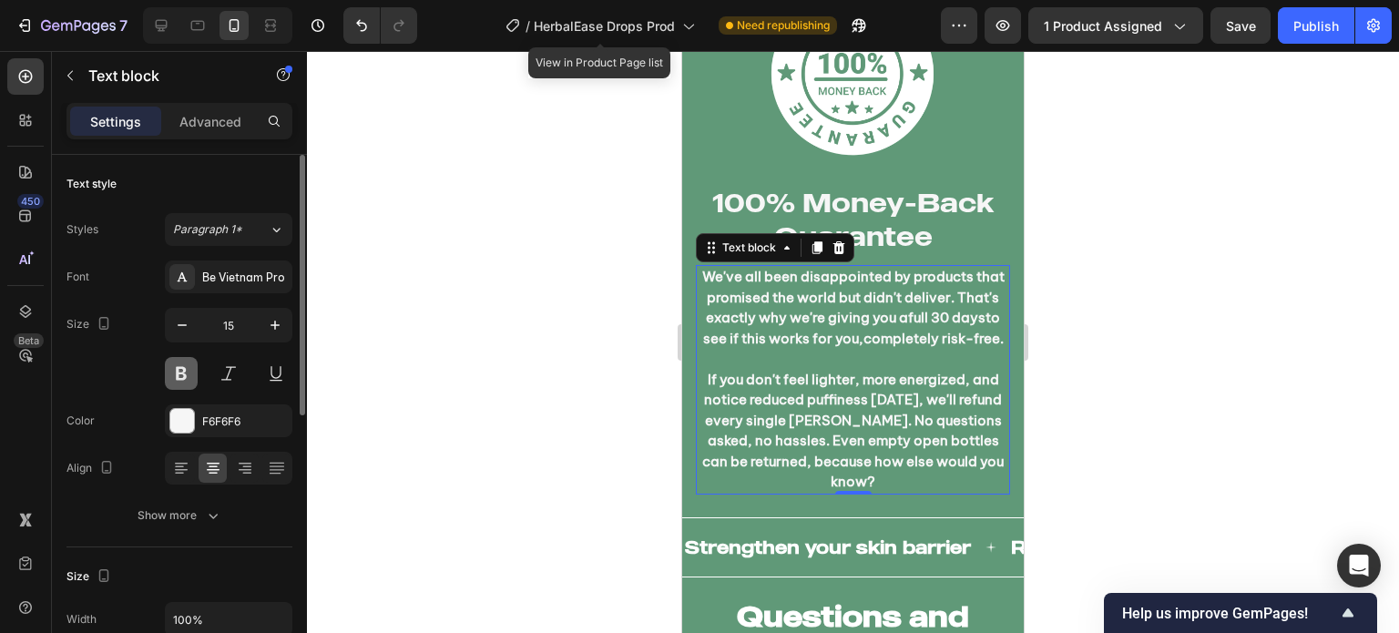
click at [180, 371] on button at bounding box center [181, 373] width 33 height 33
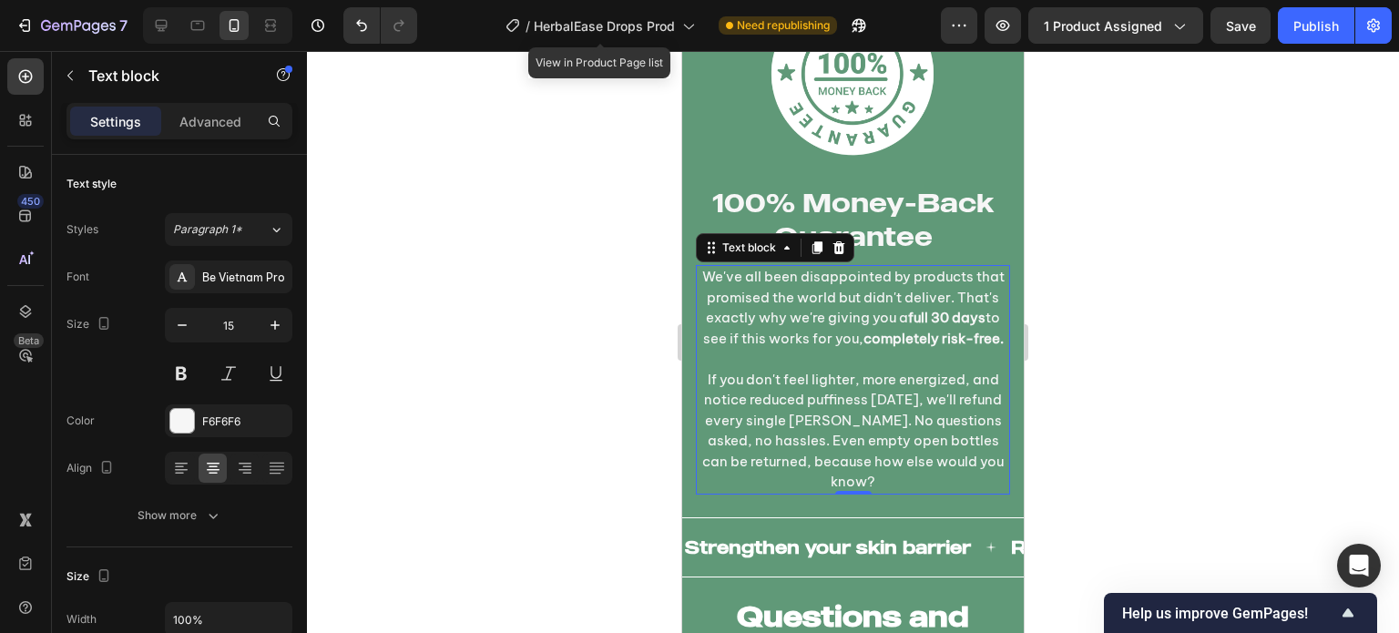
click at [890, 422] on p "If you don't feel lighter, more energized, and notice reduced puffiness [DATE],…" at bounding box center [852, 431] width 310 height 123
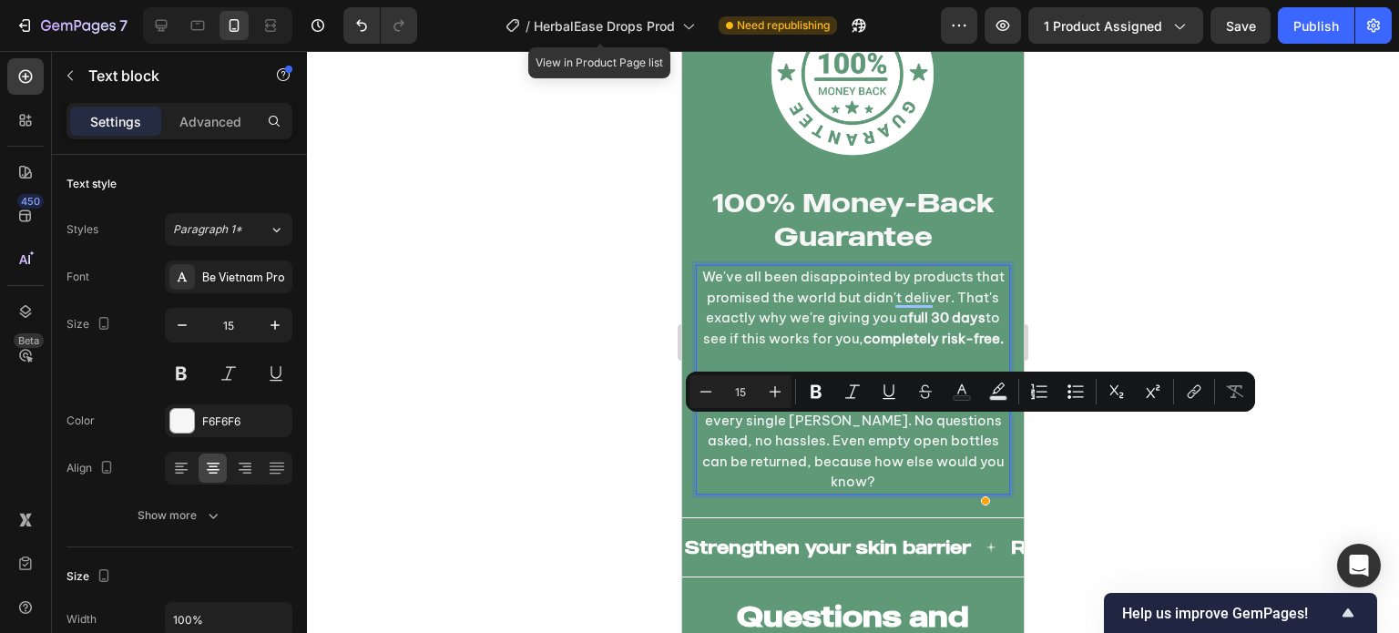
click at [901, 432] on p "If you don't feel lighter, more energized, and notice reduced puffiness [DATE],…" at bounding box center [852, 431] width 310 height 123
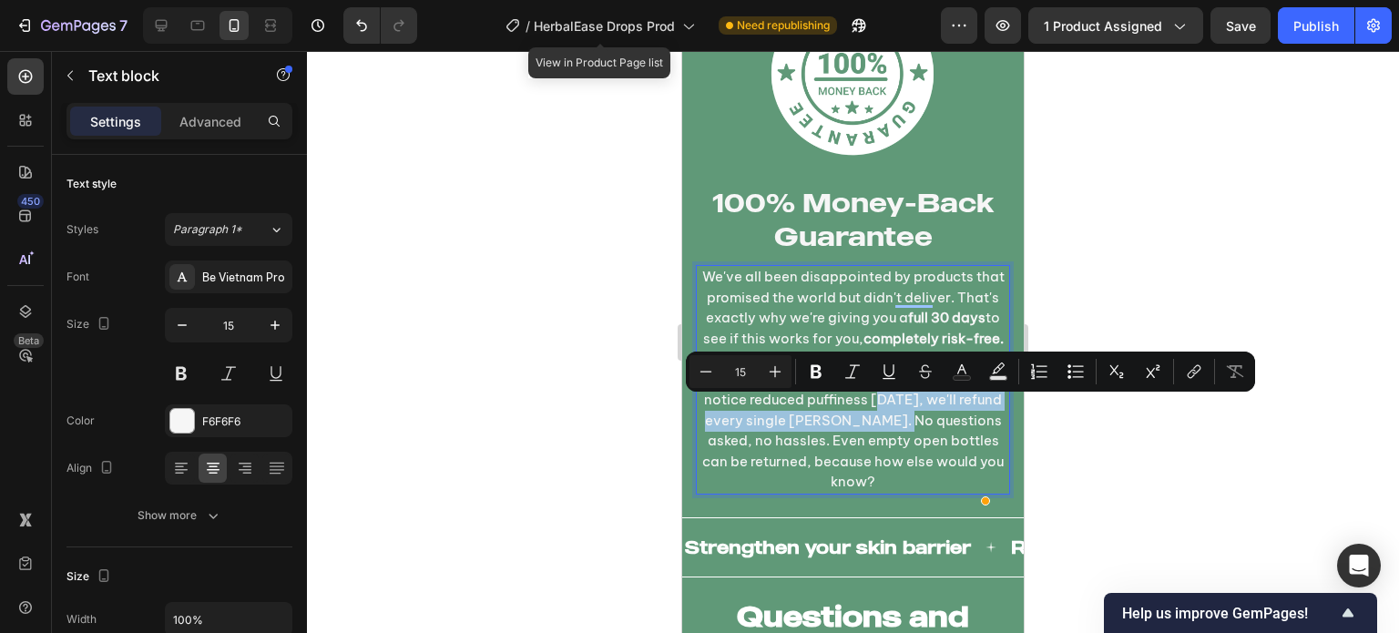
drag, startPoint x: 901, startPoint y: 429, endPoint x: 882, endPoint y: 408, distance: 28.4
click at [882, 408] on p "If you don't feel lighter, more energized, and notice reduced puffiness [DATE],…" at bounding box center [852, 431] width 310 height 123
click at [814, 382] on button "Bold" at bounding box center [815, 371] width 33 height 33
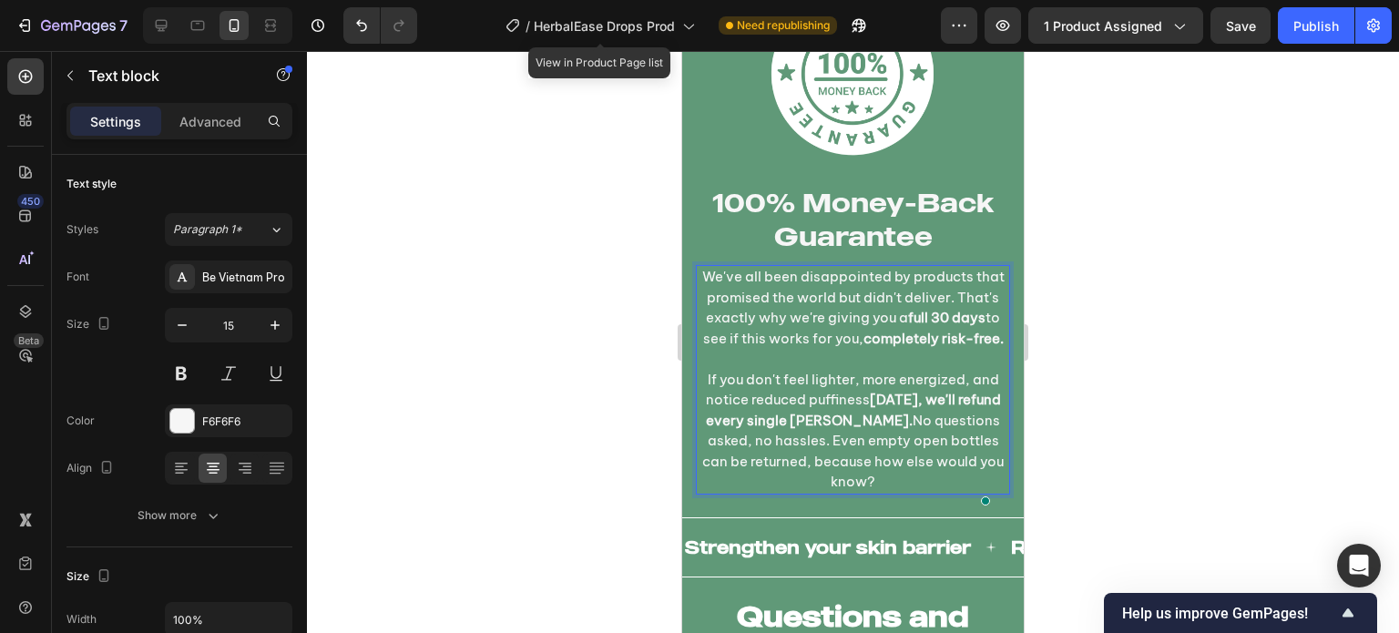
click at [878, 447] on p "If you don't feel lighter, more energized, and notice reduced puffiness [DATE],…" at bounding box center [852, 431] width 310 height 123
drag, startPoint x: 896, startPoint y: 486, endPoint x: 823, endPoint y: 469, distance: 74.9
click at [823, 469] on p "If you don't feel lighter, more energized, and notice reduced puffiness [DATE],…" at bounding box center [852, 431] width 310 height 123
click at [860, 480] on p "If you don't feel lighter, more energized, and notice reduced puffiness [DATE],…" at bounding box center [852, 431] width 310 height 123
click at [860, 479] on p "If you don't feel lighter, more energized, and notice reduced puffiness [DATE],…" at bounding box center [852, 431] width 310 height 123
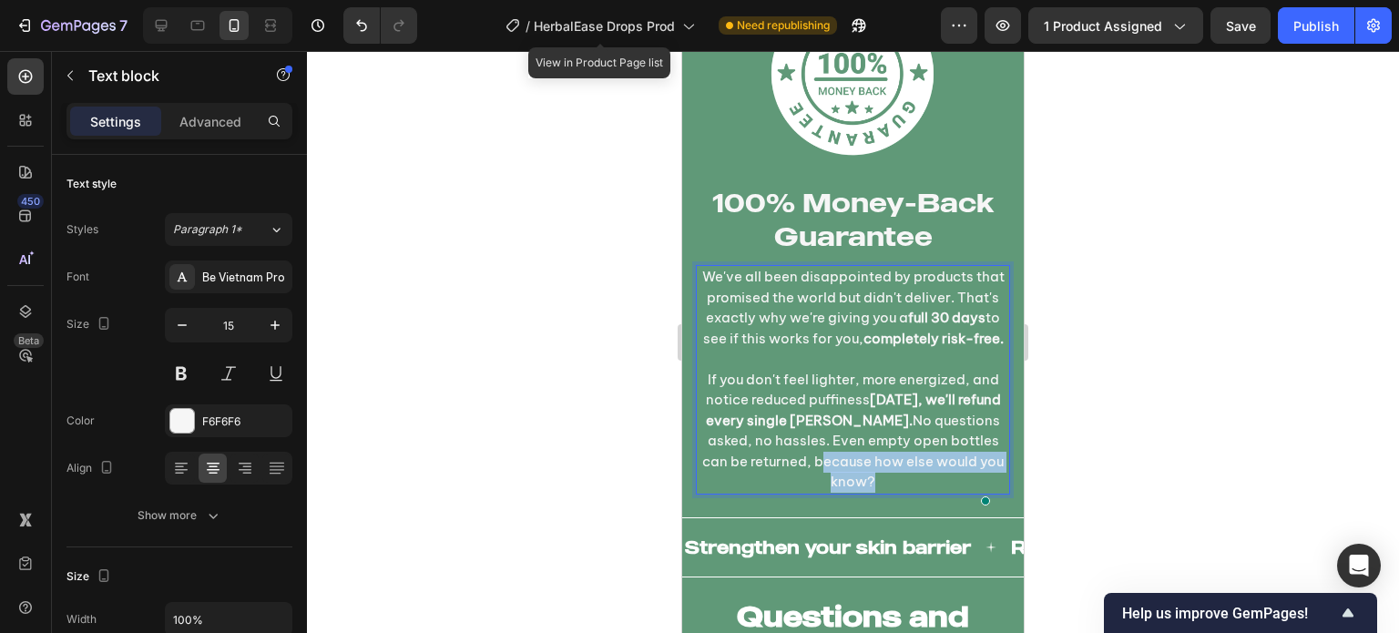
click at [860, 479] on p "If you don't feel lighter, more energized, and notice reduced puffiness [DATE],…" at bounding box center [852, 431] width 310 height 123
click at [925, 493] on p "If you don't feel lighter, more energized, and notice reduced puffiness [DATE],…" at bounding box center [852, 431] width 310 height 123
click at [860, 480] on p "If you don't feel lighter, more energized, and notice reduced puffiness [DATE],…" at bounding box center [852, 431] width 310 height 123
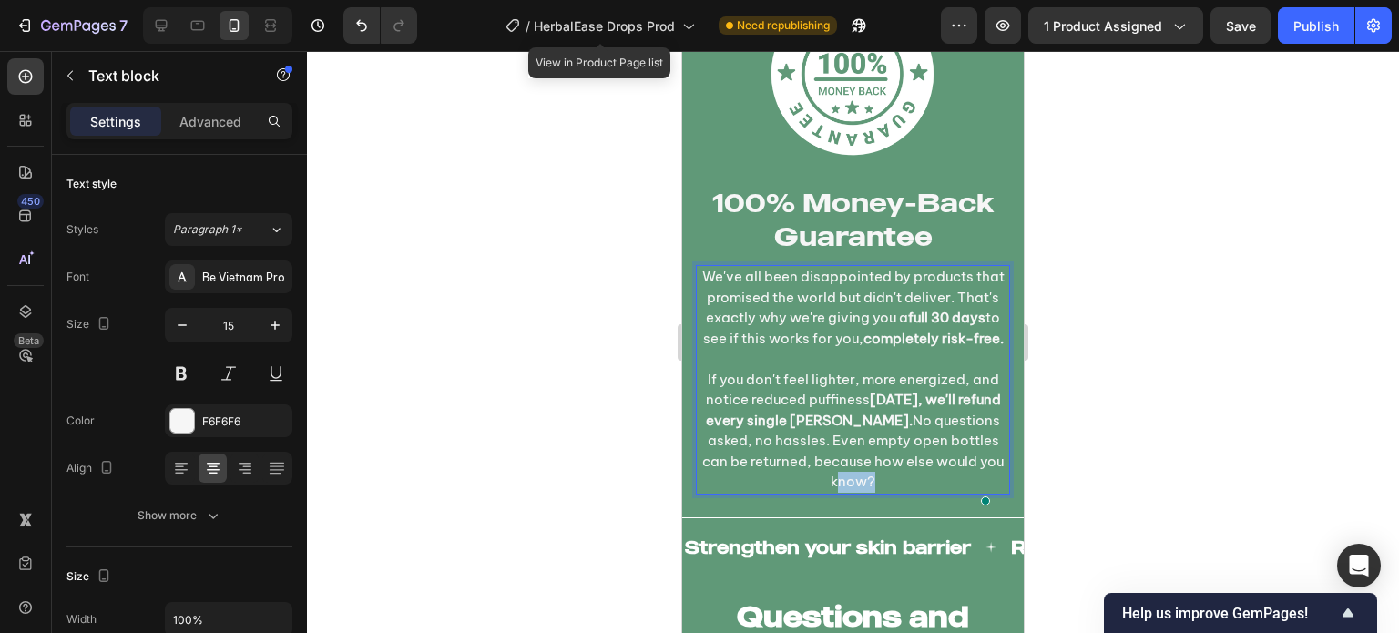
click at [827, 473] on p "If you don't feel lighter, more energized, and notice reduced puffiness [DATE],…" at bounding box center [852, 431] width 310 height 123
click at [825, 471] on p "If you don't feel lighter, more energized, and notice reduced puffiness [DATE],…" at bounding box center [852, 431] width 310 height 123
drag, startPoint x: 823, startPoint y: 471, endPoint x: 854, endPoint y: 483, distance: 33.5
click at [854, 483] on p "If you don't feel lighter, more energized, and notice reduced puffiness [DATE],…" at bounding box center [852, 431] width 310 height 123
click at [853, 483] on p "If you don't feel lighter, more energized, and notice reduced puffiness [DATE],…" at bounding box center [852, 431] width 310 height 123
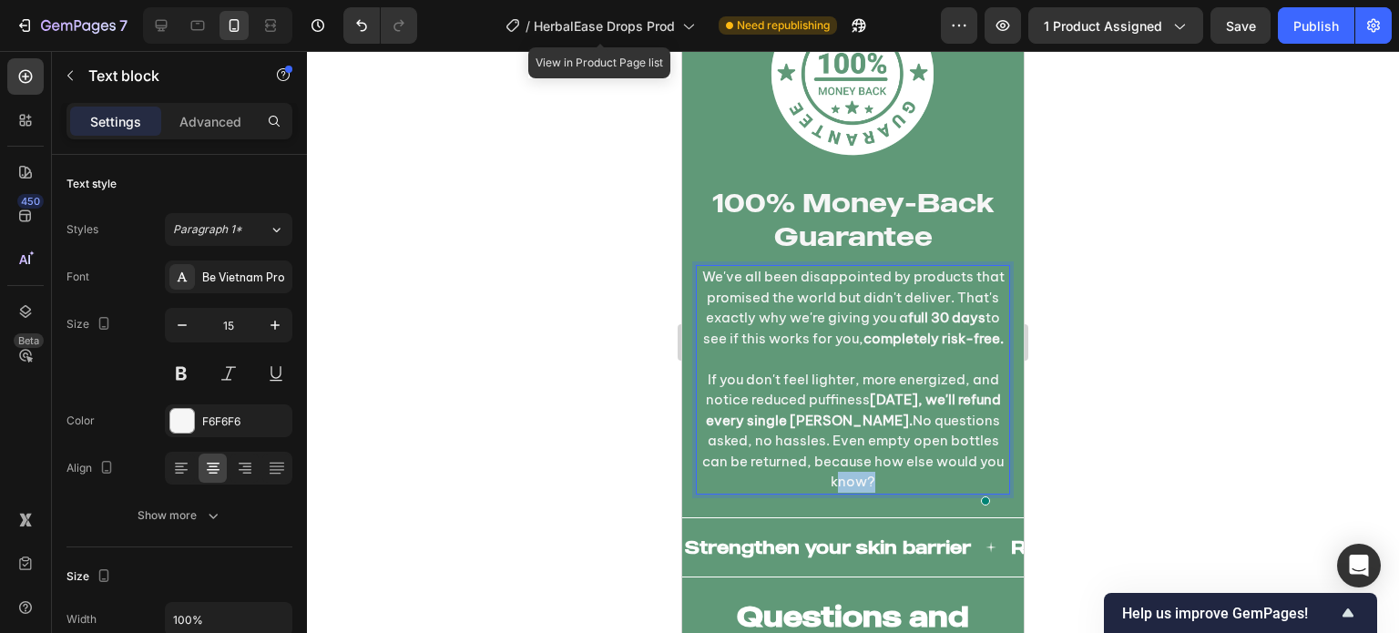
click at [851, 483] on p "If you don't feel lighter, more energized, and notice reduced puffiness [DATE],…" at bounding box center [852, 431] width 310 height 123
click at [849, 482] on p "If you don't feel lighter, more energized, and notice reduced puffiness [DATE],…" at bounding box center [852, 431] width 310 height 123
click at [819, 408] on p "If you don't feel lighter, more energized, and notice reduced puffiness [DATE],…" at bounding box center [852, 431] width 310 height 123
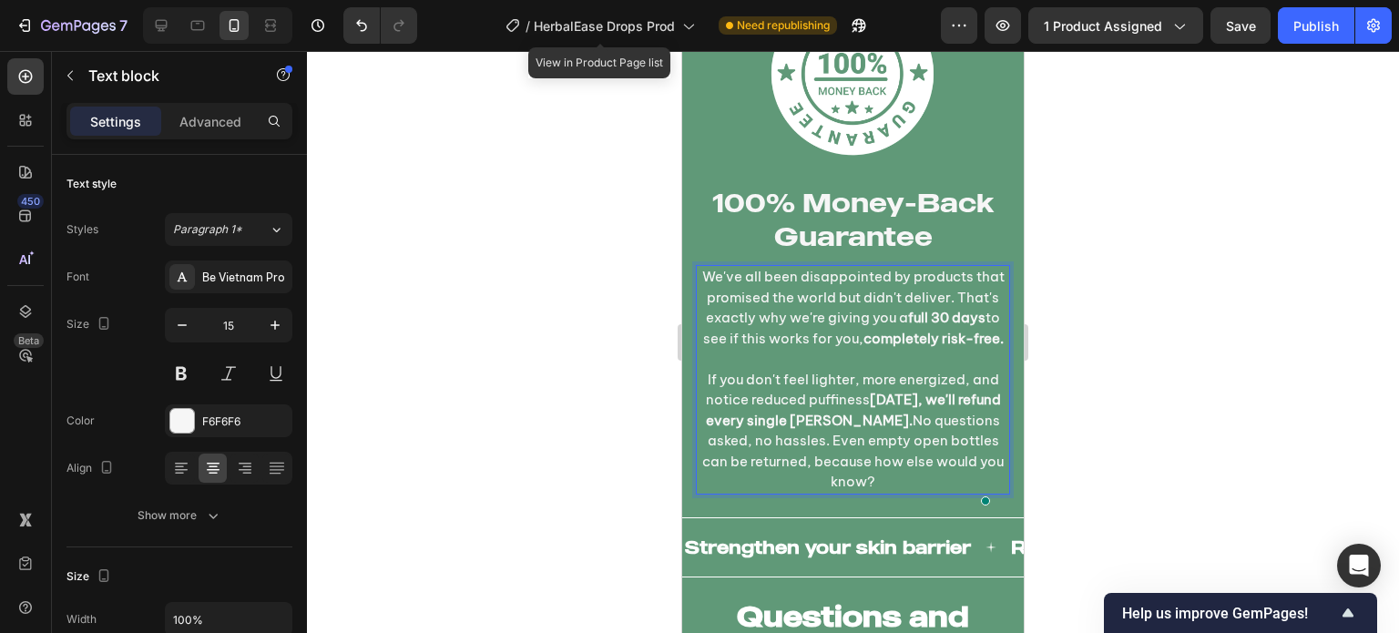
click at [631, 401] on div at bounding box center [853, 342] width 1092 height 582
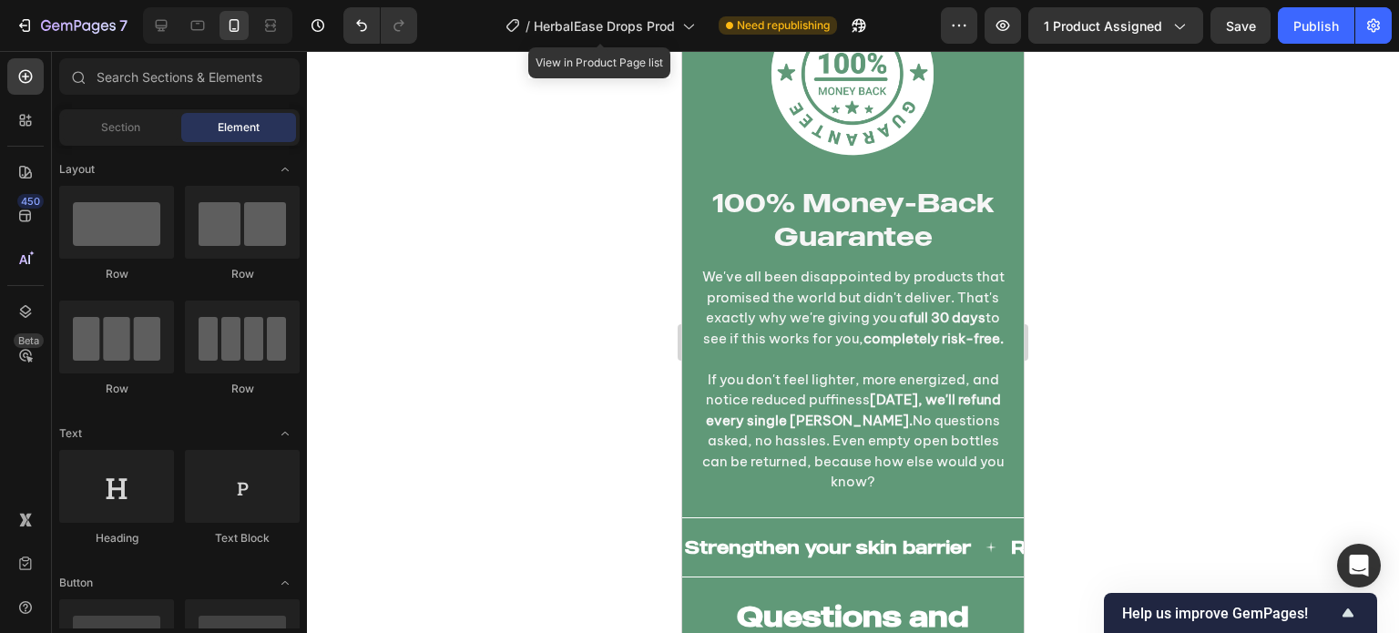
click at [631, 401] on div at bounding box center [853, 342] width 1092 height 582
click at [850, 299] on p "We've all been disappointed by products that promised the world but didn't deli…" at bounding box center [852, 308] width 310 height 82
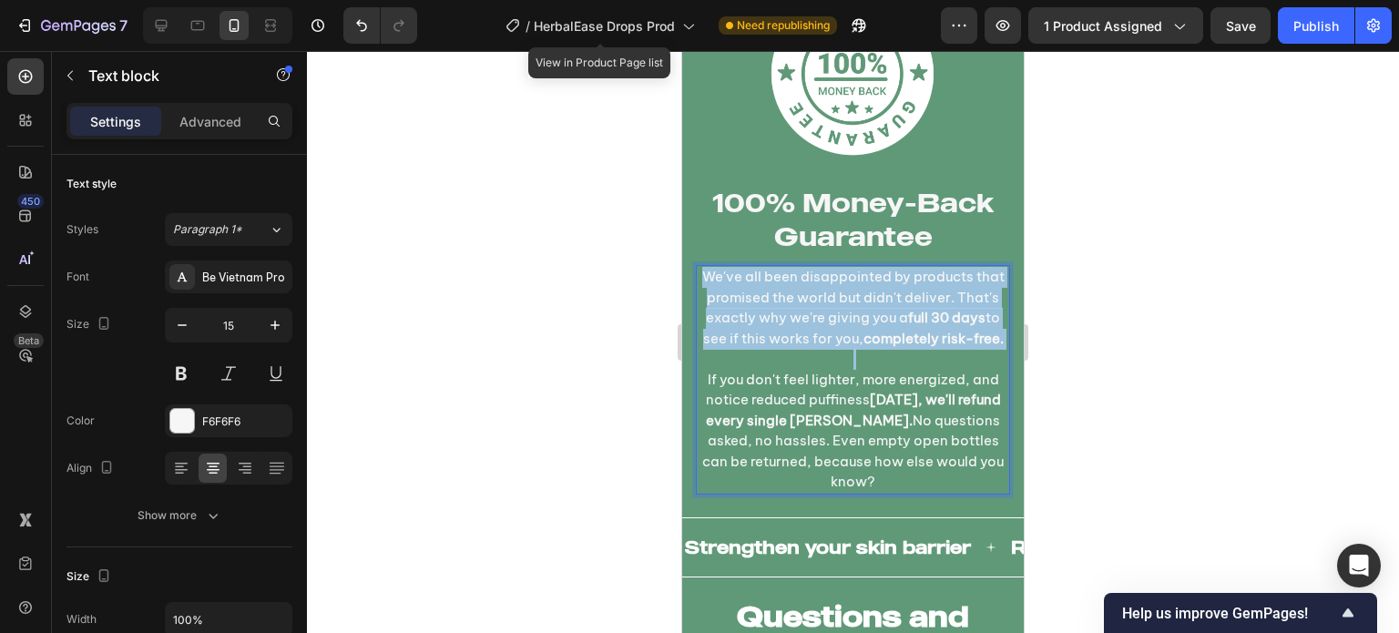
click at [850, 299] on p "We've all been disappointed by products that promised the world but didn't deli…" at bounding box center [852, 308] width 310 height 82
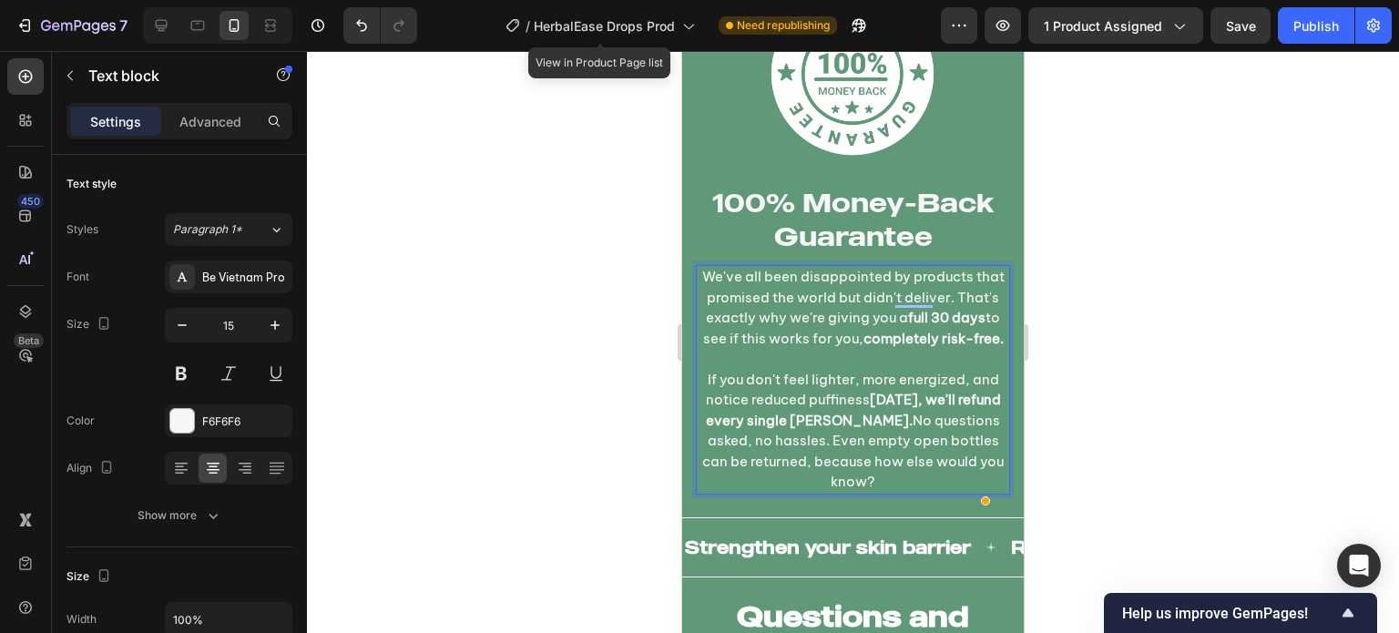
click at [860, 475] on p "If you don't feel lighter, more energized, and notice reduced puffiness [DATE],…" at bounding box center [852, 431] width 310 height 123
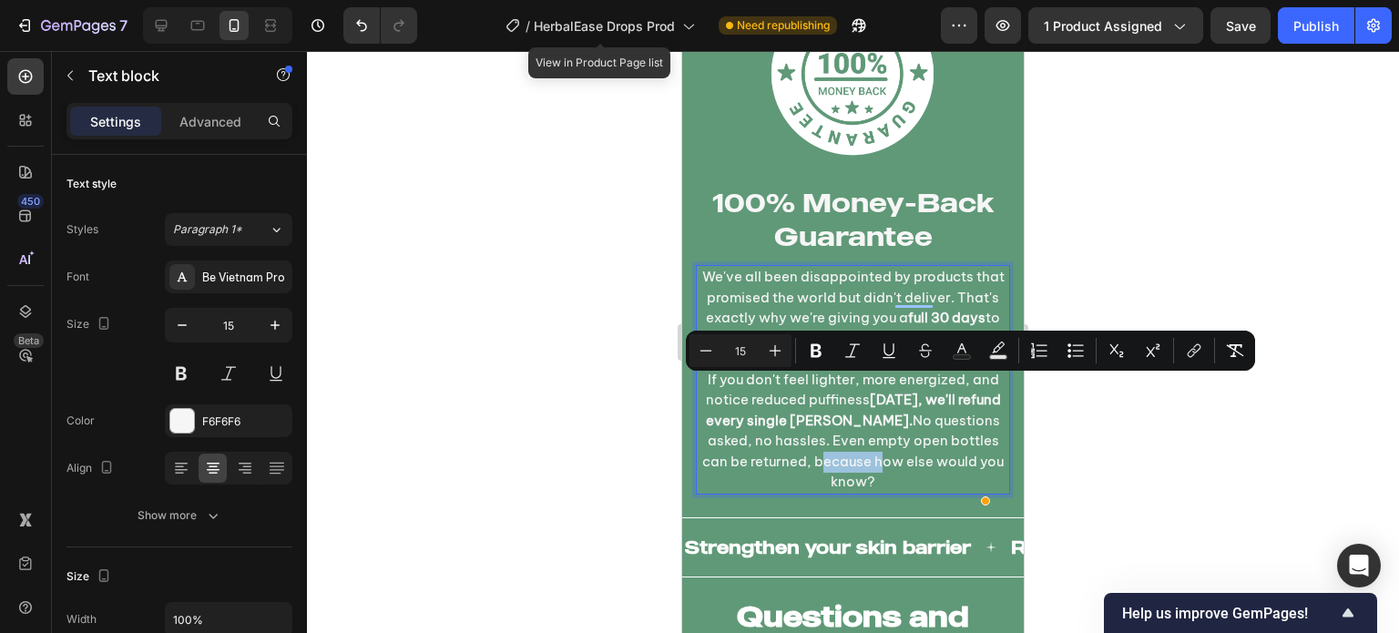
click at [874, 482] on p "If you don't feel lighter, more energized, and notice reduced puffiness [DATE],…" at bounding box center [852, 431] width 310 height 123
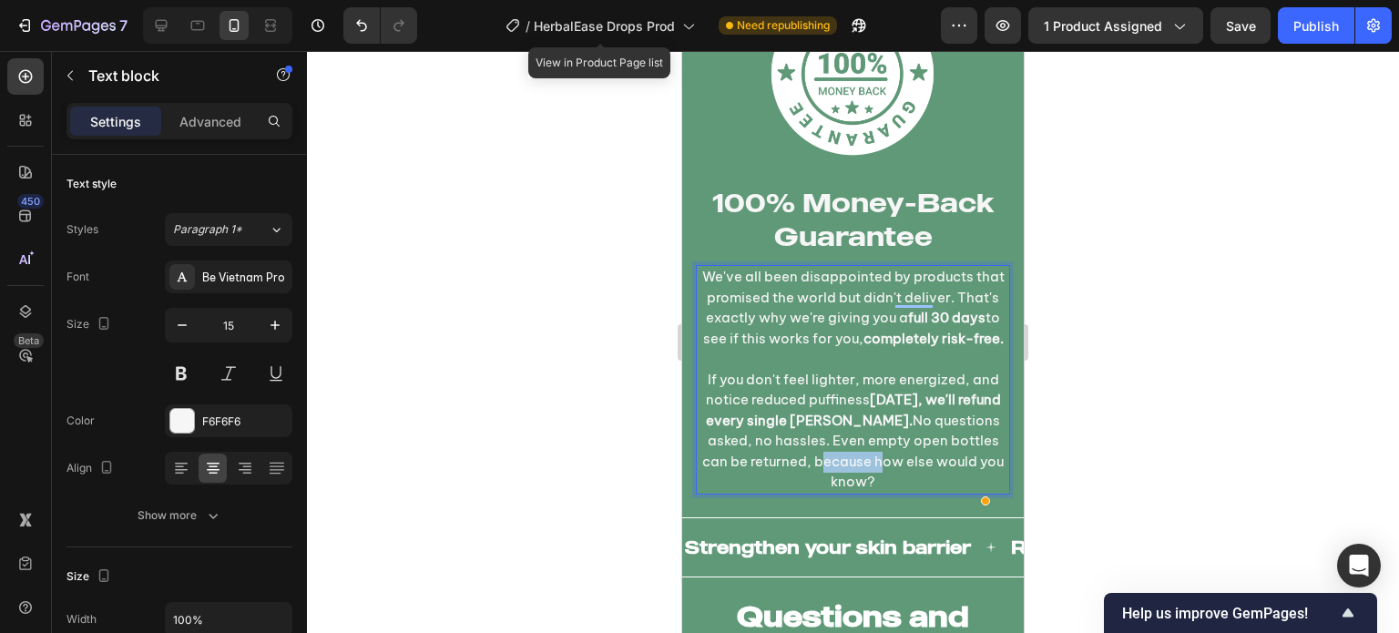
drag, startPoint x: 888, startPoint y: 489, endPoint x: 823, endPoint y: 451, distance: 75.1
click at [823, 451] on p "If you don't feel lighter, more energized, and notice reduced puffiness [DATE],…" at bounding box center [852, 431] width 310 height 123
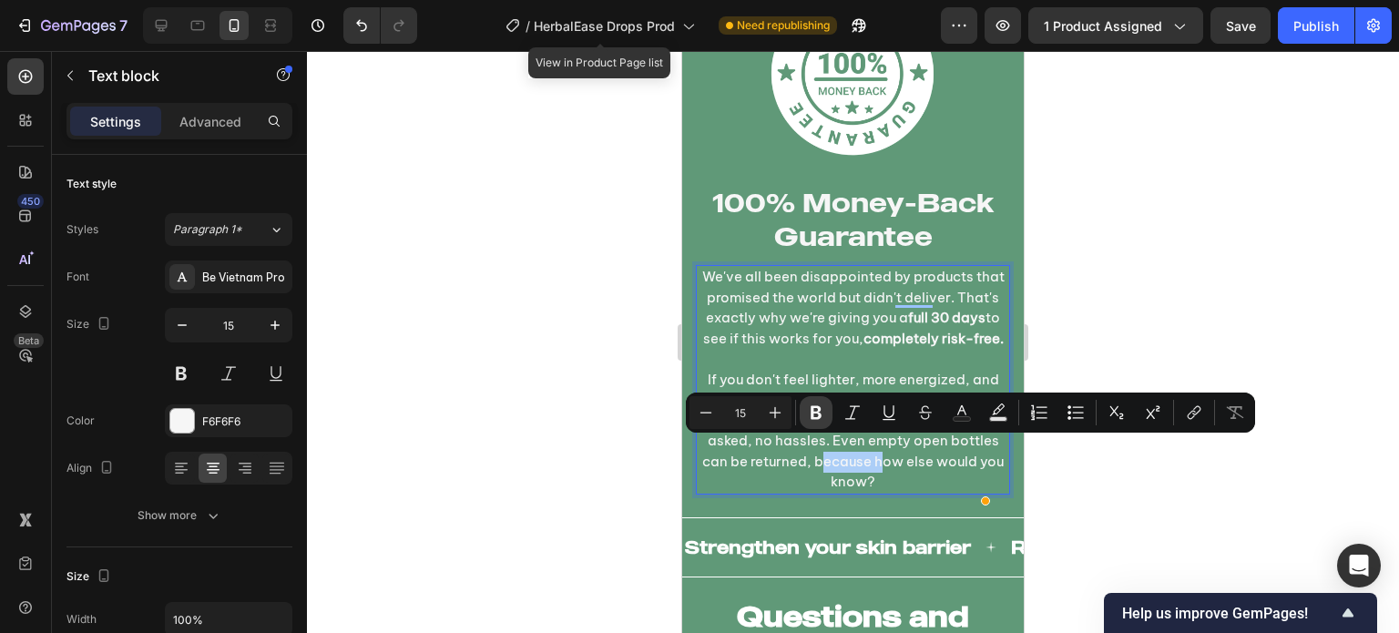
click at [812, 412] on icon "Editor contextual toolbar" at bounding box center [815, 413] width 11 height 14
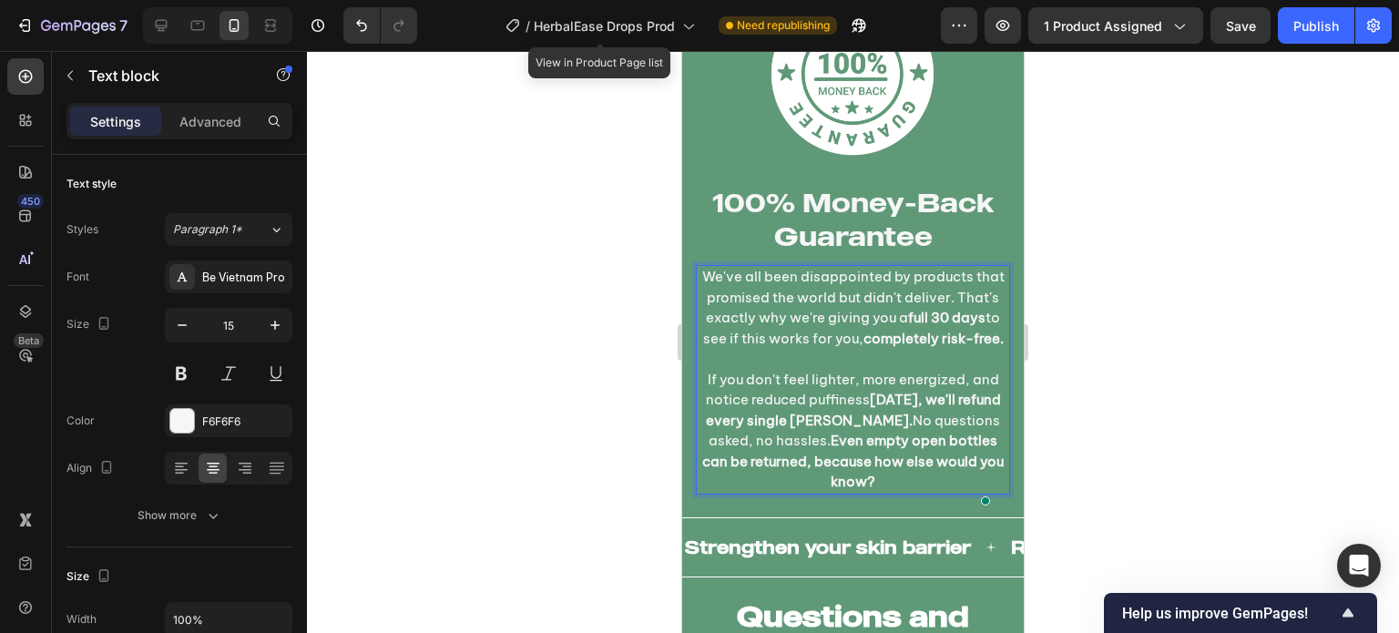
click at [568, 444] on div at bounding box center [853, 342] width 1092 height 582
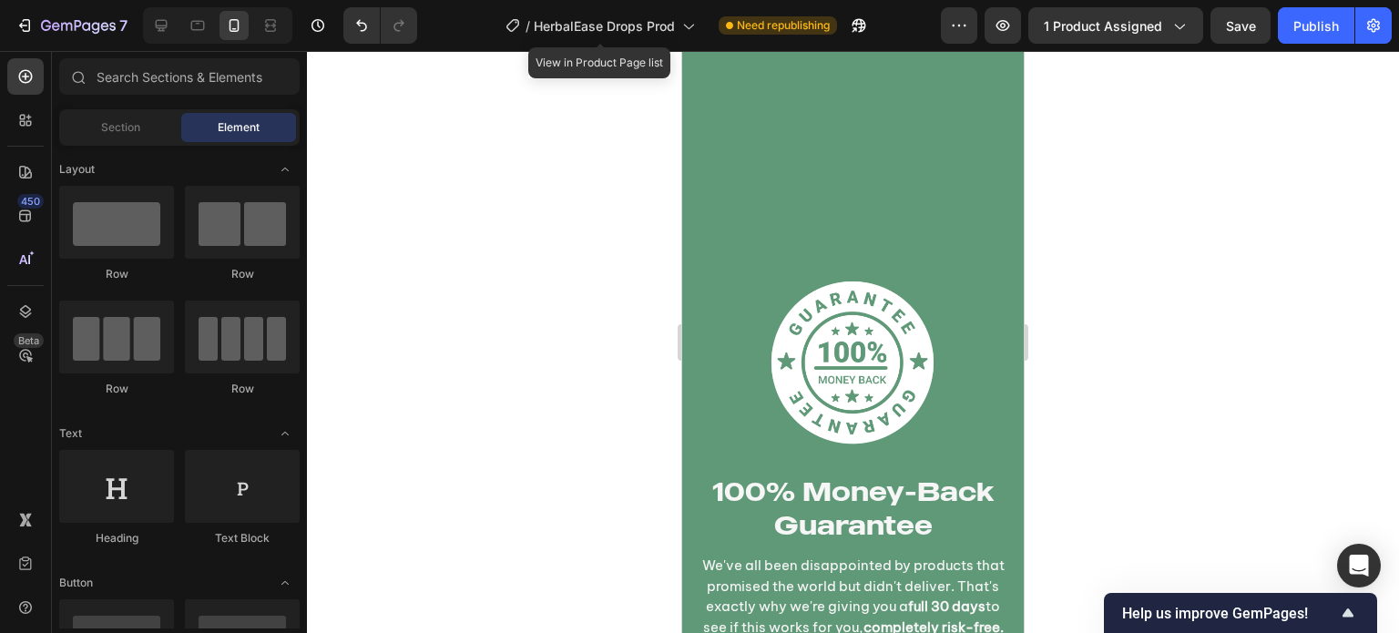
scroll to position [12274, 0]
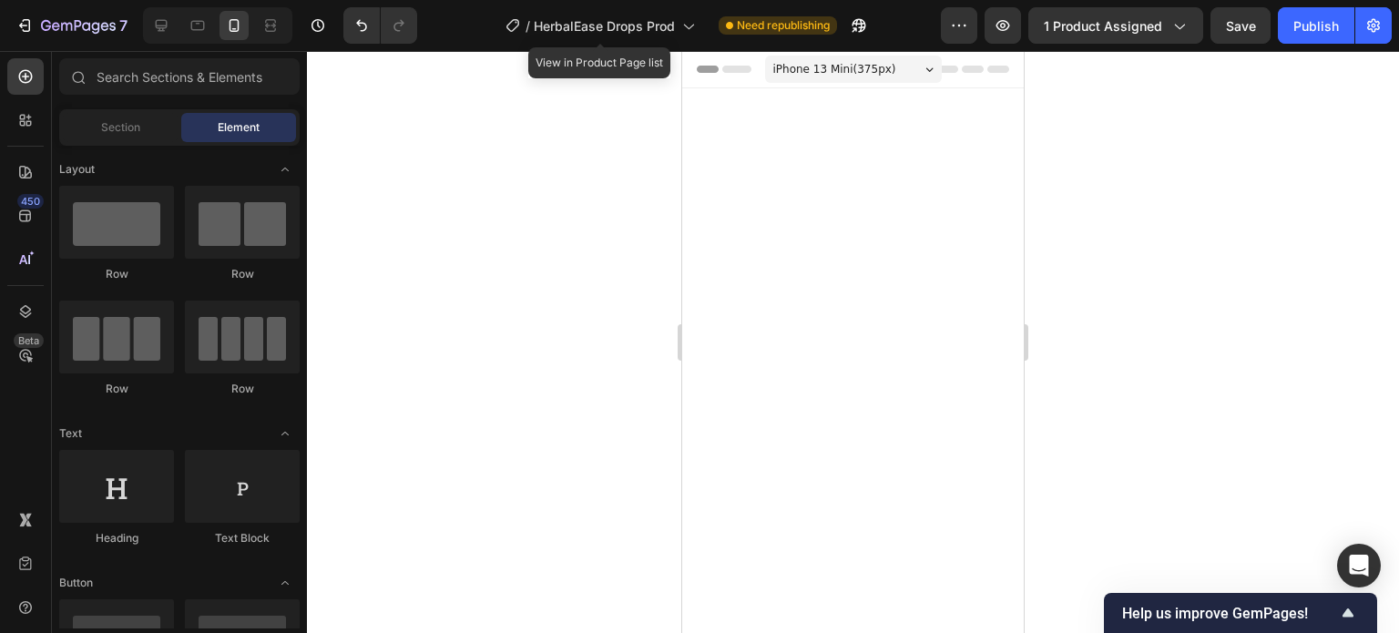
scroll to position [12274, 0]
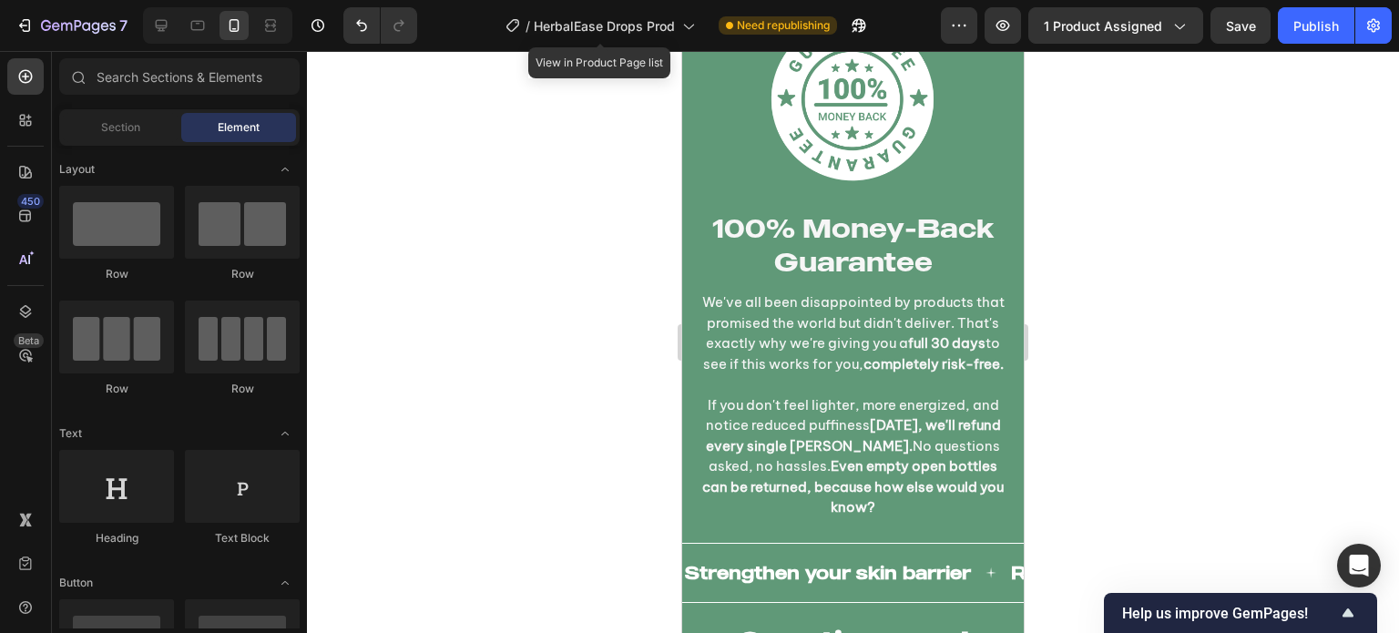
click at [1124, 392] on div at bounding box center [853, 342] width 1092 height 582
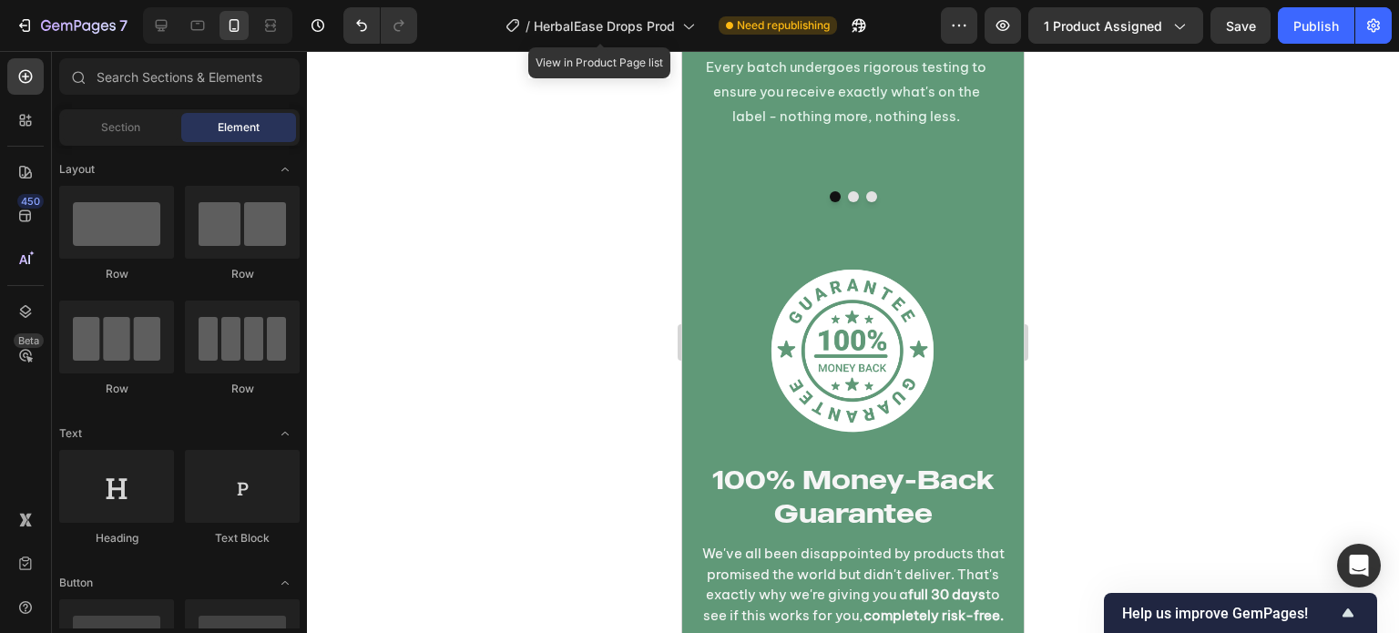
scroll to position [11809, 0]
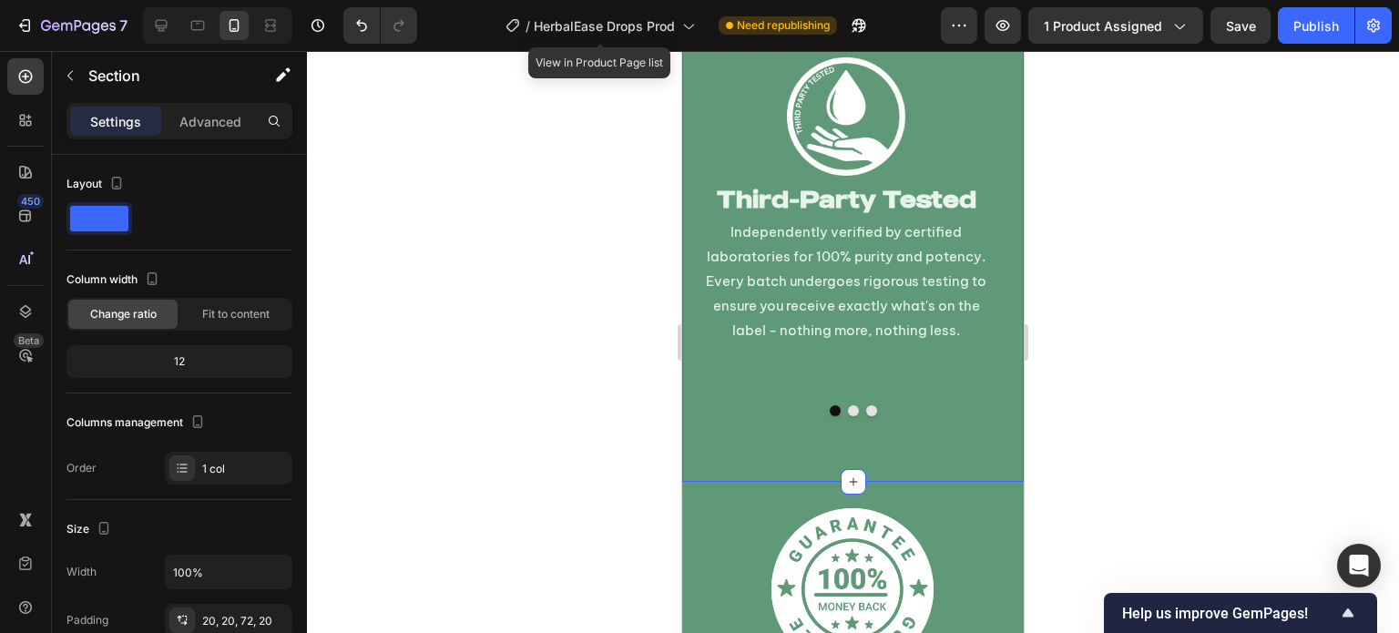
click at [903, 420] on div "Tested & Certified for Your Peace of Mind Heading We rigorously test every sing…" at bounding box center [852, 136] width 341 height 688
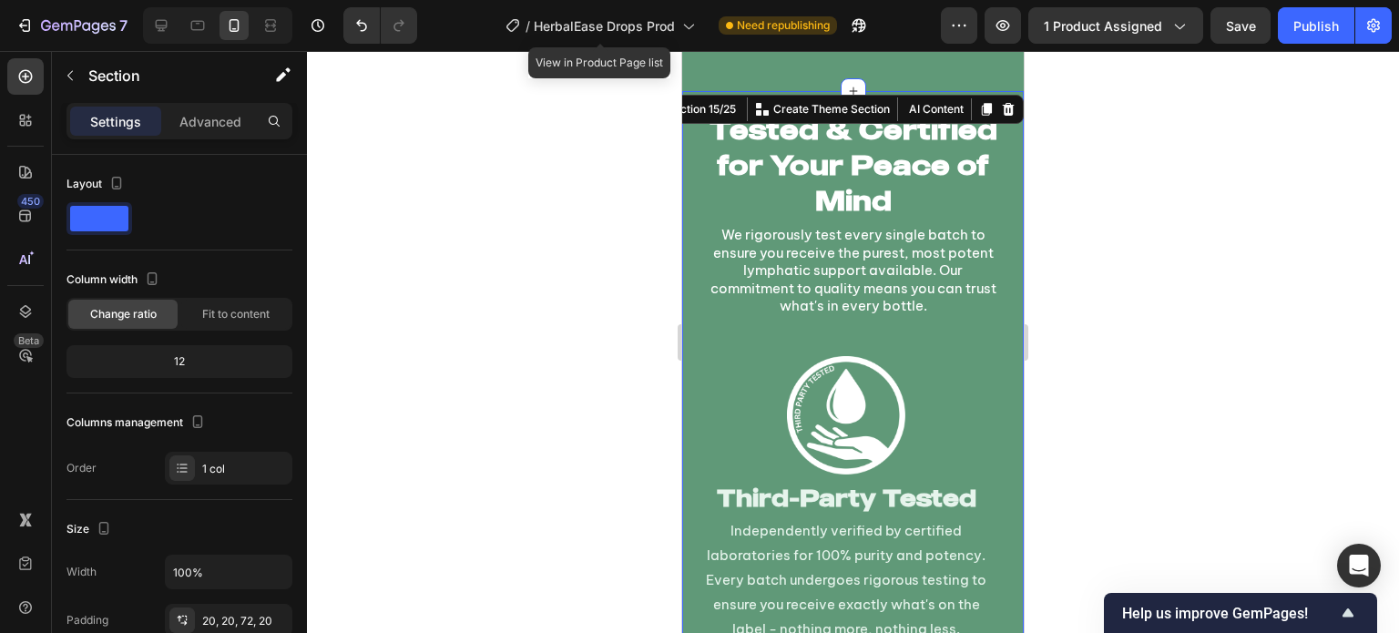
scroll to position [11492, 0]
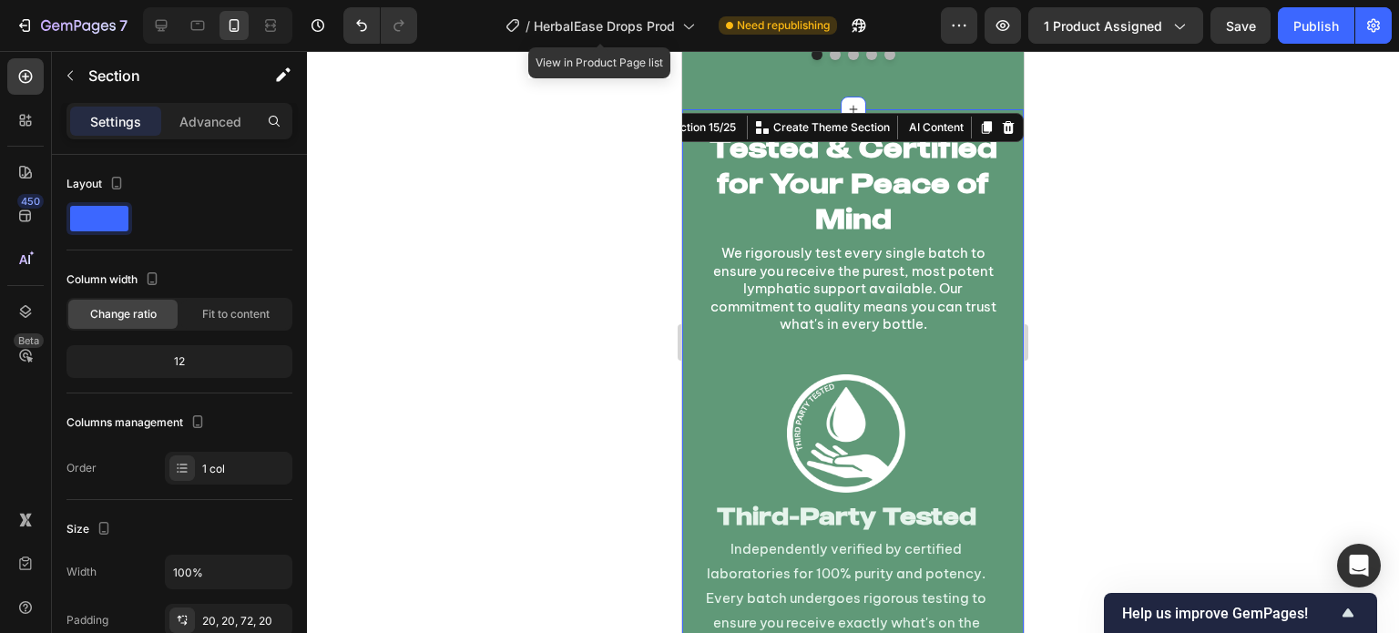
click at [585, 326] on div at bounding box center [853, 342] width 1092 height 582
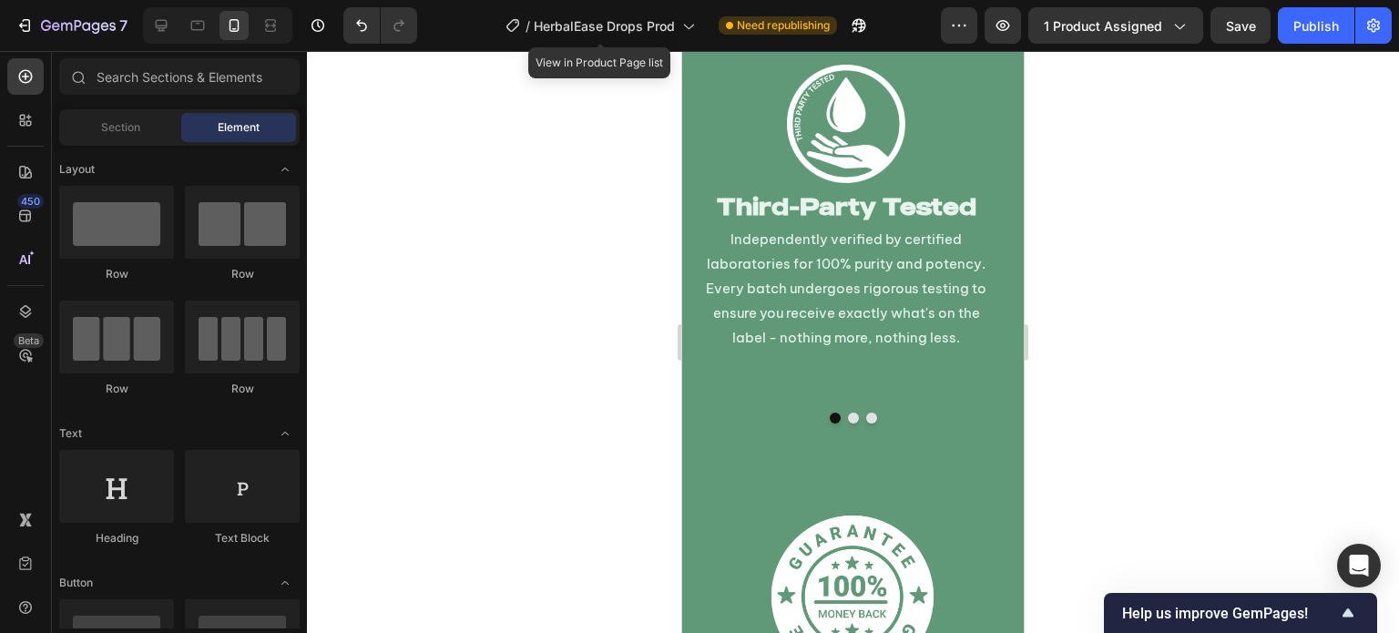
scroll to position [11677, 0]
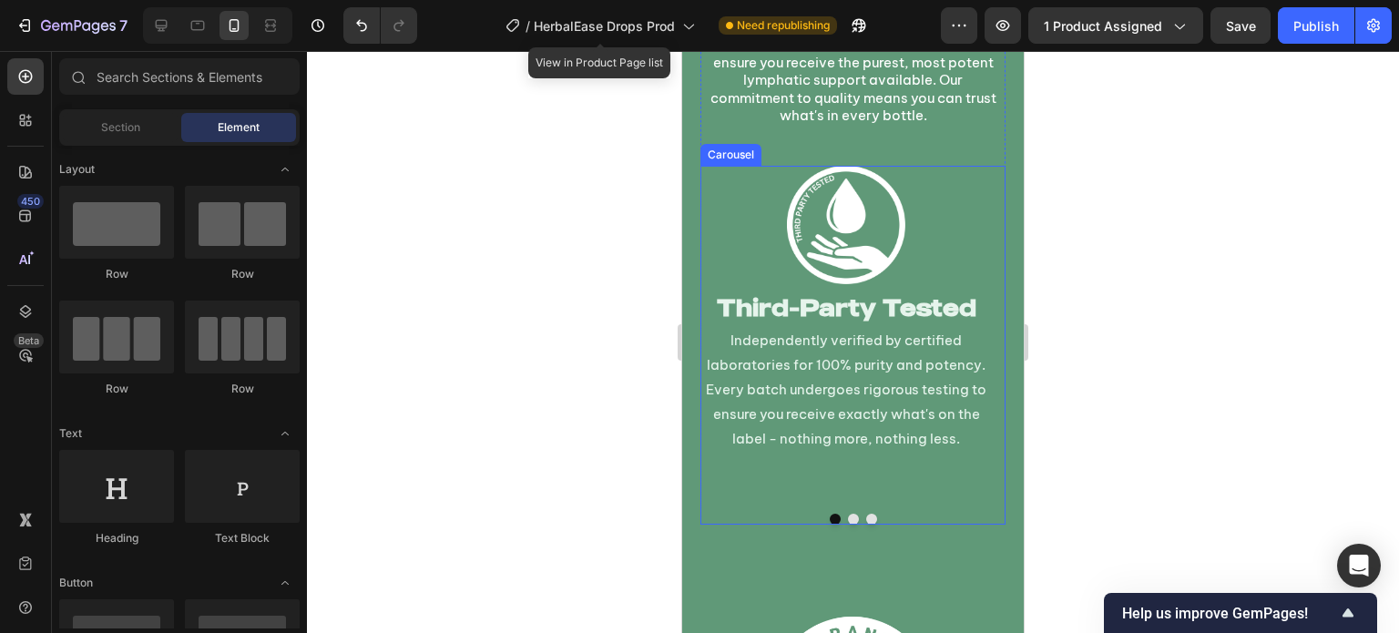
click at [848, 514] on button "Dot" at bounding box center [853, 519] width 11 height 11
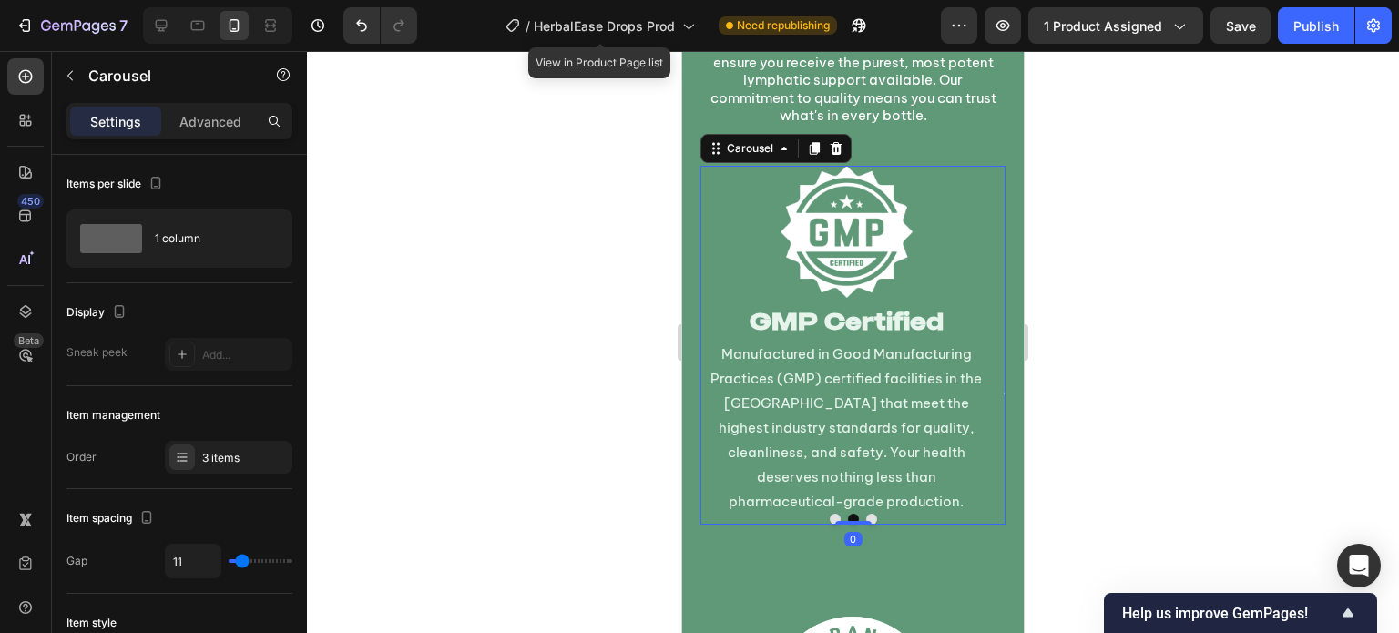
click at [866, 514] on button "Dot" at bounding box center [871, 519] width 11 height 11
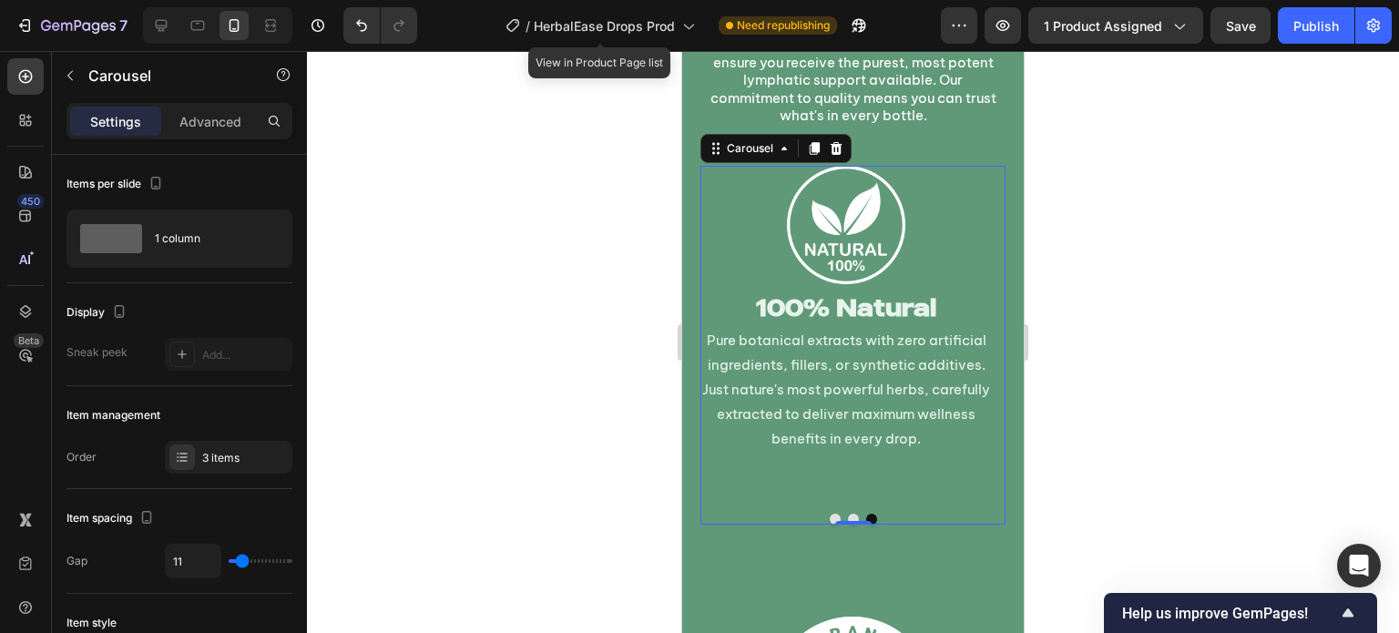
click at [829, 514] on button "Dot" at bounding box center [834, 519] width 11 height 11
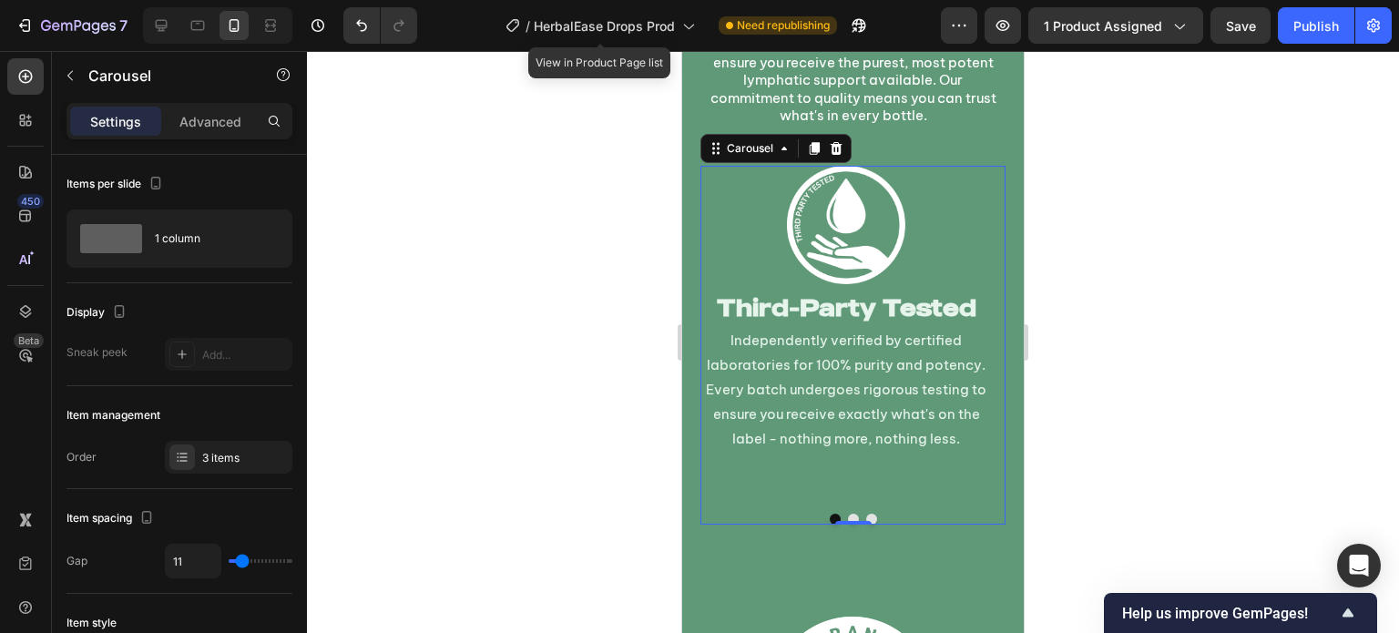
click at [848, 514] on button "Dot" at bounding box center [853, 519] width 11 height 11
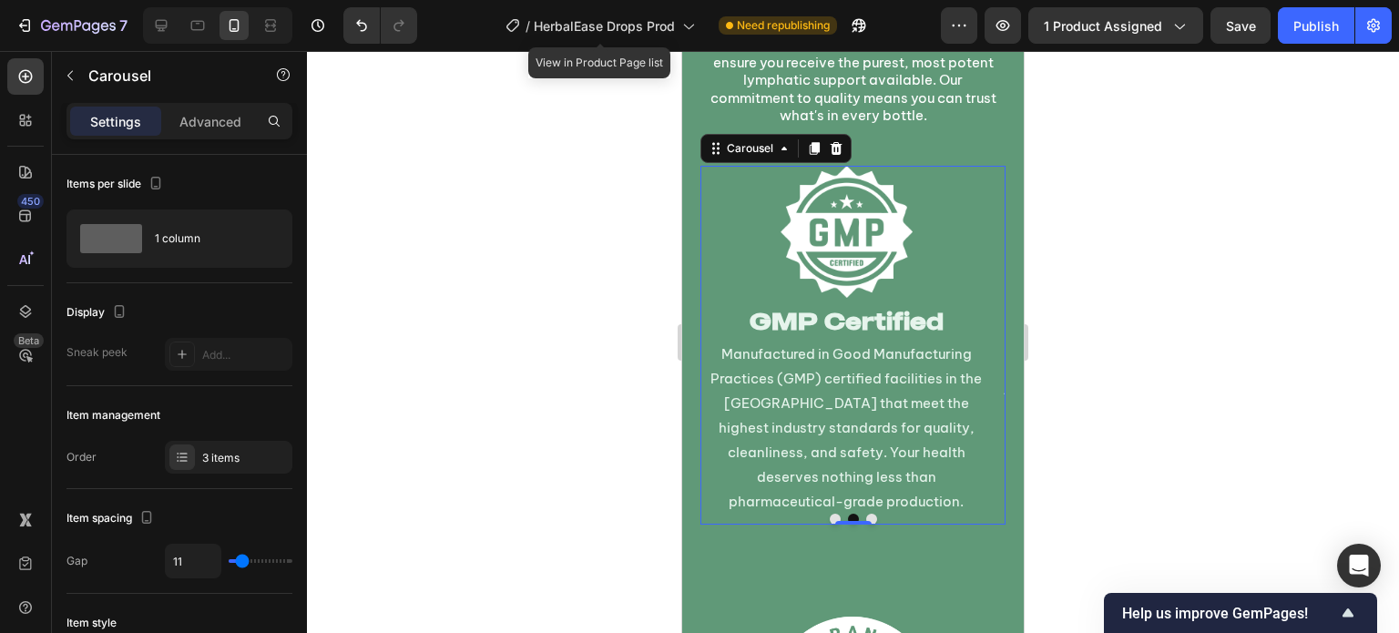
click at [867, 514] on button "Dot" at bounding box center [871, 519] width 11 height 11
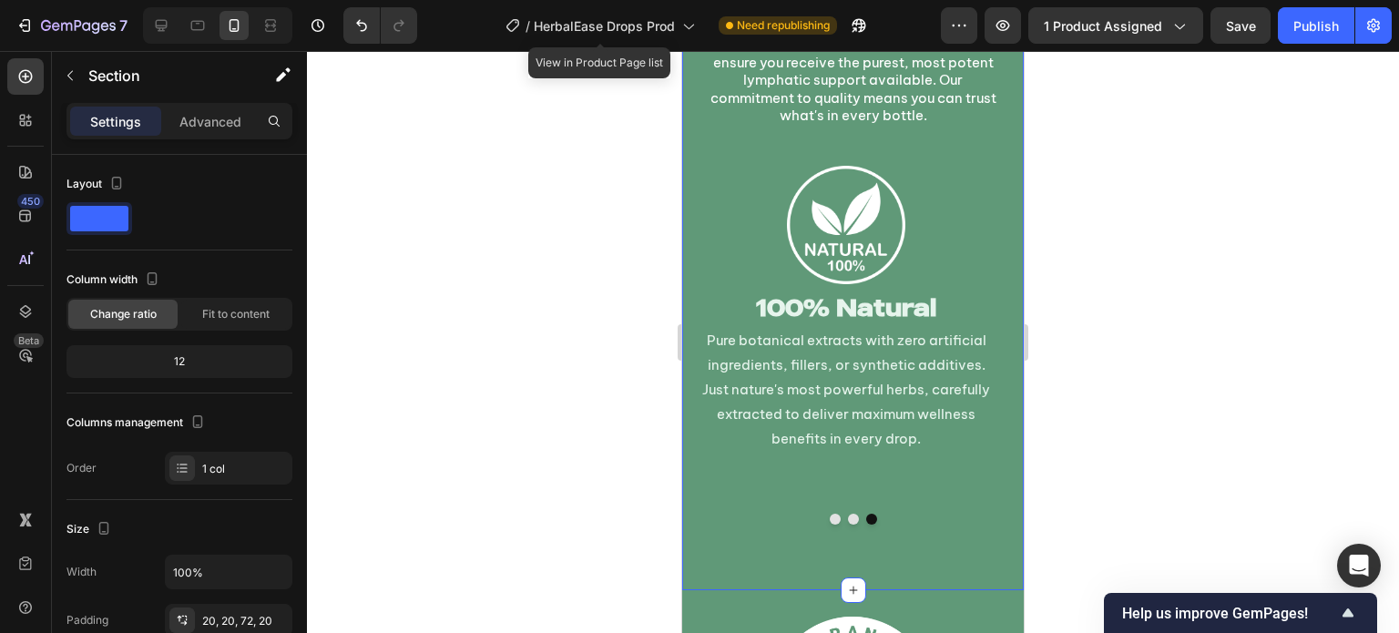
click at [741, 551] on div "Tested & Certified for Your Peace of Mind Heading We rigorously test every sing…" at bounding box center [852, 245] width 341 height 688
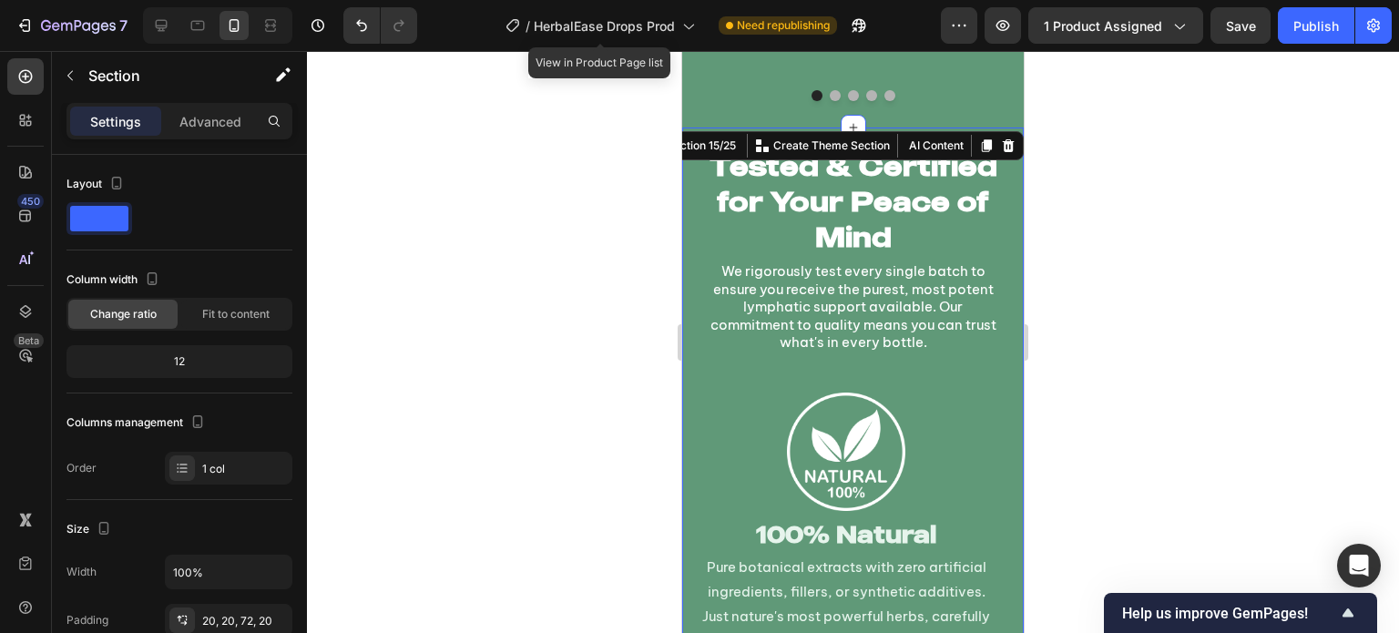
scroll to position [11448, 0]
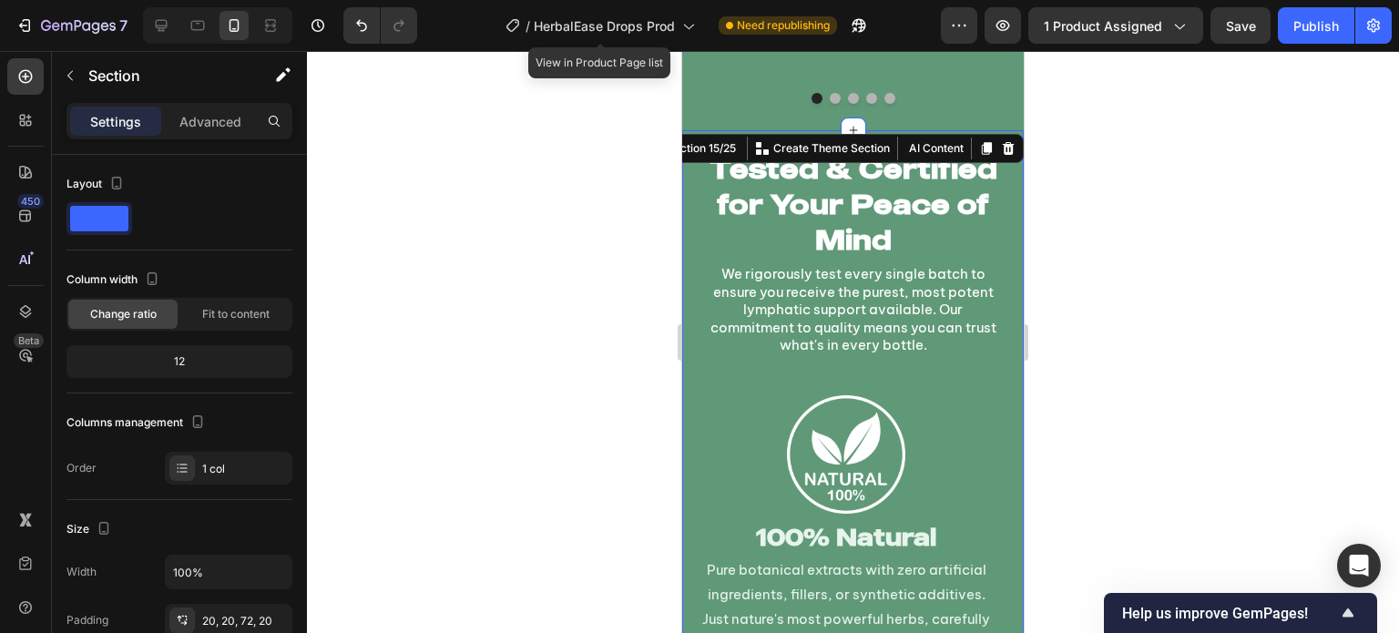
click at [583, 378] on div at bounding box center [853, 342] width 1092 height 582
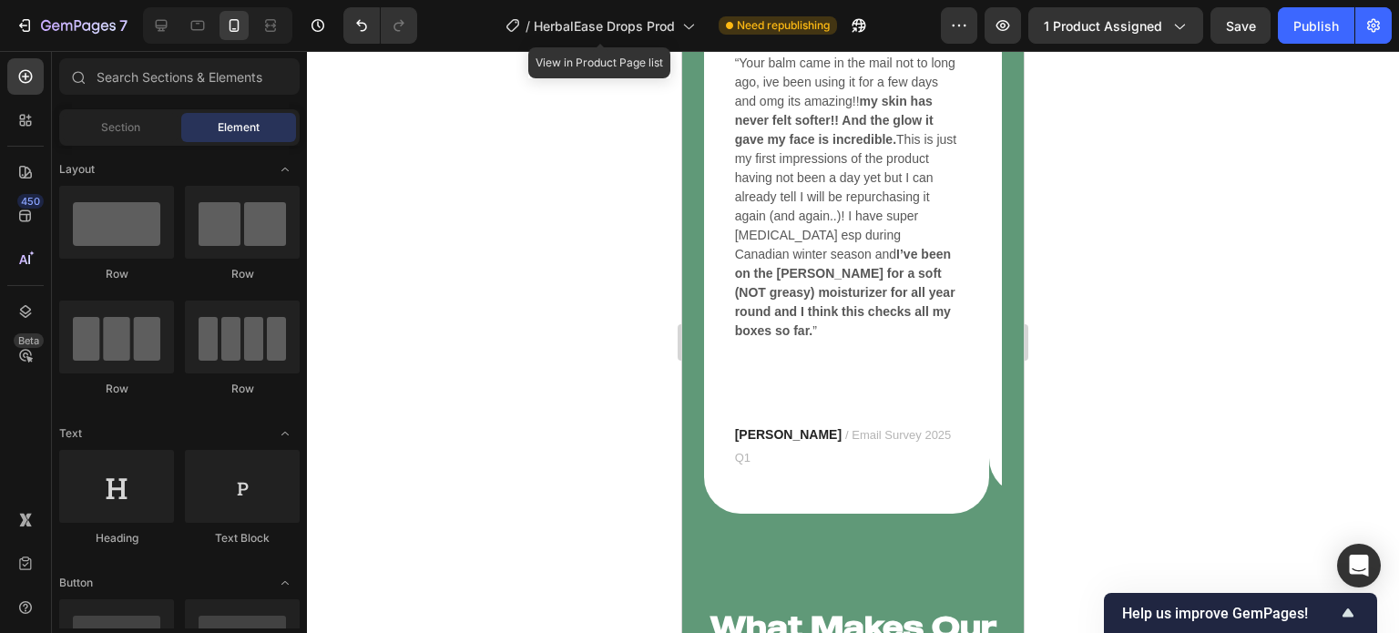
scroll to position [8180, 0]
click at [1333, 27] on div "Publish" at bounding box center [1316, 25] width 46 height 19
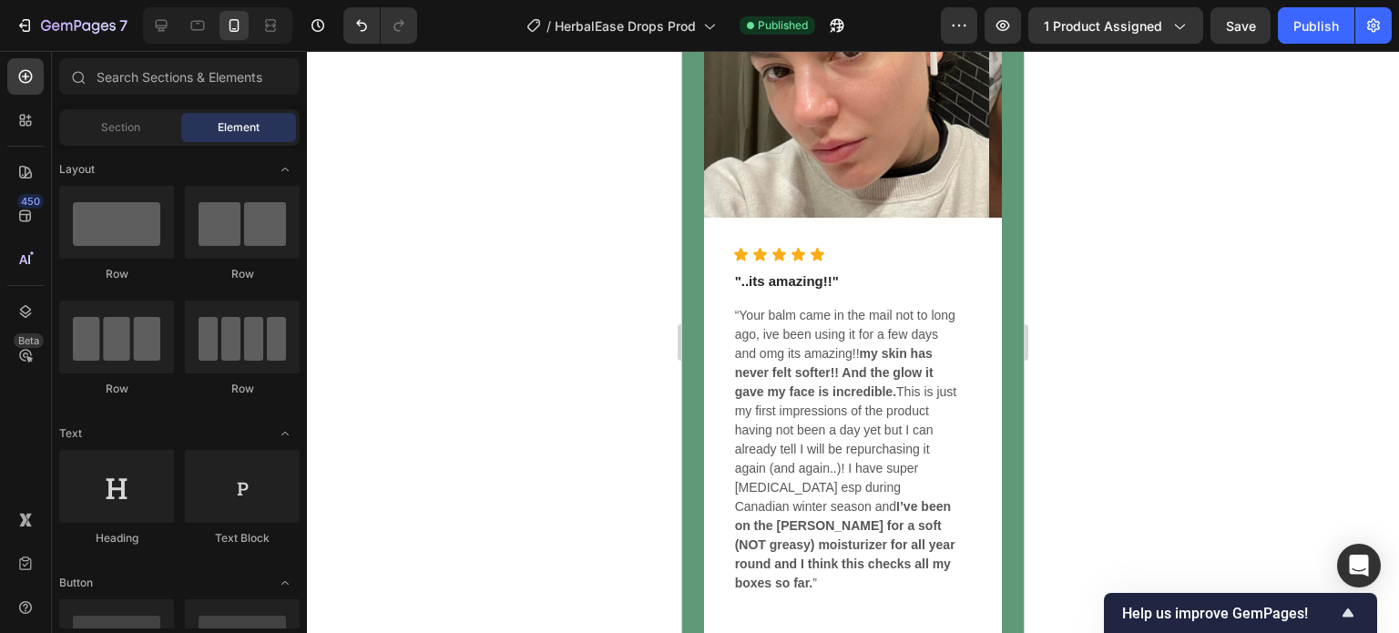
scroll to position [8169, 0]
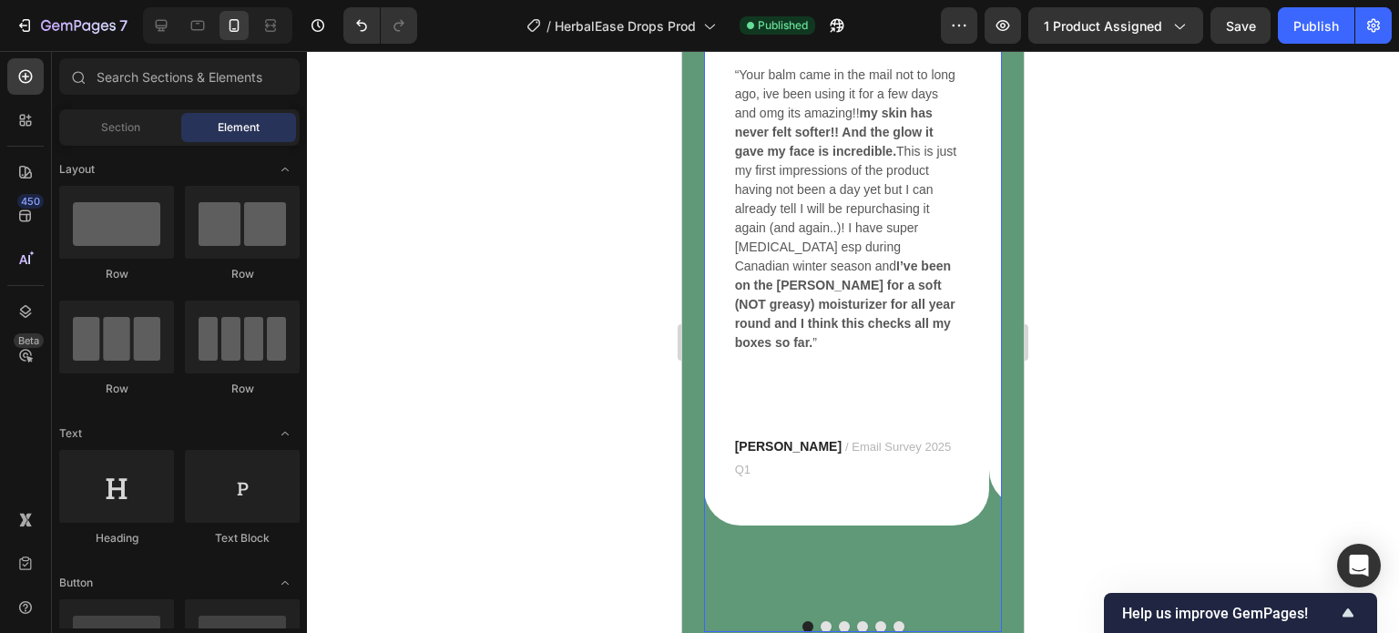
click at [867, 621] on div at bounding box center [853, 626] width 299 height 11
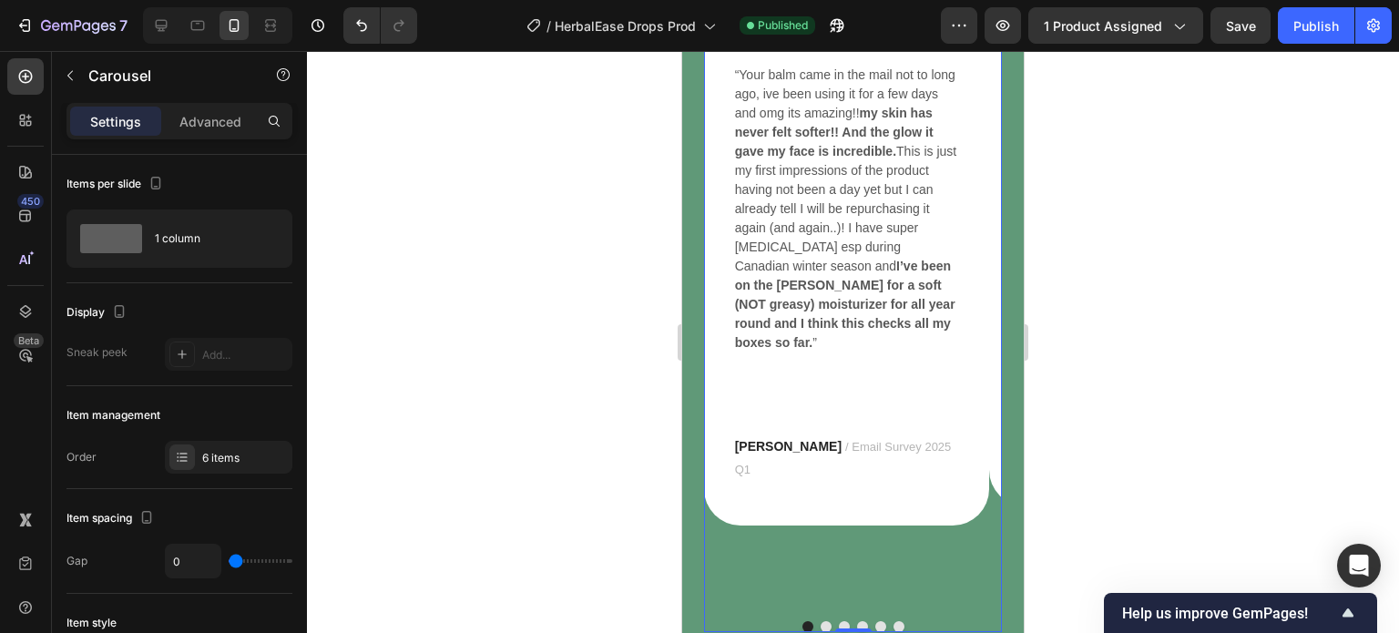
click at [875, 621] on button "Dot" at bounding box center [880, 626] width 11 height 11
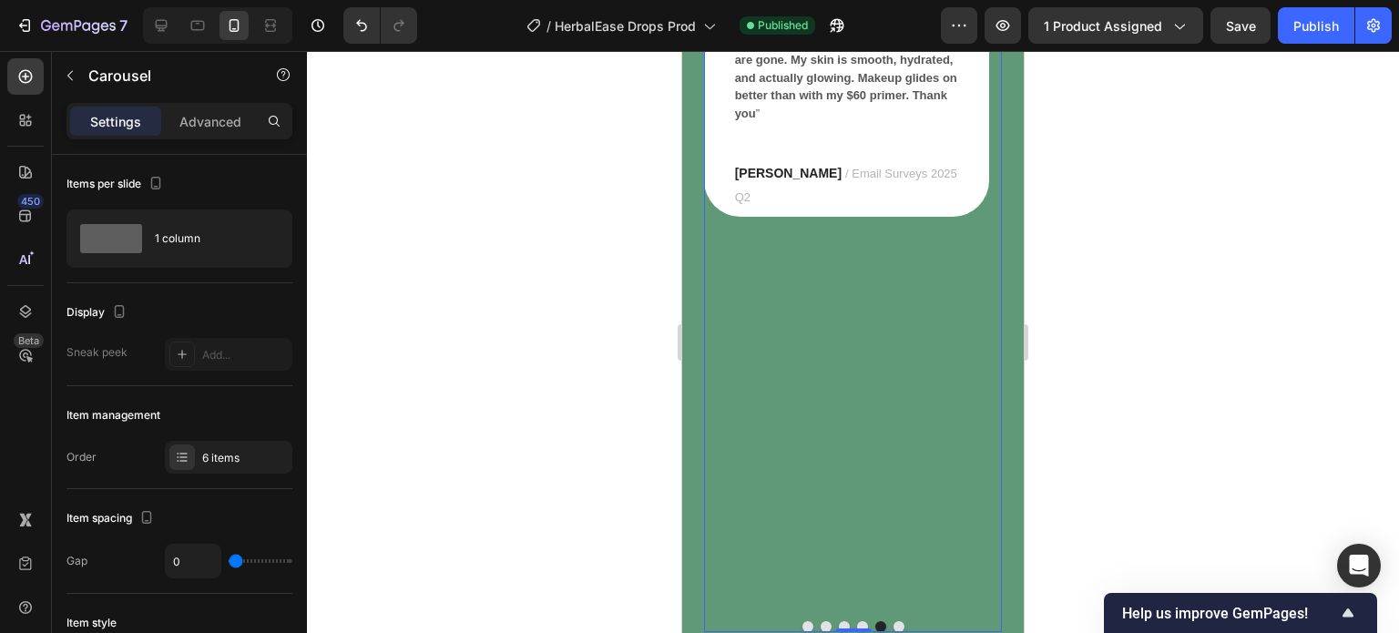
click at [893, 621] on button "Dot" at bounding box center [898, 626] width 11 height 11
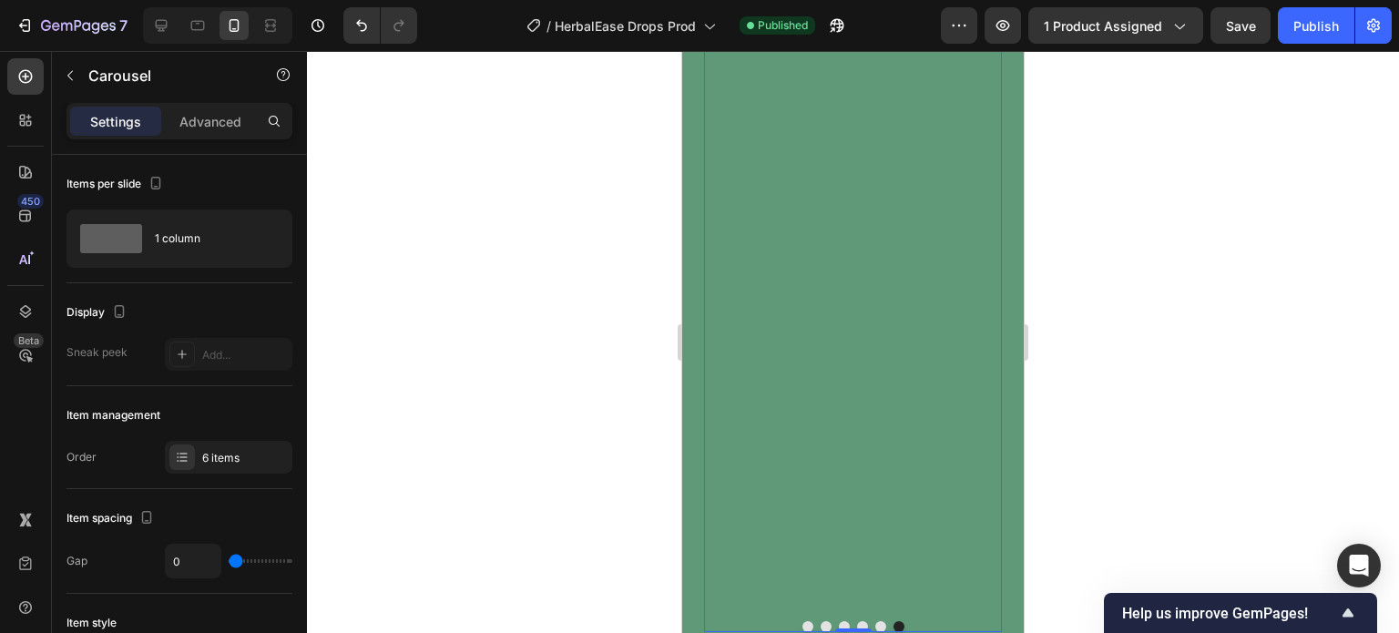
click at [857, 621] on button "Dot" at bounding box center [862, 626] width 11 height 11
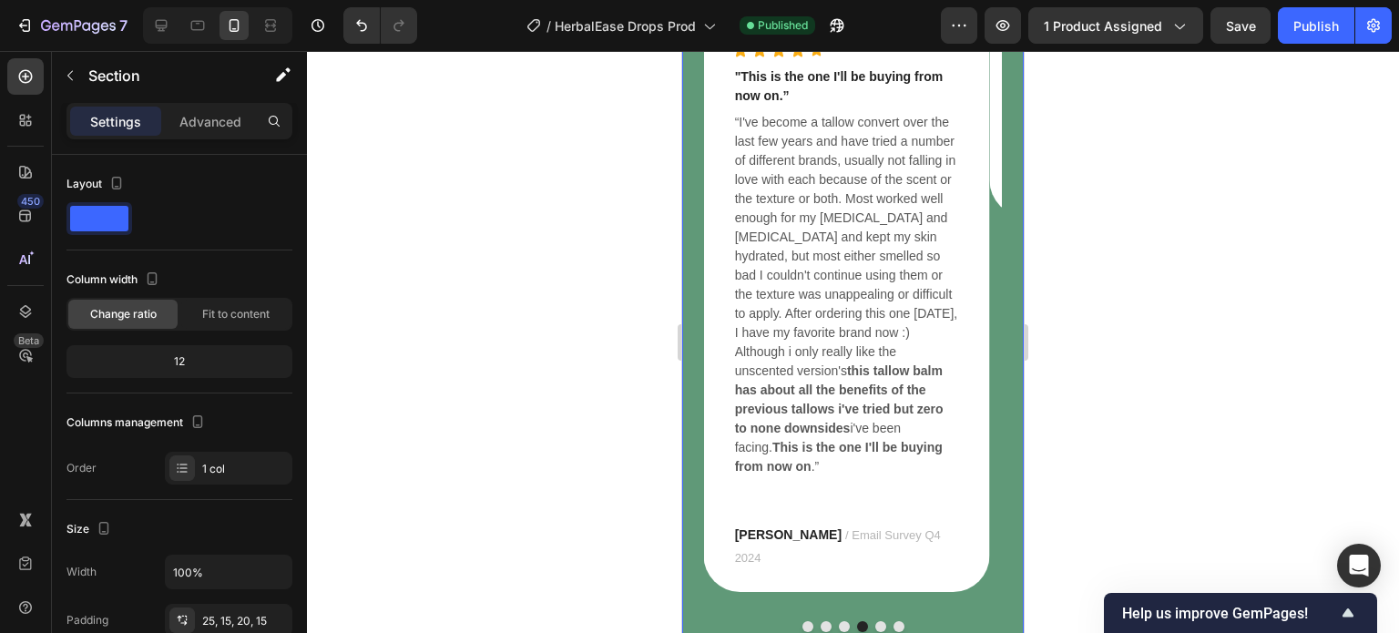
click at [1002, 413] on div "THE TERRA DIFFERENCE Heading Real Testimonials from our customers. Taken from o…" at bounding box center [852, 89] width 341 height 1123
click at [803, 621] on button "Dot" at bounding box center [807, 626] width 11 height 11
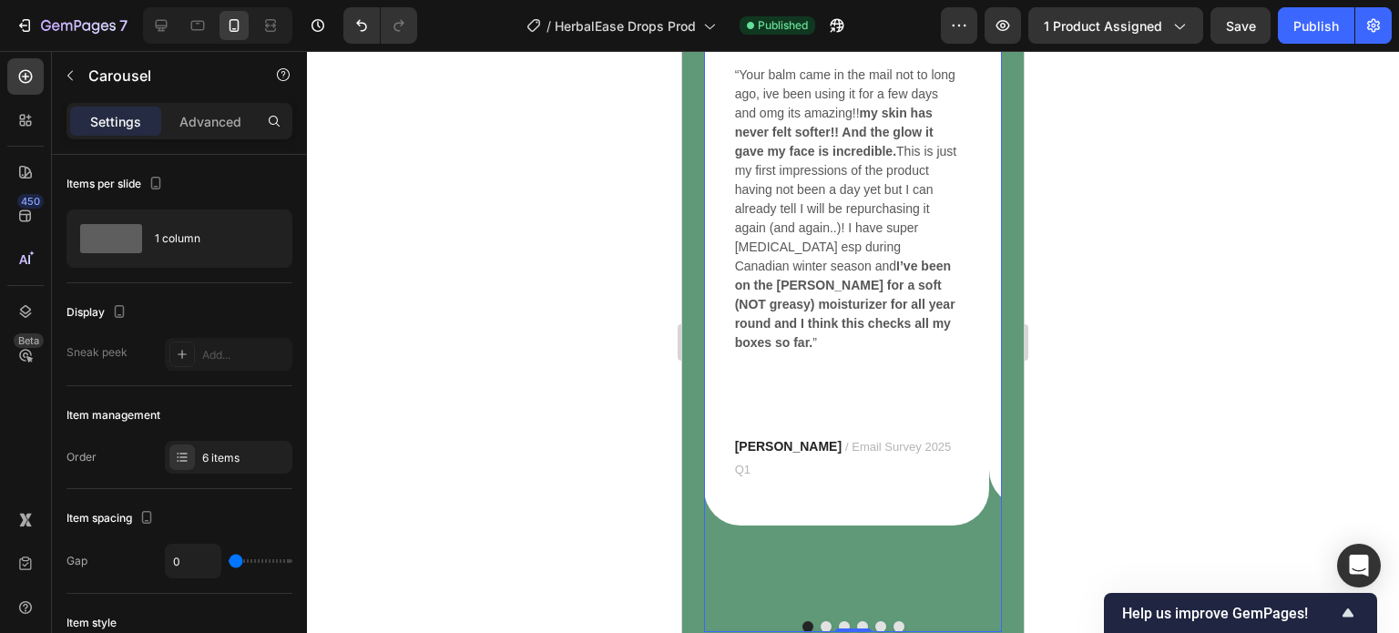
click at [820, 621] on button "Dot" at bounding box center [825, 626] width 11 height 11
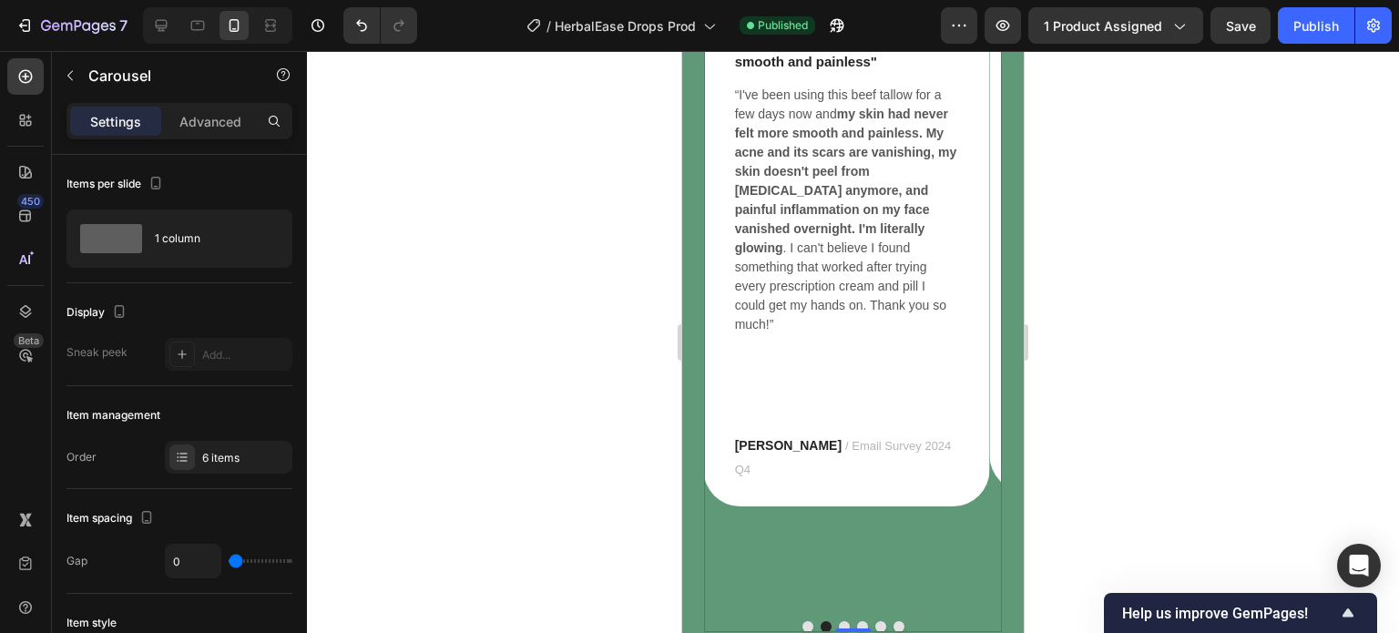
click at [839, 621] on button "Dot" at bounding box center [844, 626] width 11 height 11
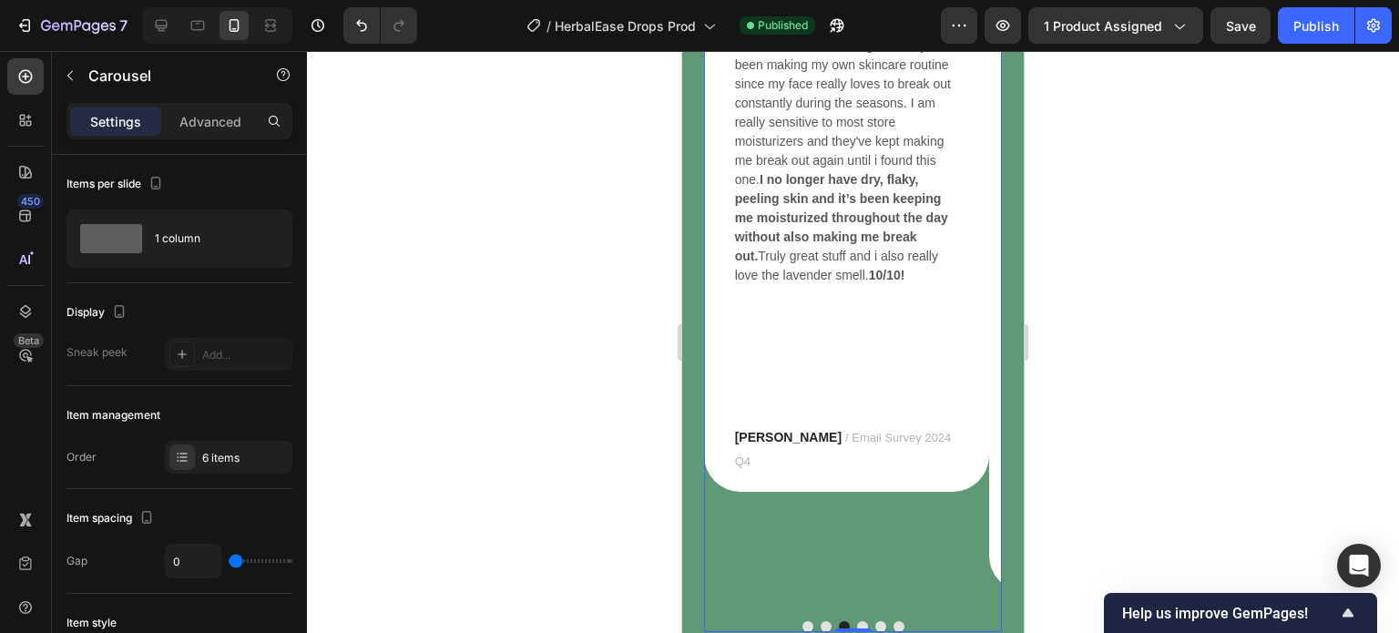
click at [857, 621] on button "Dot" at bounding box center [862, 626] width 11 height 11
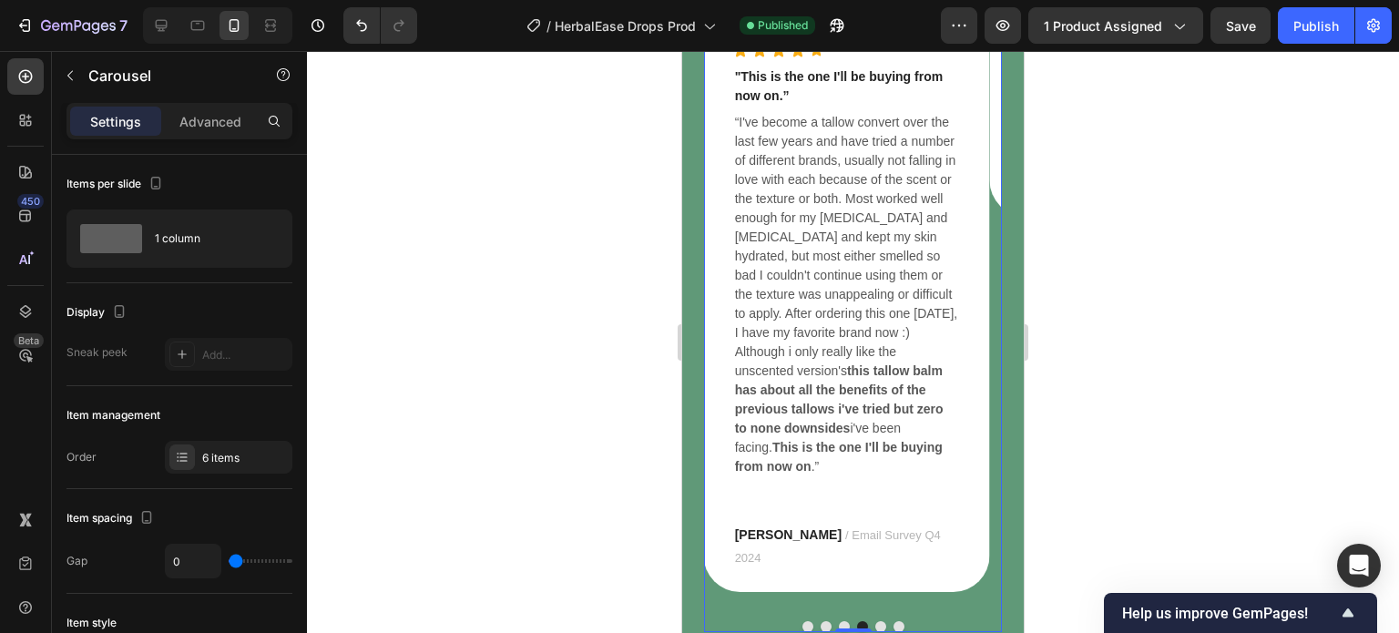
click at [875, 621] on button "Dot" at bounding box center [880, 626] width 11 height 11
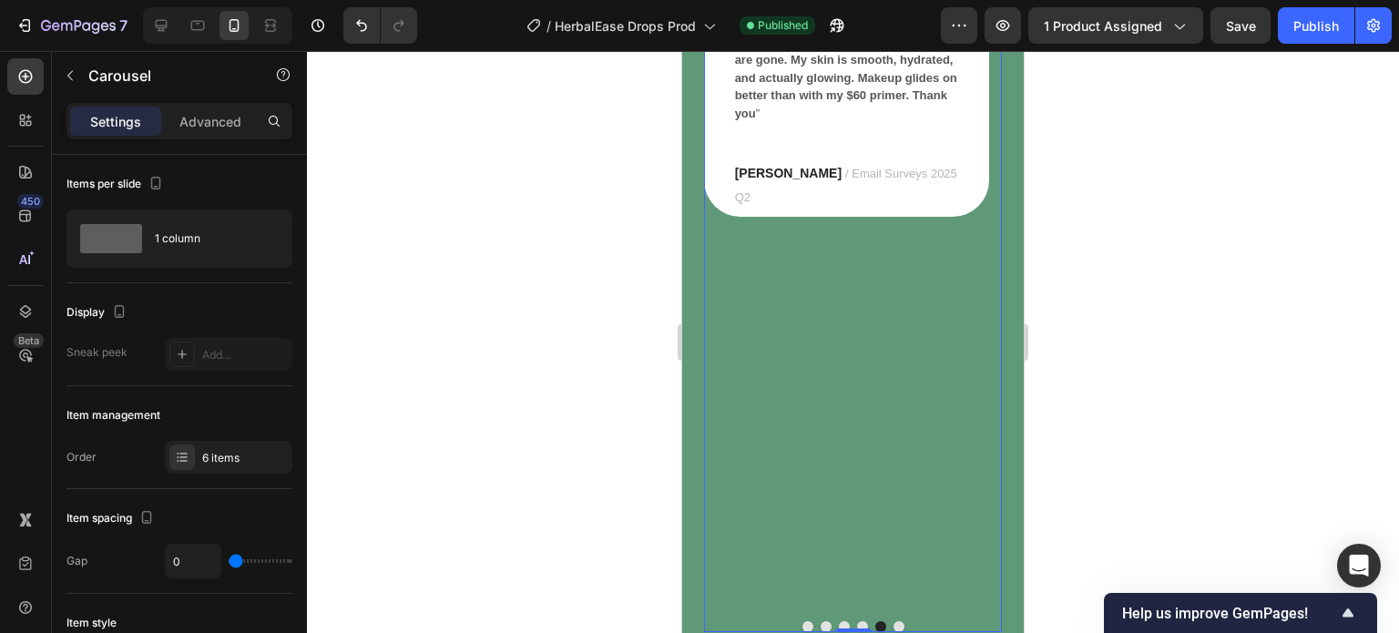
click at [893, 621] on button "Dot" at bounding box center [898, 626] width 11 height 11
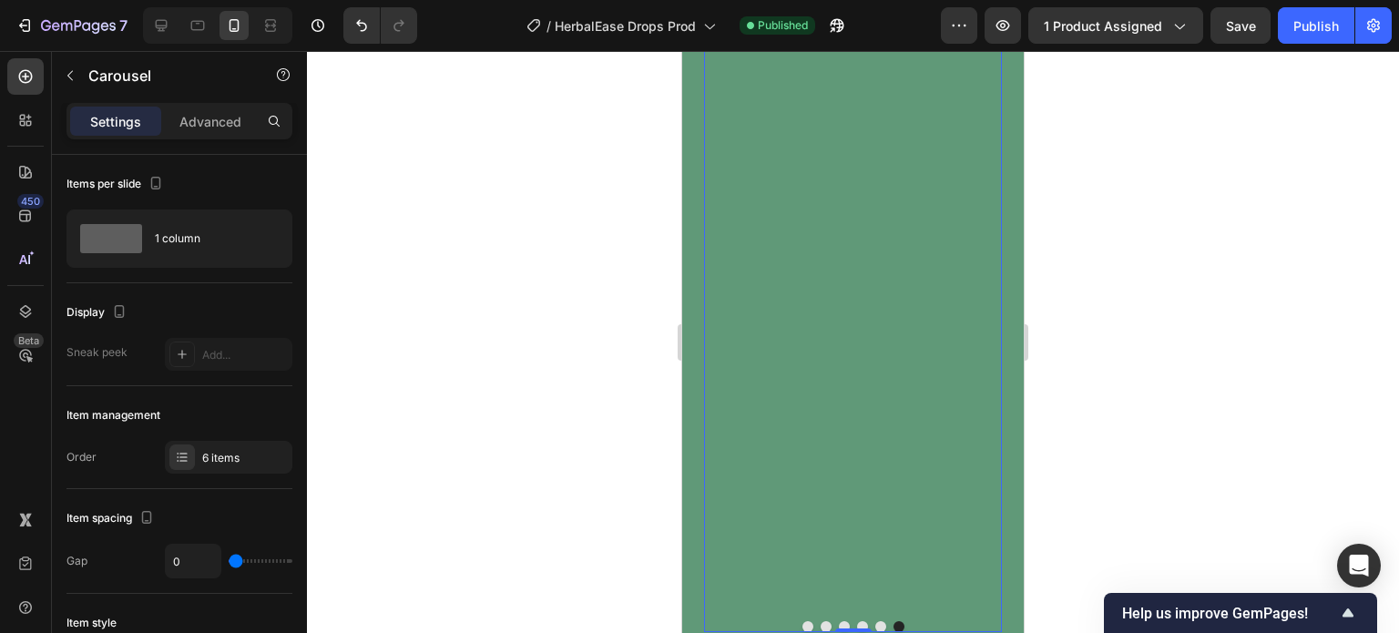
click at [802, 621] on button "Dot" at bounding box center [807, 626] width 11 height 11
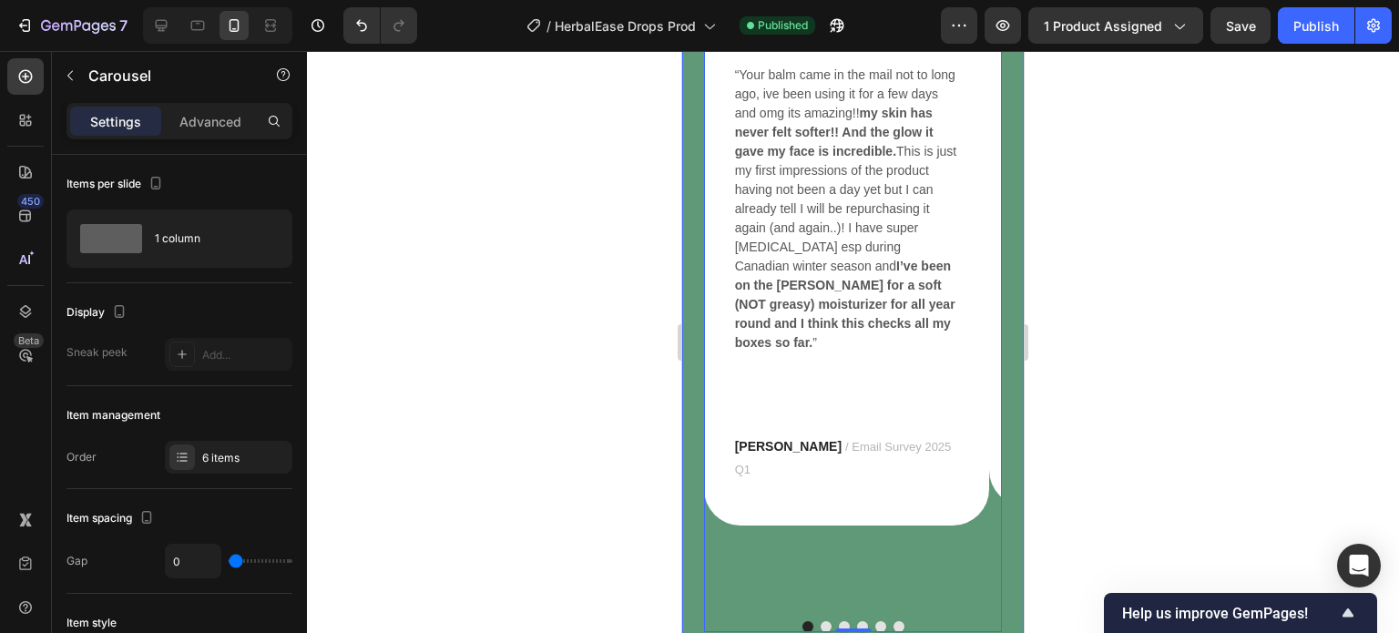
click at [997, 457] on div "THE TERRA DIFFERENCE Heading Real Testimonials from our customers. Taken from o…" at bounding box center [852, 89] width 341 height 1123
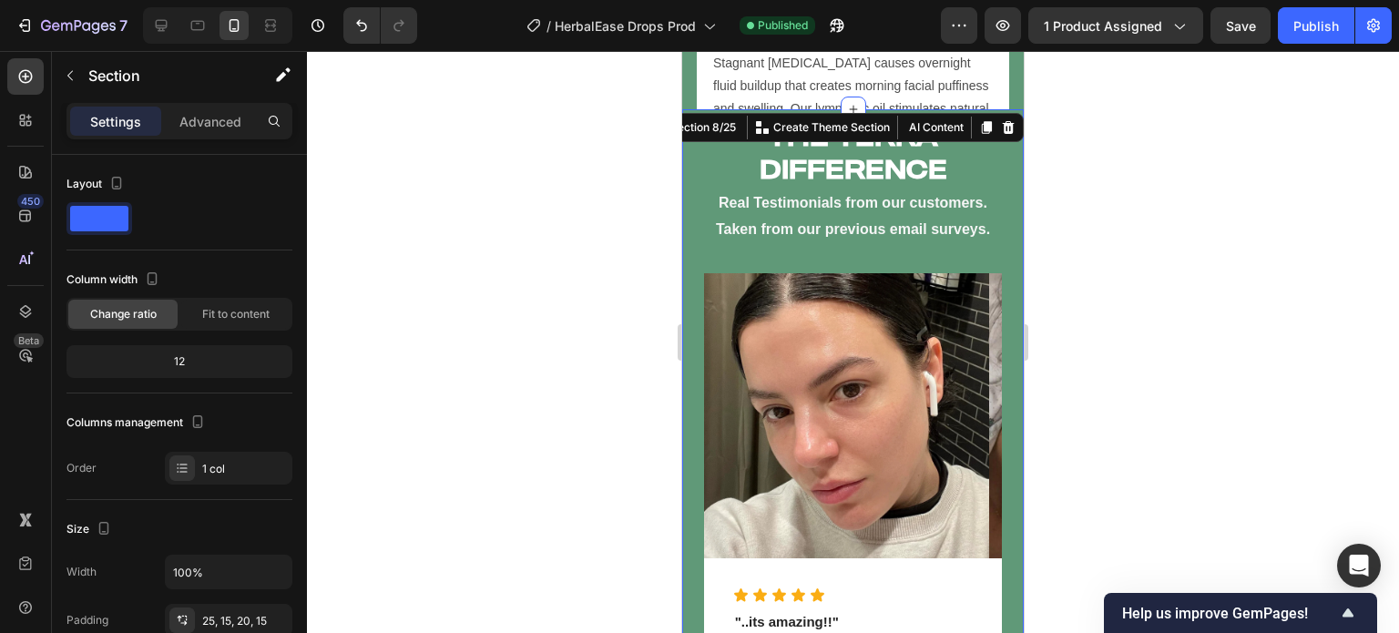
scroll to position [7587, 0]
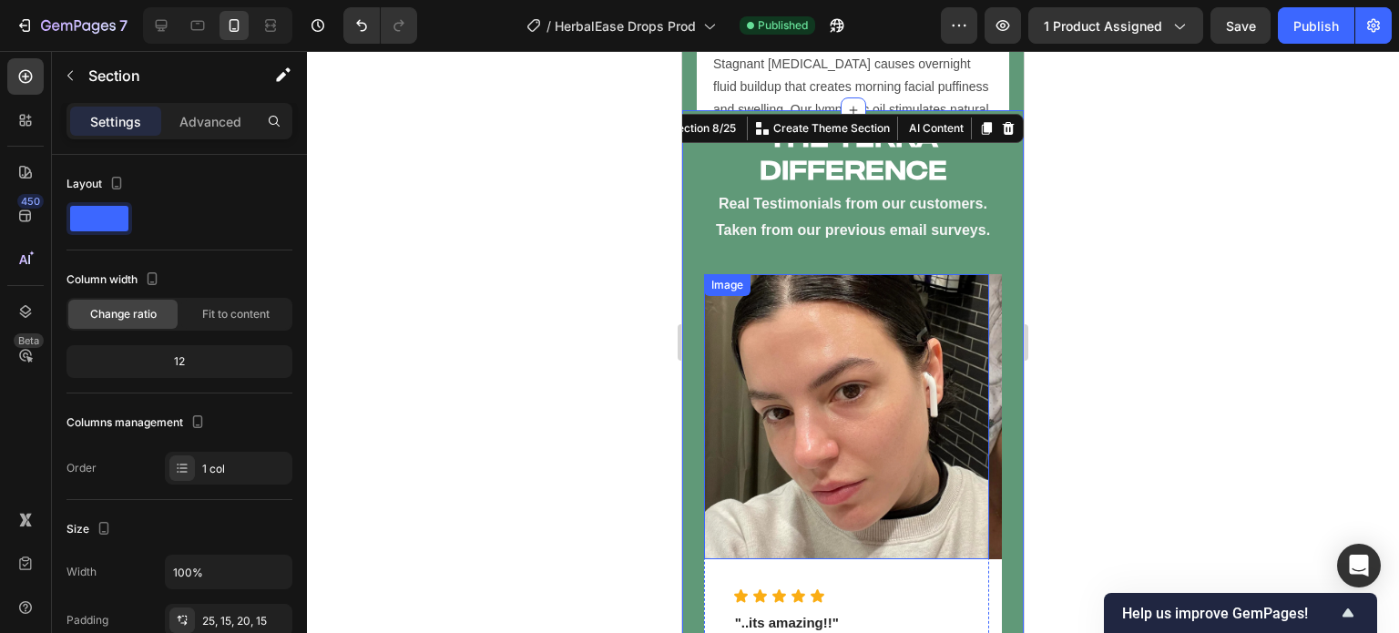
click at [874, 447] on img at bounding box center [847, 417] width 286 height 286
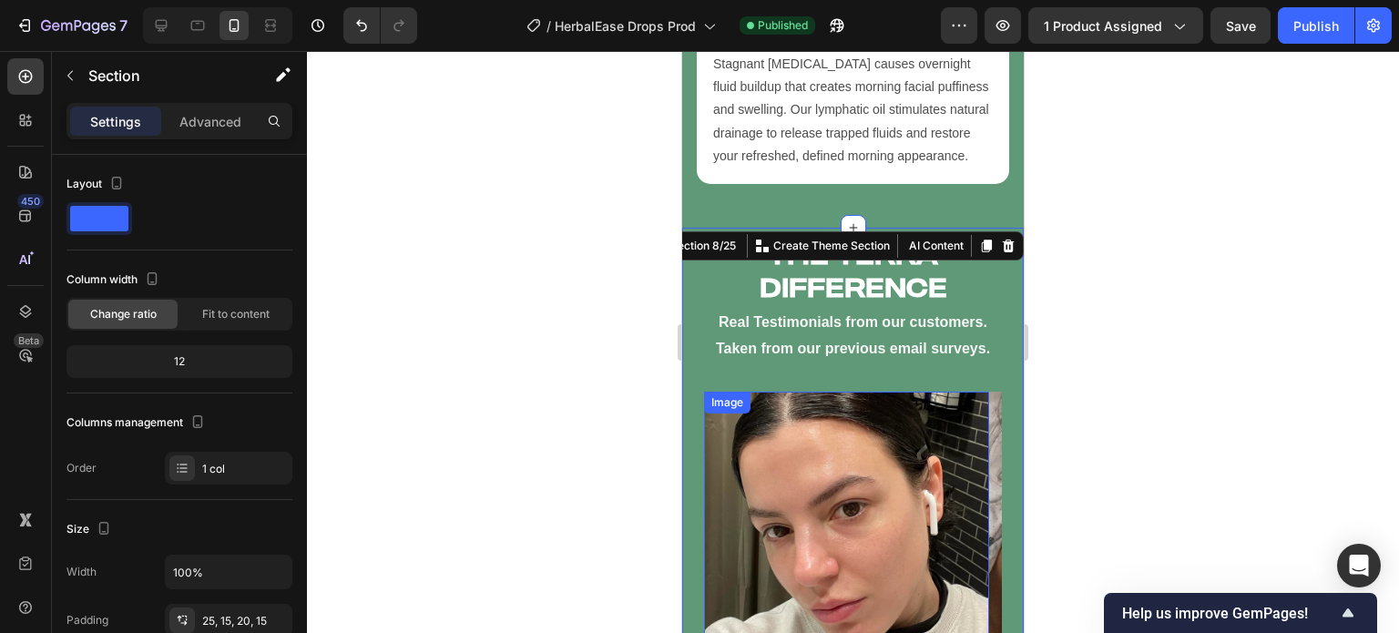
click at [799, 392] on img at bounding box center [847, 535] width 286 height 286
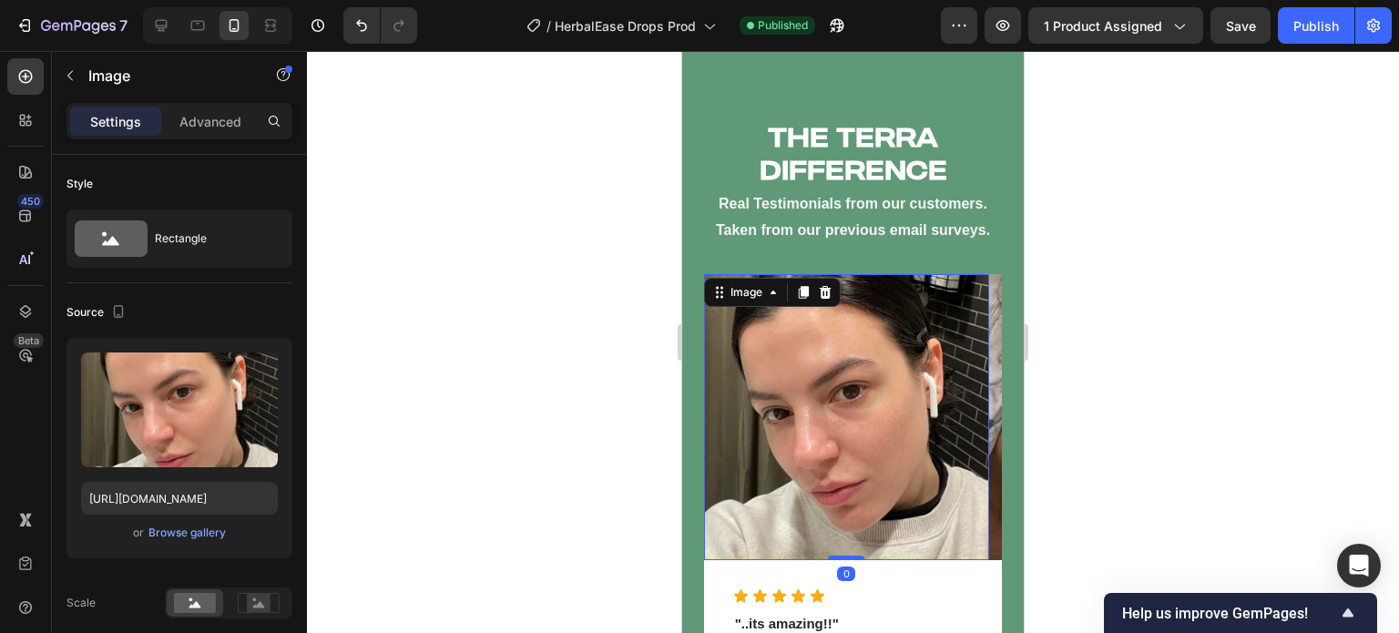
scroll to position [7853, 0]
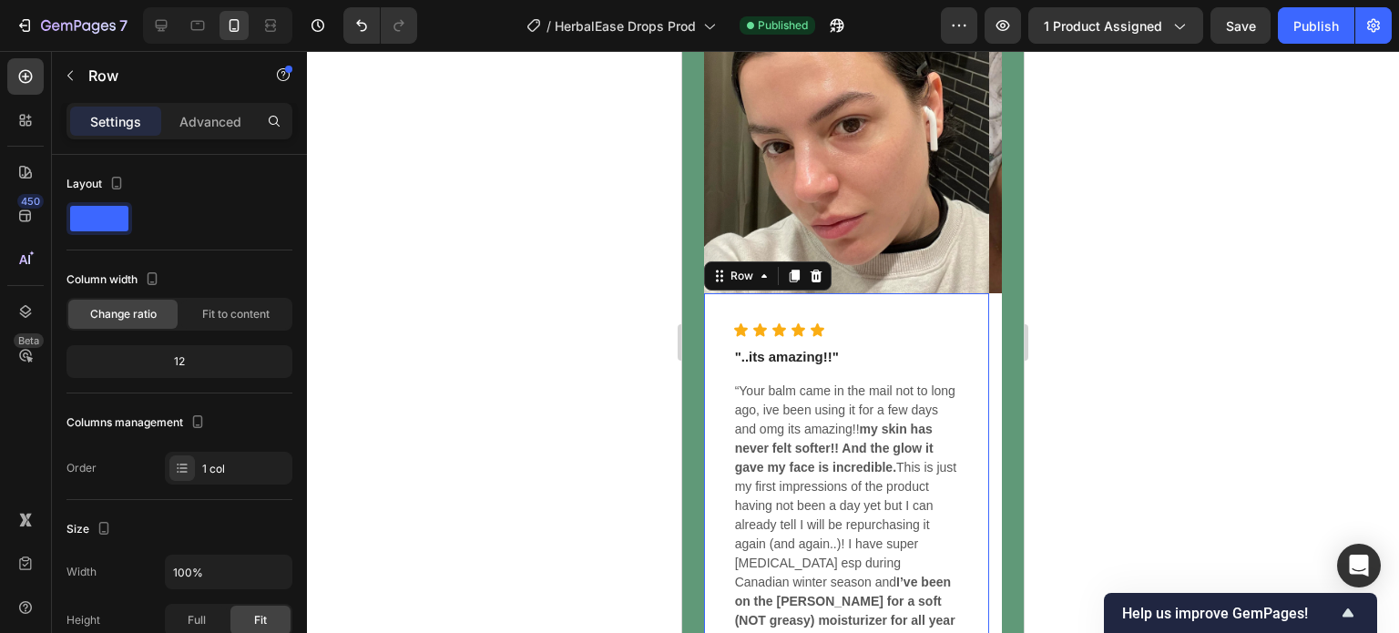
click at [713, 312] on div "Icon Icon Icon Icon Icon Icon List Hoz "..its amazing!!" Text block “Your balm …" at bounding box center [847, 549] width 286 height 512
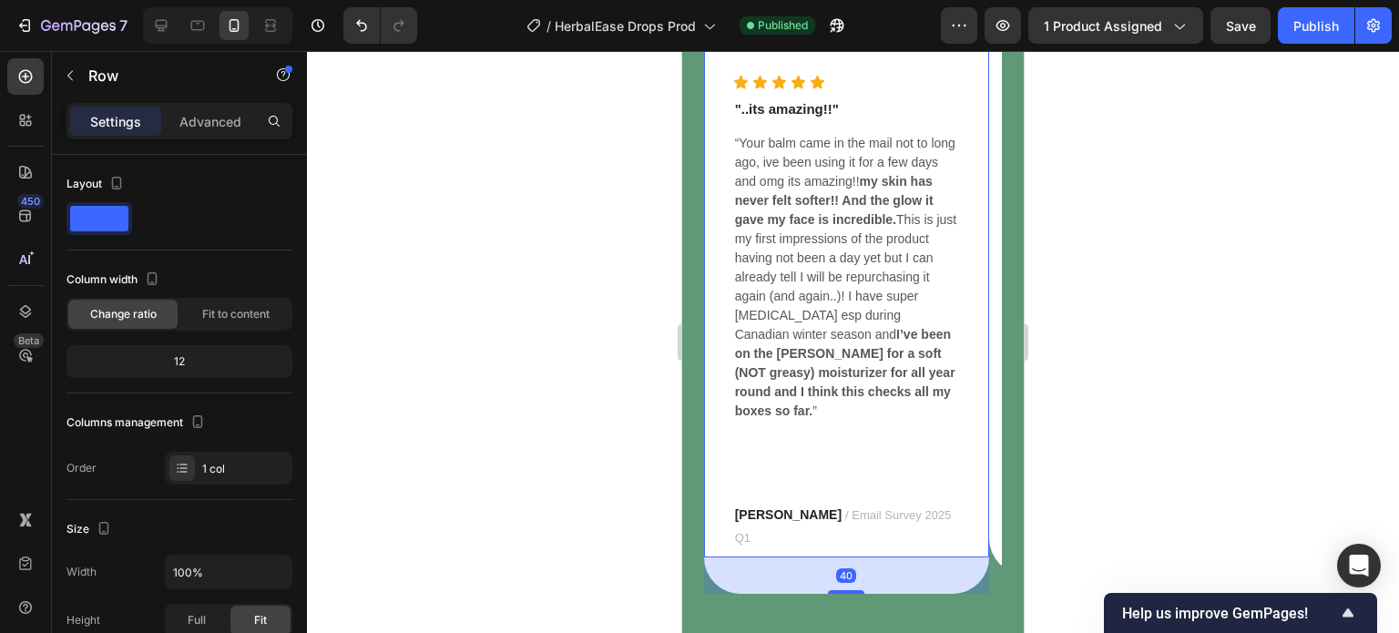
scroll to position [8102, 0]
click at [693, 389] on div "THE TERRA DIFFERENCE Heading Real Testimonials from our customers. Taken from o…" at bounding box center [852, 157] width 341 height 1123
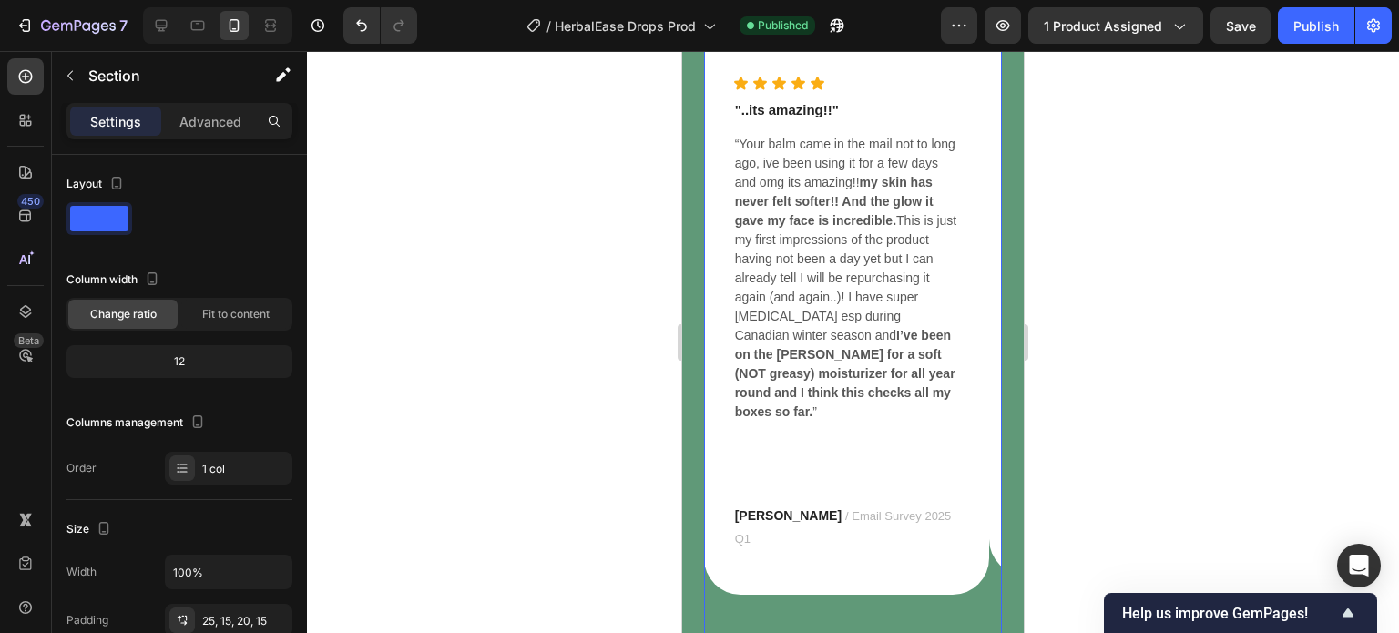
scroll to position [8269, 0]
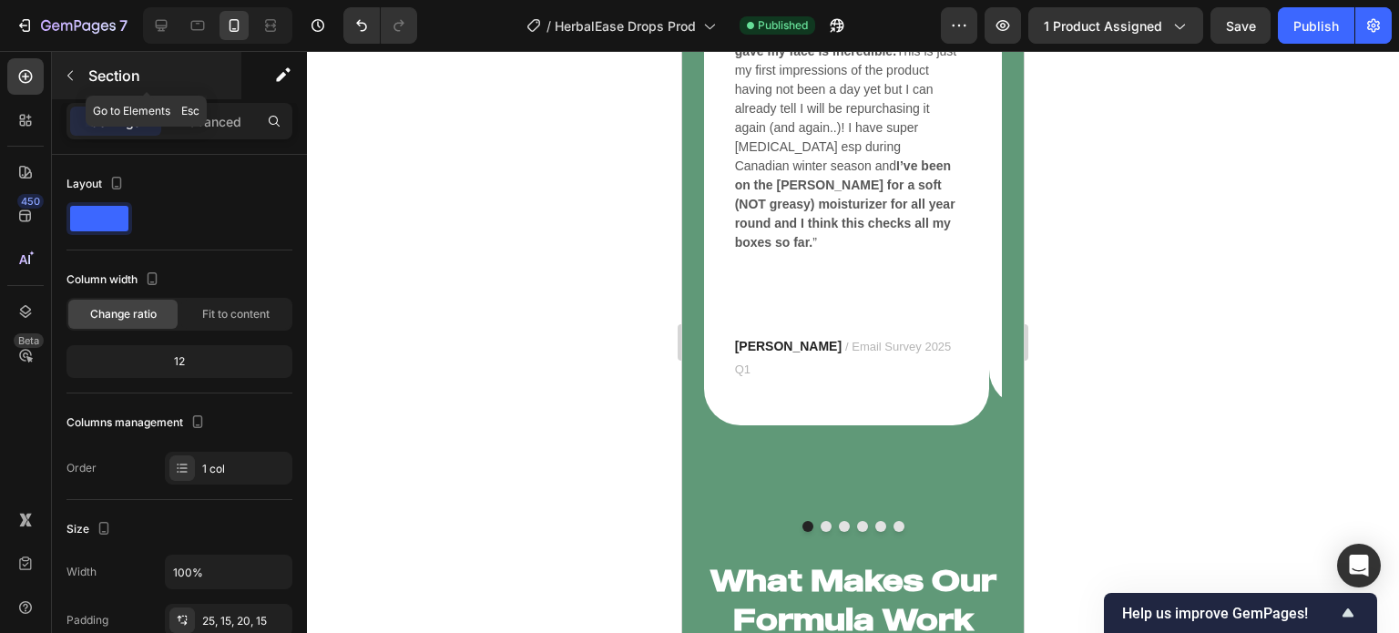
click at [70, 71] on icon "button" at bounding box center [70, 75] width 15 height 15
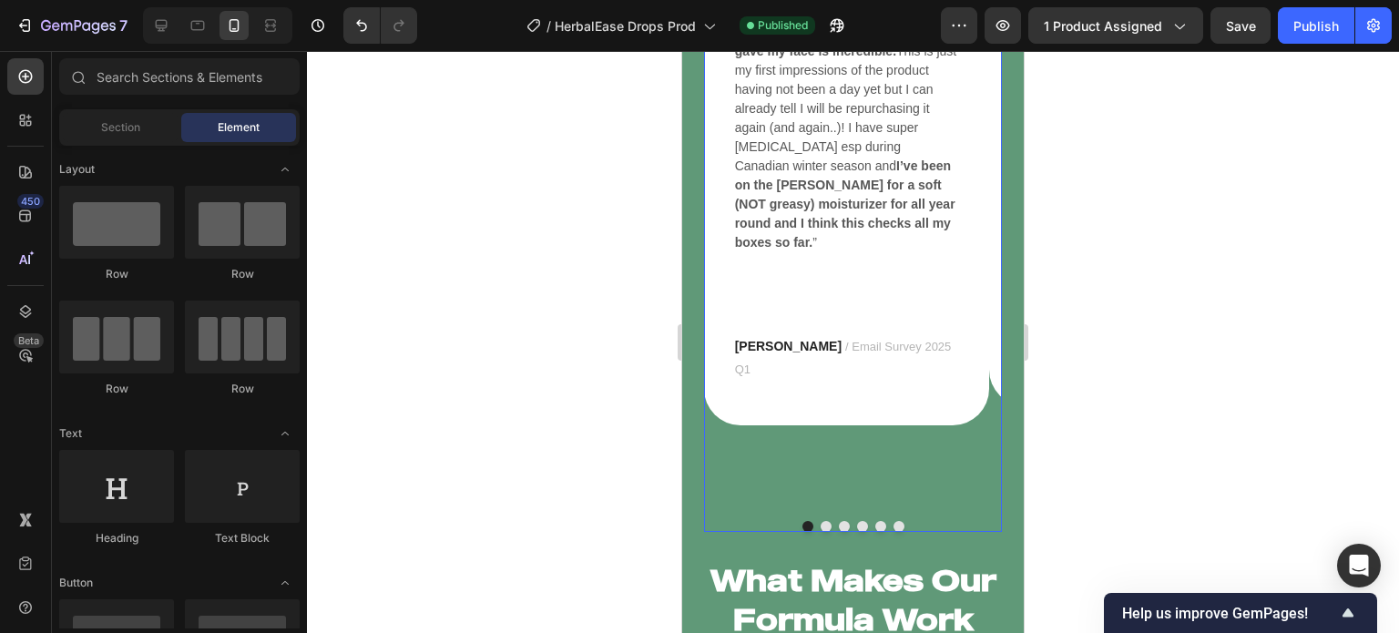
click at [871, 394] on div "Image Icon Icon Icon Icon Icon Icon List Hoz "..its amazing!!" Text block “Your…" at bounding box center [847, 42] width 286 height 900
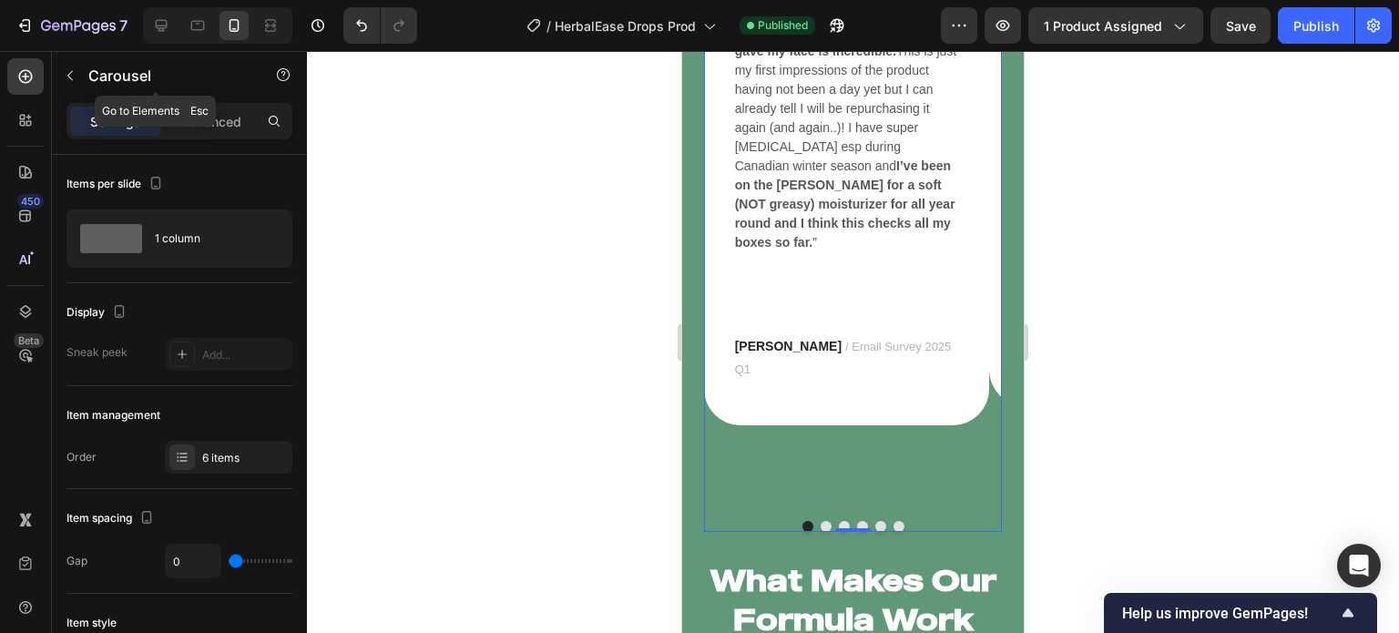
click at [66, 85] on button "button" at bounding box center [70, 75] width 29 height 29
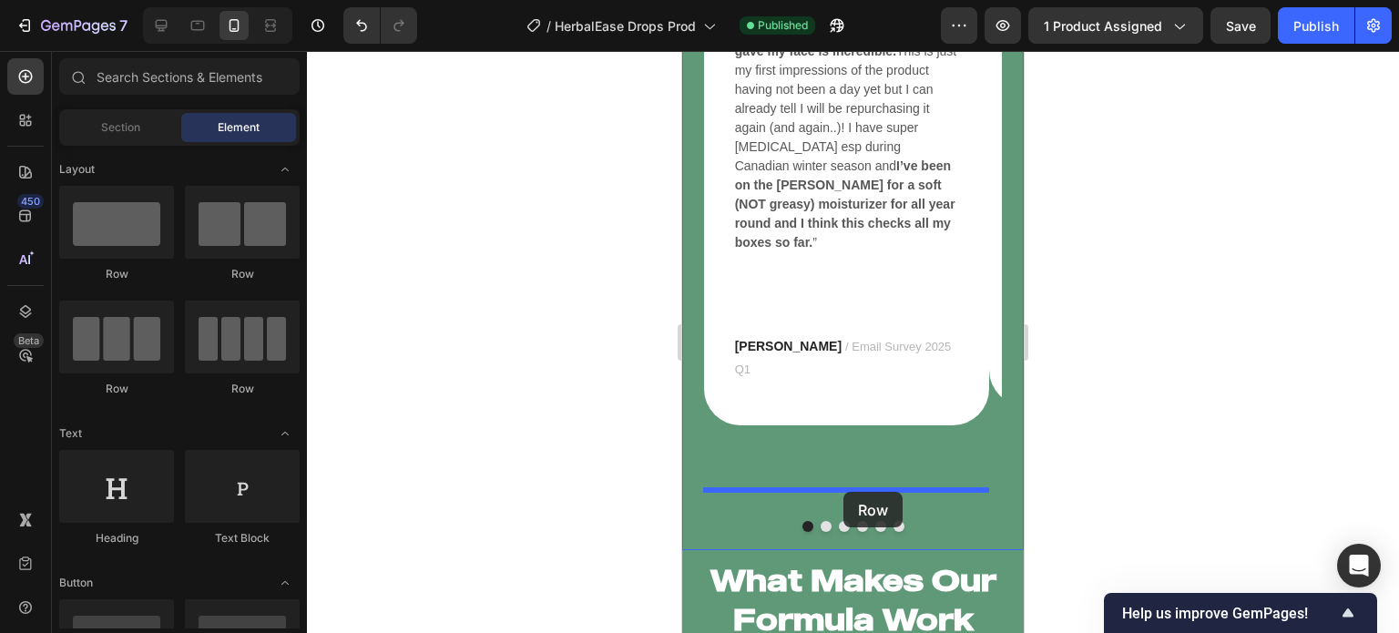
drag, startPoint x: 805, startPoint y: 272, endPoint x: 843, endPoint y: 492, distance: 222.7
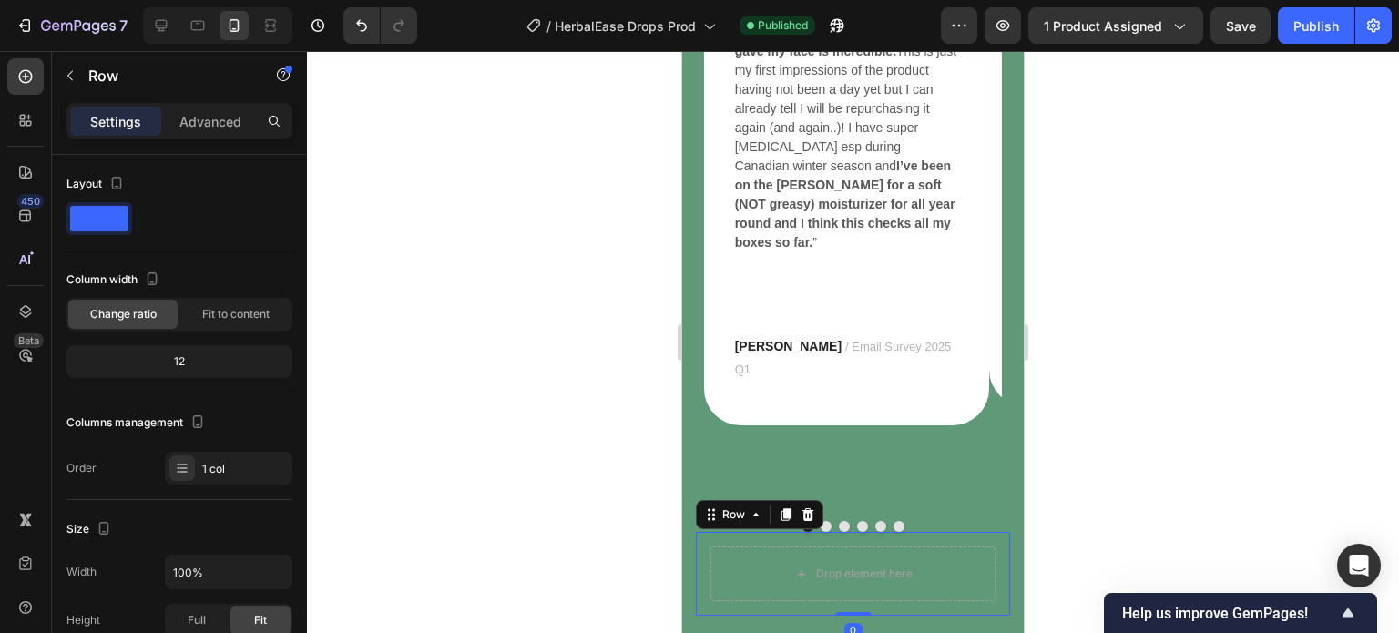
click at [555, 488] on div at bounding box center [853, 342] width 1092 height 582
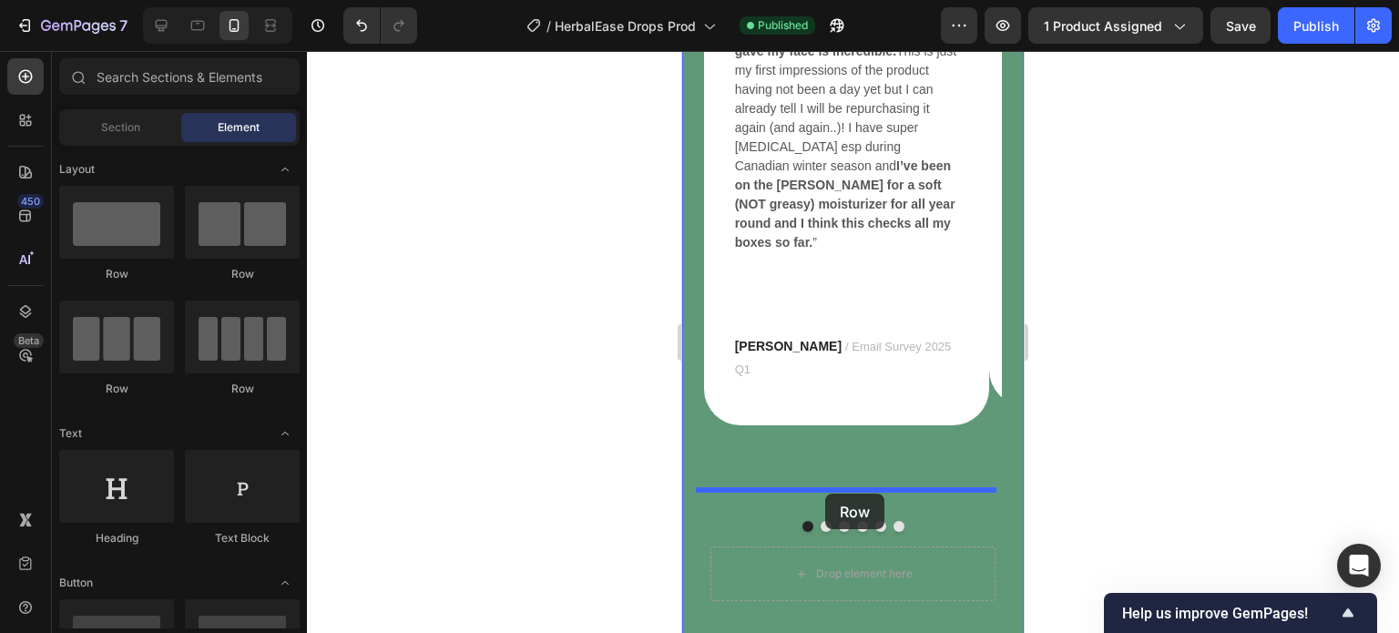
drag, startPoint x: 799, startPoint y: 275, endPoint x: 825, endPoint y: 494, distance: 220.0
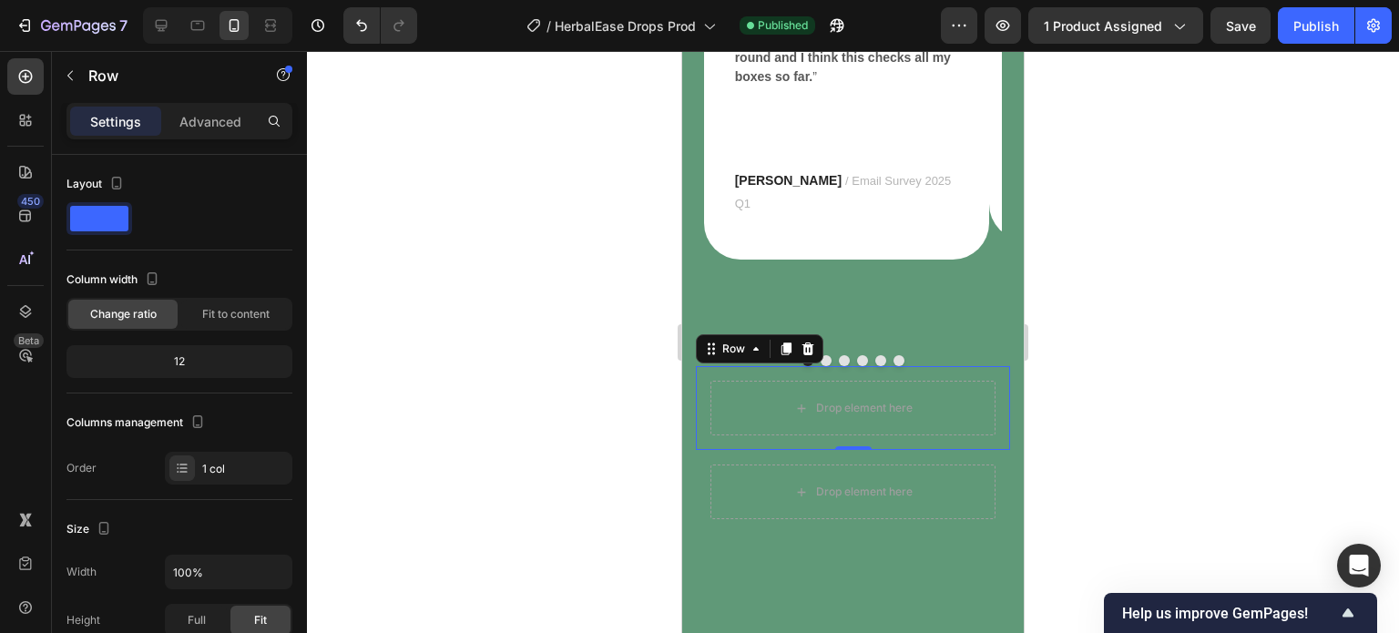
scroll to position [8436, 0]
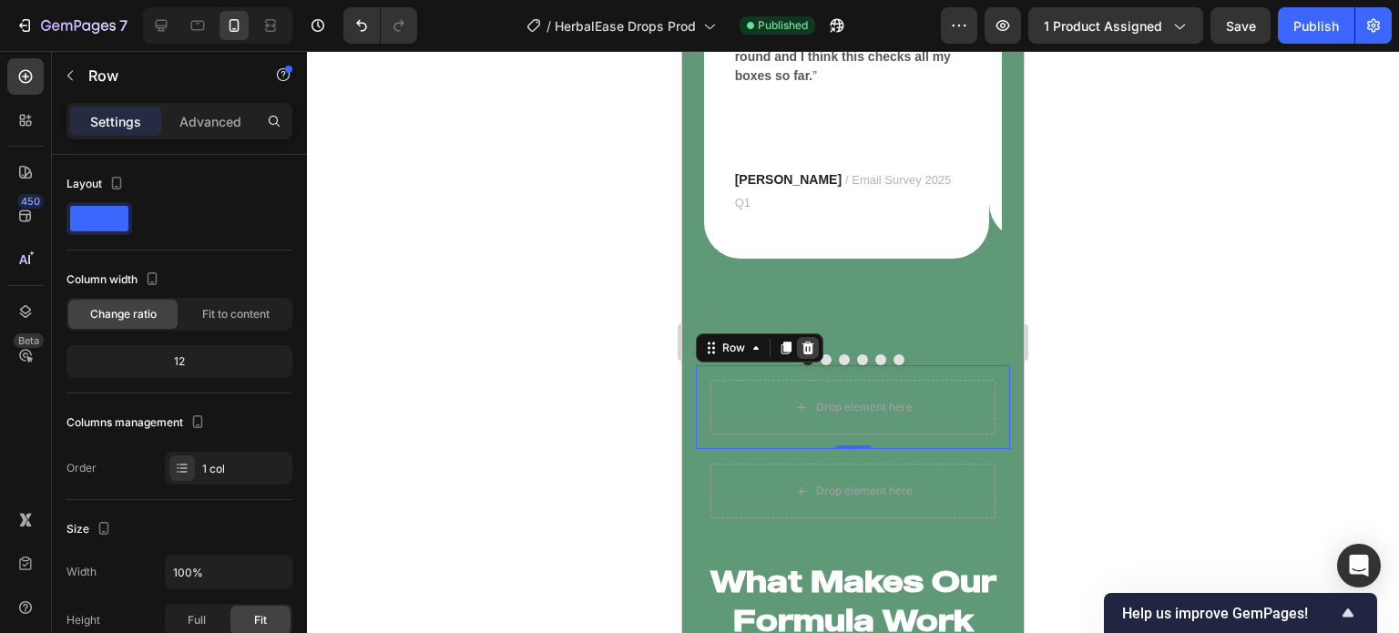
click at [806, 341] on icon at bounding box center [808, 347] width 12 height 13
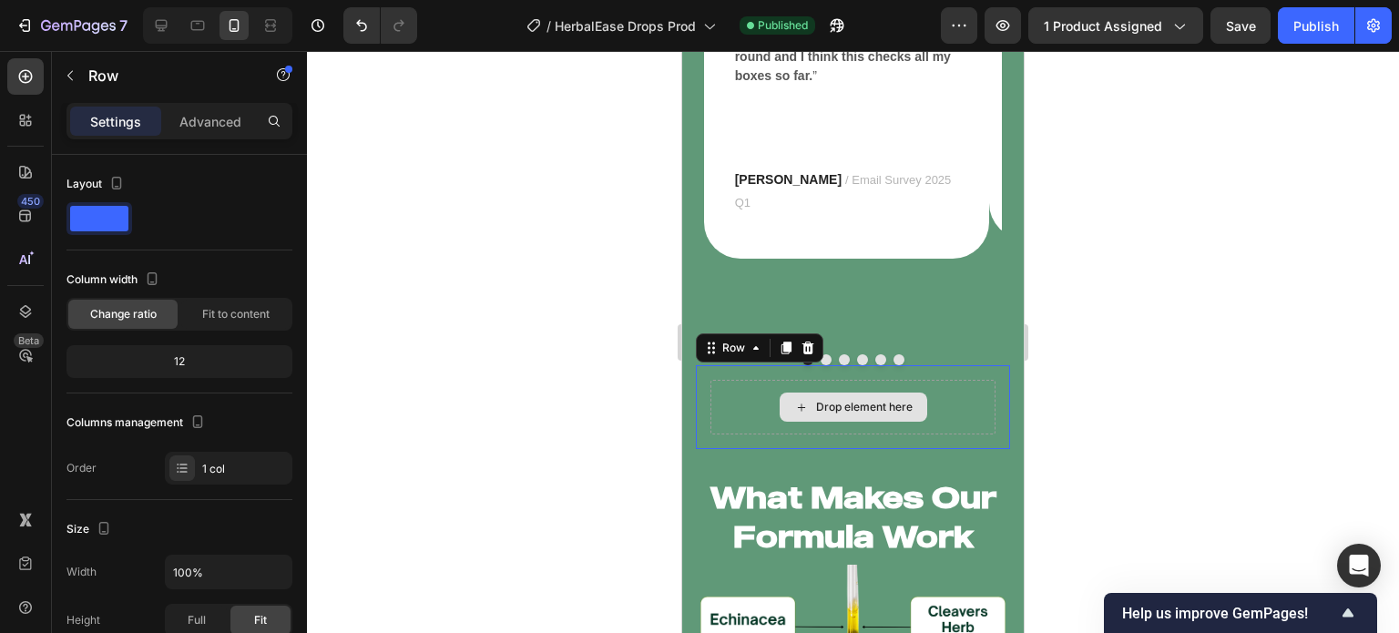
click at [738, 380] on div "Drop element here" at bounding box center [852, 407] width 285 height 55
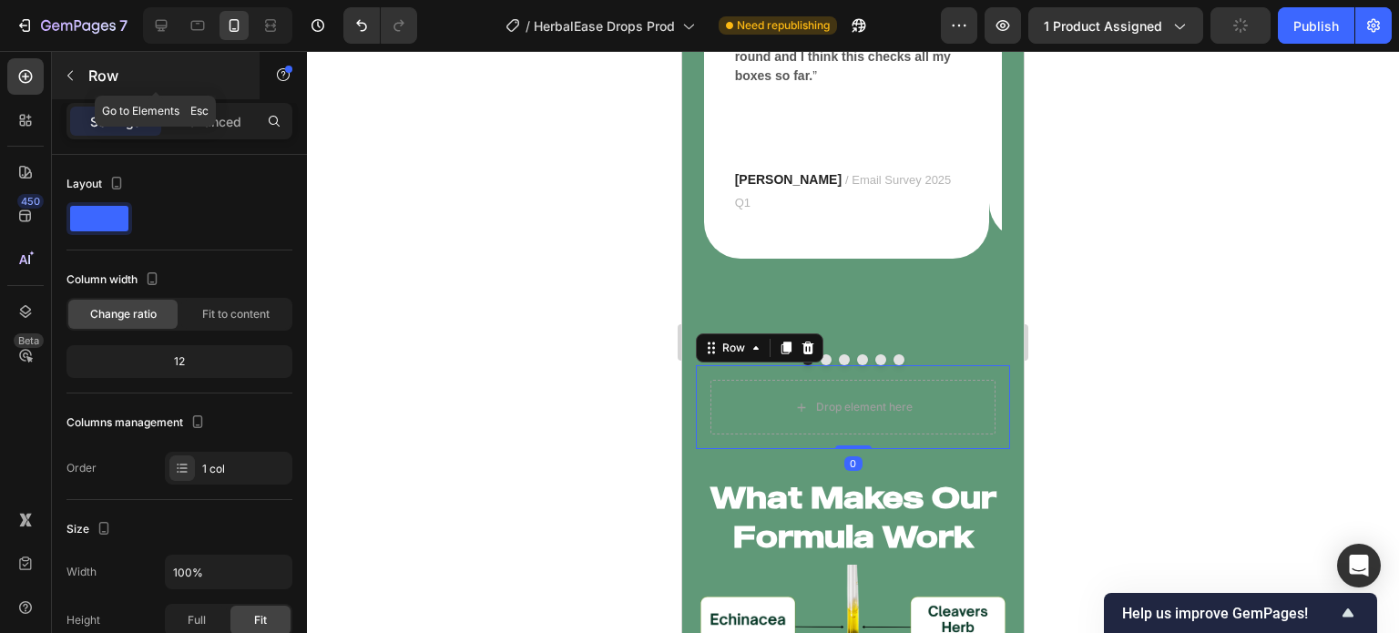
click at [71, 79] on icon "button" at bounding box center [69, 76] width 5 height 10
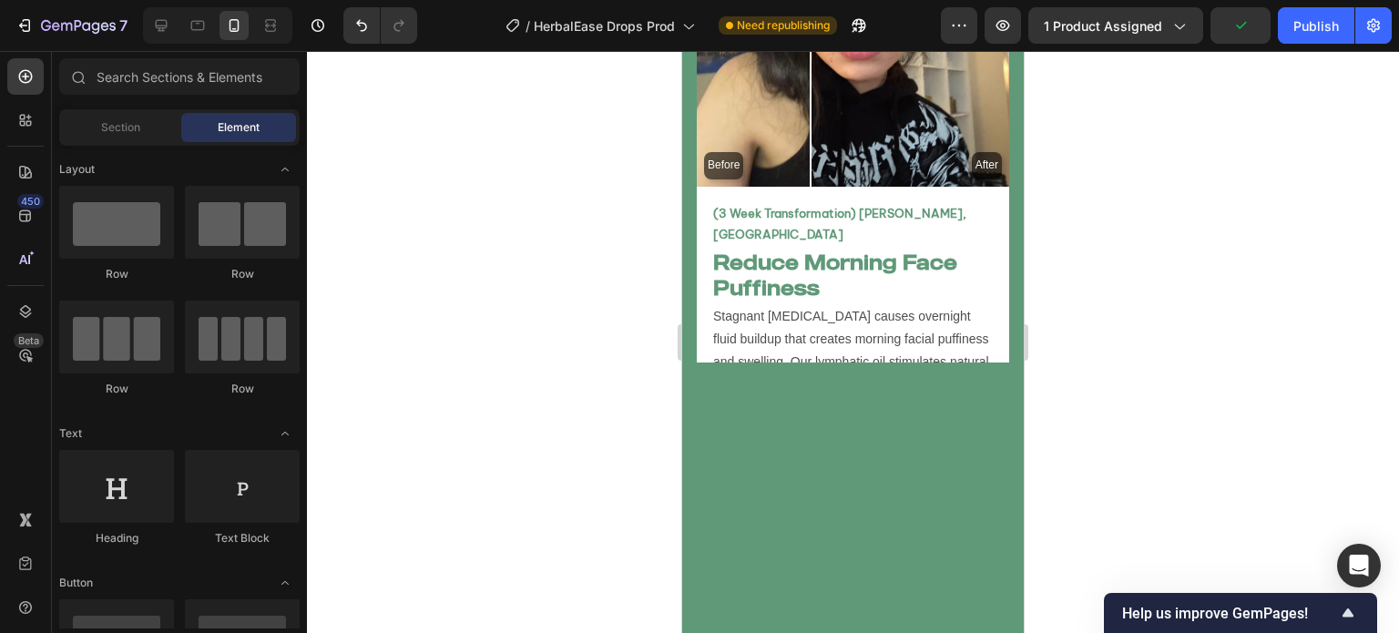
scroll to position [7020, 0]
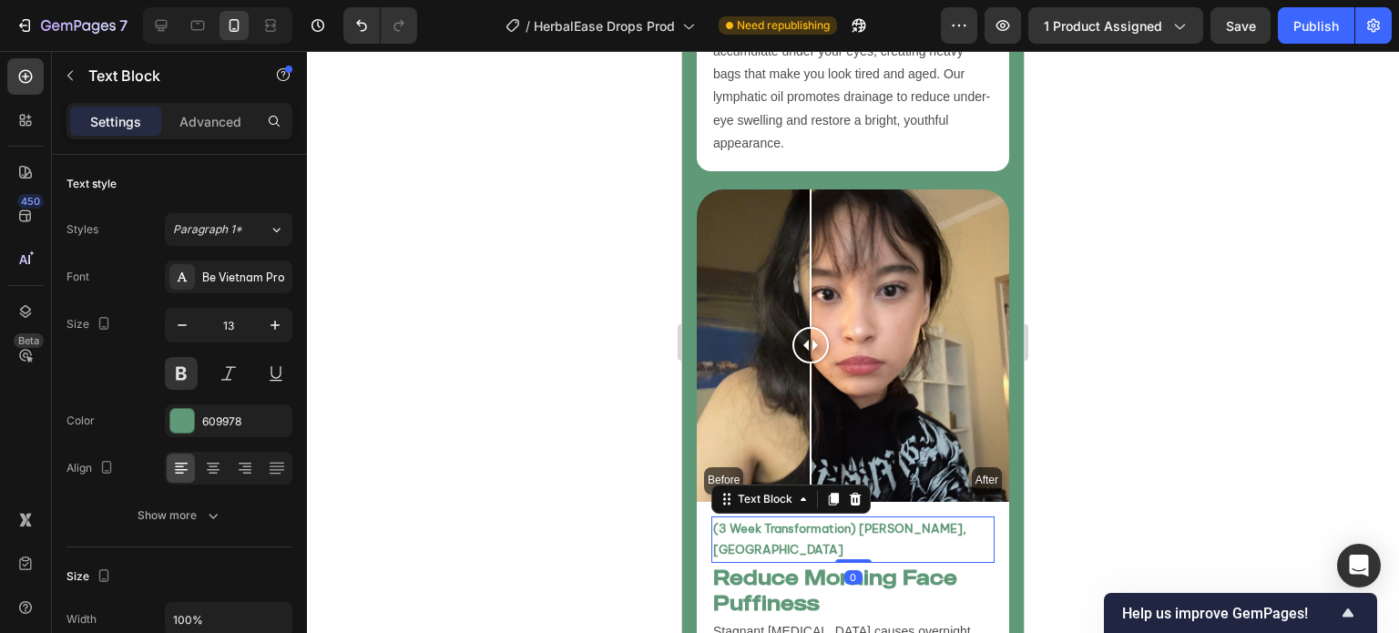
click at [712, 516] on div "(3 Week Transformation) [PERSON_NAME], [GEOGRAPHIC_DATA]" at bounding box center [852, 539] width 283 height 46
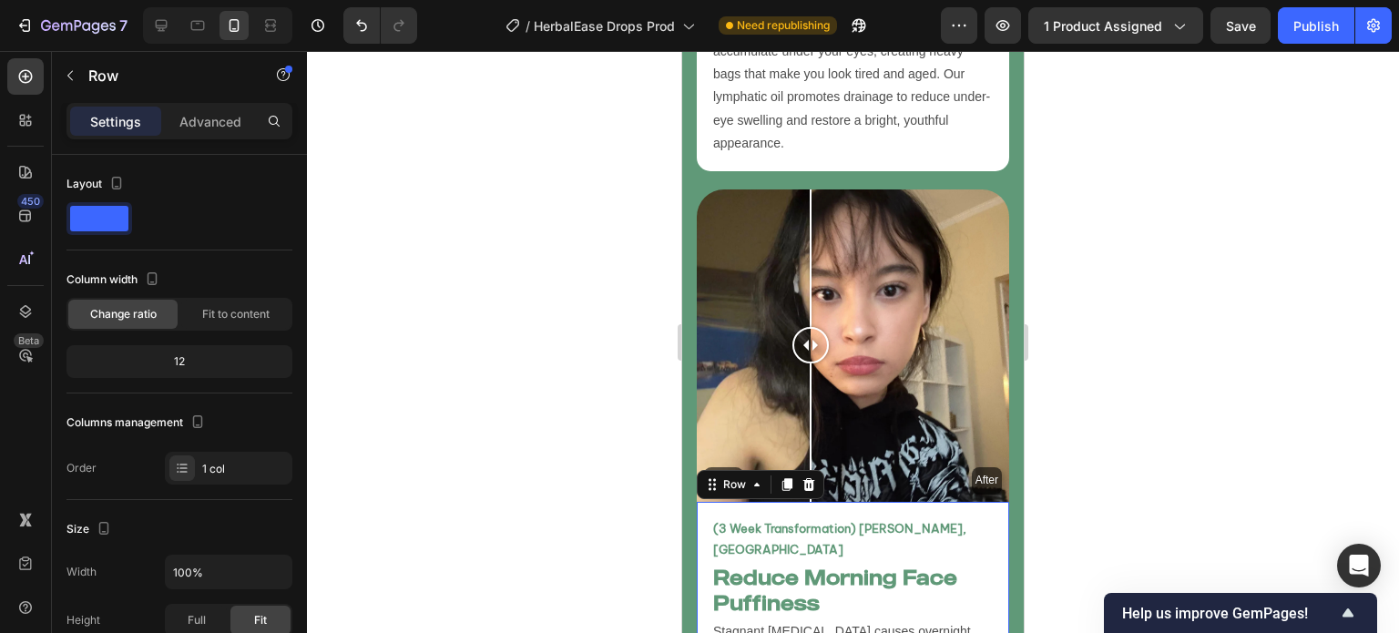
click at [707, 502] on div "(3 Week Transformation) Jane Doe, USA Text Block Reduce Morning Face Puffiness …" at bounding box center [853, 626] width 312 height 249
click at [784, 478] on icon at bounding box center [787, 484] width 10 height 13
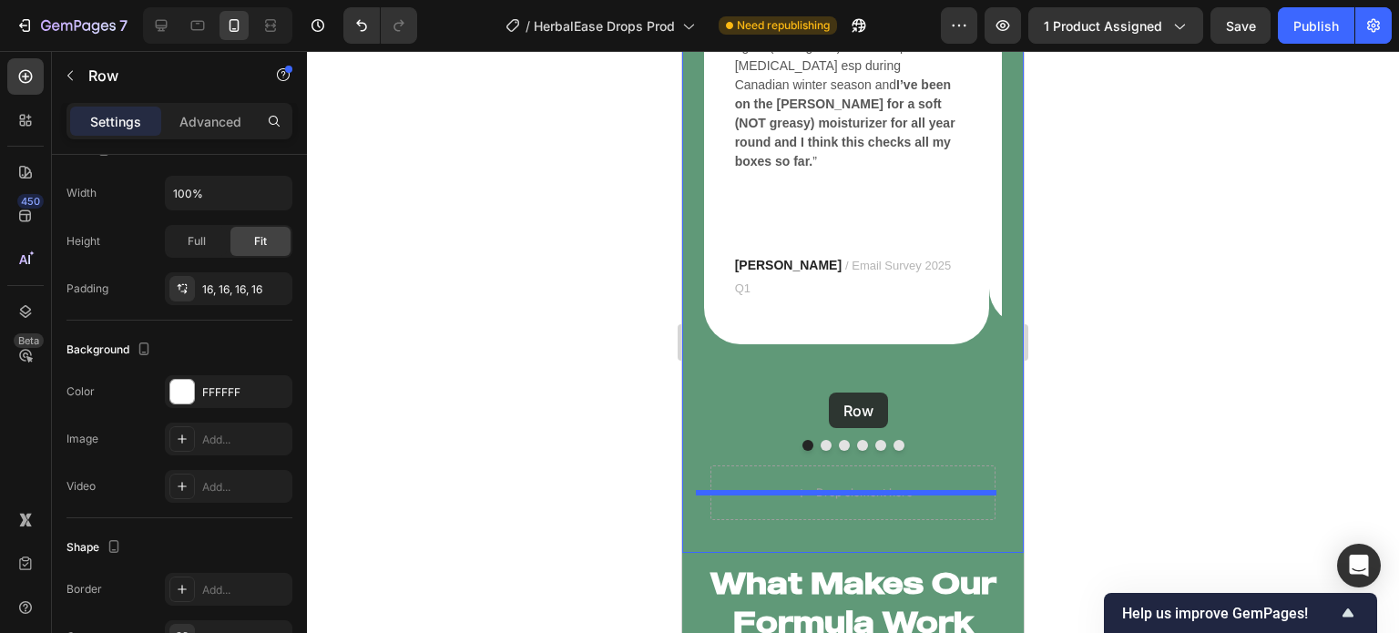
scroll to position [8608, 0]
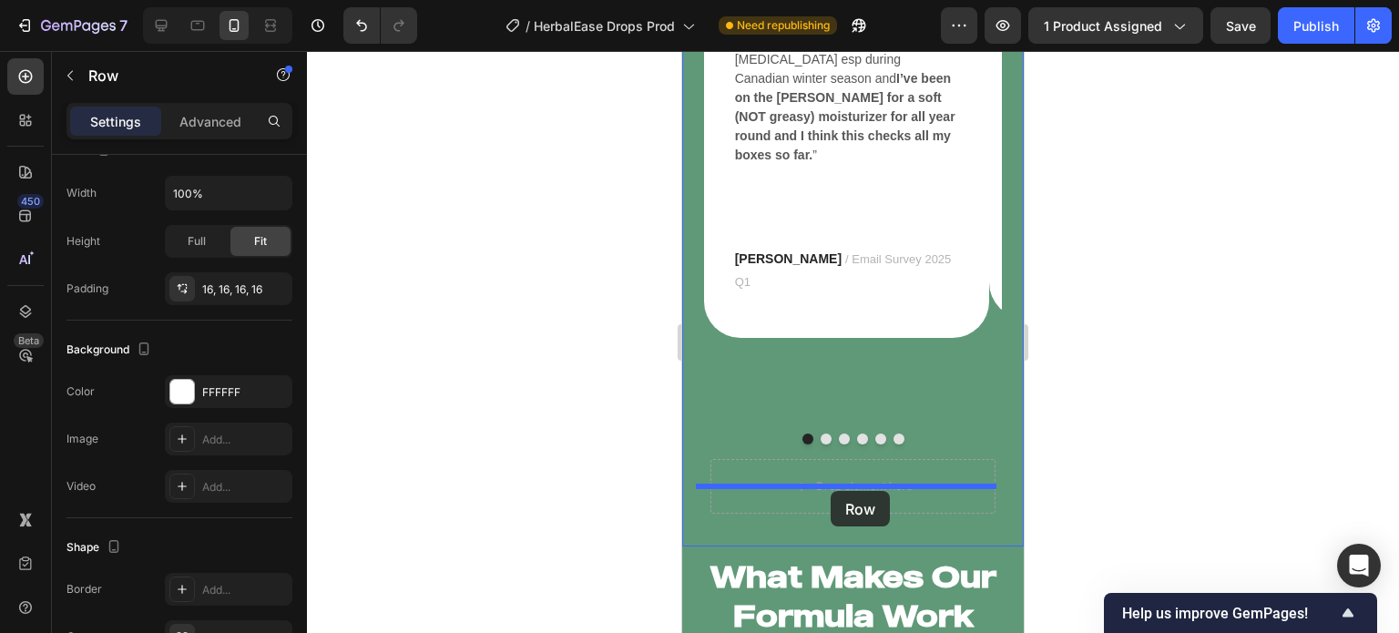
drag, startPoint x: 714, startPoint y: 101, endPoint x: 830, endPoint y: 491, distance: 406.8
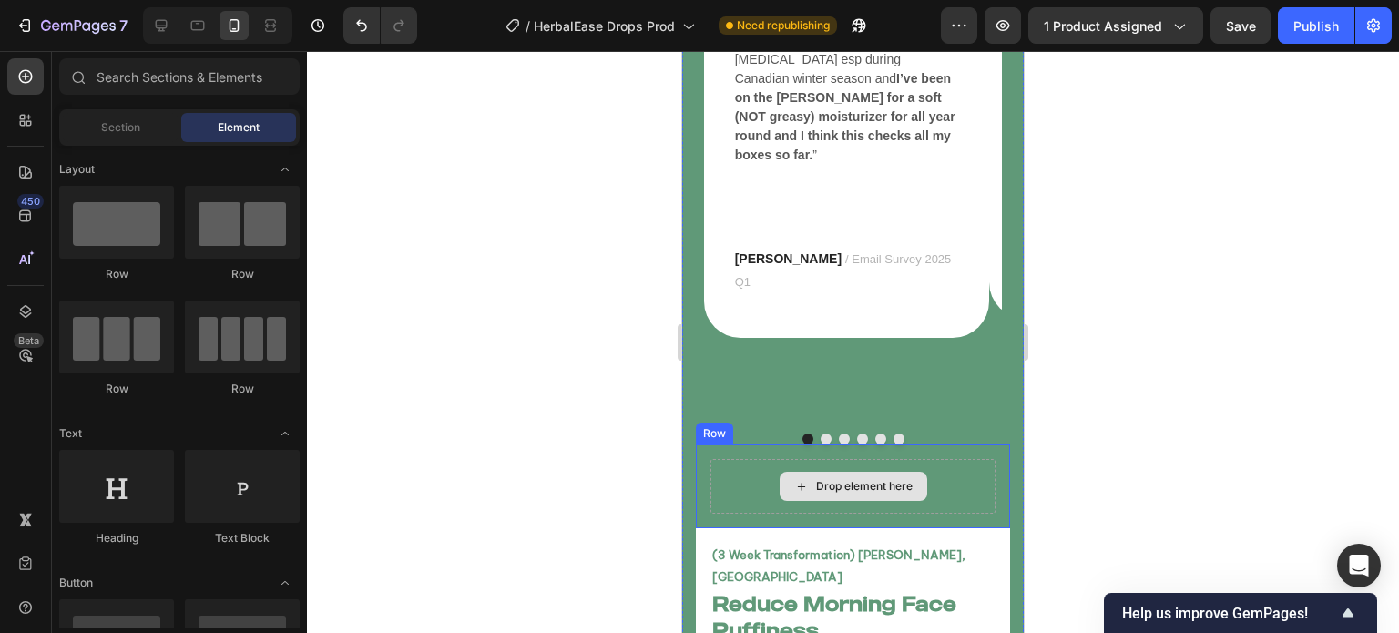
click at [882, 479] on div "Drop element here" at bounding box center [864, 486] width 97 height 15
click at [717, 459] on div "Drop element here" at bounding box center [852, 486] width 285 height 55
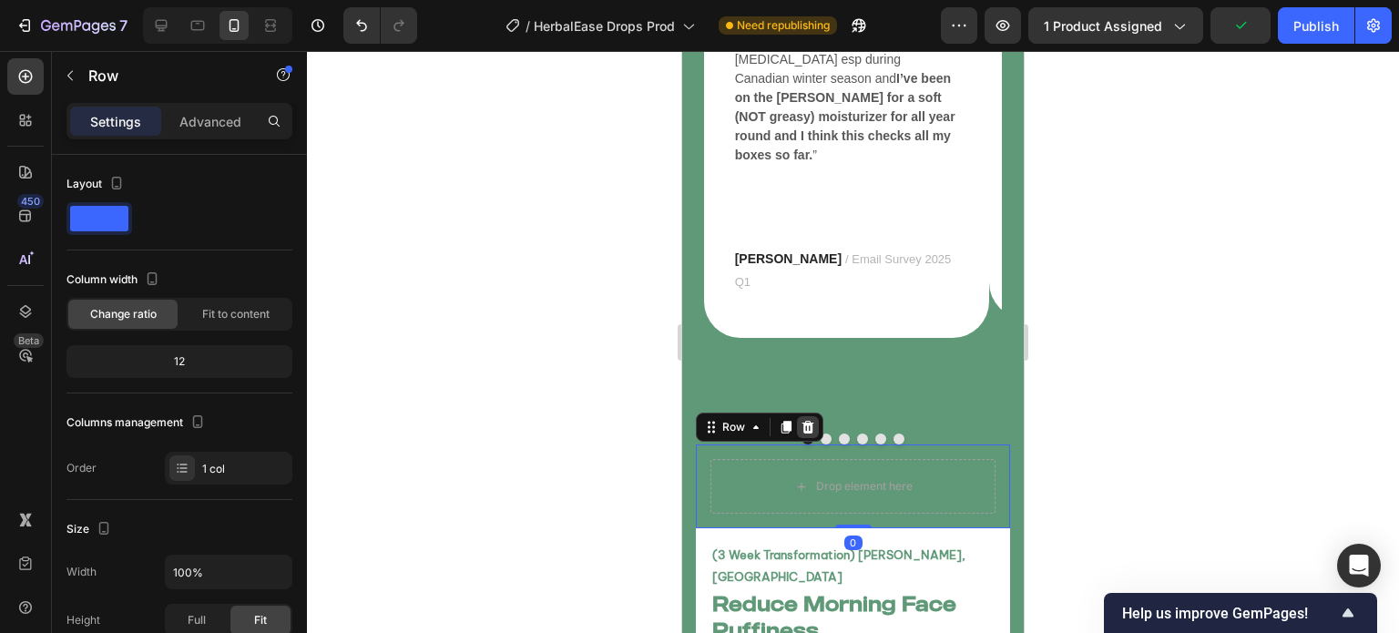
click at [809, 420] on icon at bounding box center [807, 427] width 15 height 15
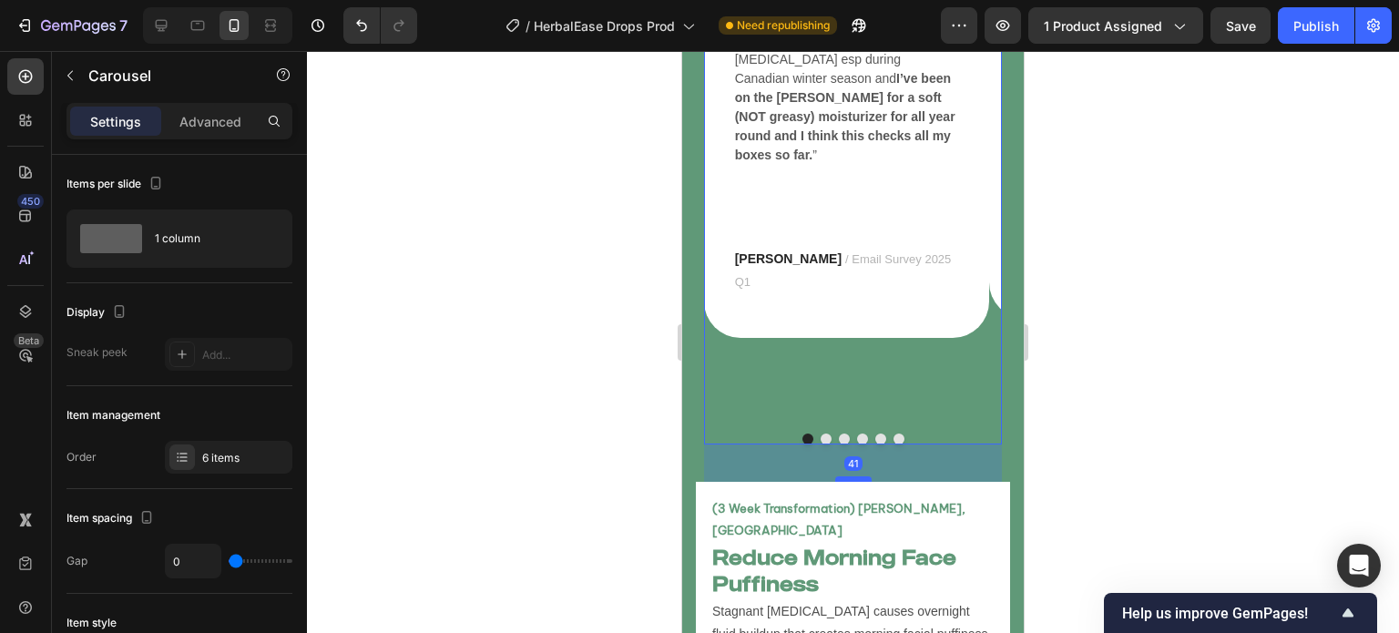
drag, startPoint x: 850, startPoint y: 399, endPoint x: 856, endPoint y: 436, distance: 37.7
click at [856, 476] on div at bounding box center [853, 478] width 36 height 5
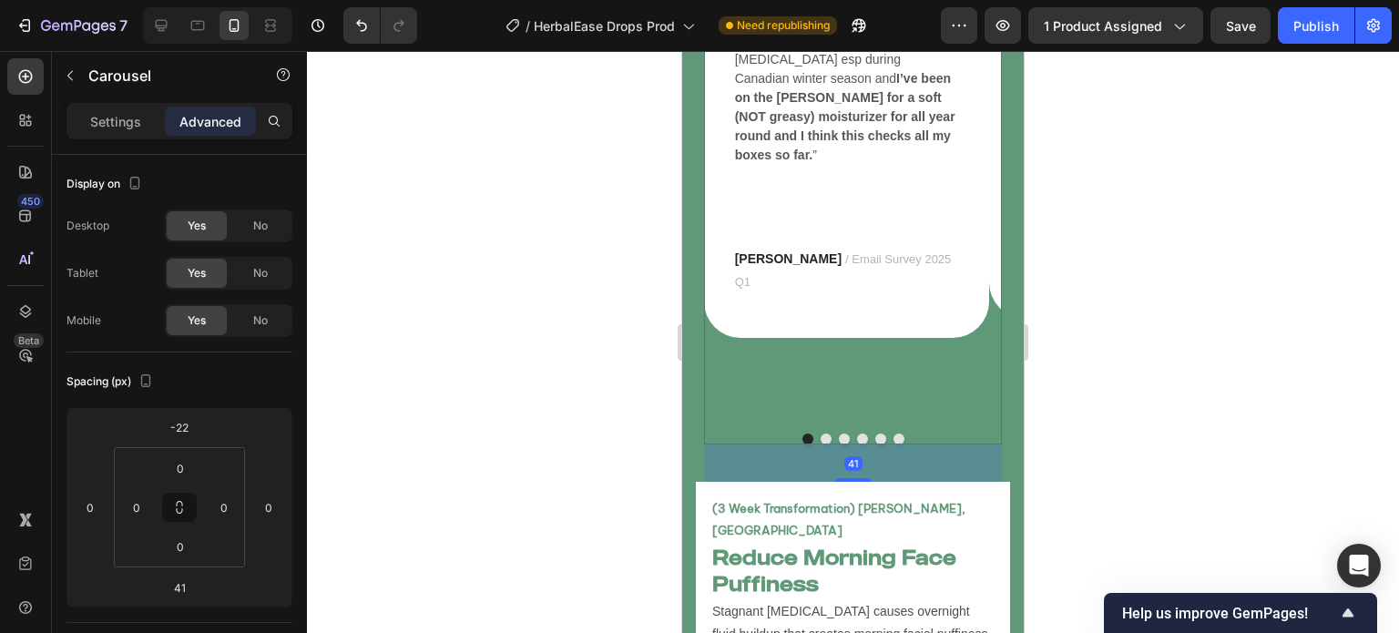
scroll to position [8832, 0]
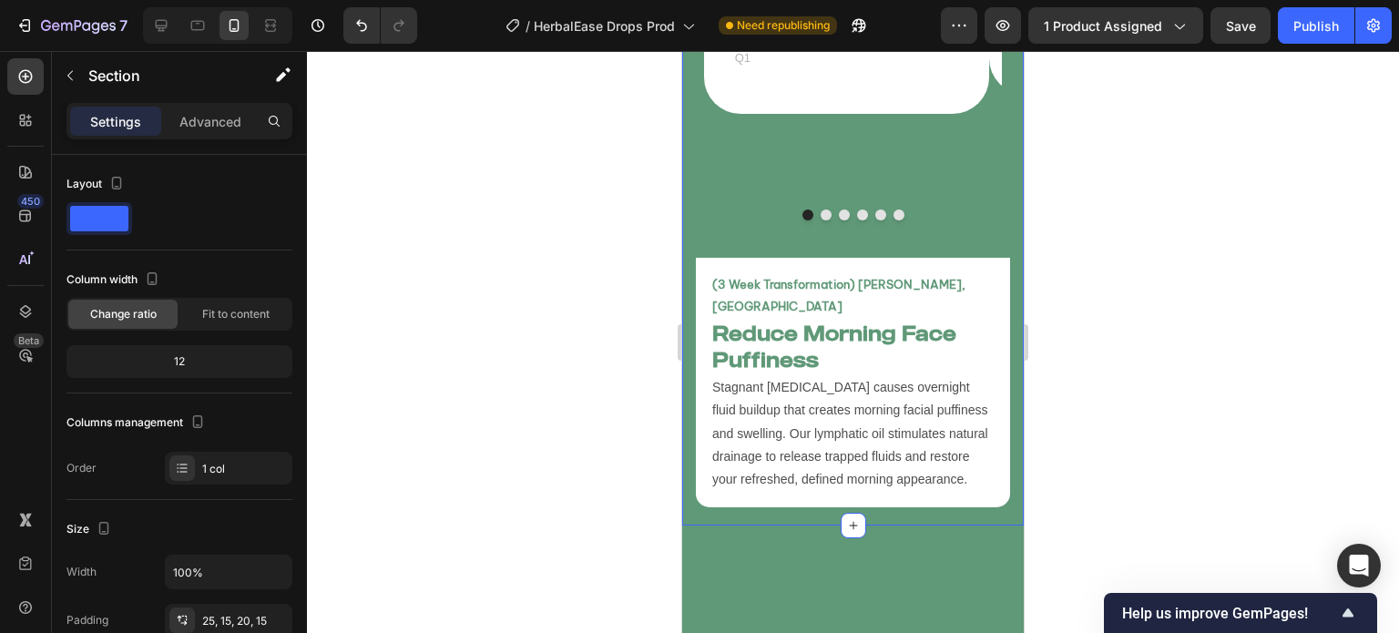
scroll to position [8572, 0]
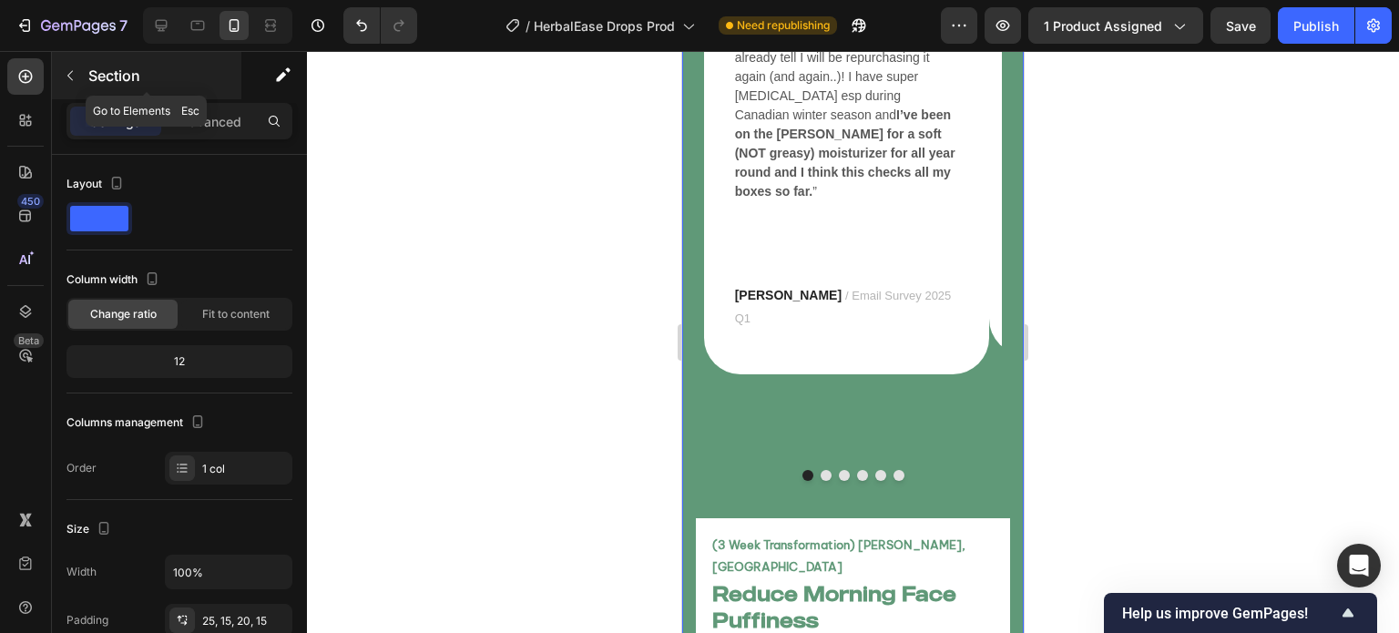
click at [75, 74] on icon "button" at bounding box center [70, 75] width 15 height 15
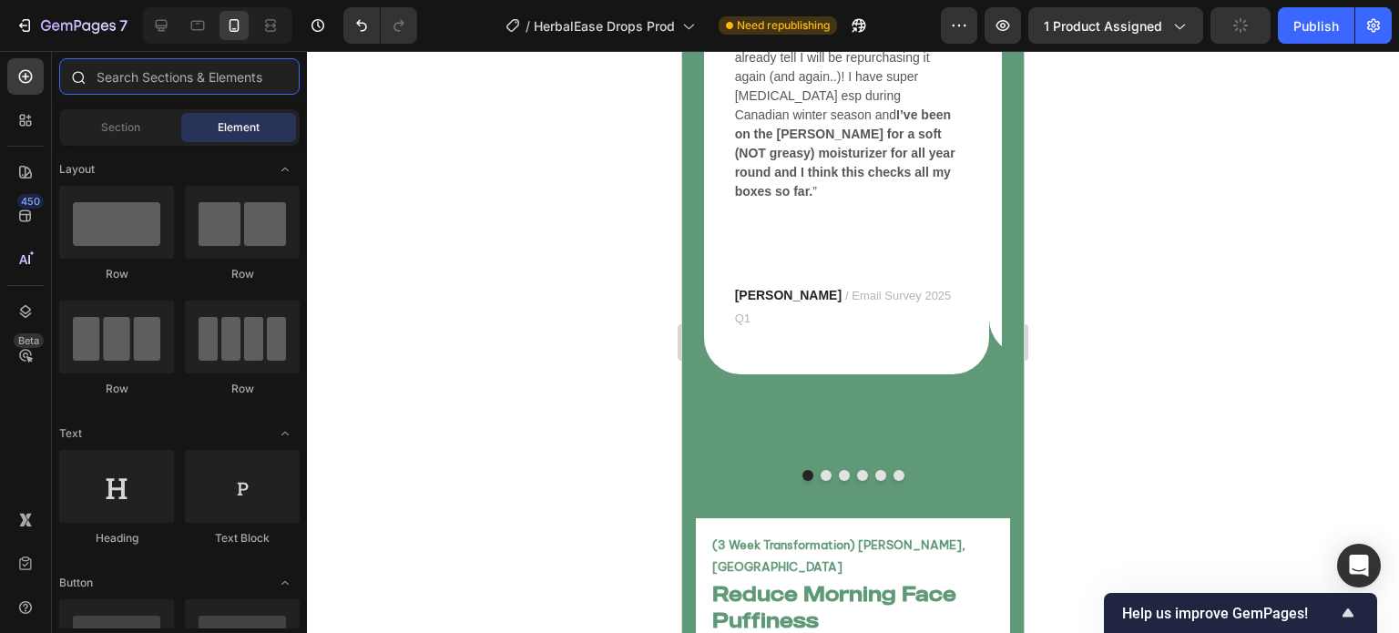
click at [160, 86] on input "text" at bounding box center [179, 76] width 240 height 36
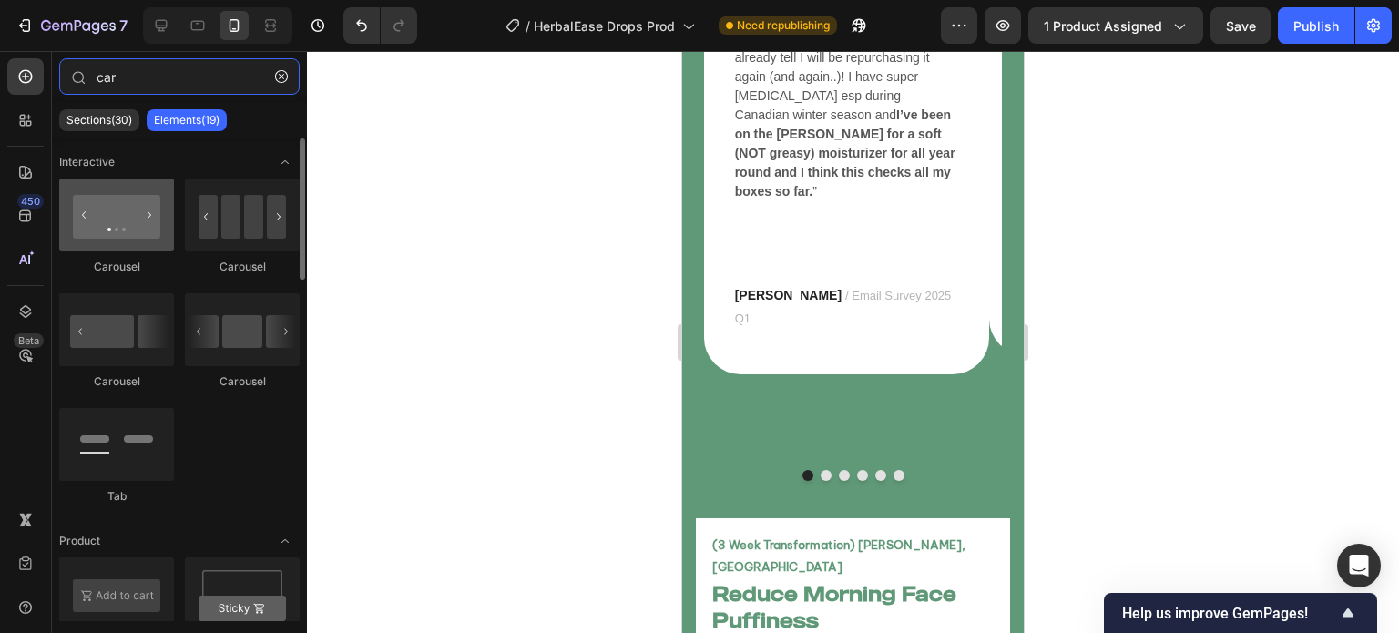
type input "car"
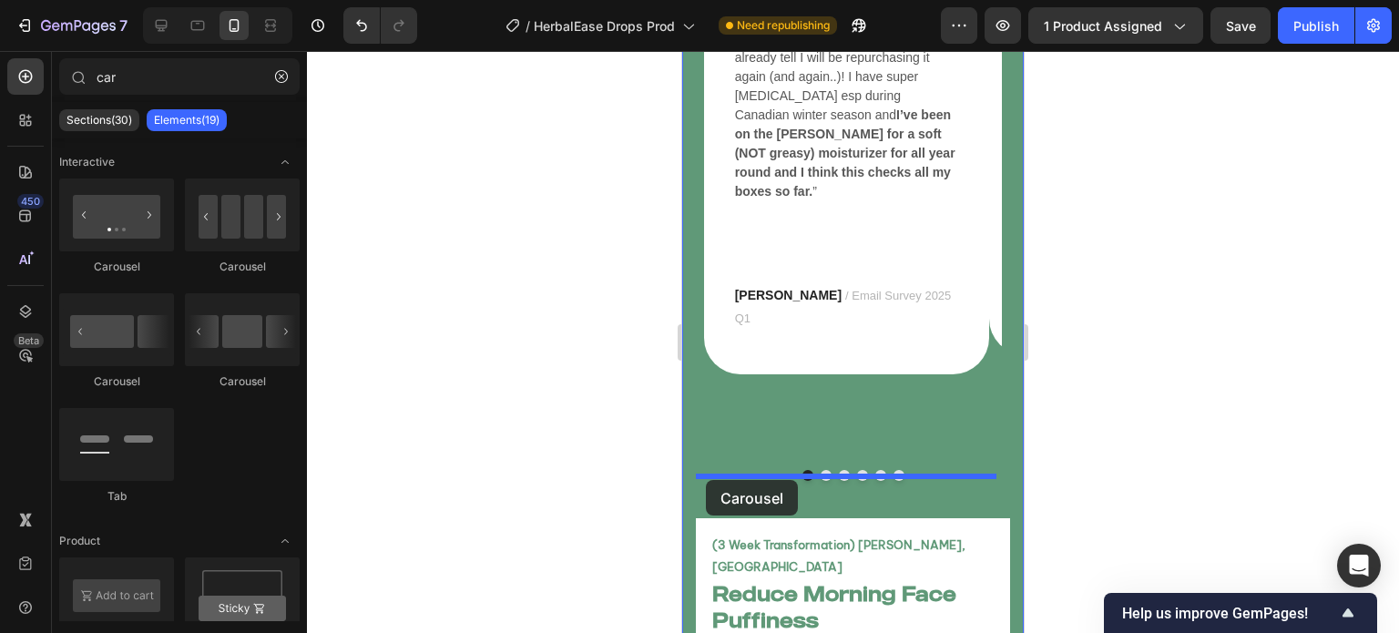
drag, startPoint x: 801, startPoint y: 294, endPoint x: 706, endPoint y: 480, distance: 208.9
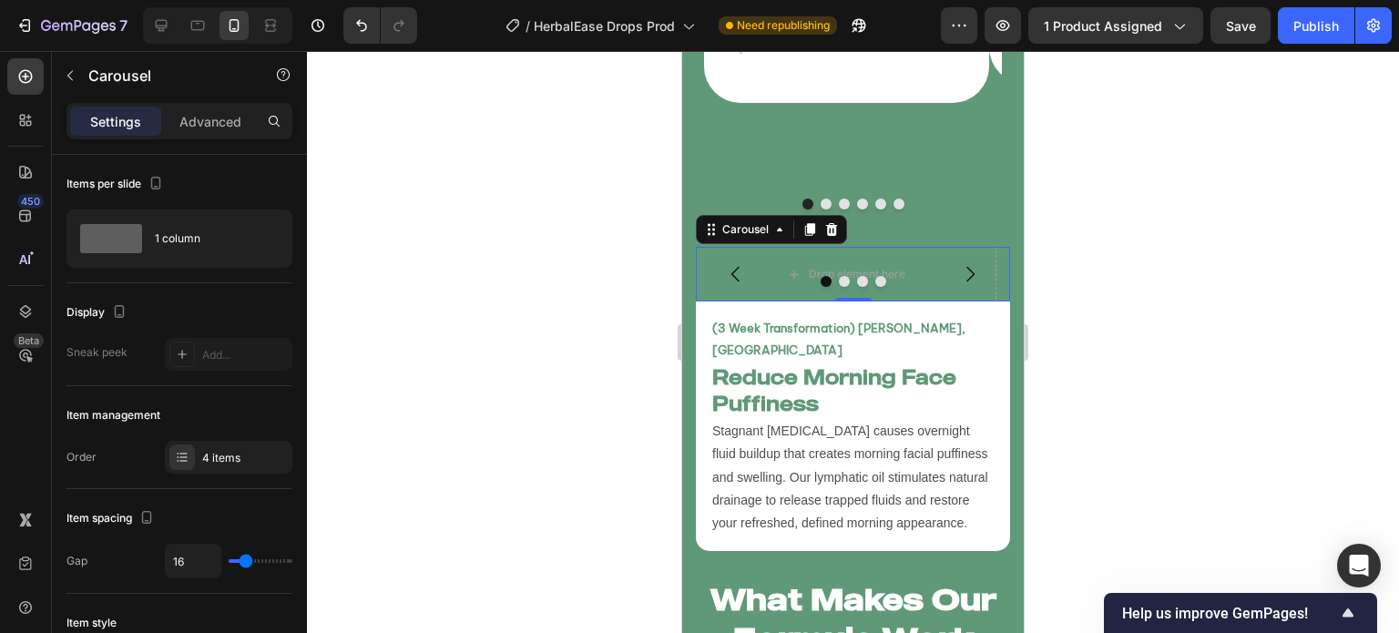
scroll to position [8841, 0]
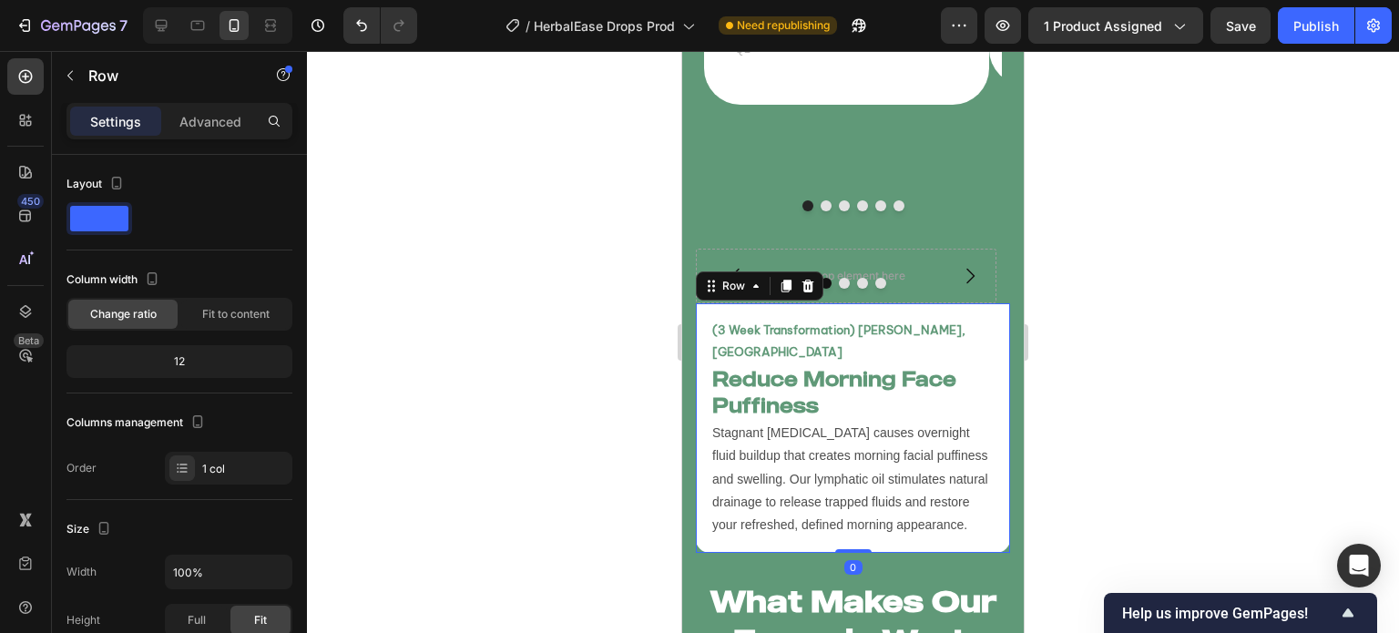
click at [703, 303] on div "(3 Week Transformation) Jane Doe, USA Text Block Reduce Morning Face Puffiness …" at bounding box center [853, 427] width 314 height 249
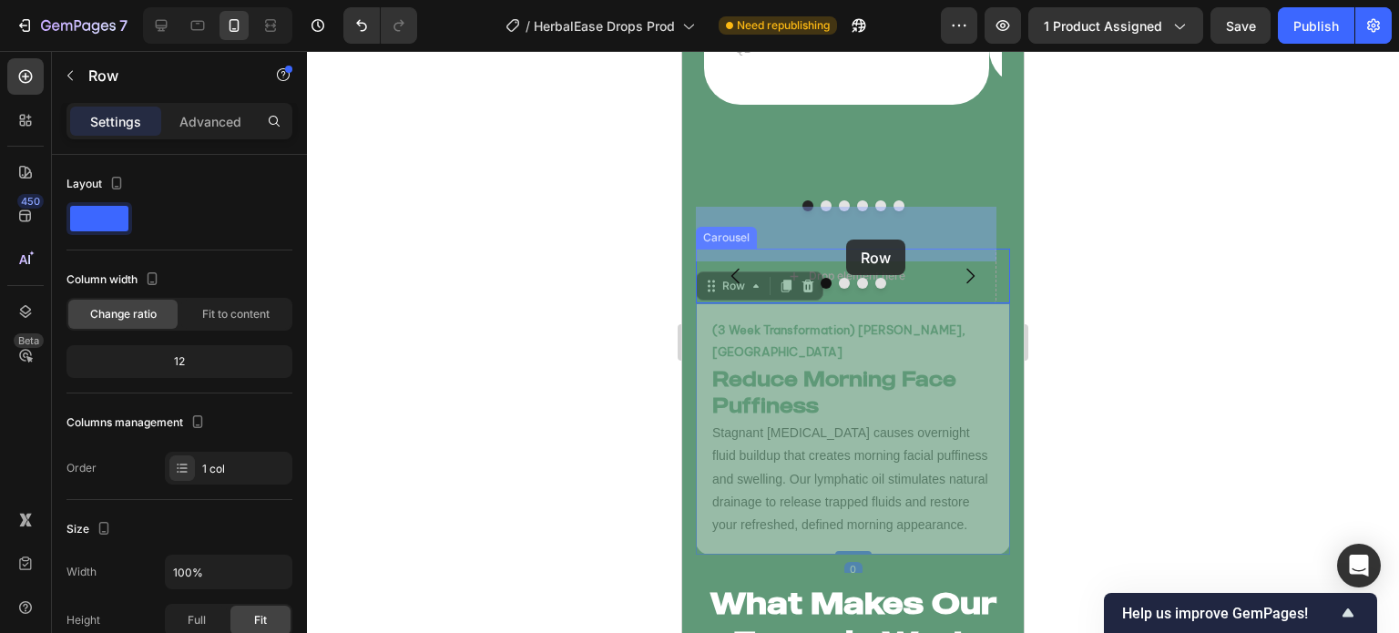
drag, startPoint x: 715, startPoint y: 247, endPoint x: 846, endPoint y: 239, distance: 131.3
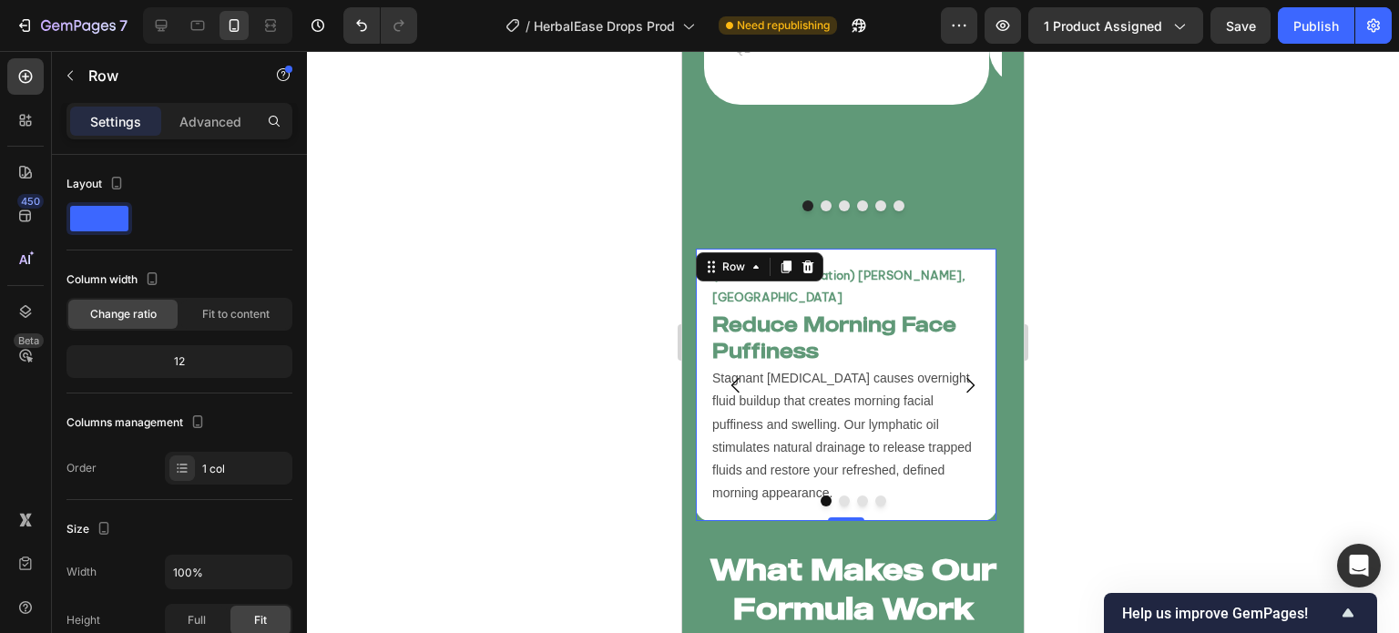
click at [594, 323] on div at bounding box center [853, 342] width 1092 height 582
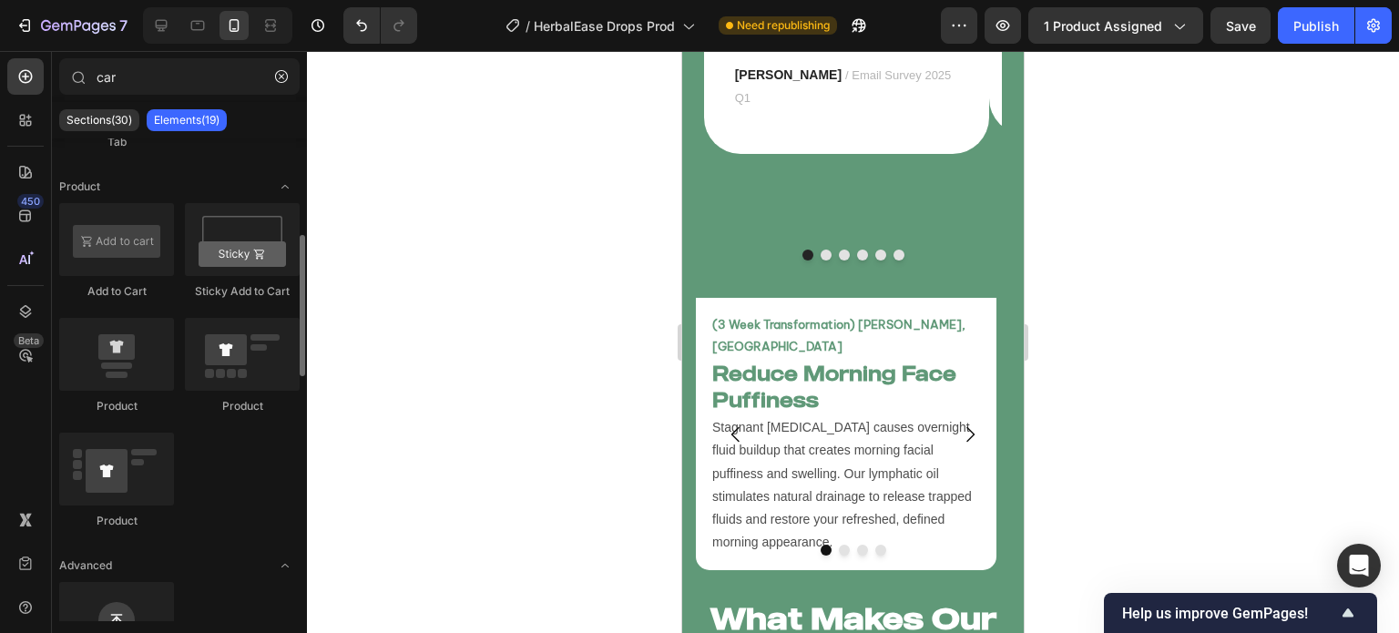
scroll to position [357, 0]
click at [280, 83] on button "button" at bounding box center [281, 76] width 29 height 29
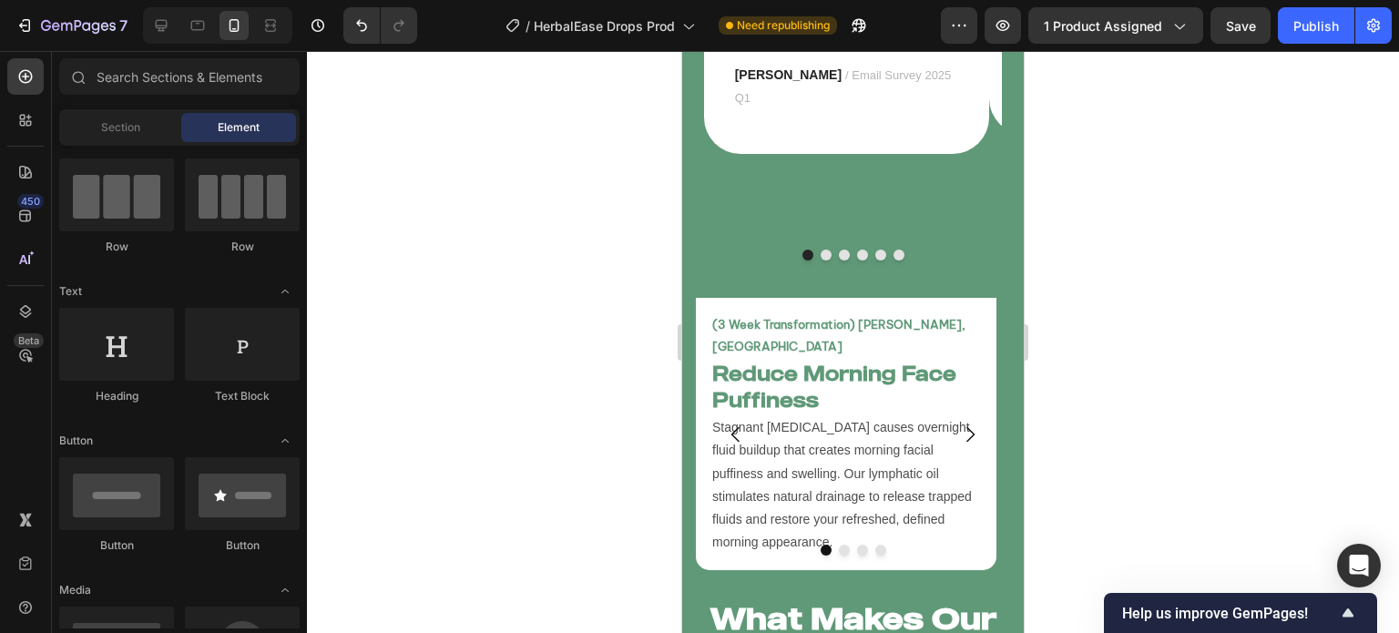
scroll to position [0, 0]
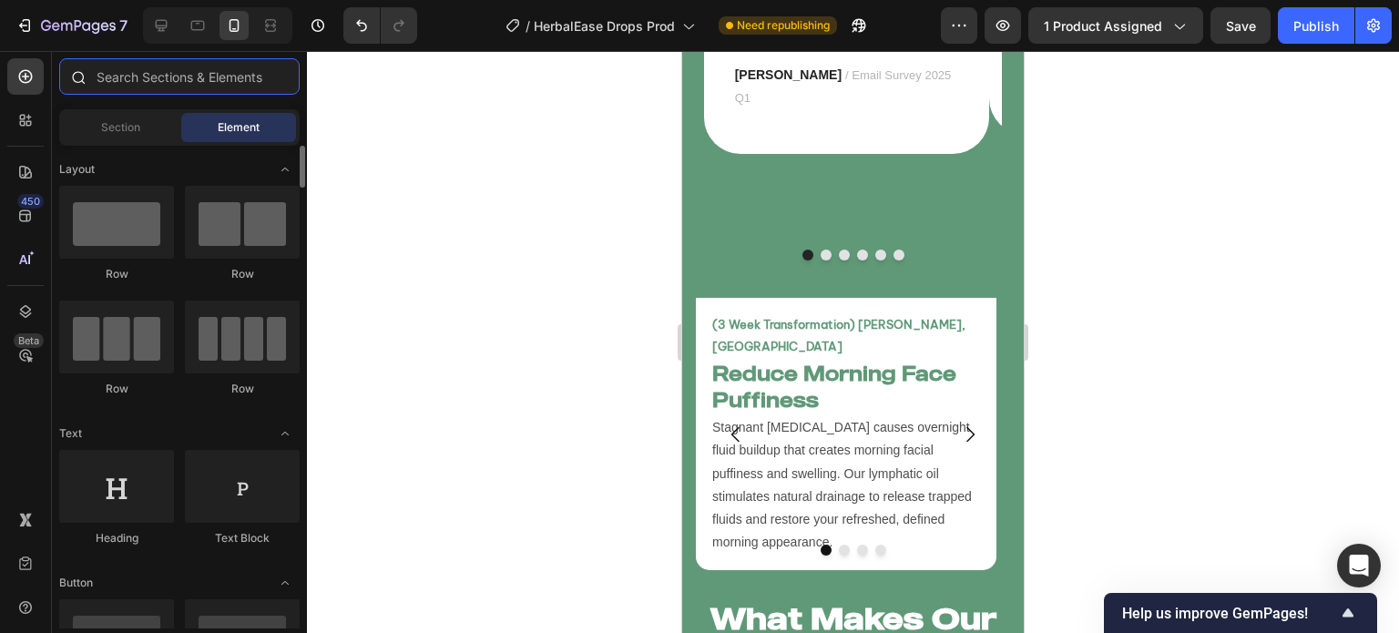
click at [197, 86] on input "text" at bounding box center [179, 76] width 240 height 36
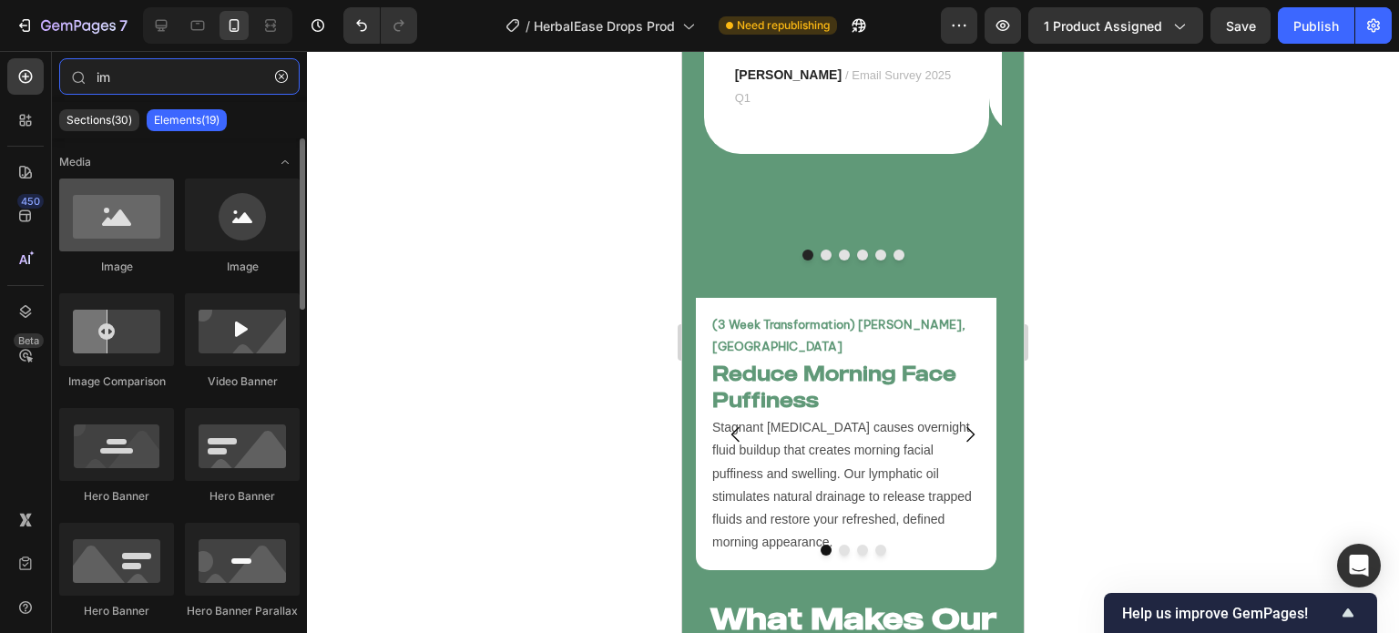
type input "im"
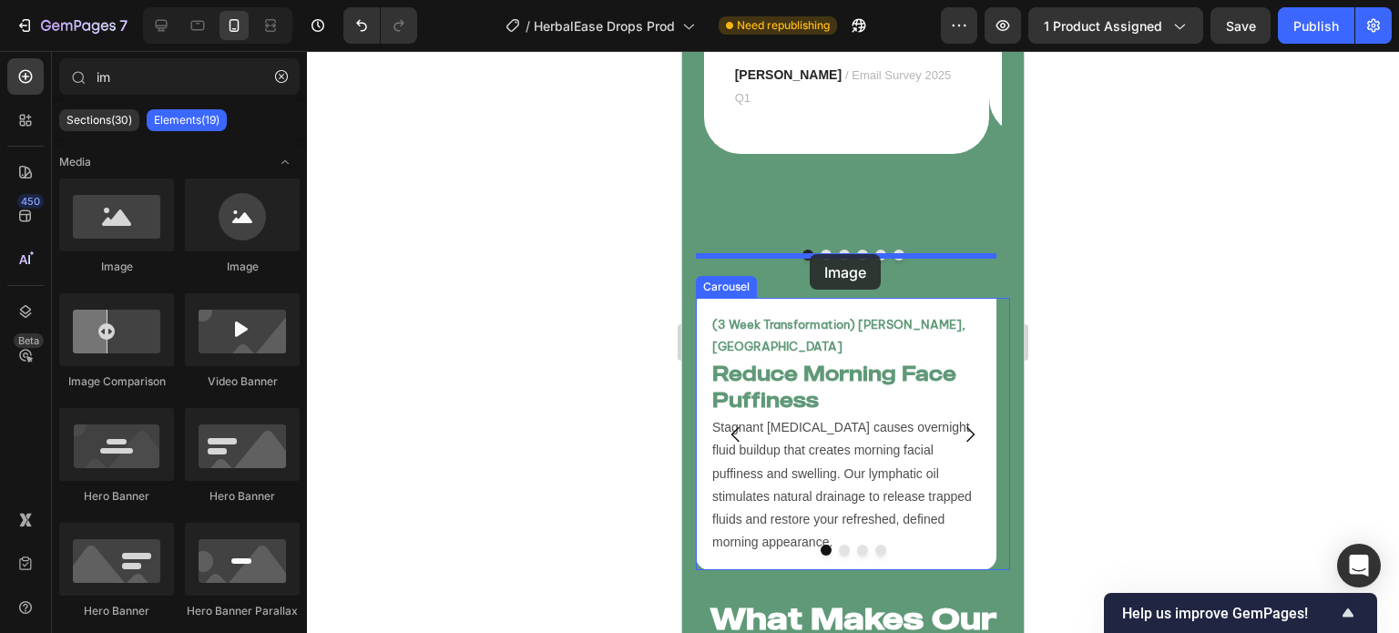
drag, startPoint x: 808, startPoint y: 275, endPoint x: 810, endPoint y: 255, distance: 20.2
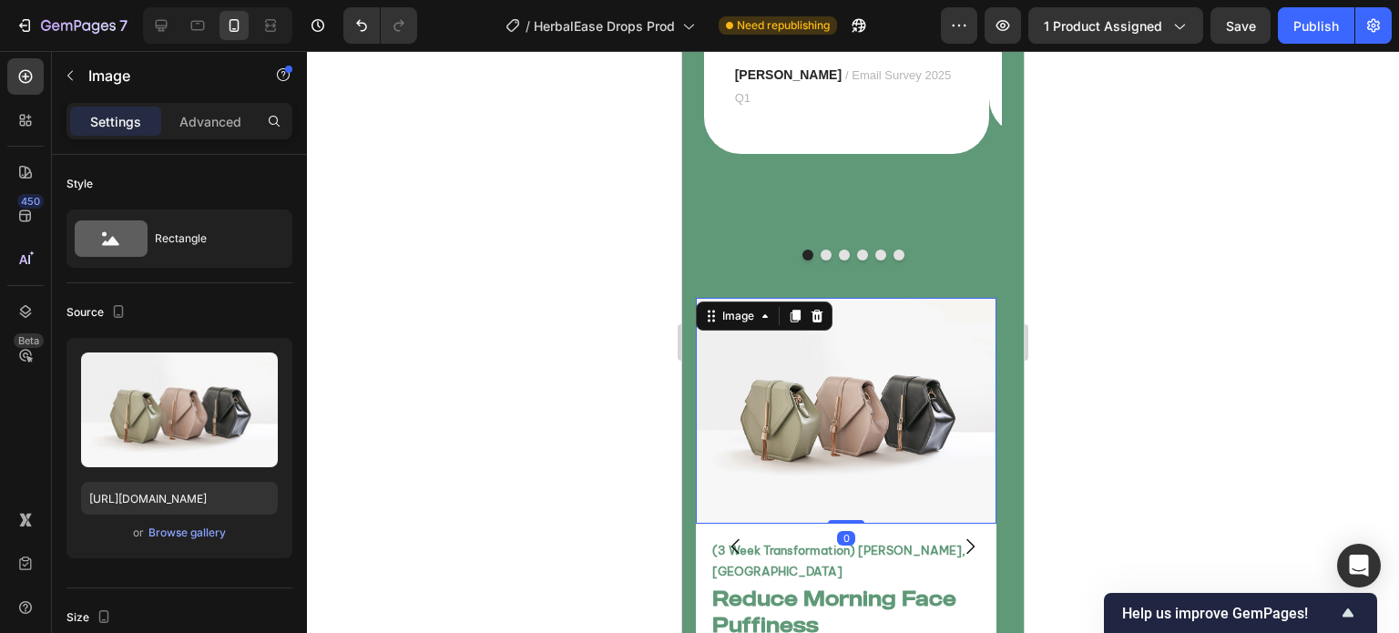
drag, startPoint x: 851, startPoint y: 494, endPoint x: 850, endPoint y: 447, distance: 47.4
click at [851, 447] on div "Image 0" at bounding box center [846, 411] width 300 height 226
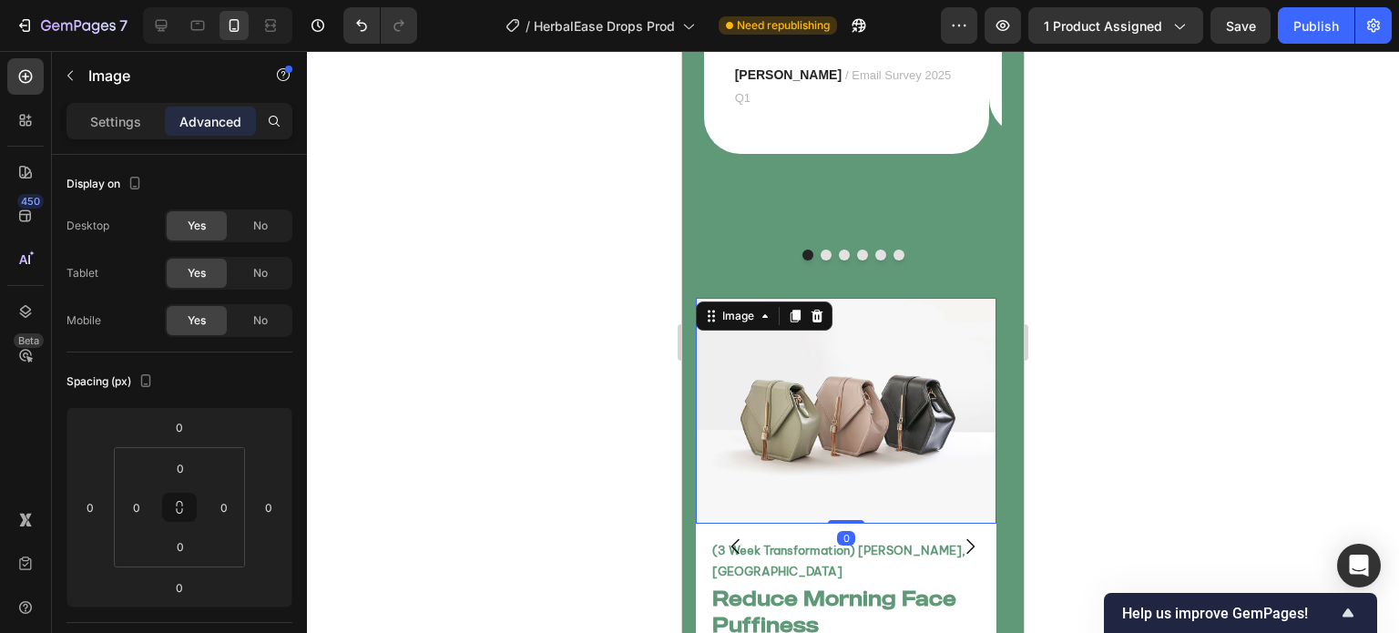
click at [646, 454] on div at bounding box center [853, 342] width 1092 height 582
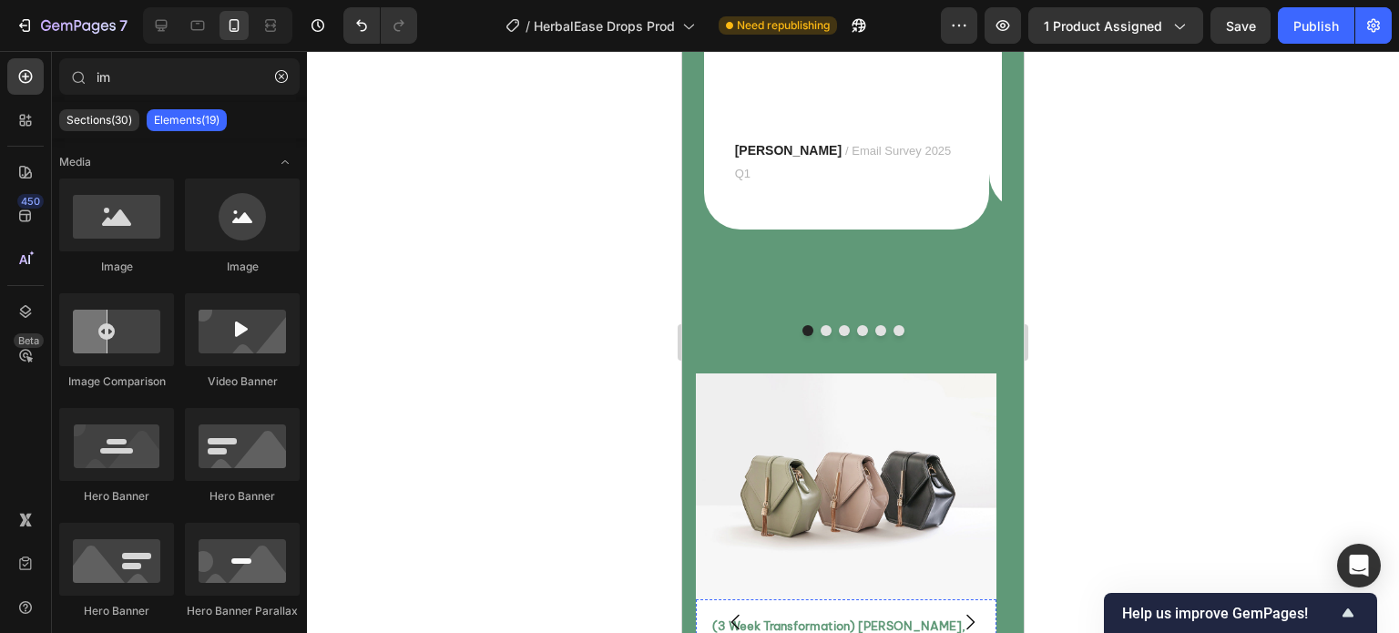
scroll to position [8714, 0]
